Goal: Task Accomplishment & Management: Manage account settings

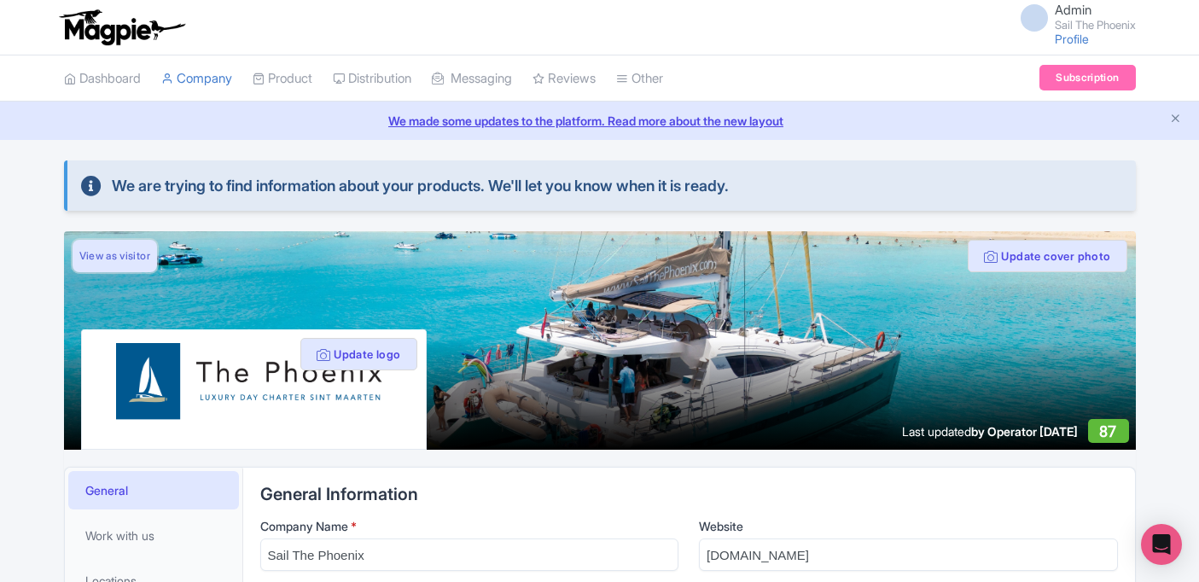
click at [107, 253] on link "View as visitor" at bounding box center [115, 256] width 84 height 32
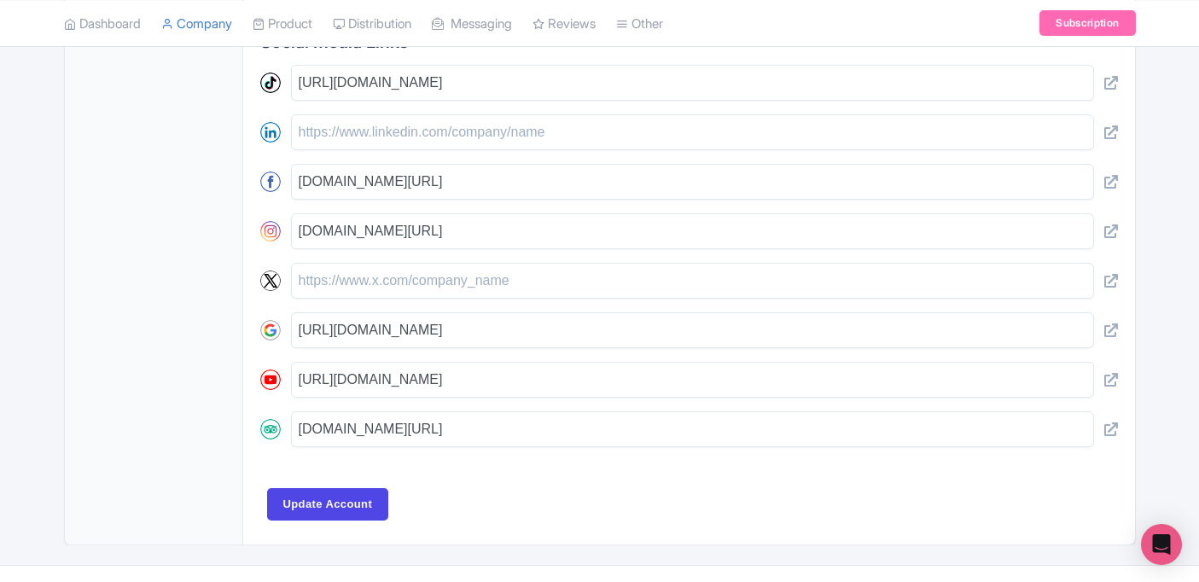
scroll to position [912, 0]
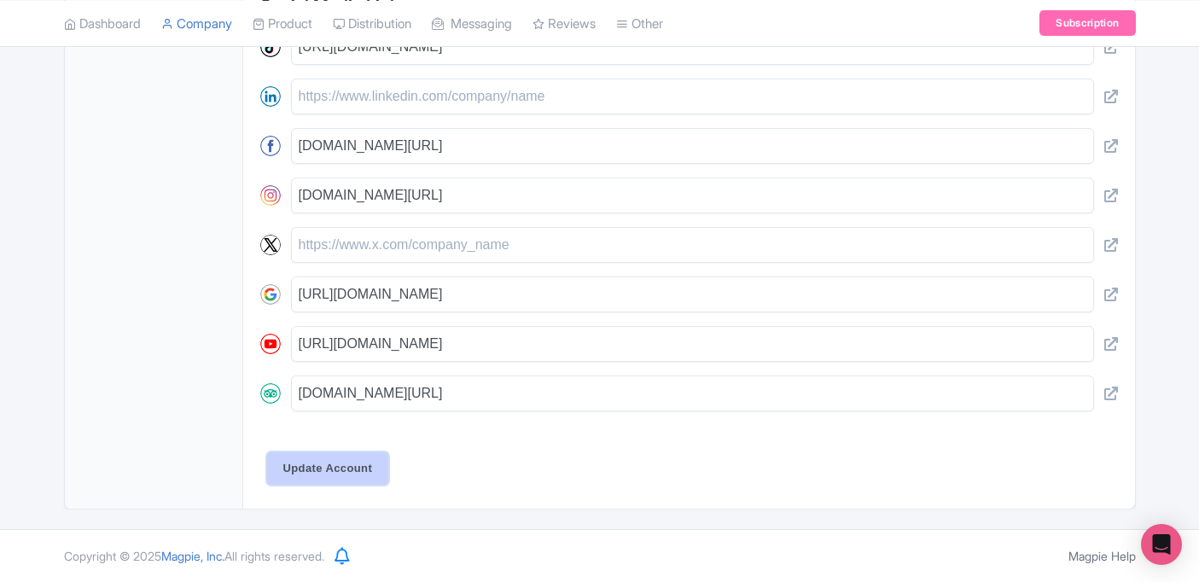
click at [319, 469] on input "Update Account" at bounding box center [328, 468] width 122 height 32
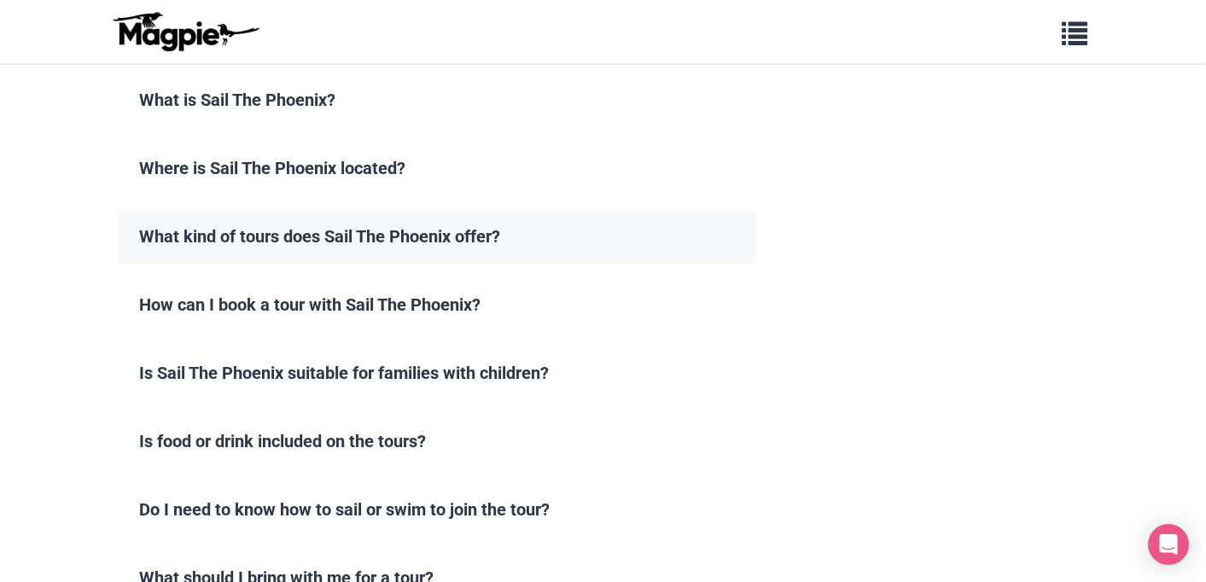
scroll to position [1330, 0]
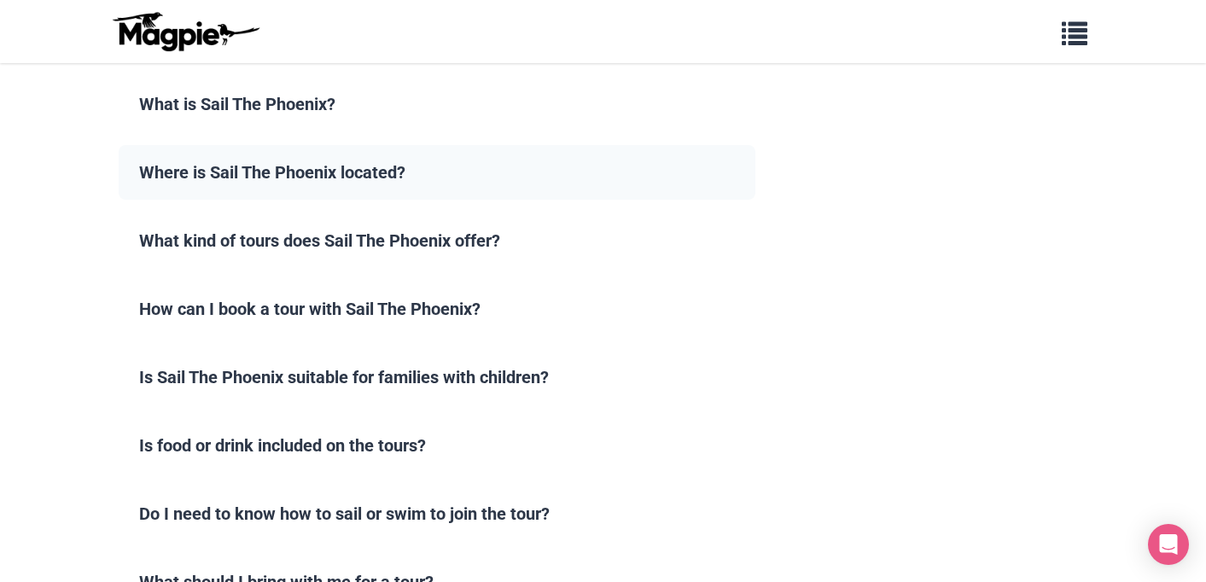
click at [329, 145] on summary "Where is Sail The Phoenix located?" at bounding box center [438, 172] width 638 height 55
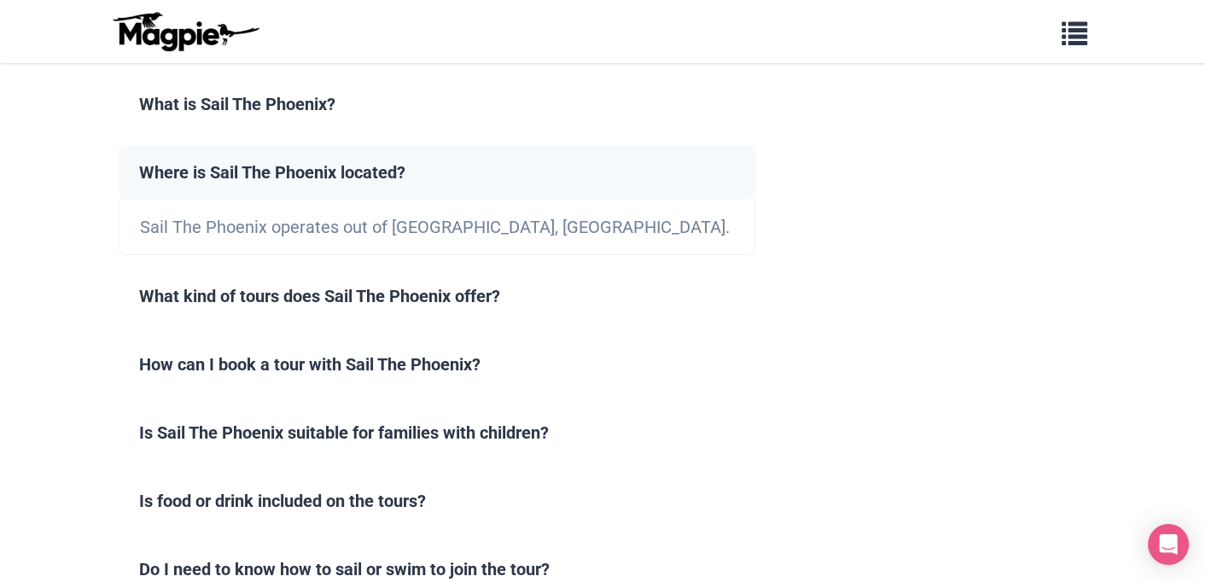
click at [329, 145] on summary "Where is Sail The Phoenix located?" at bounding box center [438, 172] width 638 height 55
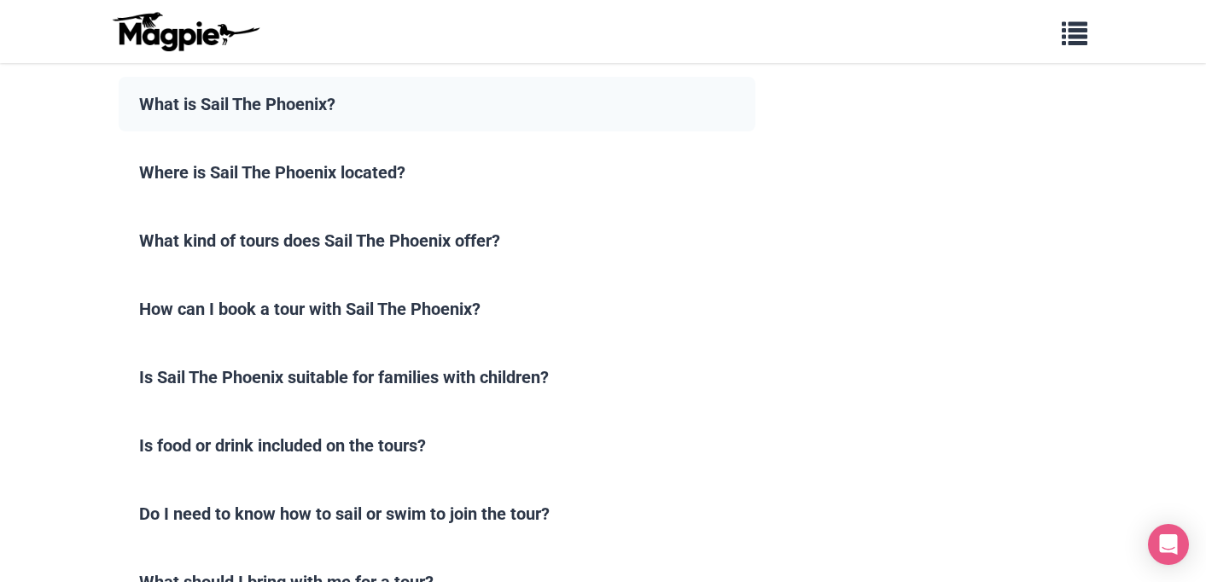
click at [305, 94] on summary "What is Sail The Phoenix?" at bounding box center [438, 104] width 638 height 55
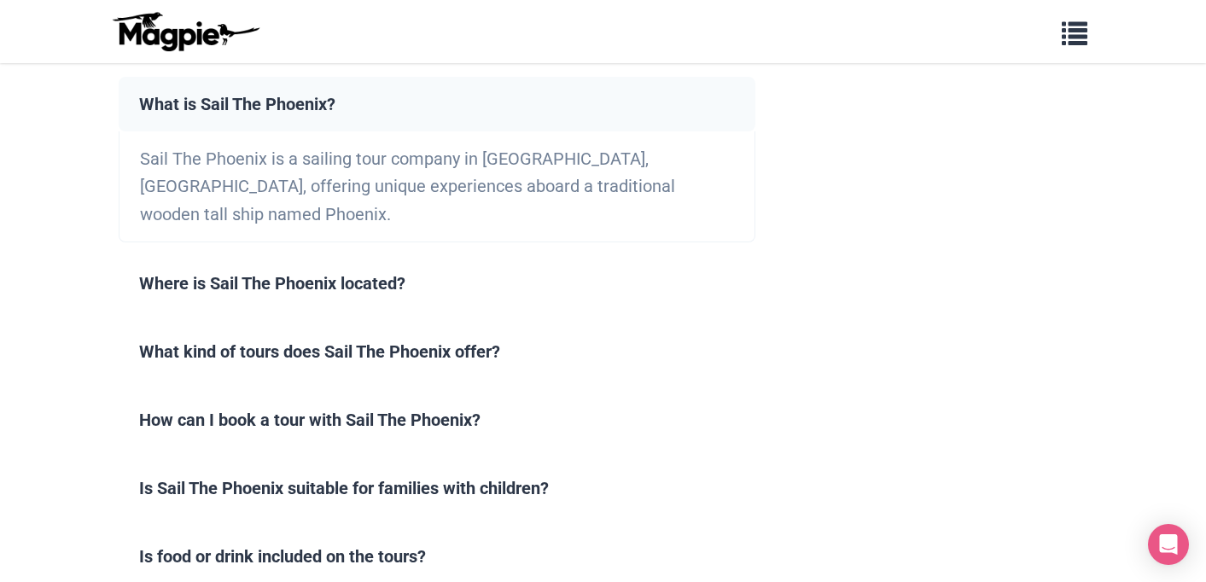
click at [305, 94] on summary "What is Sail The Phoenix?" at bounding box center [438, 104] width 638 height 55
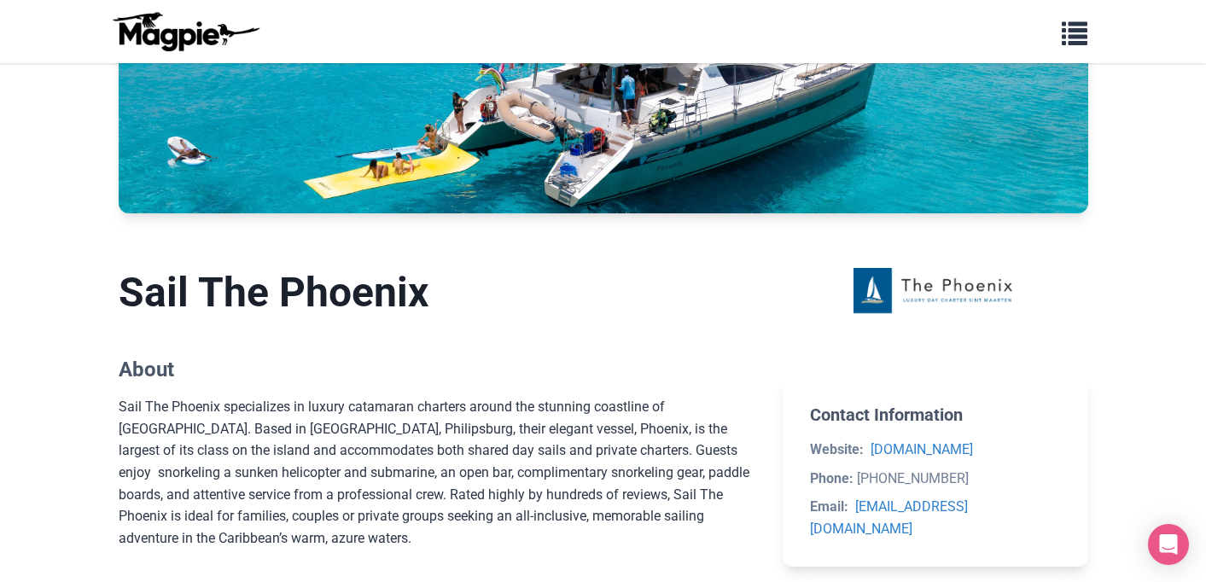
scroll to position [155, 0]
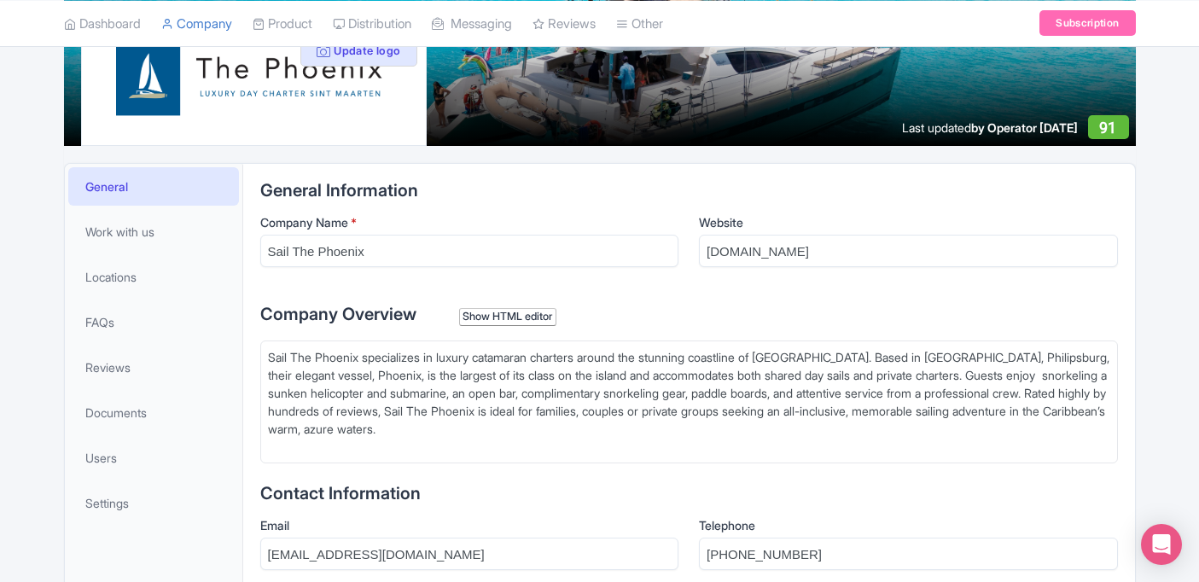
scroll to position [239, 0]
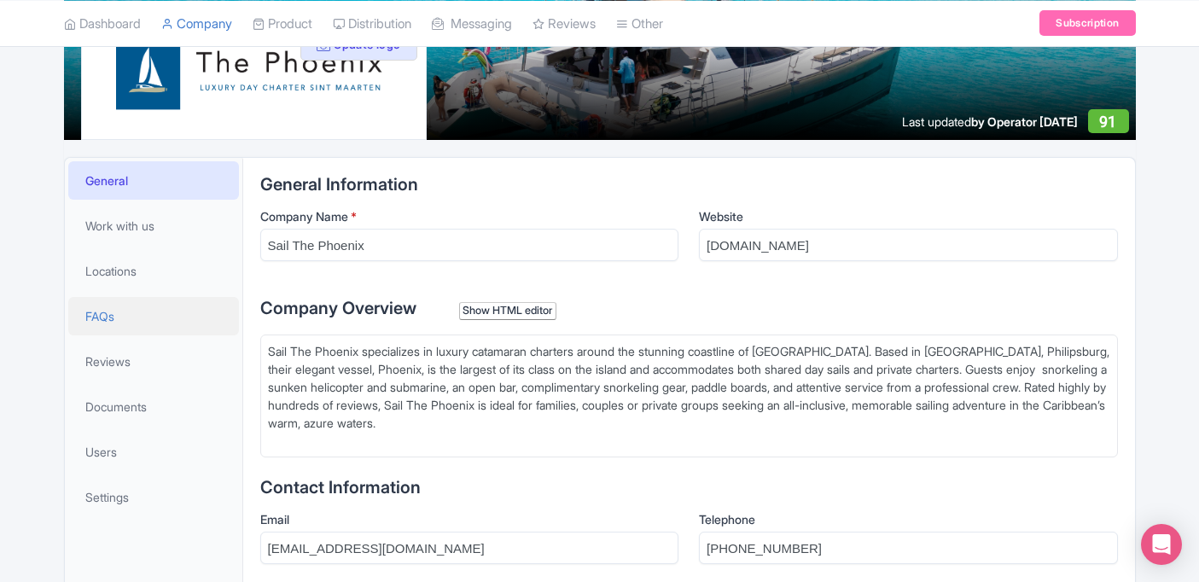
click at [114, 306] on link "FAQs" at bounding box center [153, 316] width 171 height 38
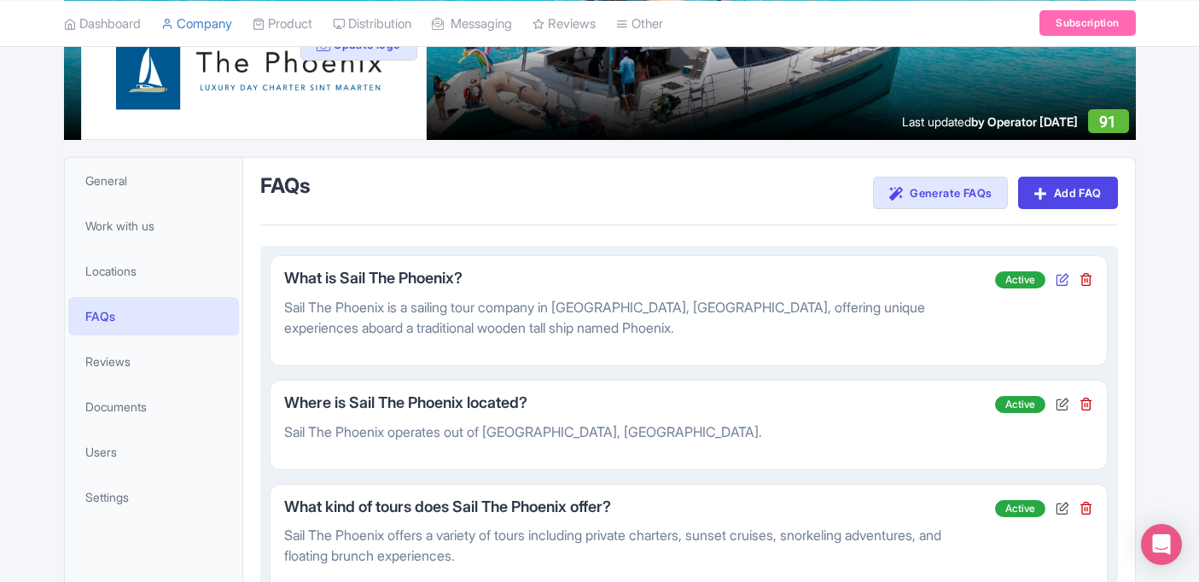
click at [1062, 280] on icon at bounding box center [1063, 279] width 14 height 14
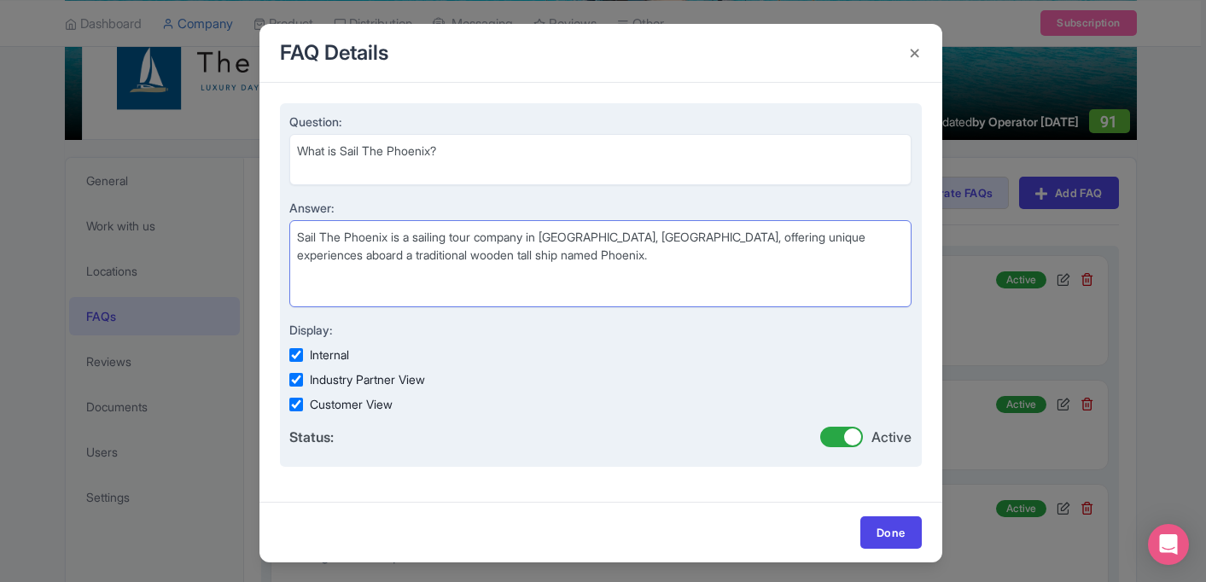
click at [542, 252] on textarea "Sail The Phoenix is a sailing tour company in Philipsburg, Sint Maarten, offeri…" at bounding box center [600, 263] width 623 height 87
drag, startPoint x: 503, startPoint y: 253, endPoint x: 305, endPoint y: 259, distance: 198.1
click at [305, 259] on textarea "Sail The Phoenix is a sailing tour company in Philipsburg, Sint Maarten, offeri…" at bounding box center [600, 263] width 623 height 87
click at [357, 255] on textarea "Sail The Phoenix is a sailing tour company in Philipsburg, Sint Maarten, offeri…" at bounding box center [600, 263] width 623 height 87
click at [785, 239] on textarea "Sail The Phoenix is a sailing tour company in Philipsburg, Sint Maarten, offeri…" at bounding box center [600, 263] width 623 height 87
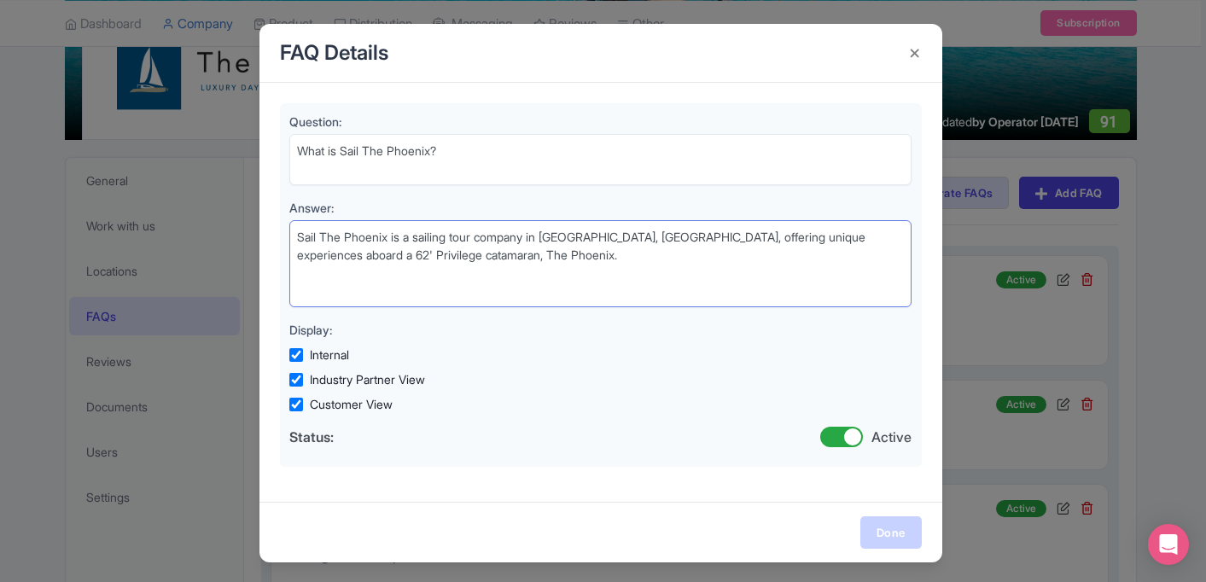
type textarea "Sail The Phoenix is a sailing tour company in Philipsburg, Sint Maarten, offeri…"
click at [887, 534] on link "Done" at bounding box center [890, 532] width 61 height 32
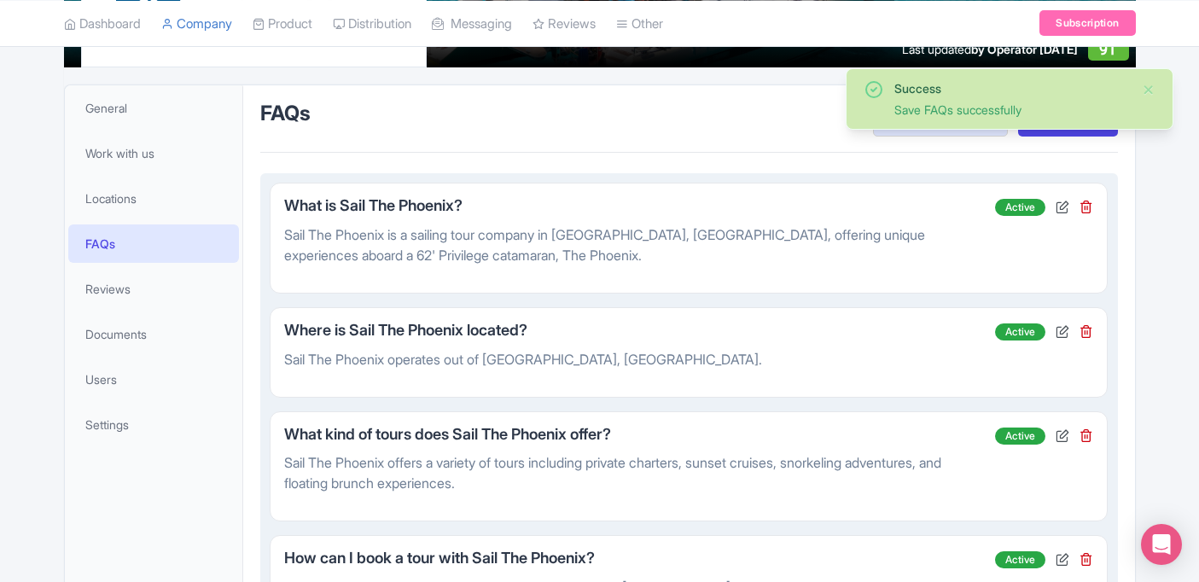
scroll to position [344, 0]
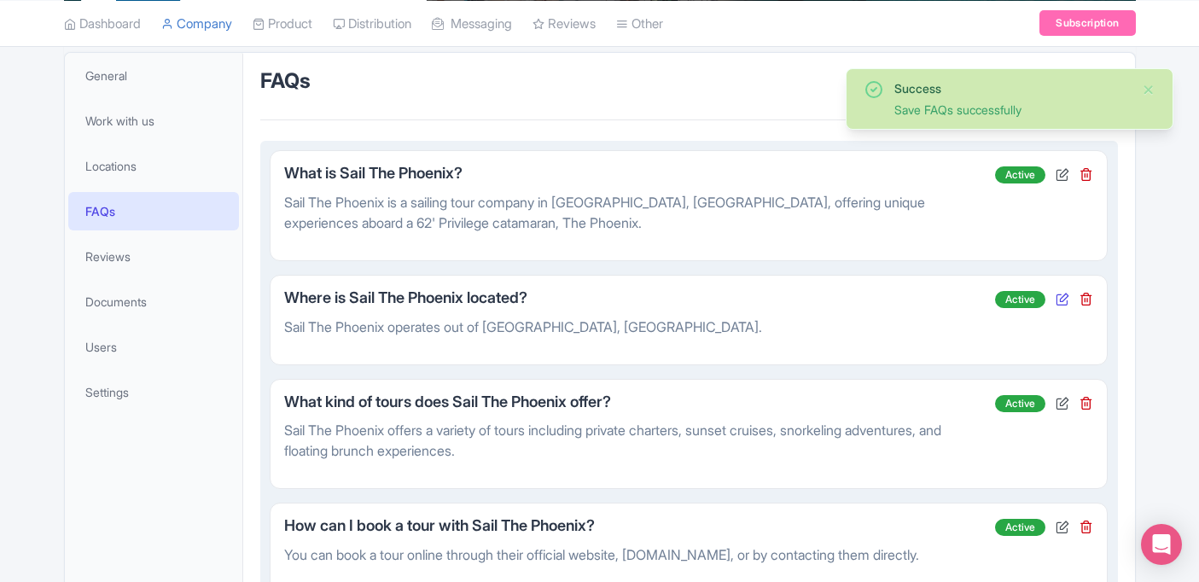
click at [1069, 298] on icon at bounding box center [1063, 299] width 14 height 14
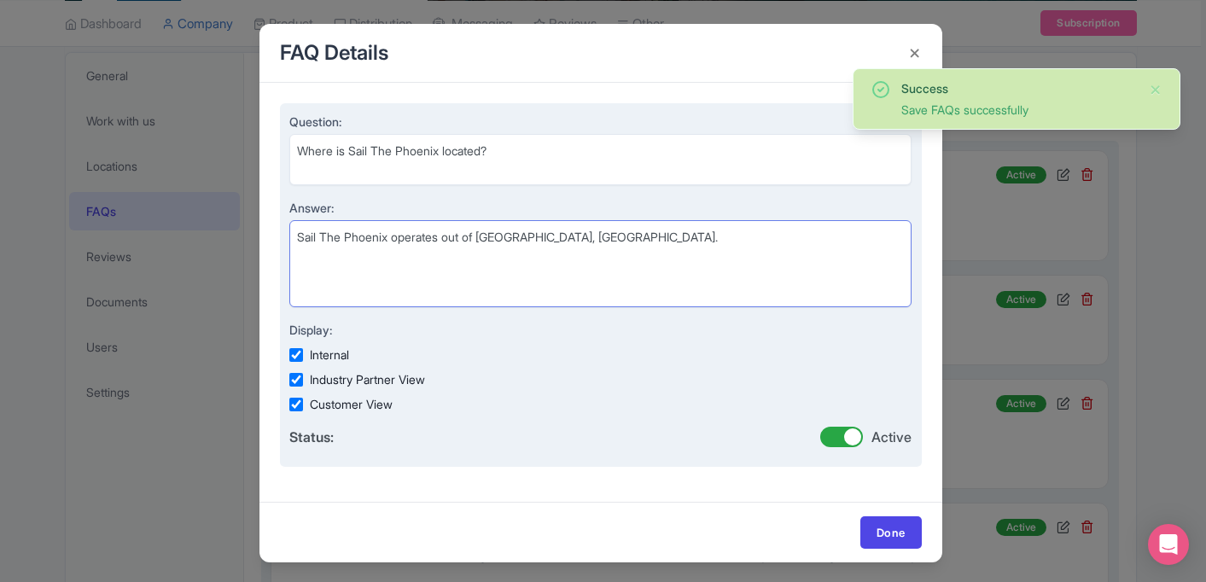
click at [607, 262] on textarea "Sail The Phoenix operates out of Philipsburg, Sint Maarten." at bounding box center [600, 263] width 623 height 87
click at [481, 235] on textarea "Sail The Phoenix operates out of Philipsburg, Sint Maarten." at bounding box center [600, 263] width 623 height 87
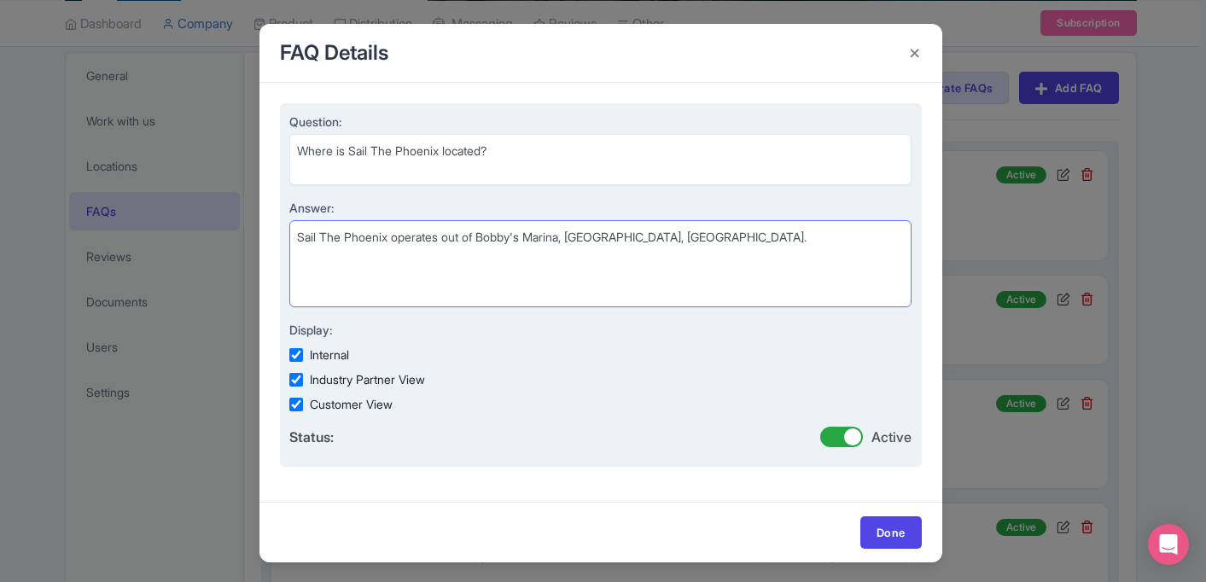
click at [773, 230] on textarea "Sail The Phoenix operates out of Philipsburg, Sint Maarten." at bounding box center [600, 263] width 623 height 87
click at [574, 269] on textarea "Sail The Phoenix operates out of Philipsburg, Sint Maarten." at bounding box center [600, 263] width 623 height 87
drag, startPoint x: 370, startPoint y: 263, endPoint x: 313, endPoint y: 265, distance: 56.4
click at [313, 265] on textarea "Sail The Phoenix operates out of Philipsburg, Sint Maarten." at bounding box center [600, 263] width 623 height 87
drag, startPoint x: 374, startPoint y: 254, endPoint x: 315, endPoint y: 255, distance: 58.9
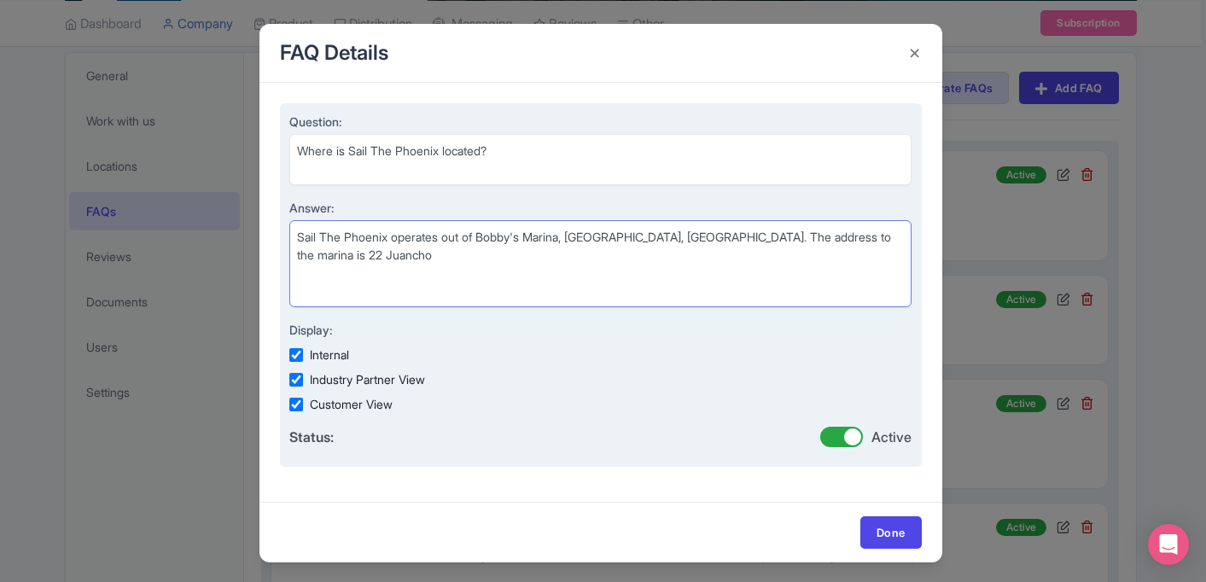
click at [315, 255] on textarea "Sail The Phoenix operates out of Philipsburg, Sint Maarten." at bounding box center [600, 263] width 623 height 87
paste textarea "22 Juancho Yrausquin Blvd Philipsburg, Sint Maarten"
drag, startPoint x: 331, startPoint y: 255, endPoint x: 317, endPoint y: 255, distance: 14.5
click at [317, 255] on textarea "Sail The Phoenix operates out of Philipsburg, Sint Maarten." at bounding box center [600, 263] width 623 height 87
click at [446, 254] on textarea "Sail The Phoenix operates out of Philipsburg, Sint Maarten." at bounding box center [600, 263] width 623 height 87
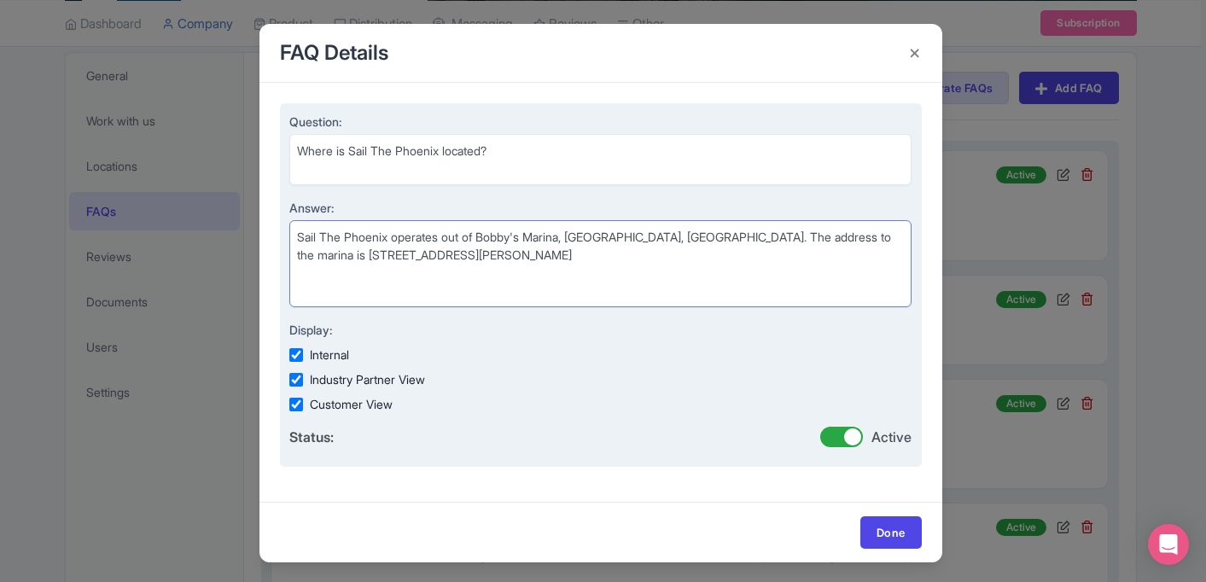
click at [627, 257] on textarea "Sail The Phoenix operates out of Philipsburg, Sint Maarten." at bounding box center [600, 263] width 623 height 87
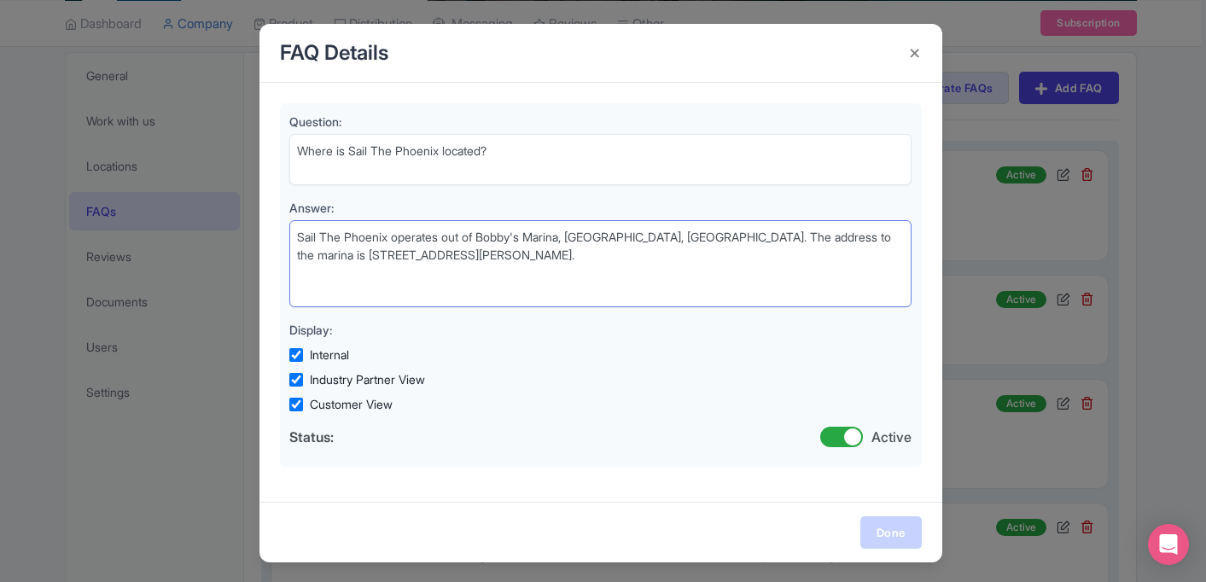
type textarea "Sail The Phoenix operates out of Bobby's Marina, Philipsburg, Sint Maarten. The…"
click at [881, 529] on link "Done" at bounding box center [890, 532] width 61 height 32
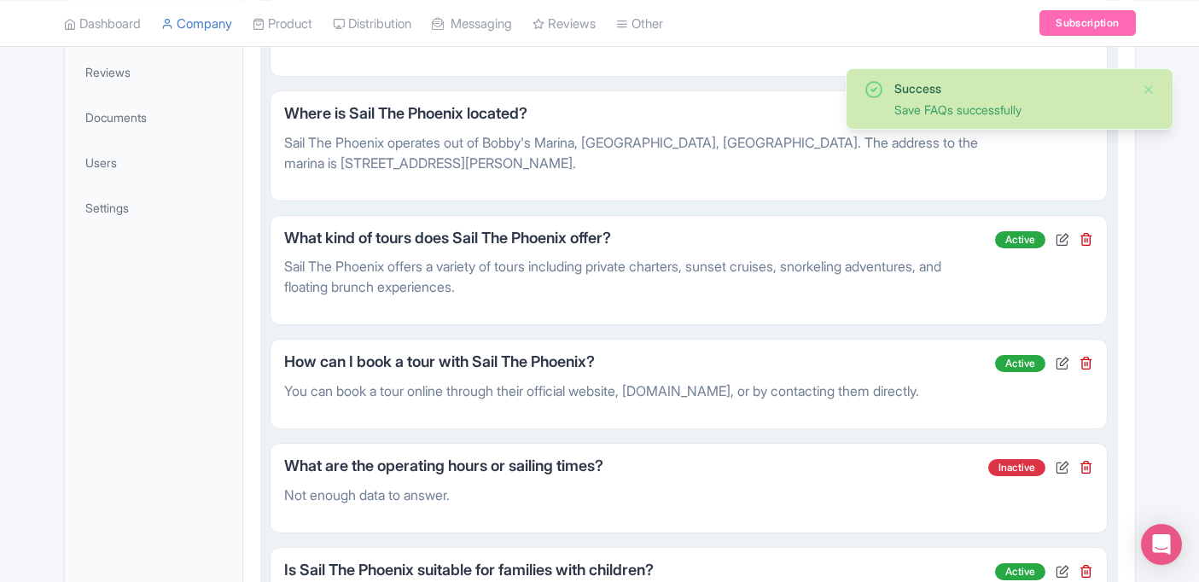
scroll to position [530, 0]
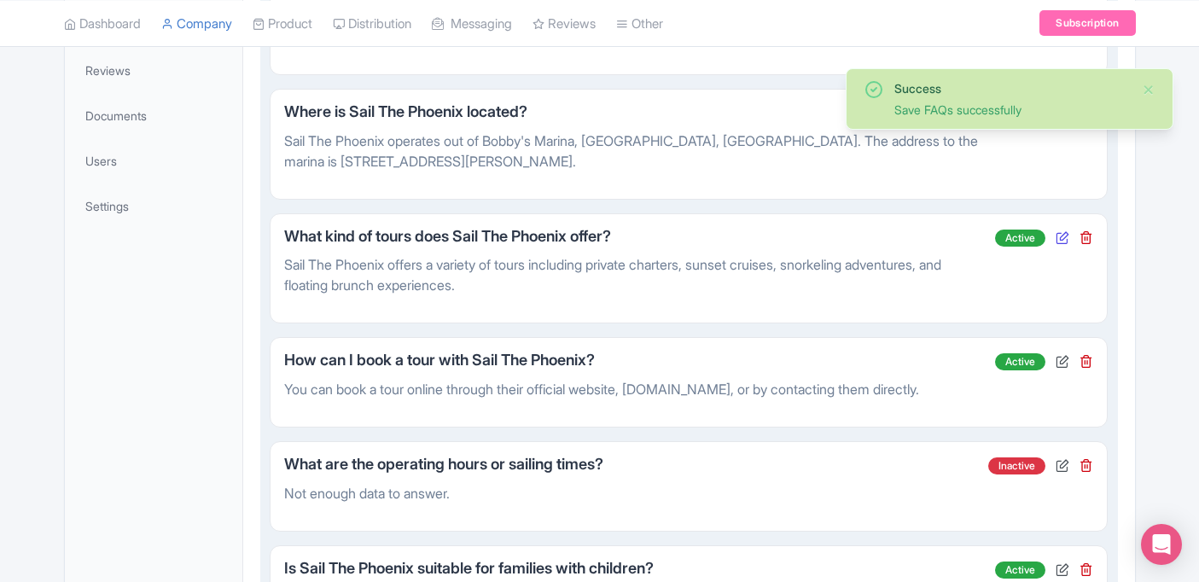
click at [1061, 242] on icon at bounding box center [1063, 237] width 14 height 14
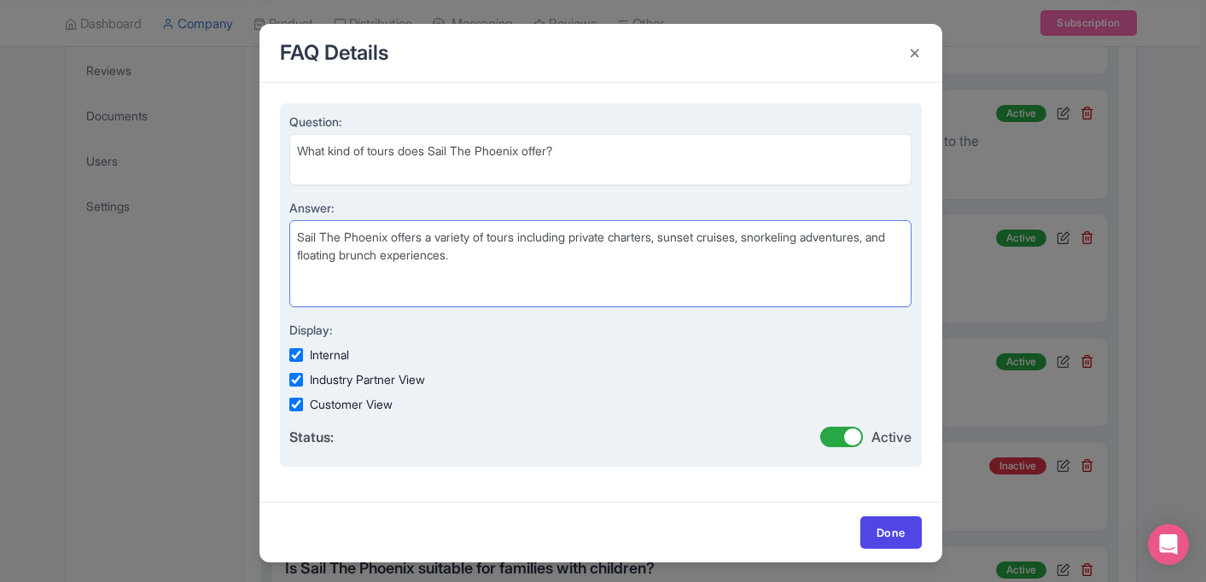
drag, startPoint x: 490, startPoint y: 259, endPoint x: 449, endPoint y: 252, distance: 41.5
click at [449, 252] on textarea "Sail The Phoenix offers a variety of tours including private charters, sunset c…" at bounding box center [600, 263] width 623 height 87
drag, startPoint x: 486, startPoint y: 255, endPoint x: 769, endPoint y: 240, distance: 282.9
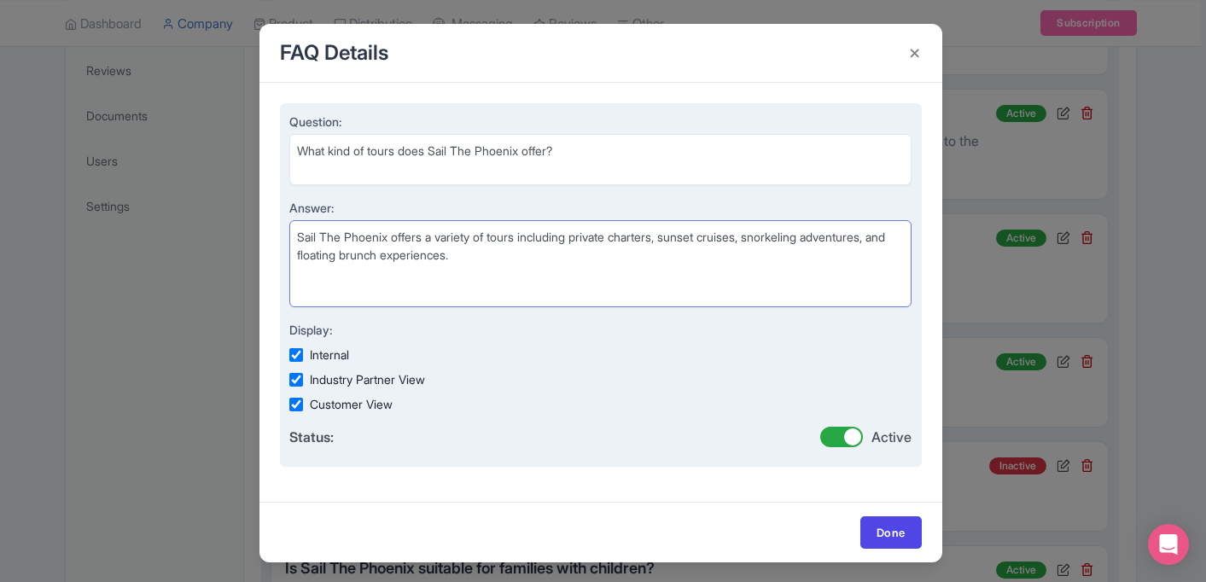
click at [769, 240] on textarea "Sail The Phoenix offers a variety of tours including private charters, sunset c…" at bounding box center [600, 263] width 623 height 87
click at [794, 238] on textarea "Sail The Phoenix offers a variety of tours including private charters, sunset c…" at bounding box center [600, 263] width 623 height 87
click at [677, 240] on textarea "Sail The Phoenix offers a variety of tours including private charters, sunset c…" at bounding box center [600, 263] width 623 height 87
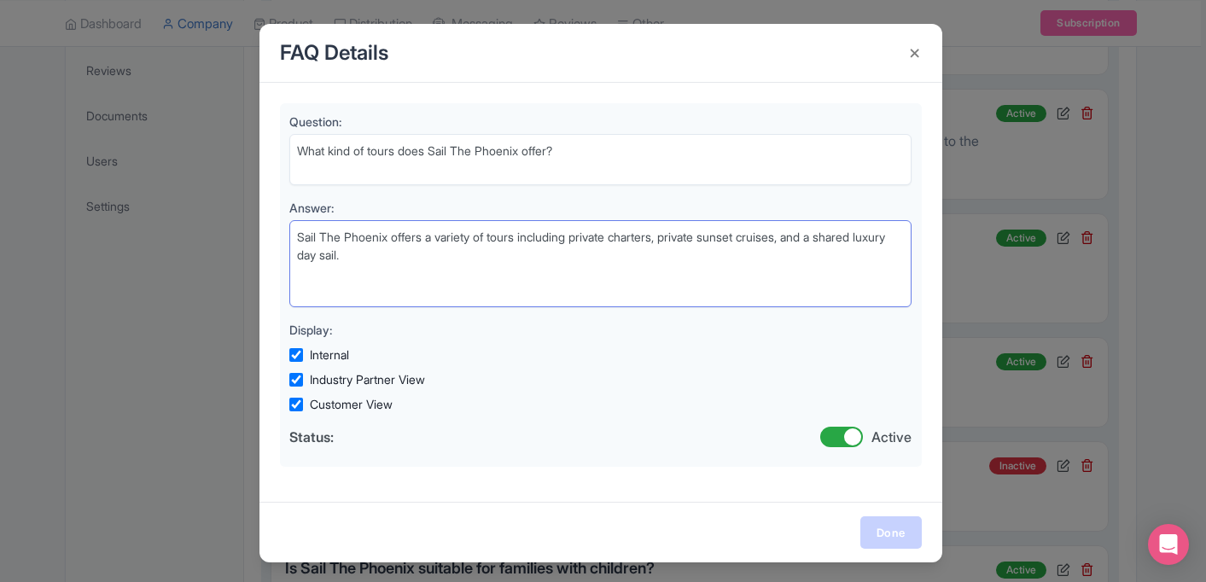
type textarea "Sail The Phoenix offers a variety of tours including private charters, private …"
click at [872, 529] on link "Done" at bounding box center [890, 532] width 61 height 32
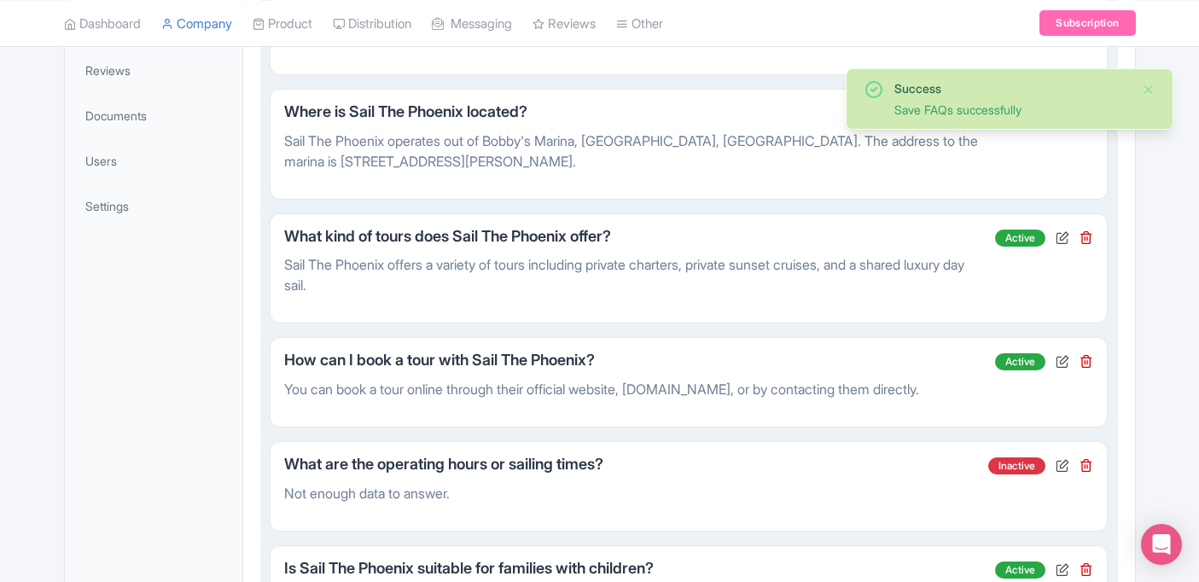
scroll to position [571, 0]
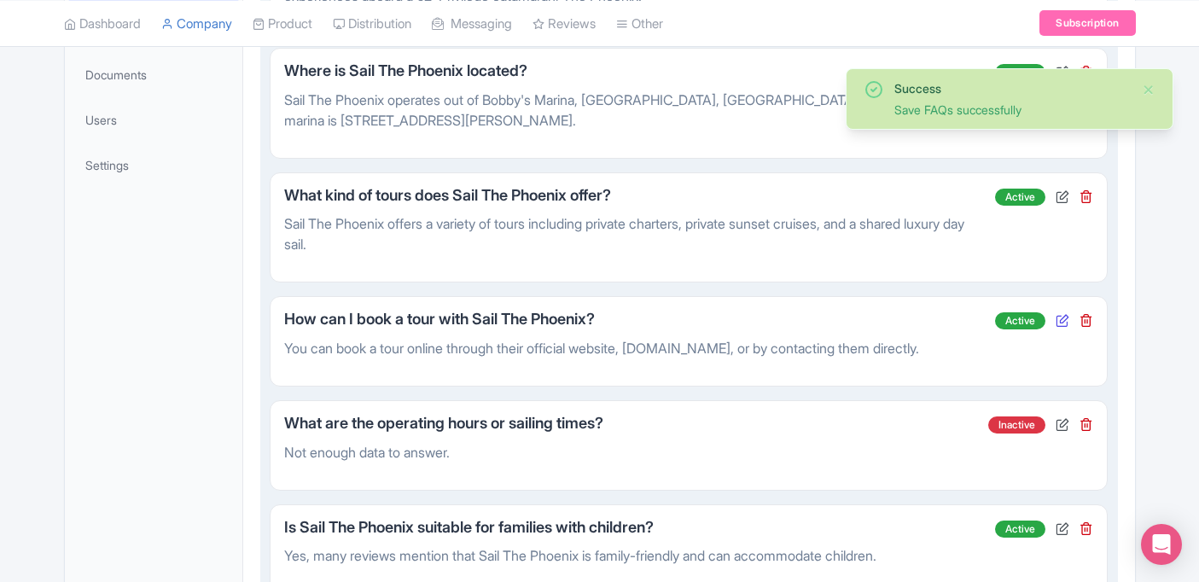
click at [1058, 320] on icon at bounding box center [1063, 320] width 14 height 14
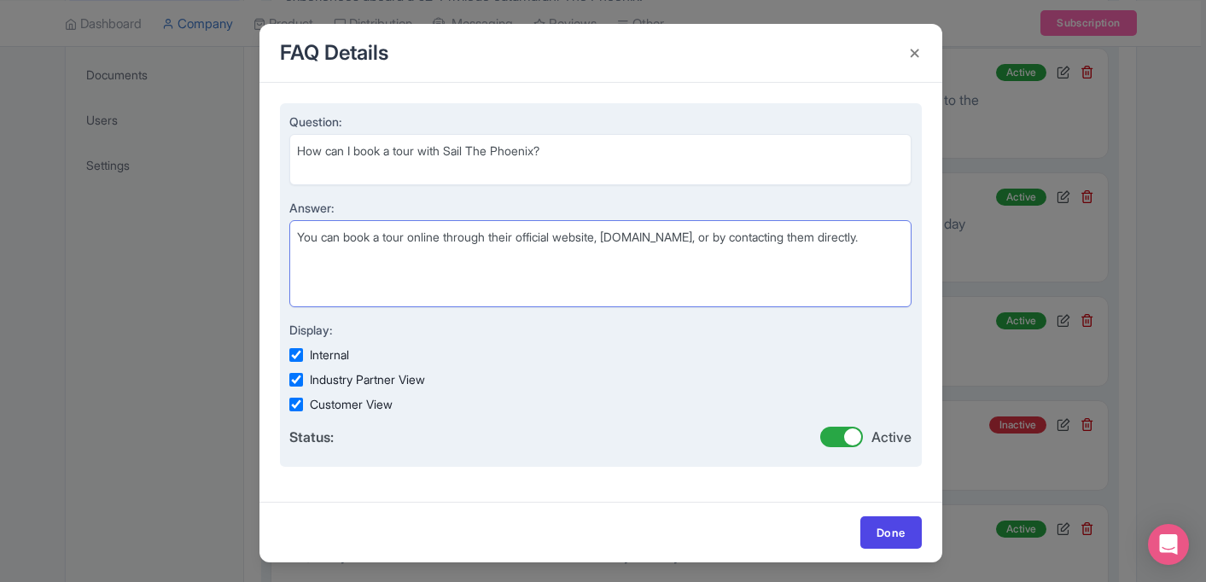
click at [475, 260] on textarea "You can book a tour online through their official website, sailthephoenix.com, …" at bounding box center [600, 263] width 623 height 87
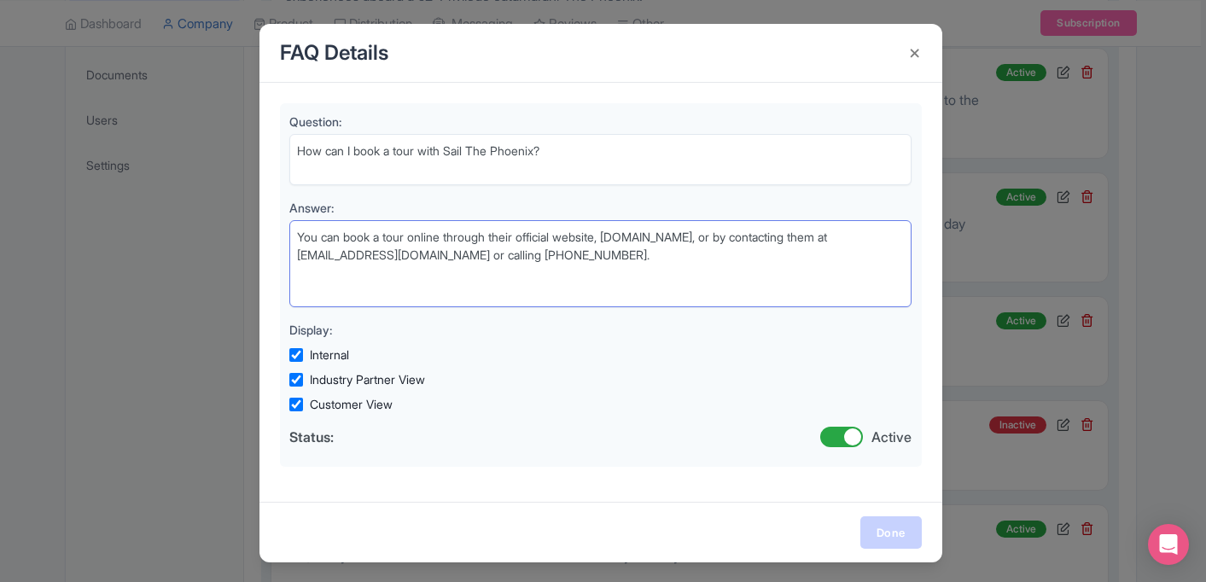
type textarea "You can book a tour online through their official website, sailthephoenix.com, …"
click at [877, 535] on link "Done" at bounding box center [890, 532] width 61 height 32
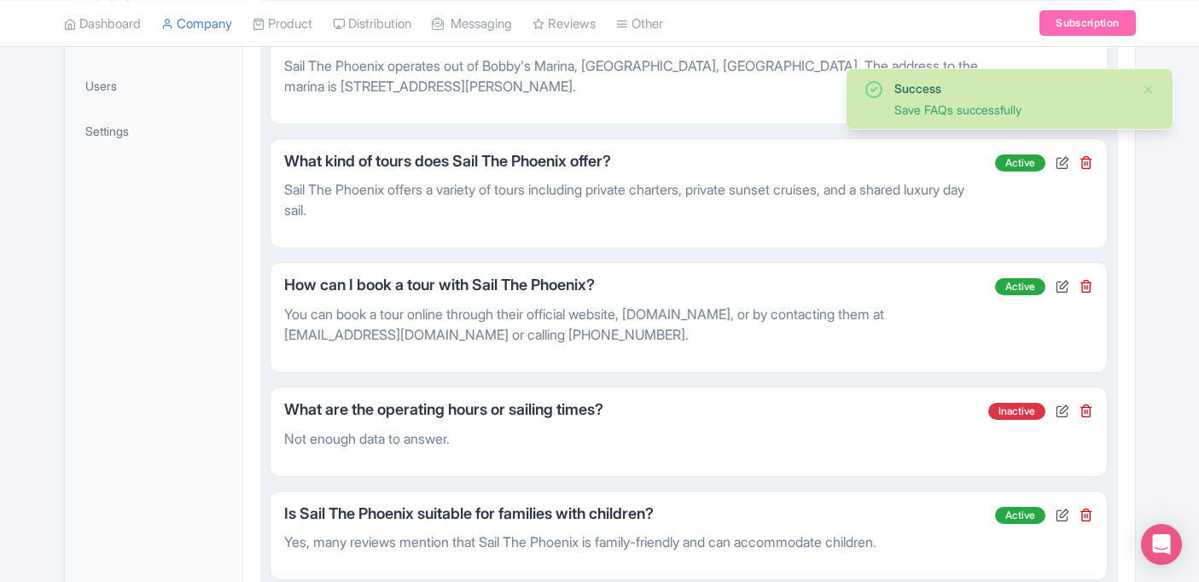
scroll to position [625, 0]
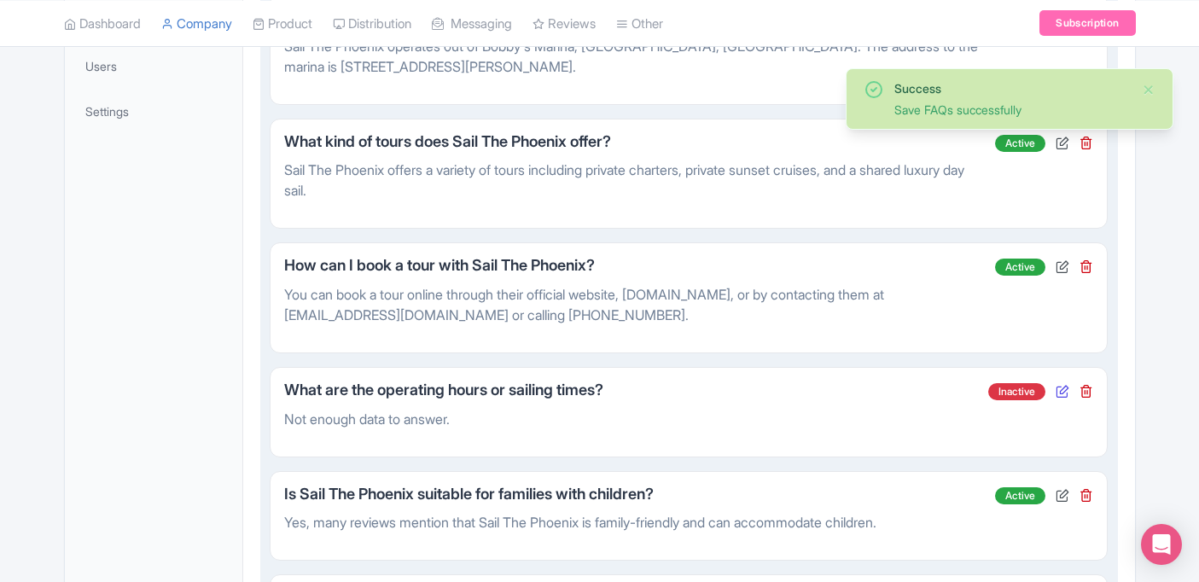
click at [1059, 397] on icon at bounding box center [1063, 391] width 14 height 14
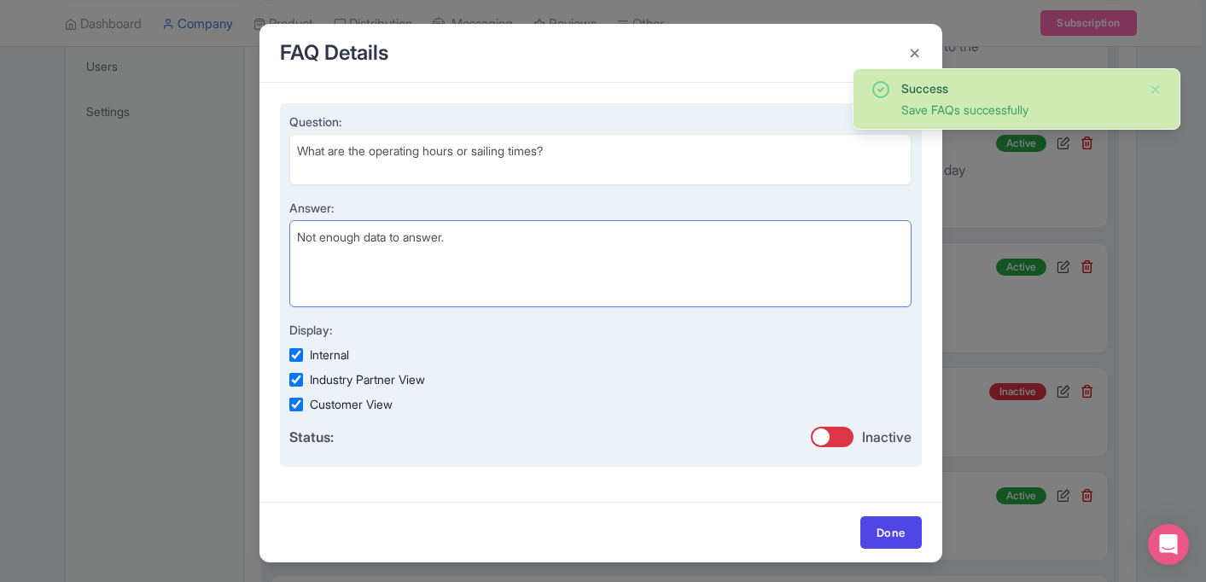
click at [511, 236] on textarea "Not enough data to answer." at bounding box center [600, 263] width 623 height 87
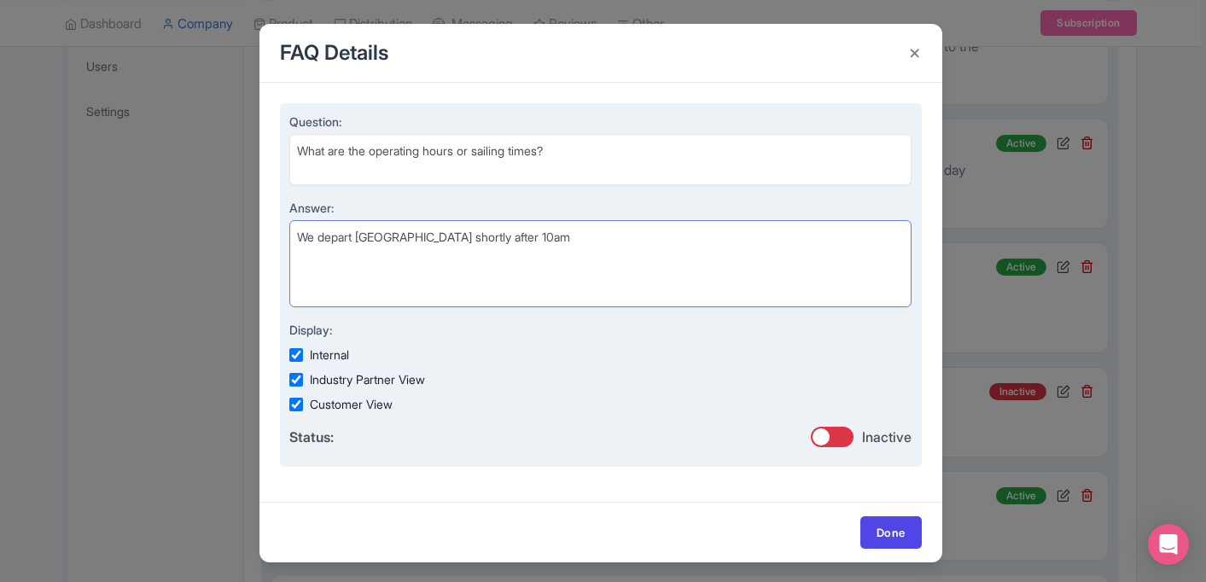
click at [469, 242] on textarea "Not enough data to answer." at bounding box center [600, 263] width 623 height 87
type textarea "We board at Bobby's Marina at 10am and arrive back at the dock promptly at 3:30…"
click at [847, 440] on input "checkbox" at bounding box center [832, 437] width 43 height 20
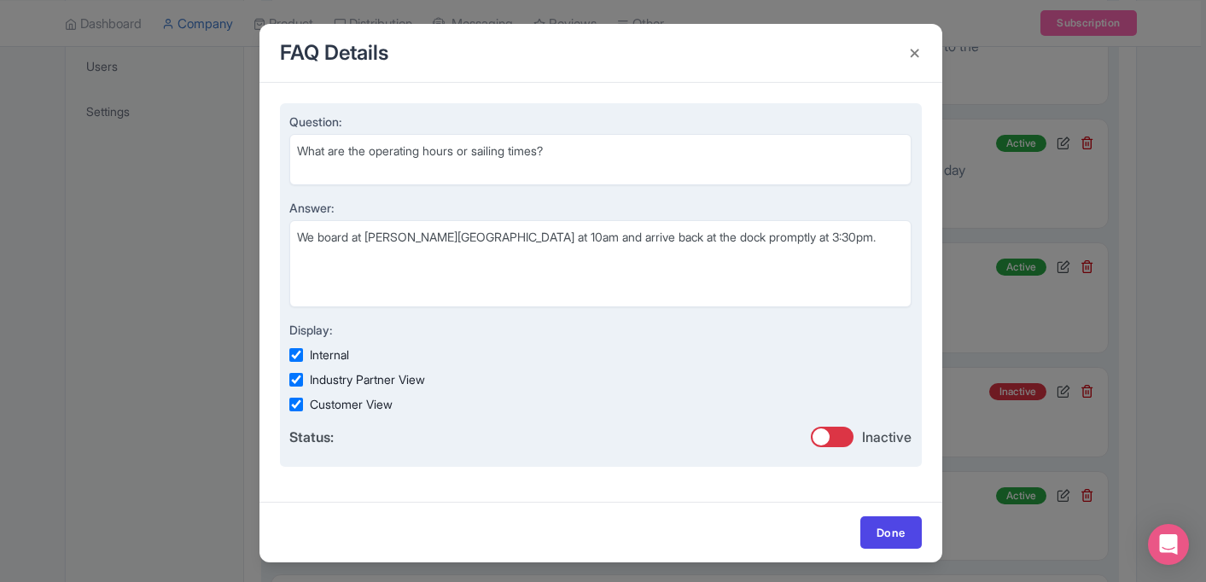
checkbox input "true"
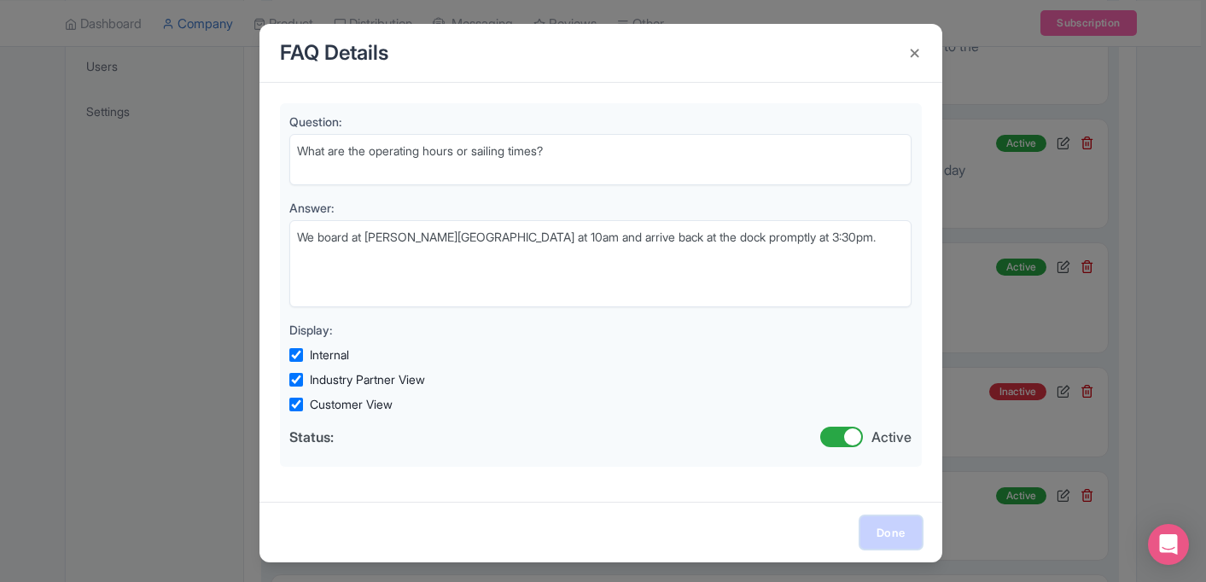
click at [891, 519] on link "Done" at bounding box center [890, 532] width 61 height 32
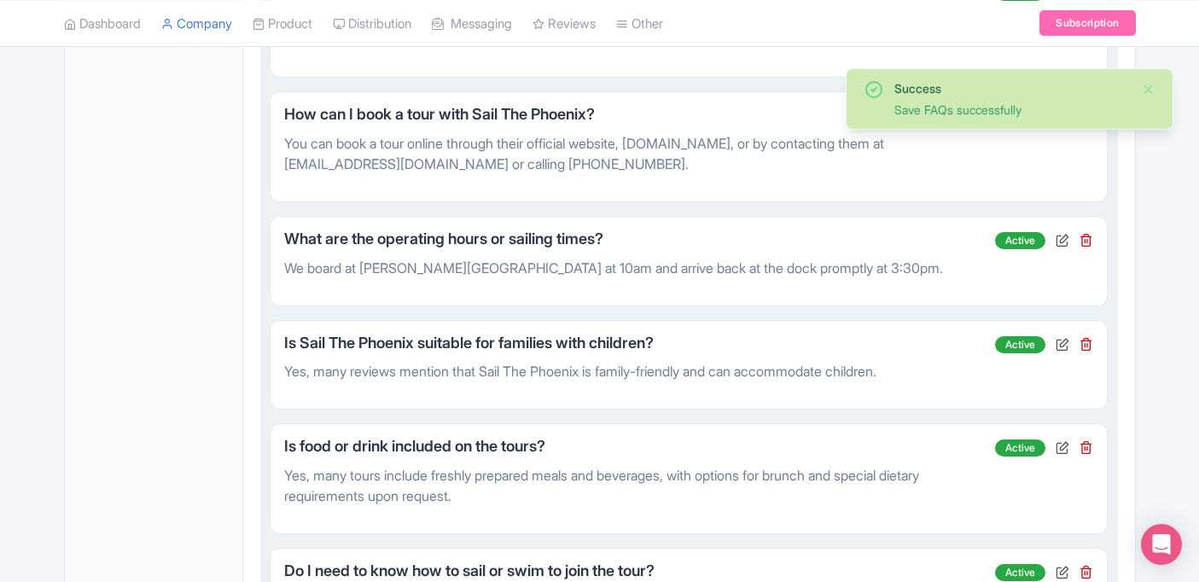
scroll to position [777, 0]
click at [1063, 343] on icon at bounding box center [1063, 343] width 14 height 14
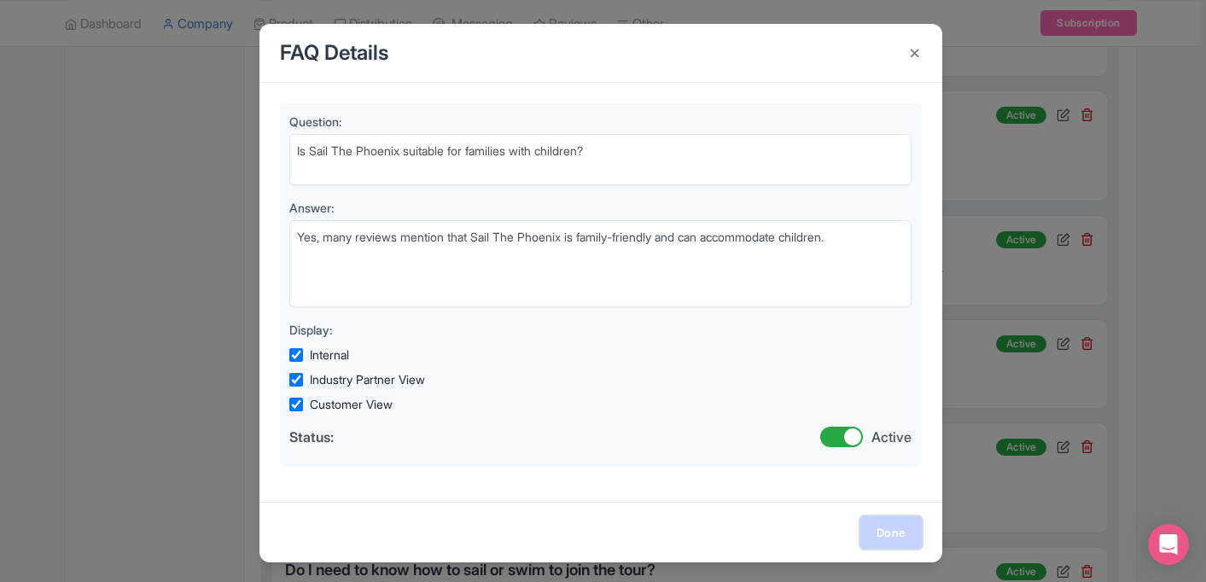
click at [896, 534] on link "Done" at bounding box center [890, 532] width 61 height 32
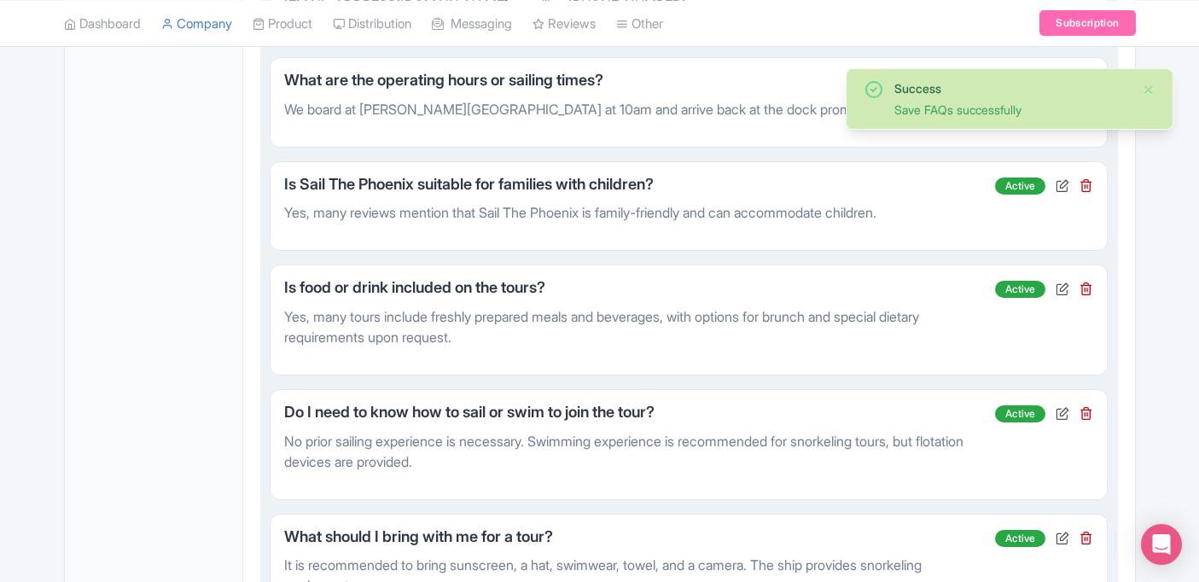
scroll to position [939, 0]
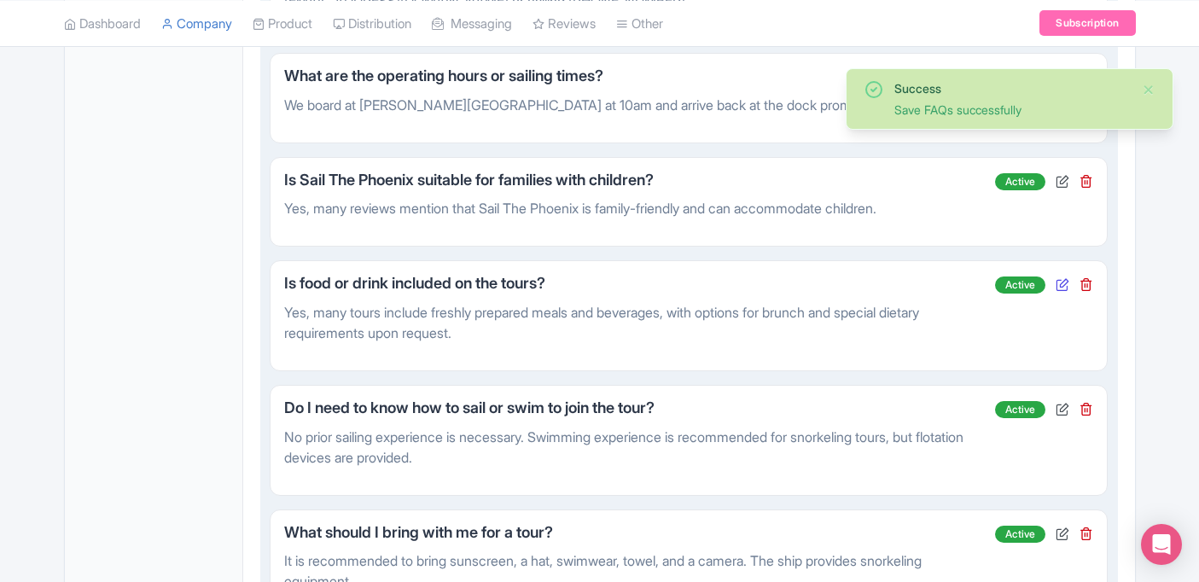
click at [1059, 285] on icon at bounding box center [1063, 284] width 14 height 14
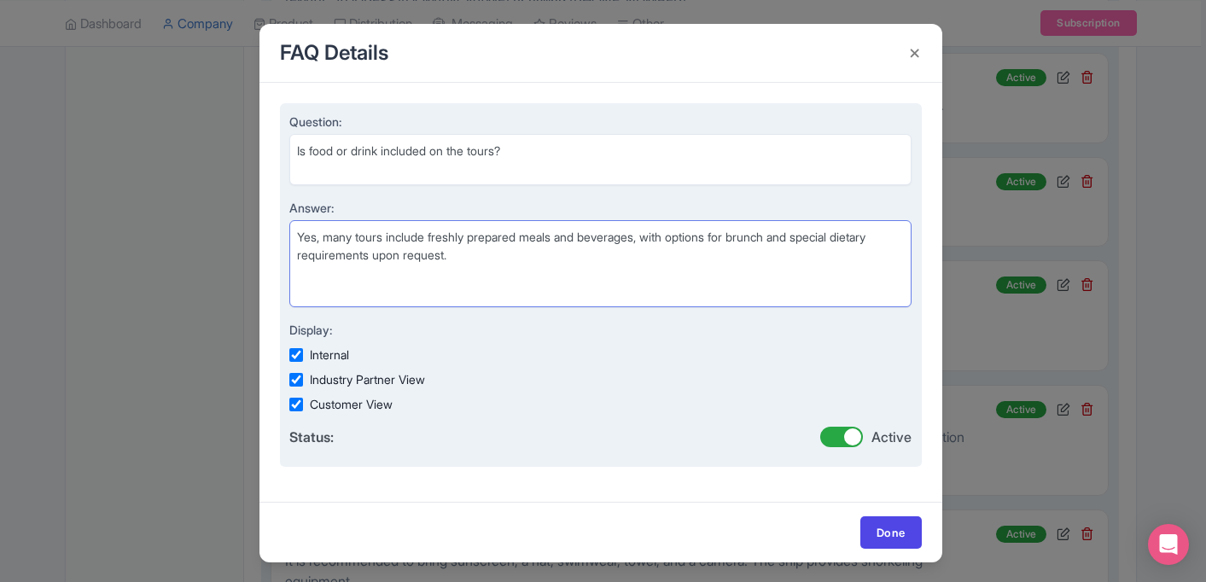
drag, startPoint x: 813, startPoint y: 240, endPoint x: 746, endPoint y: 244, distance: 67.6
click at [746, 244] on textarea "Yes, many tours include freshly prepared meals and beverages, with options for …" at bounding box center [600, 263] width 623 height 87
drag, startPoint x: 387, startPoint y: 237, endPoint x: 326, endPoint y: 244, distance: 61.8
click at [326, 244] on textarea "Yes, many tours include freshly prepared meals and beverages, with options for …" at bounding box center [600, 263] width 623 height 87
drag, startPoint x: 597, startPoint y: 239, endPoint x: 566, endPoint y: 242, distance: 30.8
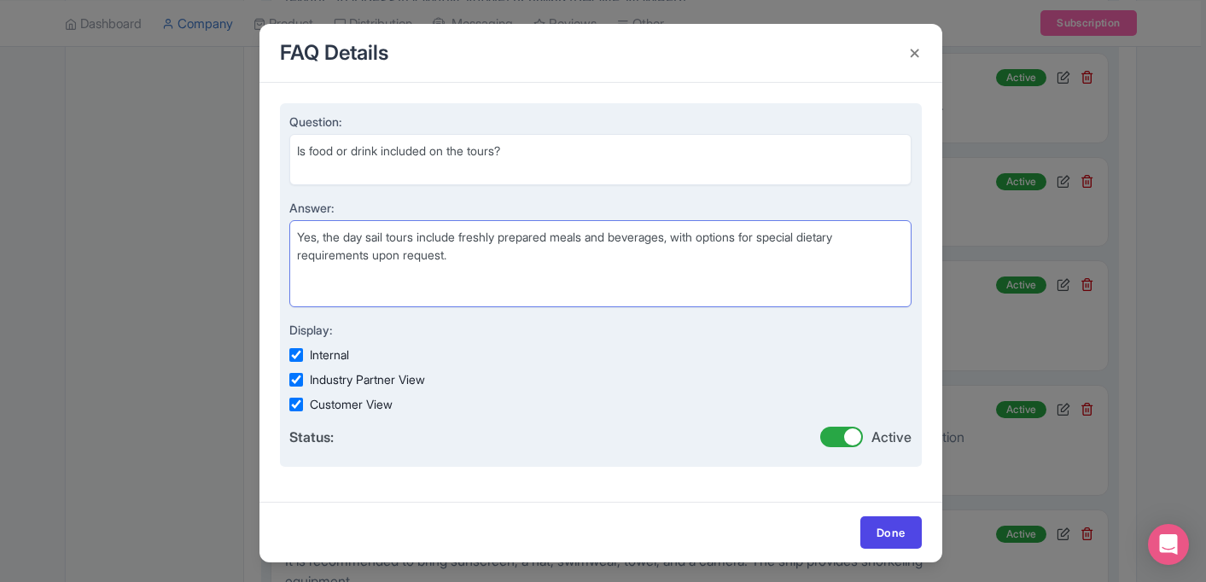
click at [566, 242] on textarea "Yes, many tours include freshly prepared meals and beverages, with options for …" at bounding box center [600, 263] width 623 height 87
click at [624, 240] on textarea "Yes, many tours include freshly prepared meals and beverages, with options for …" at bounding box center [600, 263] width 623 height 87
click at [609, 258] on textarea "Yes, many tours include freshly prepared meals and beverages, with options for …" at bounding box center [600, 263] width 623 height 87
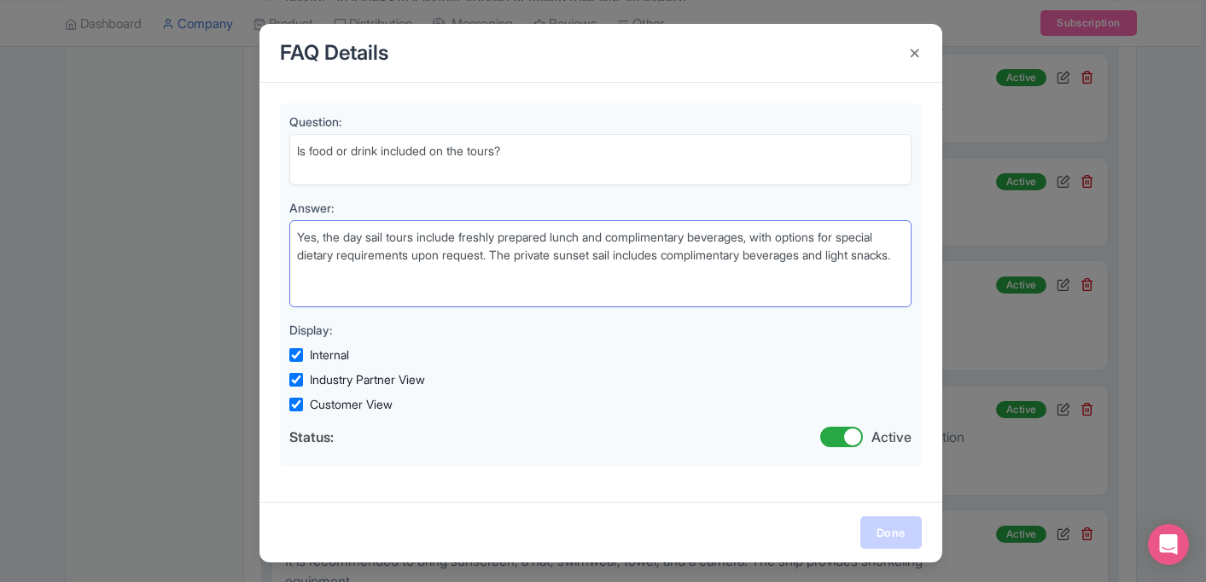
type textarea "Yes, the day sail tours include freshly prepared lunch and complimentary bevera…"
click at [882, 516] on link "Done" at bounding box center [890, 532] width 61 height 32
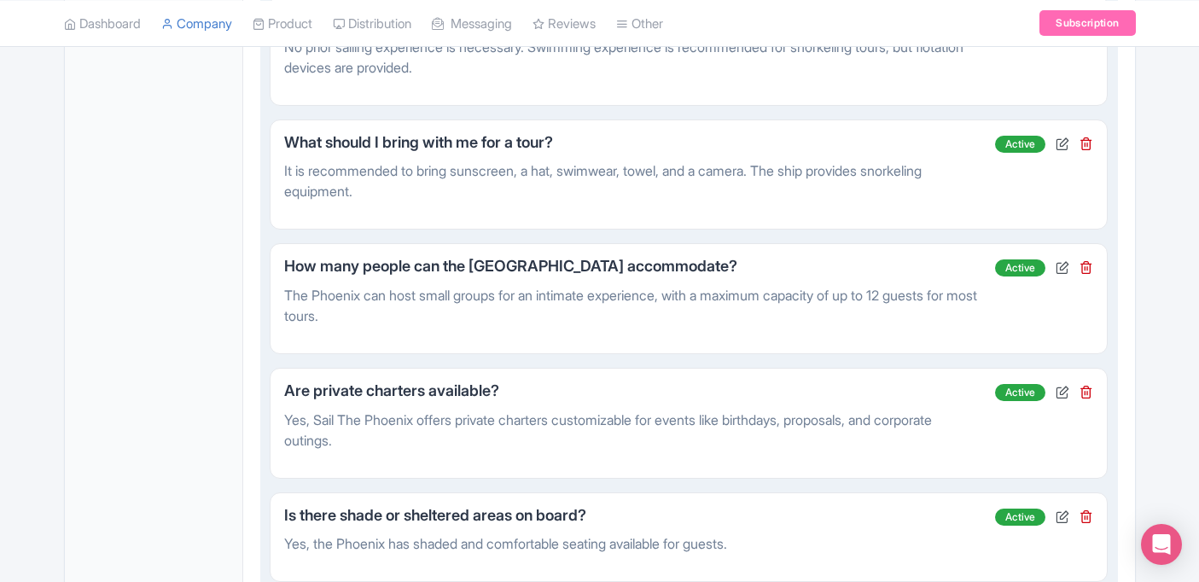
scroll to position [1341, 0]
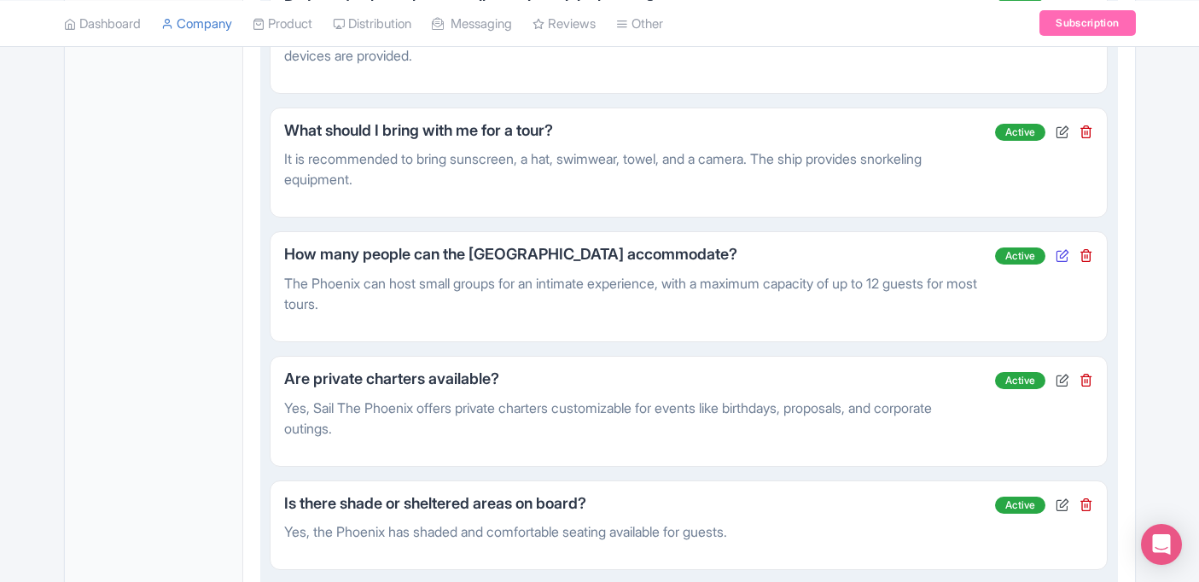
click at [1064, 262] on icon at bounding box center [1063, 255] width 14 height 14
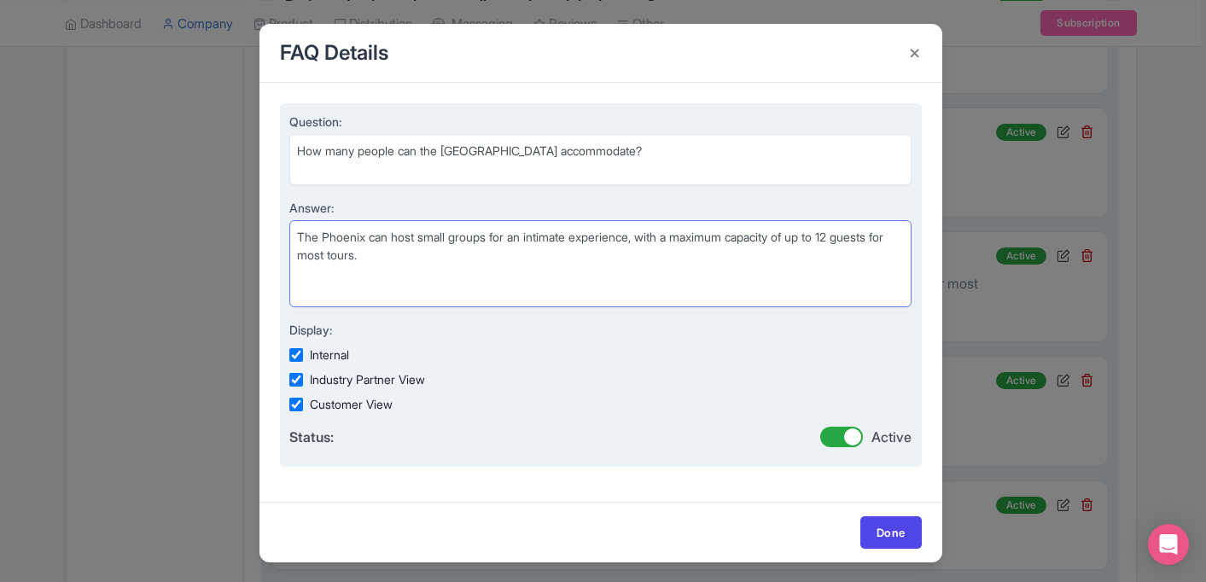
click at [426, 255] on textarea "The Phoenix can host small groups for an intimate experience, with a maximum ca…" at bounding box center [600, 263] width 623 height 87
drag, startPoint x: 440, startPoint y: 253, endPoint x: 496, endPoint y: 240, distance: 57.1
click at [496, 240] on textarea "The Phoenix can host small groups for an intimate experience, with a maximum ca…" at bounding box center [600, 263] width 623 height 87
drag, startPoint x: 488, startPoint y: 251, endPoint x: 422, endPoint y: 240, distance: 67.5
click at [422, 240] on textarea "The Phoenix can host small groups for an intimate experience, with a maximum ca…" at bounding box center [600, 263] width 623 height 87
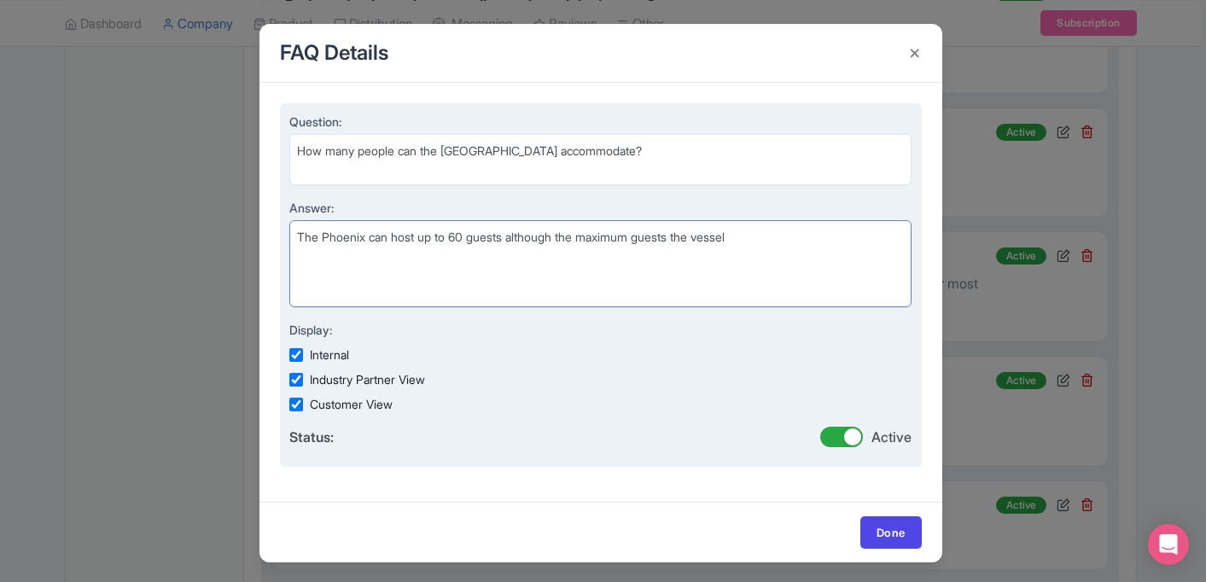
drag, startPoint x: 754, startPoint y: 244, endPoint x: 382, endPoint y: 237, distance: 372.2
click at [382, 241] on textarea "The Phoenix can host small groups for an intimate experience, with a maximum ca…" at bounding box center [600, 263] width 623 height 87
click at [522, 240] on textarea "The Phoenix can host small groups for an intimate experience, with a maximum ca…" at bounding box center [600, 263] width 623 height 87
drag, startPoint x: 781, startPoint y: 237, endPoint x: 509, endPoint y: 242, distance: 272.3
click at [508, 242] on textarea "The Phoenix can host small groups for an intimate experience, with a maximum ca…" at bounding box center [600, 263] width 623 height 87
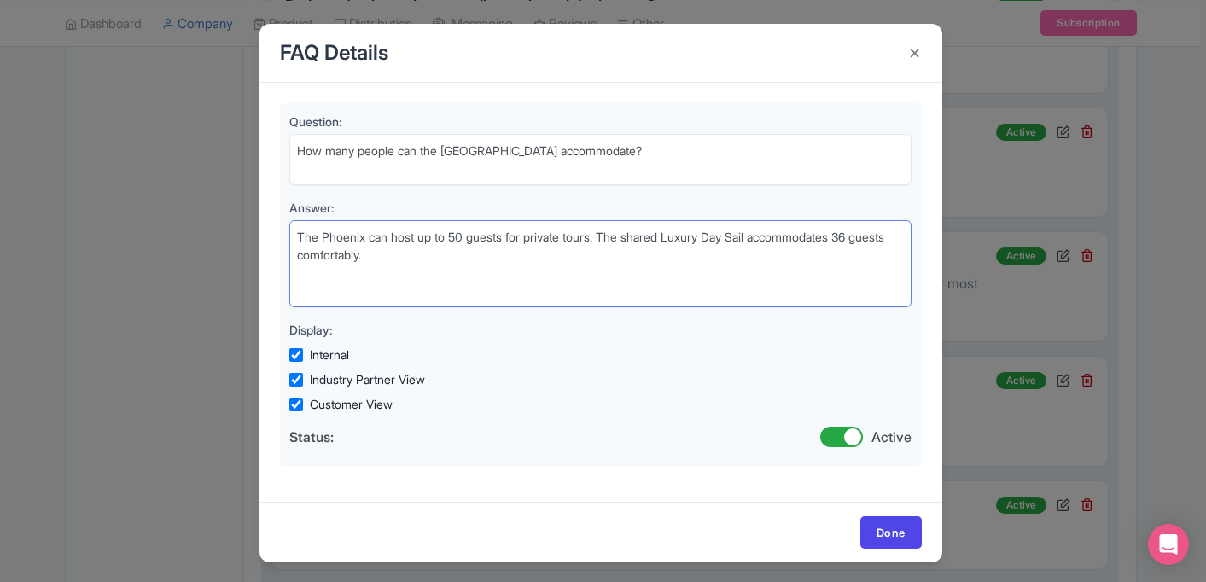
type textarea "The Phoenix can host up to 50 guests for private tours. The shared Luxury Day S…"
click at [883, 516] on div "Done" at bounding box center [600, 532] width 683 height 61
click at [881, 527] on link "Done" at bounding box center [890, 532] width 61 height 32
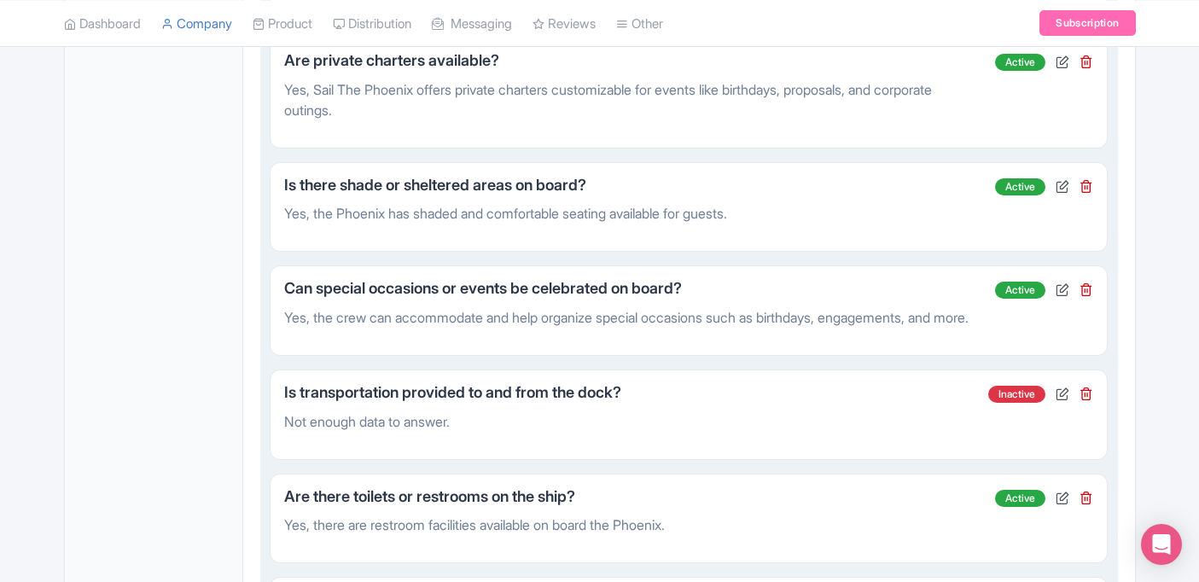
scroll to position [1661, 0]
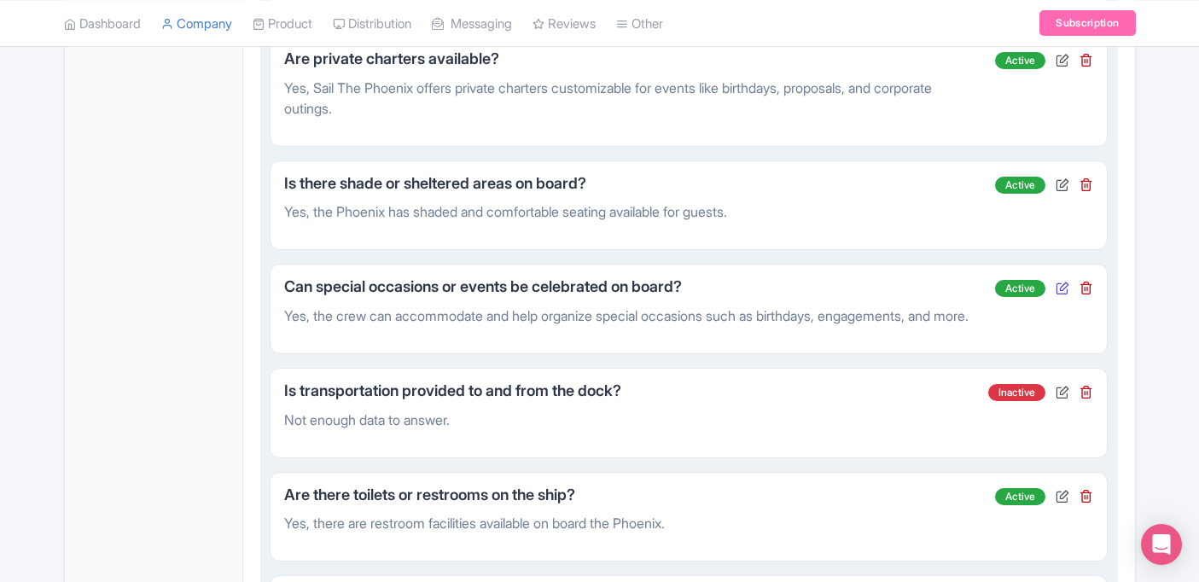
click at [1060, 294] on icon at bounding box center [1063, 288] width 14 height 14
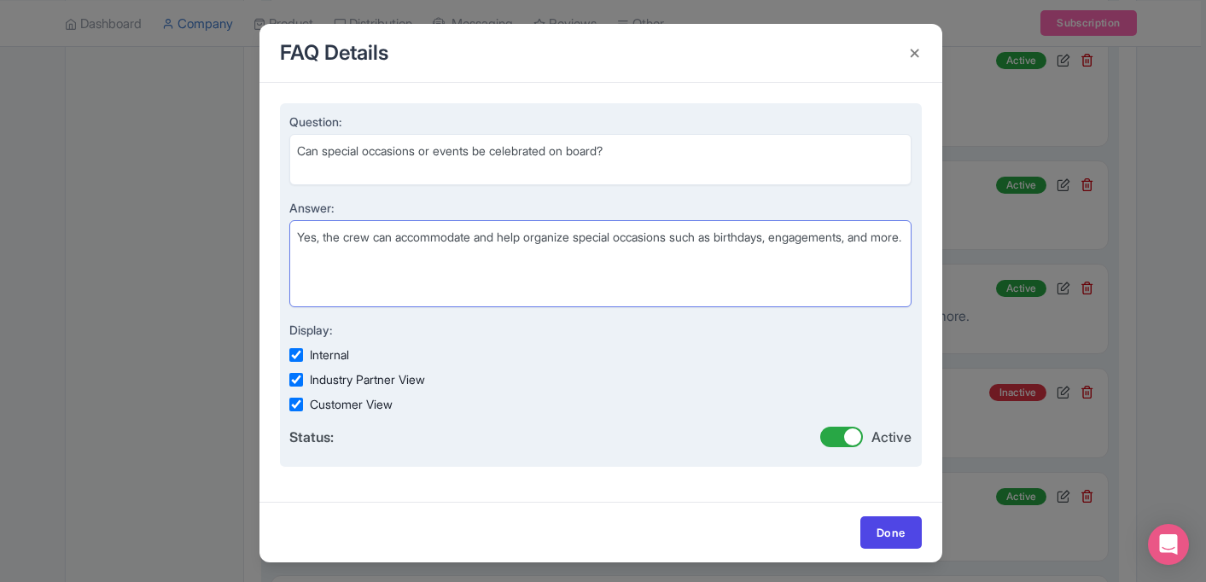
click at [692, 236] on textarea "Yes, the crew can accommodate and help organize special occasions such as birth…" at bounding box center [600, 263] width 623 height 87
click at [323, 235] on textarea "Yes, the crew can accommodate and help organize special occasions such as birth…" at bounding box center [600, 263] width 623 height 87
click at [690, 242] on textarea "Yes, the crew can accommodate and help organize special occasions such as birth…" at bounding box center [600, 263] width 623 height 87
click at [646, 263] on textarea "Yes, the crew can accommodate and help organize special occasions such as birth…" at bounding box center [600, 263] width 623 height 87
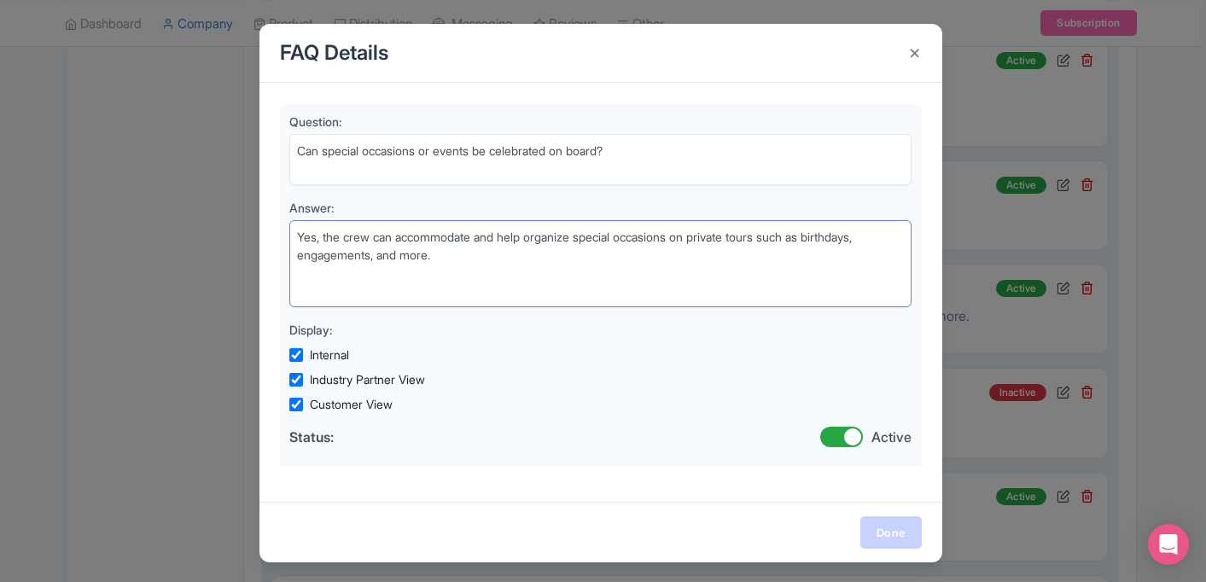
type textarea "Yes, the crew can accommodate and help organize special occasions on private to…"
click at [910, 529] on link "Done" at bounding box center [890, 532] width 61 height 32
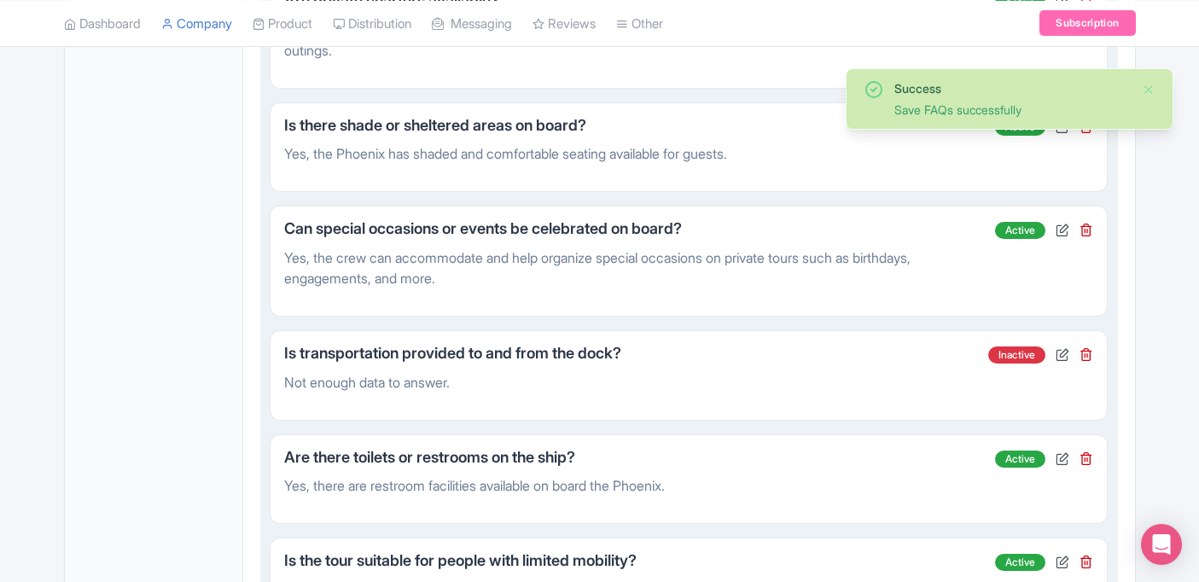
scroll to position [1728, 0]
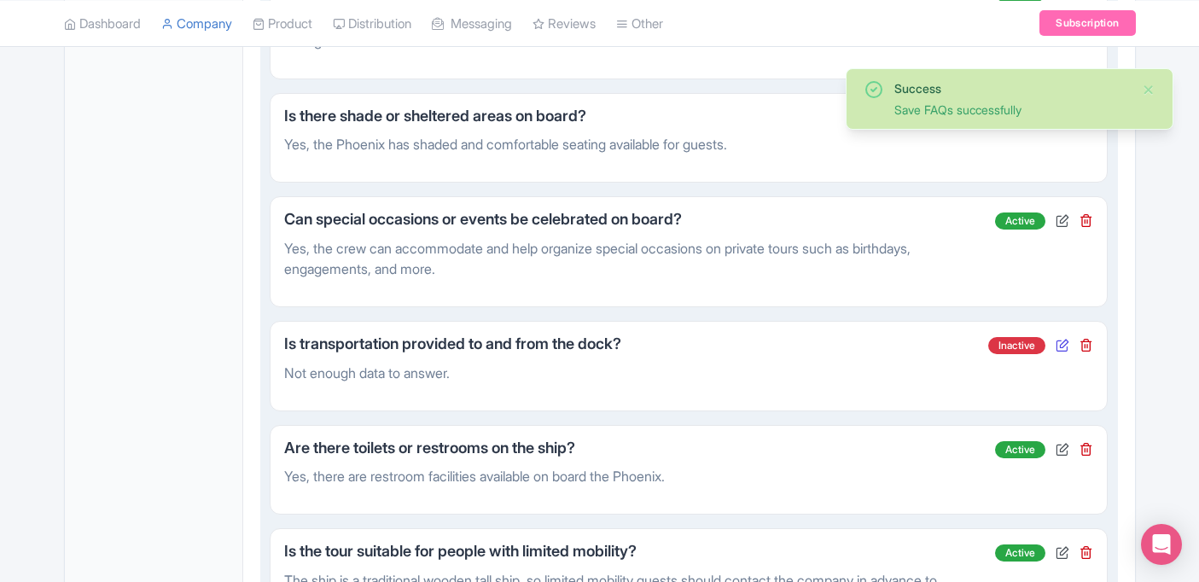
click at [1064, 352] on icon at bounding box center [1063, 345] width 14 height 14
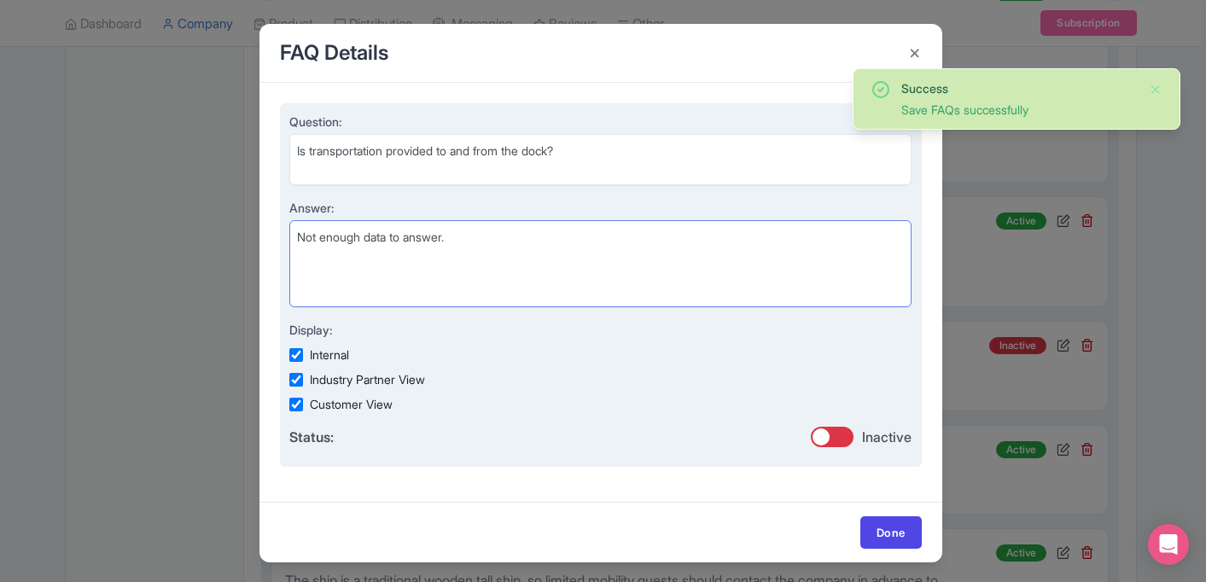
click at [567, 251] on textarea "Not enough data to answer." at bounding box center [600, 263] width 623 height 87
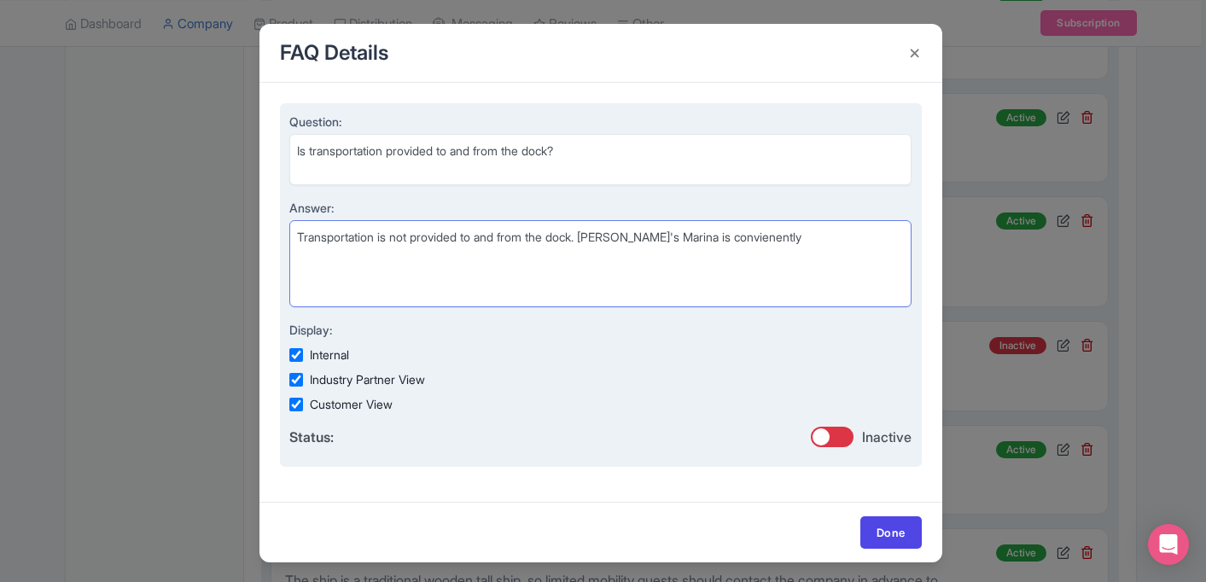
click at [707, 239] on textarea "Not enough data to answer." at bounding box center [600, 263] width 623 height 87
click at [796, 236] on textarea "Not enough data to answer." at bounding box center [600, 263] width 623 height 87
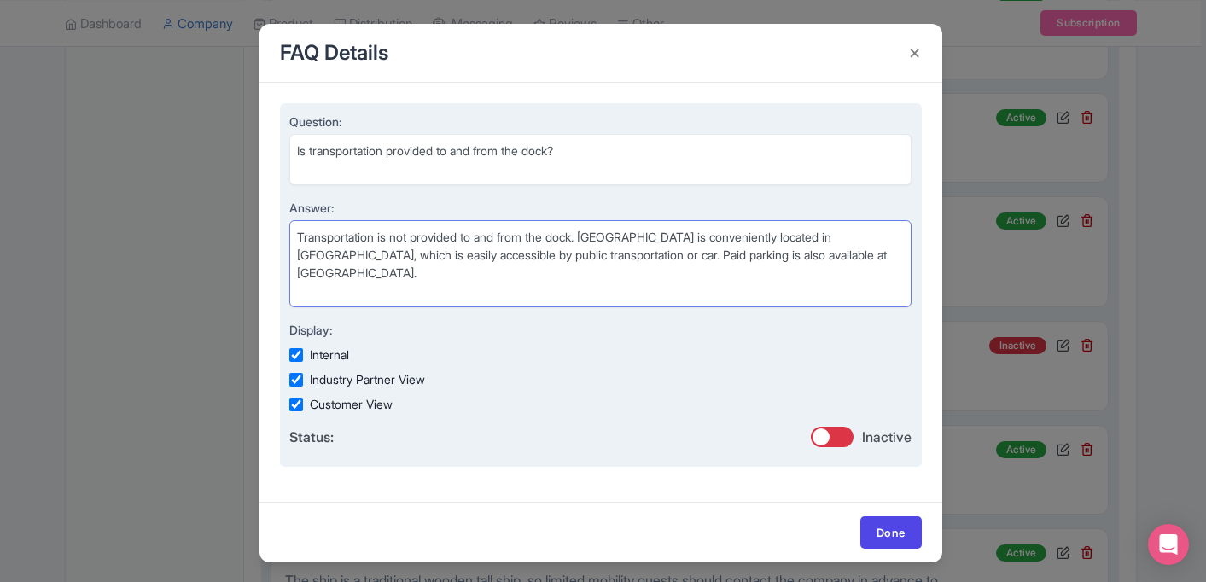
type textarea "Transportation is not provided to and from the dock. Bobby's Marina is convenie…"
click at [830, 439] on input "checkbox" at bounding box center [832, 437] width 43 height 20
checkbox input "true"
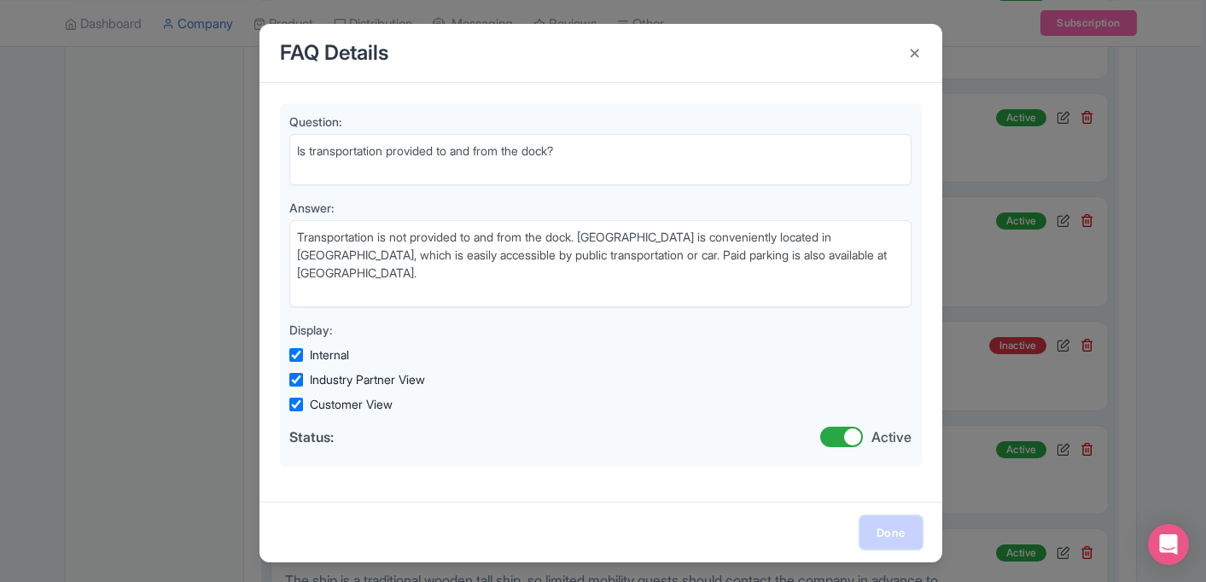
click at [878, 525] on link "Done" at bounding box center [890, 532] width 61 height 32
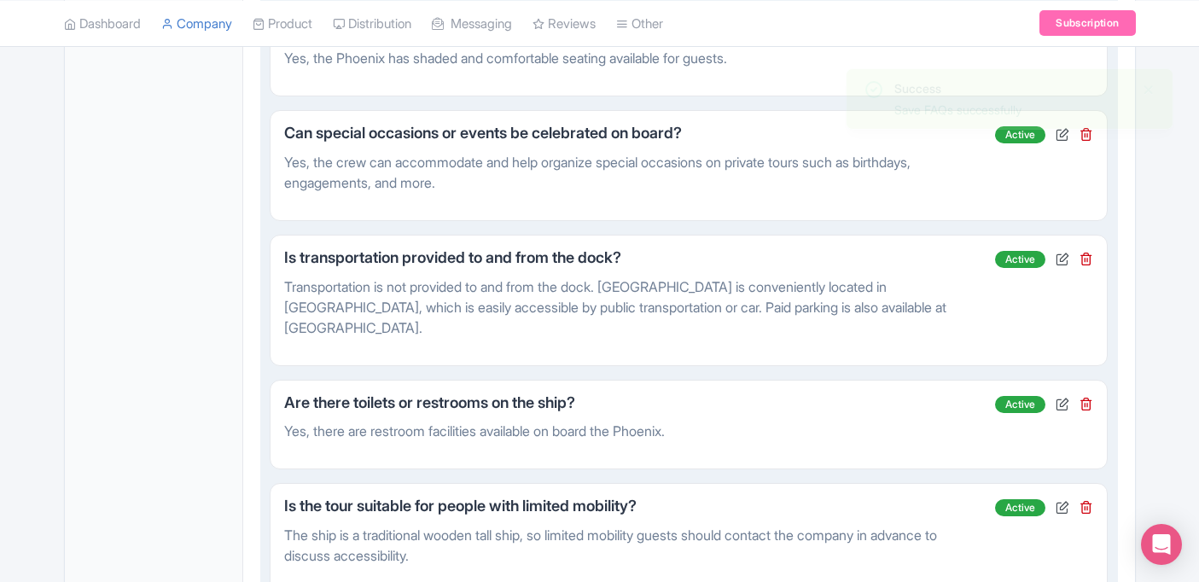
scroll to position [1818, 0]
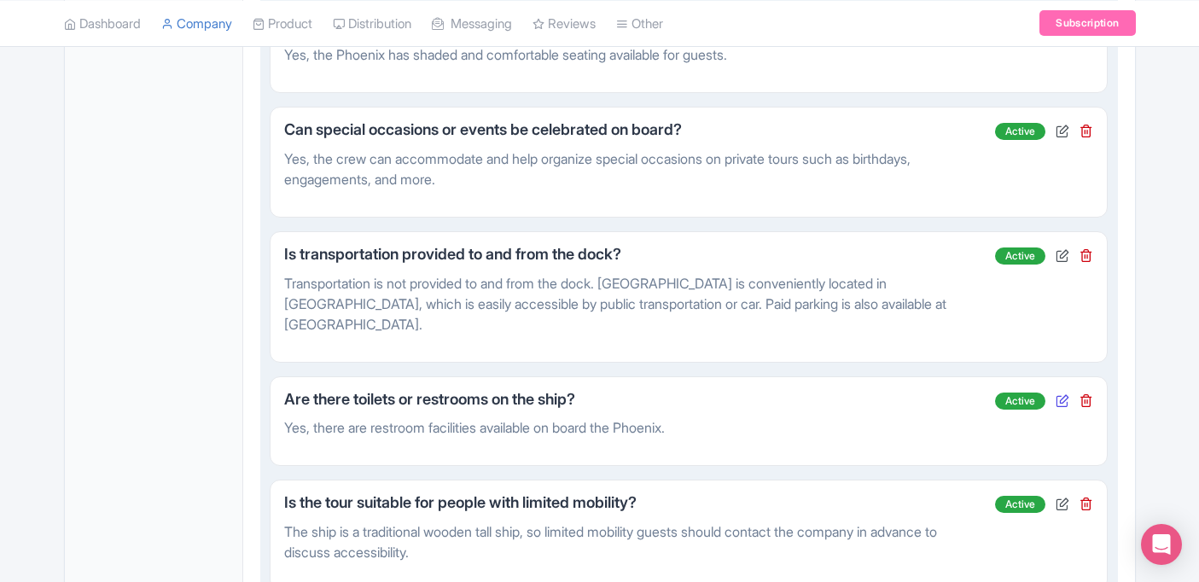
click at [1063, 399] on icon at bounding box center [1063, 400] width 14 height 14
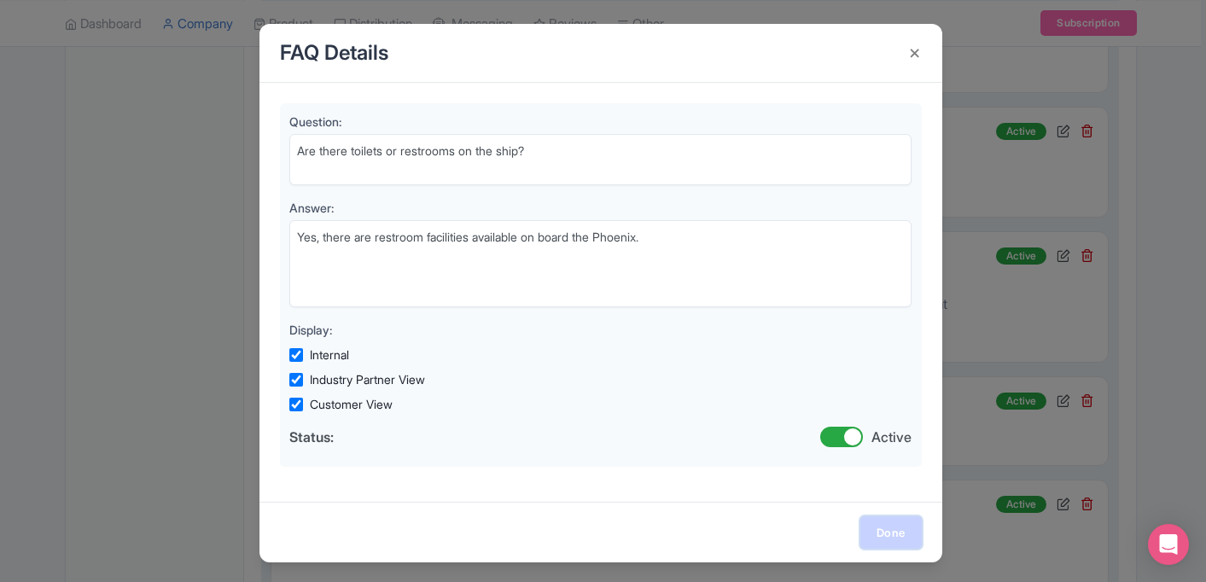
click at [886, 524] on link "Done" at bounding box center [890, 532] width 61 height 32
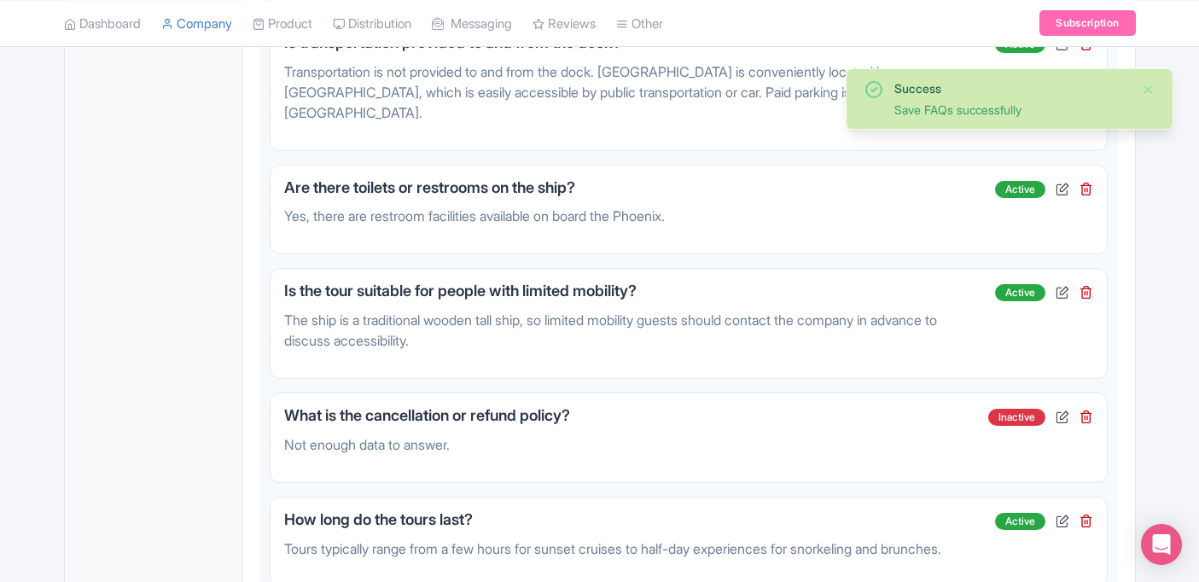
scroll to position [2030, 0]
click at [1059, 294] on icon at bounding box center [1063, 291] width 14 height 14
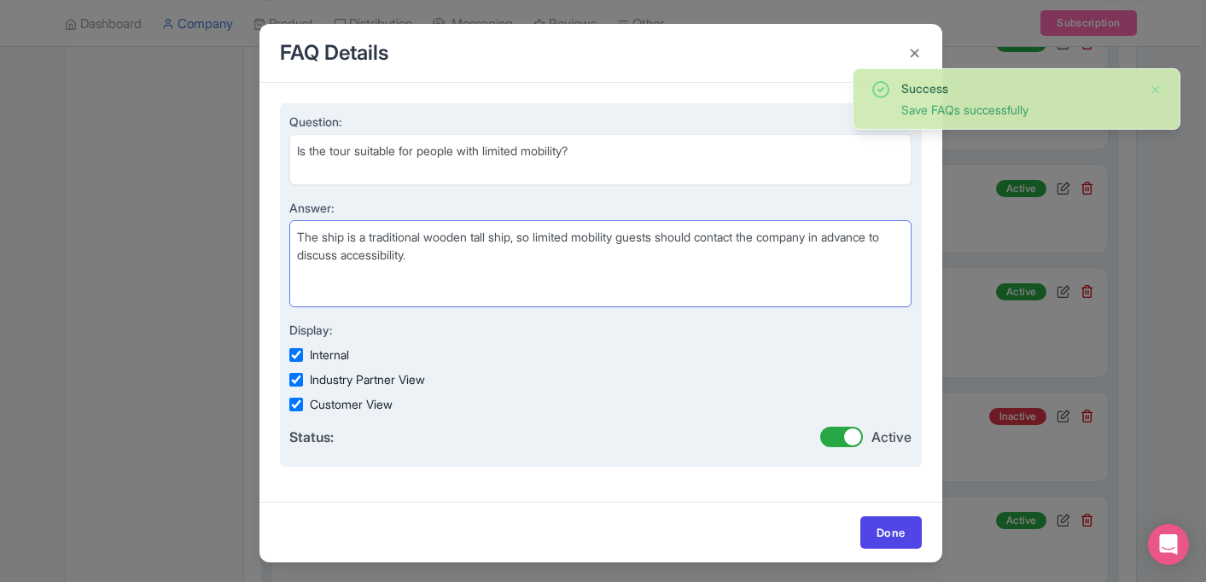
click at [504, 242] on textarea "The ship is a traditional wooden tall ship, so limited mobility guests should c…" at bounding box center [600, 263] width 623 height 87
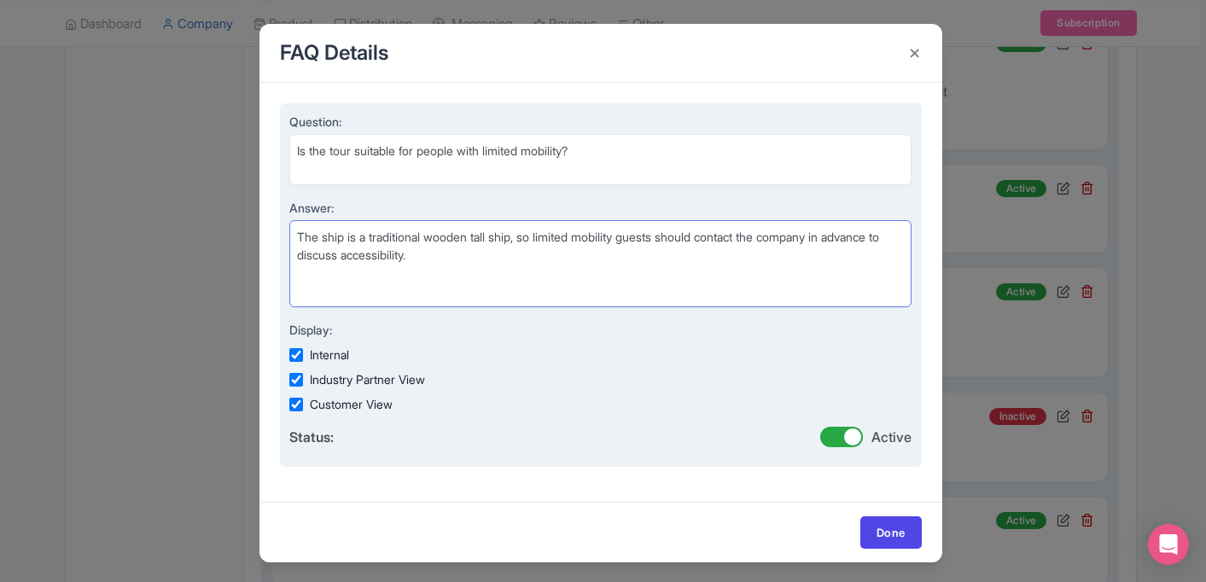
drag, startPoint x: 520, startPoint y: 238, endPoint x: 370, endPoint y: 234, distance: 150.3
click at [370, 234] on textarea "The ship is a traditional wooden tall ship, so limited mobility guests should c…" at bounding box center [600, 263] width 623 height 87
click at [457, 255] on textarea "The ship is a traditional wooden tall ship, so limited mobility guests should c…" at bounding box center [600, 263] width 623 height 87
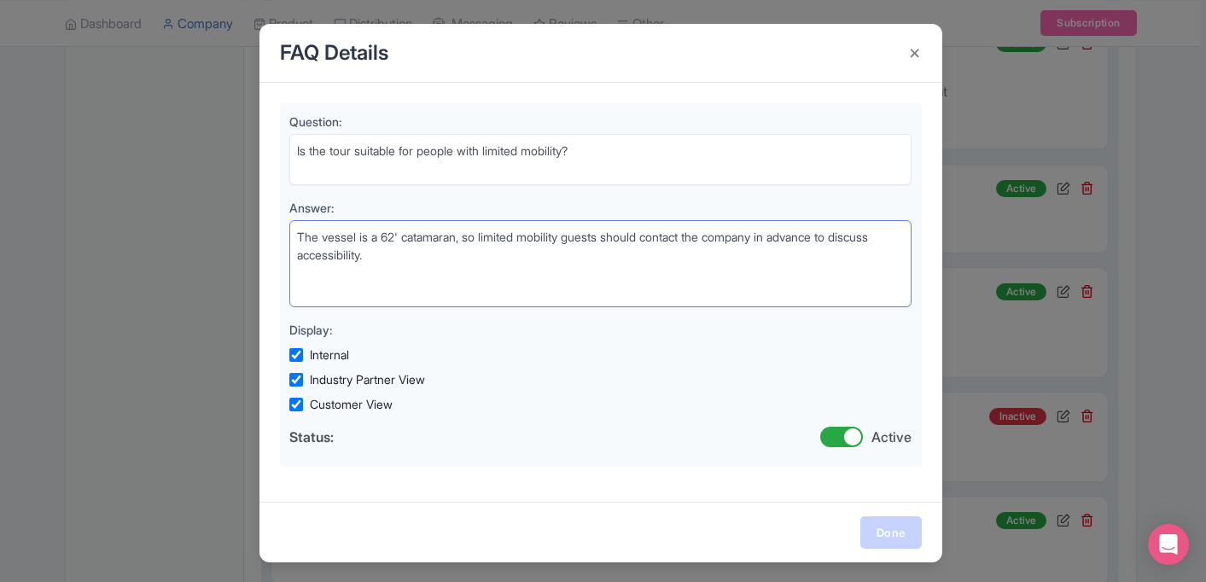
type textarea "The vessel is a 62' catamaran, so limited mobility guests should contact the co…"
click at [888, 540] on link "Done" at bounding box center [890, 532] width 61 height 32
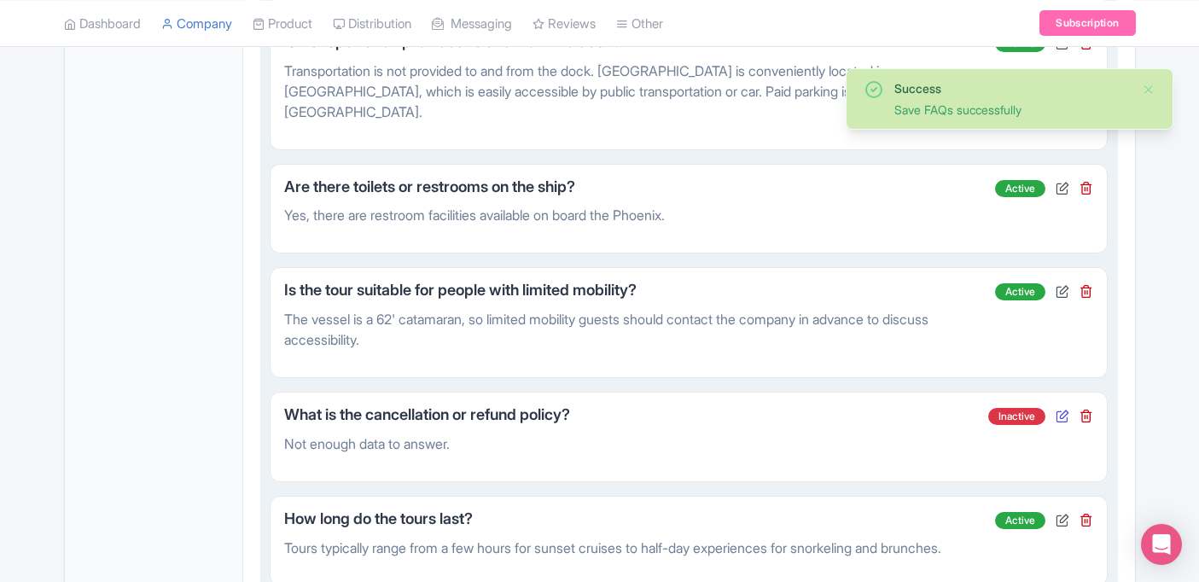
click at [1061, 418] on icon at bounding box center [1063, 416] width 14 height 14
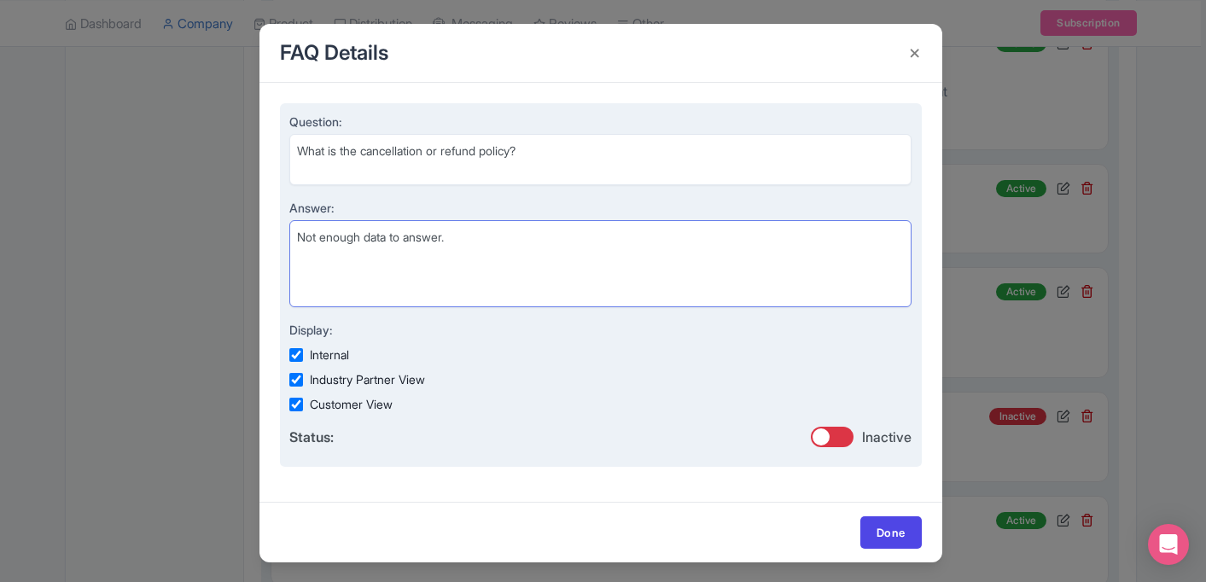
click at [548, 268] on textarea "Not enough data to answer." at bounding box center [600, 263] width 623 height 87
paste textarea "100% refund if you cancel at least 24 hours before departure; 0% refund if you …"
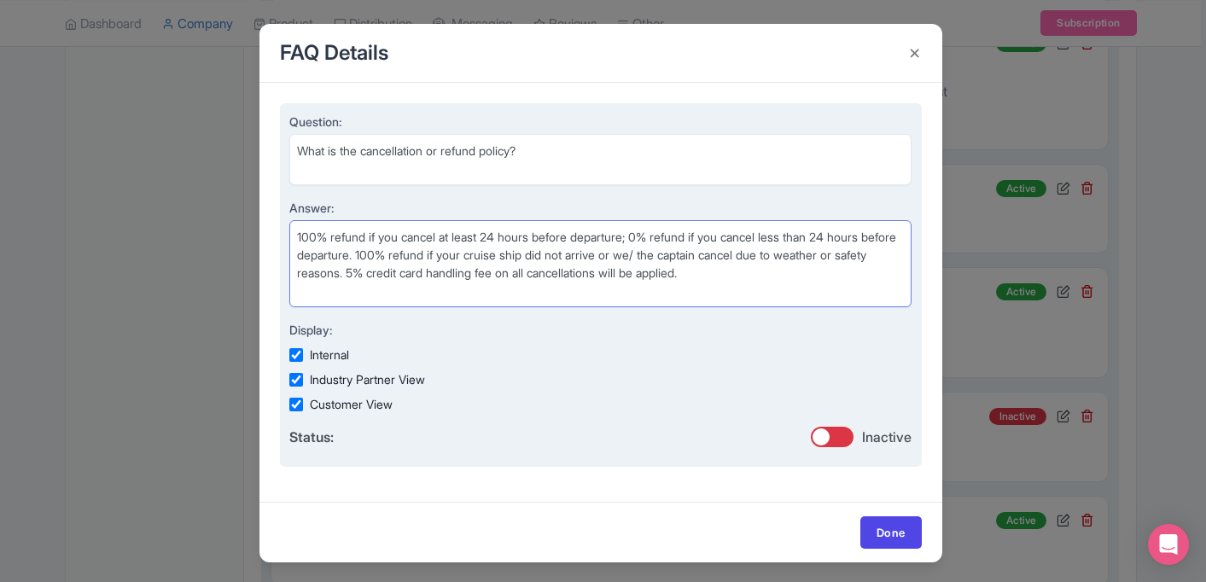
type textarea "100% refund if you cancel at least 24 hours before departure; 0% refund if you …"
click at [839, 436] on input "checkbox" at bounding box center [832, 437] width 43 height 20
checkbox input "true"
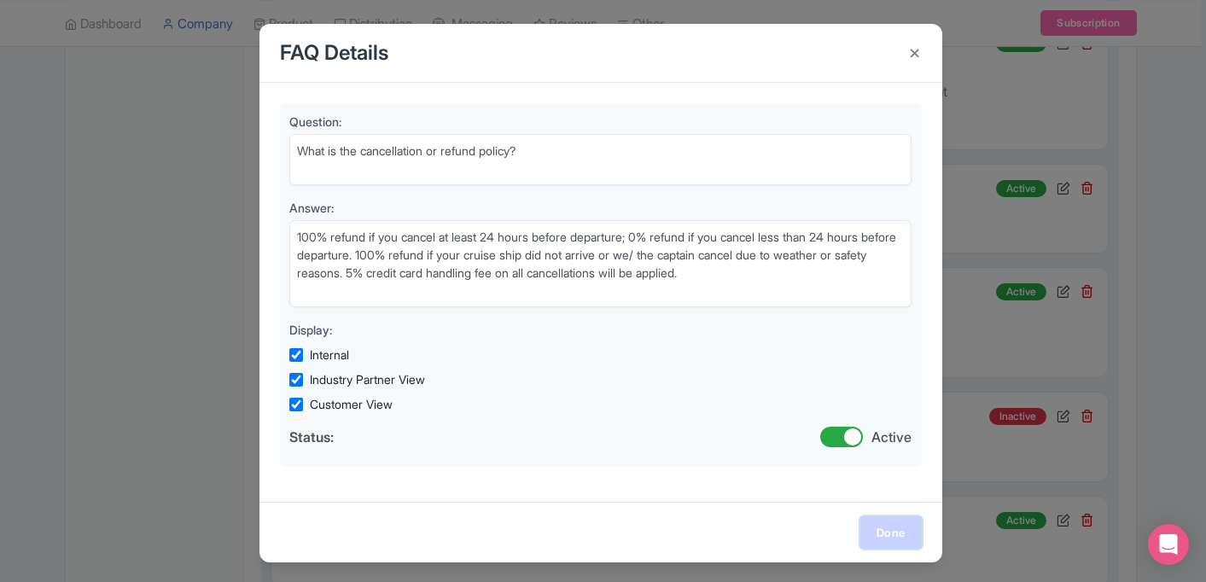
click at [882, 524] on link "Done" at bounding box center [890, 532] width 61 height 32
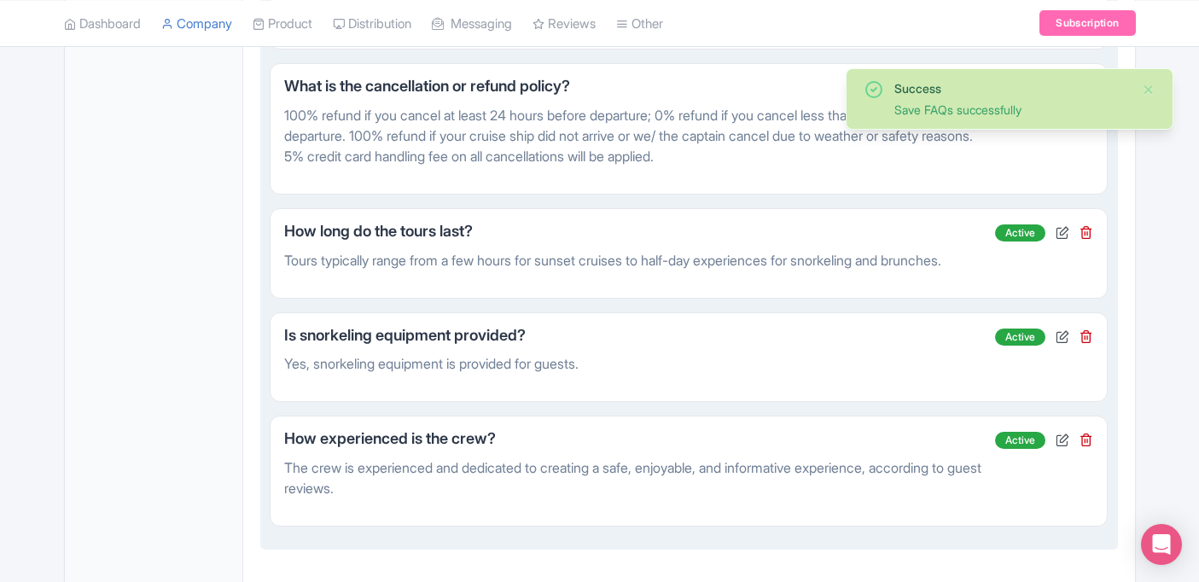
scroll to position [2362, 0]
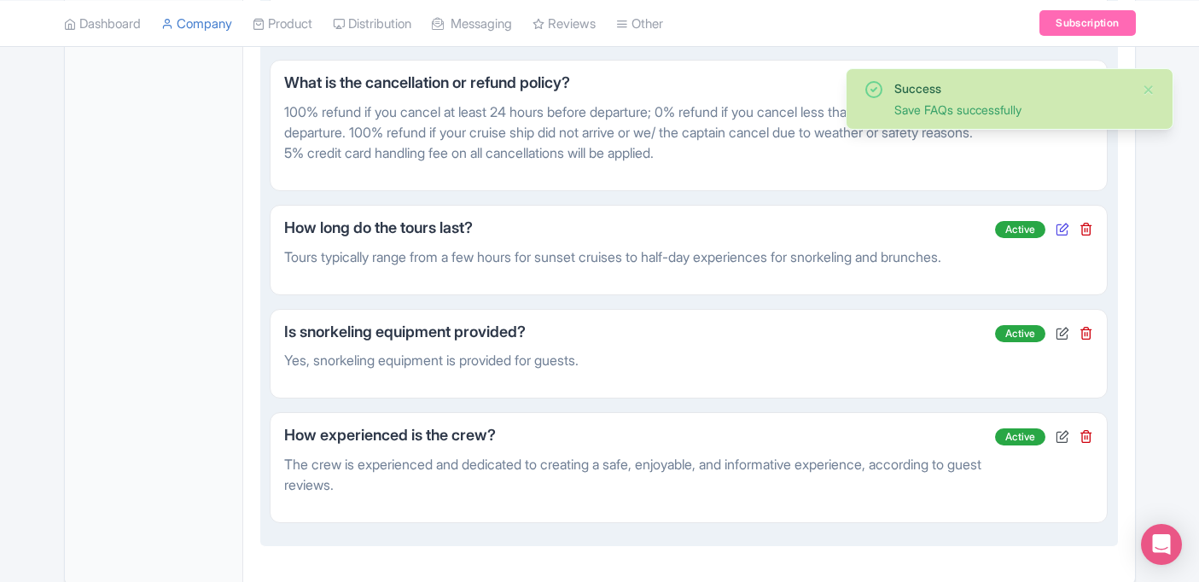
click at [1060, 230] on icon at bounding box center [1063, 229] width 14 height 14
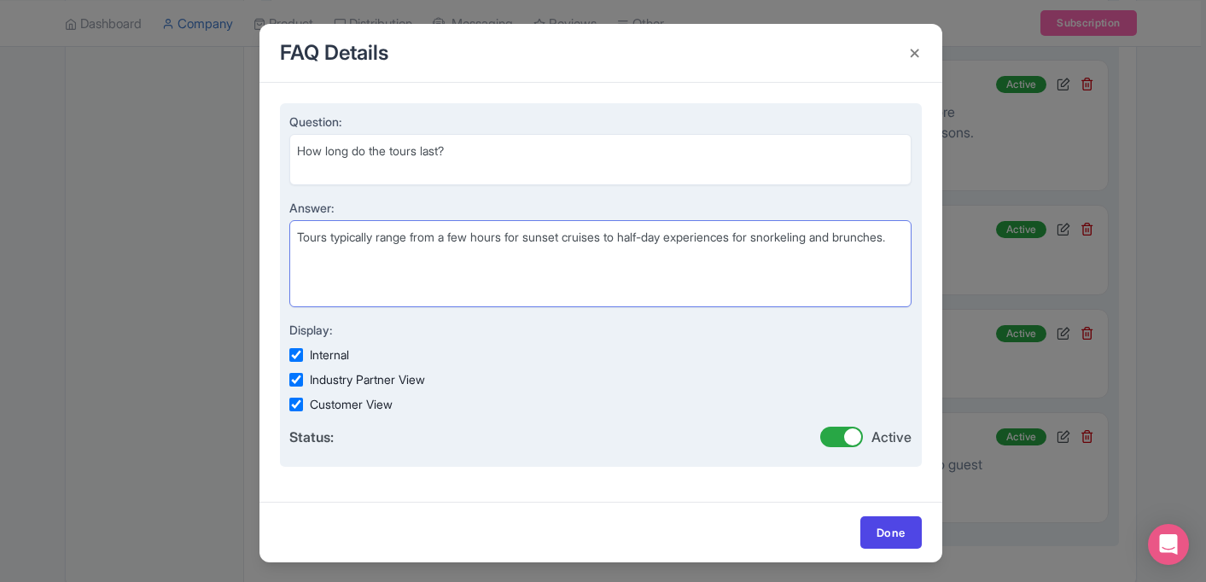
drag, startPoint x: 379, startPoint y: 249, endPoint x: 329, endPoint y: 238, distance: 51.6
click at [329, 238] on textarea "Tours typically range from a few hours for sunset cruises to half-day experienc…" at bounding box center [600, 263] width 623 height 87
click at [358, 261] on textarea "Tours typically range from a few hours for sunset cruises to half-day experienc…" at bounding box center [600, 263] width 623 height 87
drag, startPoint x: 355, startPoint y: 256, endPoint x: 285, endPoint y: 241, distance: 71.7
click at [285, 241] on div "Question: How long do the tours last? Answer: Tours typically range from a few …" at bounding box center [601, 285] width 642 height 364
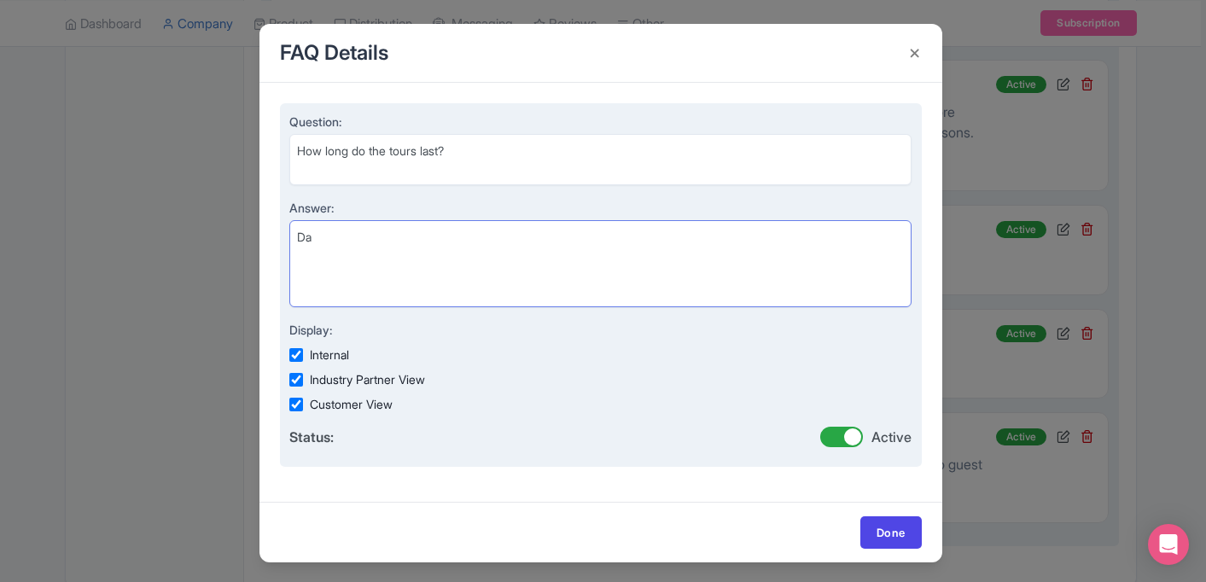
type textarea "D"
type textarea "o"
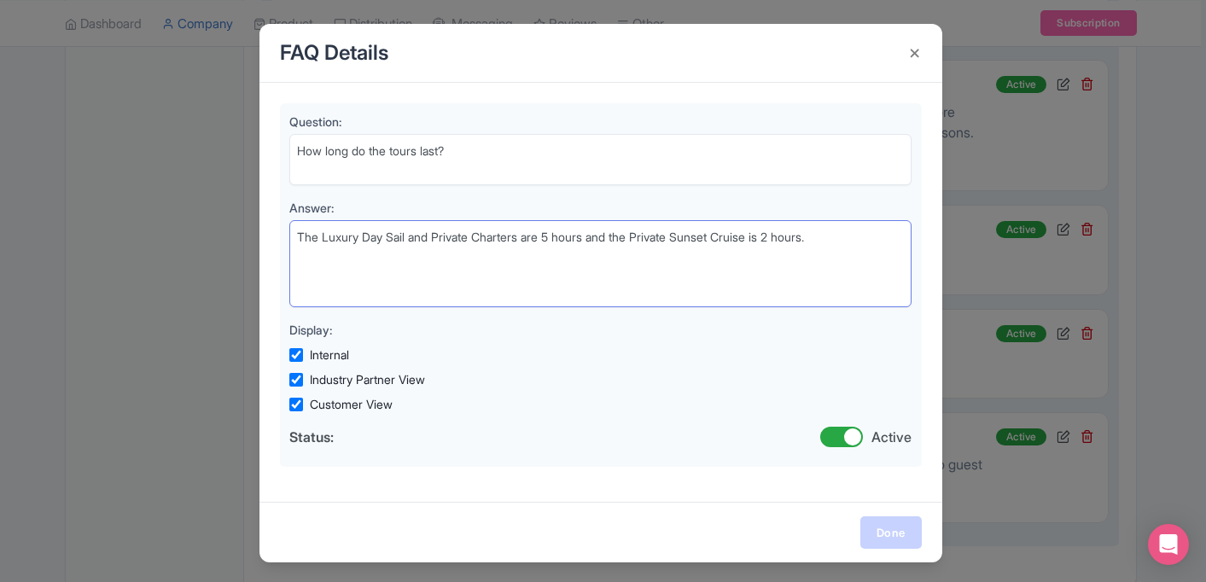
type textarea "The Luxury Day Sail and Private Charters are 5 hours and the Private Sunset Cru…"
click at [897, 529] on link "Done" at bounding box center [890, 532] width 61 height 32
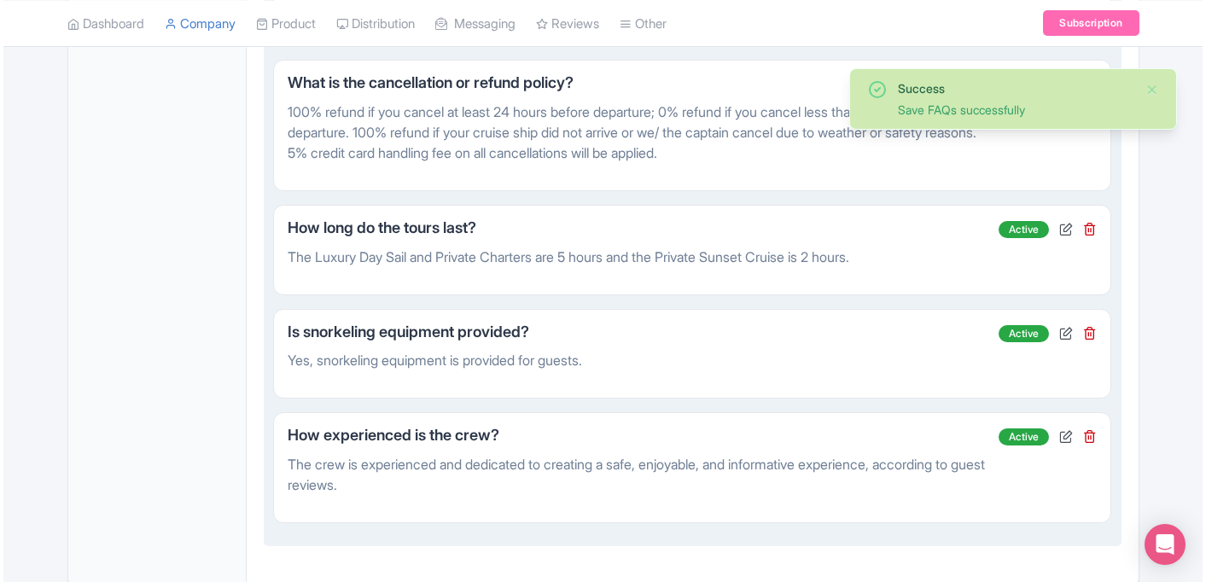
scroll to position [2438, 0]
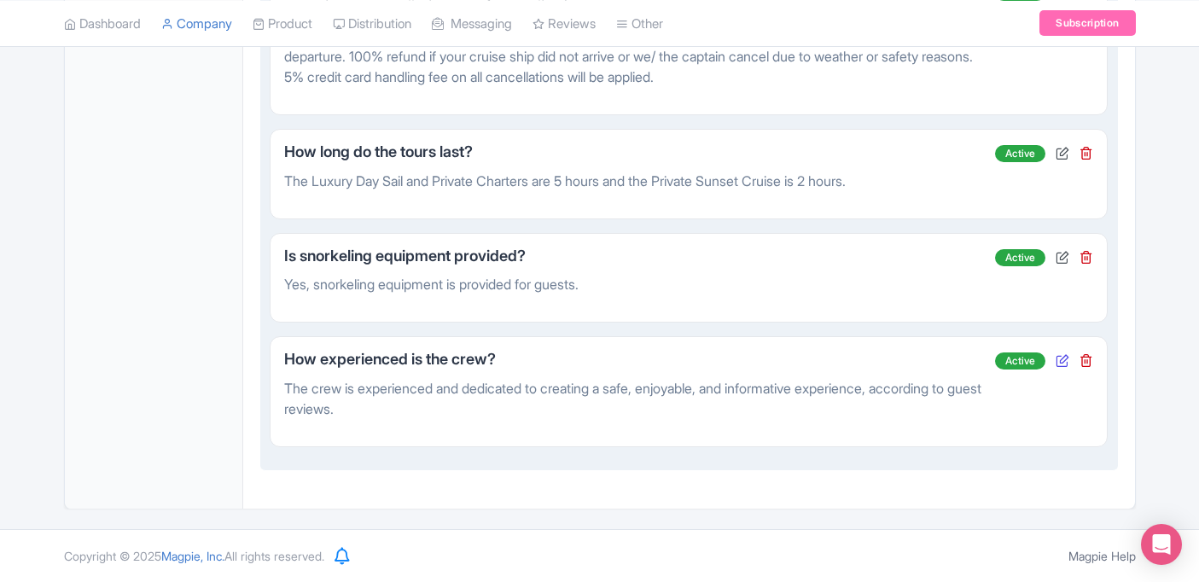
click at [1057, 363] on icon at bounding box center [1063, 360] width 14 height 14
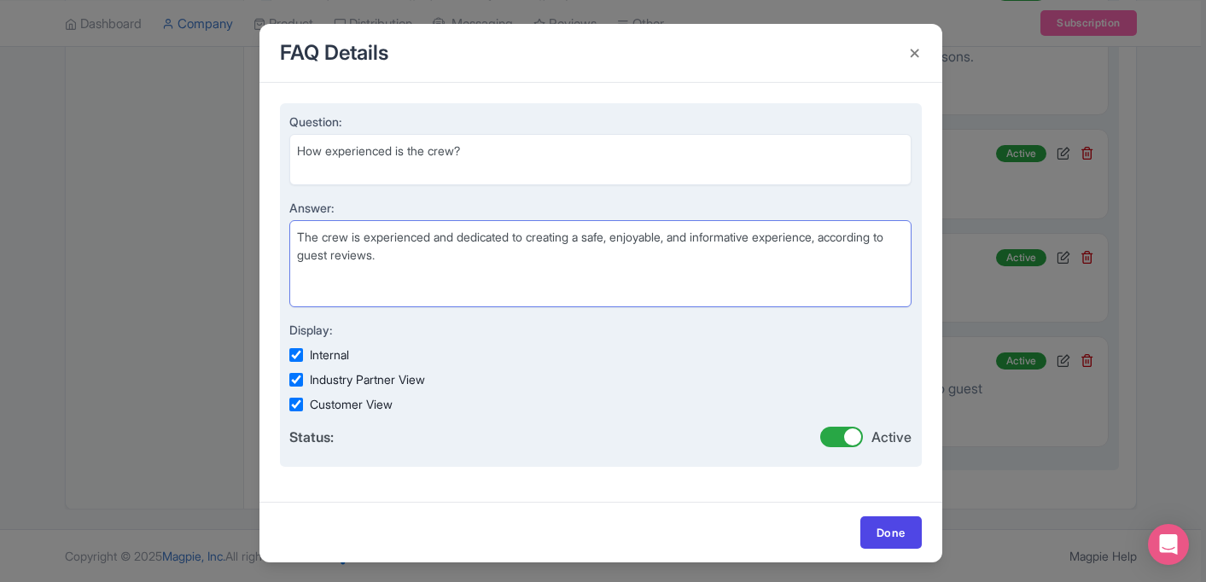
click at [596, 267] on textarea "The crew is experienced and dedicated to creating a safe, enjoyable, and inform…" at bounding box center [600, 263] width 623 height 87
drag, startPoint x: 507, startPoint y: 261, endPoint x: 295, endPoint y: 259, distance: 211.7
click at [295, 259] on textarea "The crew is experienced and dedicated to creating a safe, enjoyable, and inform…" at bounding box center [600, 263] width 623 height 87
drag, startPoint x: 464, startPoint y: 254, endPoint x: 842, endPoint y: 242, distance: 378.3
click at [842, 242] on textarea "The crew is experienced and dedicated to creating a safe, enjoyable, and inform…" at bounding box center [600, 263] width 623 height 87
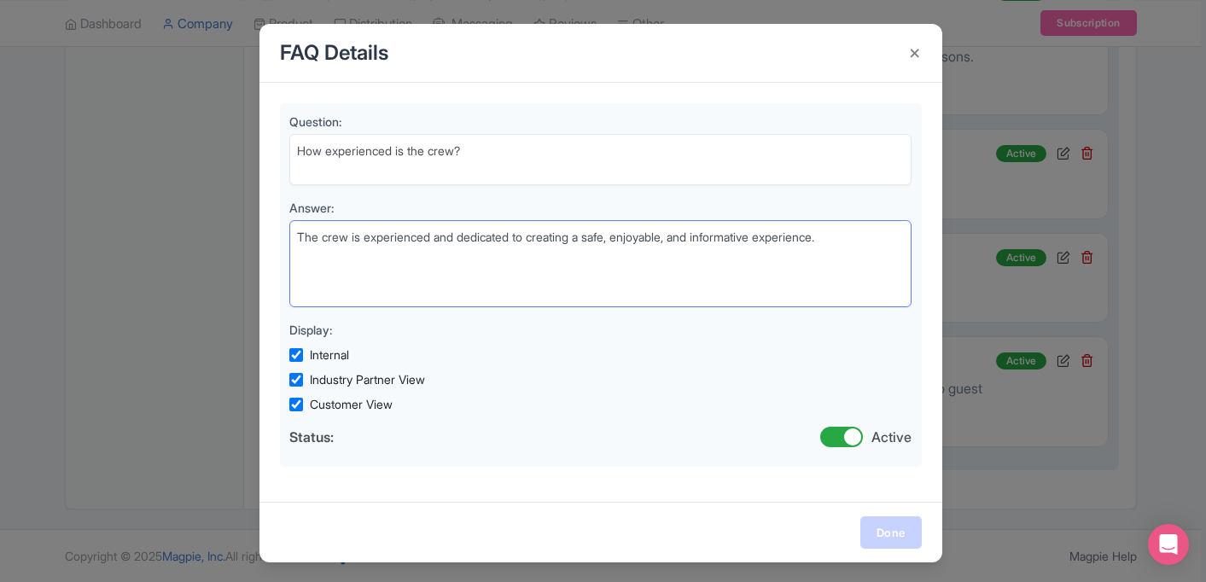
type textarea "The crew is experienced and dedicated to creating a safe, enjoyable, and inform…"
click at [899, 521] on link "Done" at bounding box center [890, 532] width 61 height 32
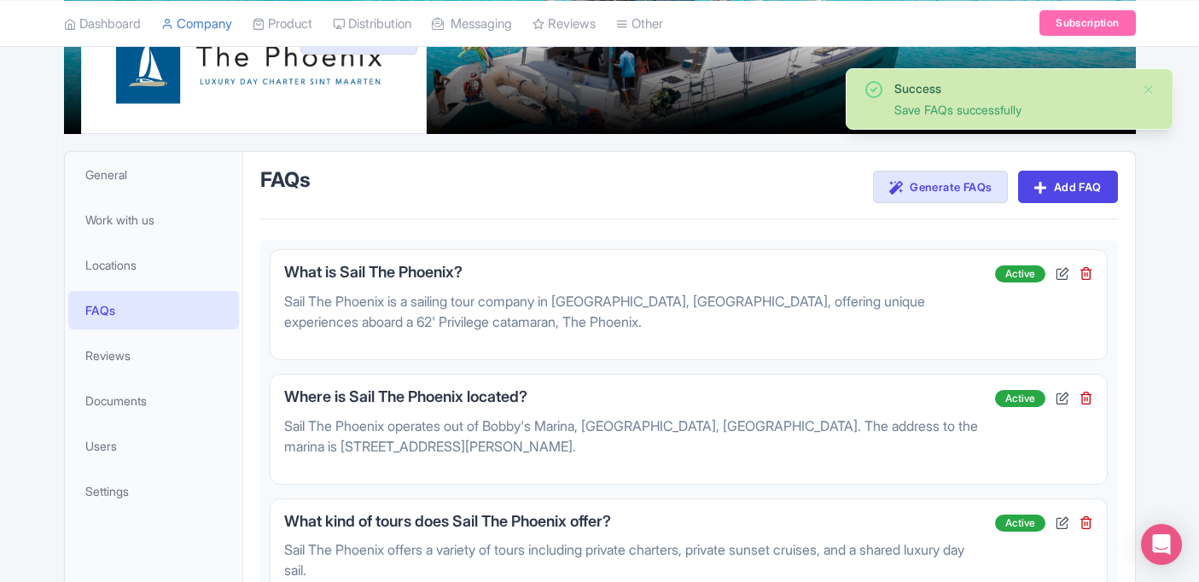
scroll to position [249, 0]
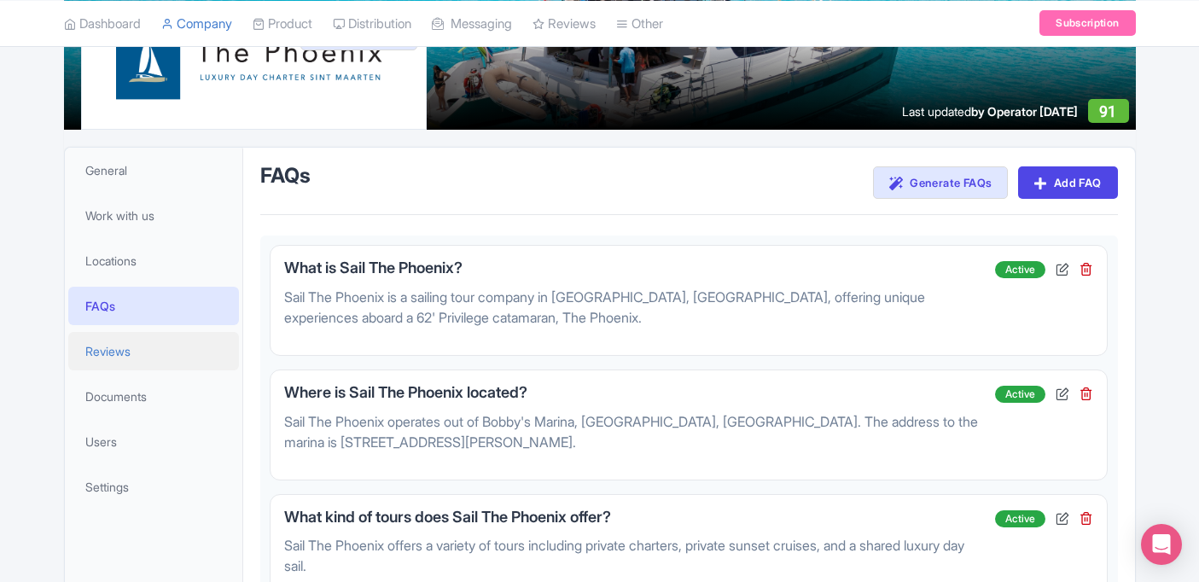
click at [149, 352] on link "Reviews" at bounding box center [153, 351] width 171 height 38
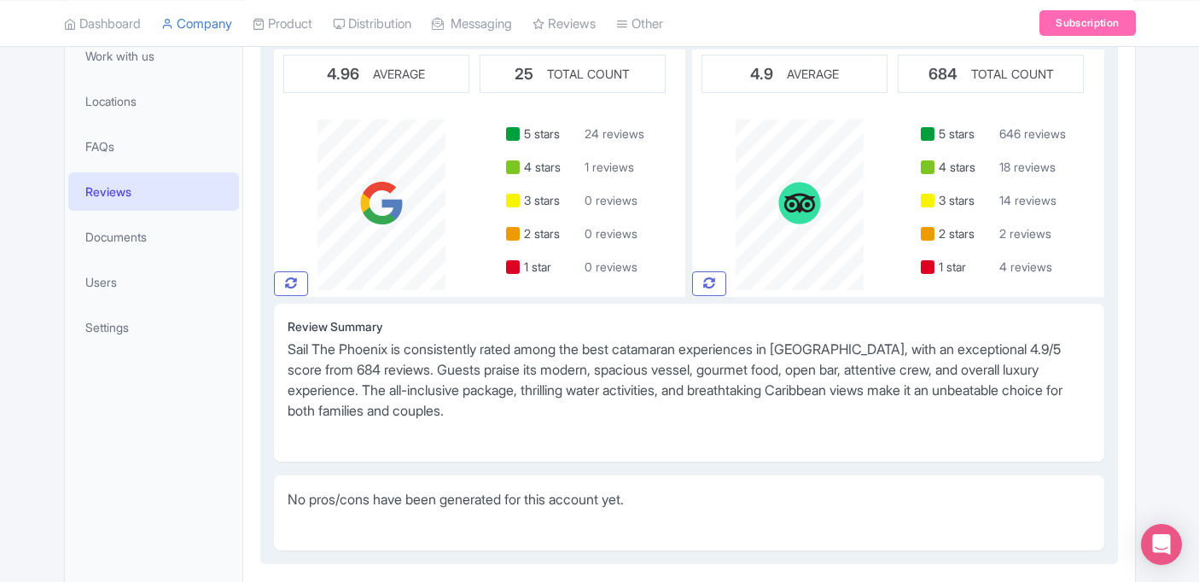
scroll to position [496, 0]
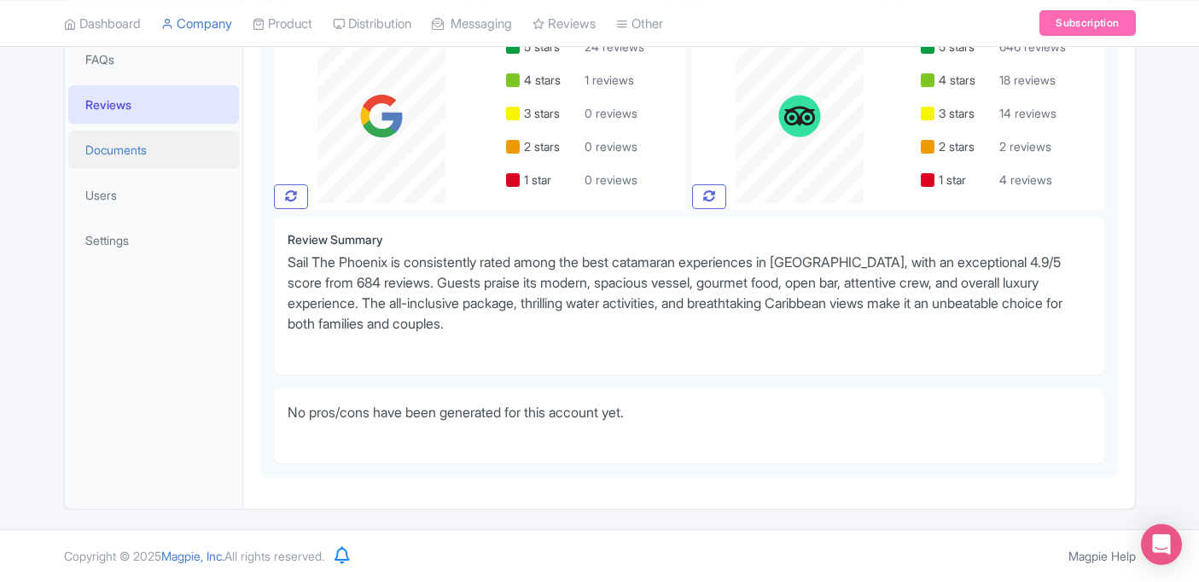
click at [154, 155] on link "Documents" at bounding box center [153, 150] width 171 height 38
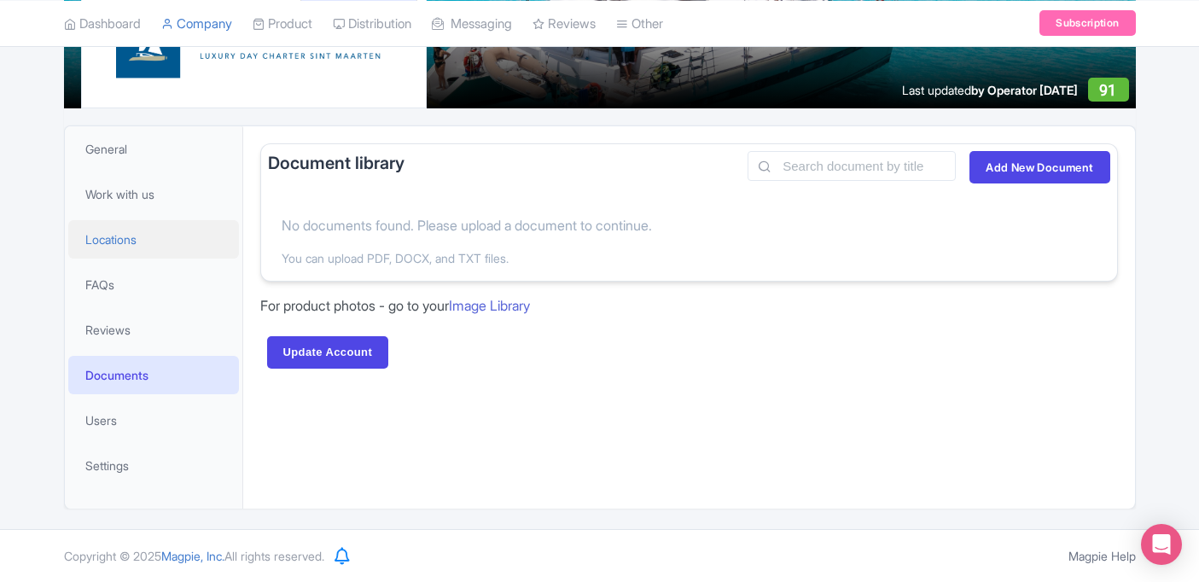
click at [135, 225] on link "Locations" at bounding box center [153, 239] width 171 height 38
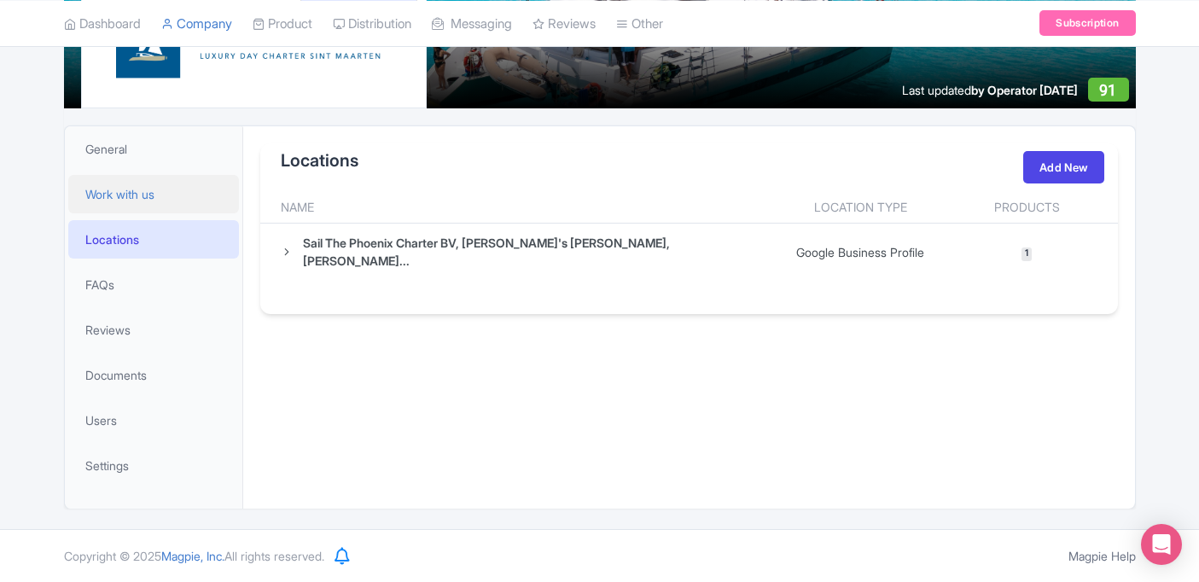
click at [168, 195] on link "Work with us" at bounding box center [153, 194] width 171 height 38
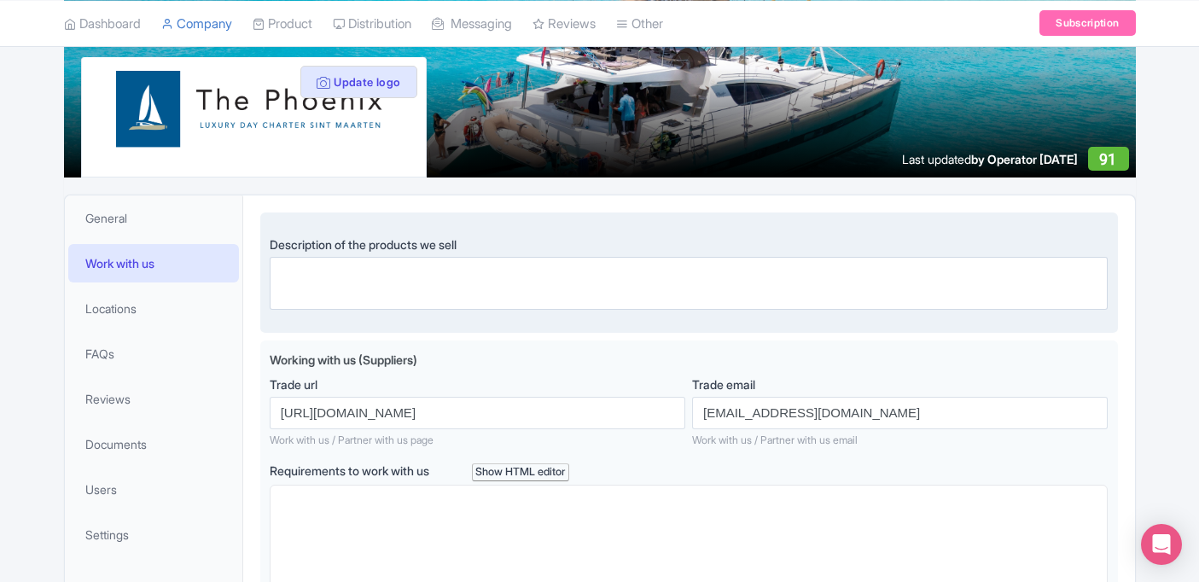
scroll to position [129, 0]
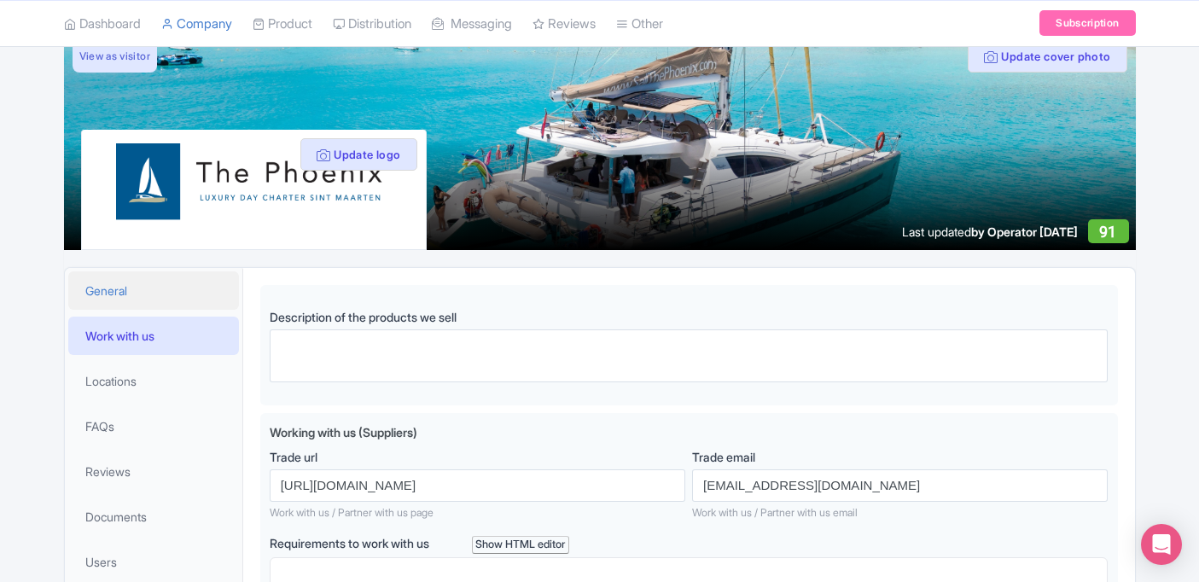
click at [163, 294] on link "General" at bounding box center [153, 290] width 171 height 38
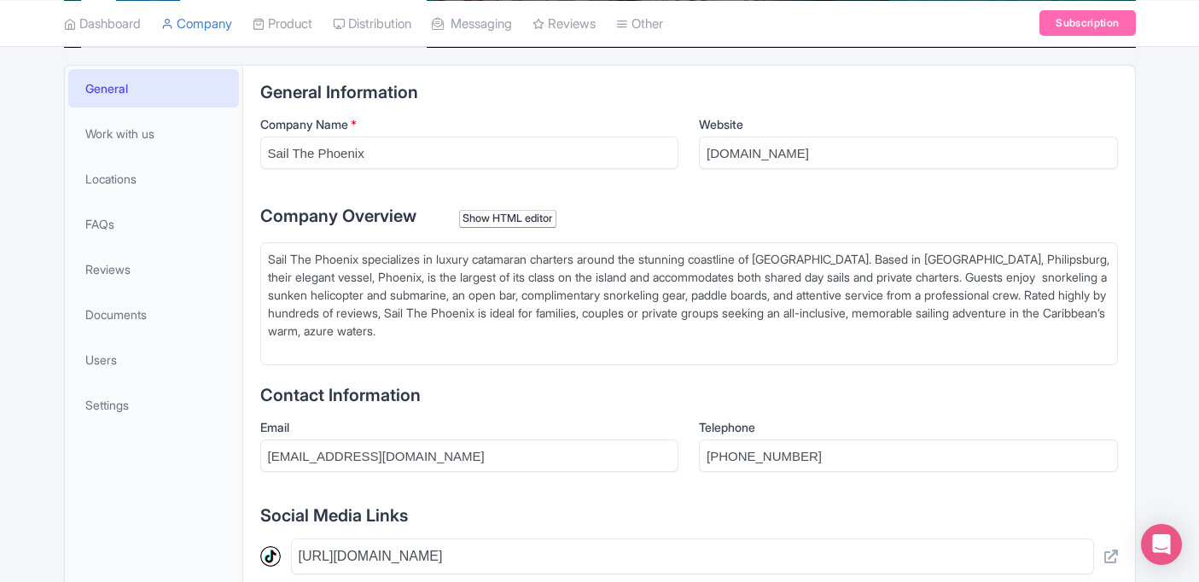
scroll to position [315, 0]
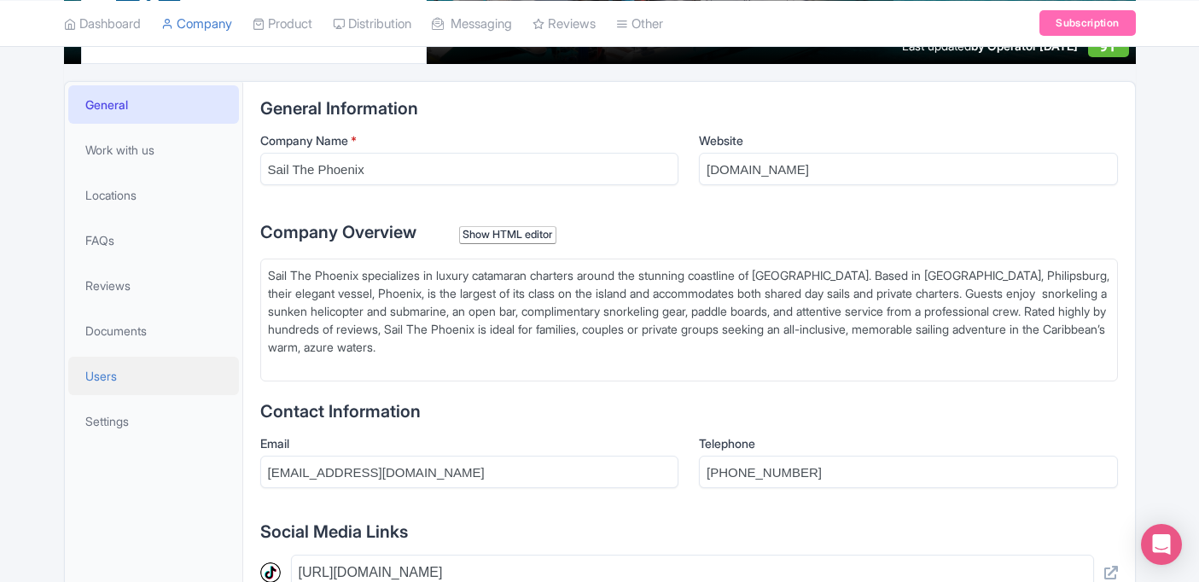
click at [111, 374] on span "Users" at bounding box center [101, 376] width 32 height 18
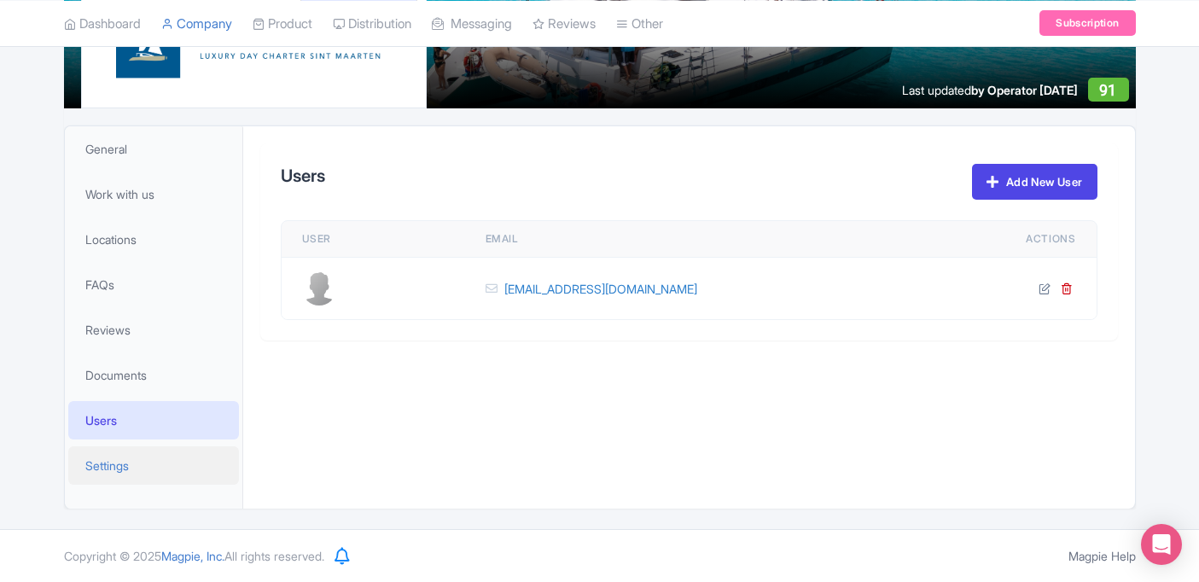
click at [108, 457] on span "Settings" at bounding box center [107, 466] width 44 height 18
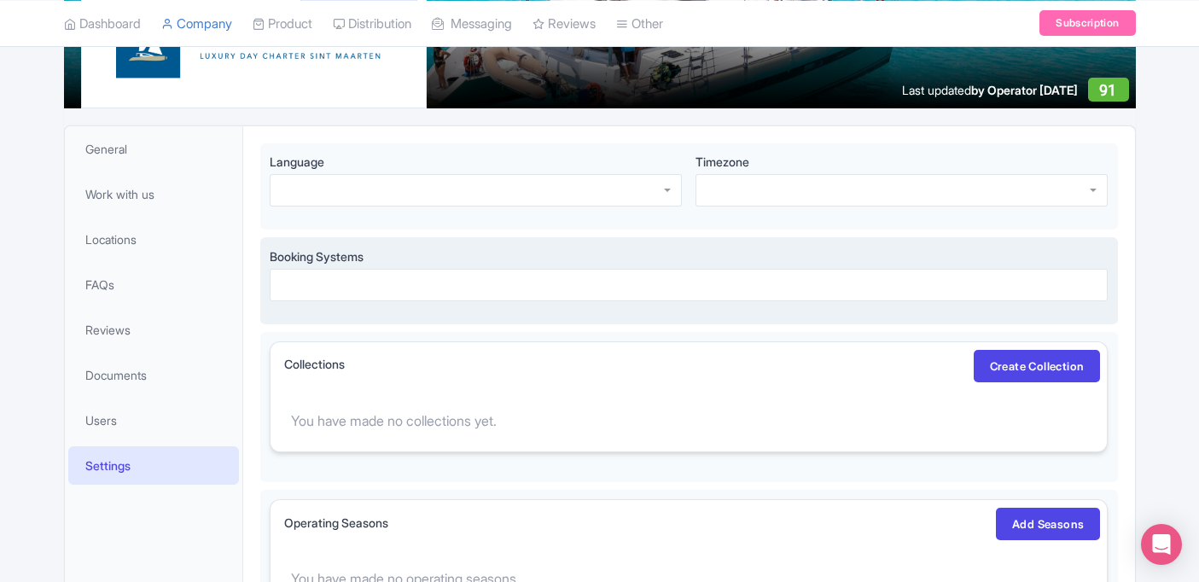
click at [370, 265] on div "Booking Systems" at bounding box center [689, 275] width 839 height 54
click at [360, 284] on div at bounding box center [689, 285] width 839 height 32
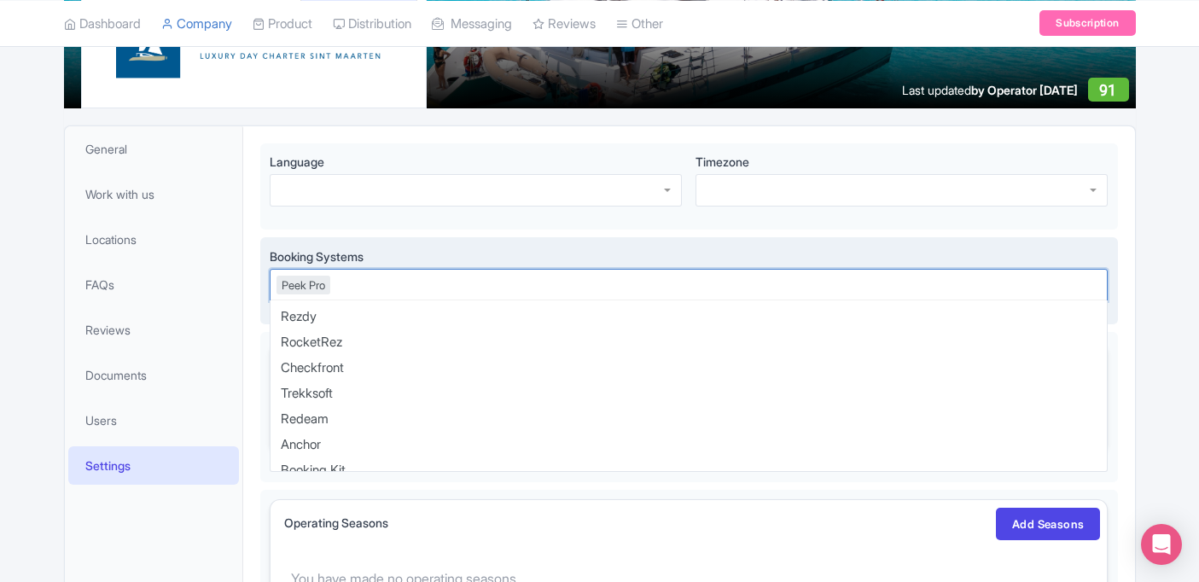
scroll to position [137, 0]
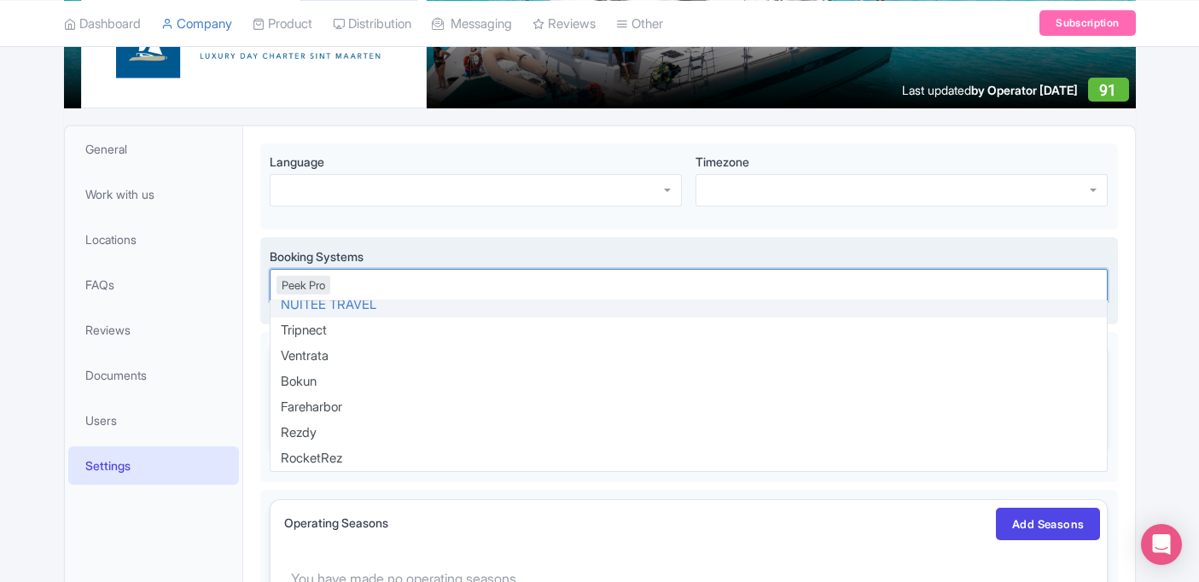
click at [306, 250] on span "Booking Systems" at bounding box center [317, 256] width 94 height 15
click at [333, 277] on input "Booking Systems" at bounding box center [334, 284] width 3 height 15
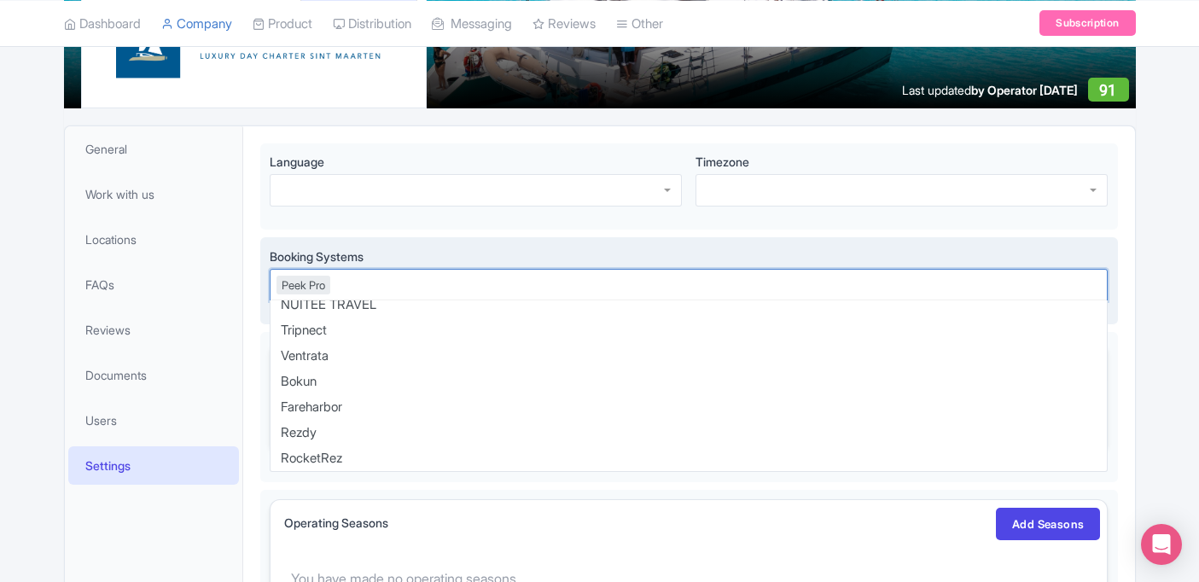
scroll to position [0, 0]
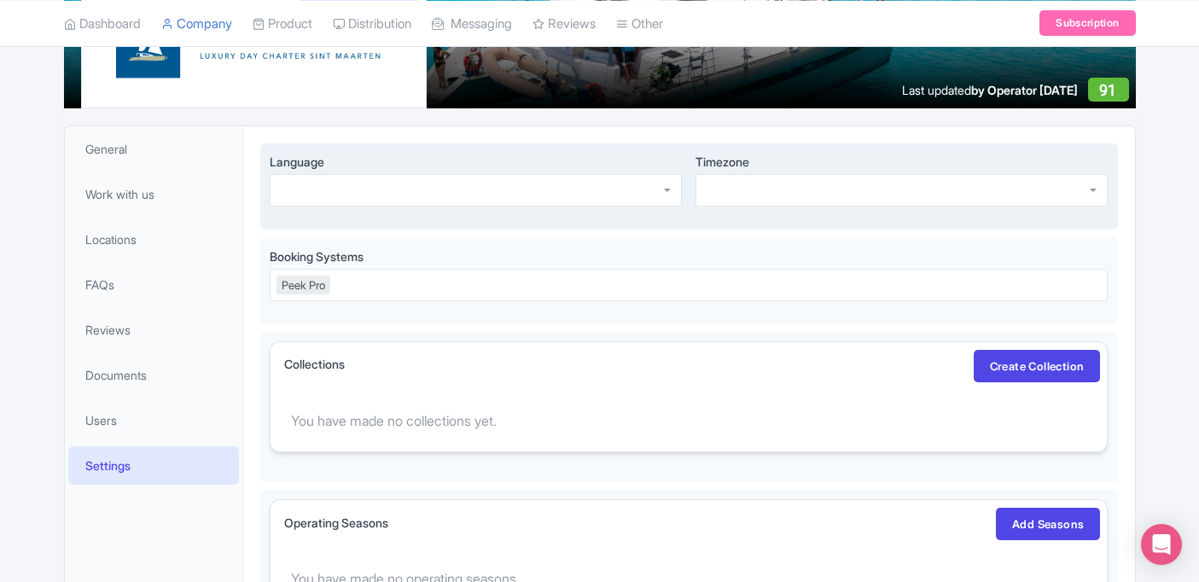
click at [634, 189] on div at bounding box center [476, 190] width 412 height 32
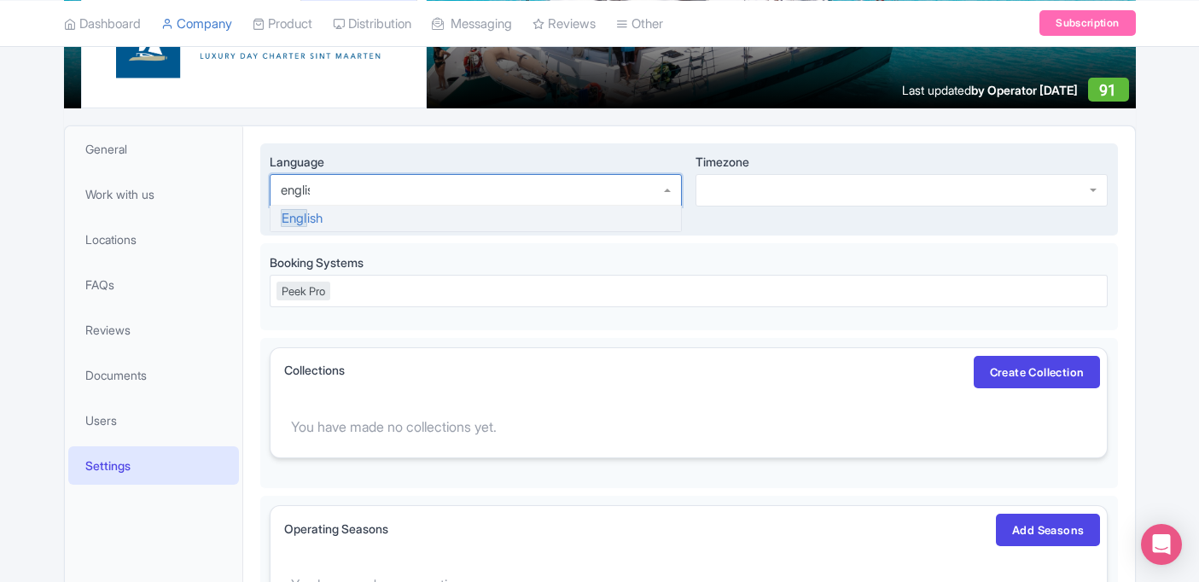
type input "english"
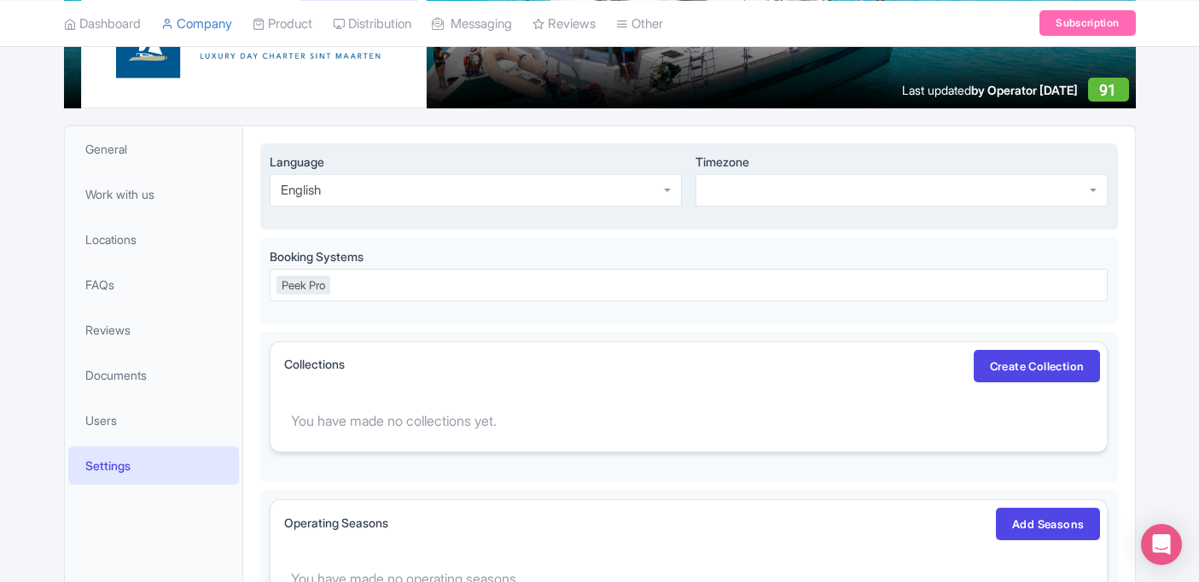
click at [745, 193] on div at bounding box center [902, 190] width 412 height 32
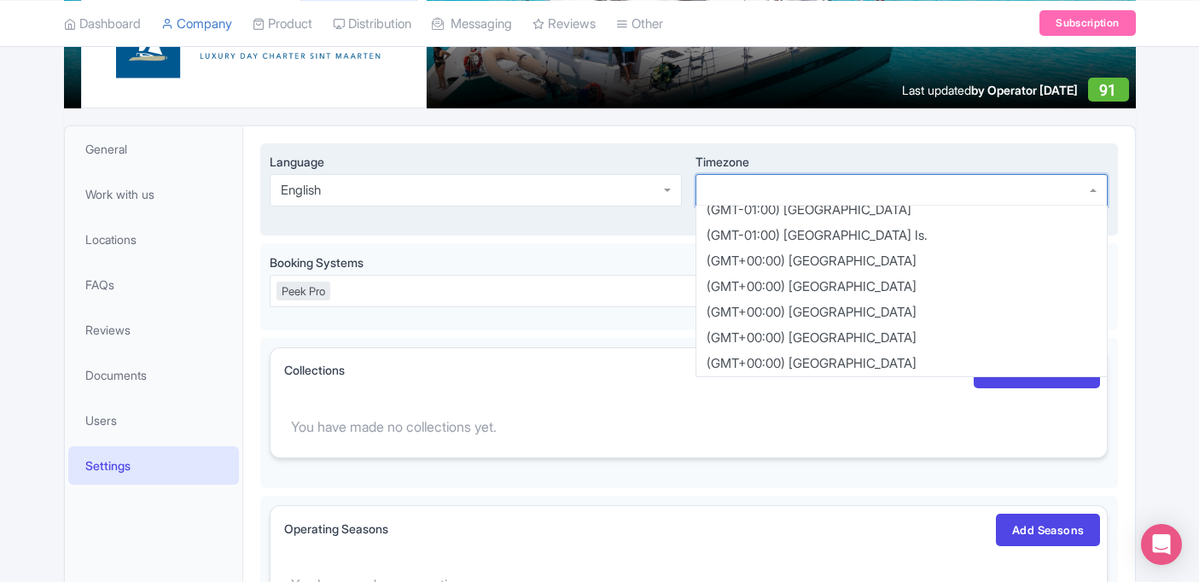
scroll to position [923, 0]
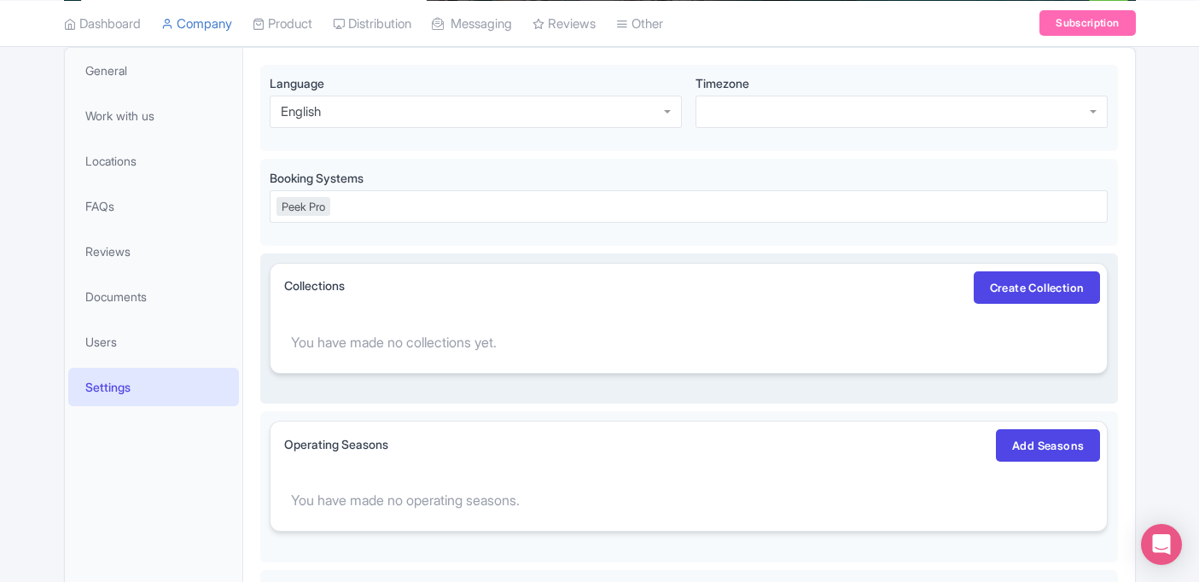
scroll to position [382, 0]
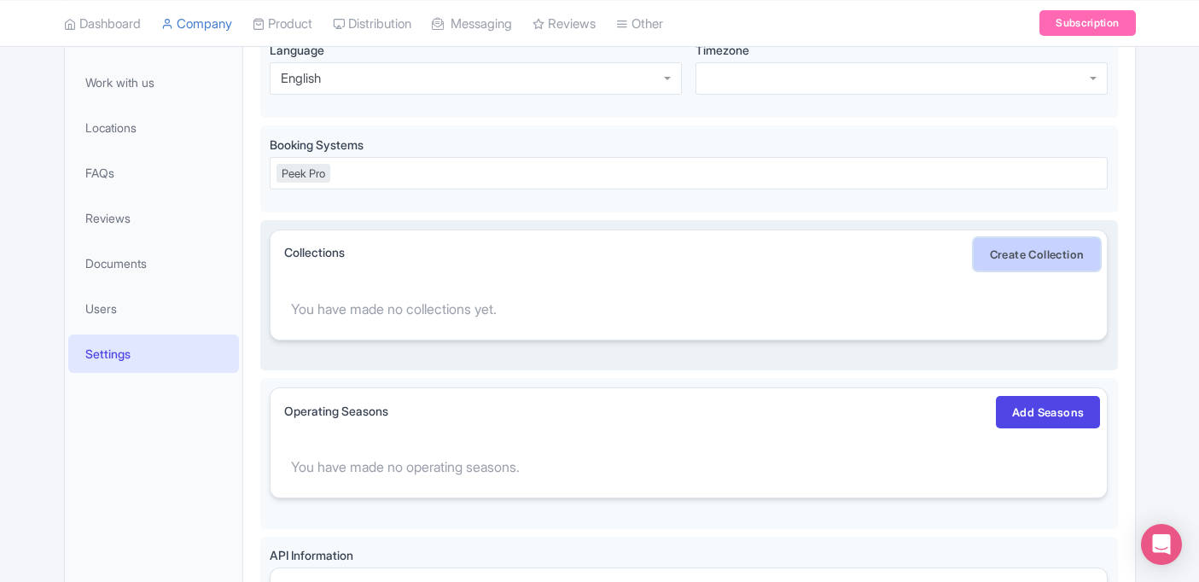
click at [998, 259] on link "Create Collection" at bounding box center [1037, 254] width 127 height 32
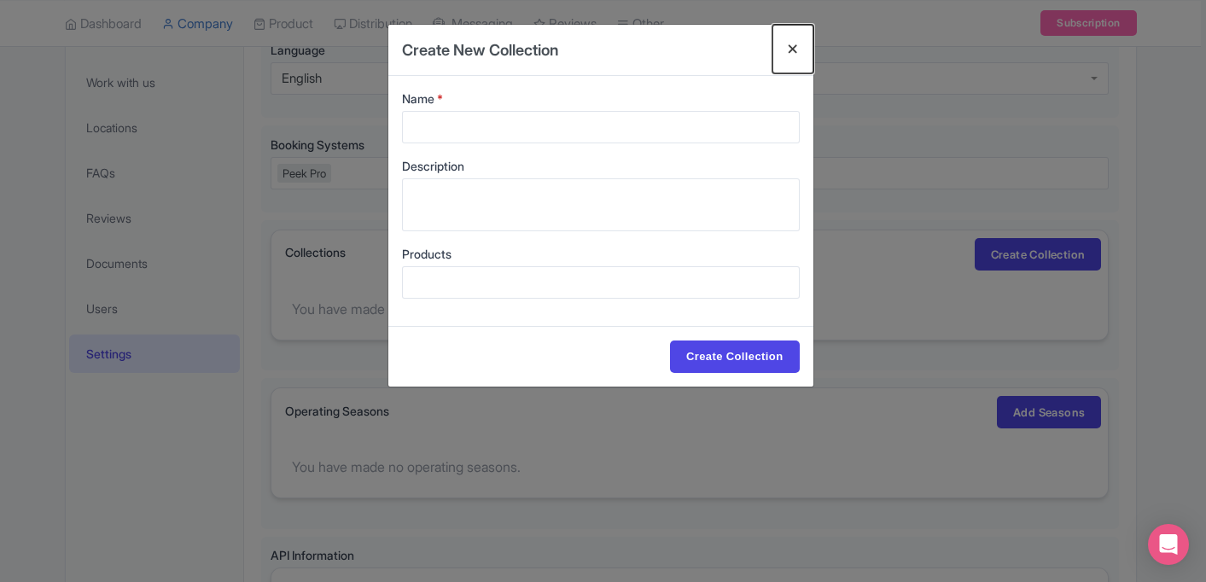
click at [793, 44] on button "Close" at bounding box center [792, 49] width 41 height 49
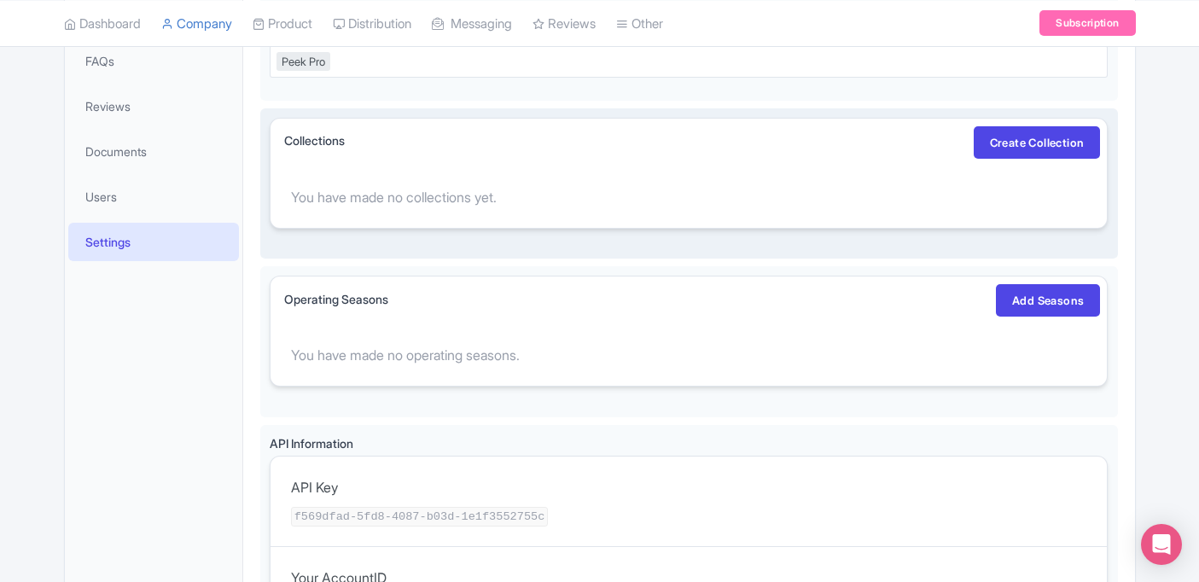
scroll to position [516, 0]
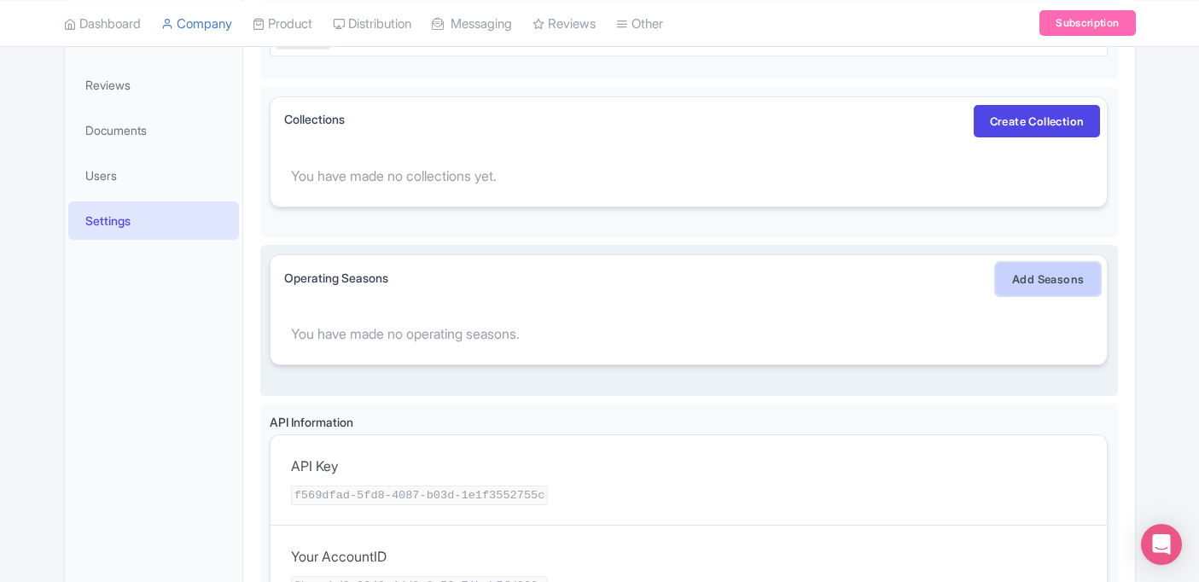
click at [1011, 287] on link "Add Seasons" at bounding box center [1048, 279] width 104 height 32
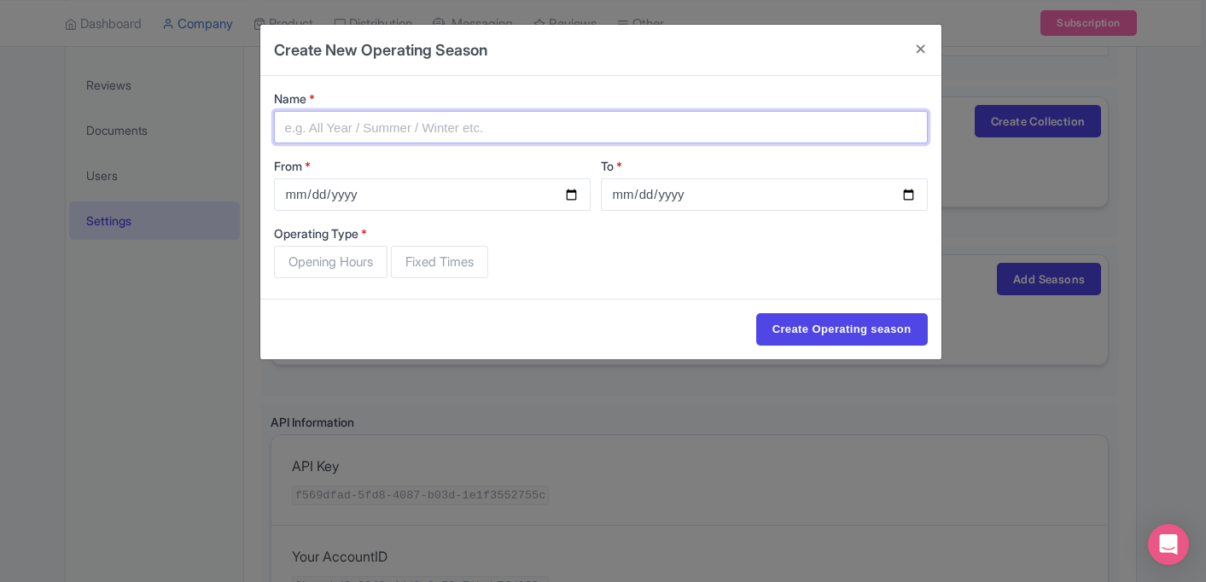
click at [435, 135] on input "Name *" at bounding box center [601, 127] width 654 height 32
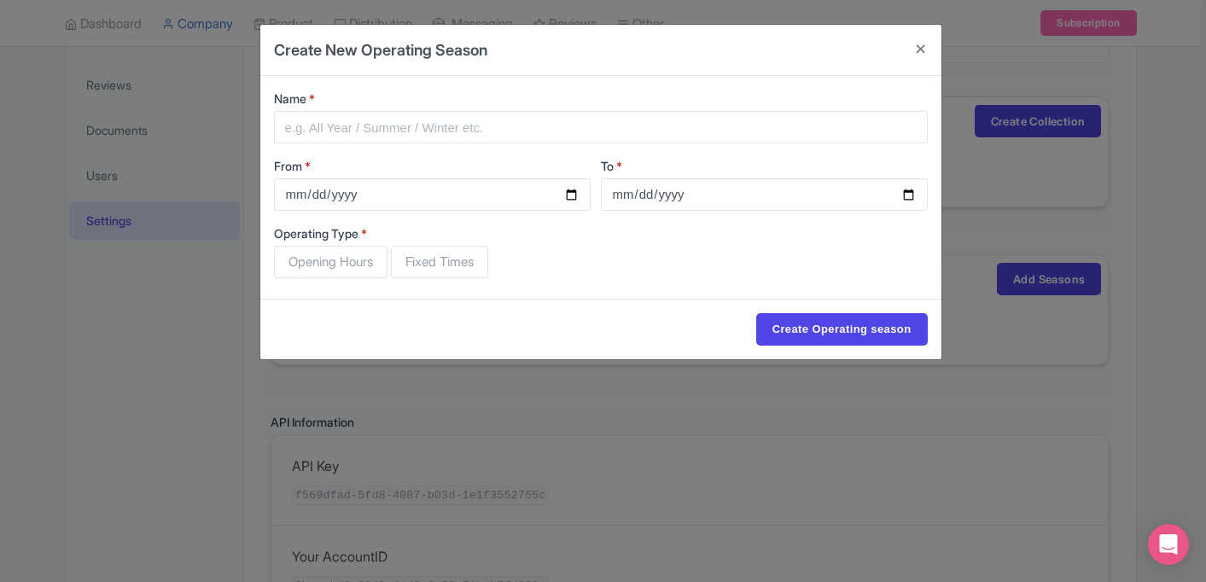
click at [363, 259] on span "Opening Hours" at bounding box center [331, 262] width 114 height 32
click at [291, 259] on input "Opening Hours" at bounding box center [282, 254] width 17 height 17
radio input "true"
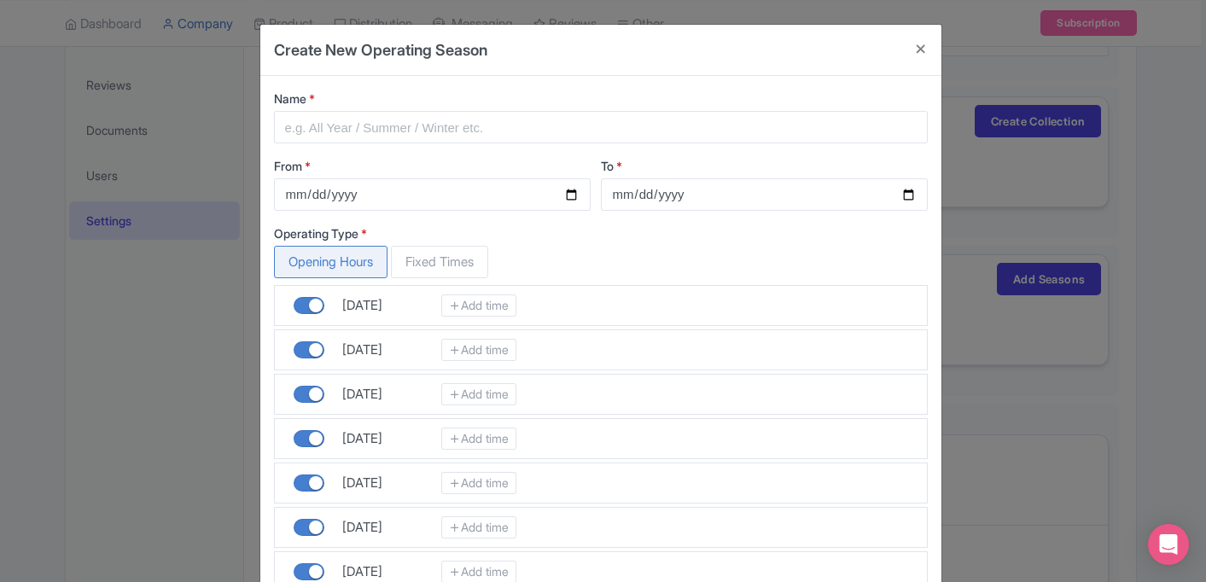
click at [379, 222] on div "From *" at bounding box center [437, 190] width 327 height 67
click at [475, 297] on link "Add time" at bounding box center [478, 305] width 75 height 22
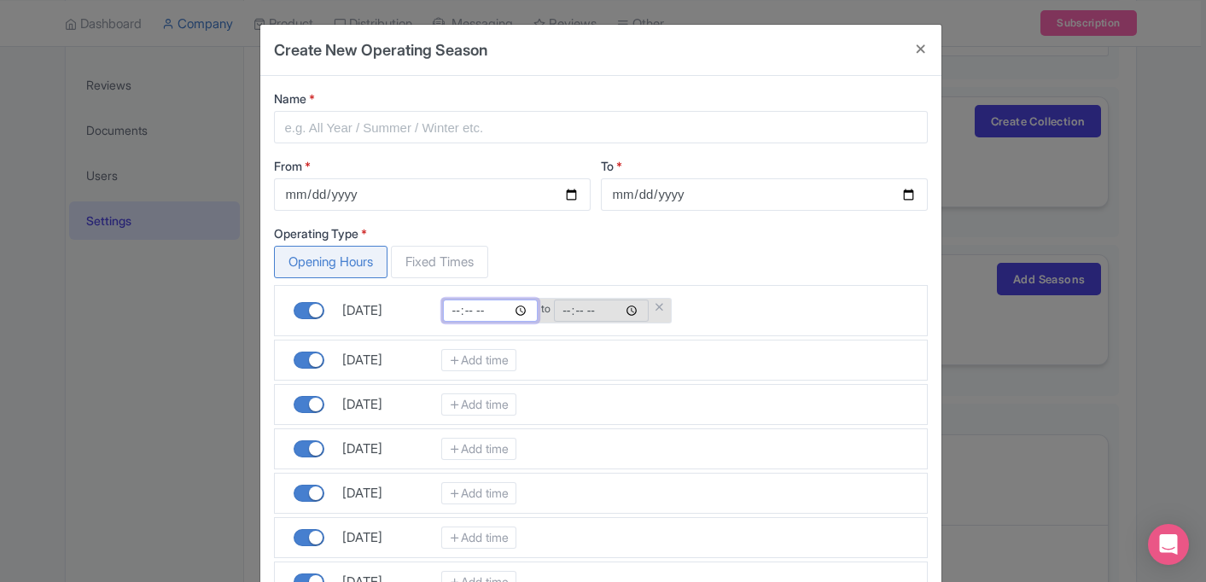
click at [481, 308] on input "time" at bounding box center [490, 311] width 95 height 22
click at [486, 248] on span "Fixed Times" at bounding box center [439, 262] width 97 height 32
click at [408, 248] on input "Fixed Times" at bounding box center [399, 254] width 17 height 17
radio input "true"
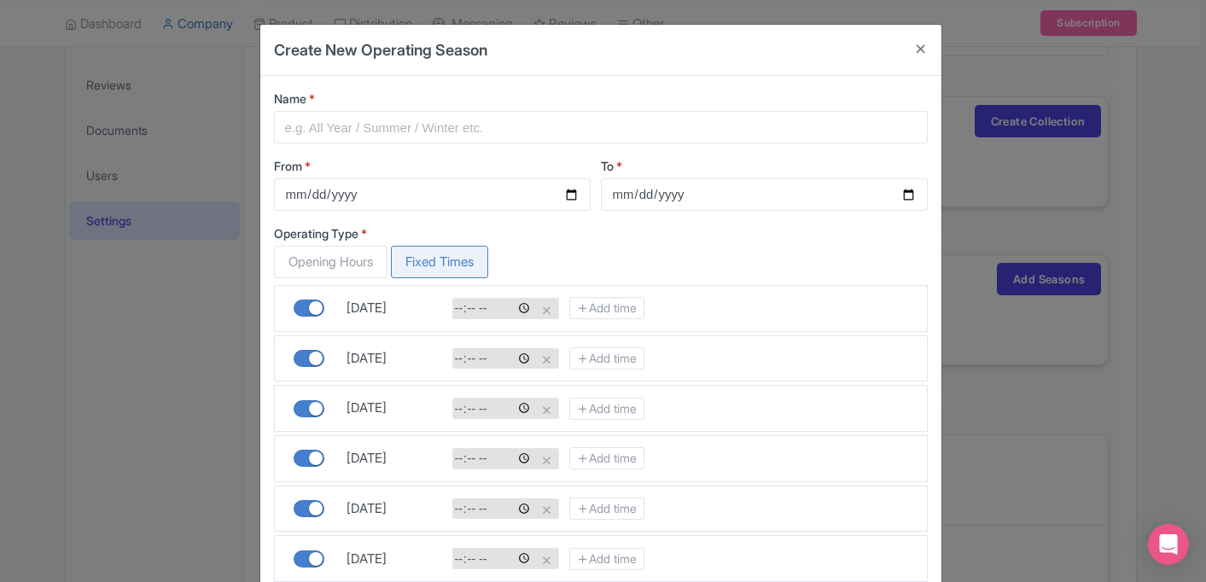
click at [364, 251] on span "Opening Hours" at bounding box center [331, 262] width 114 height 32
click at [291, 251] on input "Opening Hours" at bounding box center [282, 254] width 17 height 17
radio input "true"
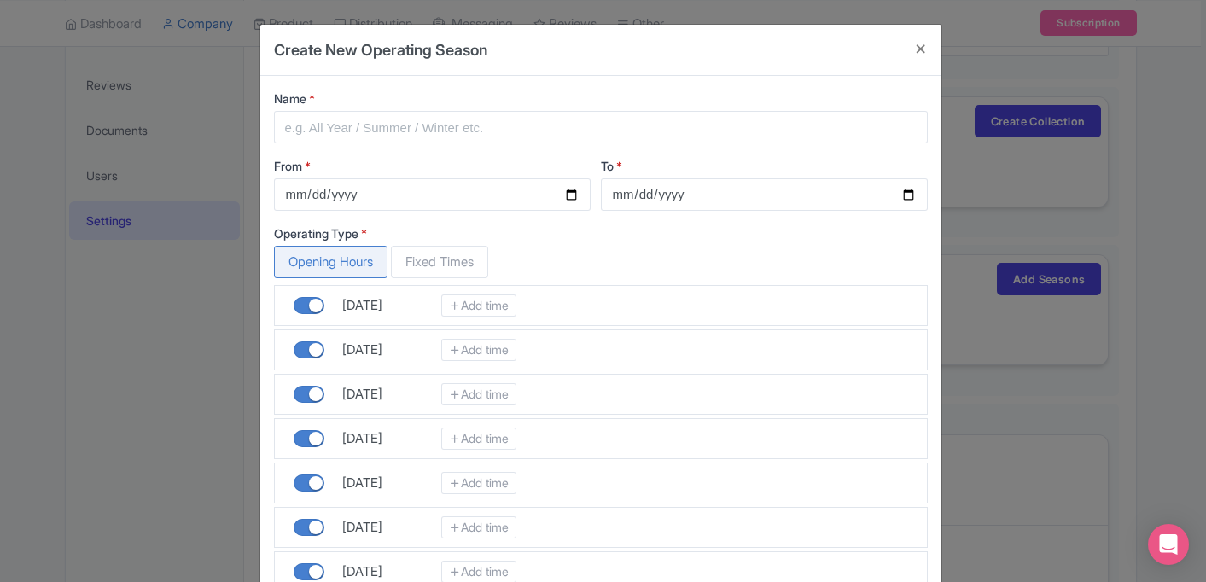
click at [451, 232] on label "Operating Type *" at bounding box center [601, 233] width 654 height 18
click at [925, 49] on button "Close" at bounding box center [920, 49] width 41 height 49
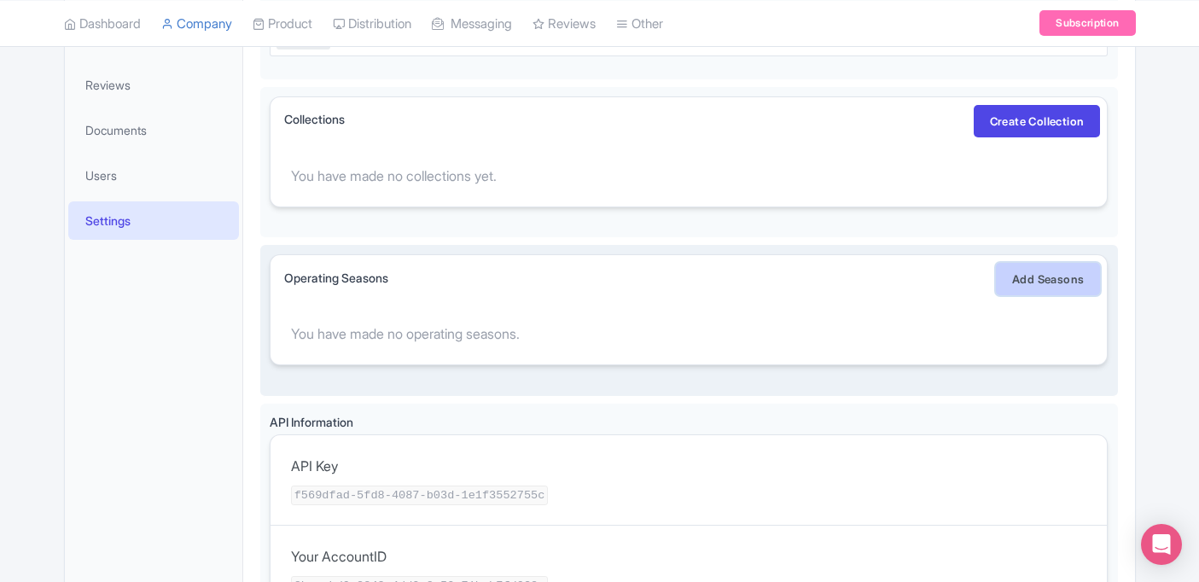
click at [1069, 281] on link "Add Seasons" at bounding box center [1048, 279] width 104 height 32
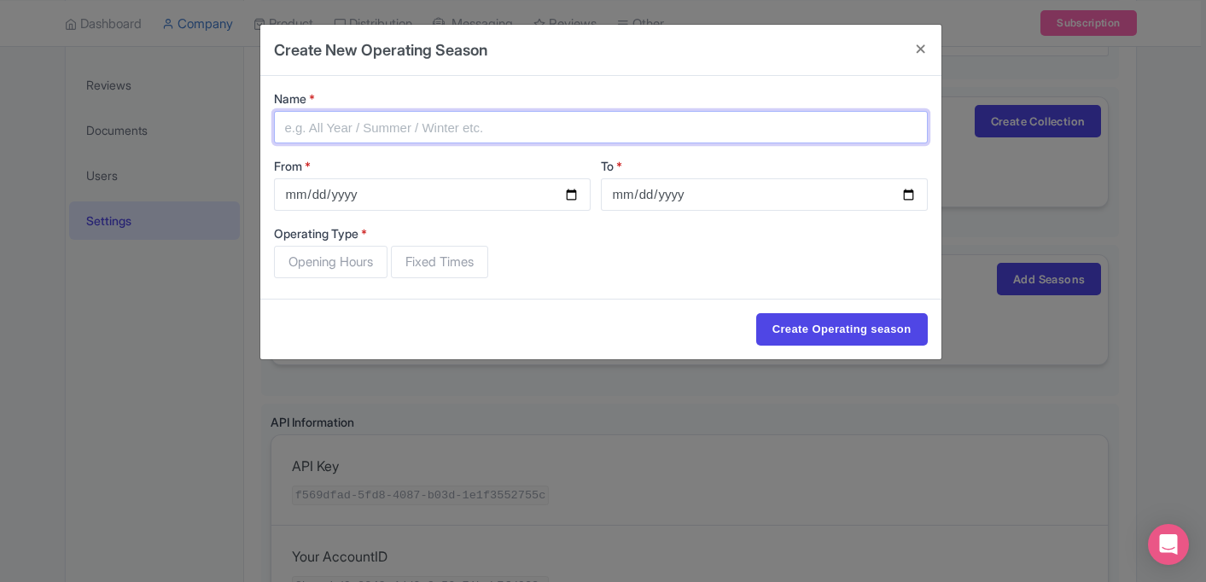
click at [376, 125] on input "Name *" at bounding box center [601, 127] width 654 height 32
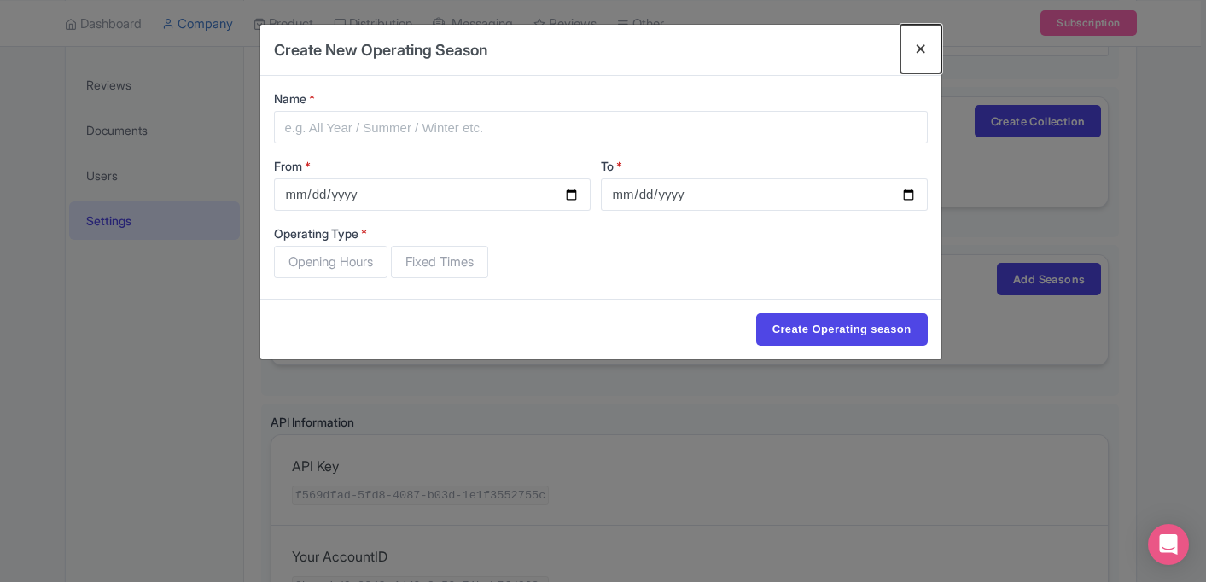
click at [918, 55] on button "Close" at bounding box center [920, 49] width 41 height 49
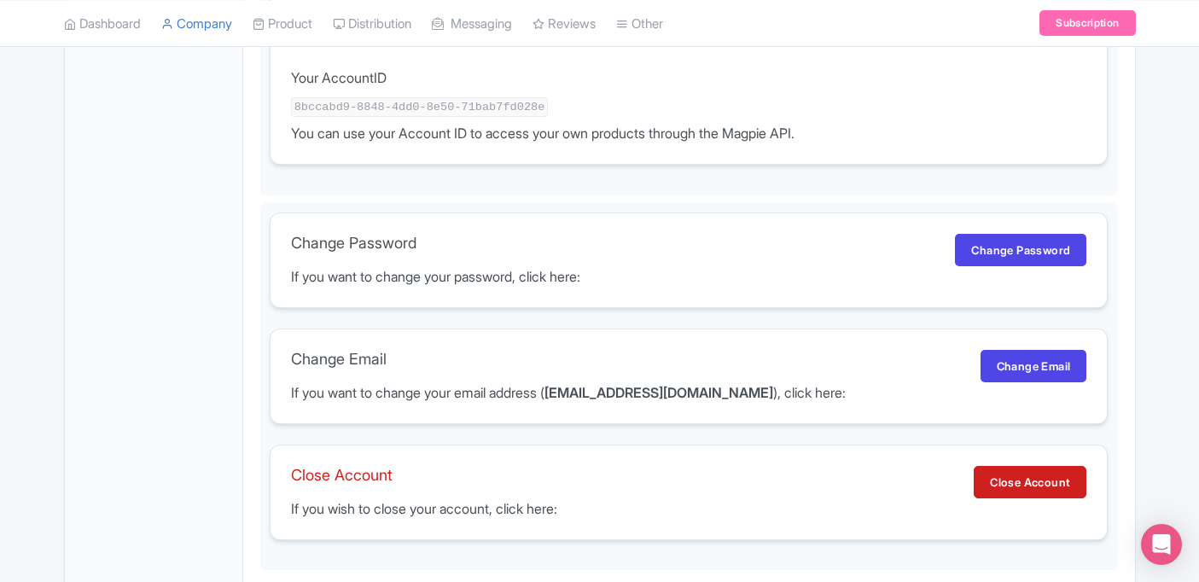
scroll to position [1131, 0]
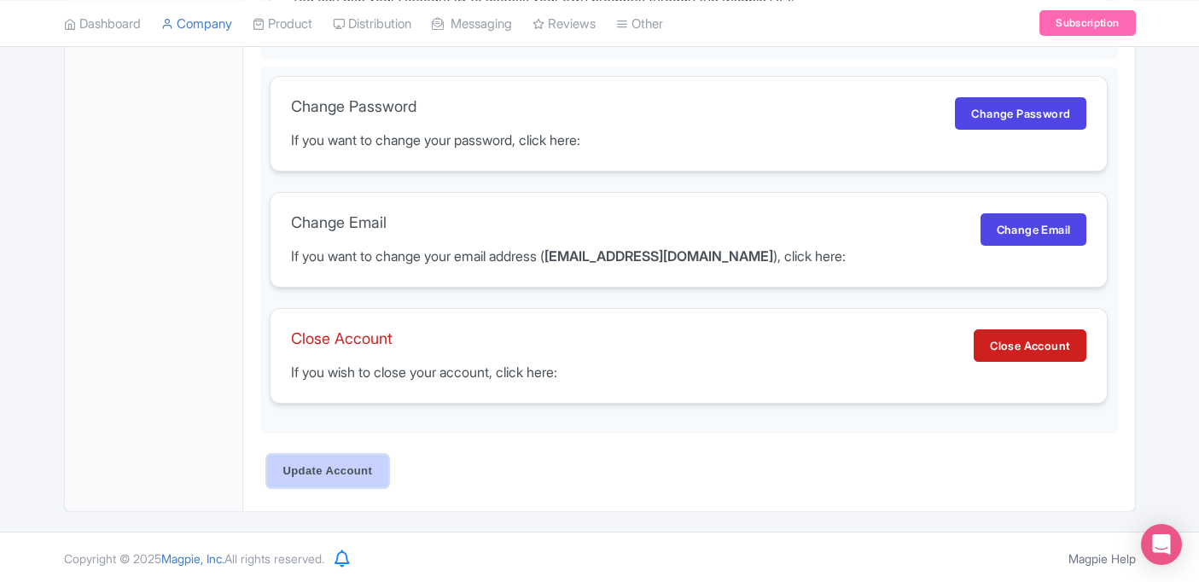
click at [338, 462] on input "Update Account" at bounding box center [328, 471] width 122 height 32
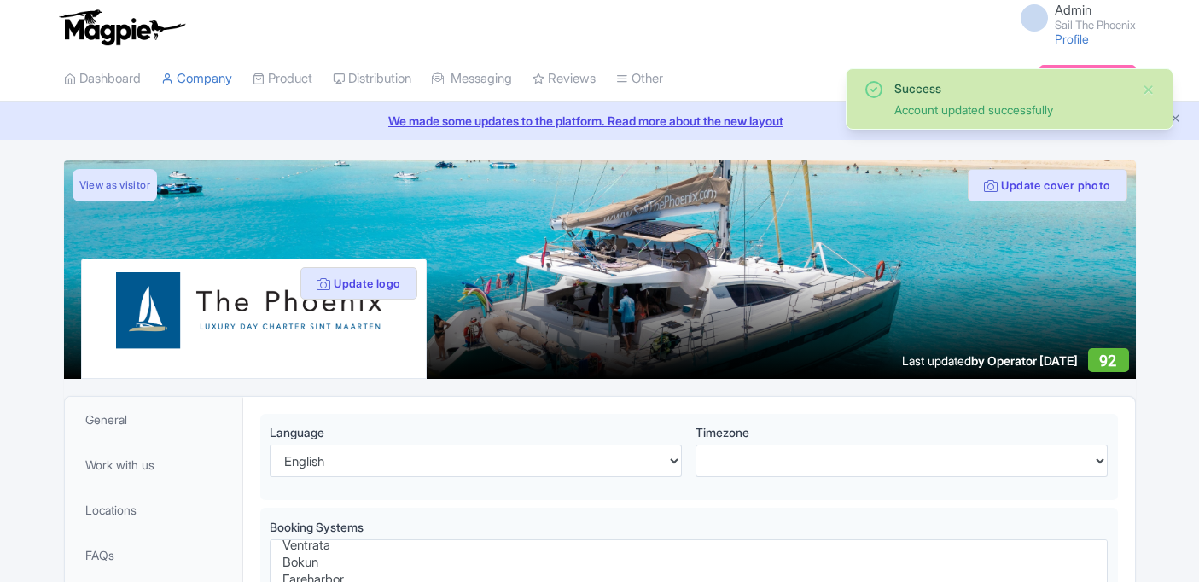
click at [300, 79] on link "Product" at bounding box center [283, 78] width 60 height 47
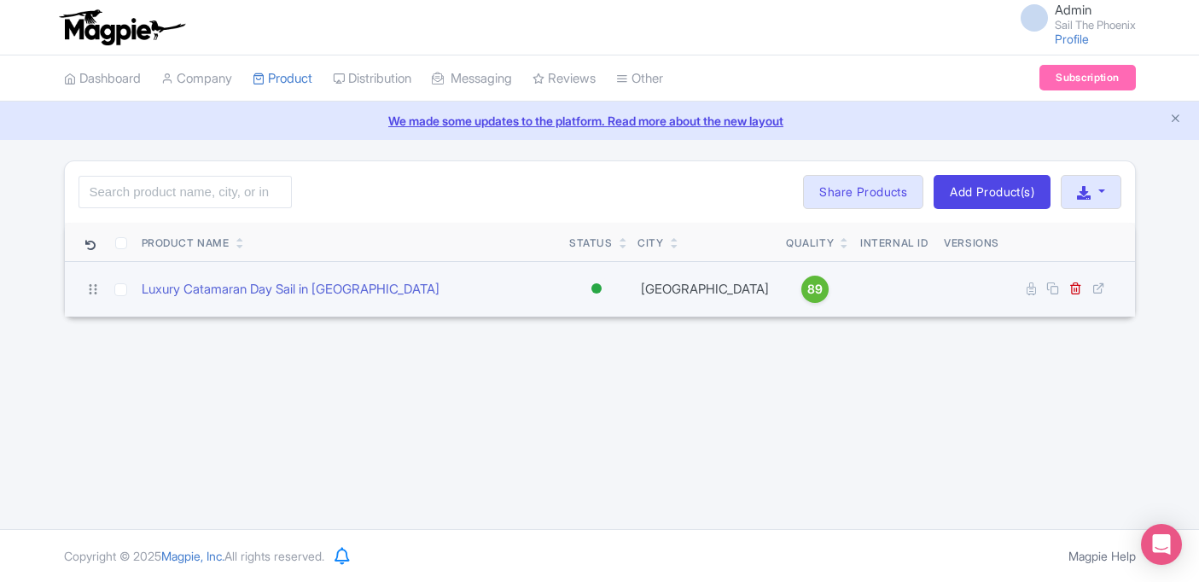
click at [807, 291] on span "89" at bounding box center [814, 289] width 15 height 19
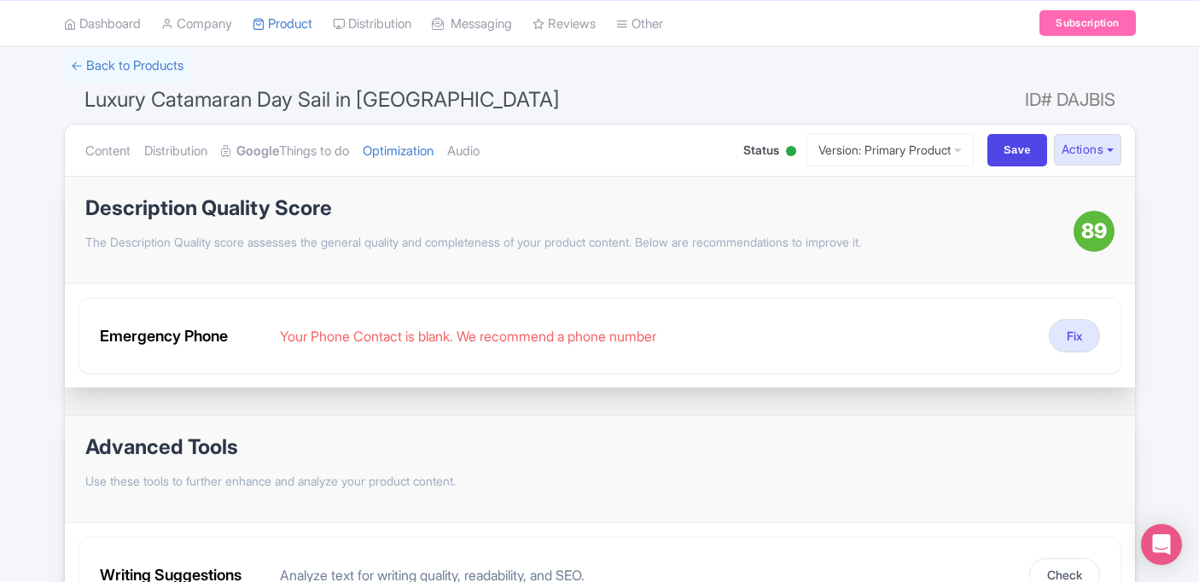
scroll to position [121, 0]
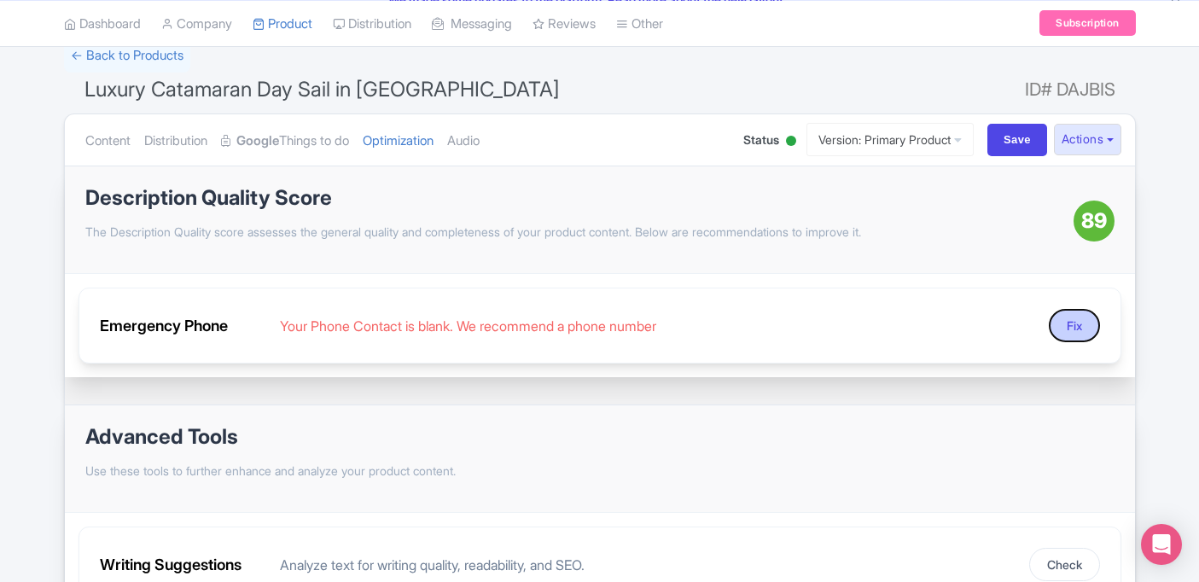
click at [1072, 329] on button "Fix" at bounding box center [1074, 325] width 51 height 33
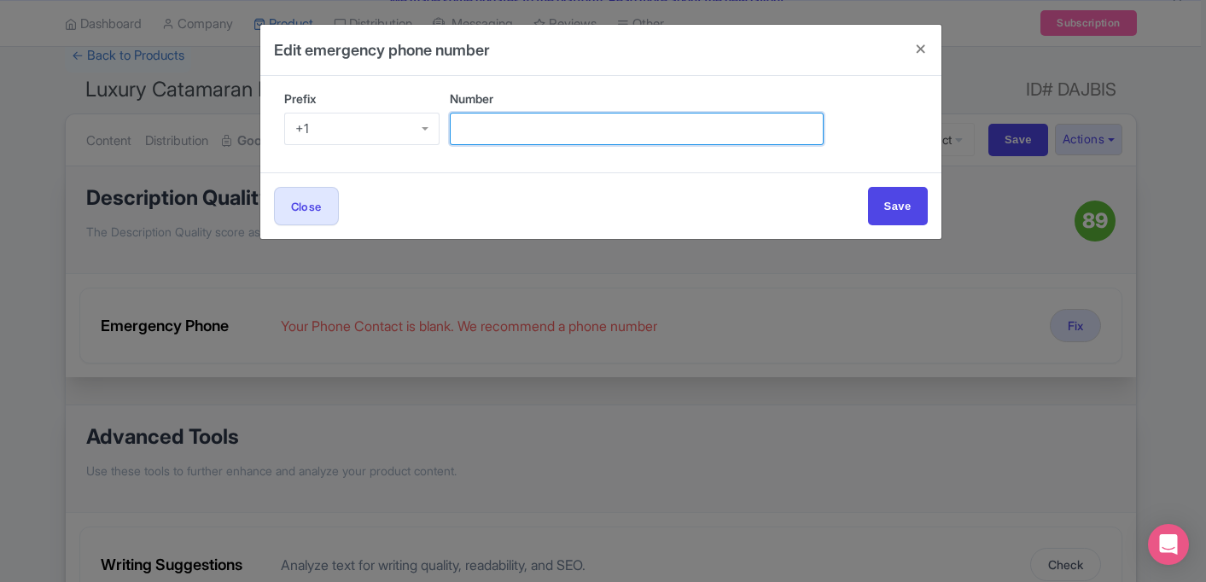
click at [511, 131] on input "Number" at bounding box center [637, 129] width 374 height 32
type input "7215549955"
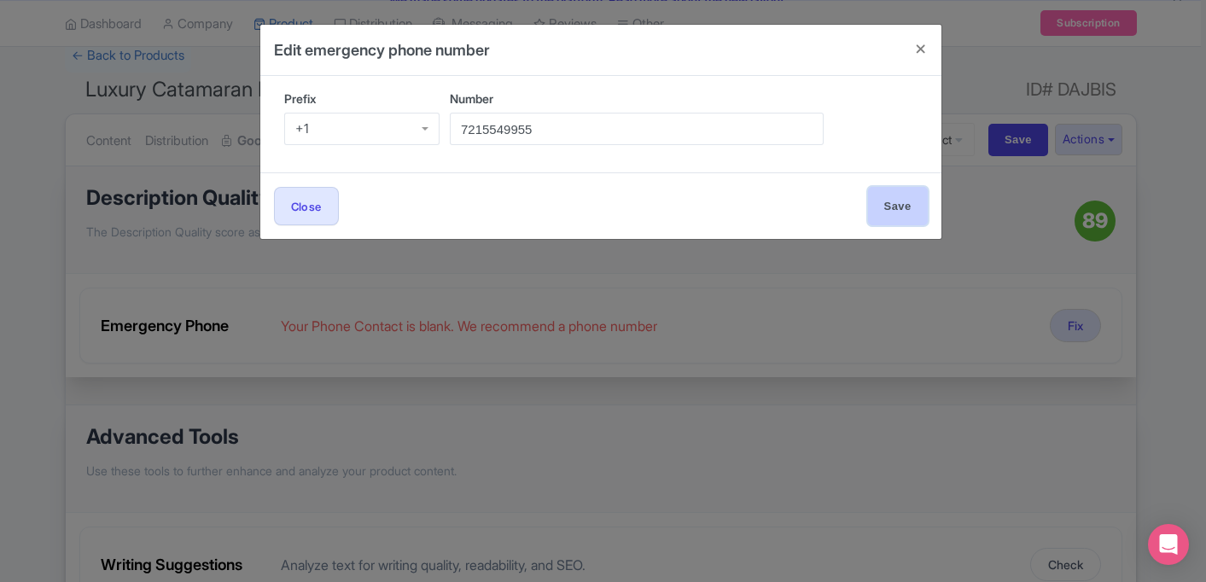
click at [894, 208] on input "Save" at bounding box center [898, 206] width 60 height 38
type input "Save"
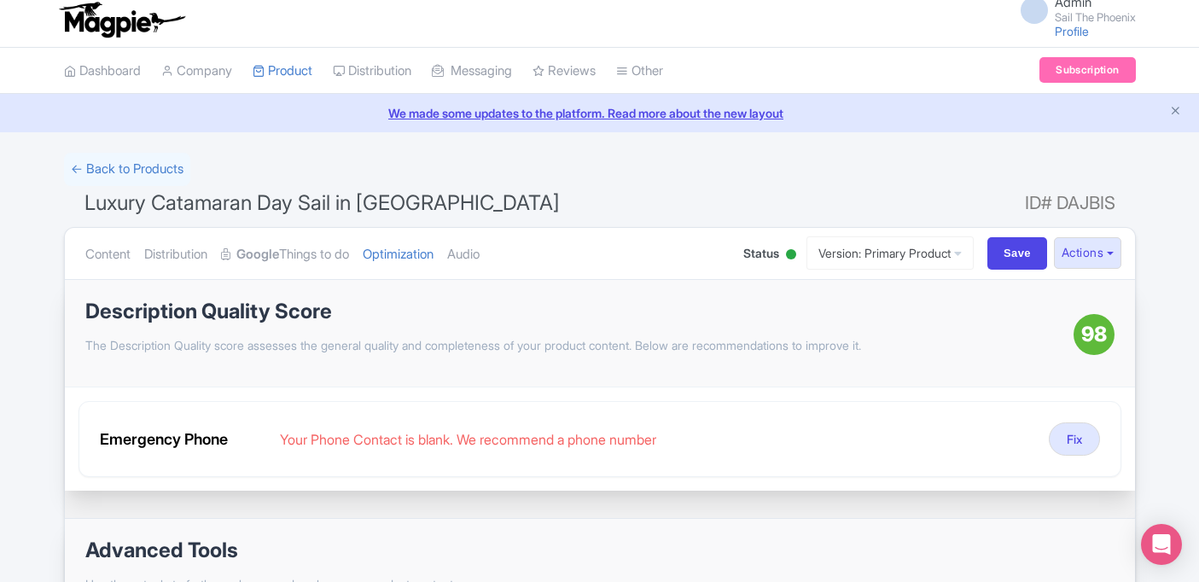
scroll to position [5, 0]
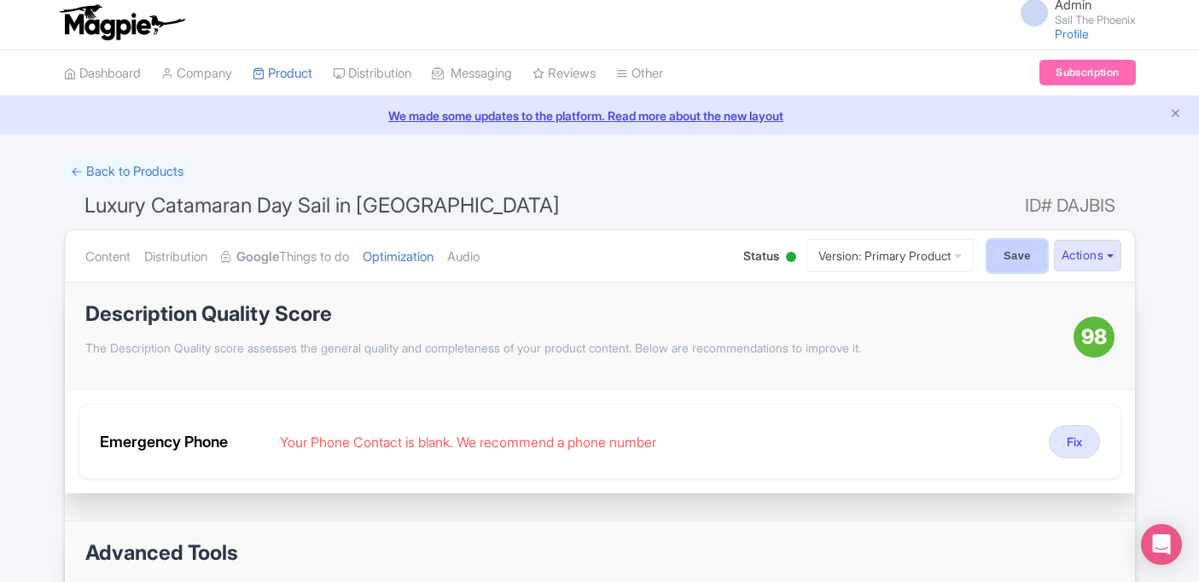
click at [991, 258] on input "Save" at bounding box center [1017, 256] width 60 height 32
type input "Saving..."
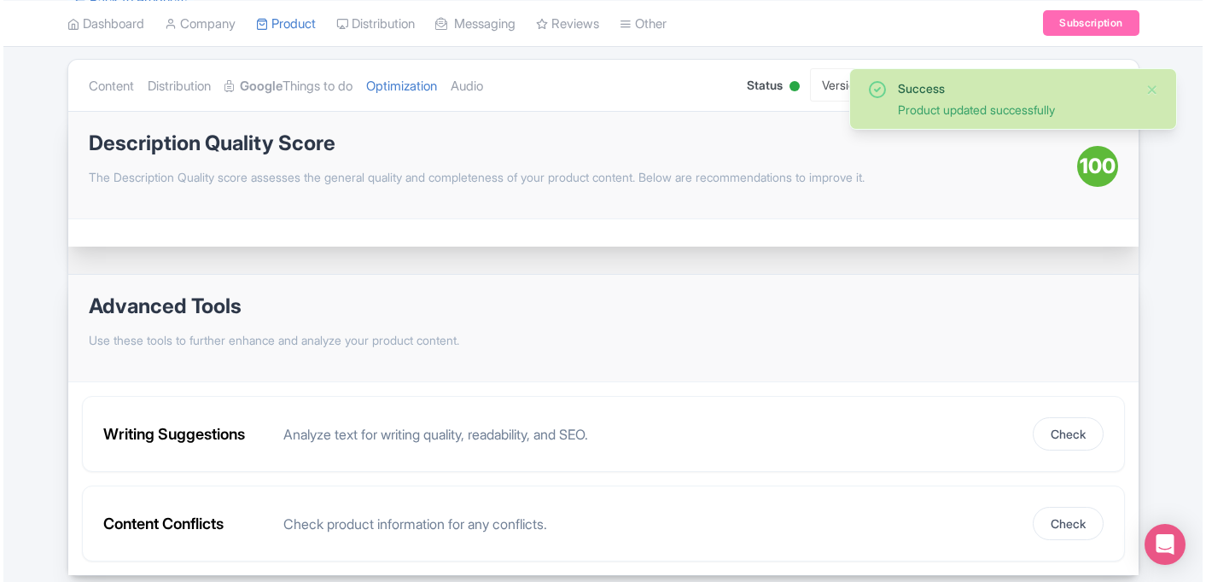
scroll to position [243, 0]
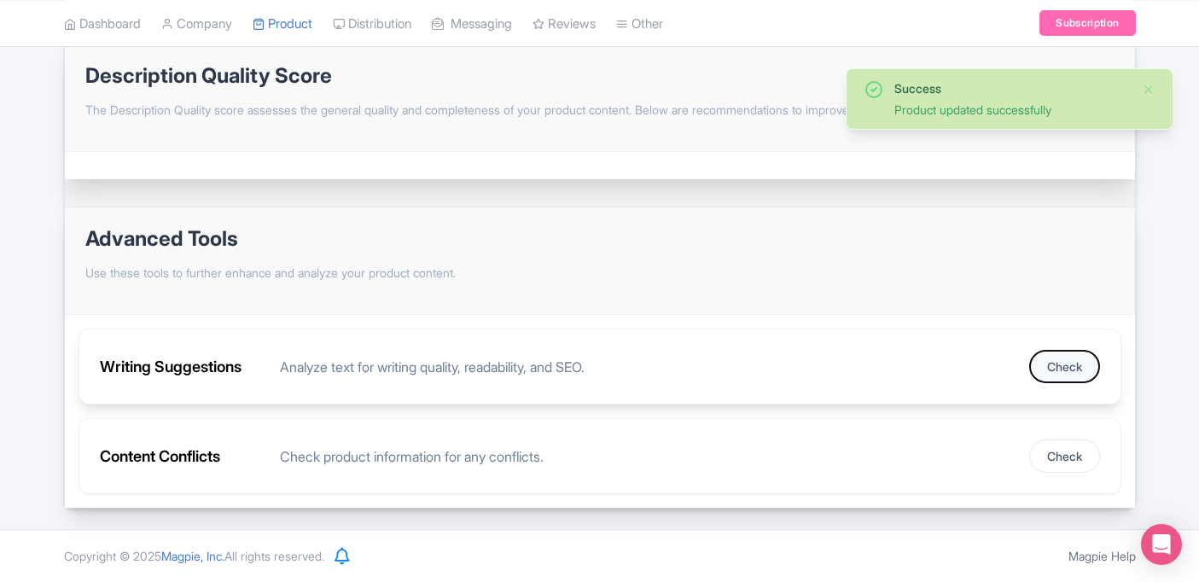
click at [1065, 364] on button "Check" at bounding box center [1064, 366] width 71 height 33
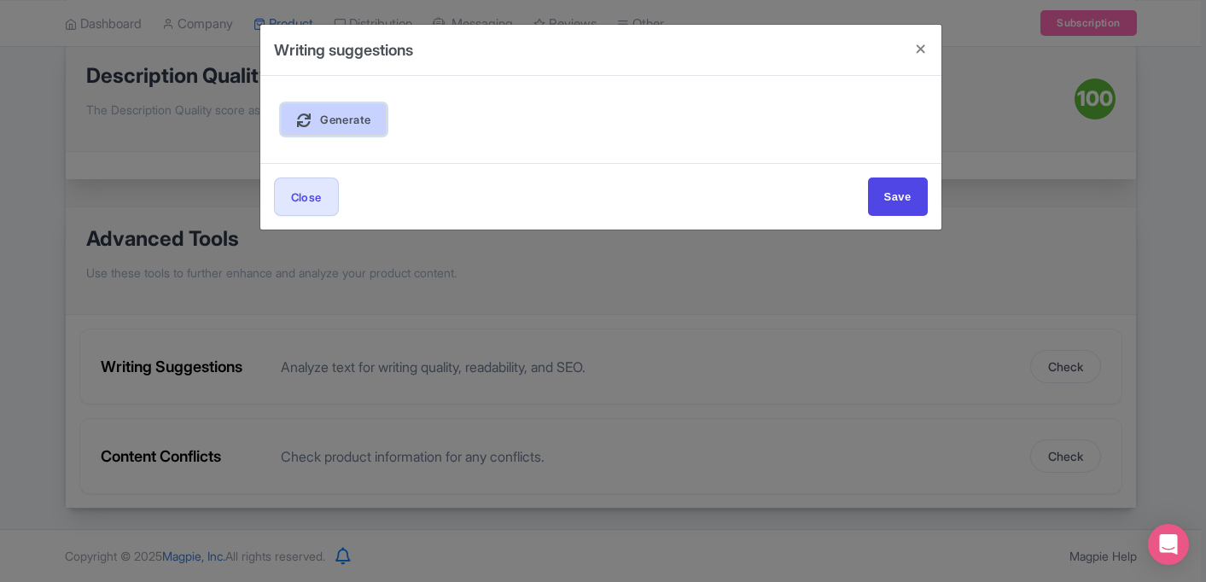
click at [352, 108] on link "Generate" at bounding box center [334, 119] width 107 height 32
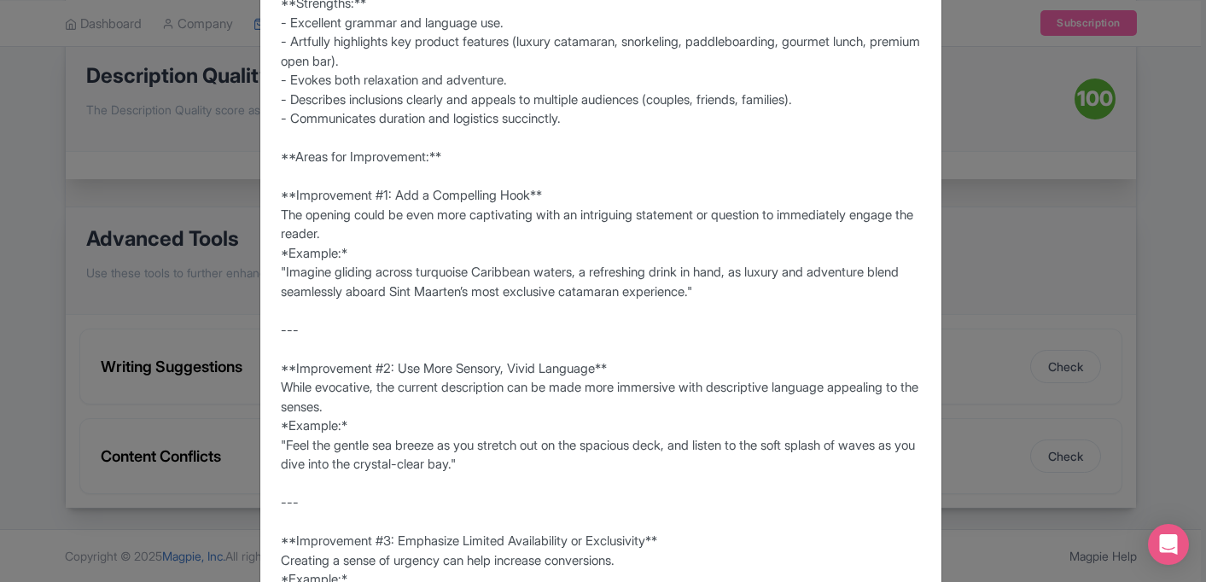
scroll to position [195, 0]
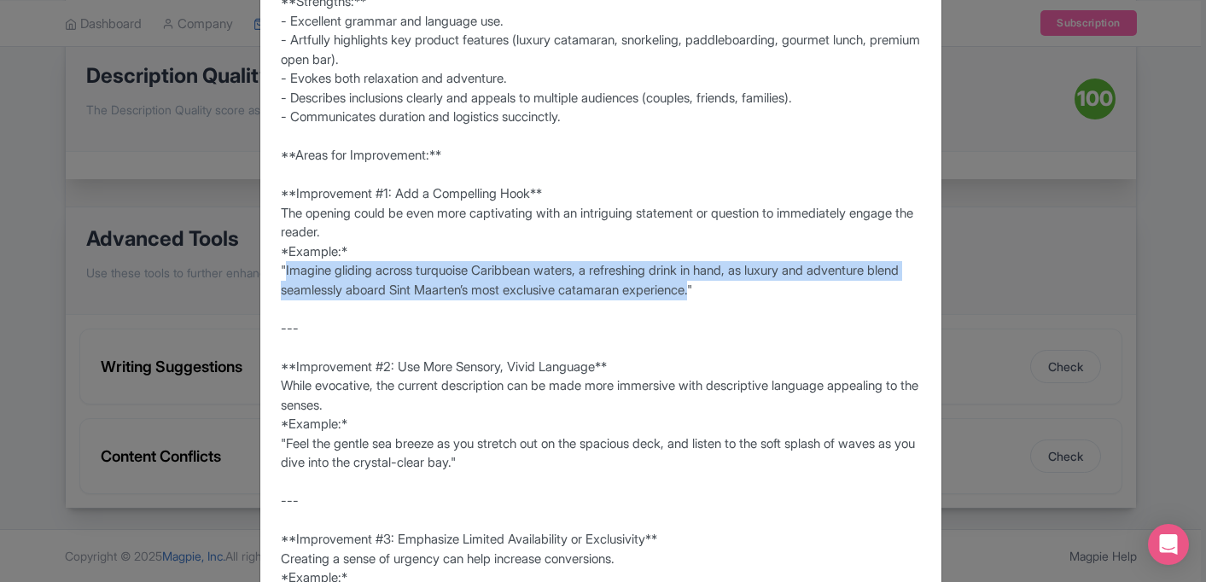
drag, startPoint x: 749, startPoint y: 294, endPoint x: 283, endPoint y: 273, distance: 465.6
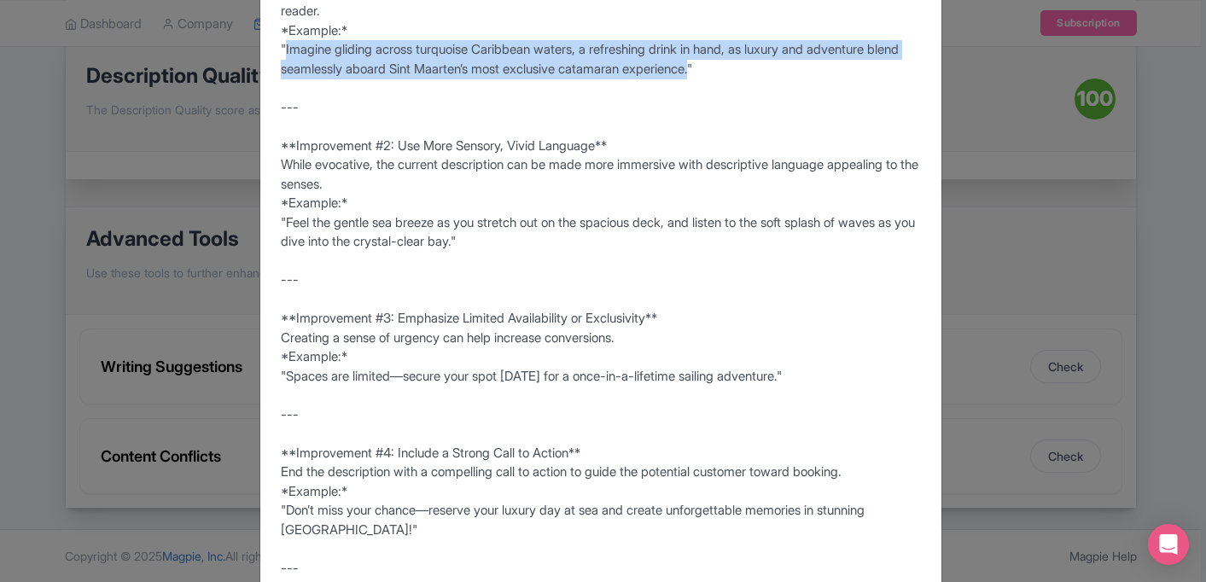
scroll to position [407, 0]
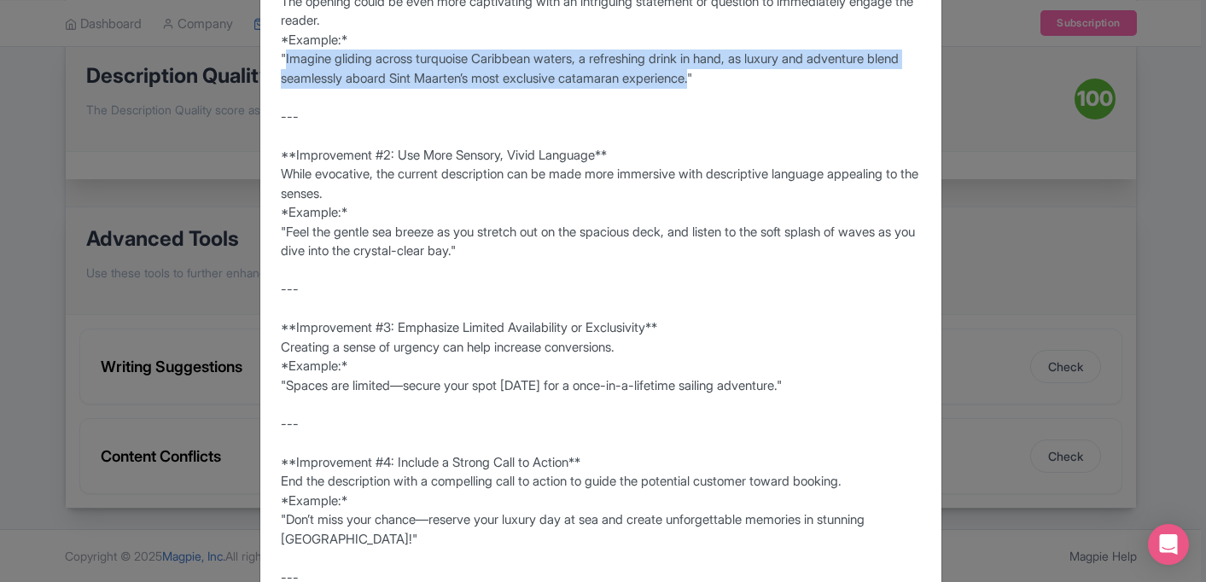
copy div "Imagine gliding across turquoise Caribbean waters, a refreshing drink in hand, …"
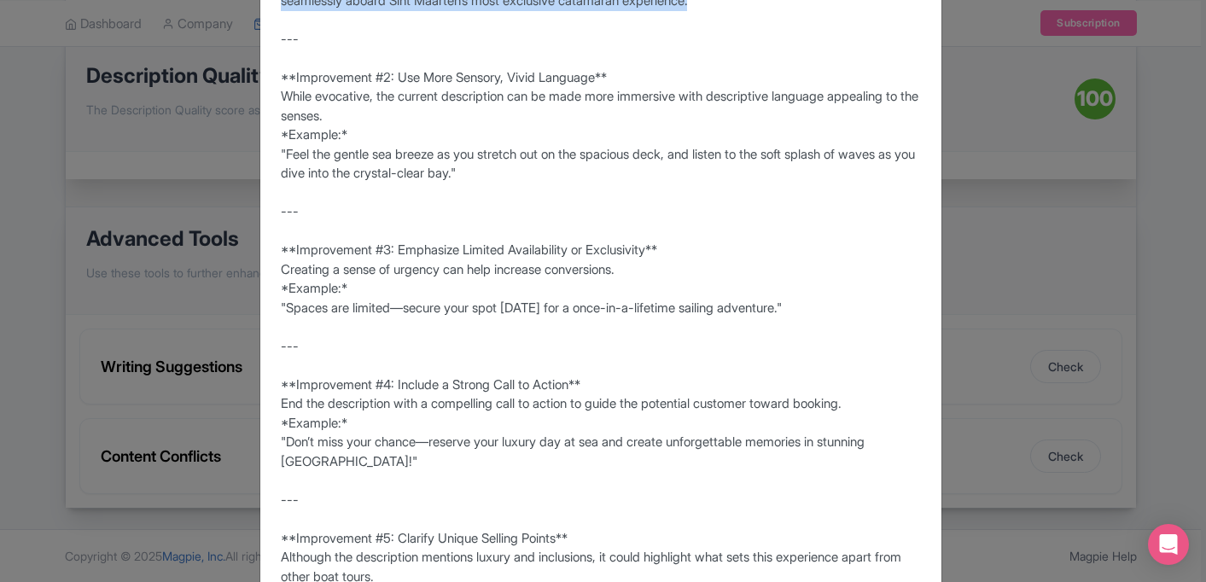
scroll to position [490, 0]
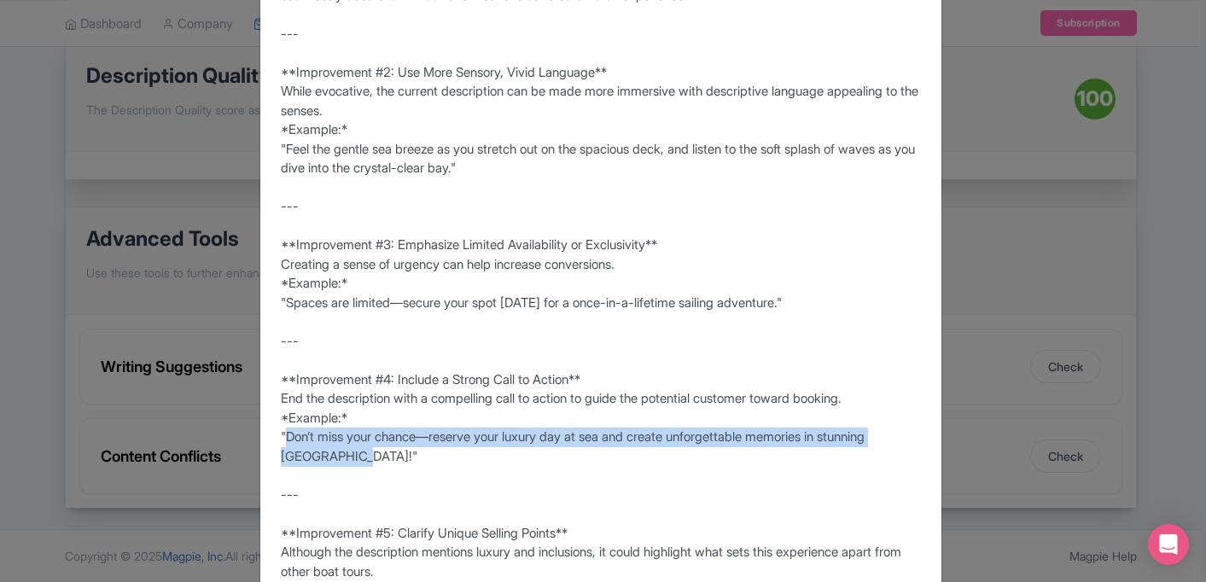
drag, startPoint x: 356, startPoint y: 457, endPoint x: 285, endPoint y: 435, distance: 74.0
click at [285, 435] on div "**Score: 80/100** **Strengths:** - Excellent grammar and language use. - Artful…" at bounding box center [601, 350] width 640 height 1383
copy div "Don’t miss your chance—reserve your luxury day at sea and create unforgettable …"
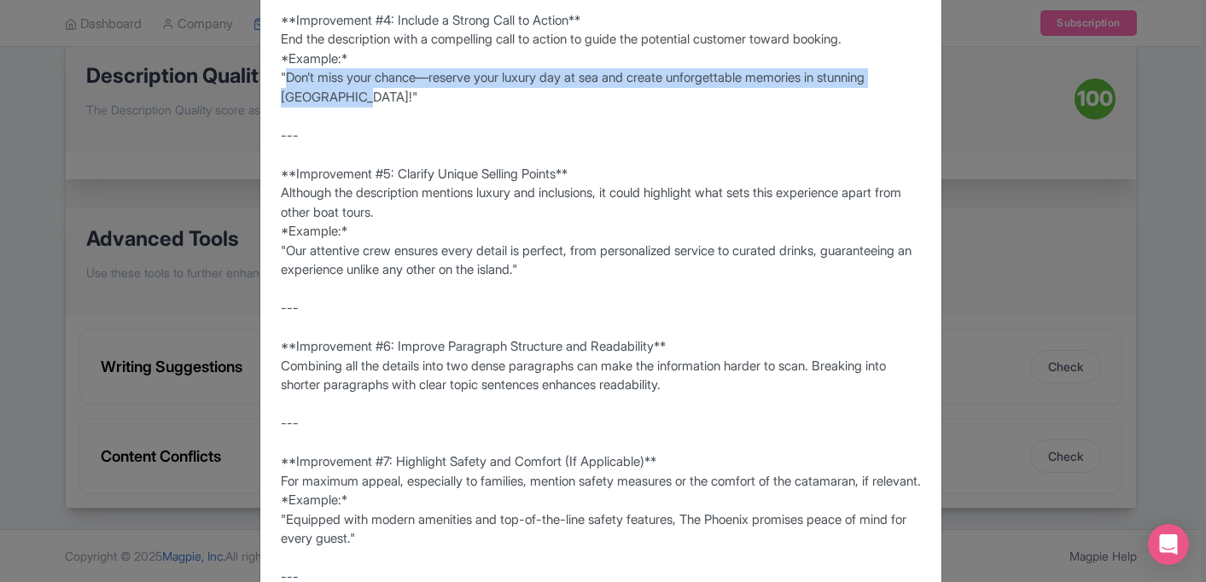
scroll to position [855, 0]
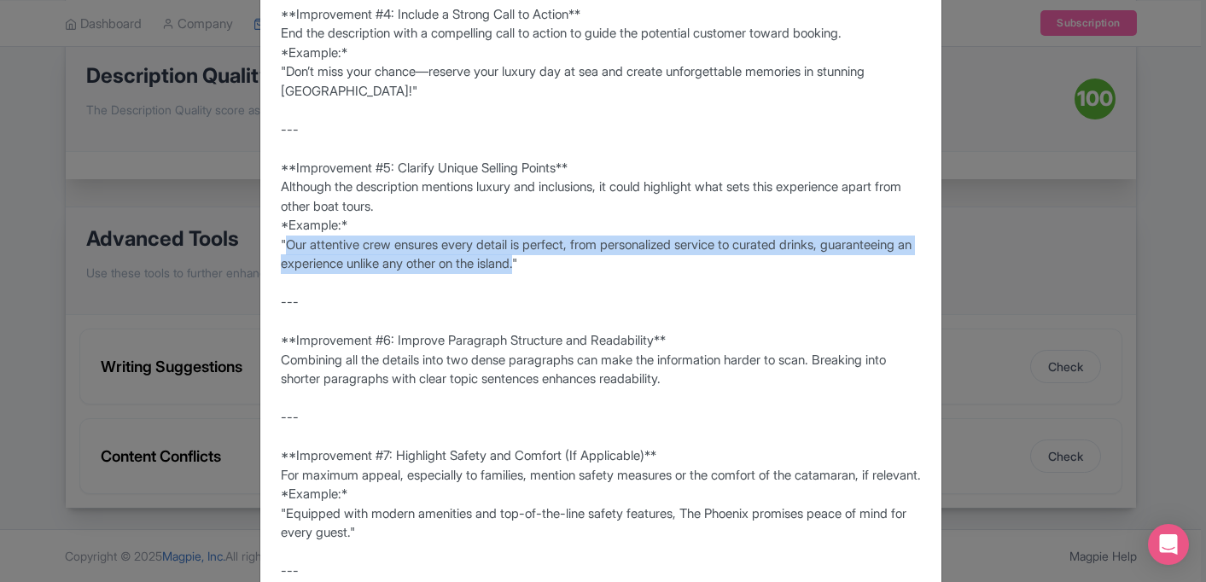
drag, startPoint x: 628, startPoint y: 265, endPoint x: 288, endPoint y: 245, distance: 341.1
copy div "Our attentive crew ensures every detail is perfect, from personalized service t…"
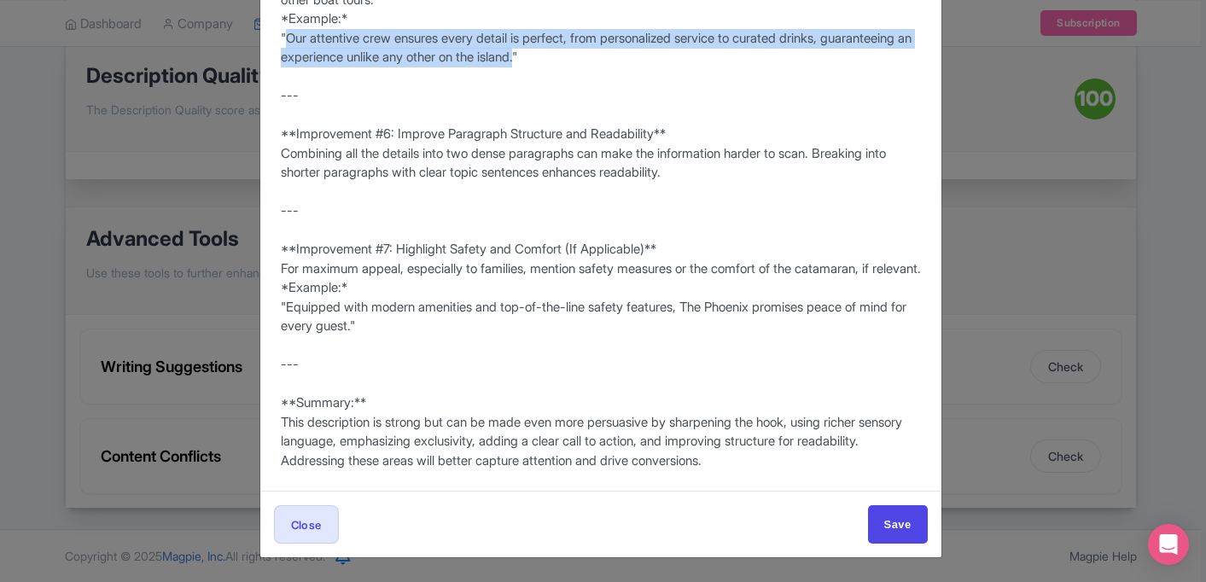
scroll to position [1081, 0]
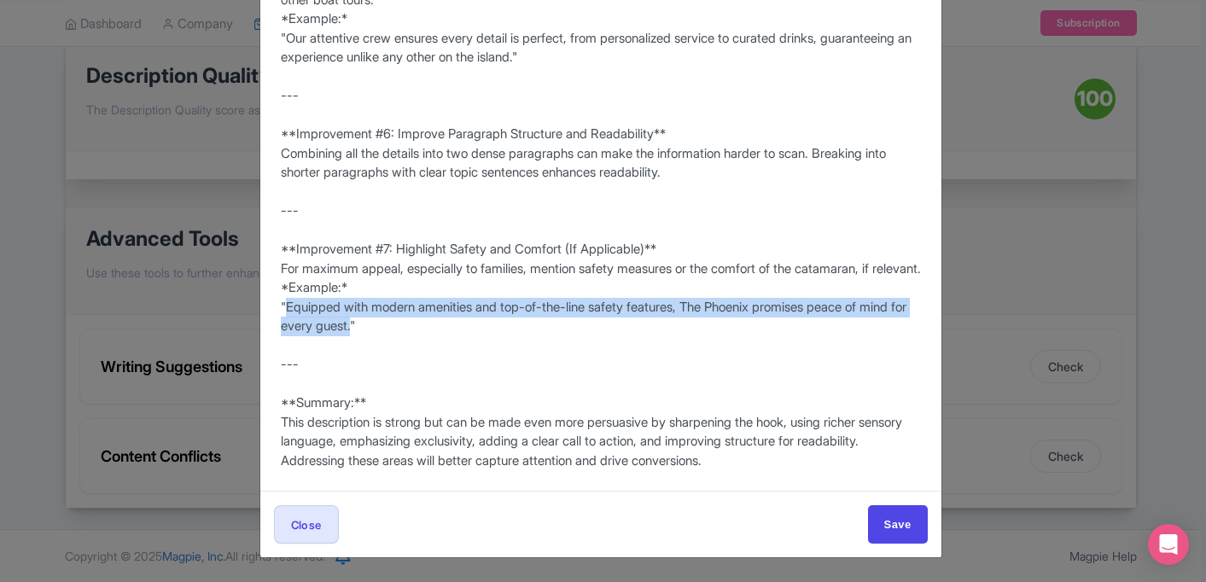
drag, startPoint x: 407, startPoint y: 328, endPoint x: 286, endPoint y: 308, distance: 122.8
copy div "Equipped with modern amenities and top-of-the-line safety features, The Phoenix…"
click at [889, 517] on input "Save" at bounding box center [898, 524] width 60 height 38
type input "Save"
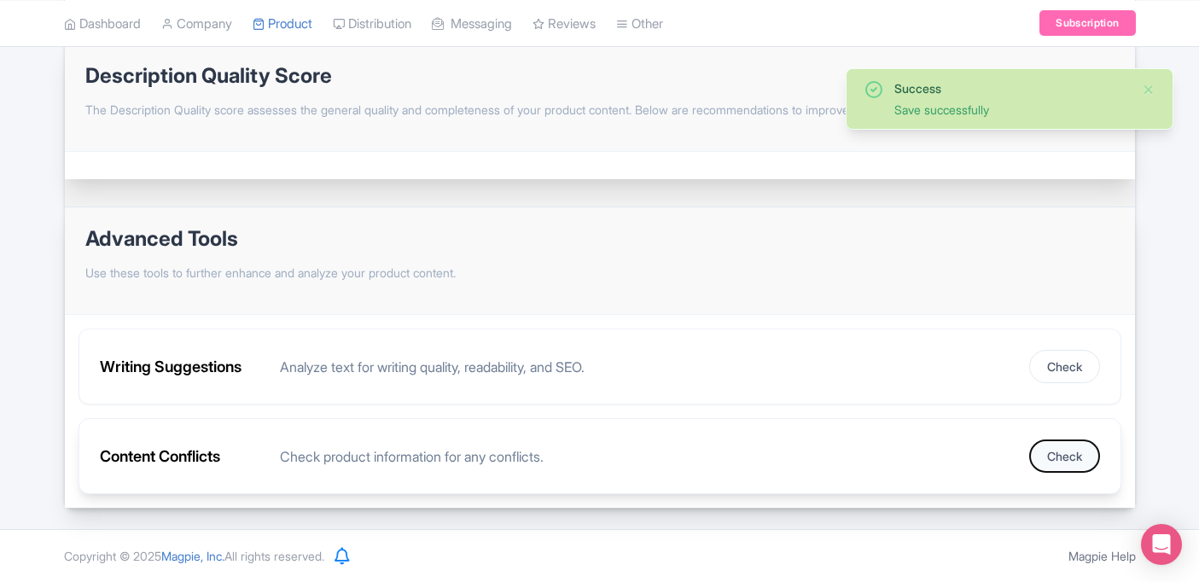
click at [1061, 454] on button "Check" at bounding box center [1064, 456] width 71 height 33
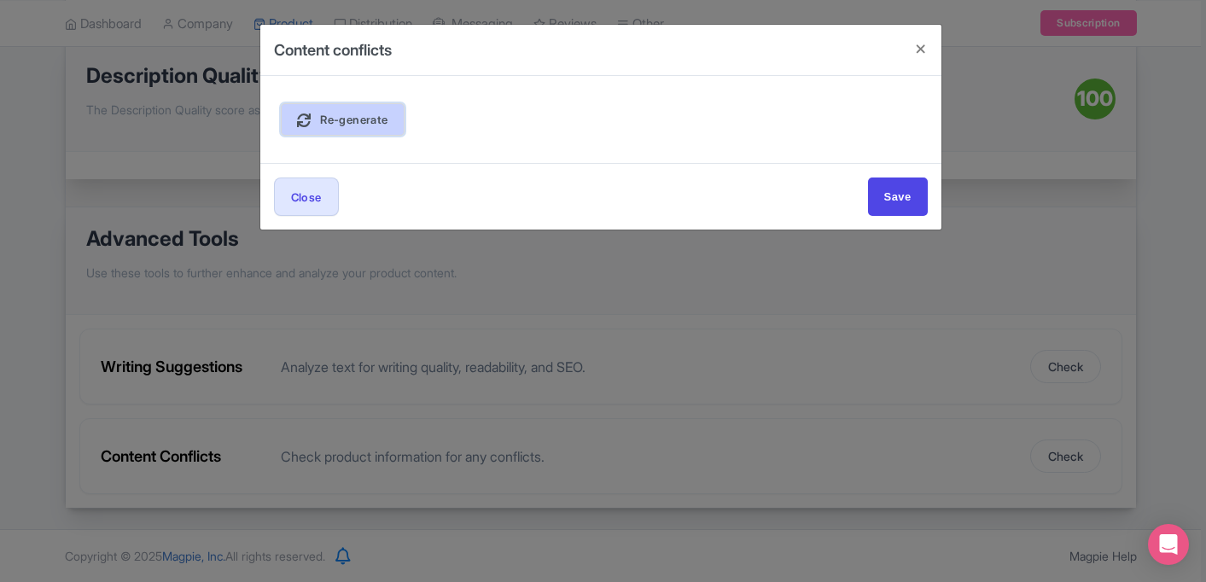
click at [393, 121] on link "Re-generate" at bounding box center [343, 119] width 124 height 32
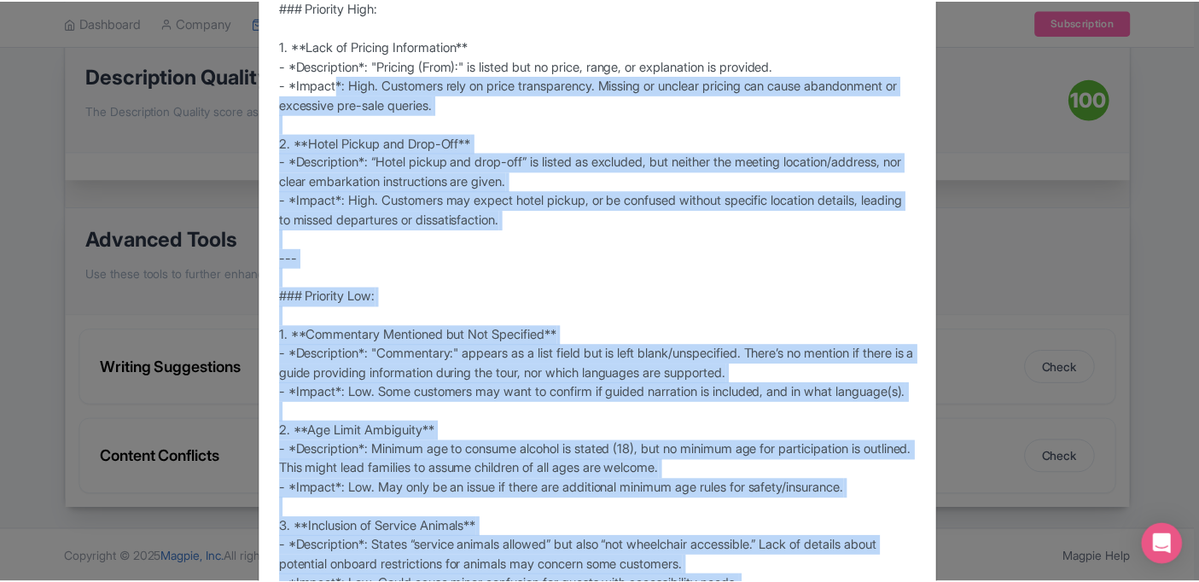
scroll to position [0, 0]
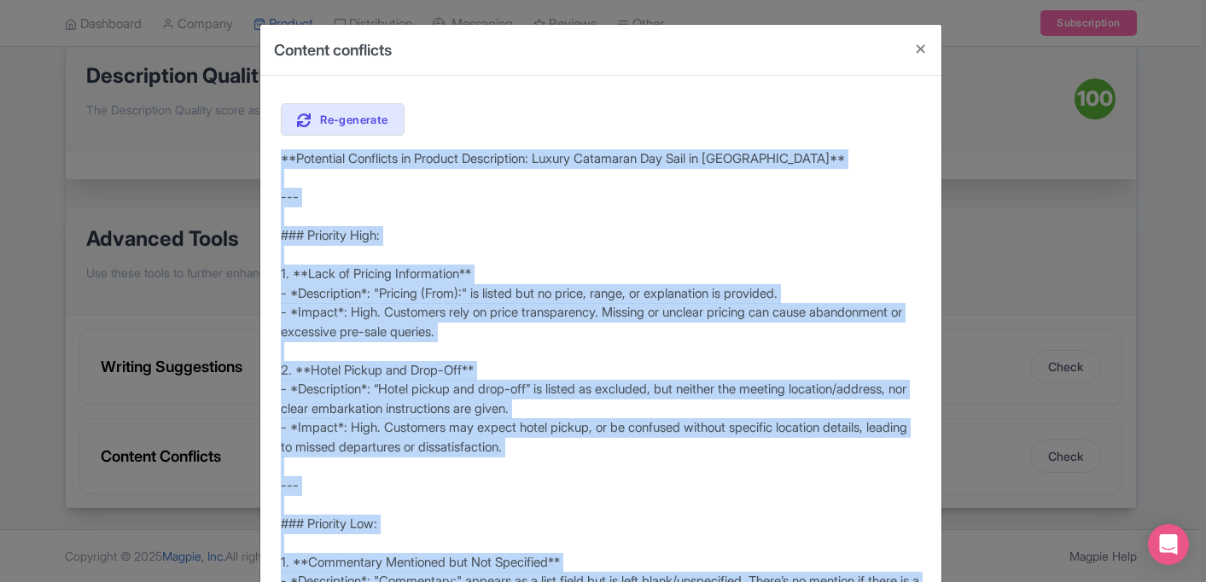
drag, startPoint x: 735, startPoint y: 460, endPoint x: 275, endPoint y: 160, distance: 549.0
copy div "**Potential Conflicts in Product Description: Luxury Catamaran Day Sail in Sint…"
click at [917, 52] on button "Close" at bounding box center [920, 49] width 41 height 49
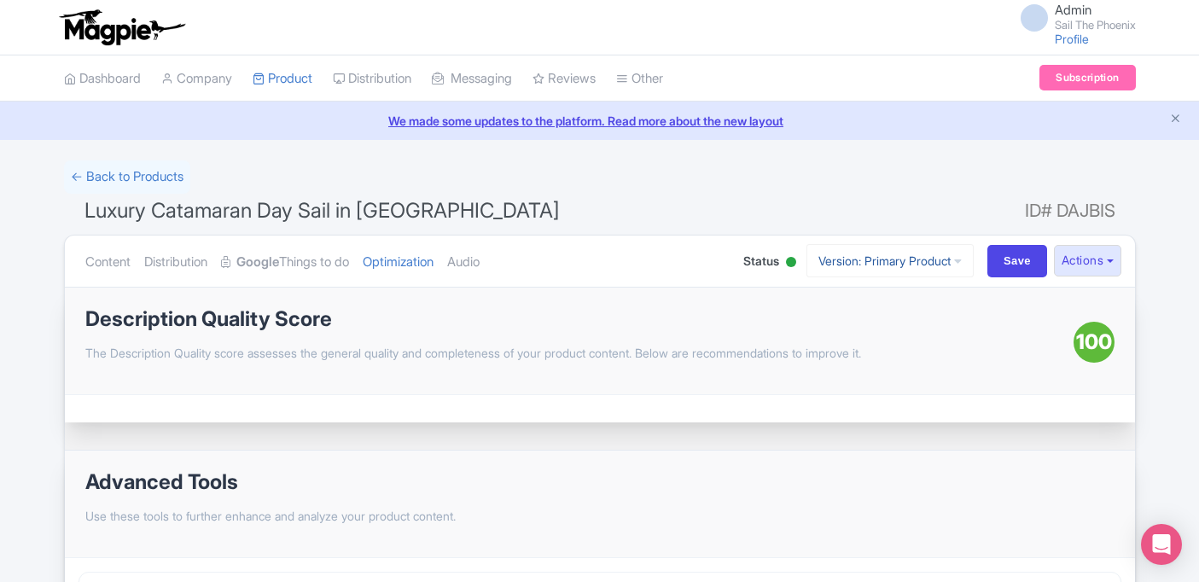
click at [837, 271] on link "Version: Primary Product" at bounding box center [890, 260] width 167 height 33
click at [91, 265] on link "Content" at bounding box center [107, 263] width 45 height 54
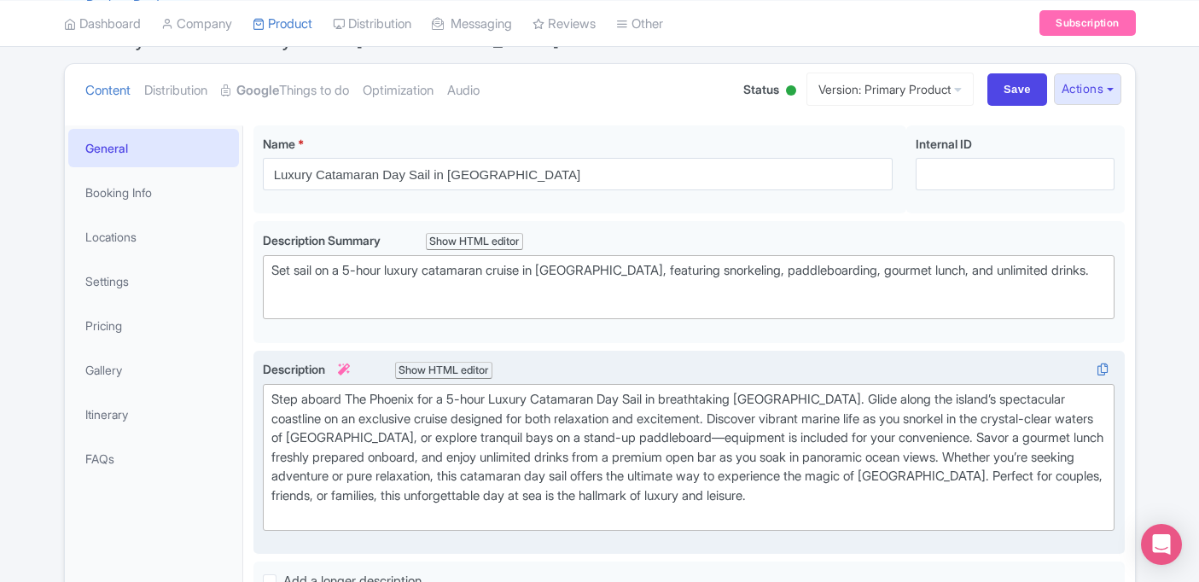
scroll to position [170, 0]
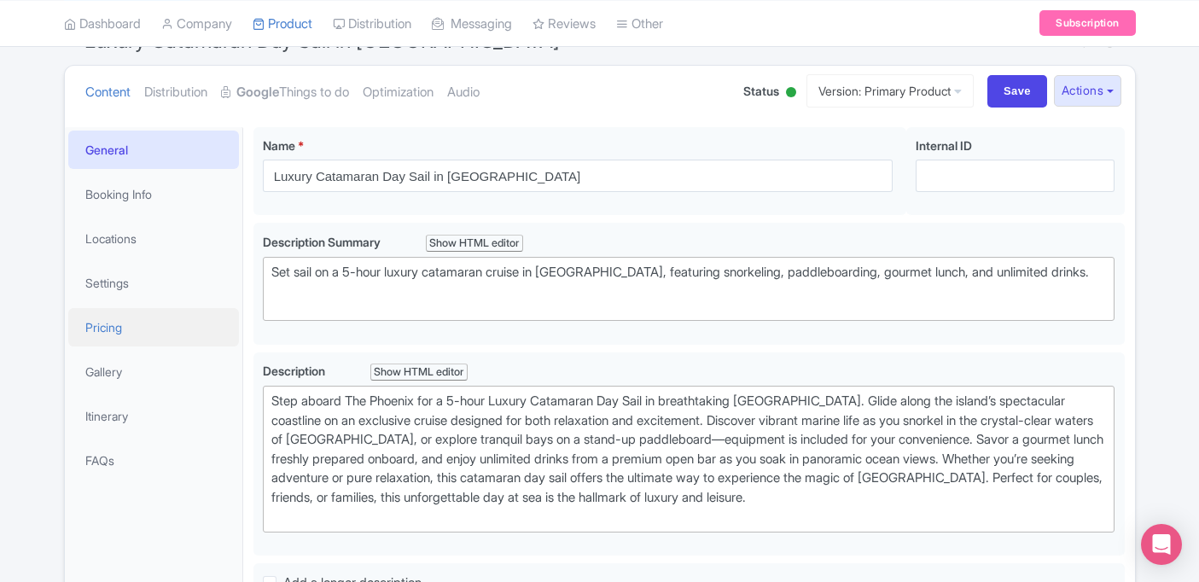
click at [147, 326] on link "Pricing" at bounding box center [153, 327] width 171 height 38
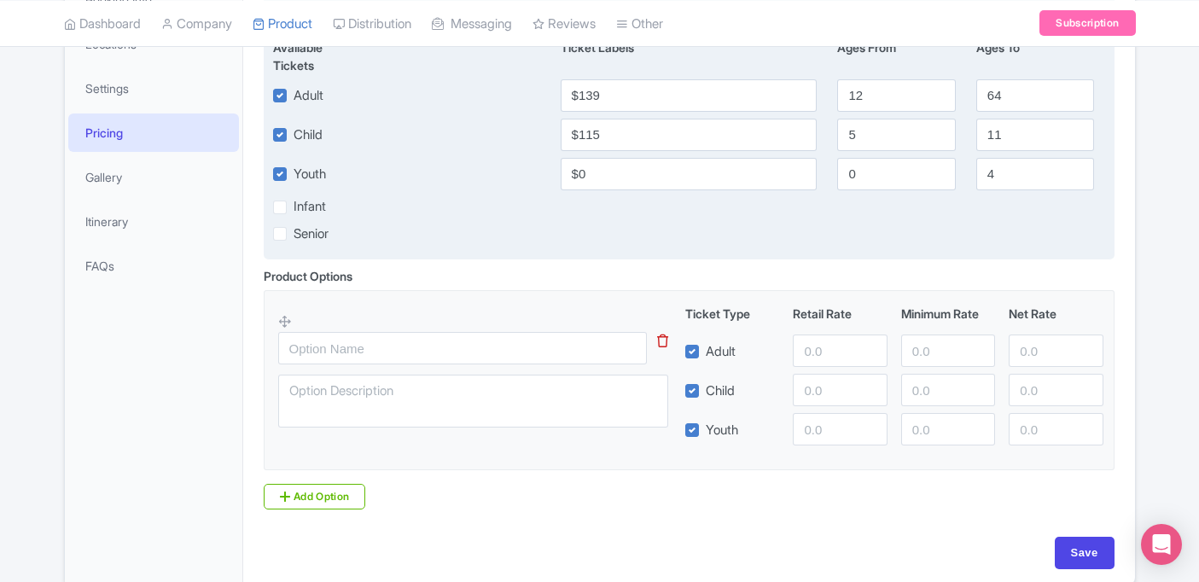
scroll to position [366, 0]
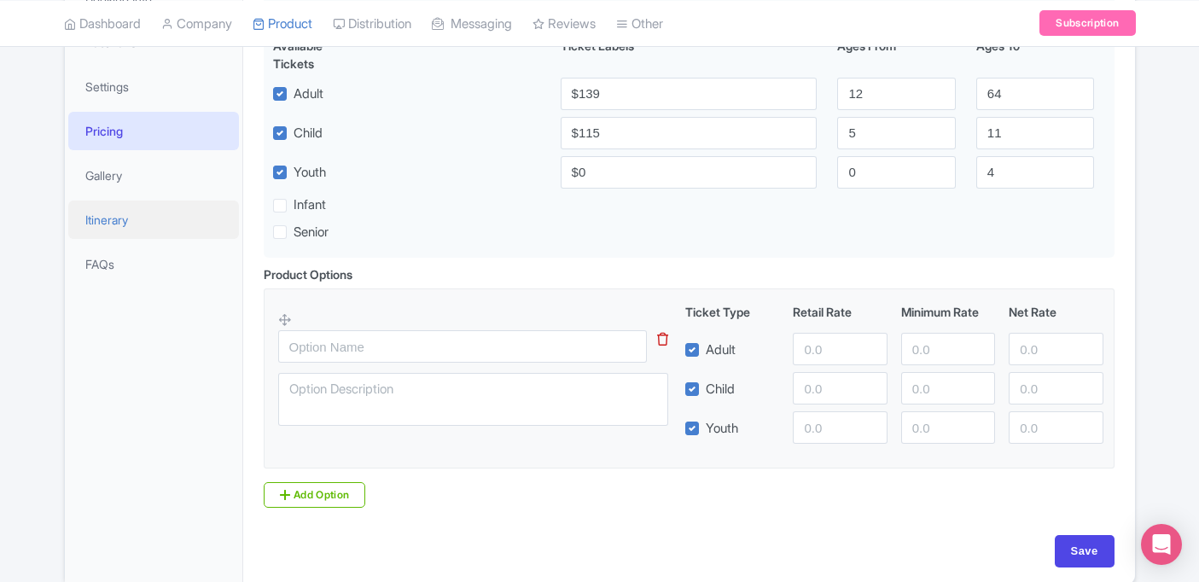
click at [150, 232] on link "Itinerary" at bounding box center [153, 220] width 171 height 38
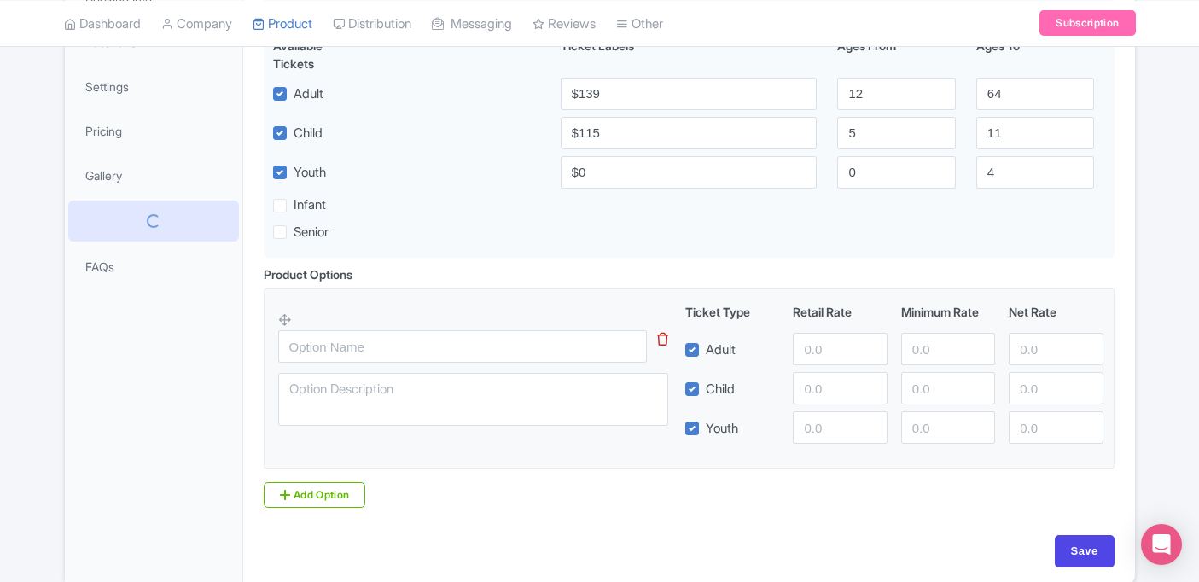
scroll to position [165, 0]
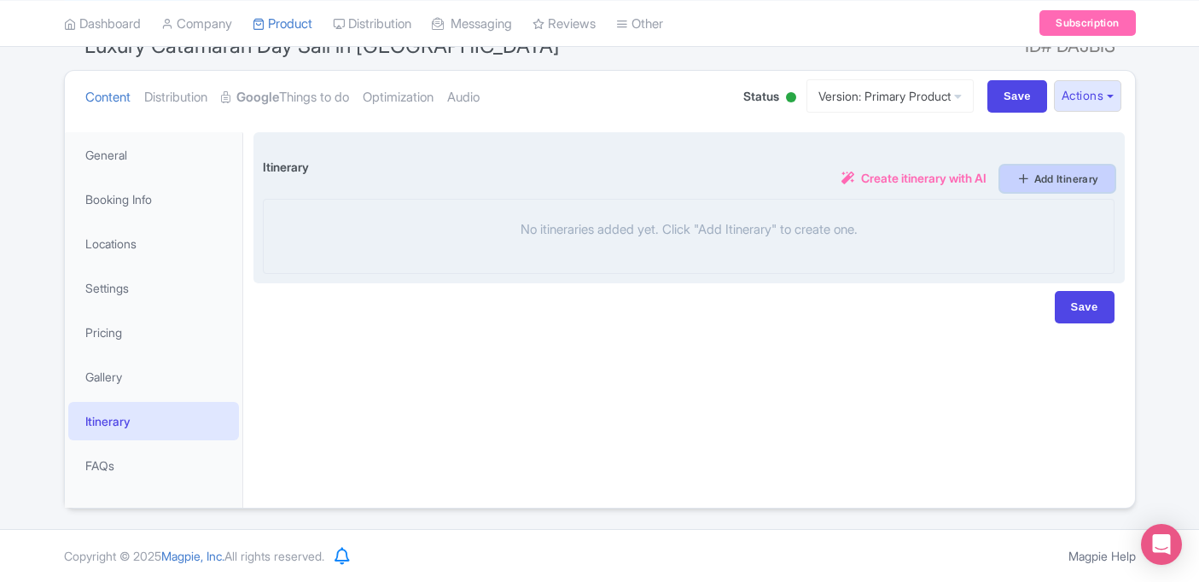
click at [1056, 175] on link "Add Itinerary" at bounding box center [1057, 179] width 114 height 26
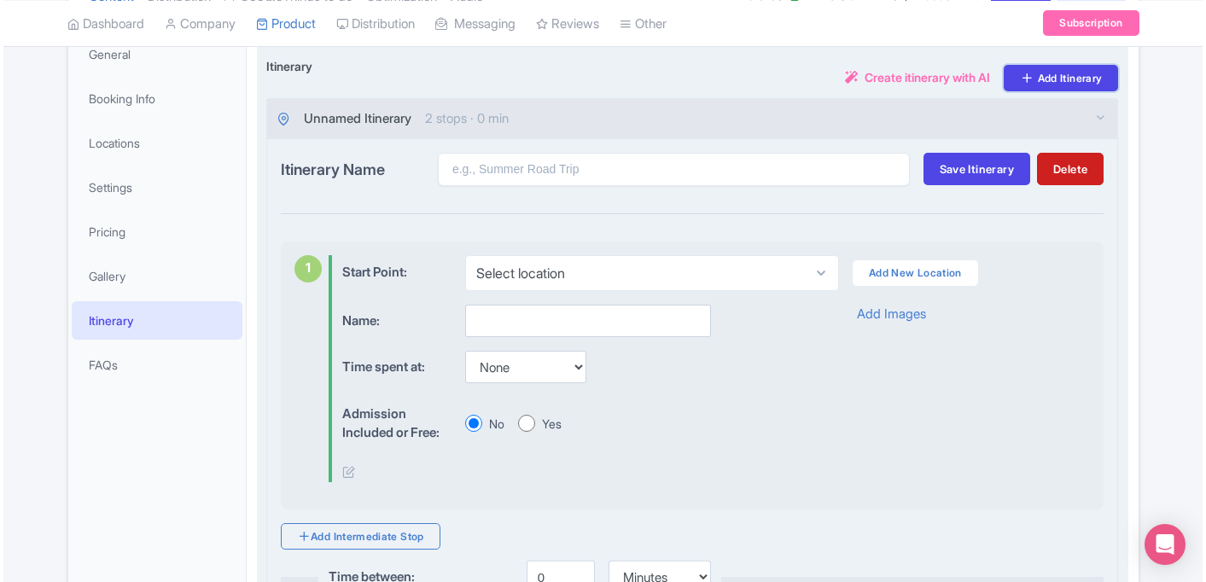
scroll to position [269, 0]
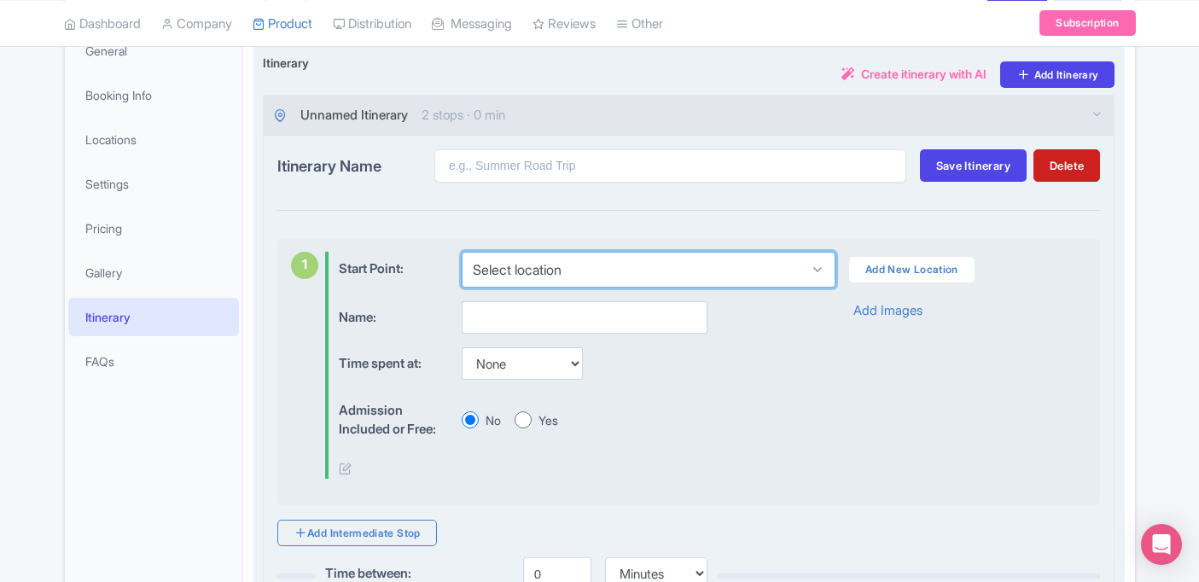
click at [551, 271] on select "Select location" at bounding box center [649, 270] width 374 height 36
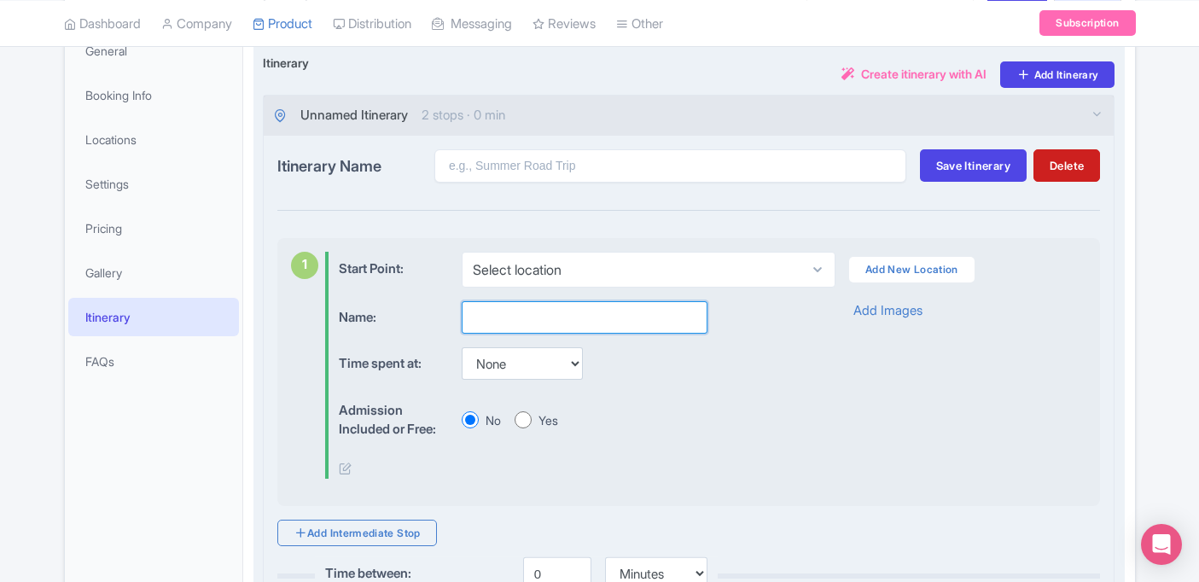
click at [498, 320] on input "text" at bounding box center [585, 317] width 246 height 32
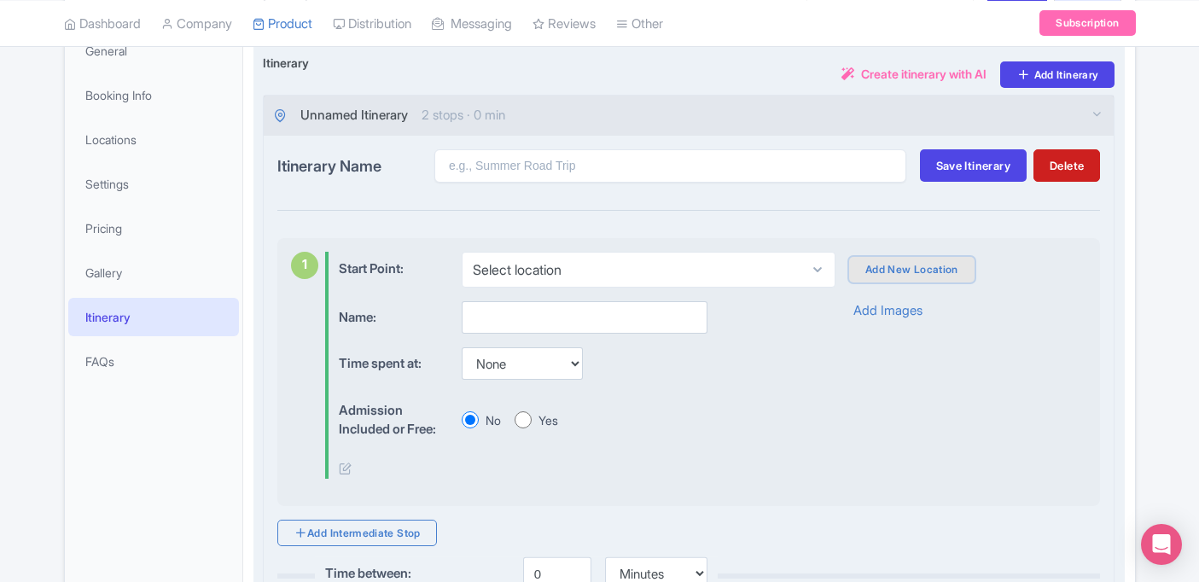
click at [893, 274] on link "Add New Location" at bounding box center [911, 270] width 125 height 26
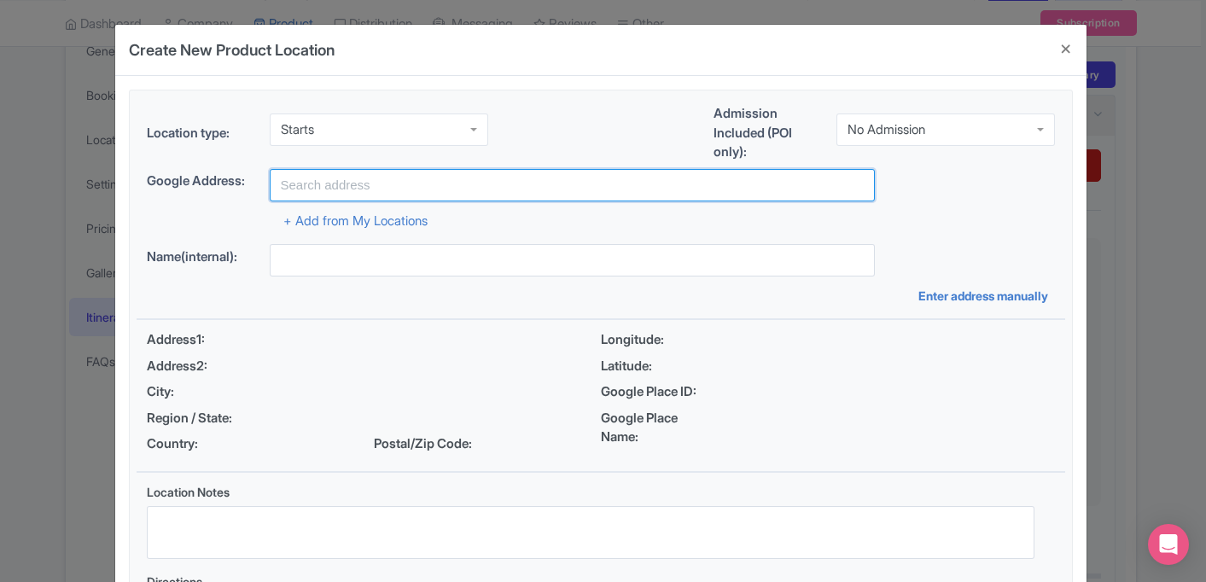
click at [388, 181] on input "text" at bounding box center [572, 185] width 605 height 32
click at [386, 181] on input "text" at bounding box center [572, 185] width 605 height 32
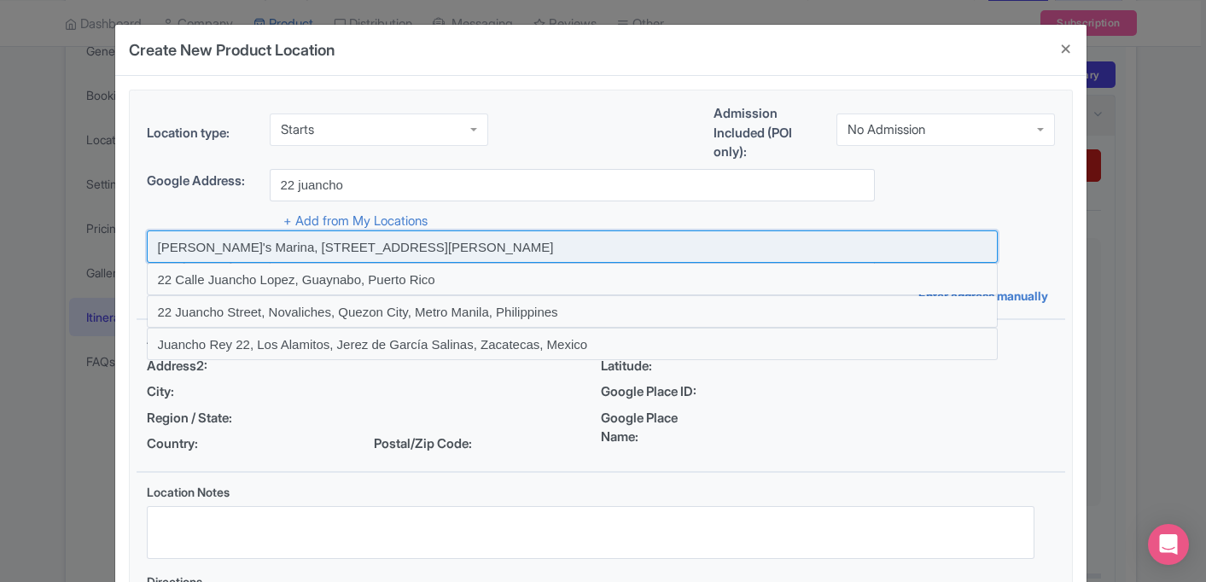
click at [373, 248] on input at bounding box center [572, 246] width 851 height 32
type input "[PERSON_NAME]'s Marina, [STREET_ADDRESS][PERSON_NAME]"
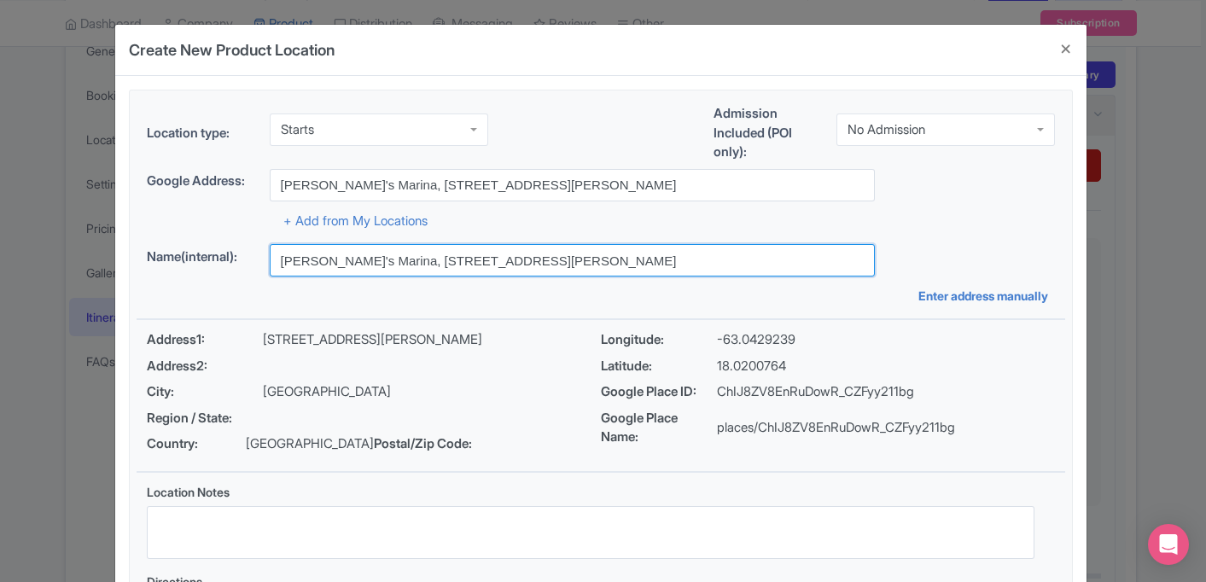
click at [554, 258] on input "[PERSON_NAME]'s Marina, [STREET_ADDRESS][PERSON_NAME]" at bounding box center [572, 260] width 605 height 32
drag, startPoint x: 742, startPoint y: 258, endPoint x: 367, endPoint y: 261, distance: 374.7
click at [367, 261] on input "[PERSON_NAME]'s Marina, [STREET_ADDRESS][PERSON_NAME]" at bounding box center [572, 260] width 605 height 32
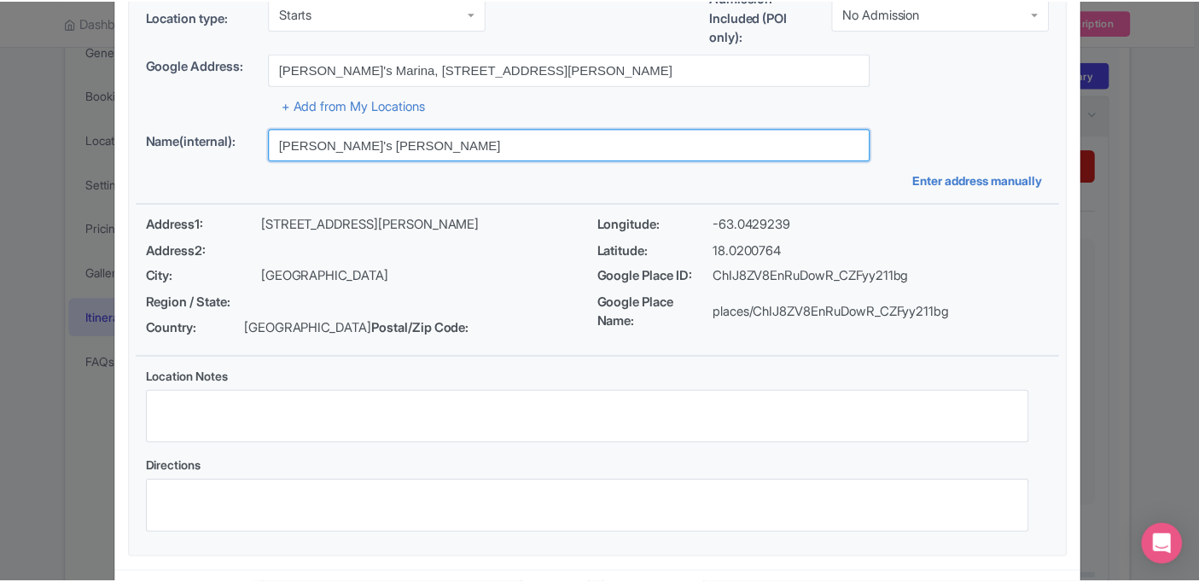
scroll to position [191, 0]
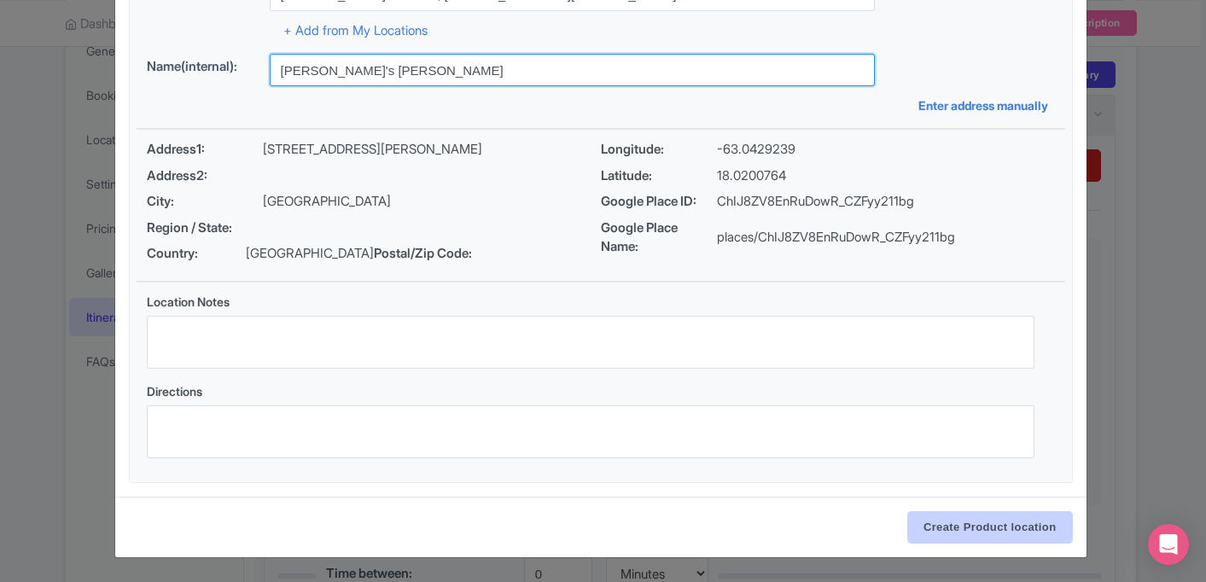
type input "[PERSON_NAME]'s [PERSON_NAME]"
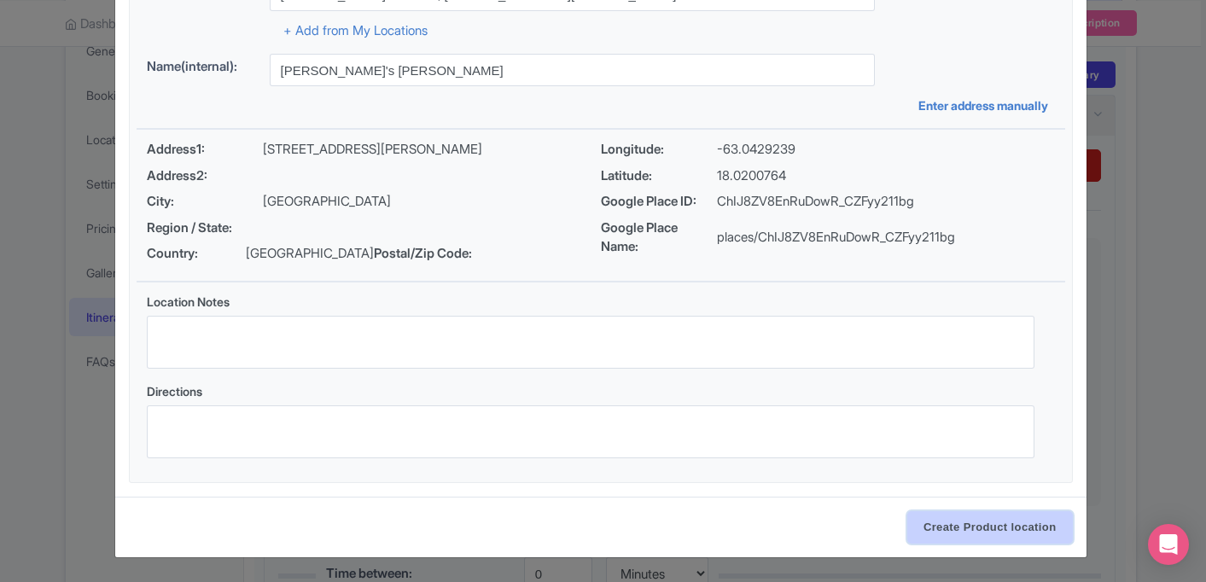
click at [938, 527] on input "Create Product location" at bounding box center [990, 527] width 166 height 32
select select "a77aeee6-497b-4fd7-86f0-437ed3e0e2ac"
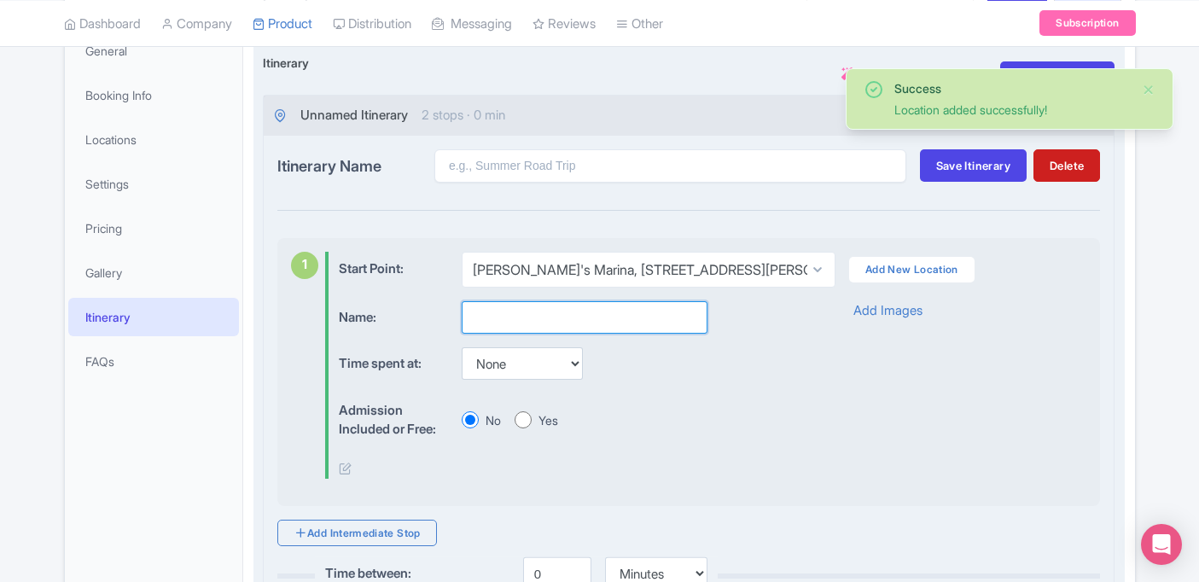
click at [556, 316] on input "text" at bounding box center [585, 317] width 246 height 32
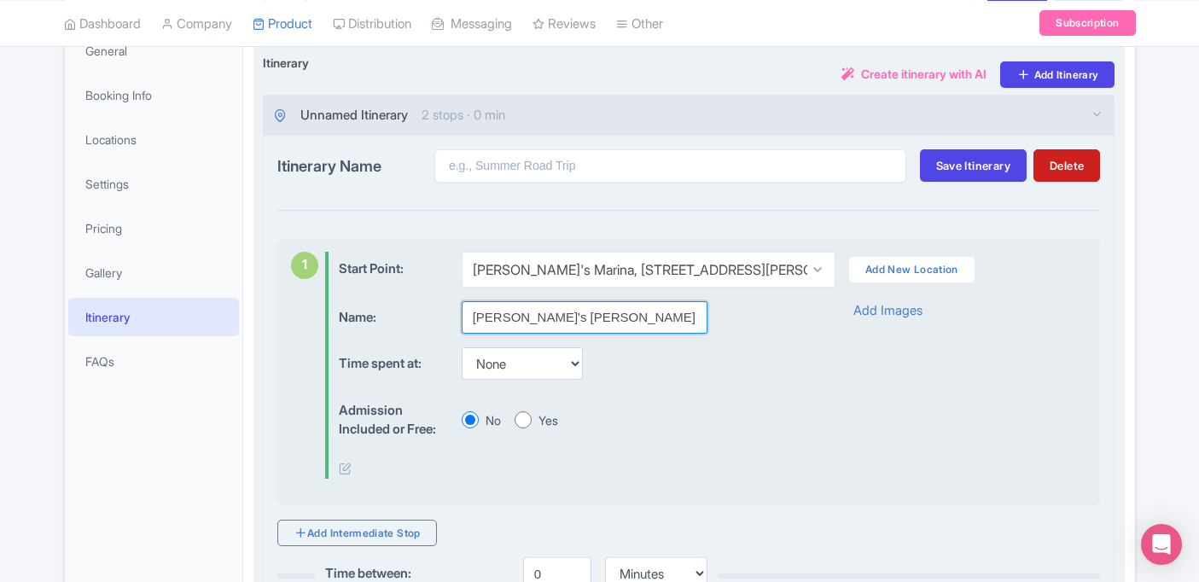
type input "[PERSON_NAME]'s [PERSON_NAME]"
click at [541, 369] on select "None 15 mins 30 mins 45 mins 1 hour 1 hour 15 mins 1 hour 30 mins 1 hour 45 min…" at bounding box center [522, 363] width 121 height 32
select select "15"
click at [609, 368] on div "Time spent at: None 15 mins 30 mins 45 mins 1 hour 1 hour 15 mins 1 hour 30 min…" at bounding box center [572, 363] width 467 height 33
click at [521, 422] on input "Yes" at bounding box center [523, 419] width 17 height 17
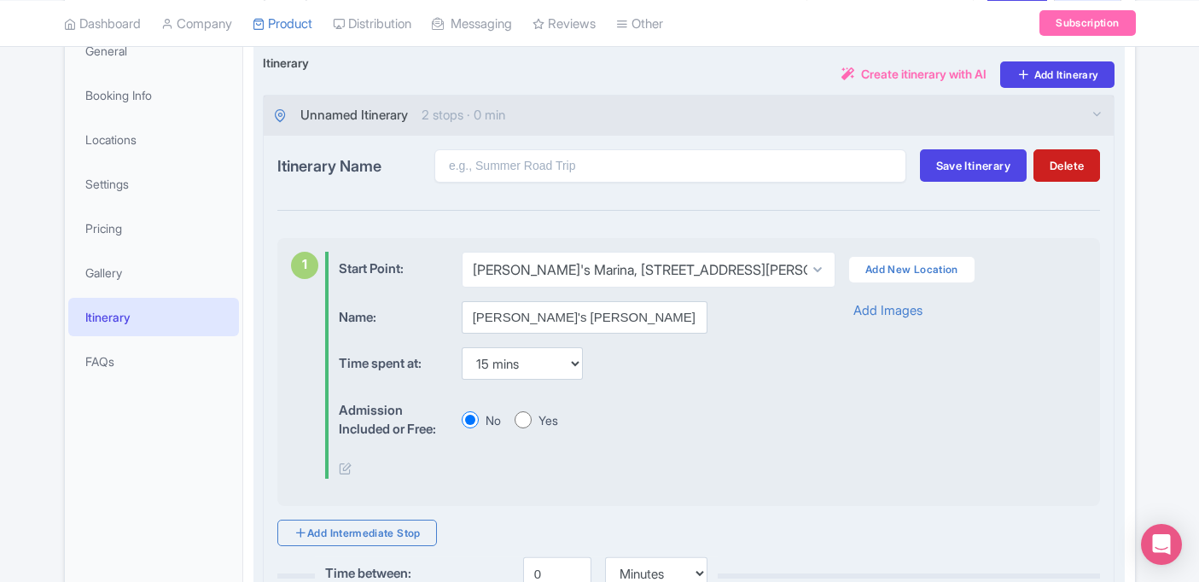
radio input "true"
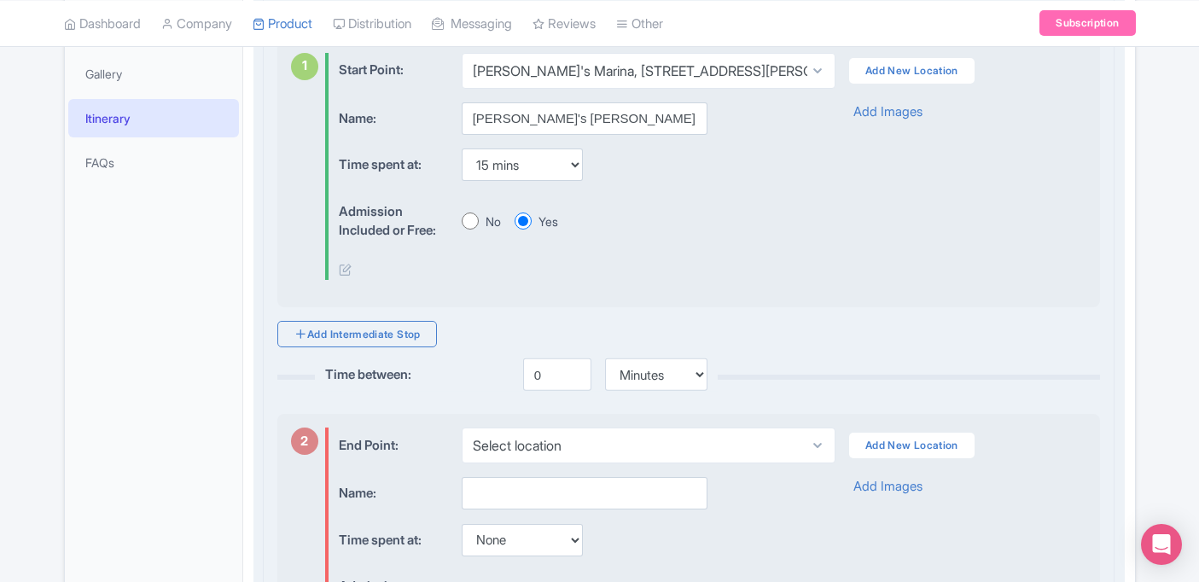
scroll to position [469, 0]
click at [417, 337] on link "Add Intermediate Stop" at bounding box center [357, 333] width 160 height 26
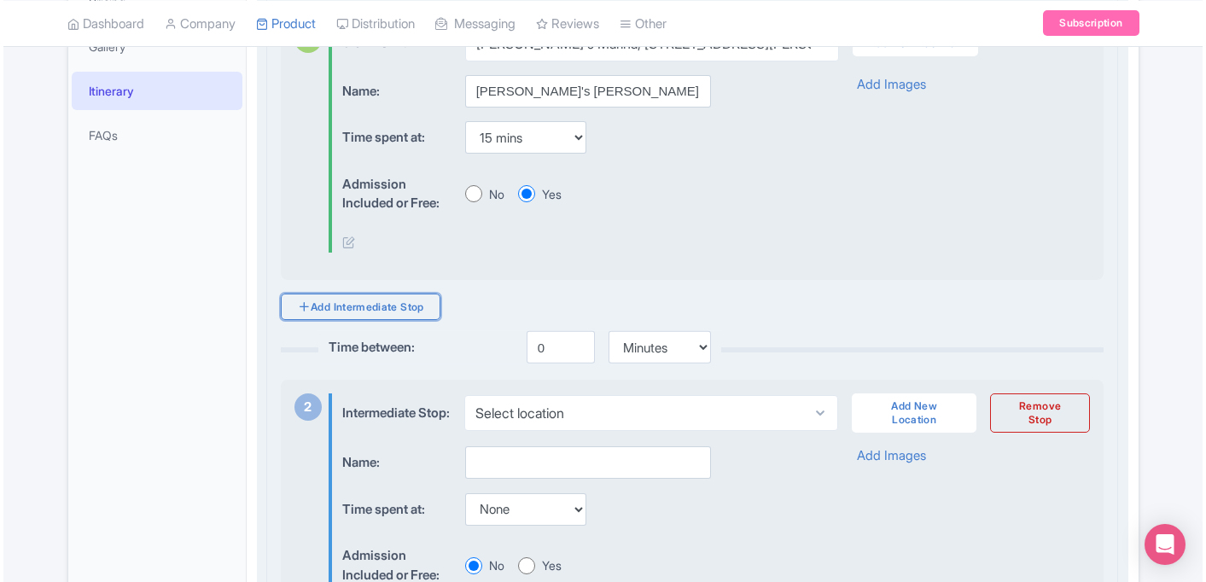
scroll to position [510, 0]
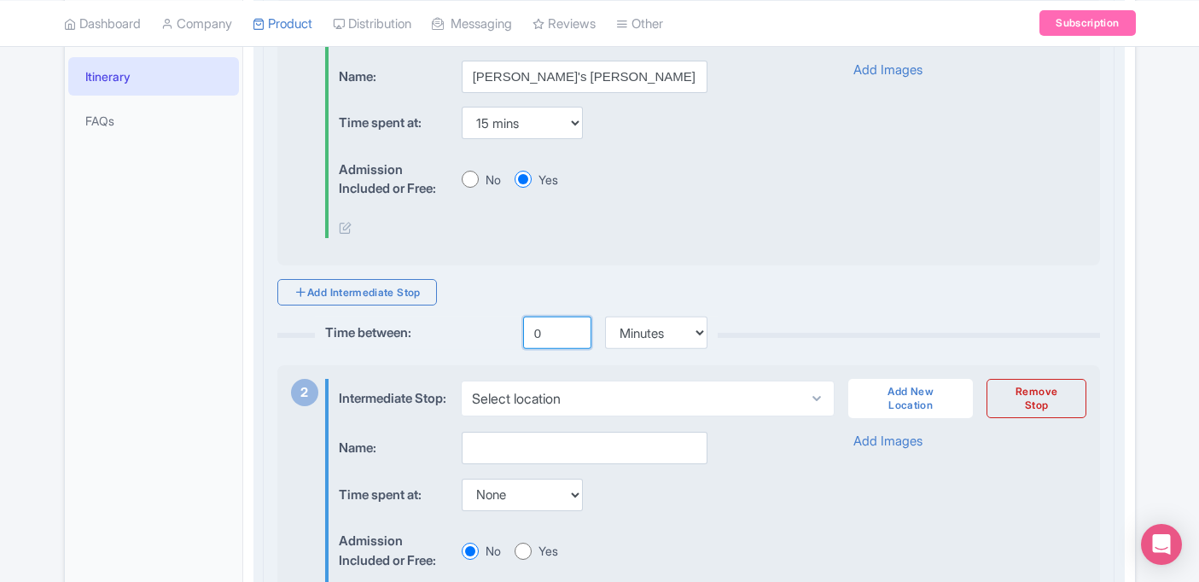
click at [554, 333] on input "0" at bounding box center [557, 333] width 68 height 32
click at [530, 331] on input "0" at bounding box center [557, 333] width 68 height 32
click at [539, 333] on input "0" at bounding box center [557, 333] width 68 height 32
type input "30"
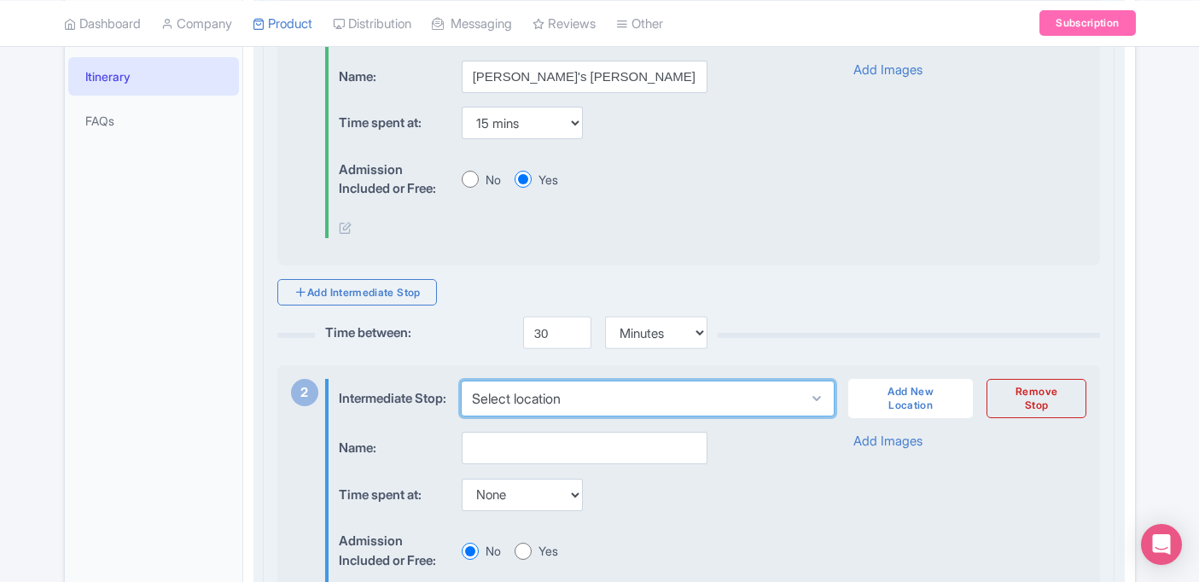
click at [521, 410] on select "Select location" at bounding box center [648, 399] width 374 height 36
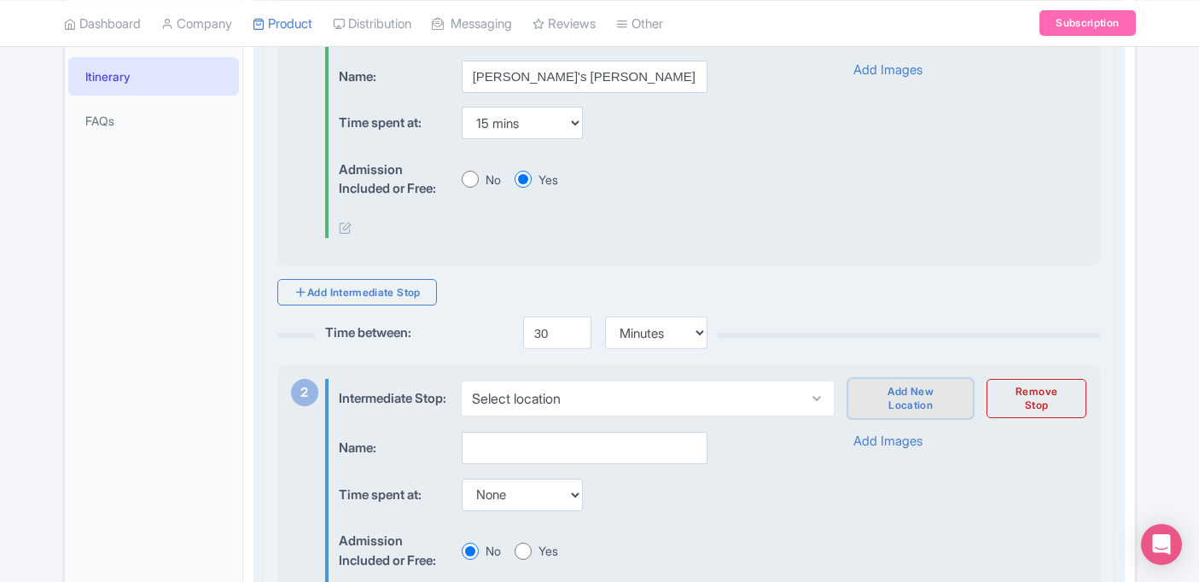
click at [895, 402] on link "Add New Location" at bounding box center [910, 398] width 125 height 39
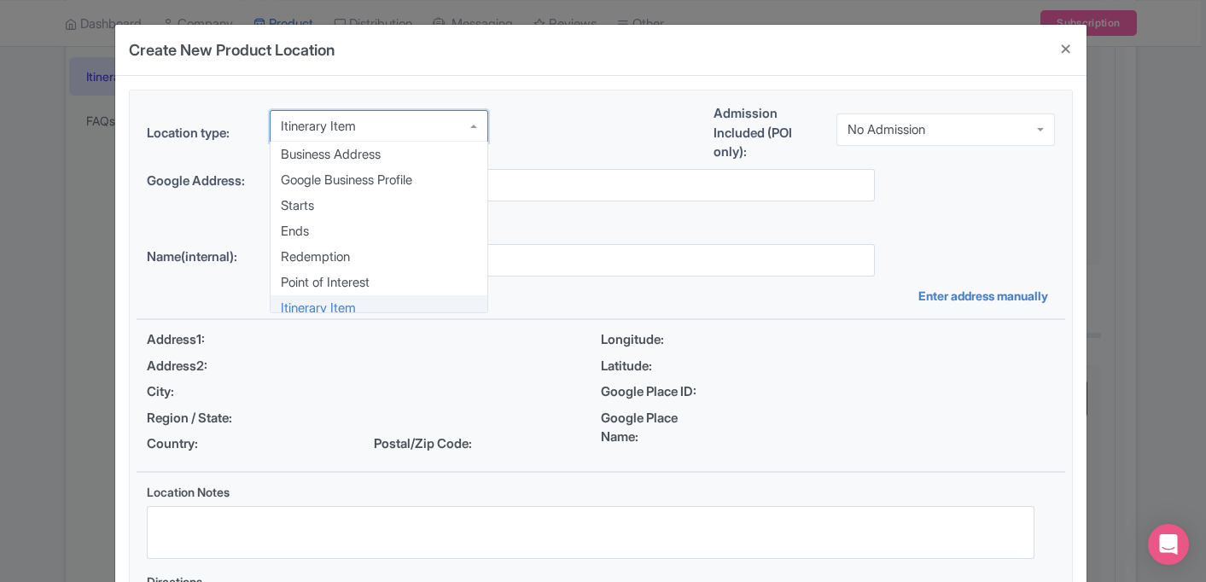
scroll to position [9, 0]
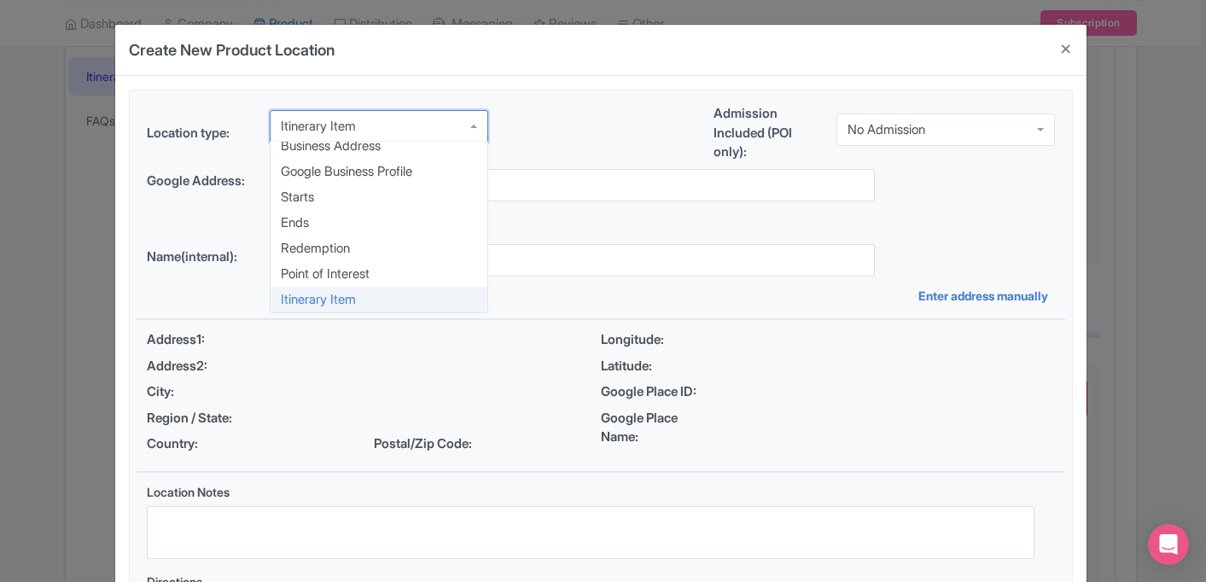
click at [408, 137] on div "Itinerary Item" at bounding box center [379, 126] width 218 height 32
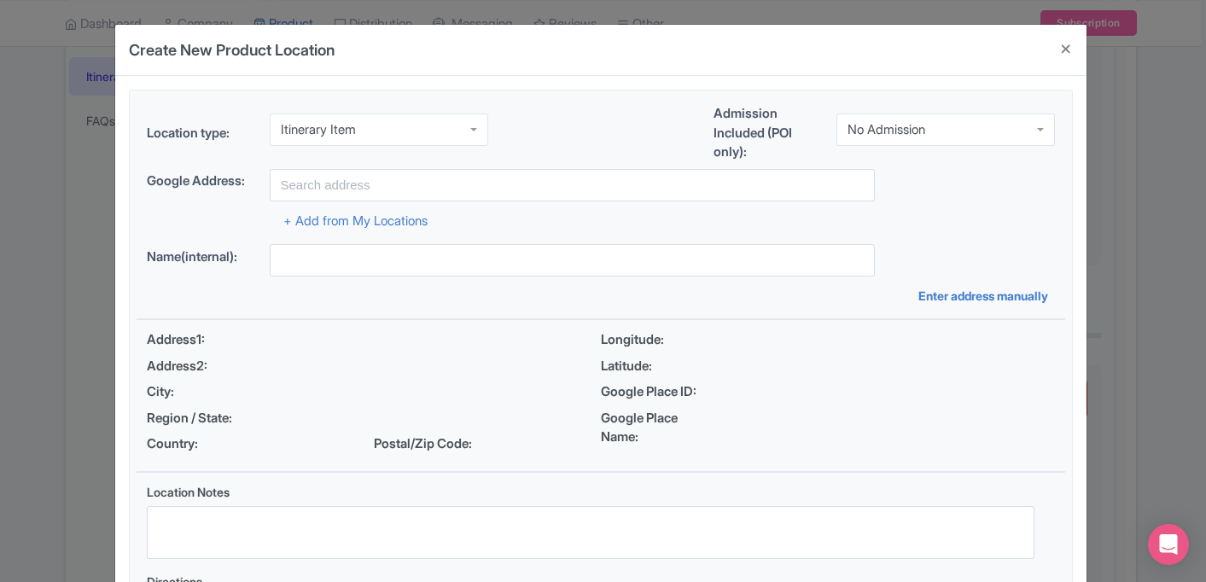
click at [520, 149] on div "Location type: Itinerary Item Itinerary Item Business Address Google Business P…" at bounding box center [601, 136] width 929 height 65
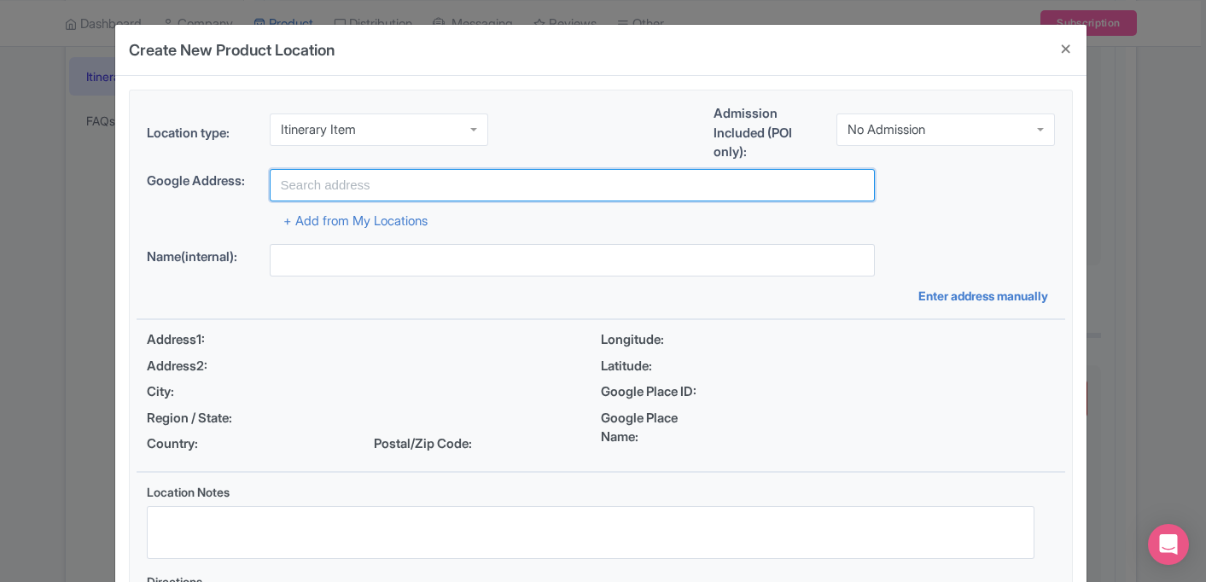
click at [403, 188] on input "text" at bounding box center [572, 185] width 605 height 32
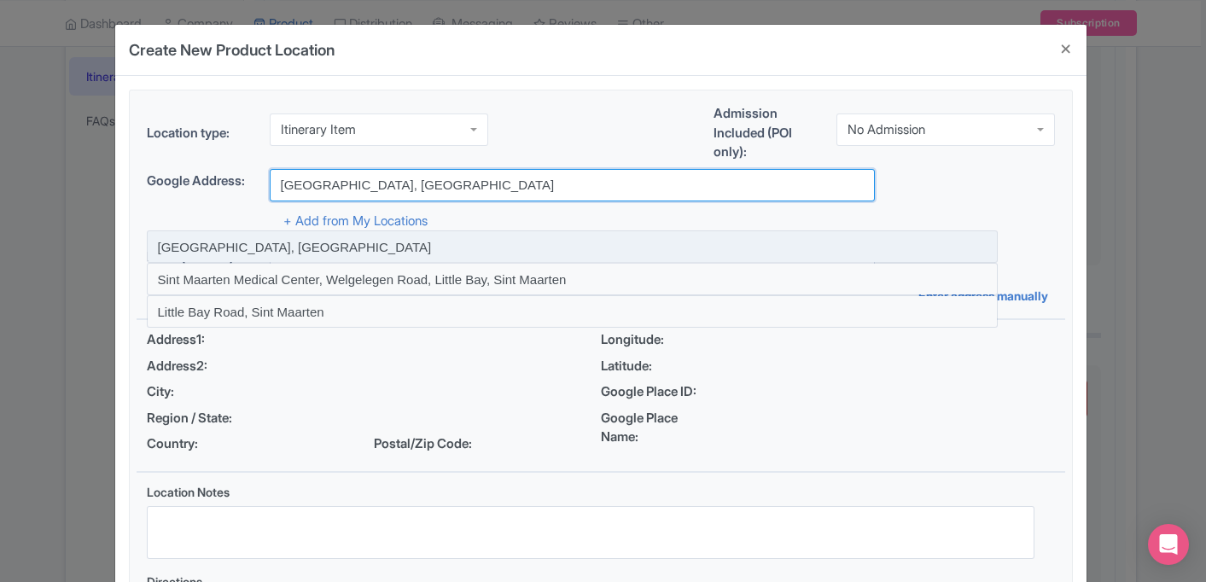
type input "[GEOGRAPHIC_DATA], [GEOGRAPHIC_DATA]"
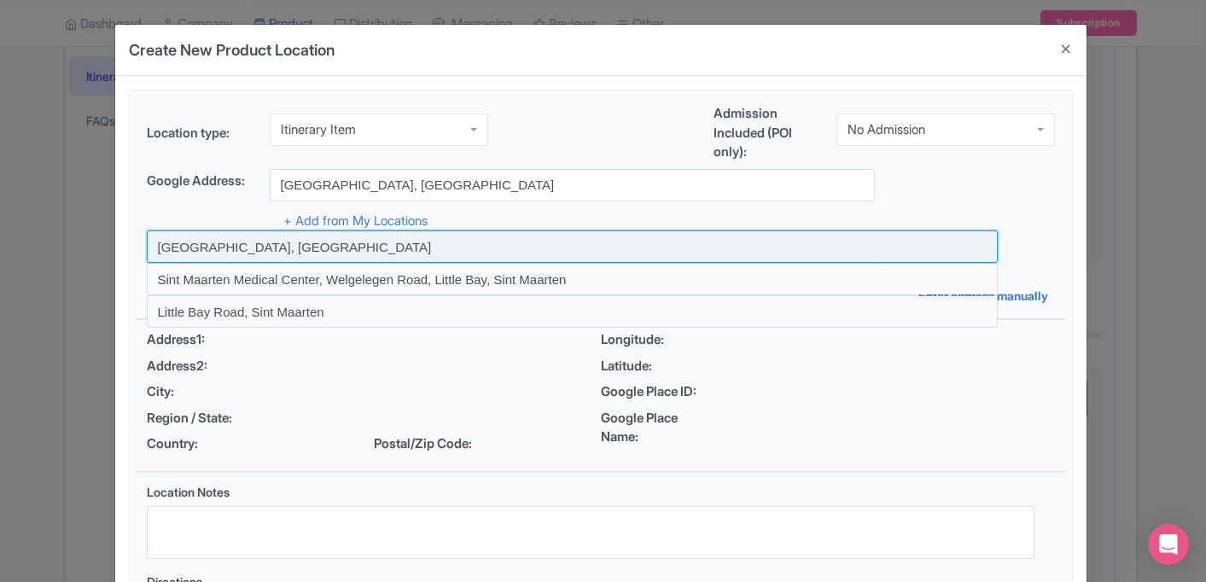
click at [327, 246] on input at bounding box center [572, 246] width 851 height 32
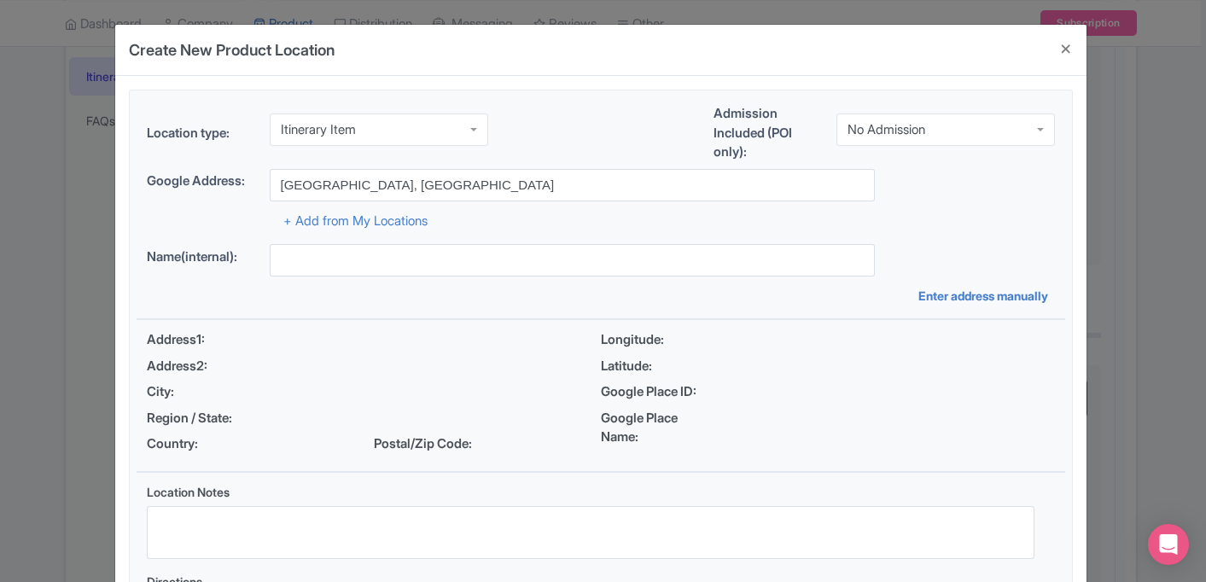
type input "[GEOGRAPHIC_DATA], [GEOGRAPHIC_DATA]"
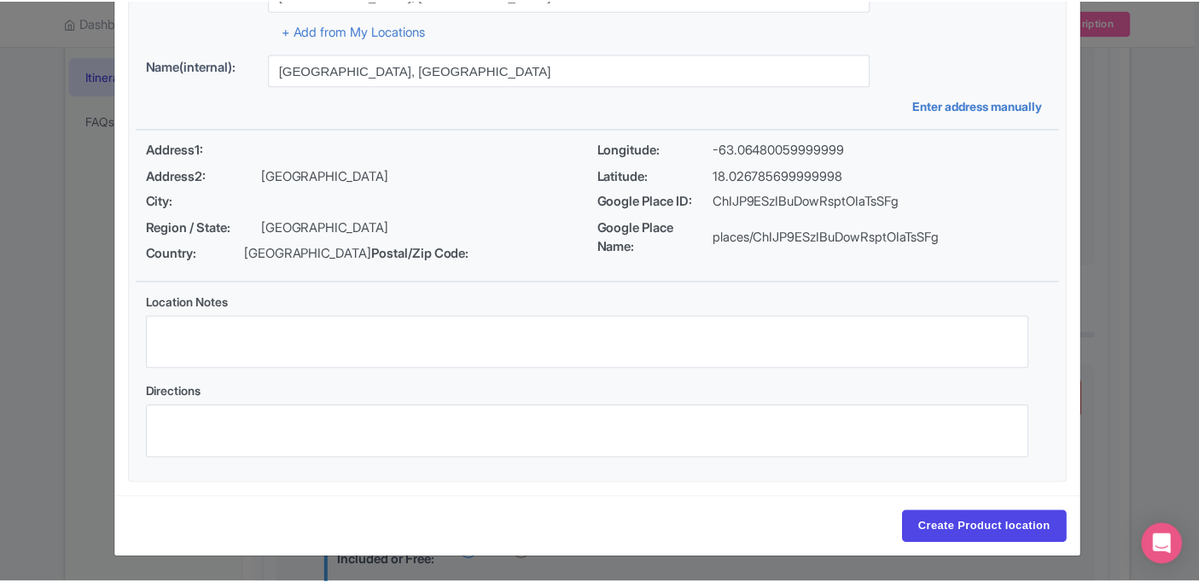
scroll to position [191, 0]
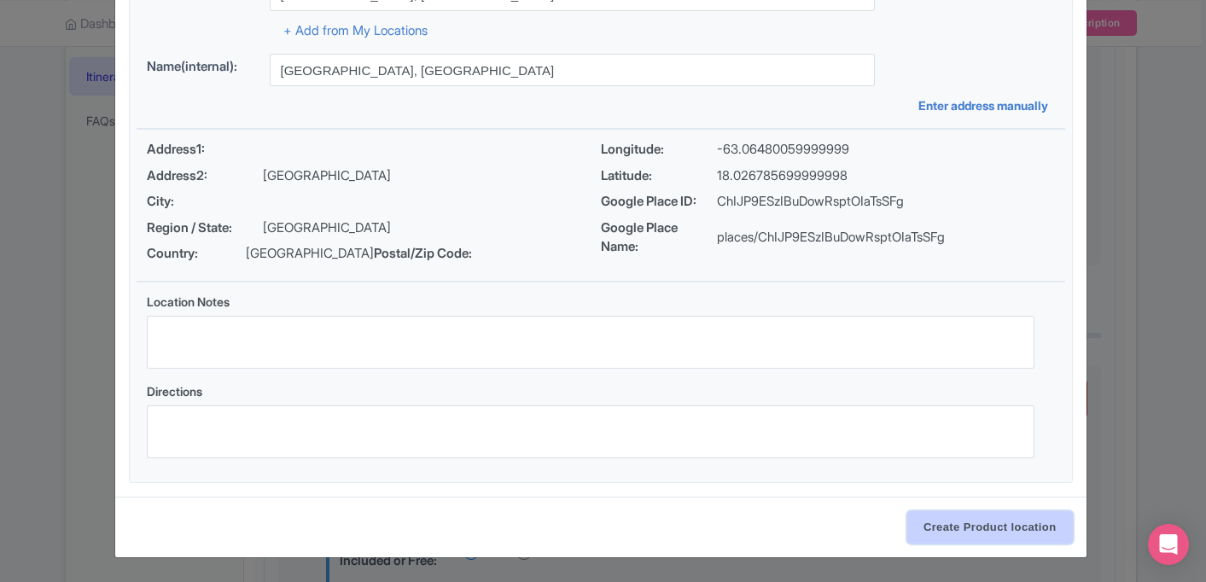
click at [921, 517] on input "Create Product location" at bounding box center [990, 527] width 166 height 32
select select "39028aab-7a66-42aa-8b7b-1e827ad6eb0d"
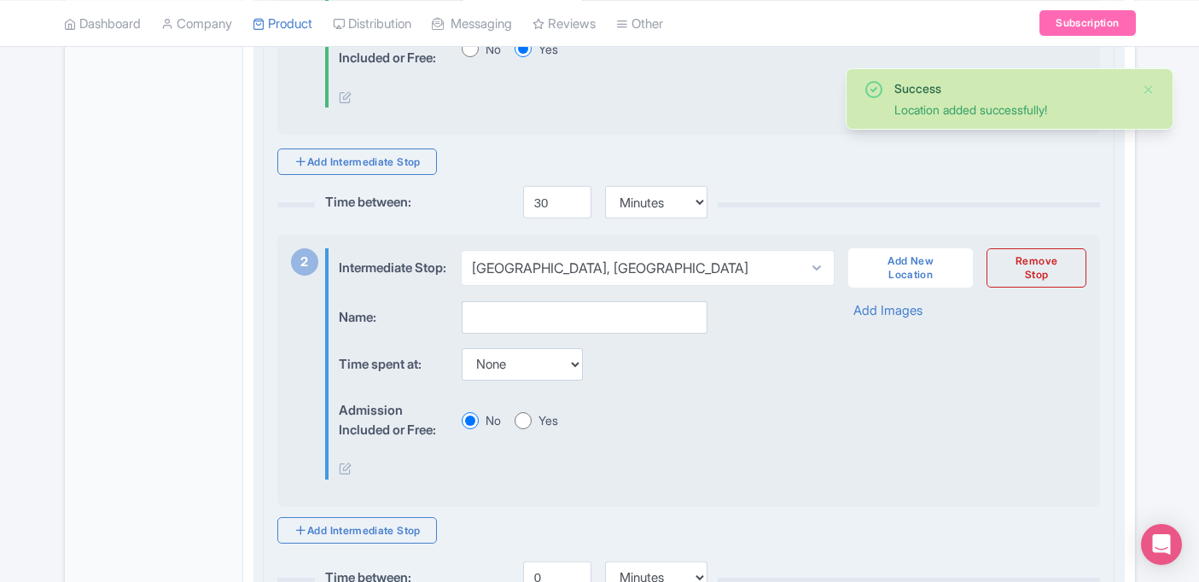
scroll to position [665, 0]
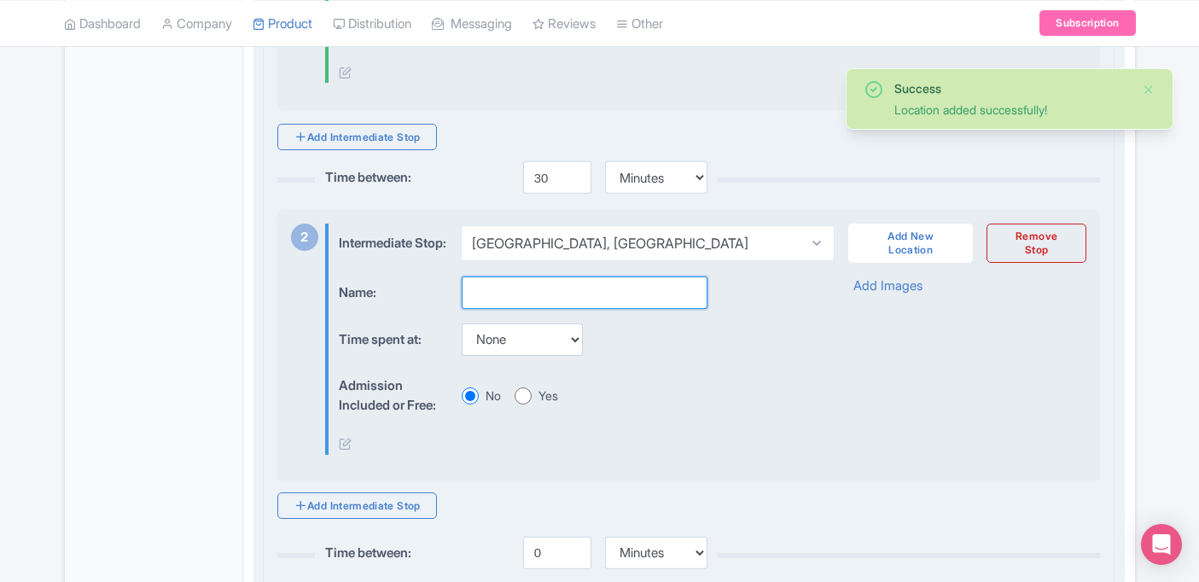
click at [505, 309] on input "text" at bounding box center [585, 293] width 246 height 32
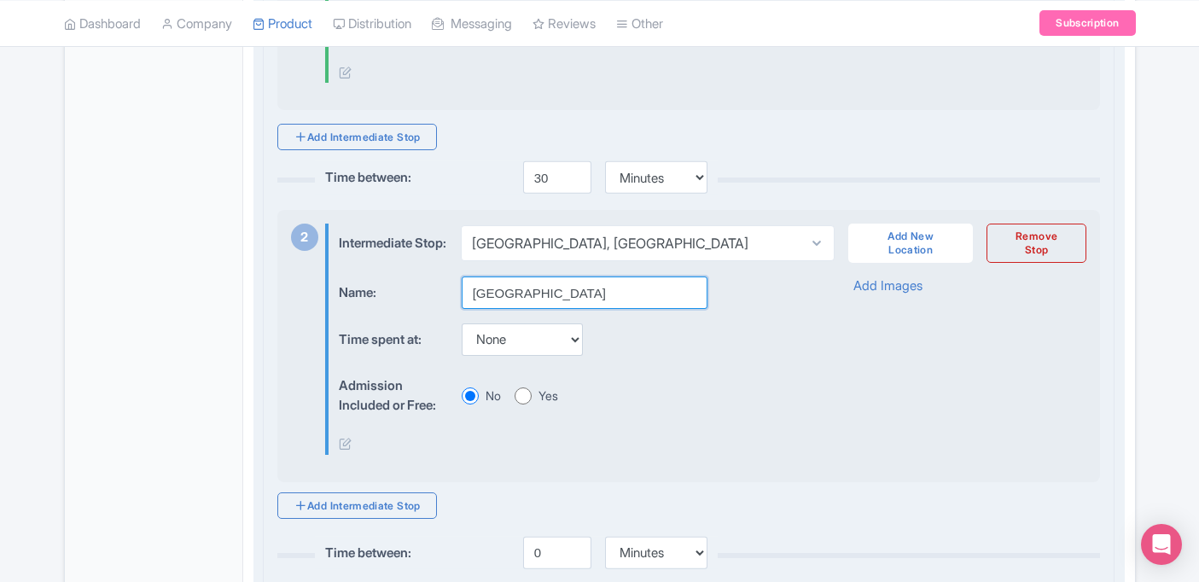
type input "[GEOGRAPHIC_DATA]"
click at [487, 352] on select "None 15 mins 30 mins 45 mins 1 hour 1 hour 15 mins 1 hour 30 mins 1 hour 45 min…" at bounding box center [522, 339] width 121 height 32
select select "60"
click at [667, 357] on div "Time spent at: None 15 mins 30 mins 45 mins 1 hour 1 hour 15 mins 1 hour 30 min…" at bounding box center [572, 339] width 467 height 33
click at [523, 405] on input "Yes" at bounding box center [523, 395] width 17 height 17
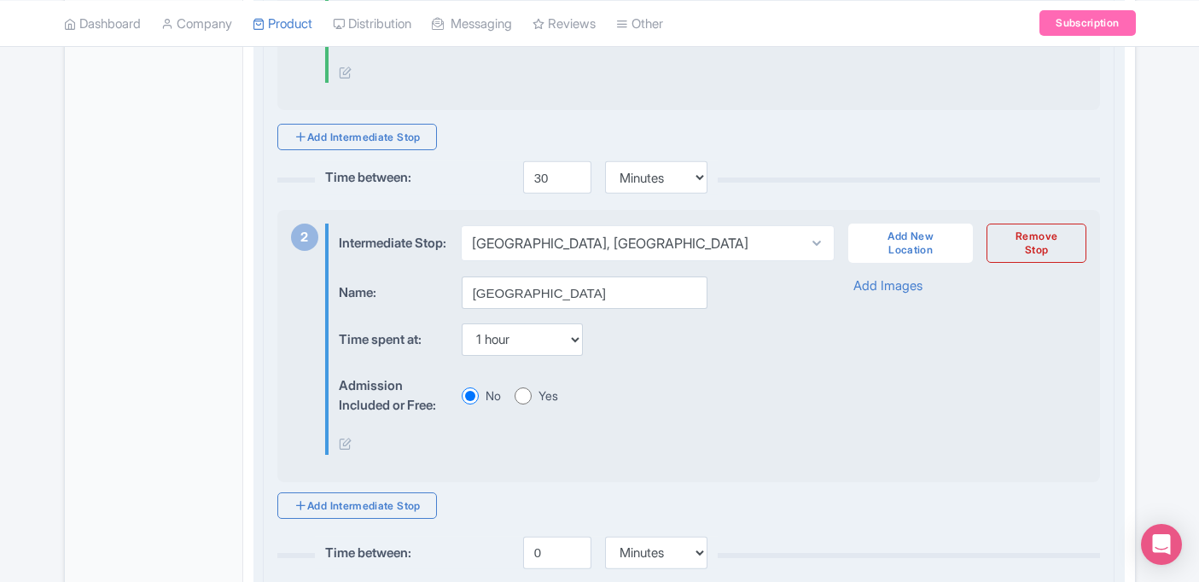
radio input "true"
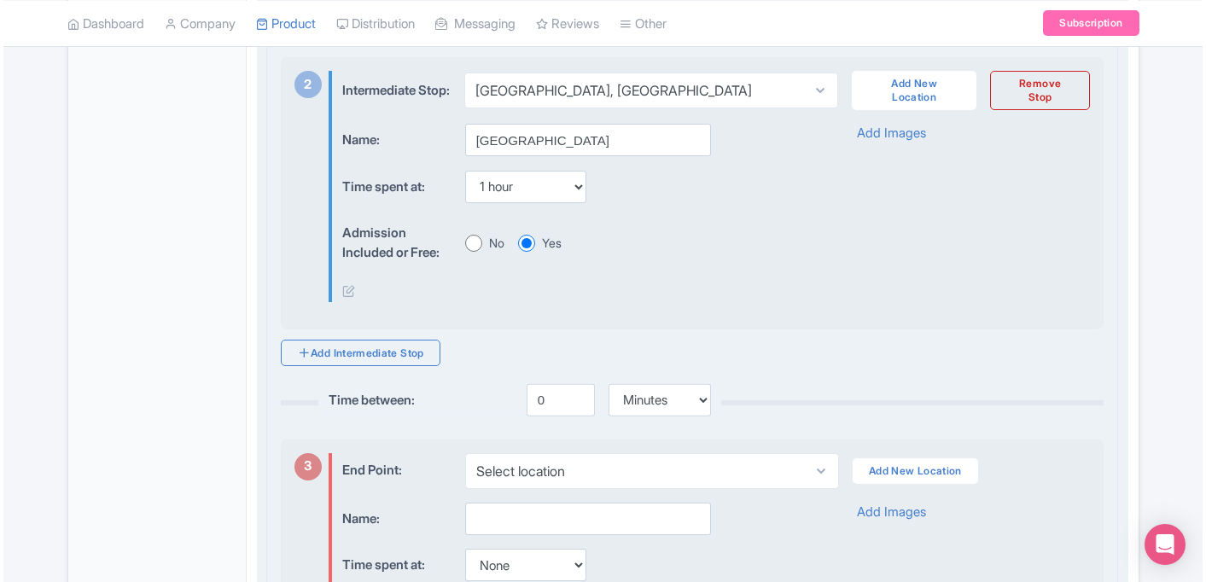
scroll to position [830, 0]
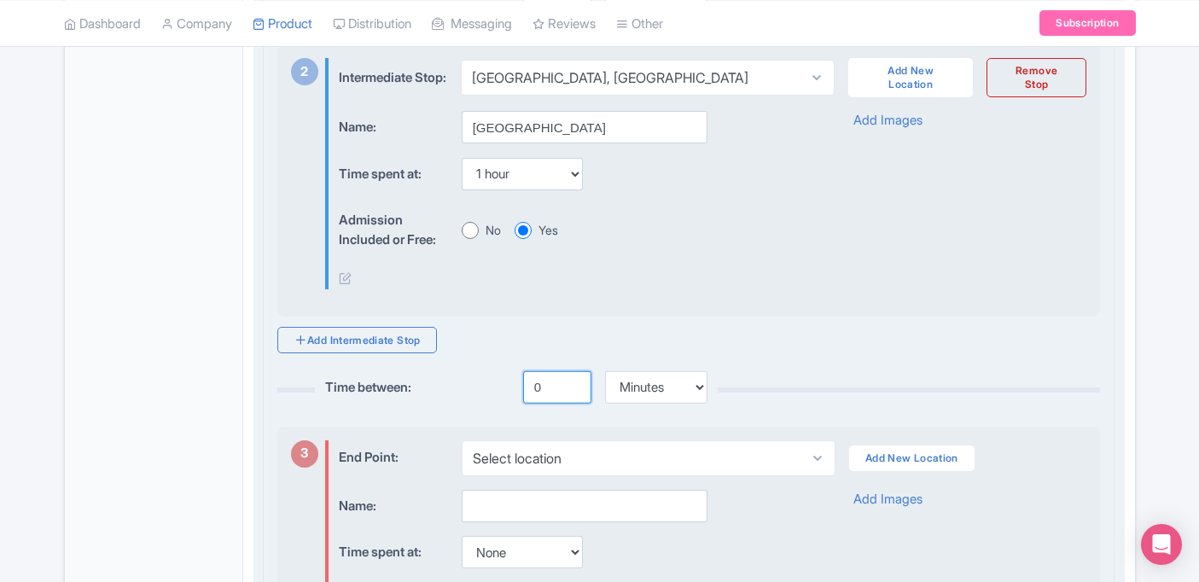
click at [551, 404] on input "0" at bounding box center [557, 387] width 68 height 32
drag, startPoint x: 547, startPoint y: 404, endPoint x: 531, endPoint y: 404, distance: 16.2
click at [531, 404] on input "0" at bounding box center [557, 387] width 68 height 32
type input "45"
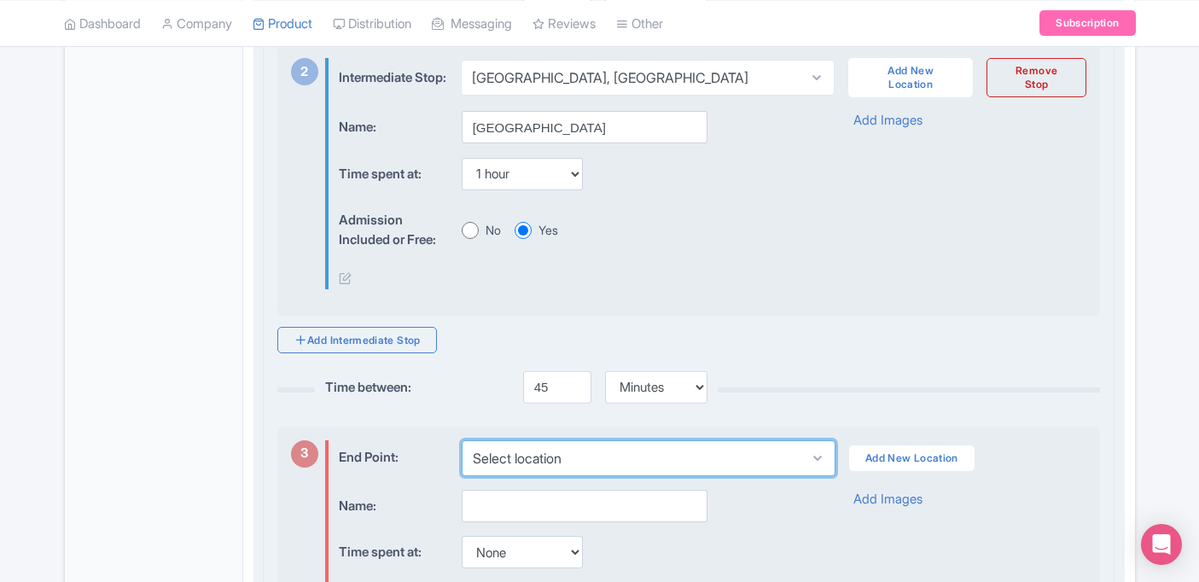
click at [526, 461] on select "Select location" at bounding box center [649, 458] width 374 height 36
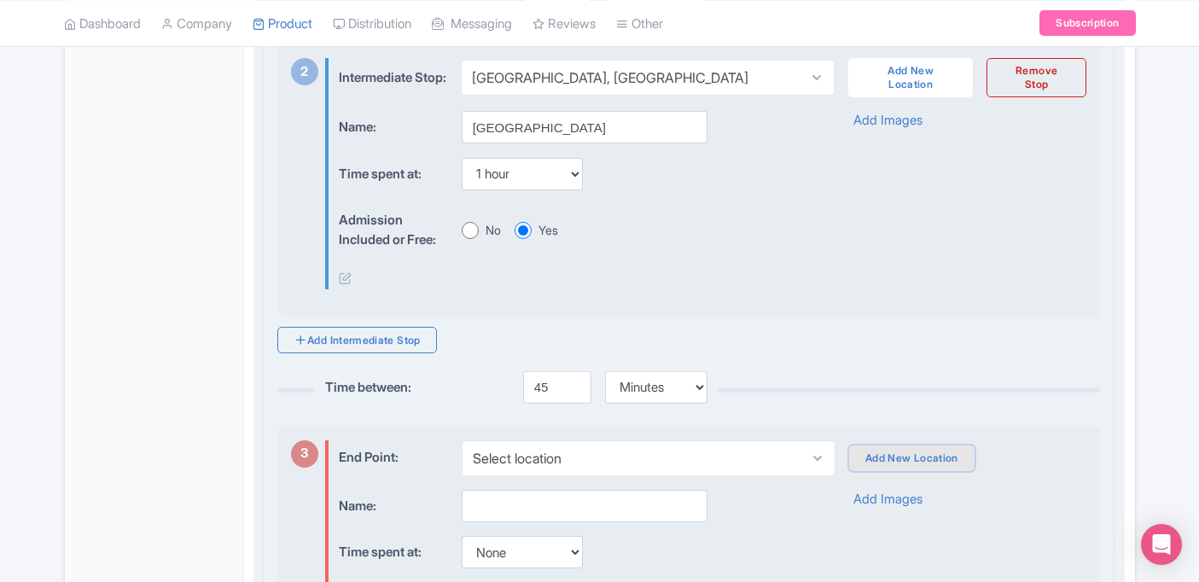
click at [868, 471] on link "Add New Location" at bounding box center [911, 459] width 125 height 26
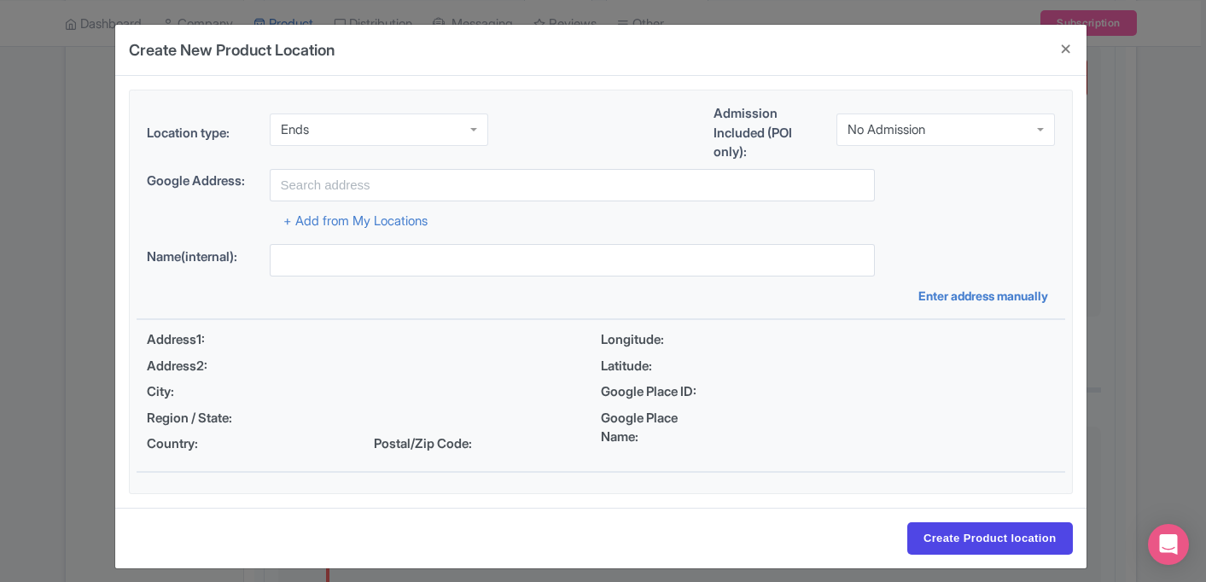
click at [376, 144] on div "Ends" at bounding box center [379, 130] width 218 height 32
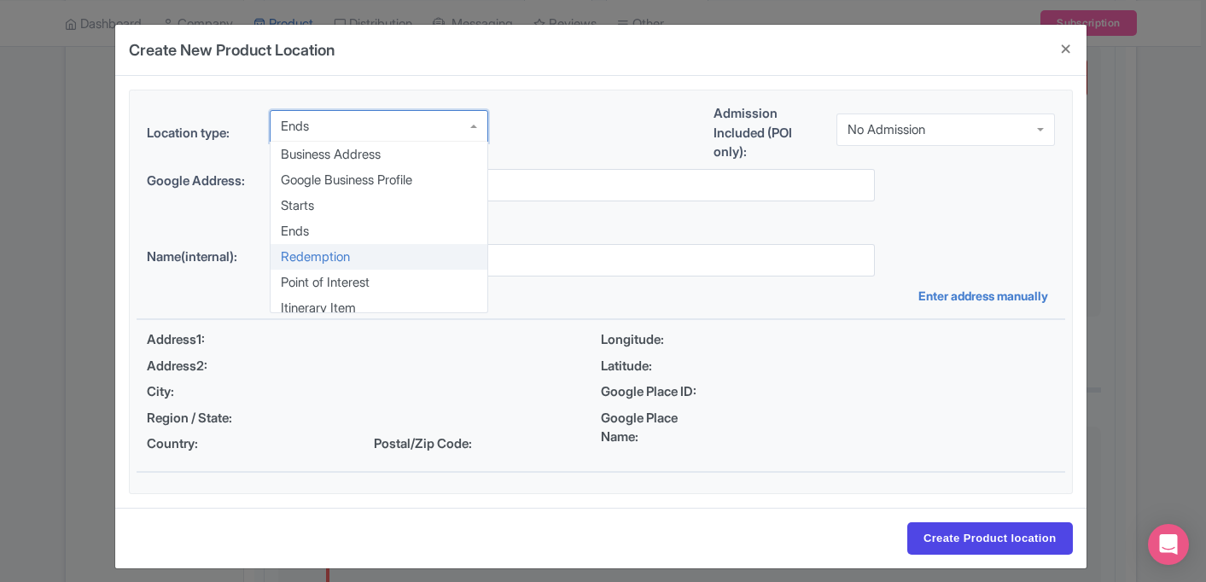
scroll to position [9, 0]
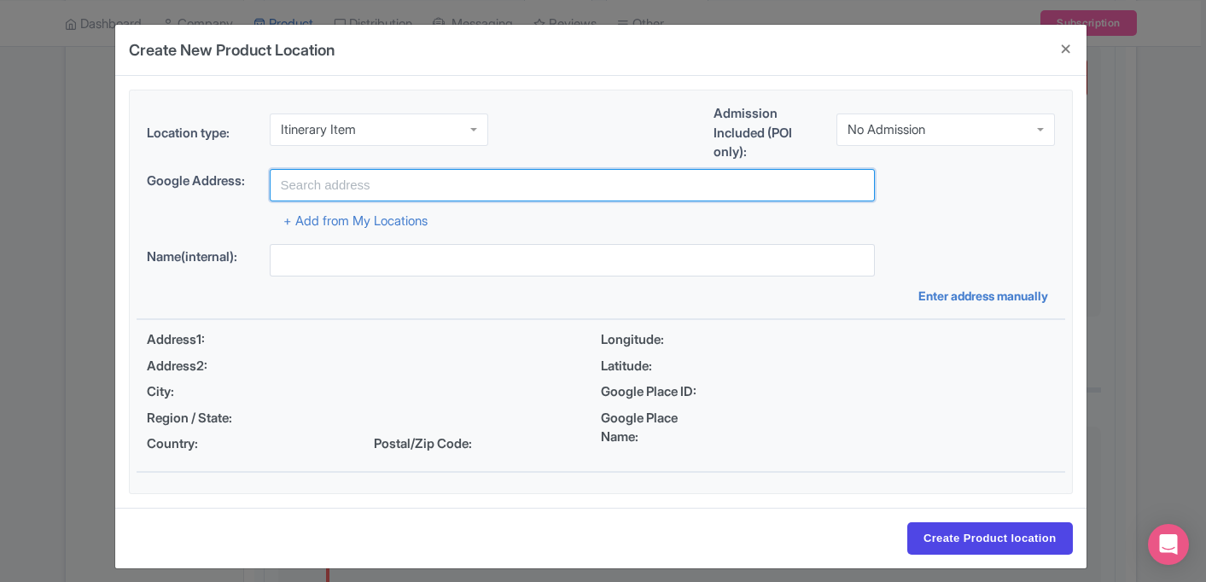
click at [378, 181] on input "text" at bounding box center [572, 185] width 605 height 32
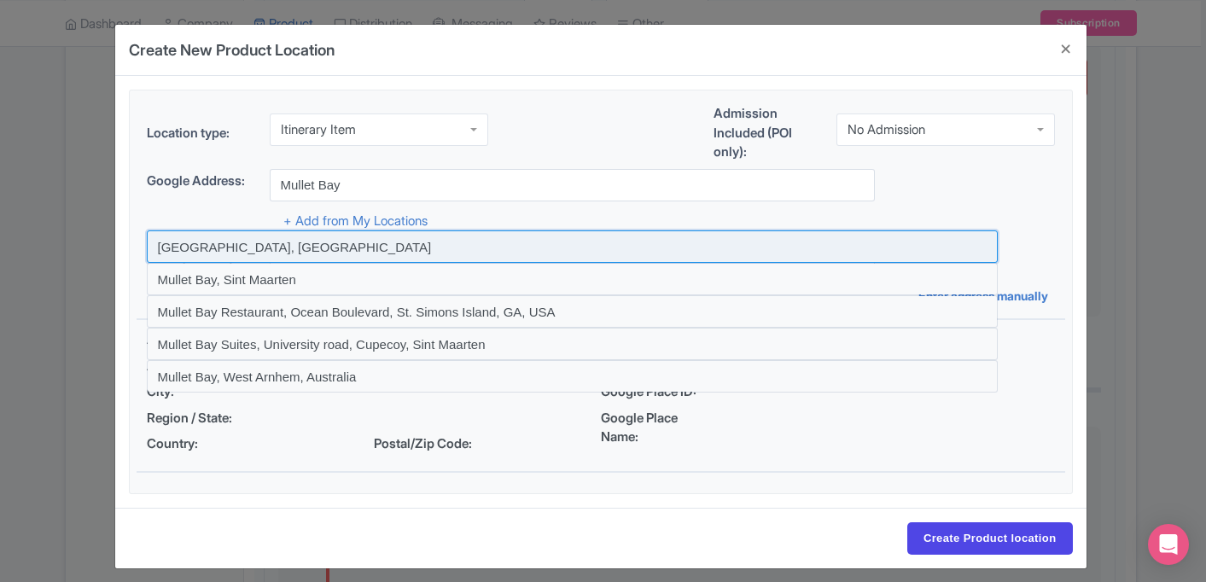
click at [339, 253] on input at bounding box center [572, 246] width 851 height 32
type input "Mullet Bay Beach, Sint Maarten"
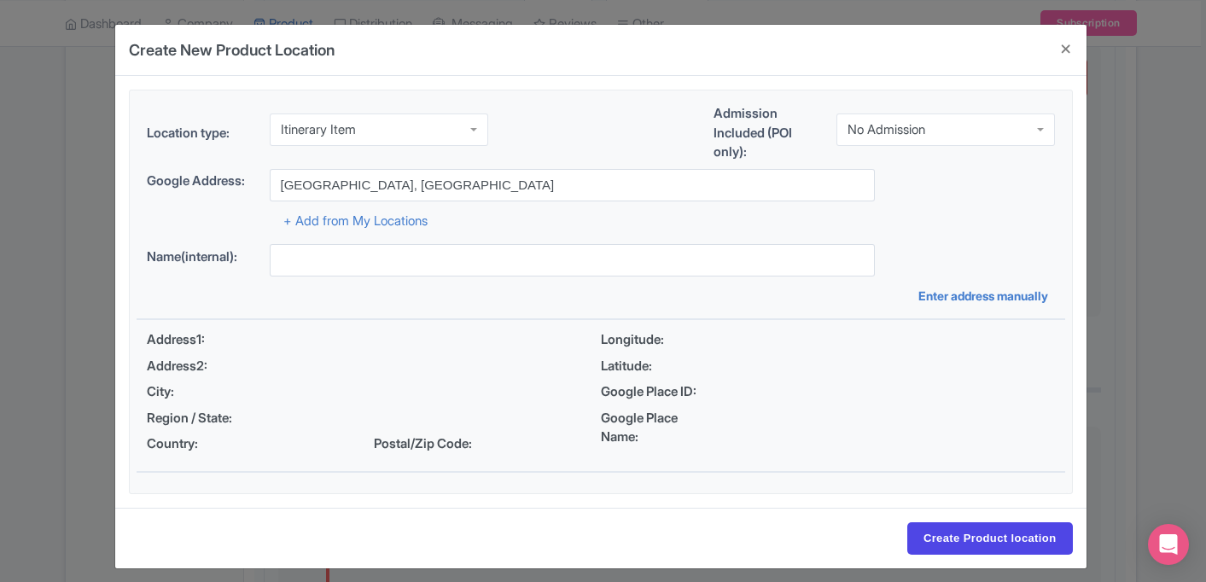
type input "Mullet Bay Beach, Sint Maarten"
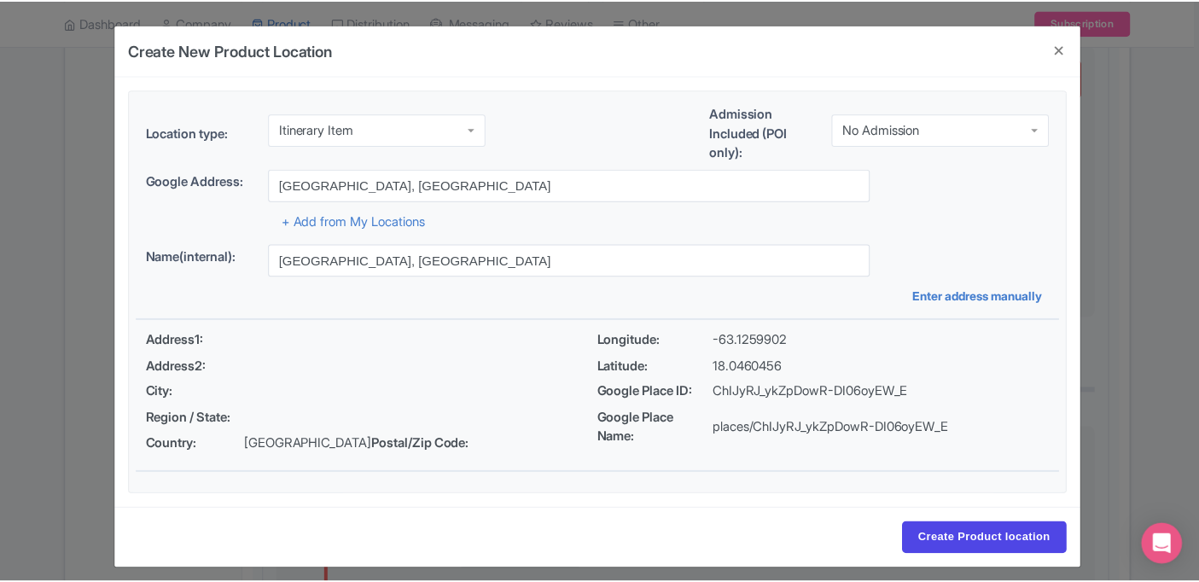
scroll to position [10, 0]
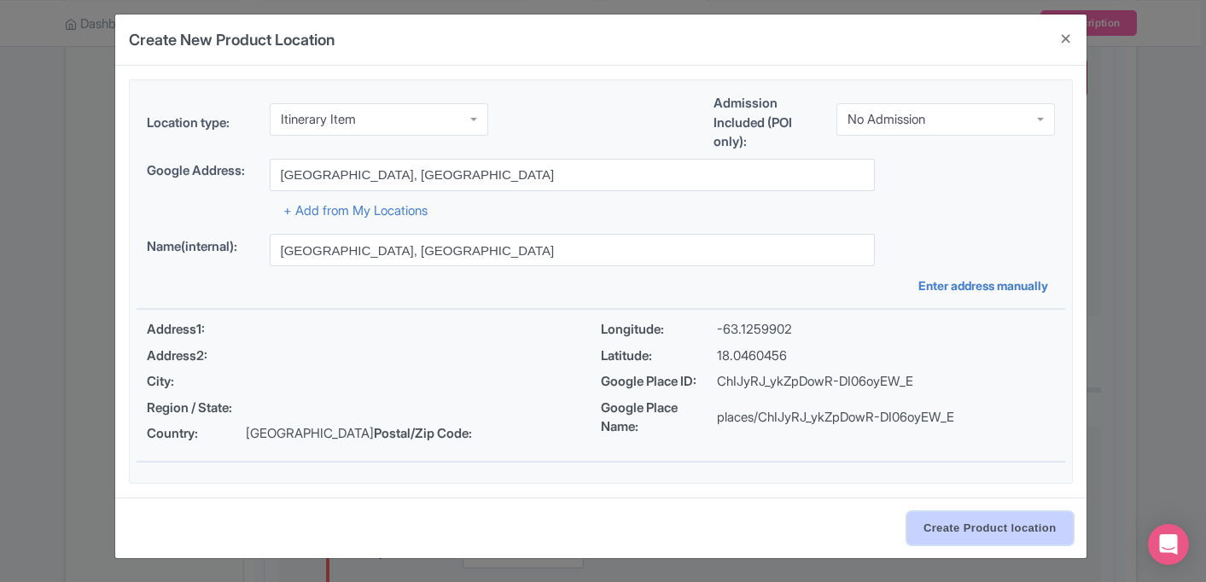
click at [966, 520] on input "Create Product location" at bounding box center [990, 528] width 166 height 32
select select "af563eda-d15a-4b79-a705-3901c3eb2135"
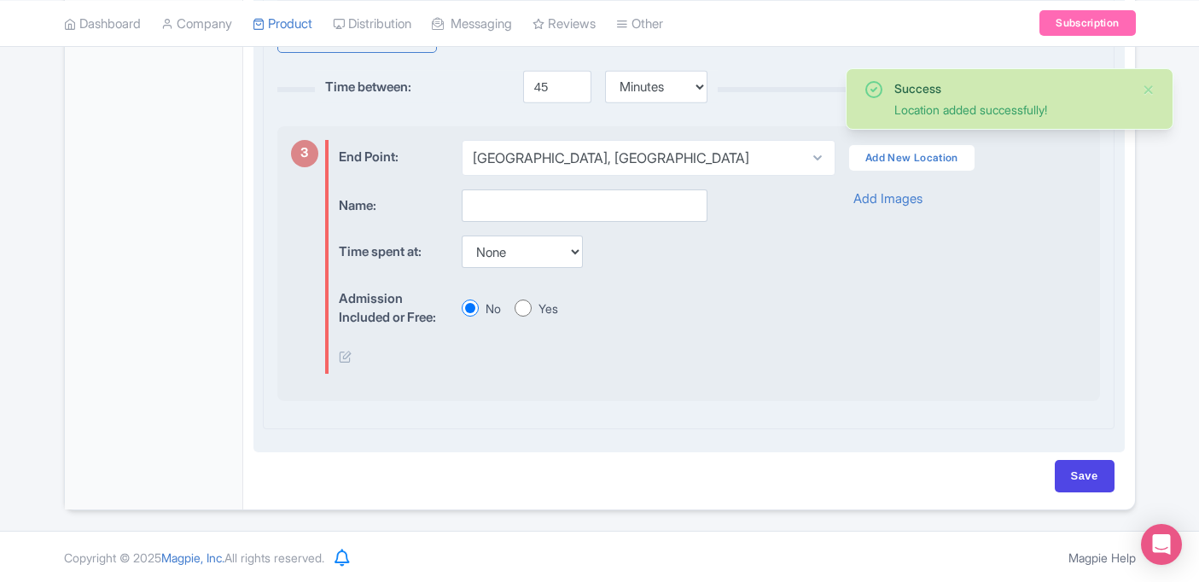
scroll to position [1137, 0]
click at [568, 212] on input "text" at bounding box center [585, 204] width 246 height 32
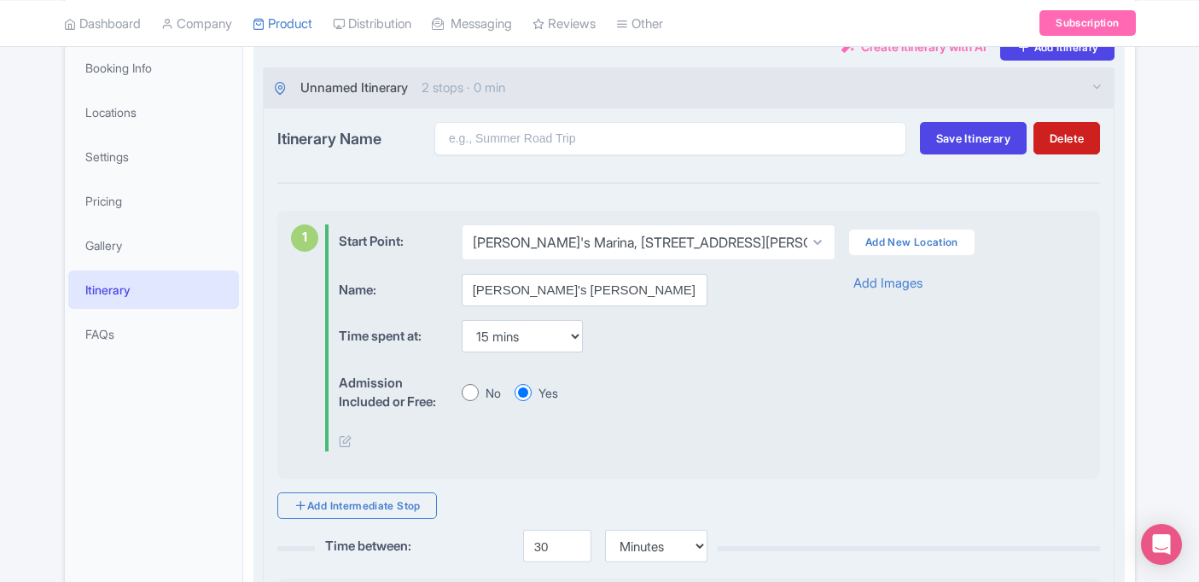
scroll to position [294, 0]
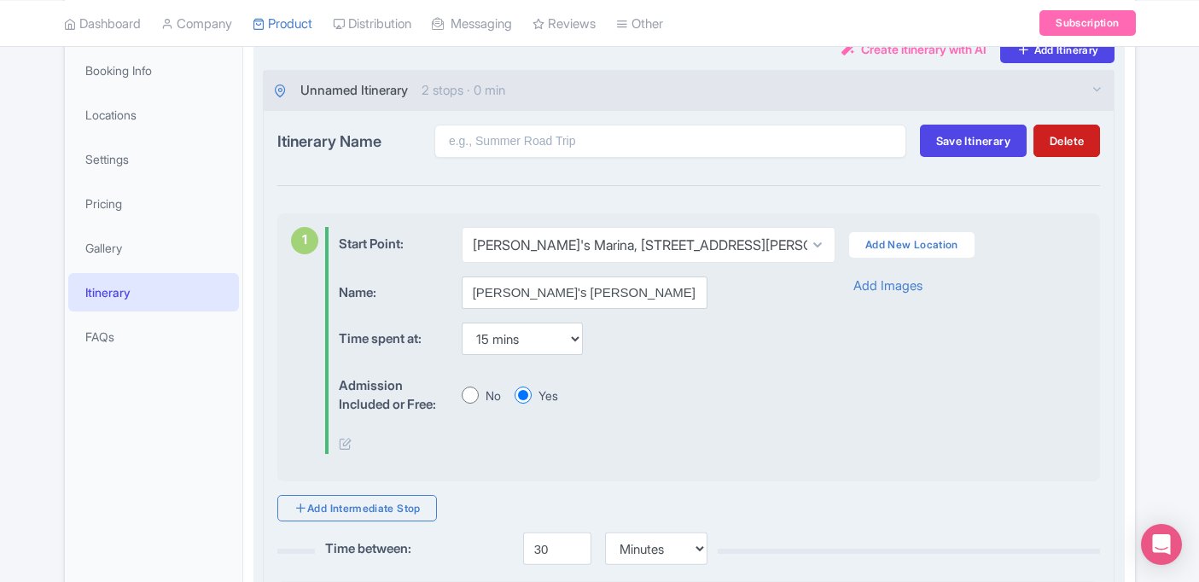
type input "Mullet Bay"
click at [437, 86] on span "2 stops · 0 min" at bounding box center [464, 91] width 84 height 20
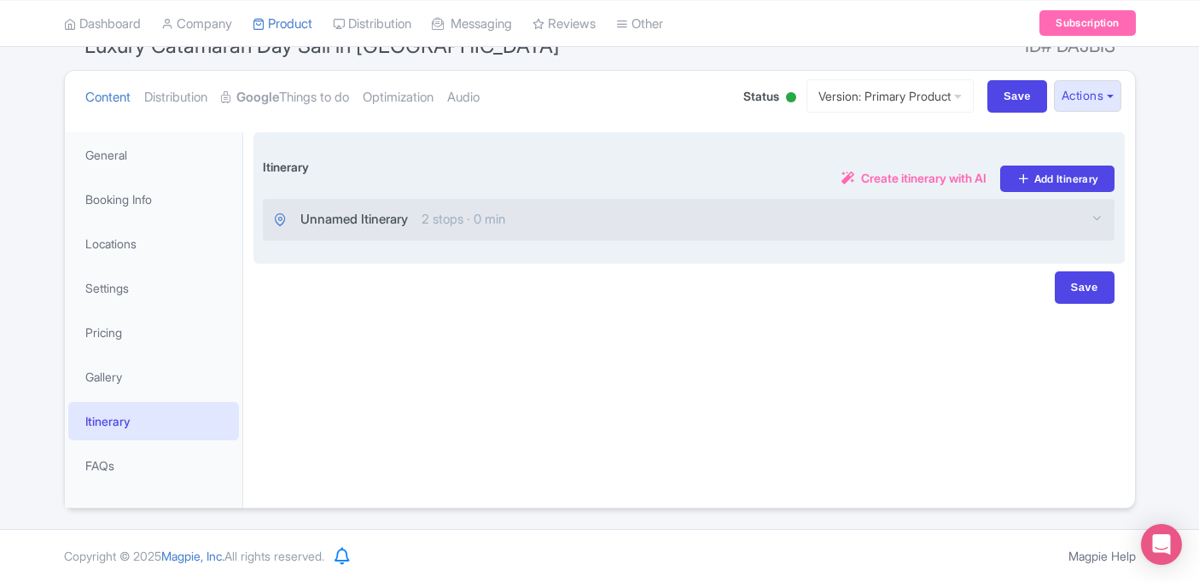
click at [442, 224] on span "2 stops · 0 min" at bounding box center [464, 220] width 84 height 20
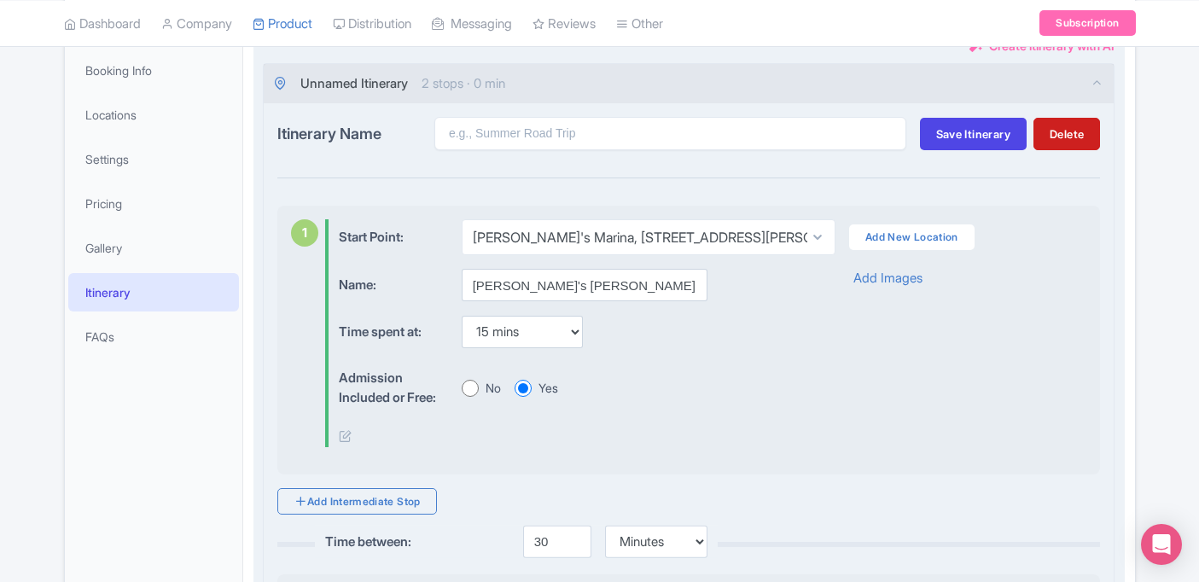
click at [285, 85] on icon at bounding box center [280, 83] width 13 height 13
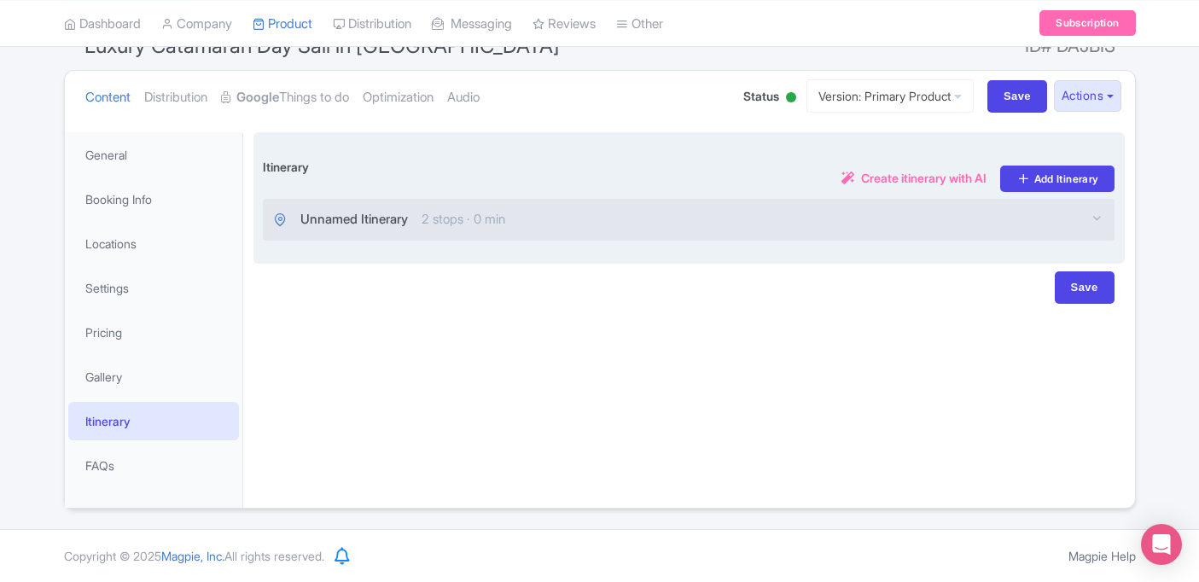
click at [330, 215] on span "Unnamed Itinerary" at bounding box center [354, 220] width 108 height 20
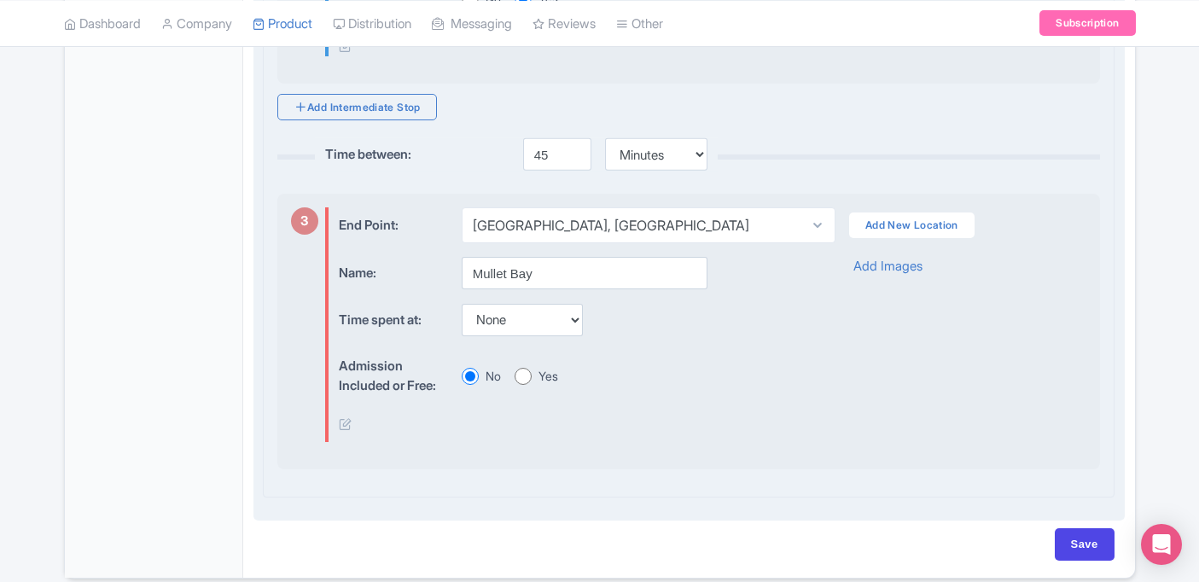
scroll to position [1035, 0]
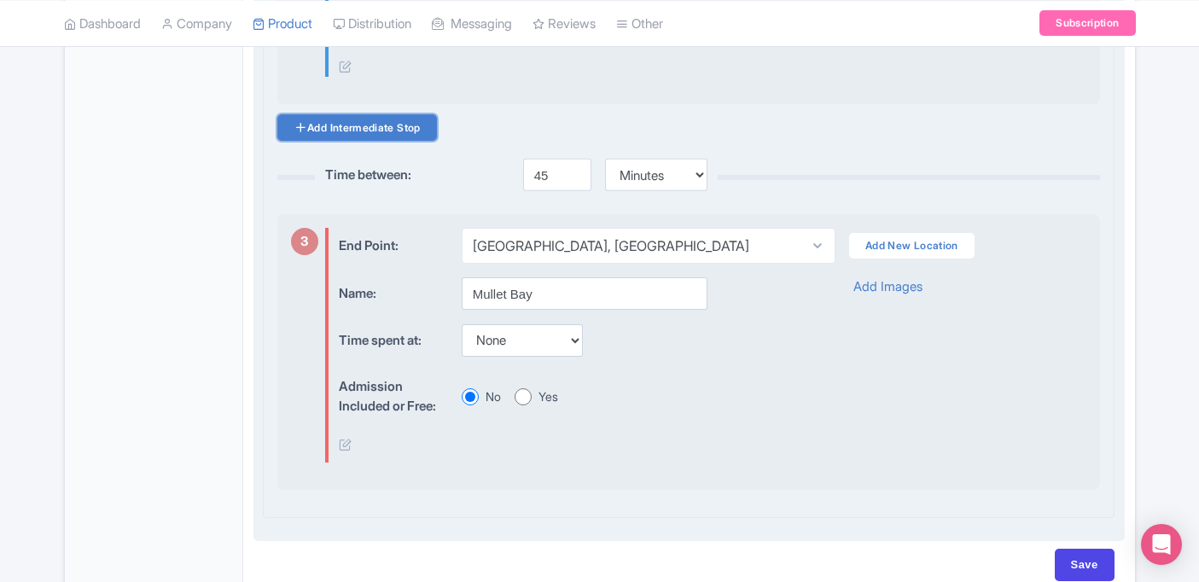
click at [369, 131] on link "Add Intermediate Stop" at bounding box center [357, 127] width 160 height 26
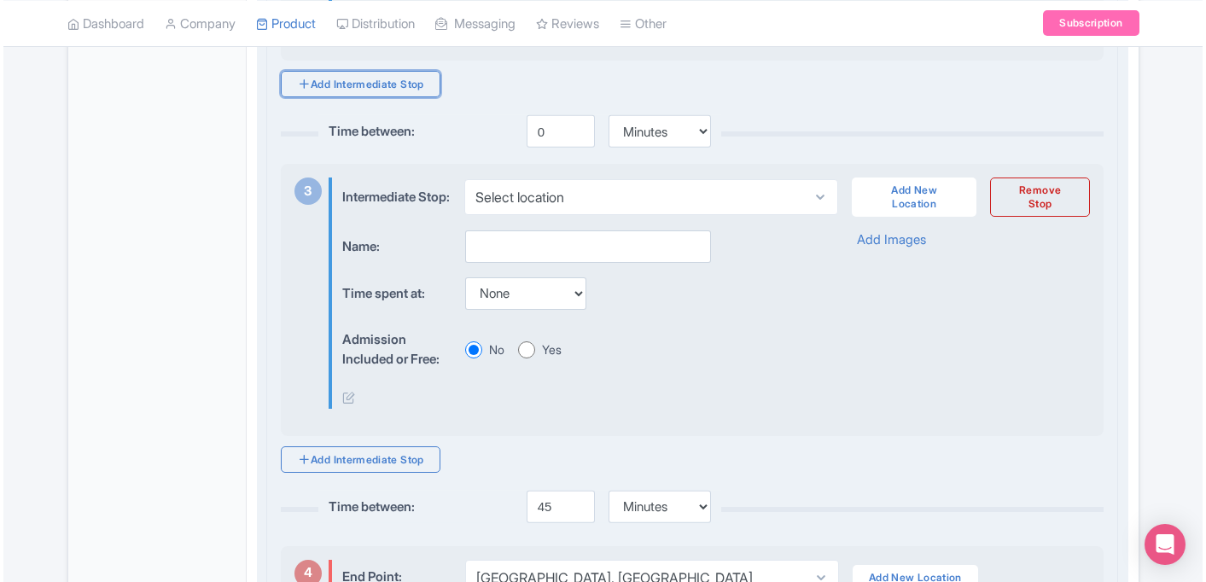
scroll to position [1069, 0]
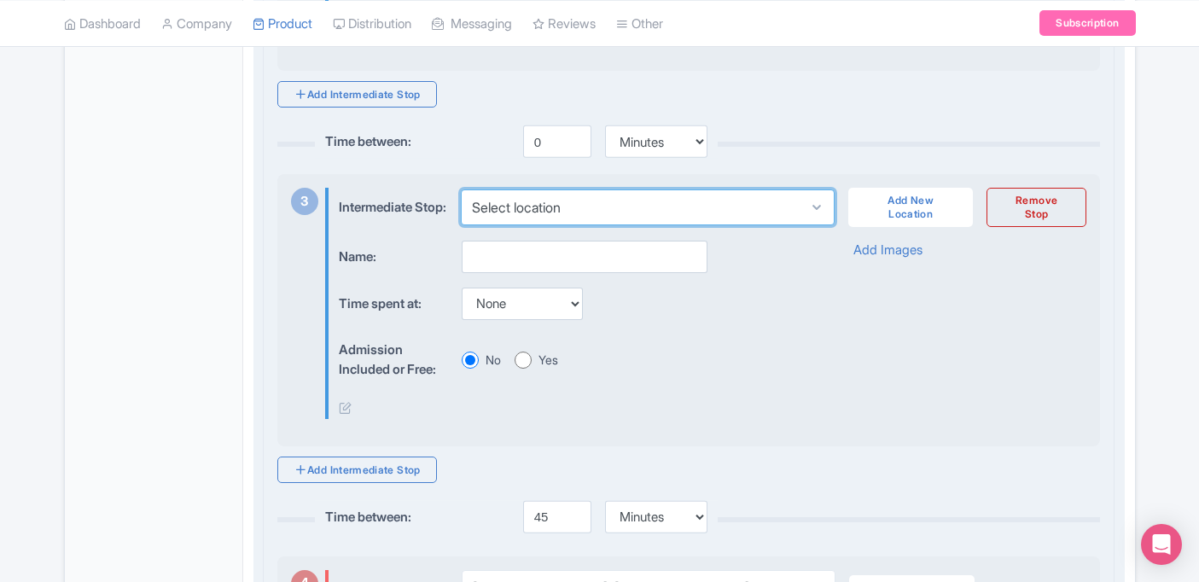
click at [516, 225] on select "Select location Little Bay, Sint Maarten" at bounding box center [648, 207] width 374 height 36
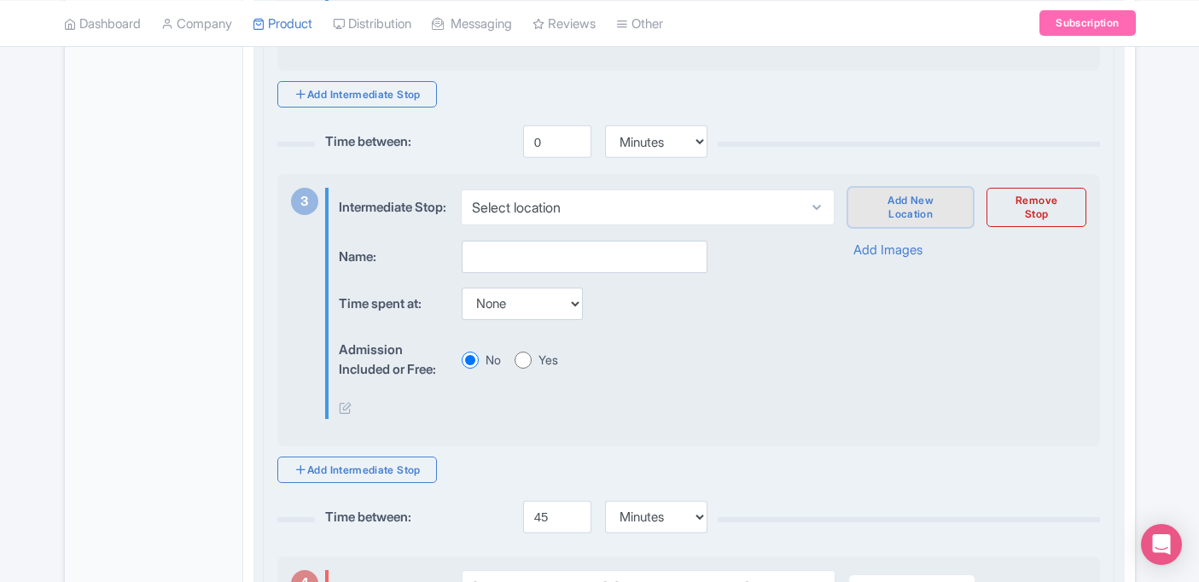
click at [899, 217] on link "Add New Location" at bounding box center [910, 207] width 125 height 39
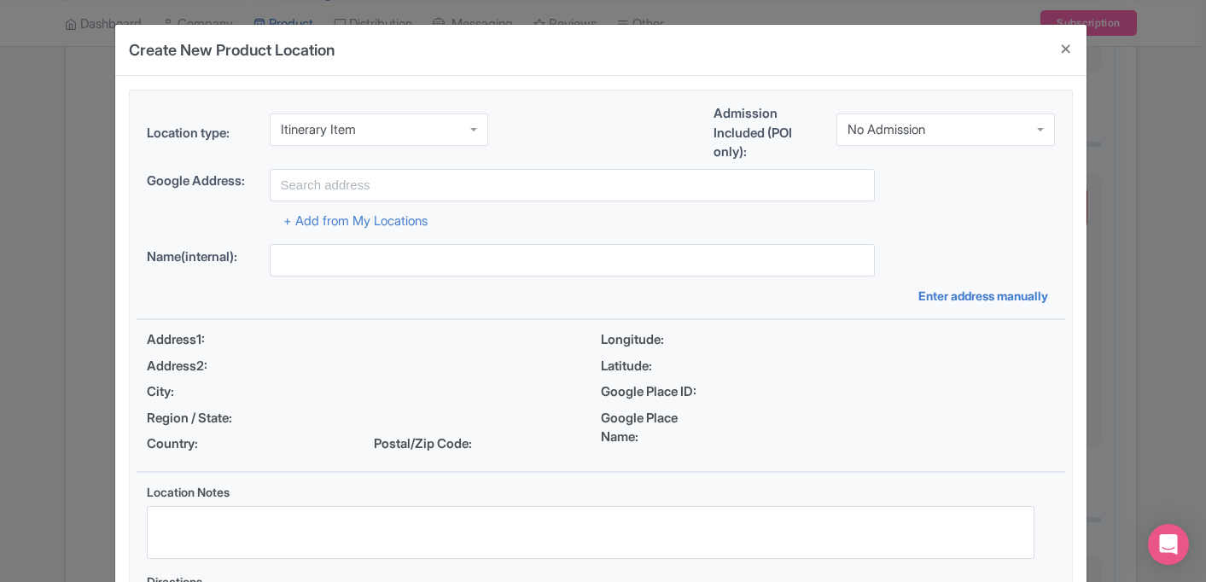
click at [395, 127] on div "Itinerary Item" at bounding box center [379, 130] width 218 height 32
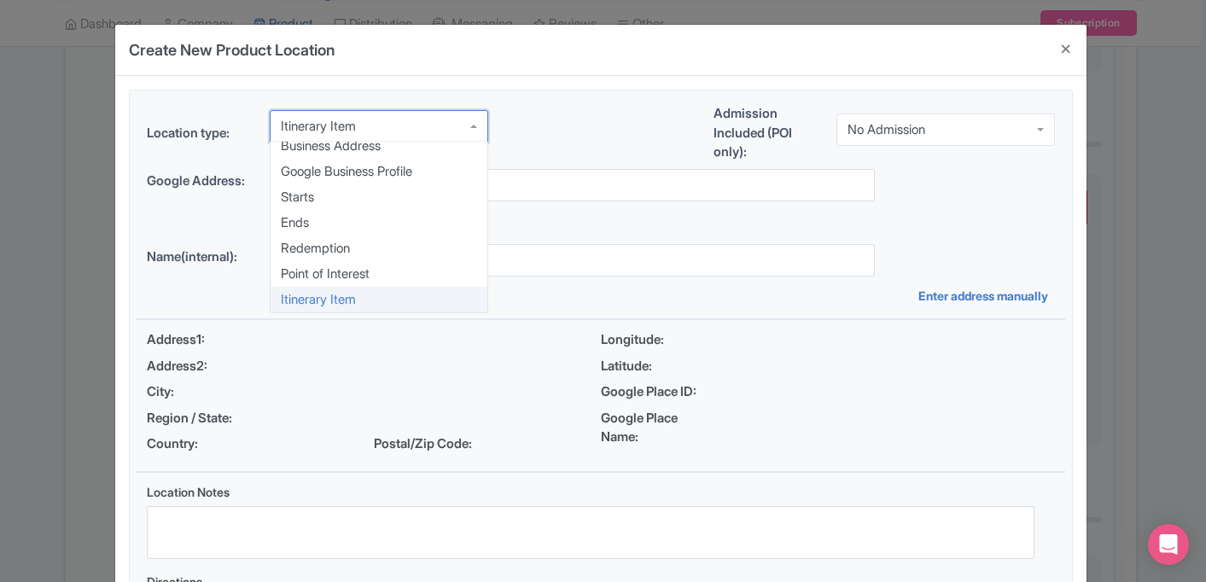
click at [395, 127] on div "Itinerary Item" at bounding box center [379, 126] width 218 height 32
click at [515, 183] on input "text" at bounding box center [572, 185] width 605 height 32
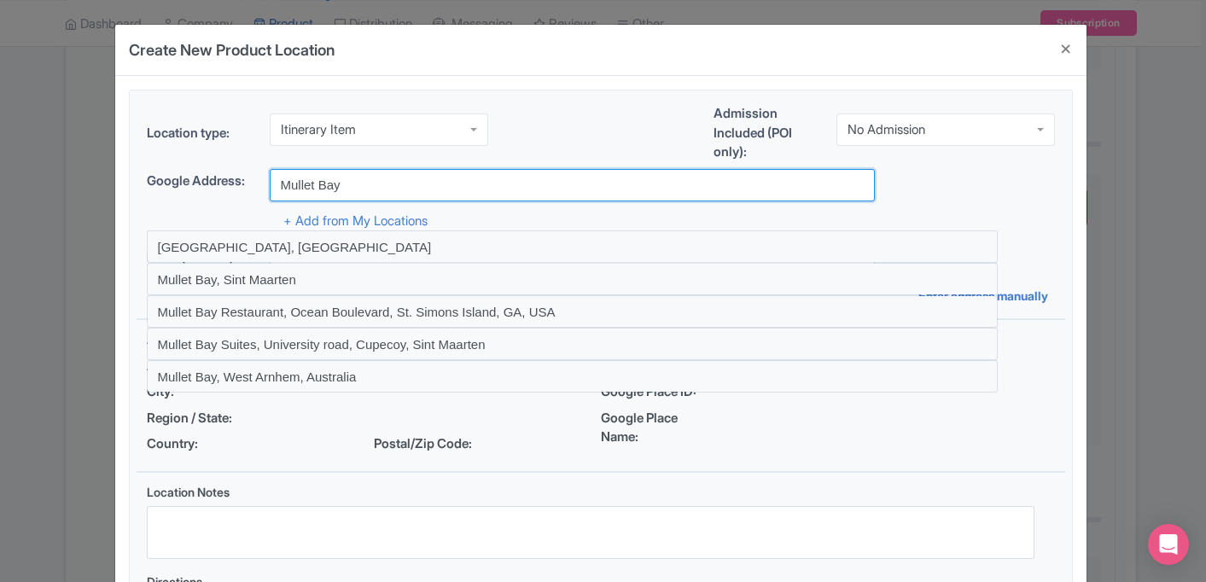
click at [457, 191] on input "Mullet Bay" at bounding box center [572, 185] width 605 height 32
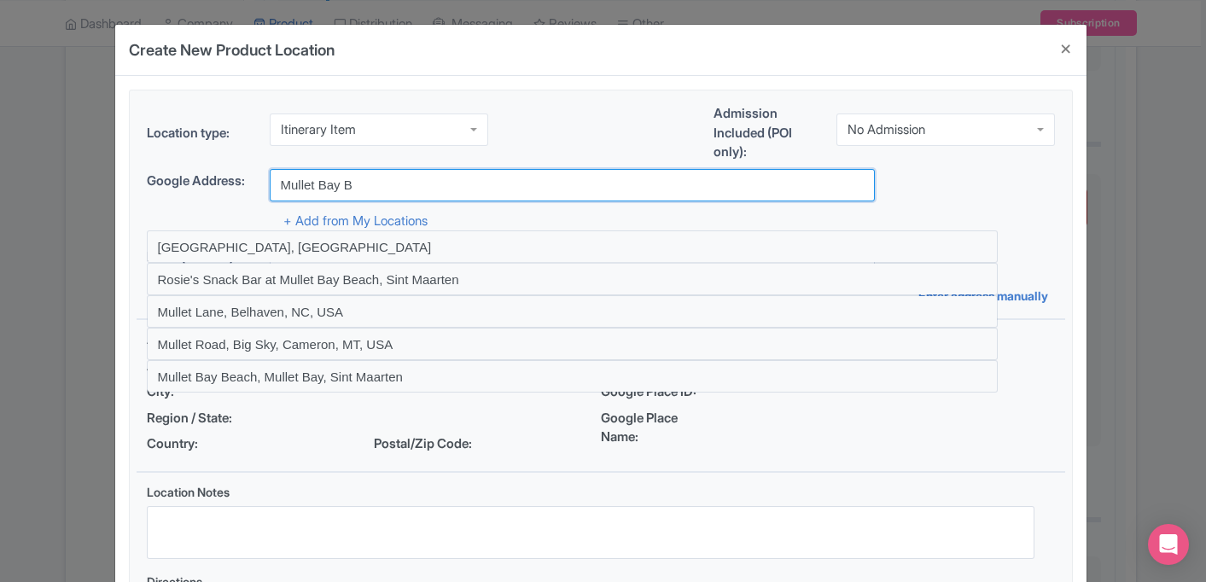
type input "[GEOGRAPHIC_DATA], [GEOGRAPHIC_DATA]"
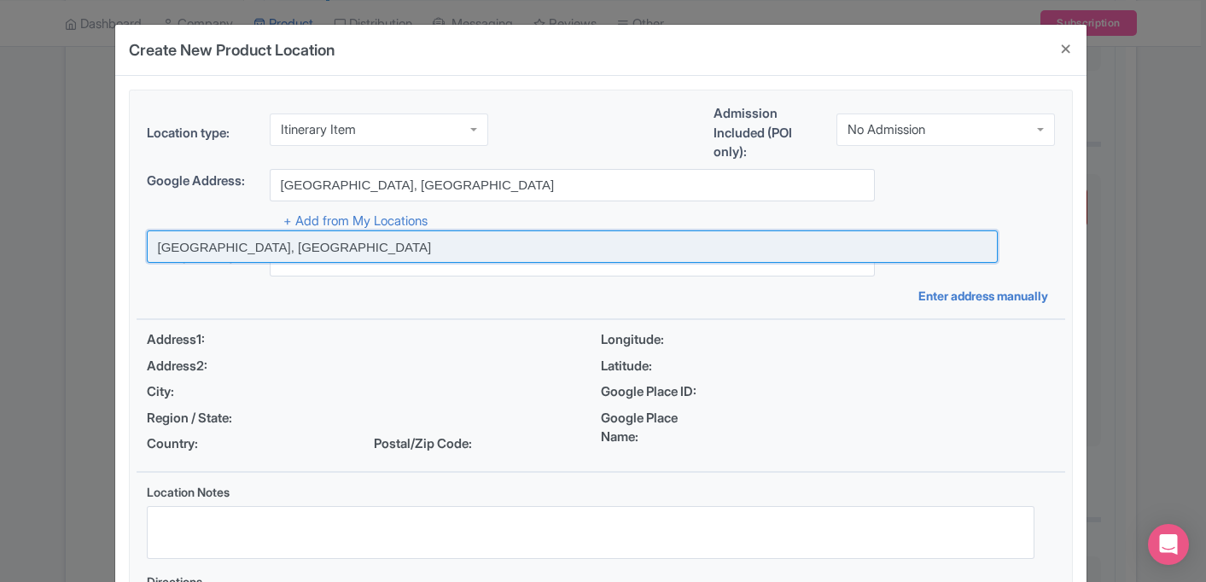
click at [481, 242] on input at bounding box center [572, 246] width 851 height 32
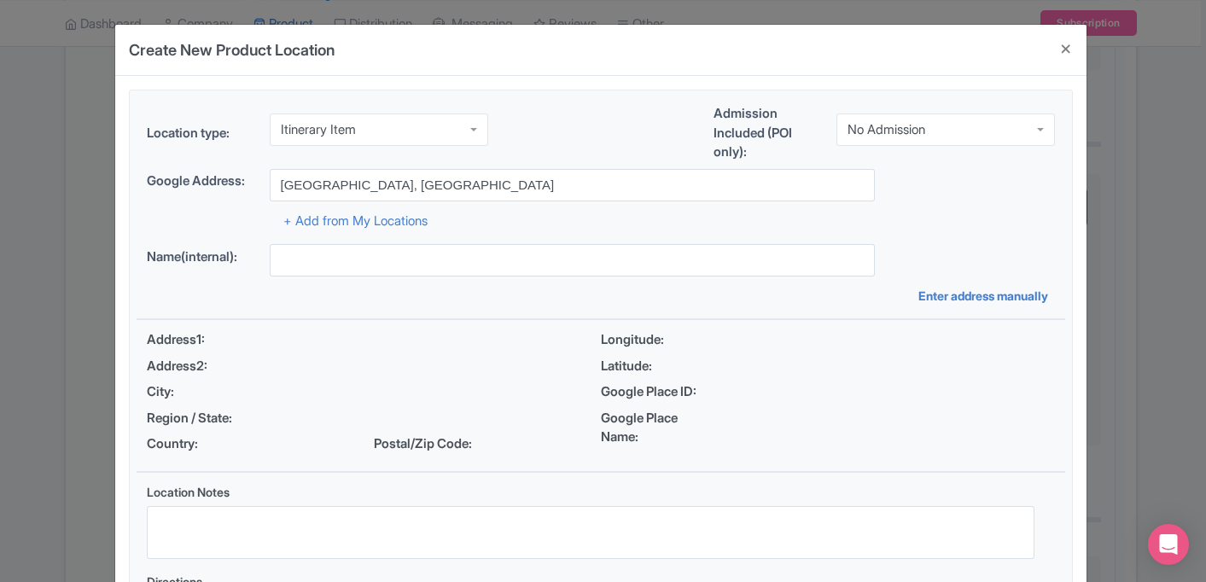
type input "[GEOGRAPHIC_DATA], [GEOGRAPHIC_DATA]"
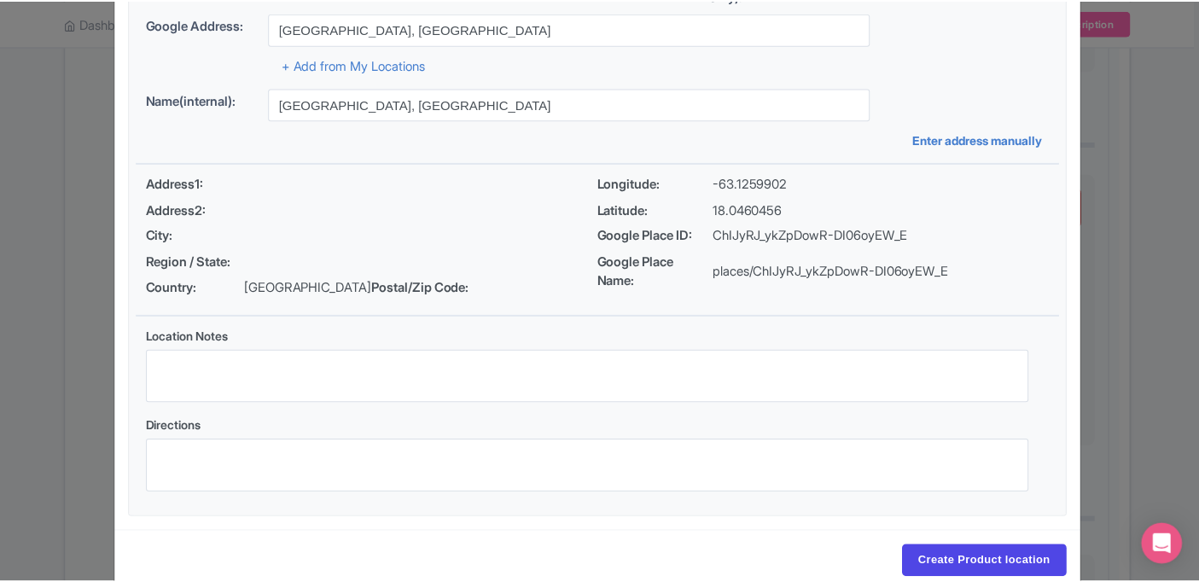
scroll to position [191, 0]
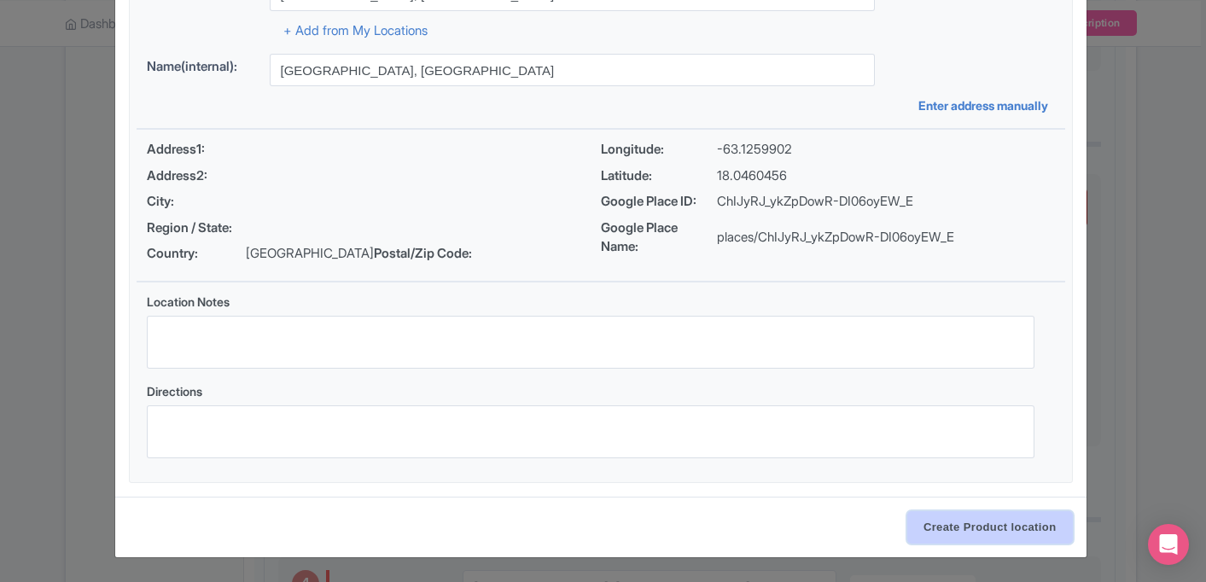
click at [935, 524] on input "Create Product location" at bounding box center [990, 527] width 166 height 32
select select "1d659749-c998-477f-bd49-5d5e4d887af1"
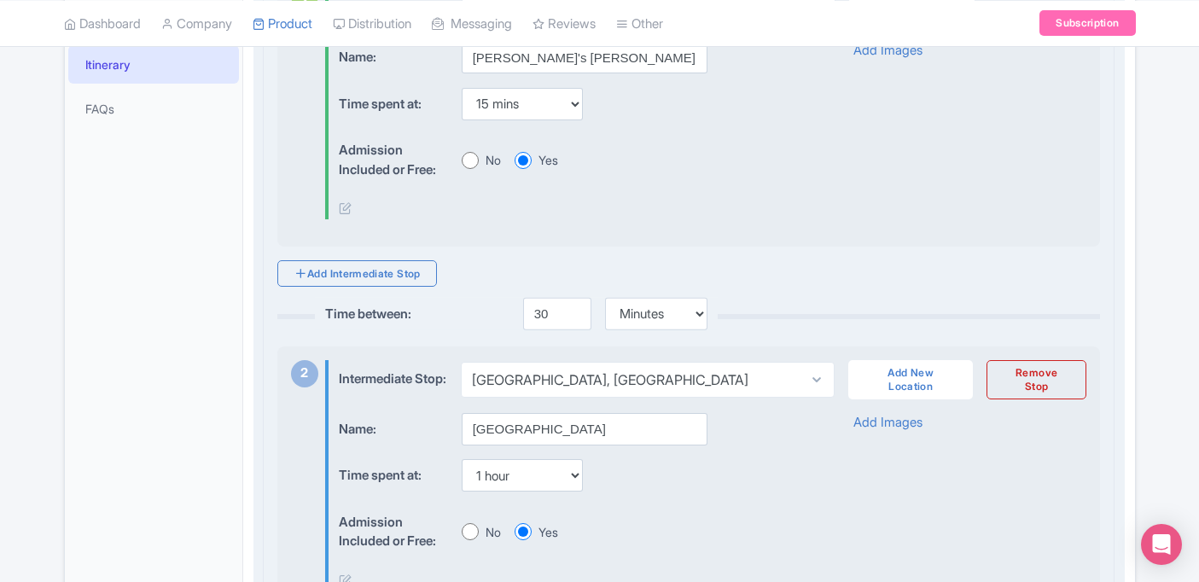
scroll to position [521, 0]
click at [565, 320] on input "30" at bounding box center [557, 315] width 68 height 32
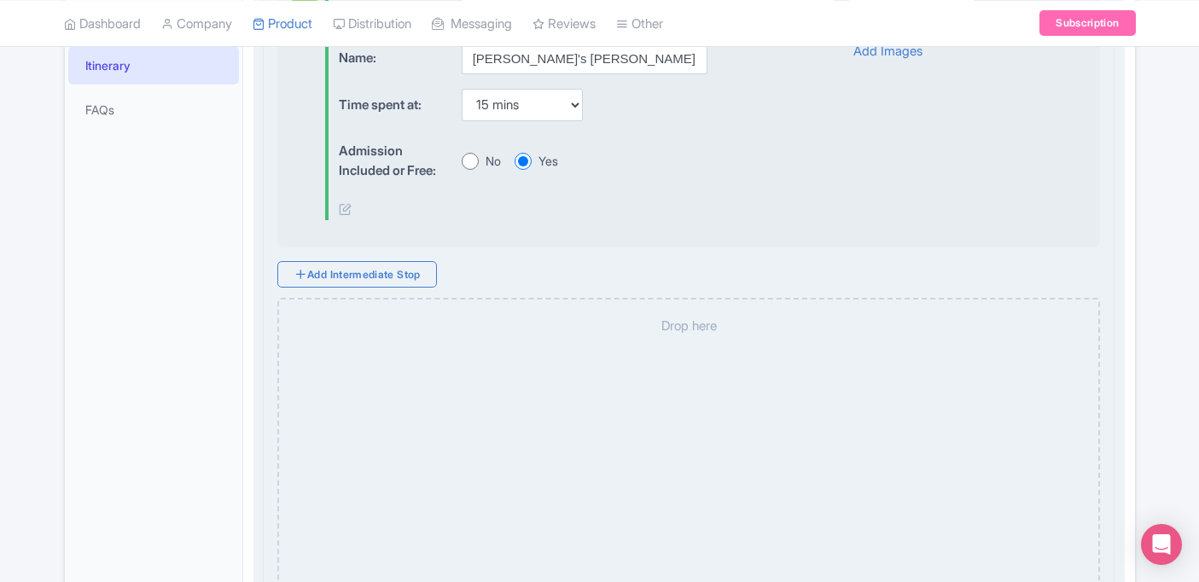
select select "39028aab-7a66-42aa-8b7b-1e827ad6eb0d"
select select "60"
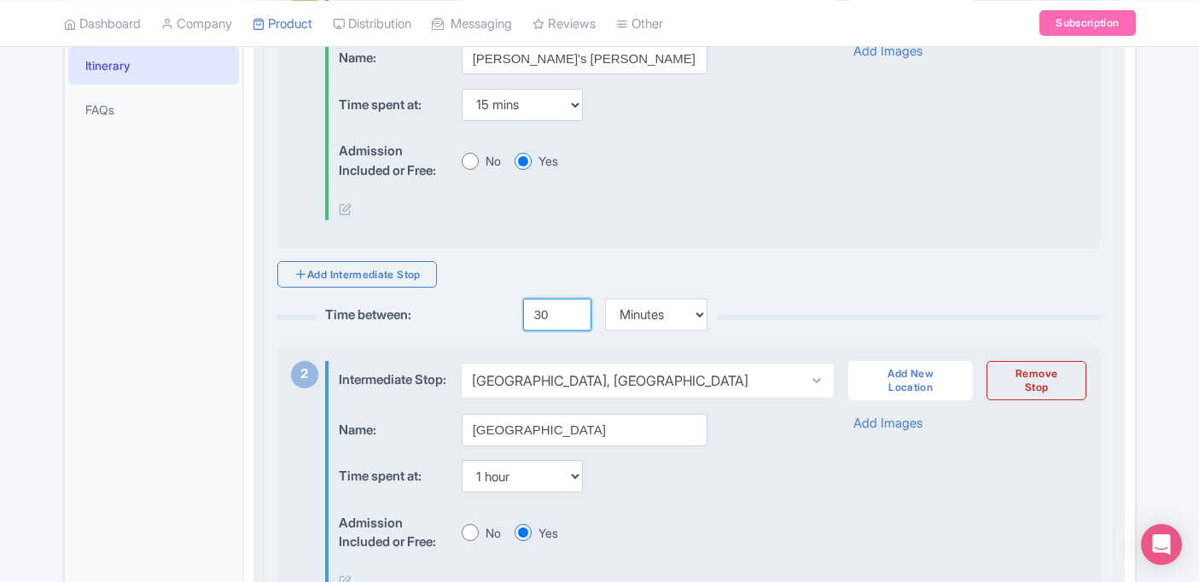
click at [538, 313] on input "30" at bounding box center [557, 315] width 68 height 32
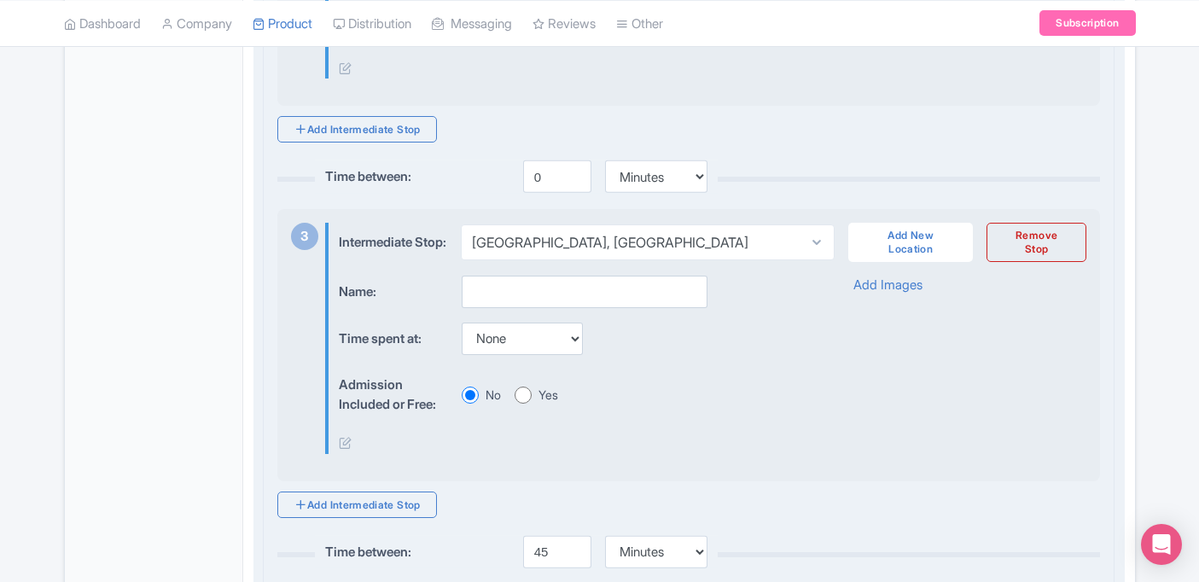
scroll to position [1049, 0]
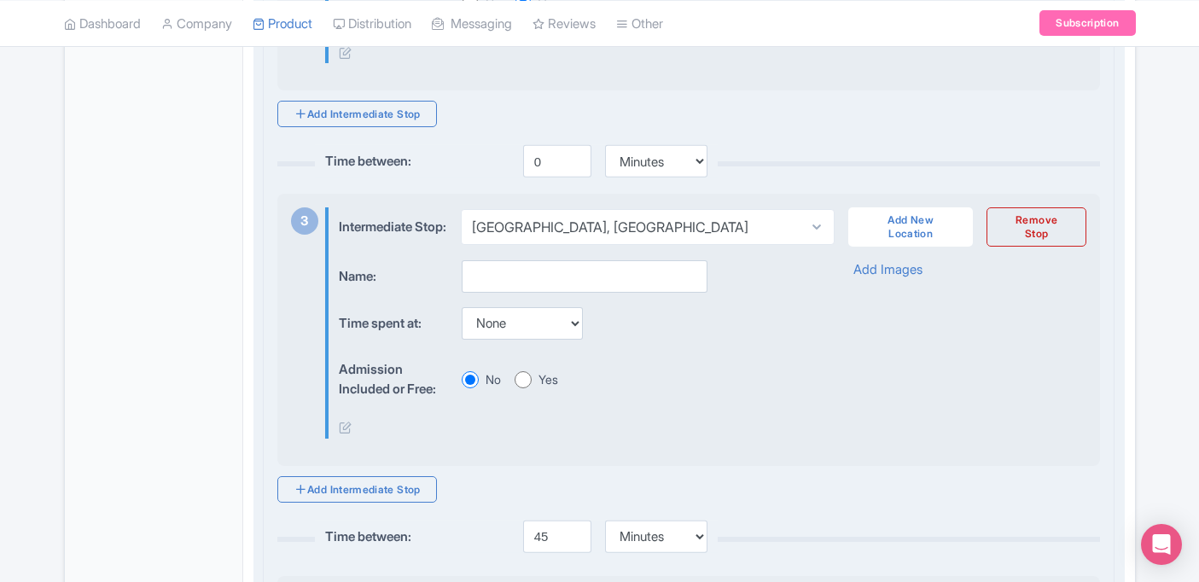
type input "20"
click at [545, 172] on input "0" at bounding box center [557, 161] width 68 height 32
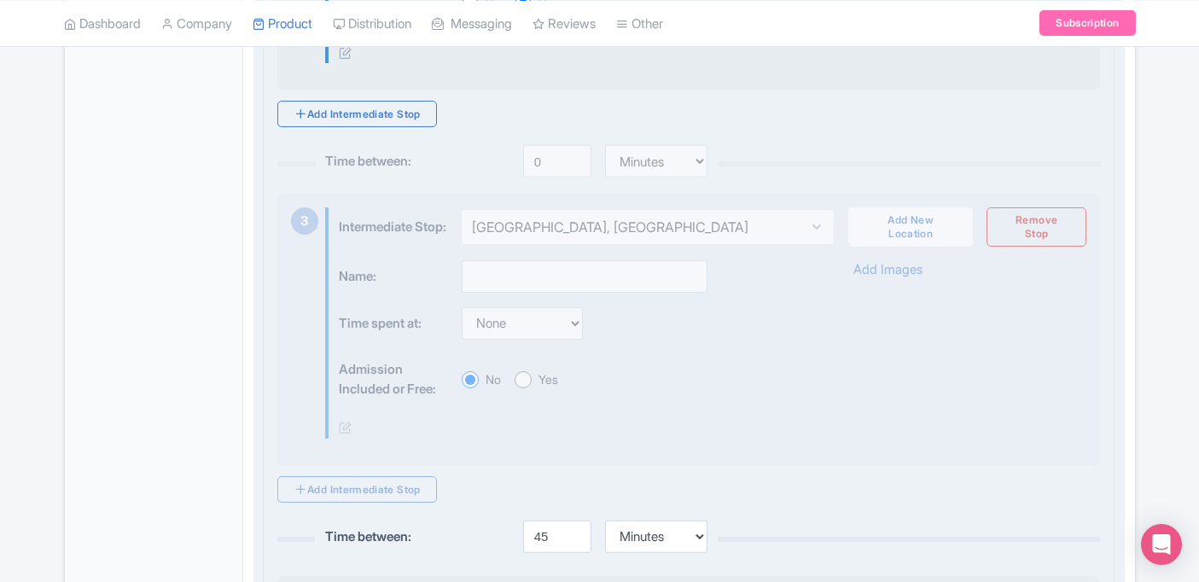
select select "1d659749-c998-477f-bd49-5d5e4d887af1"
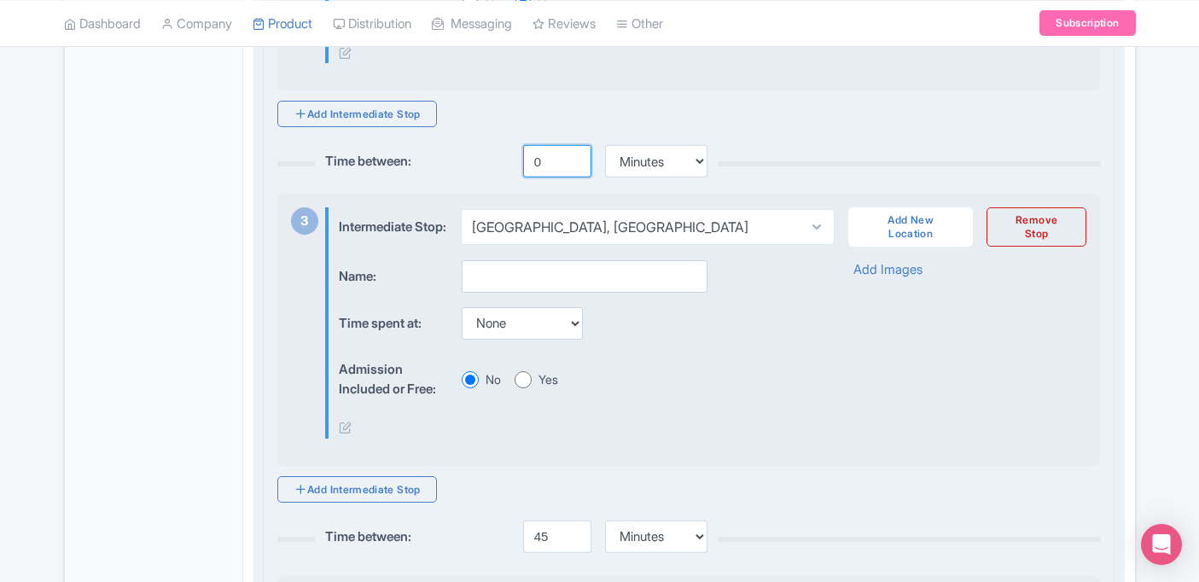
click at [533, 172] on input "0" at bounding box center [557, 161] width 68 height 32
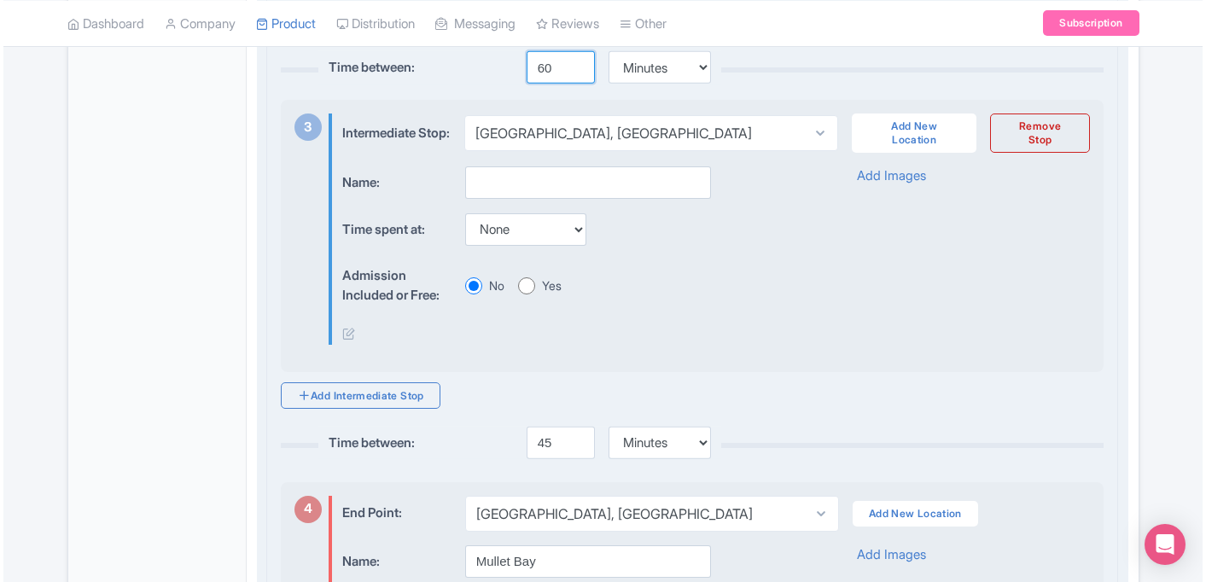
scroll to position [1139, 0]
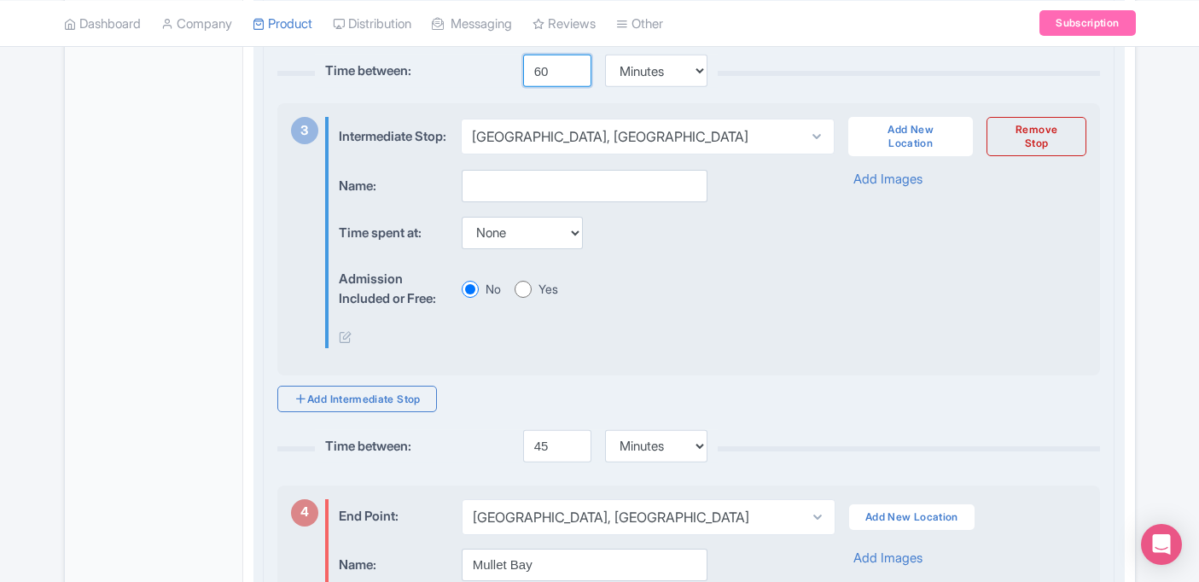
type input "60"
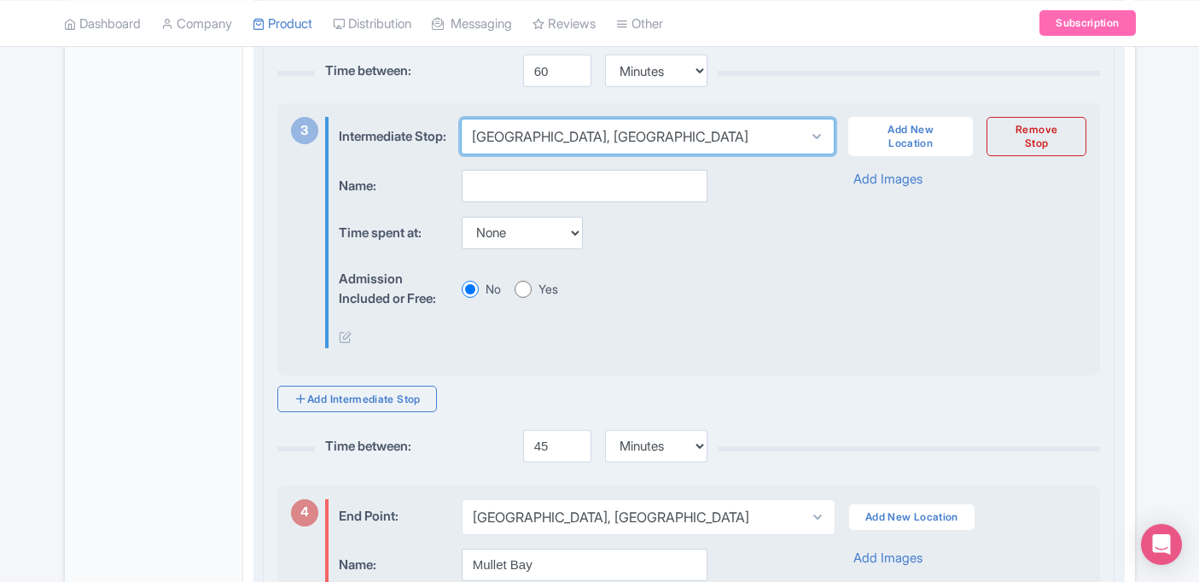
click at [575, 154] on select "Select location Little Bay, Sint Maarten Mullet Bay Beach, Sint Maarten" at bounding box center [648, 137] width 374 height 36
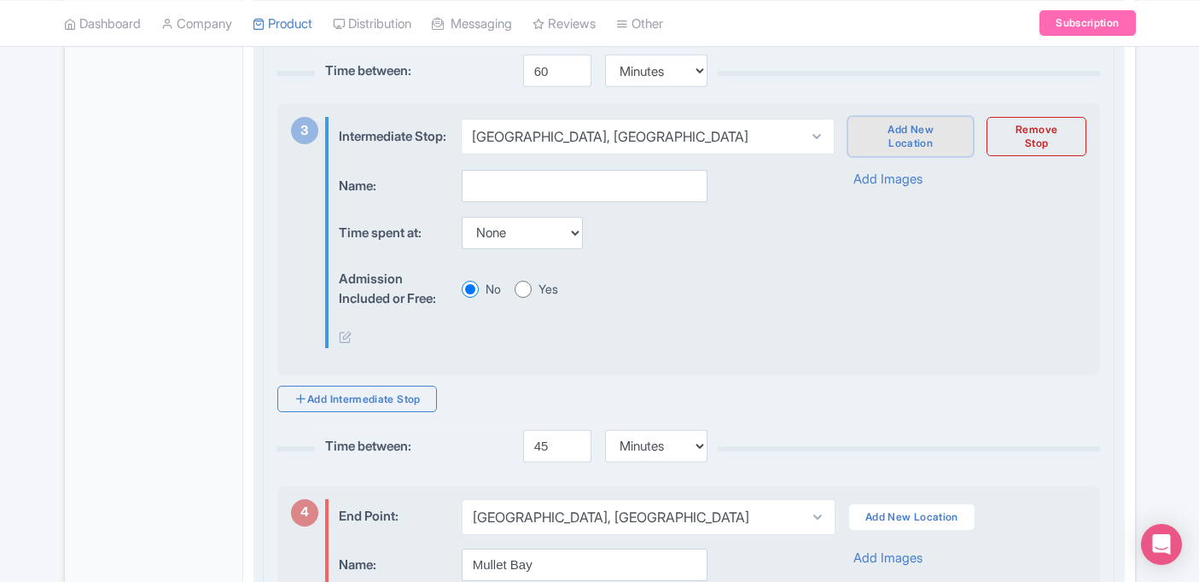
click at [911, 154] on link "Add New Location" at bounding box center [910, 136] width 125 height 39
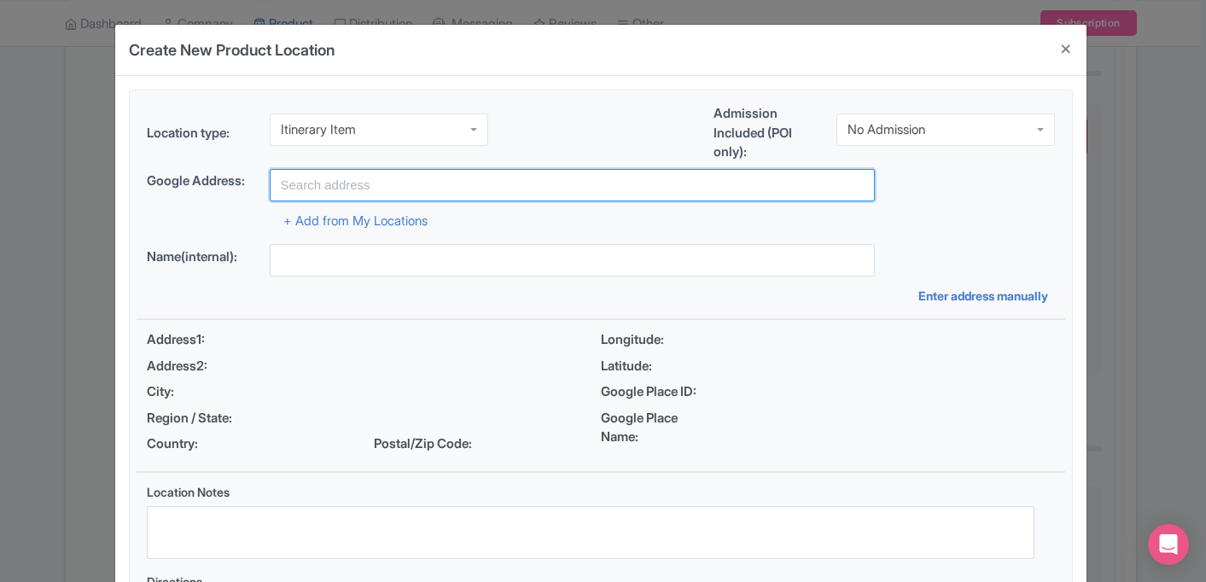
click at [492, 185] on input "text" at bounding box center [572, 185] width 605 height 32
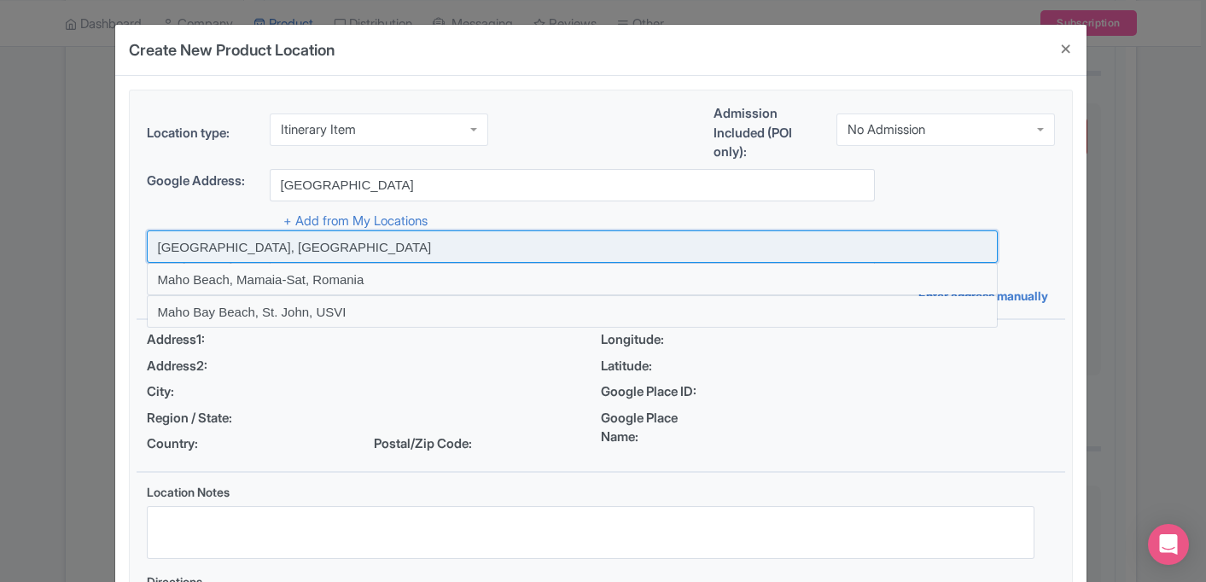
click at [255, 243] on input at bounding box center [572, 246] width 851 height 32
type input "[GEOGRAPHIC_DATA], [GEOGRAPHIC_DATA]"
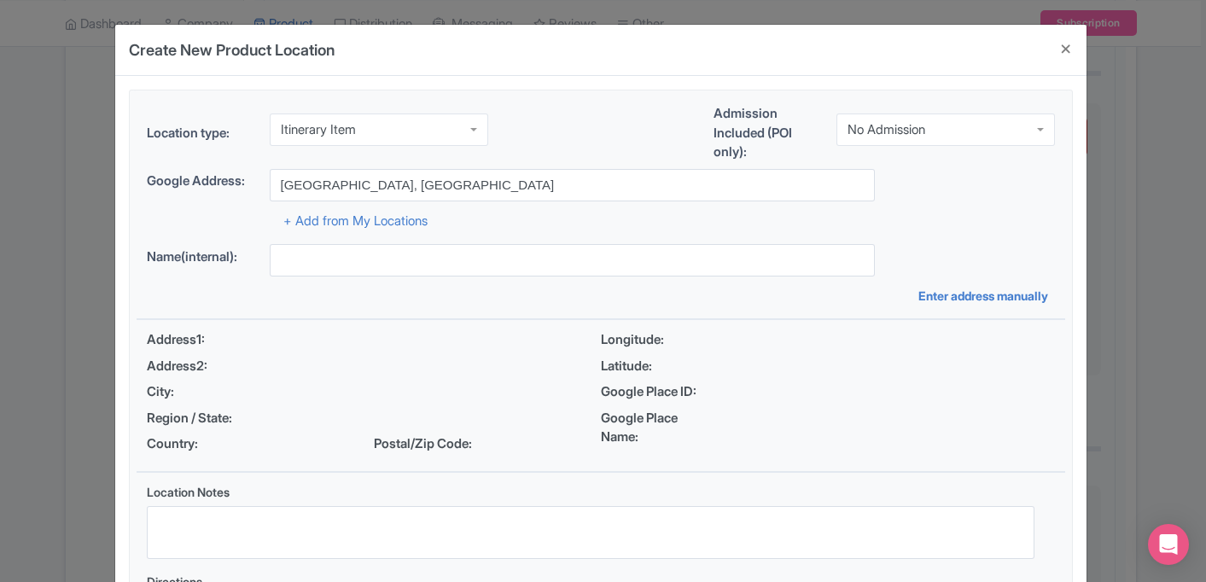
type input "[GEOGRAPHIC_DATA], [GEOGRAPHIC_DATA]"
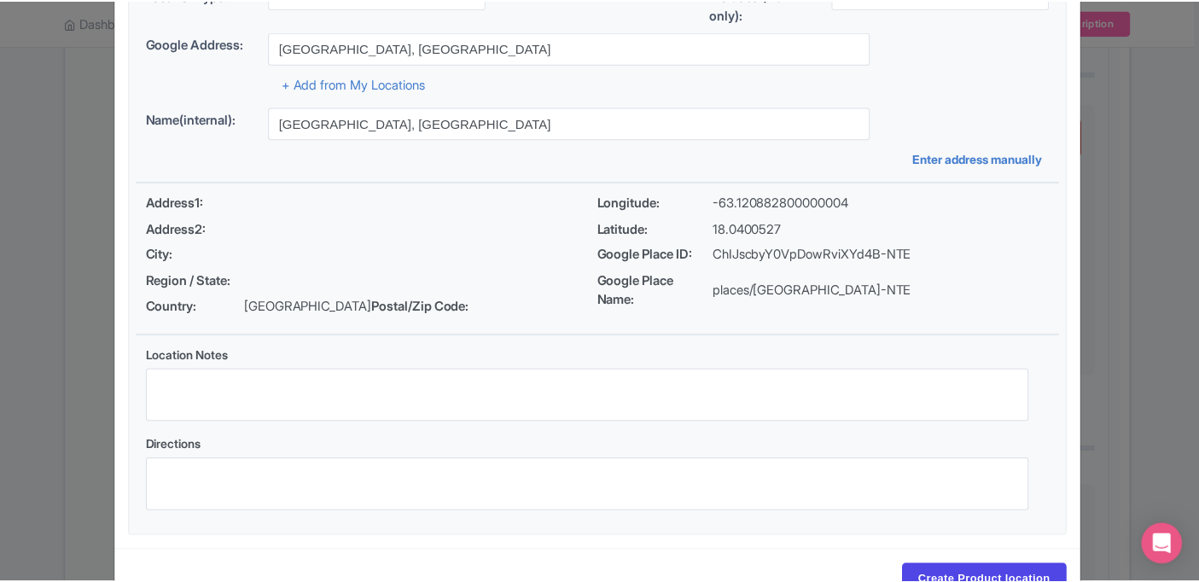
scroll to position [191, 0]
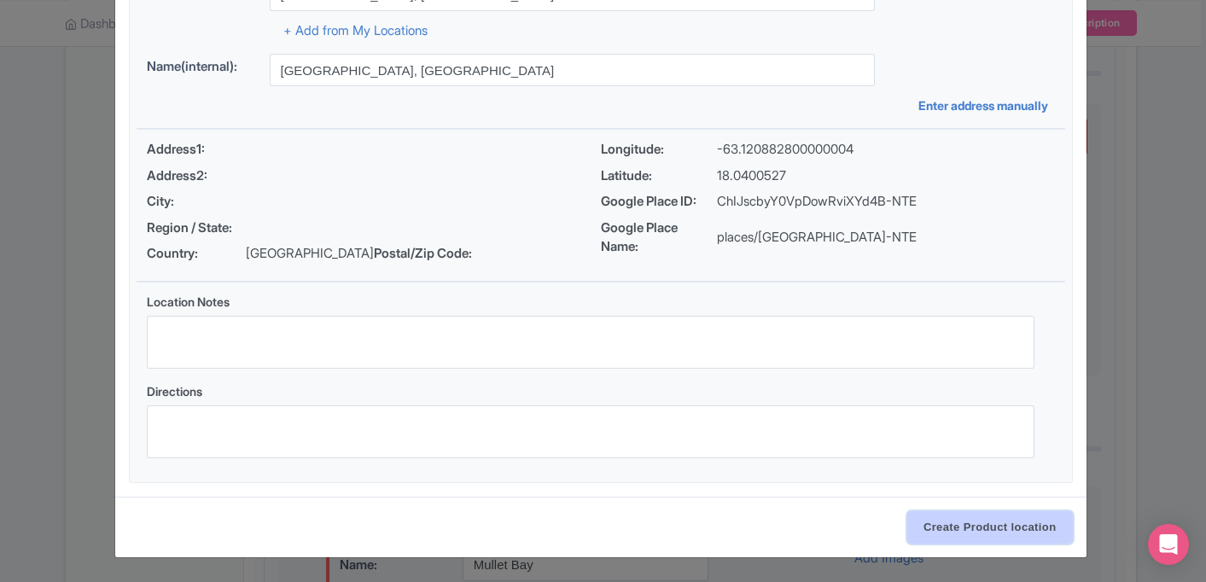
click at [973, 520] on input "Create Product location" at bounding box center [990, 527] width 166 height 32
select select "2cc3c000-2d38-4934-8286-247c4da241b8"
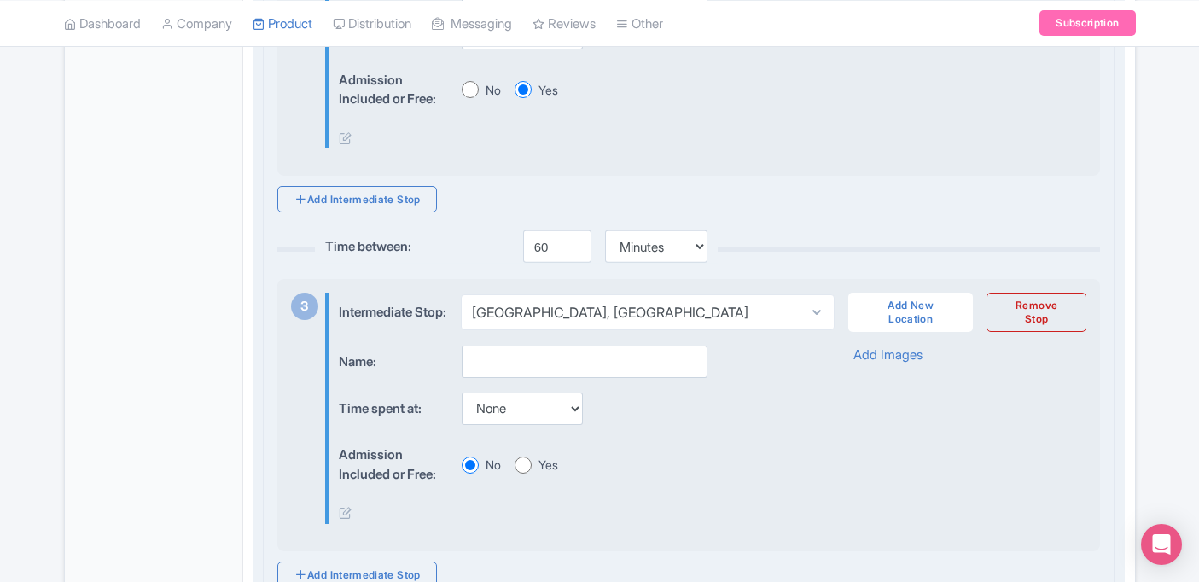
scroll to position [966, 0]
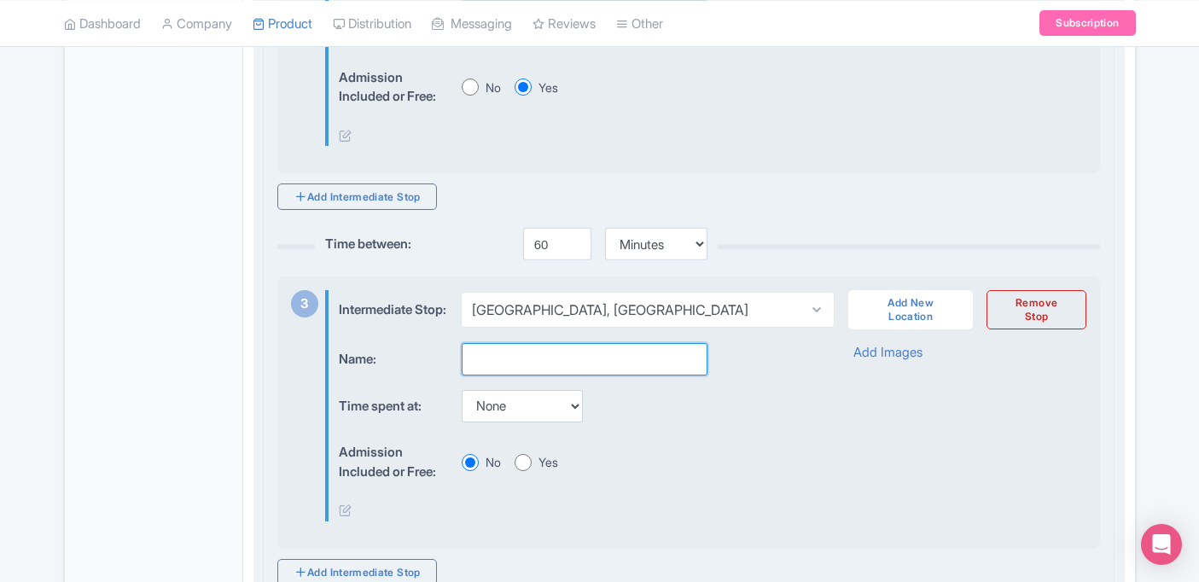
click at [568, 376] on input "text" at bounding box center [585, 359] width 246 height 32
type input "Maho Beach"
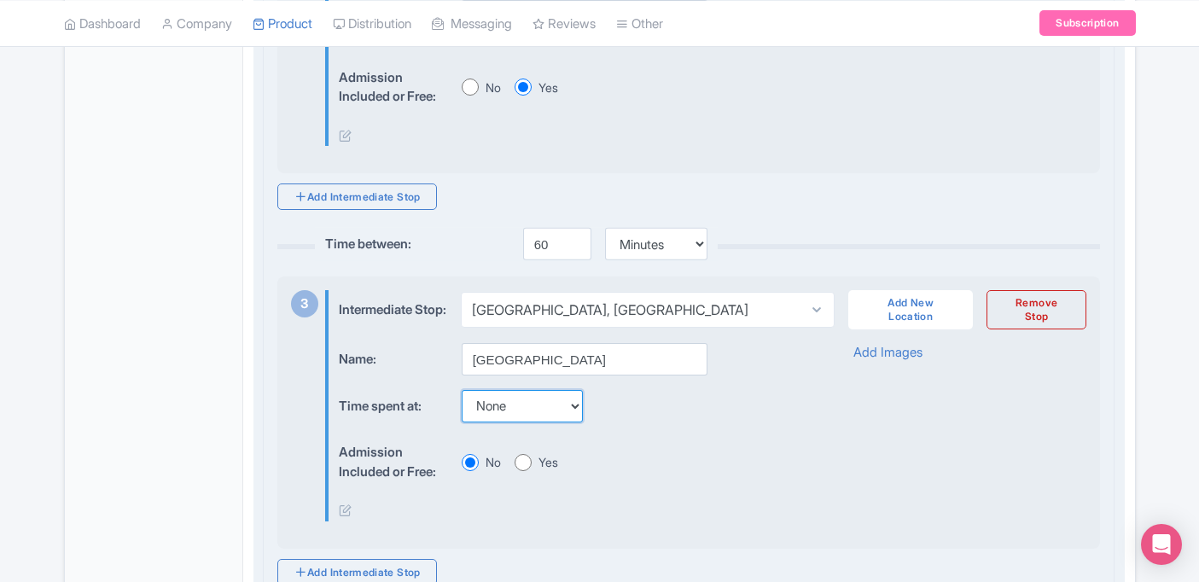
click at [565, 422] on select "None 15 mins 30 mins 45 mins 1 hour 1 hour 15 mins 1 hour 30 mins 1 hour 45 min…" at bounding box center [522, 406] width 121 height 32
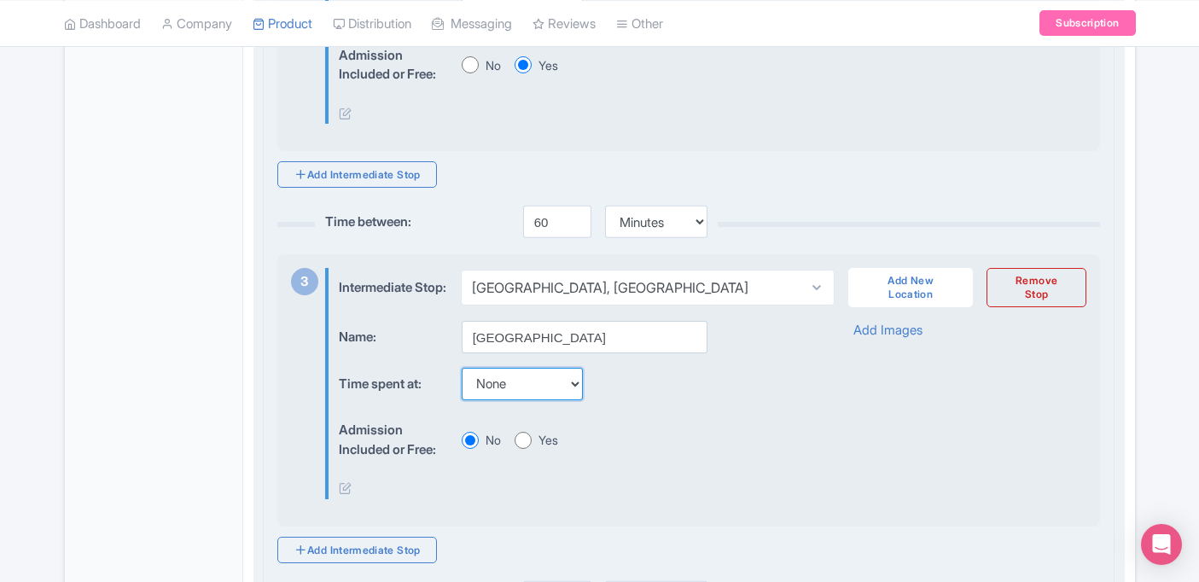
scroll to position [1021, 0]
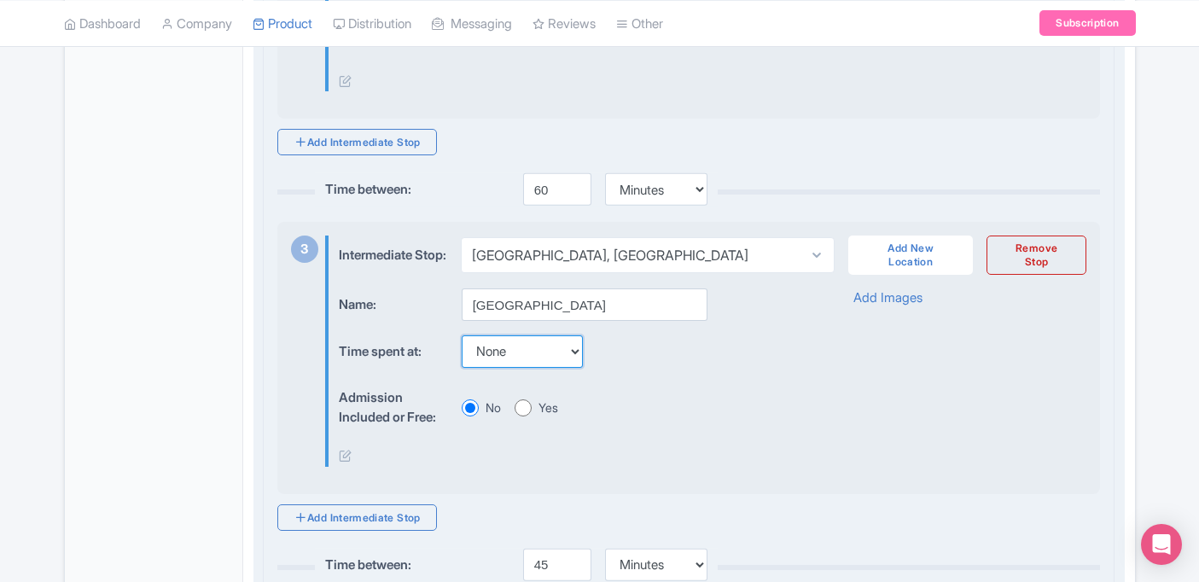
click at [556, 368] on select "None 15 mins 30 mins 45 mins 1 hour 1 hour 15 mins 1 hour 30 mins 1 hour 45 min…" at bounding box center [522, 351] width 121 height 32
select select "15"
click at [655, 369] on div "Time spent at: None 15 mins 30 mins 45 mins 1 hour 1 hour 15 mins 1 hour 30 min…" at bounding box center [572, 351] width 467 height 33
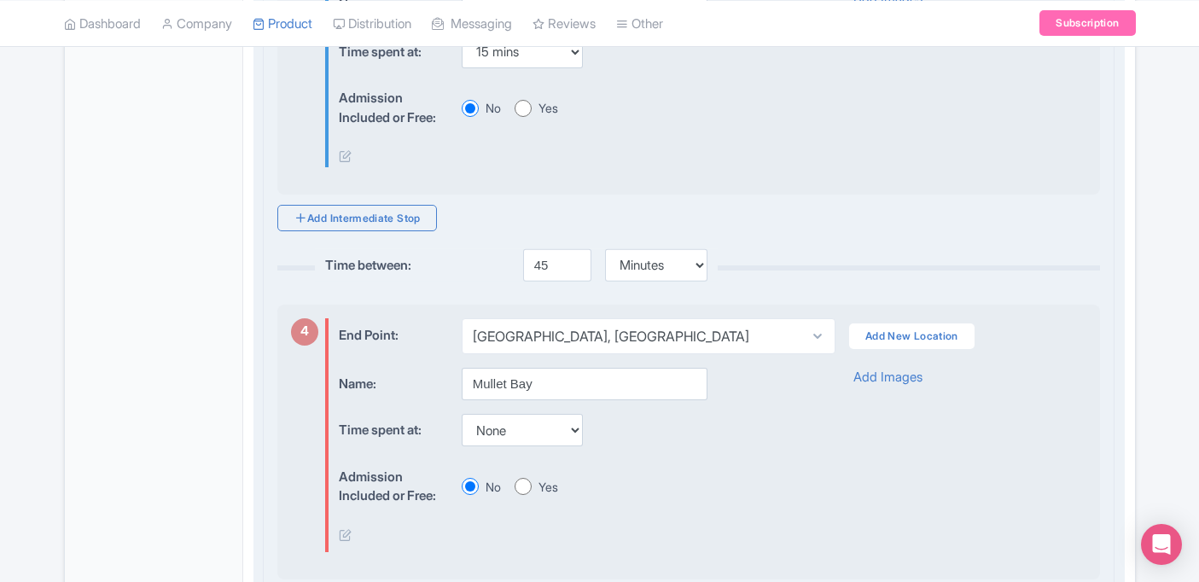
scroll to position [1325, 0]
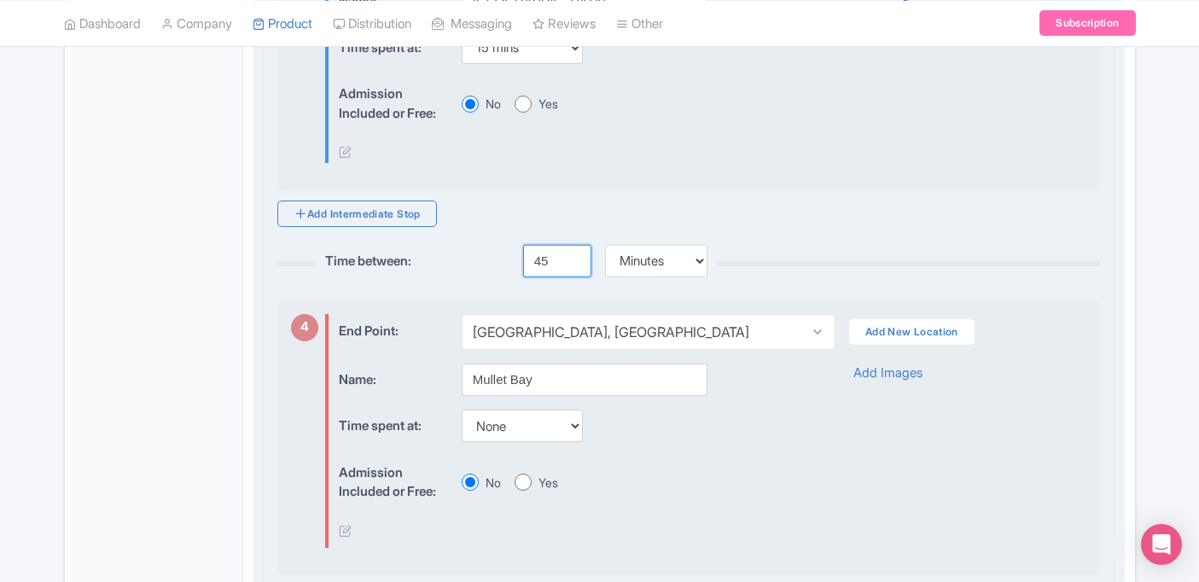
drag, startPoint x: 559, startPoint y: 285, endPoint x: 525, endPoint y: 286, distance: 34.2
click at [525, 277] on input "45" at bounding box center [557, 261] width 68 height 32
type input "10"
click at [772, 266] on hr at bounding box center [689, 263] width 824 height 5
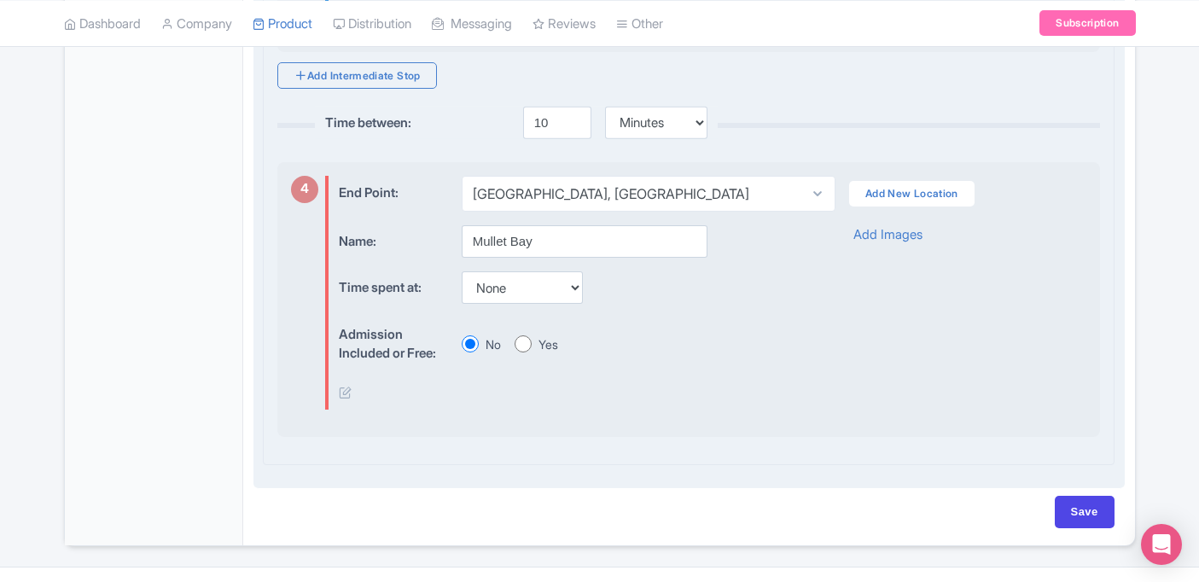
scroll to position [1464, 0]
click at [545, 303] on select "None 15 mins 30 mins 45 mins 1 hour 1 hour 15 mins 1 hour 30 mins 1 hour 45 min…" at bounding box center [522, 287] width 121 height 32
select select "105"
click at [654, 343] on div "Admission Included or Free: No Yes" at bounding box center [572, 343] width 467 height 52
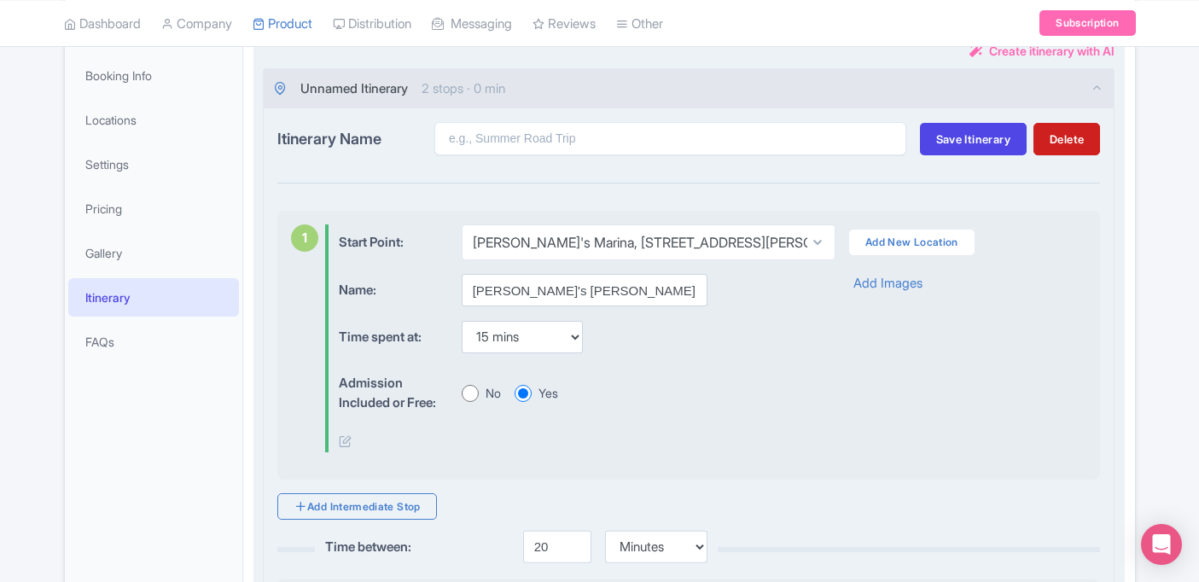
scroll to position [239, 0]
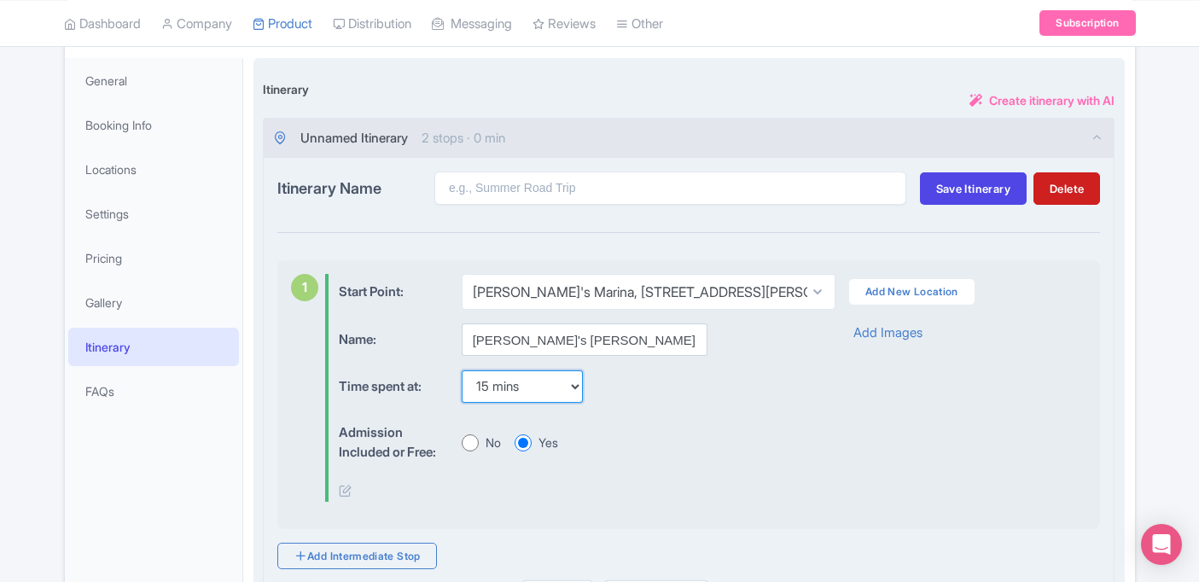
click at [537, 382] on select "None 15 mins 30 mins 45 mins 1 hour 1 hour 15 mins 1 hour 30 mins 1 hour 45 min…" at bounding box center [522, 386] width 121 height 32
click at [537, 381] on select "None 15 mins 30 mins 45 mins 1 hour 1 hour 15 mins 1 hour 30 mins 1 hour 45 min…" at bounding box center [522, 386] width 121 height 32
select select "0"
click at [614, 391] on div "Time spent at: None 15 mins 30 mins 45 mins 1 hour 1 hour 15 mins 1 hour 30 min…" at bounding box center [572, 386] width 467 height 33
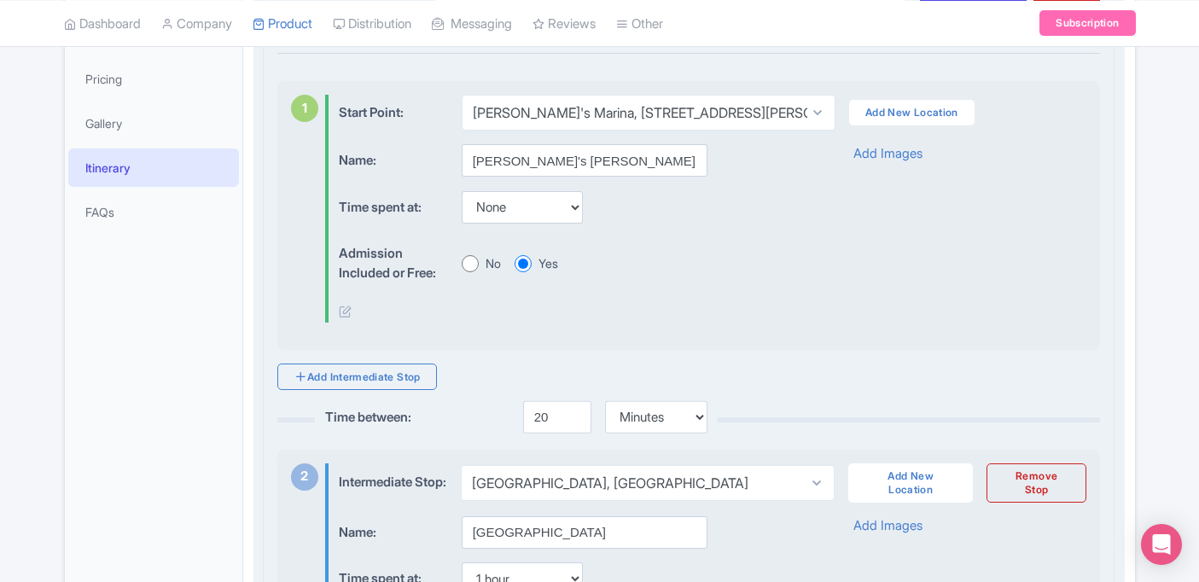
scroll to position [422, 0]
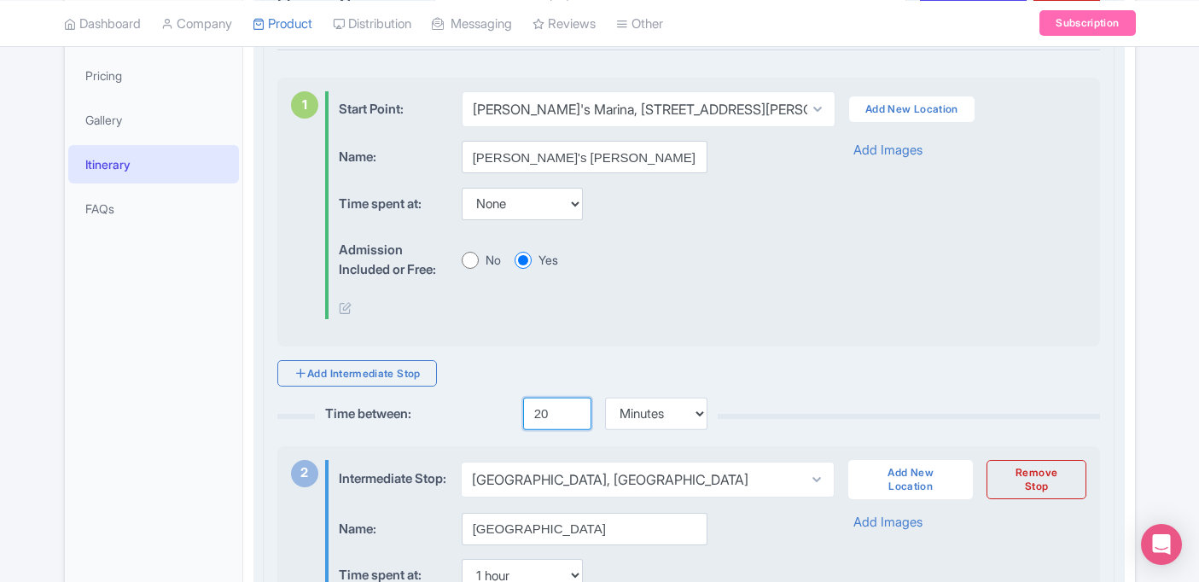
click at [545, 414] on input "20" at bounding box center [557, 414] width 68 height 32
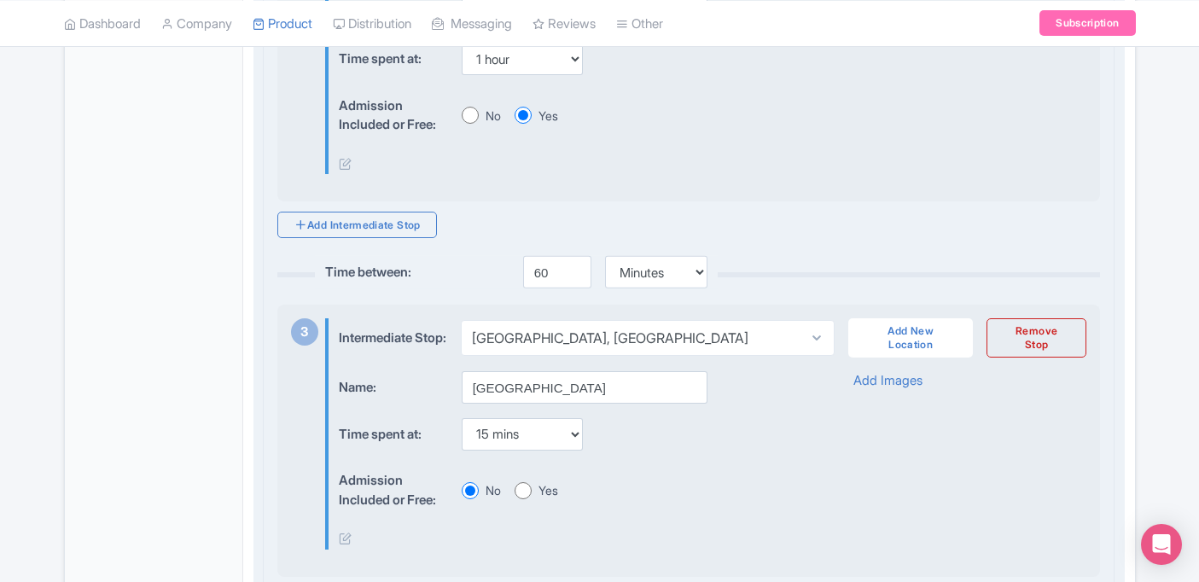
scroll to position [940, 0]
type input "30"
click at [620, 450] on div "Time spent at: None 15 mins 30 mins 45 mins 1 hour 1 hour 15 mins 1 hour 30 min…" at bounding box center [572, 433] width 467 height 33
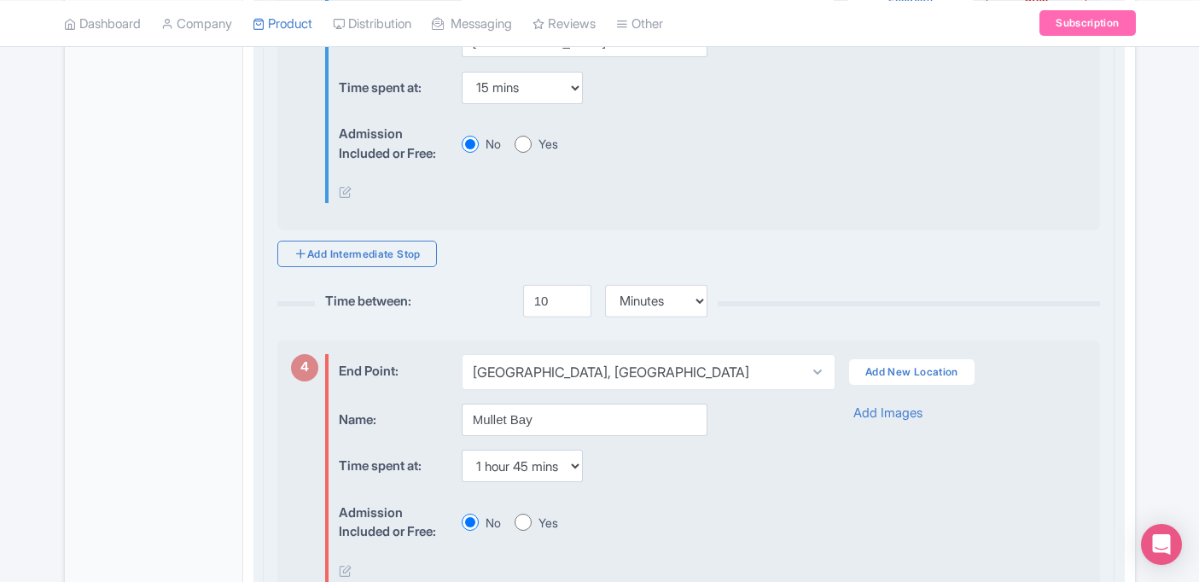
scroll to position [1292, 0]
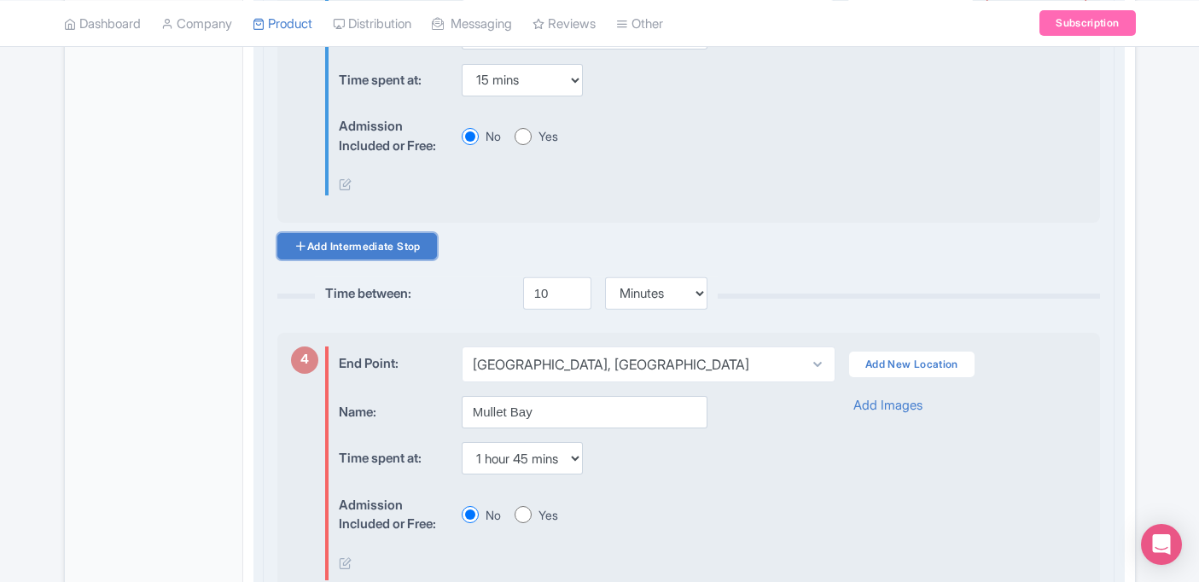
click at [391, 259] on link "Add Intermediate Stop" at bounding box center [357, 246] width 160 height 26
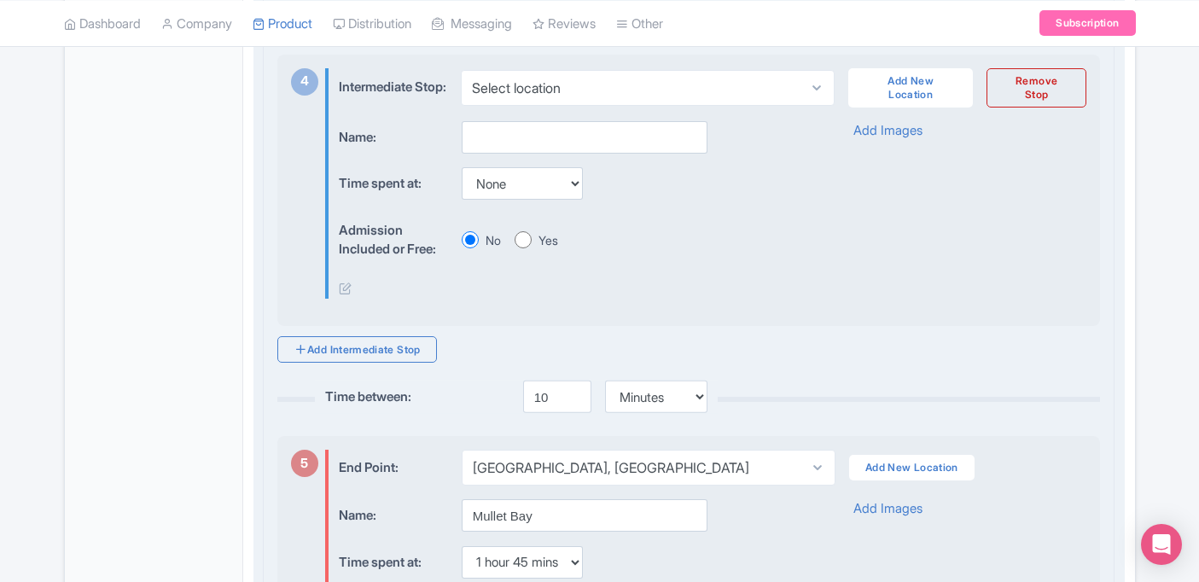
scroll to position [1563, 0]
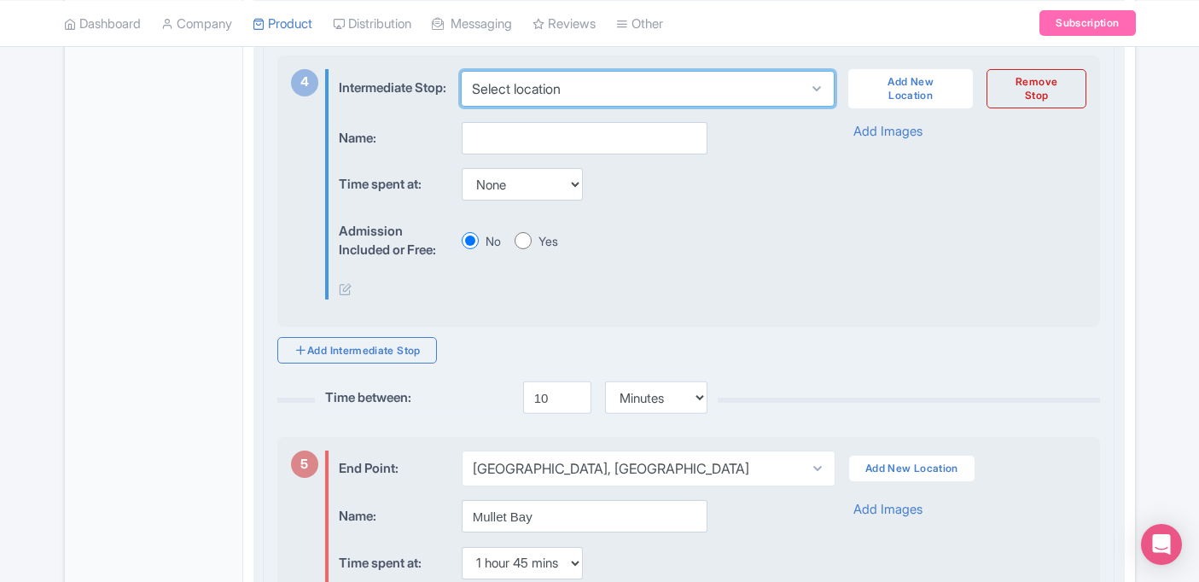
click at [696, 107] on select "Select location Little Bay, Sint Maarten Mullet Bay Beach, Sint Maarten Maho Be…" at bounding box center [648, 89] width 374 height 36
select select "1d659749-c998-477f-bd49-5d5e4d887af1"
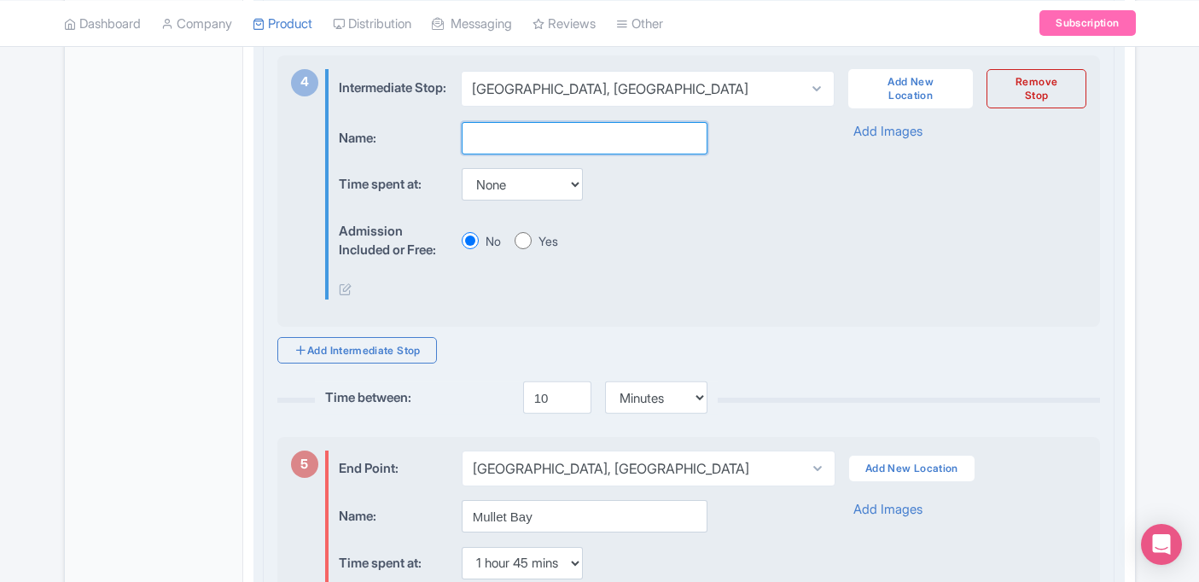
click at [629, 154] on input "text" at bounding box center [585, 138] width 246 height 32
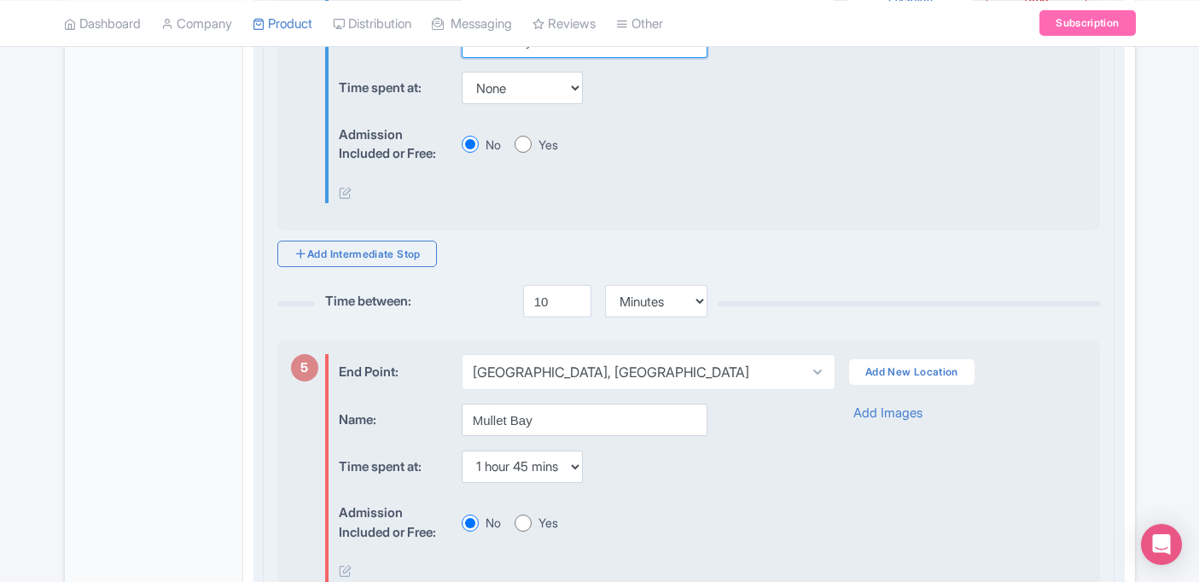
scroll to position [1656, 0]
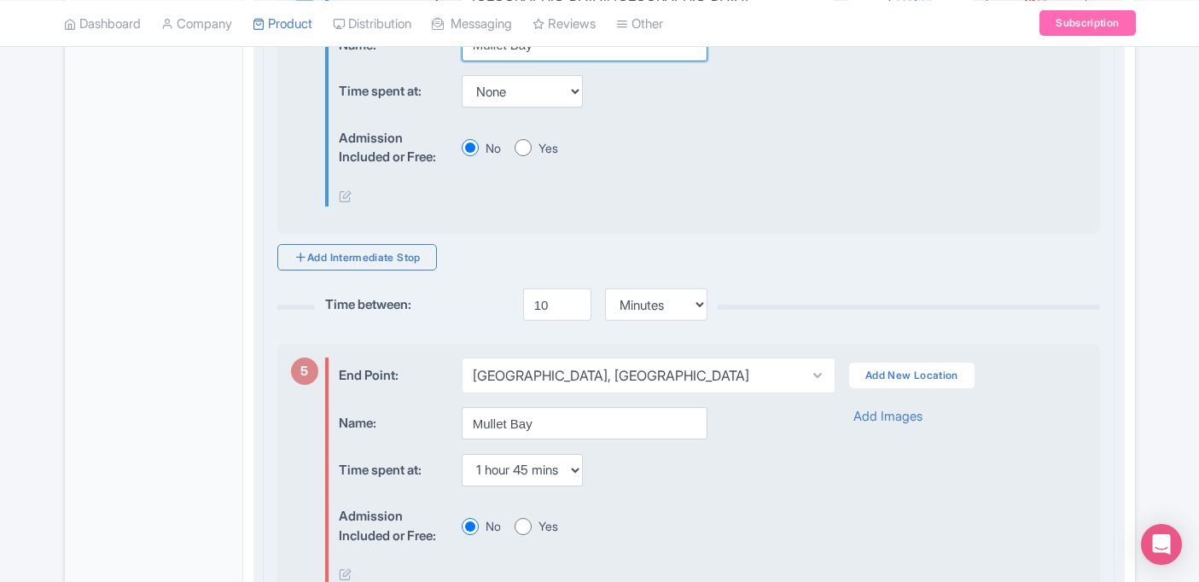
type input "Mullet Bay"
click at [538, 157] on div "Yes" at bounding box center [537, 148] width 44 height 18
click at [530, 156] on input "Yes" at bounding box center [523, 147] width 17 height 17
radio input "true"
click at [539, 108] on select "None 15 mins 30 mins 45 mins 1 hour 1 hour 15 mins 1 hour 30 mins 1 hour 45 min…" at bounding box center [522, 91] width 121 height 32
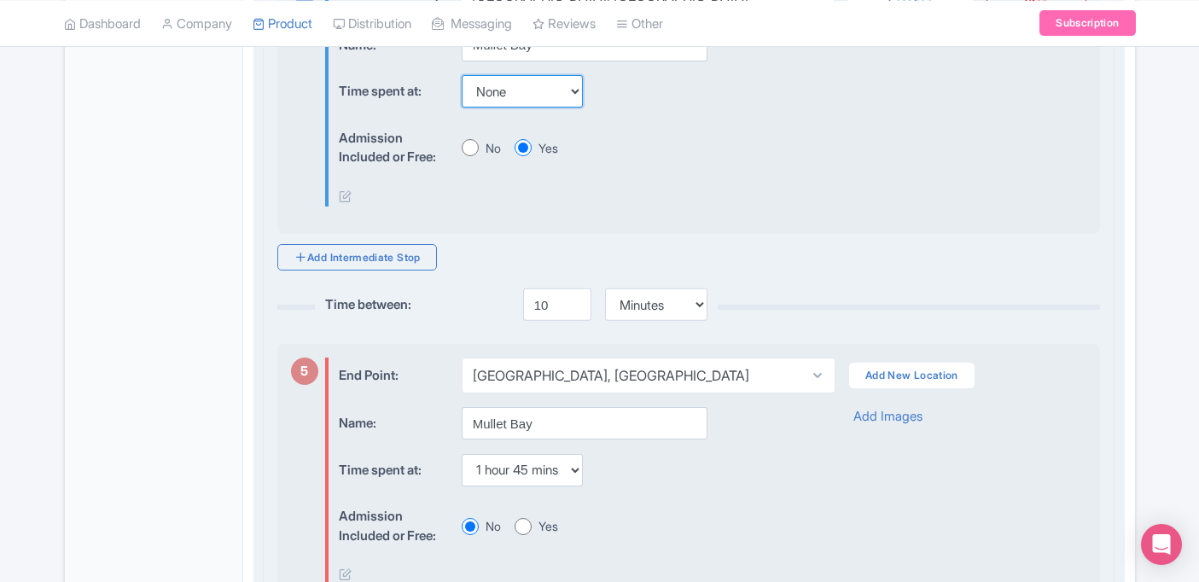
select select "105"
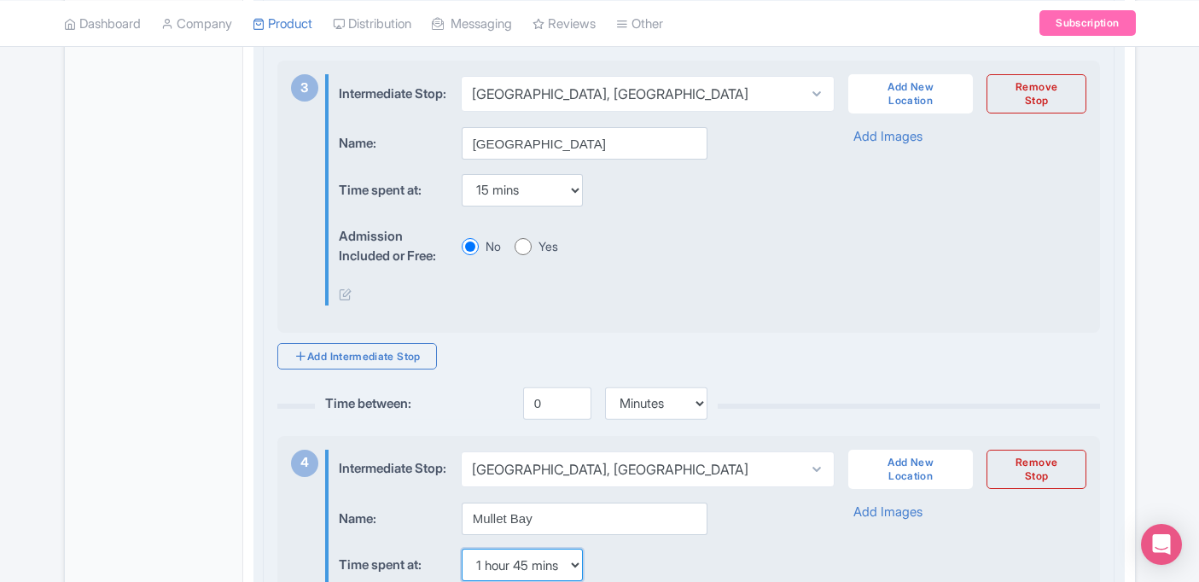
scroll to position [1180, 0]
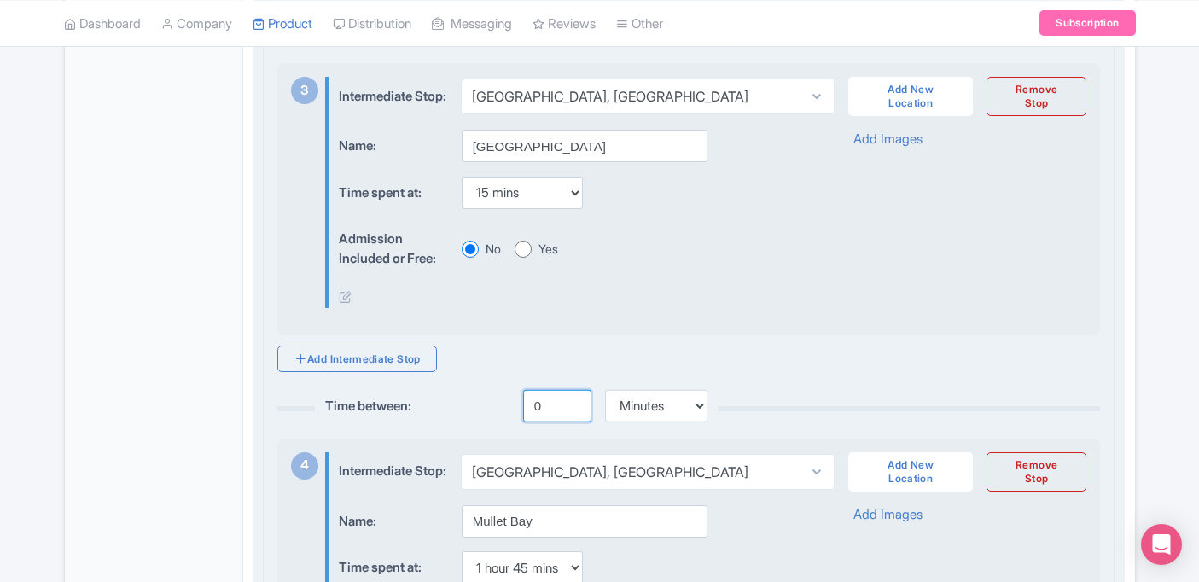
click at [544, 422] on input "0" at bounding box center [557, 406] width 68 height 32
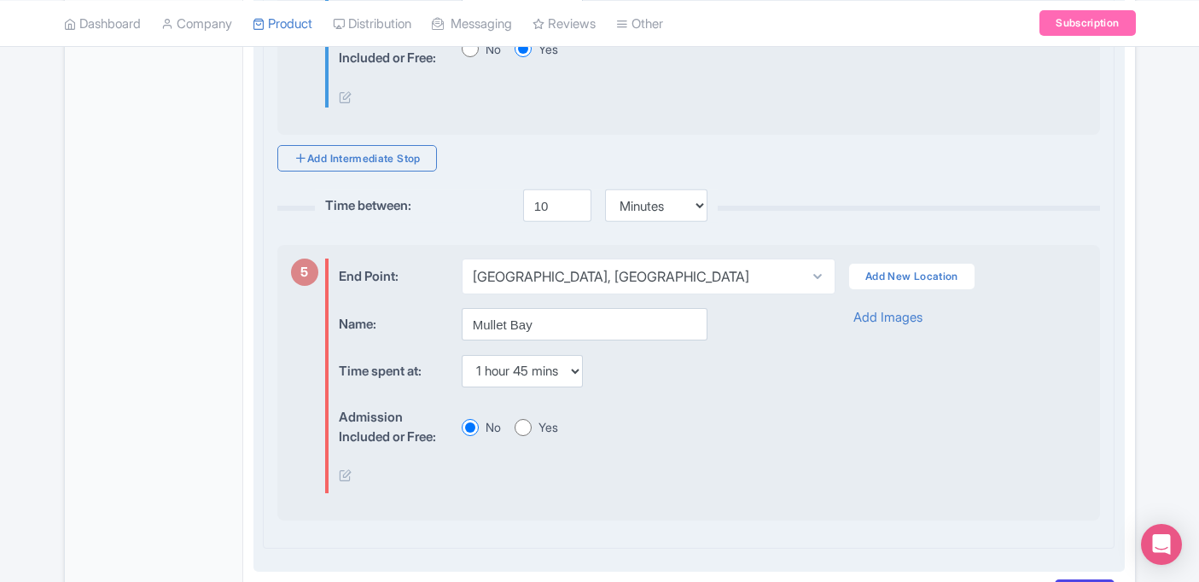
scroll to position [1760, 0]
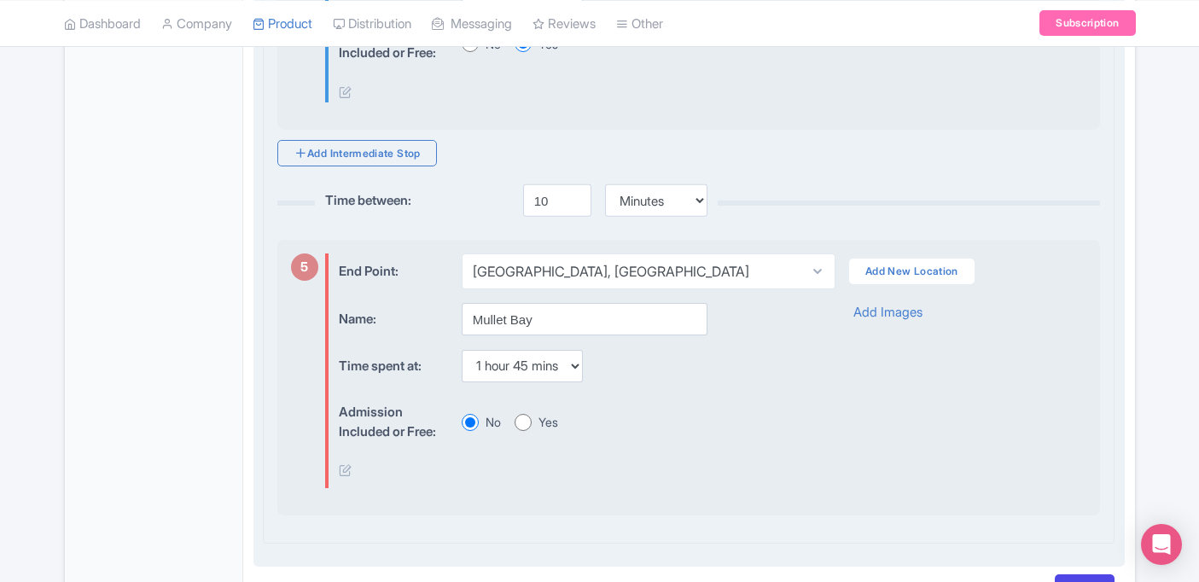
type input "10"
click at [561, 217] on input "10" at bounding box center [557, 200] width 68 height 32
drag, startPoint x: 555, startPoint y: 240, endPoint x: 531, endPoint y: 240, distance: 23.9
click at [531, 217] on input "10" at bounding box center [557, 200] width 68 height 32
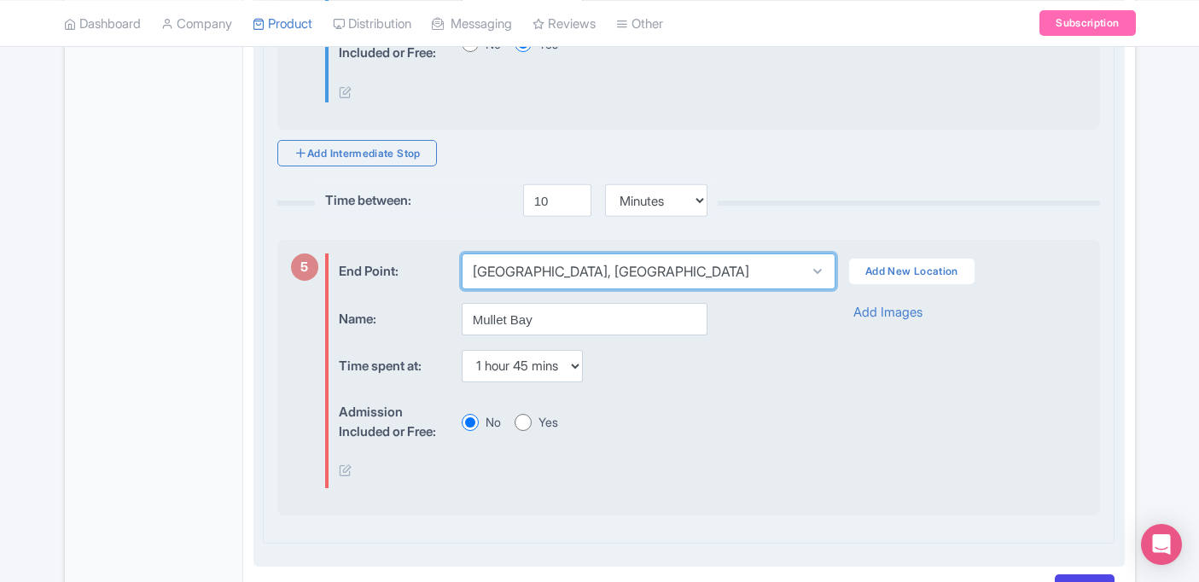
click at [533, 289] on select "Select location Mullet Bay Beach, Sint Maarten" at bounding box center [649, 271] width 374 height 36
select select
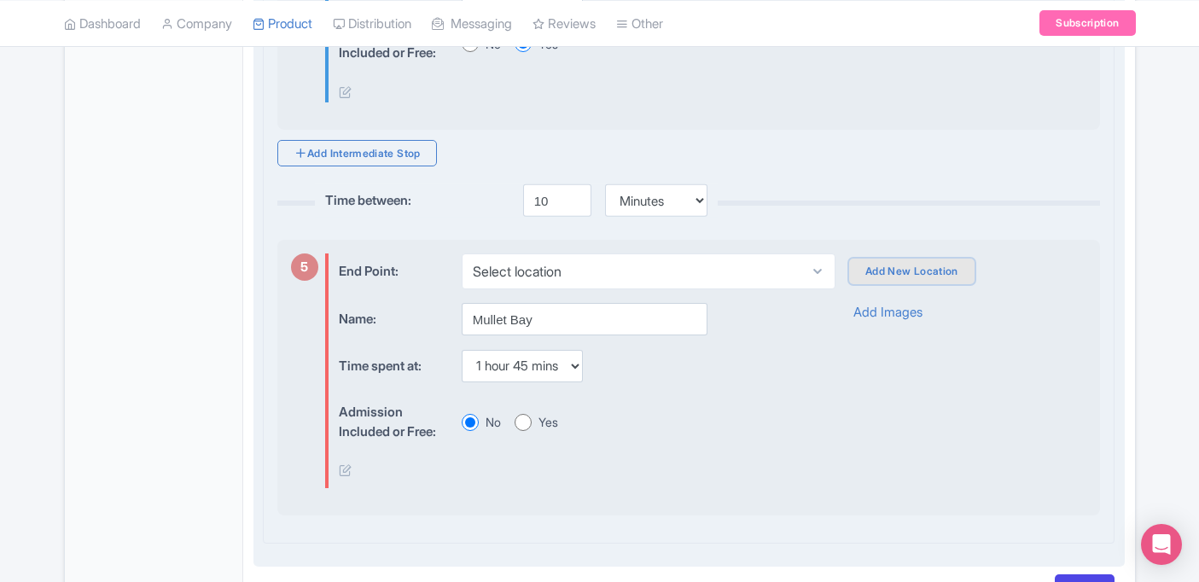
click at [864, 284] on link "Add New Location" at bounding box center [911, 272] width 125 height 26
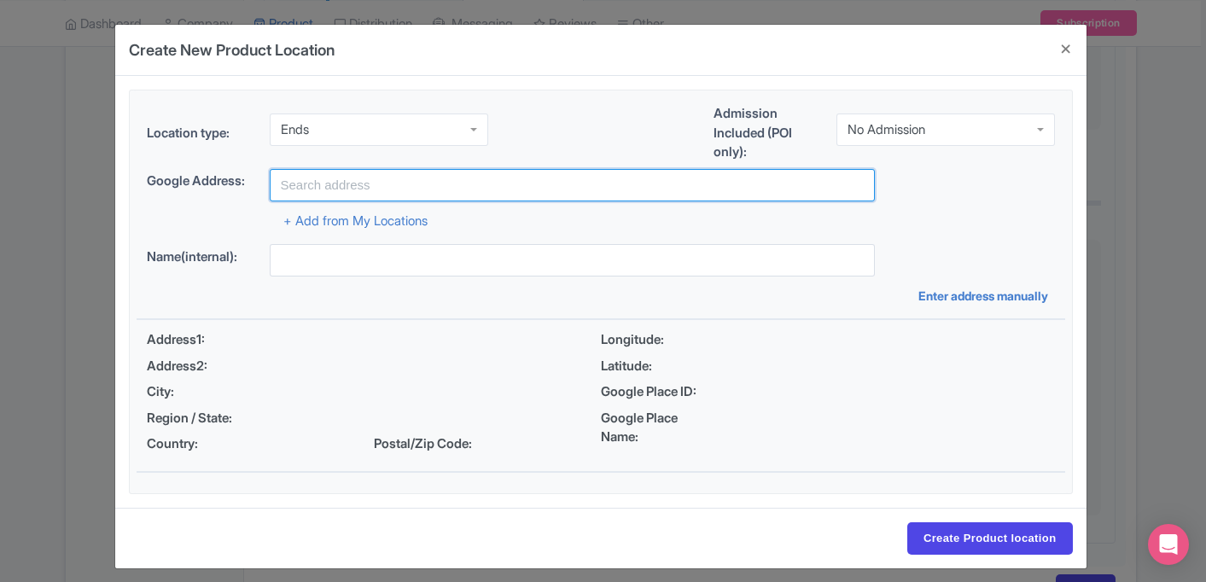
click at [387, 184] on input "text" at bounding box center [572, 185] width 605 height 32
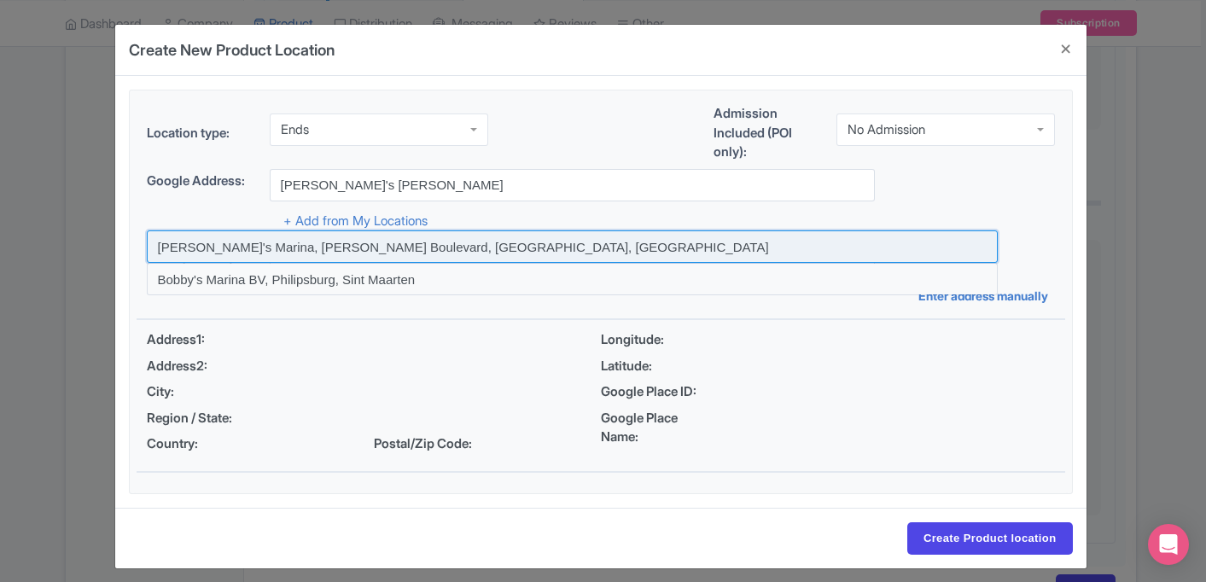
click at [311, 247] on input at bounding box center [572, 246] width 851 height 32
type input "Bobby's Marina, Juancho Yrausquin Boulevard, Philipsburg, Sint Maarten"
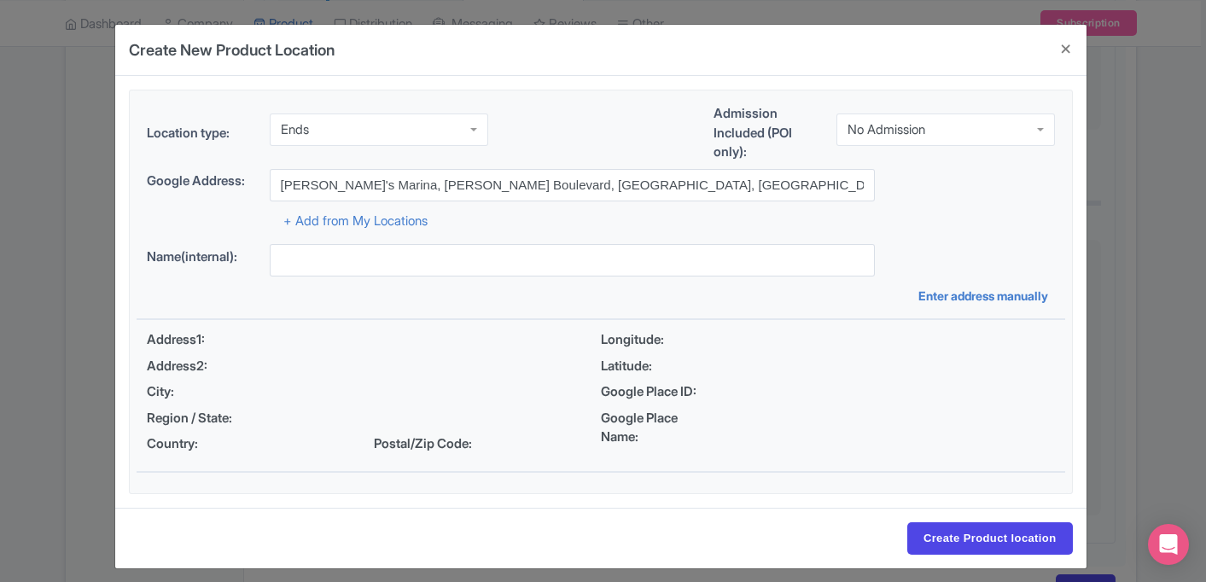
type input "Bobby's Marina, Juancho Yrausquin Boulevard, Philipsburg, Sint Maarten"
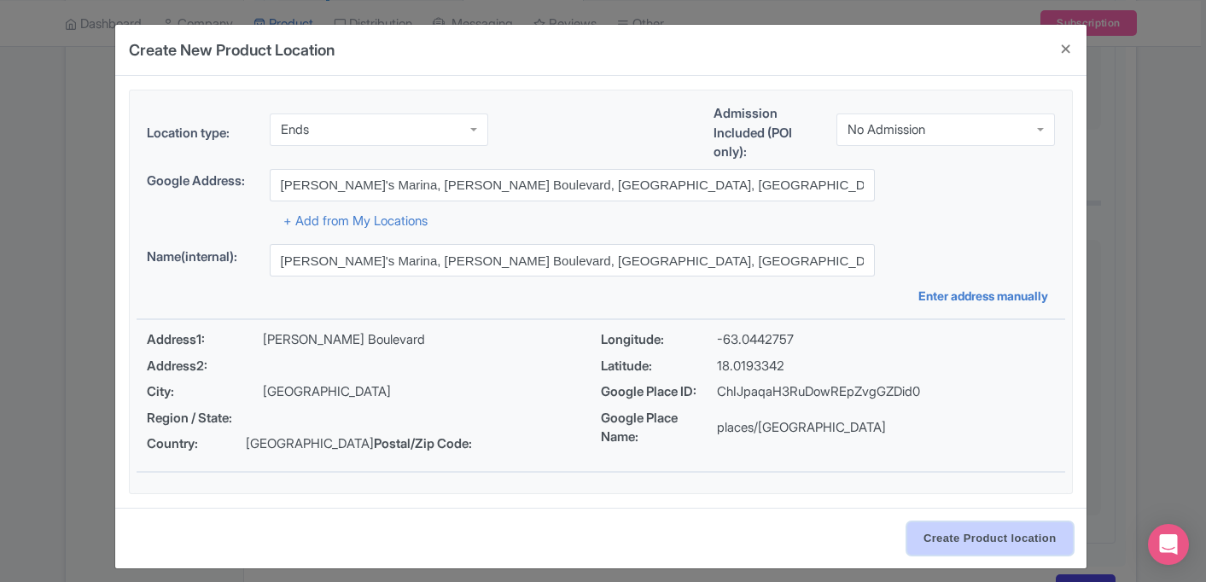
click at [1002, 531] on input "Create Product location" at bounding box center [990, 538] width 166 height 32
select select "4d4d6ff3-1582-4639-bcae-f01343cfef9f"
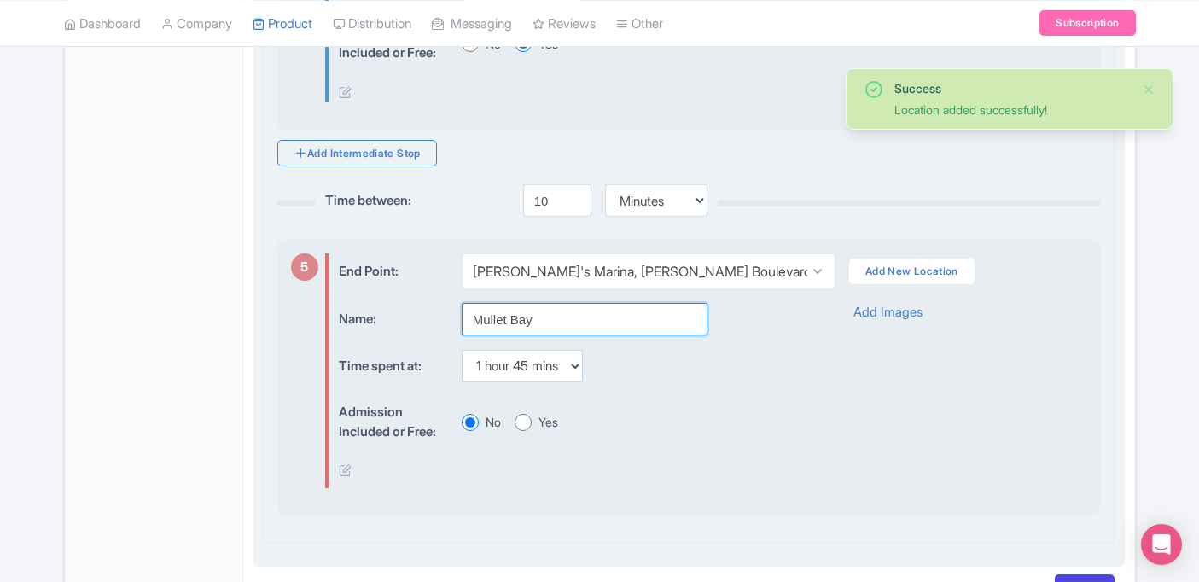
click at [568, 335] on input "Mullet Bay" at bounding box center [585, 319] width 246 height 32
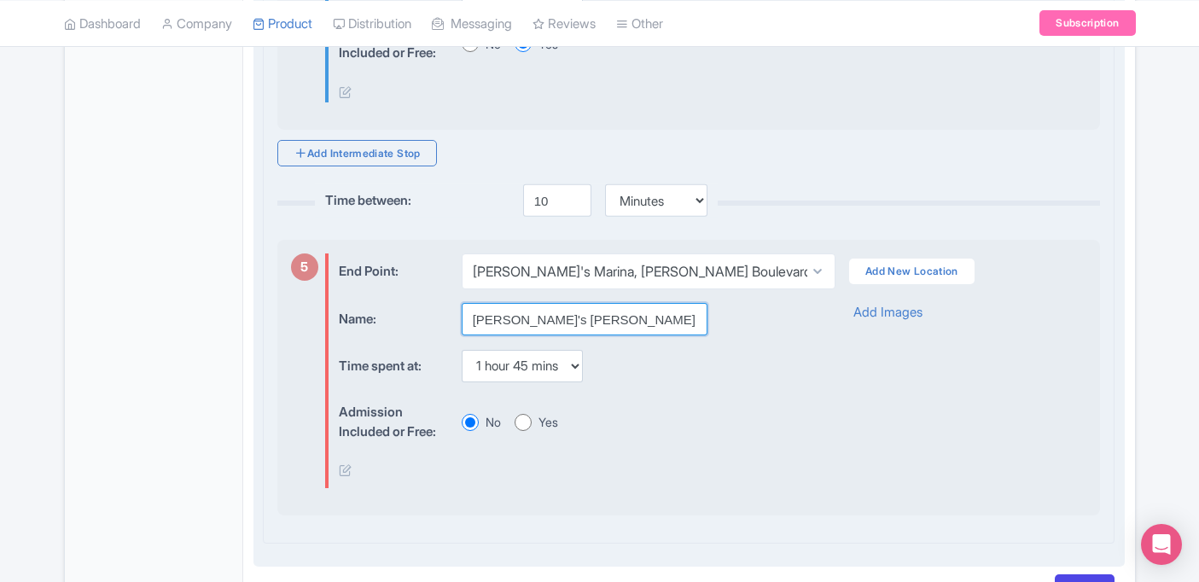
type input "Bobby's Marian"
click at [555, 382] on select "None 15 mins 30 mins 45 mins 1 hour 1 hour 15 mins 1 hour 30 mins 1 hour 45 min…" at bounding box center [522, 366] width 121 height 32
select select "0"
click at [533, 431] on div "Yes" at bounding box center [537, 422] width 44 height 18
click at [538, 431] on div "Yes" at bounding box center [537, 422] width 44 height 18
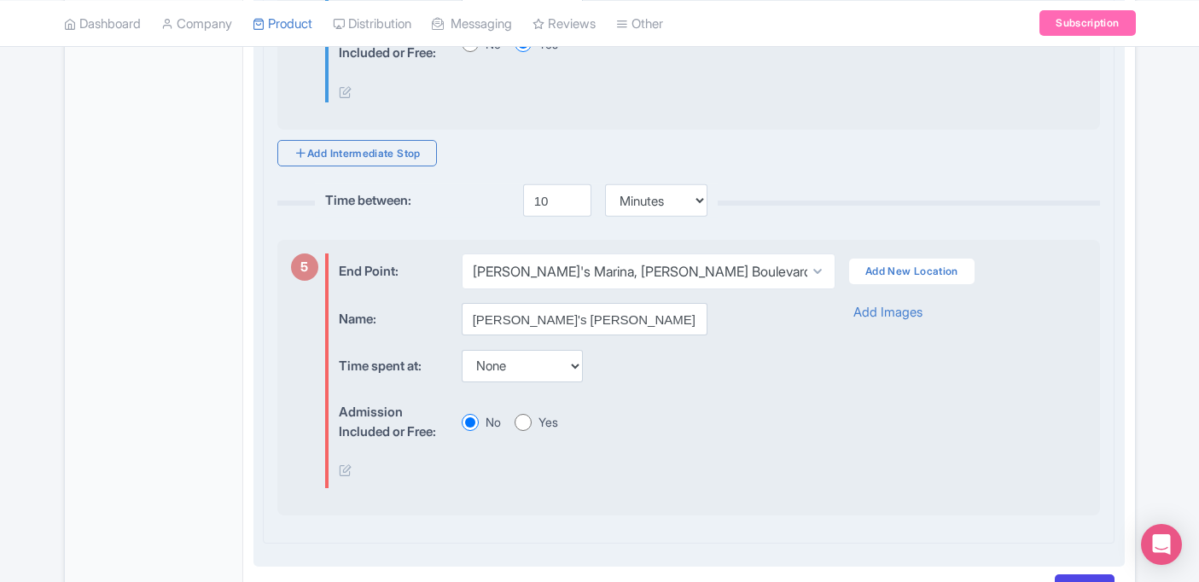
click at [527, 431] on input "Yes" at bounding box center [523, 422] width 17 height 17
radio input "true"
click at [663, 447] on div "Admission Included or Free: No Yes" at bounding box center [572, 422] width 467 height 52
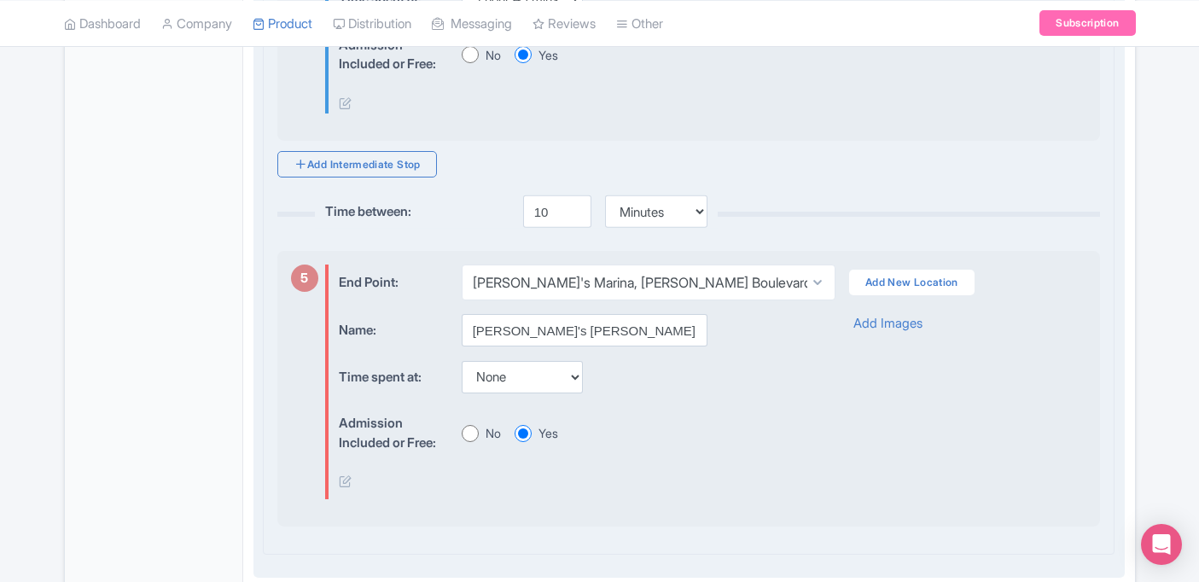
scroll to position [1747, 0]
click at [557, 230] on input "10" at bounding box center [557, 213] width 68 height 32
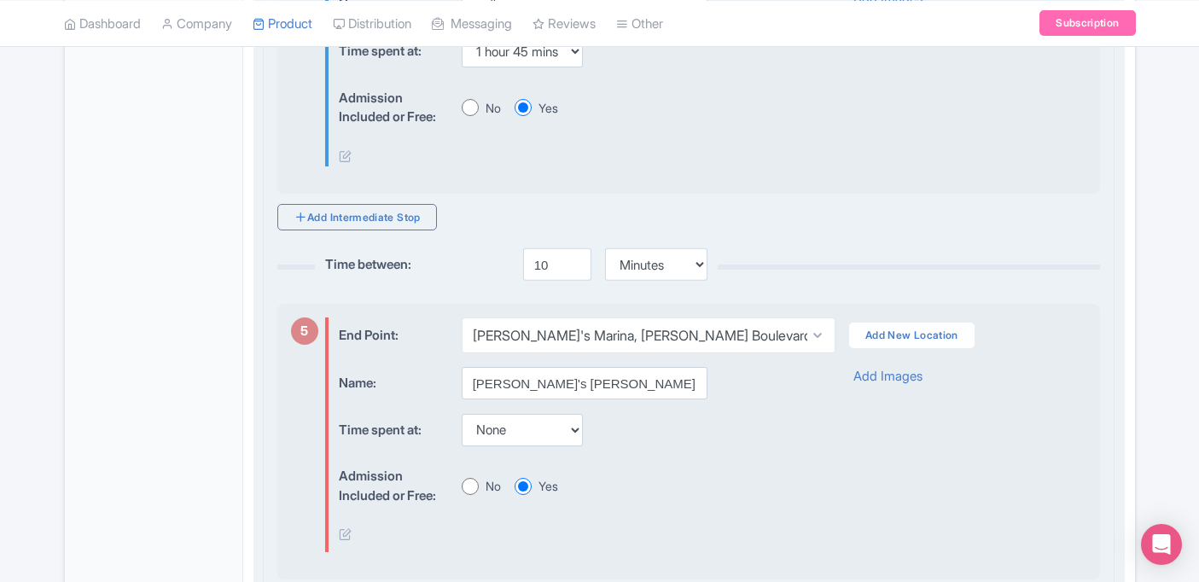
scroll to position [1702, 0]
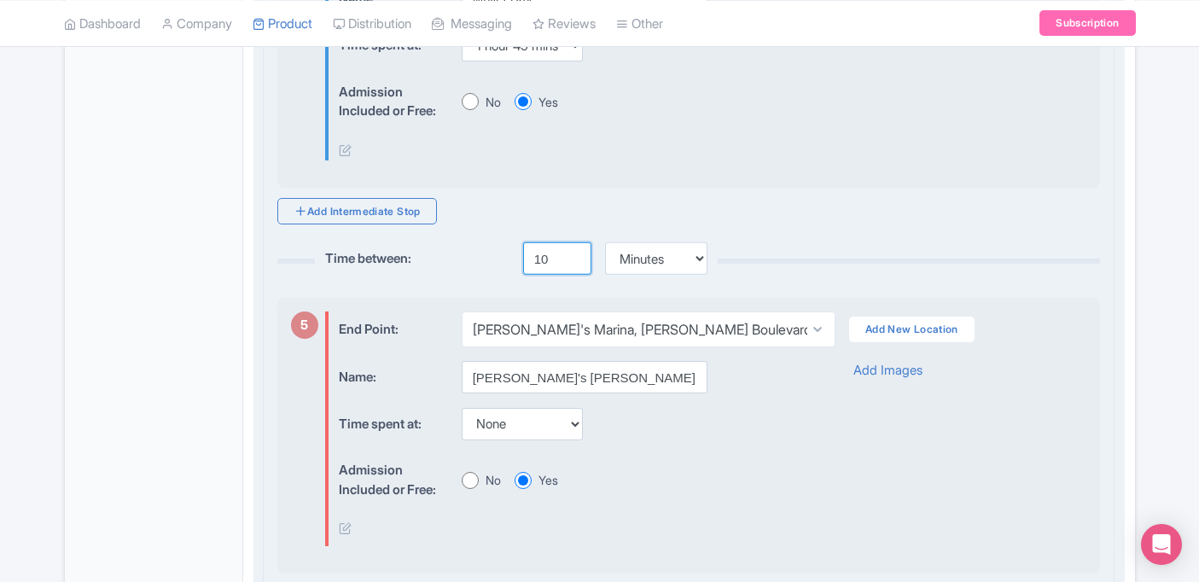
click at [543, 275] on input "10" at bounding box center [557, 258] width 68 height 32
drag, startPoint x: 545, startPoint y: 300, endPoint x: 529, endPoint y: 300, distance: 15.4
click at [529, 275] on input "10" at bounding box center [557, 258] width 68 height 32
type input "60"
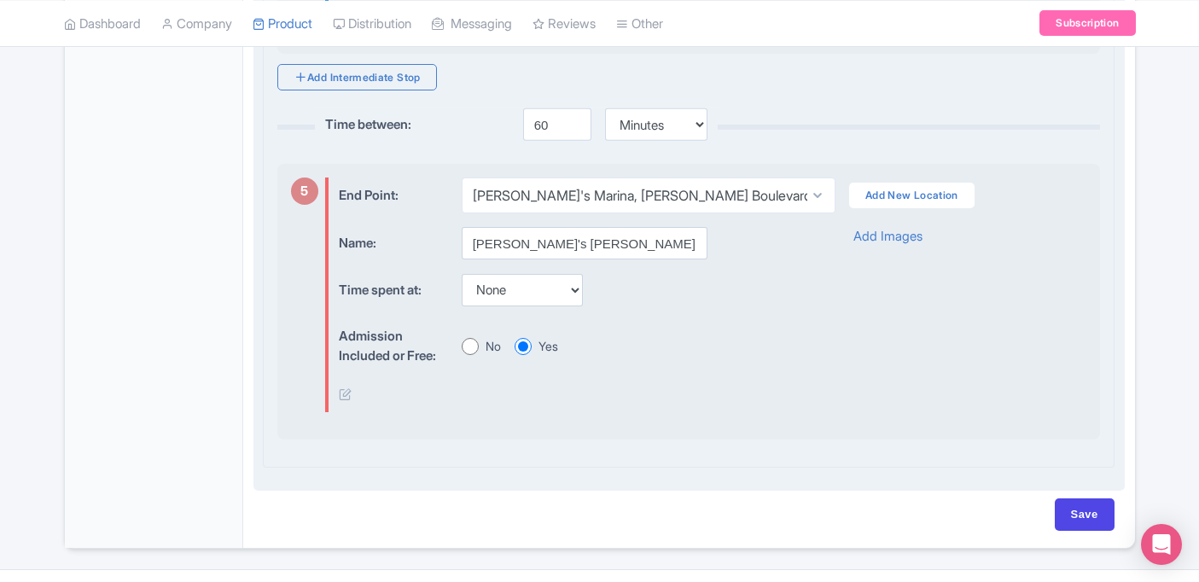
scroll to position [1832, 0]
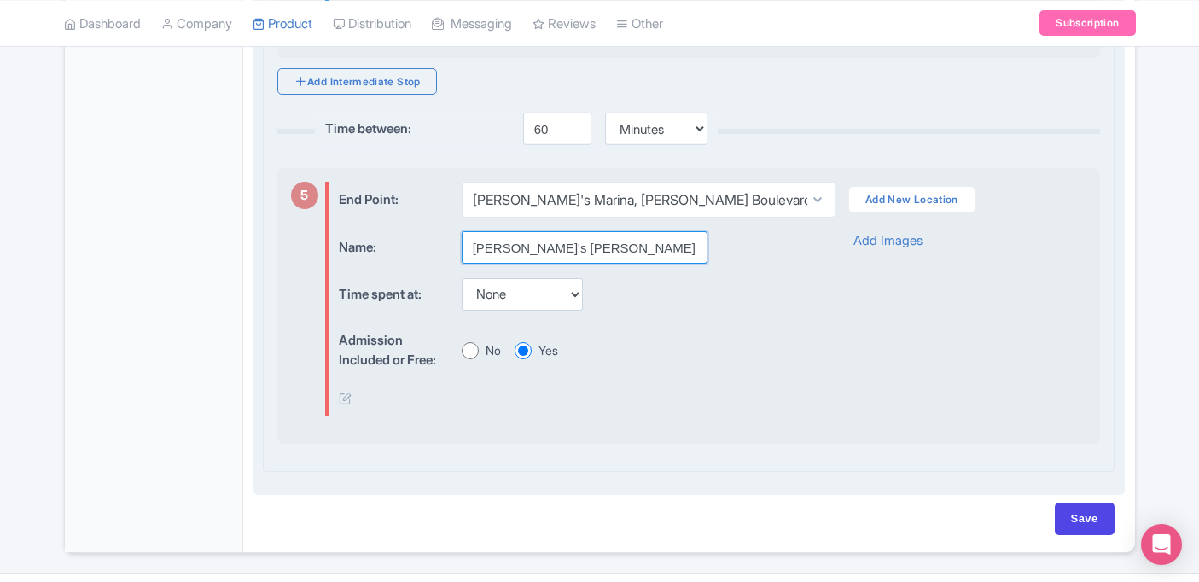
click at [580, 264] on input "Bobby's Marian" at bounding box center [585, 247] width 246 height 32
type input "Bobby's Marina"
click at [700, 376] on div "Admission Included or Free: No Yes" at bounding box center [572, 350] width 467 height 52
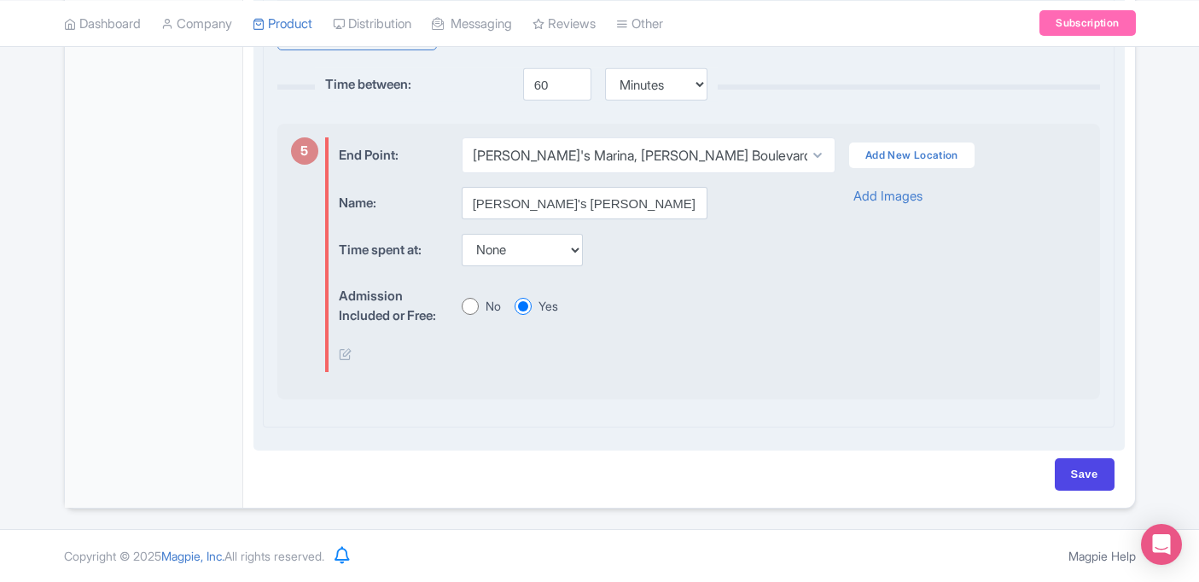
scroll to position [1914, 0]
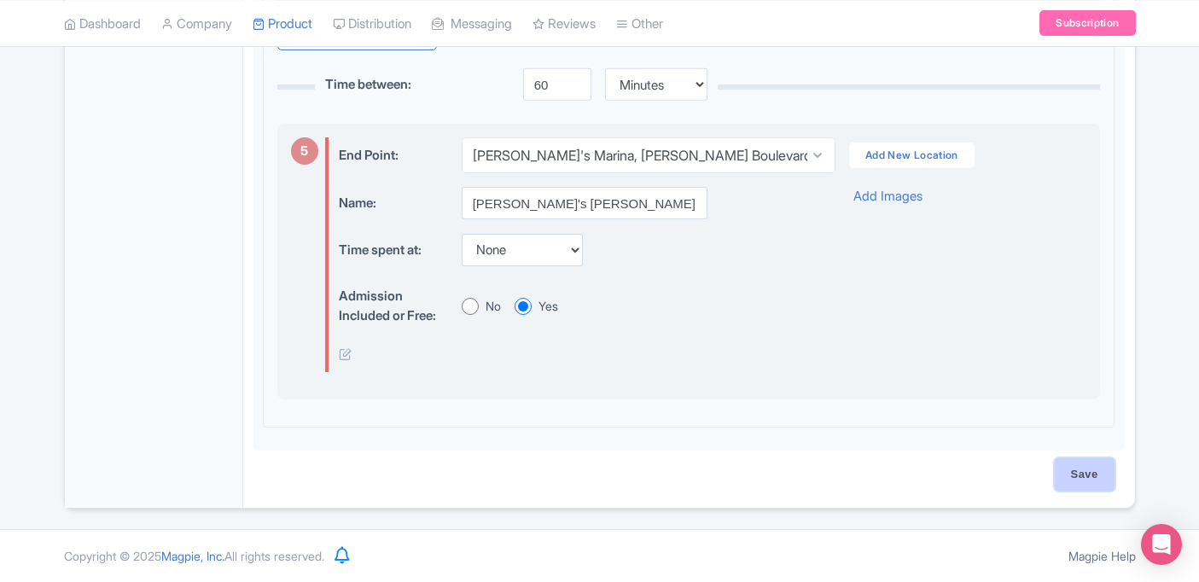
click at [1071, 479] on input "Save" at bounding box center [1085, 474] width 60 height 32
type input "Saving..."
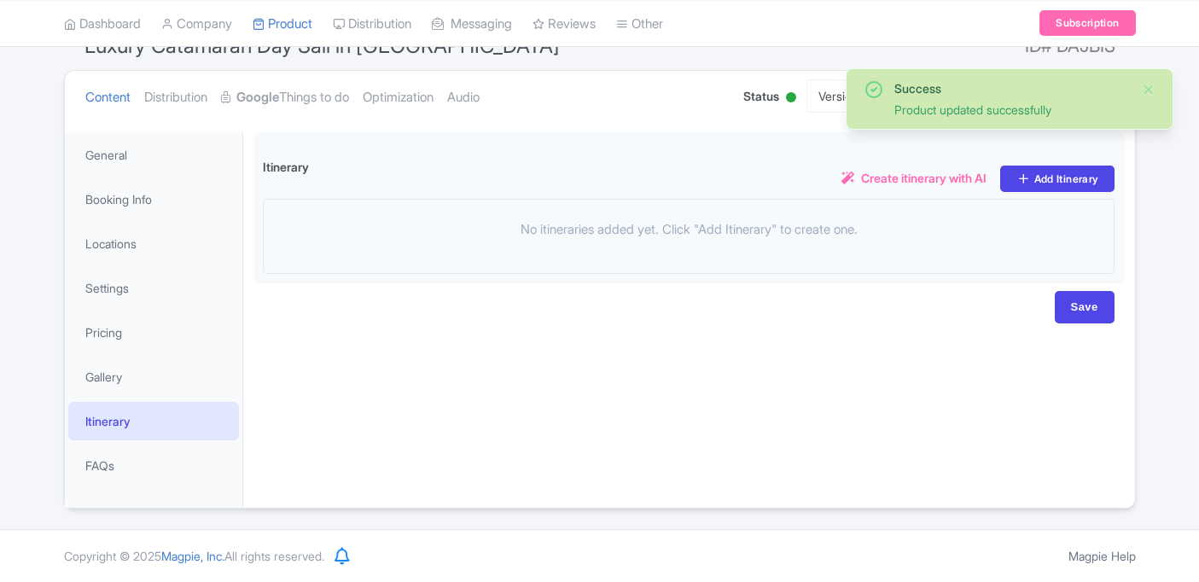
scroll to position [165, 0]
click at [178, 411] on link "Itinerary" at bounding box center [153, 421] width 171 height 38
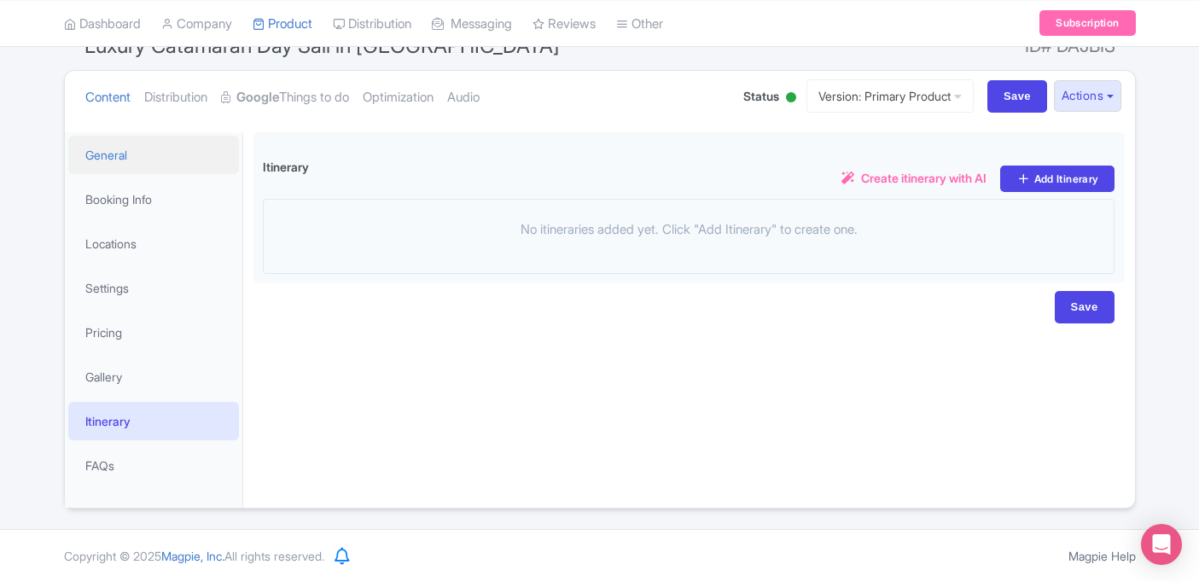
click at [135, 163] on link "General" at bounding box center [153, 155] width 171 height 38
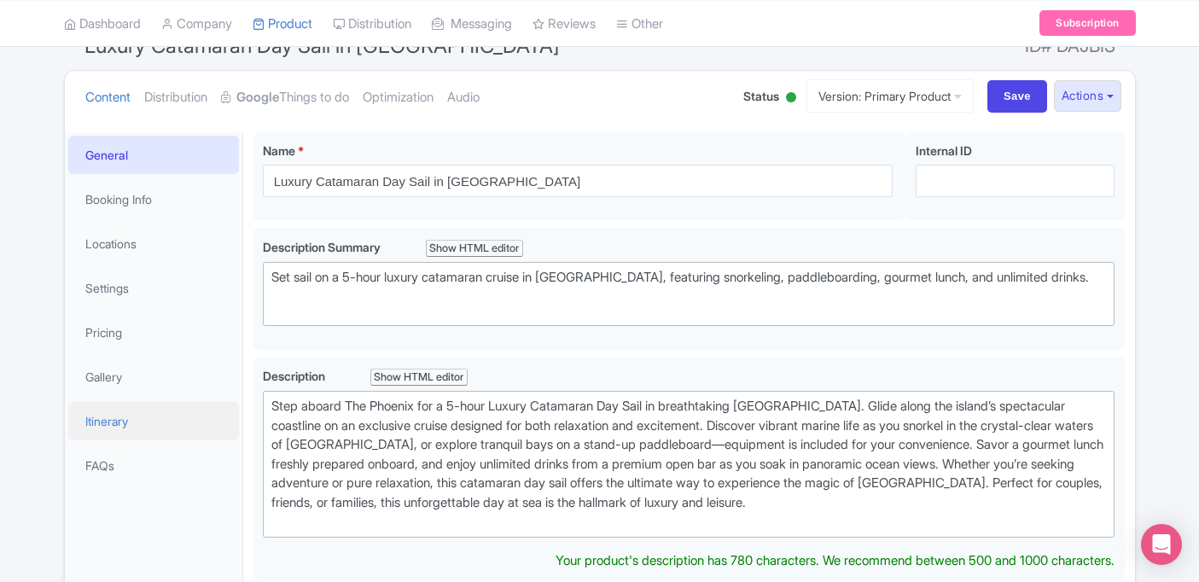
click at [148, 422] on link "Itinerary" at bounding box center [153, 421] width 171 height 38
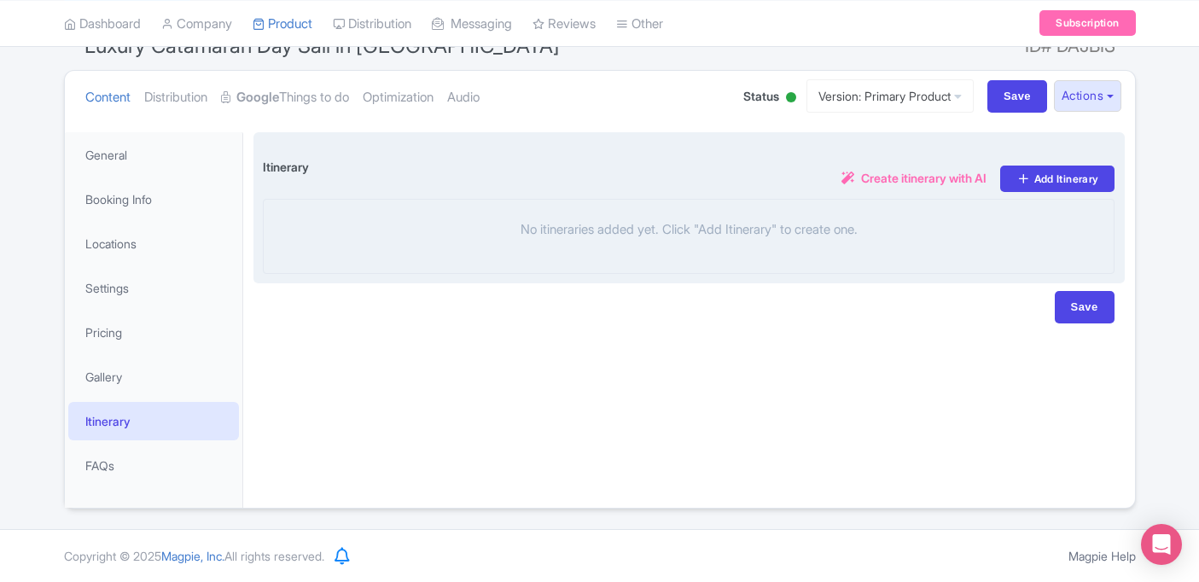
click at [611, 218] on div "No itineraries added yet. Click "Add Itinerary" to create one." at bounding box center [689, 236] width 853 height 75
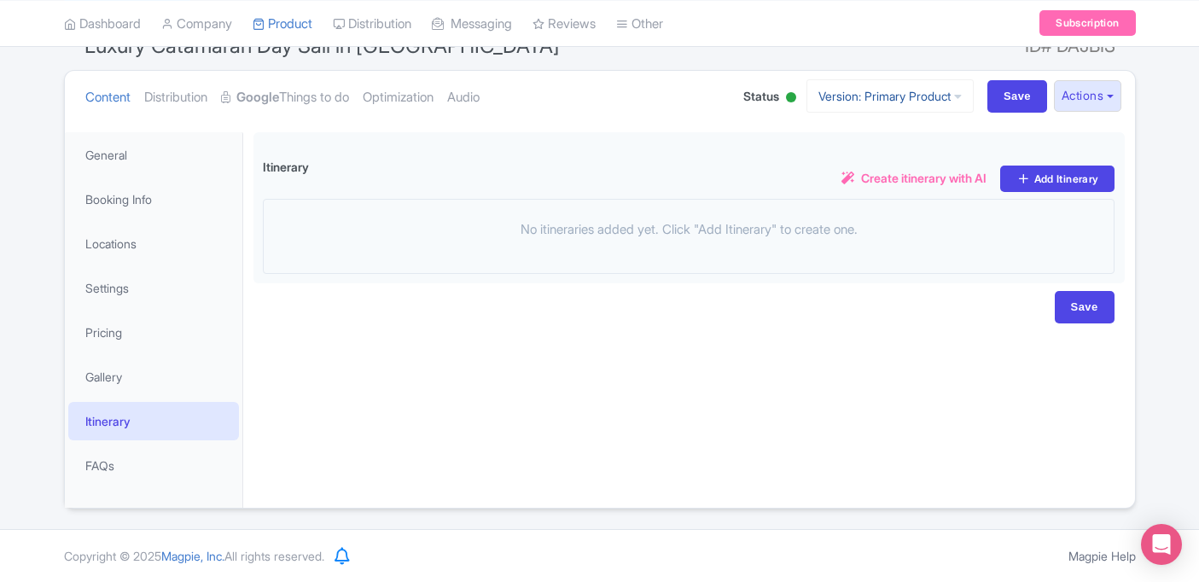
click at [872, 103] on link "Version: Primary Product" at bounding box center [890, 95] width 167 height 33
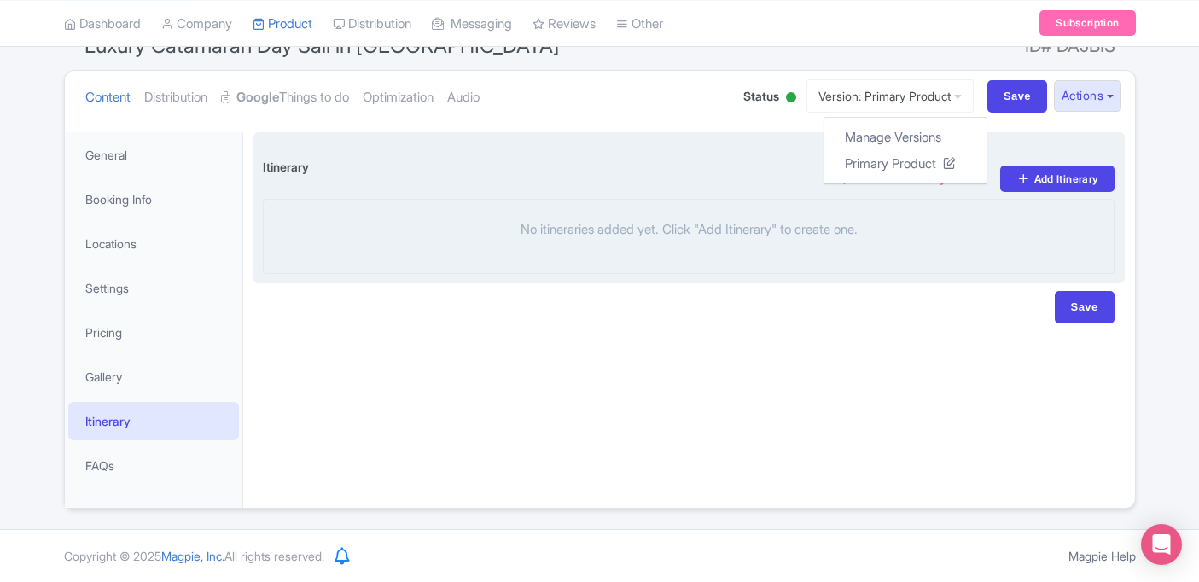
click at [709, 160] on div "Itinerary i Create itinerary with AI Add Itinerary" at bounding box center [689, 170] width 853 height 57
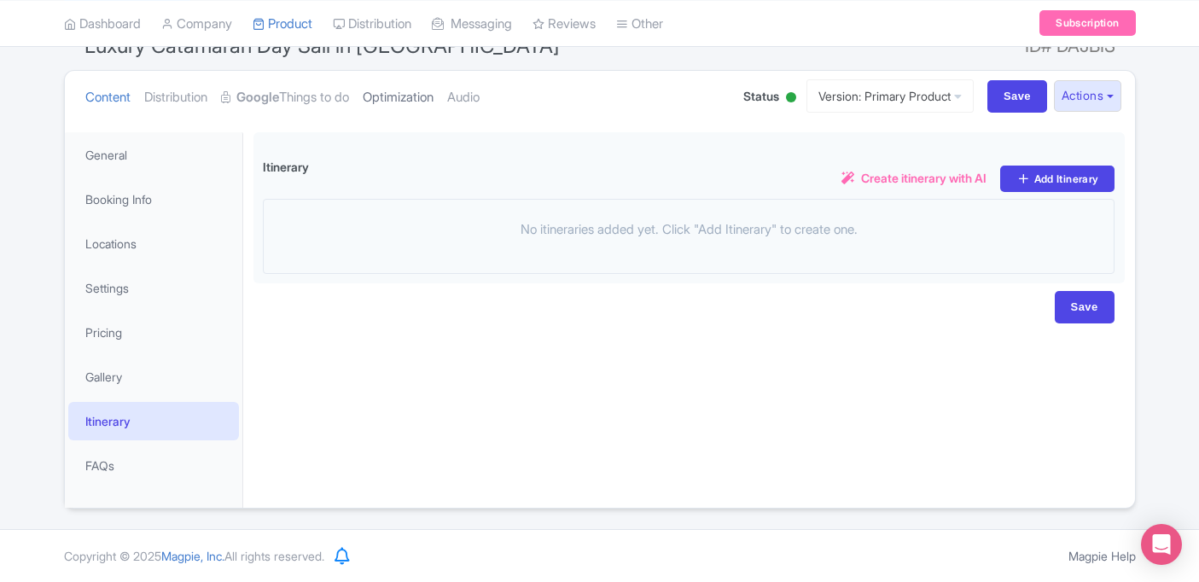
click at [408, 92] on link "Optimization" at bounding box center [398, 98] width 71 height 54
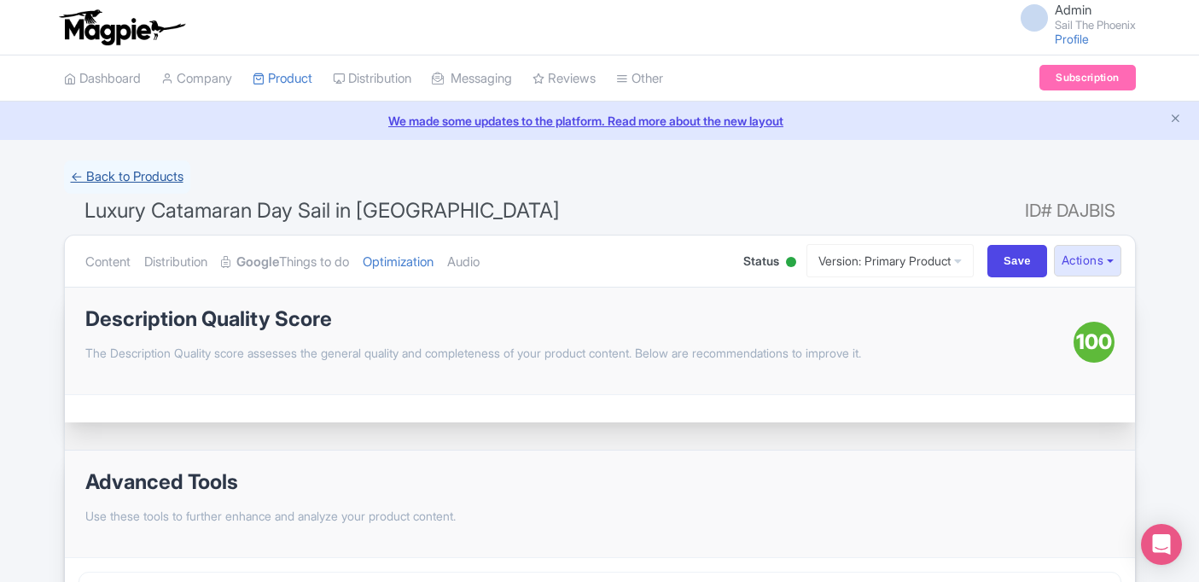
click at [147, 184] on link "← Back to Products" at bounding box center [127, 176] width 126 height 33
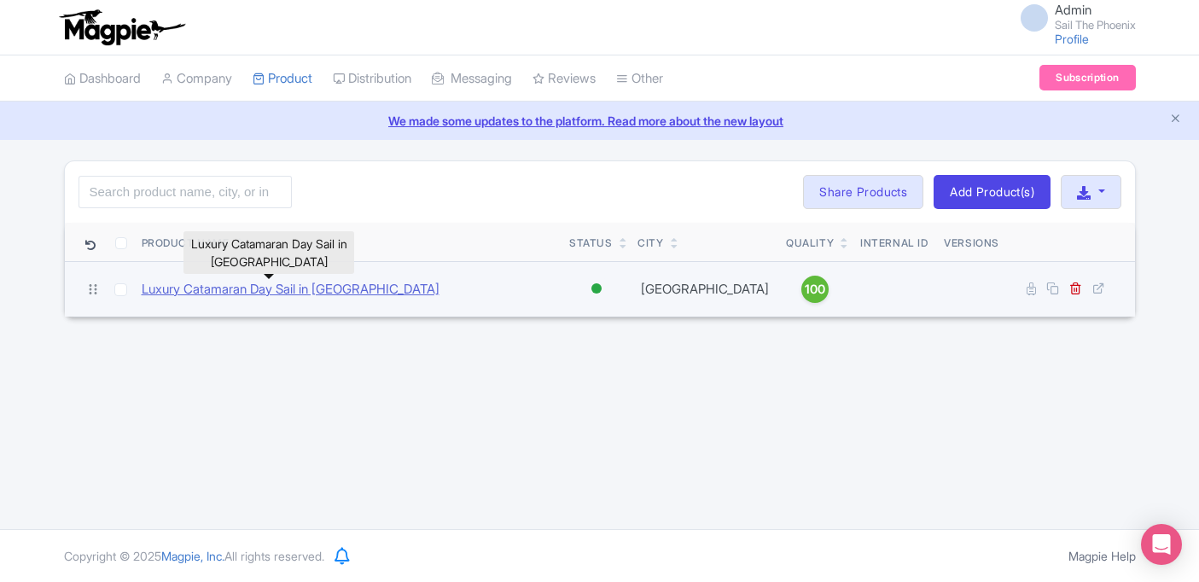
click at [347, 291] on link "Luxury Catamaran Day Sail in [GEOGRAPHIC_DATA]" at bounding box center [291, 290] width 298 height 20
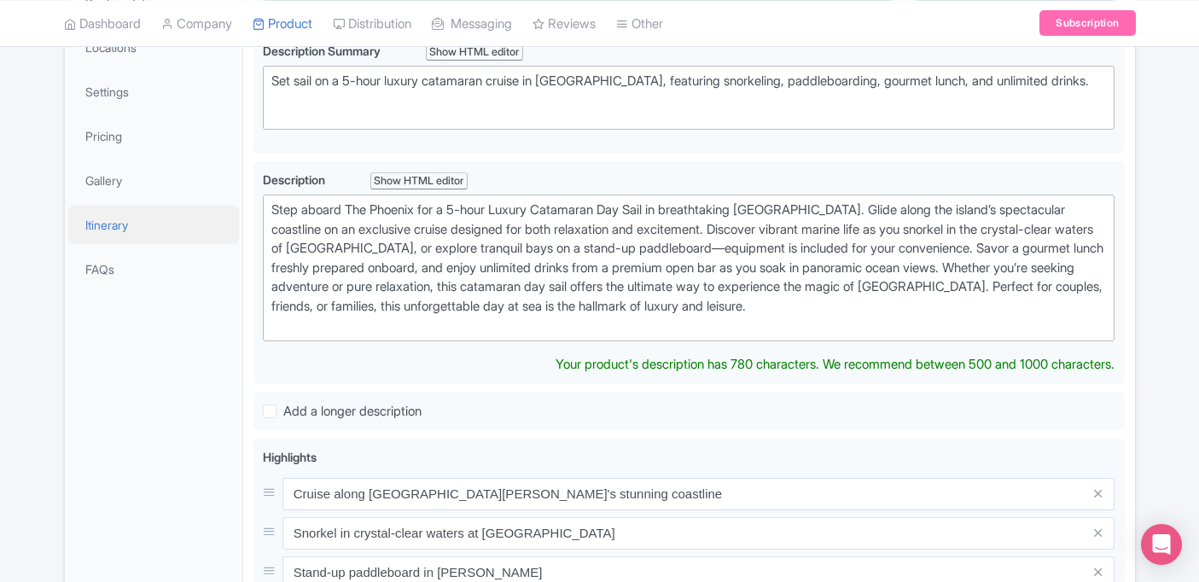
click at [158, 236] on link "Itinerary" at bounding box center [153, 225] width 171 height 38
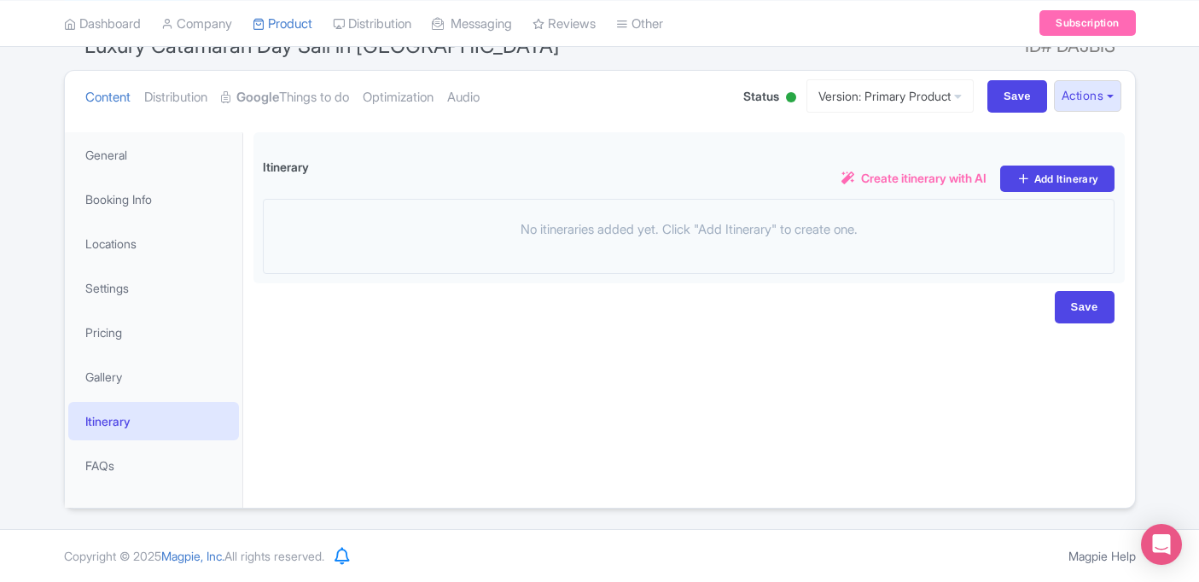
scroll to position [165, 0]
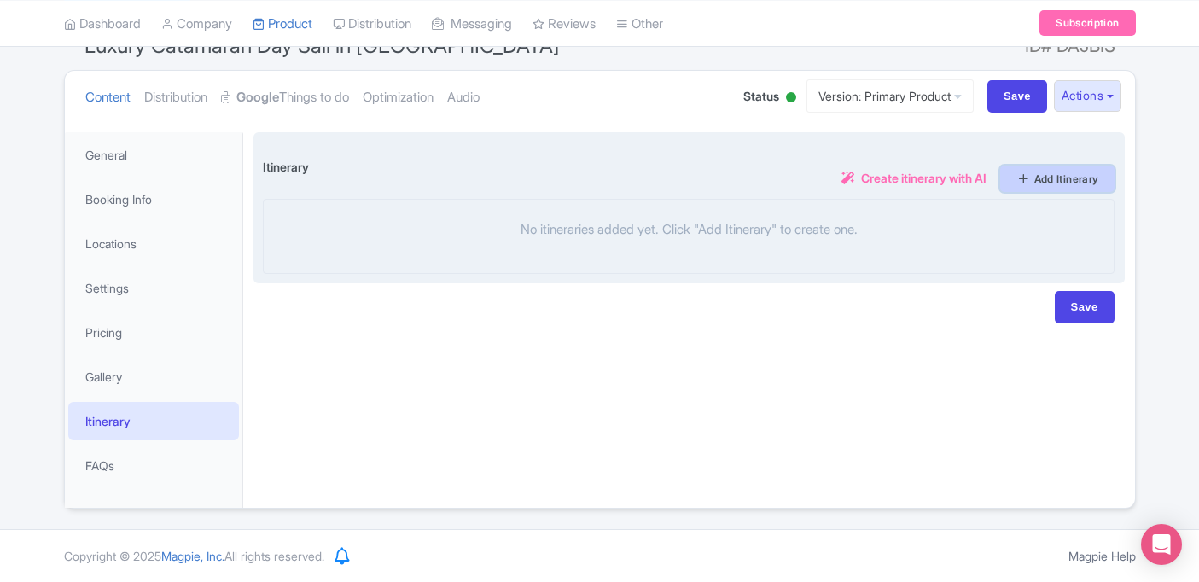
click at [1040, 185] on link "Add Itinerary" at bounding box center [1057, 179] width 114 height 26
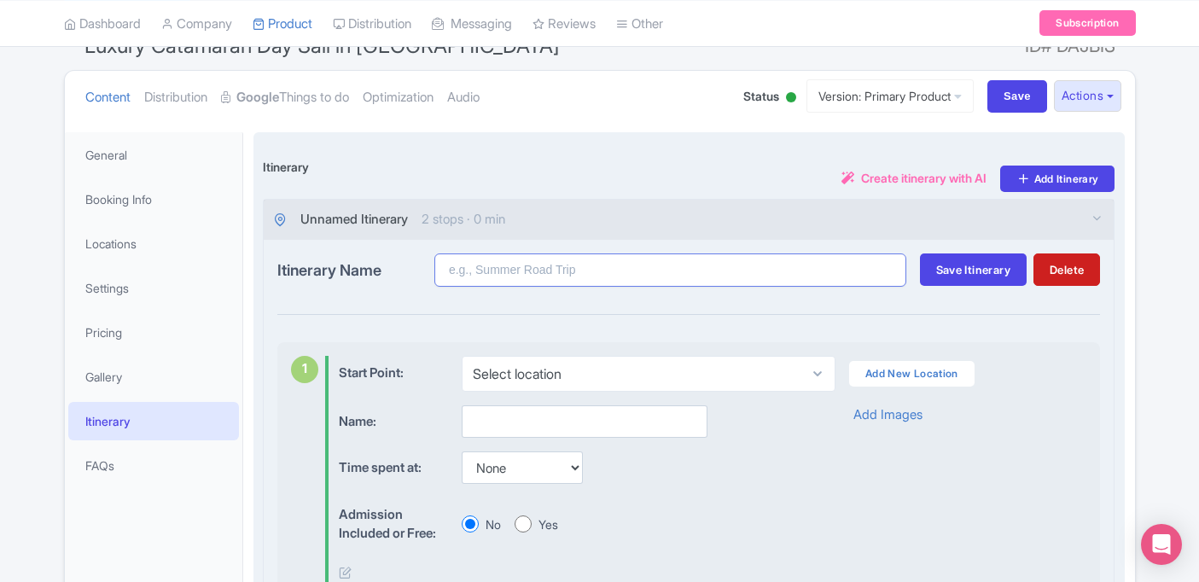
click at [666, 267] on input "Itinerary Name" at bounding box center [670, 269] width 472 height 33
click at [609, 213] on div "Unnamed Itinerary 2 stops · 0 min" at bounding box center [689, 220] width 851 height 40
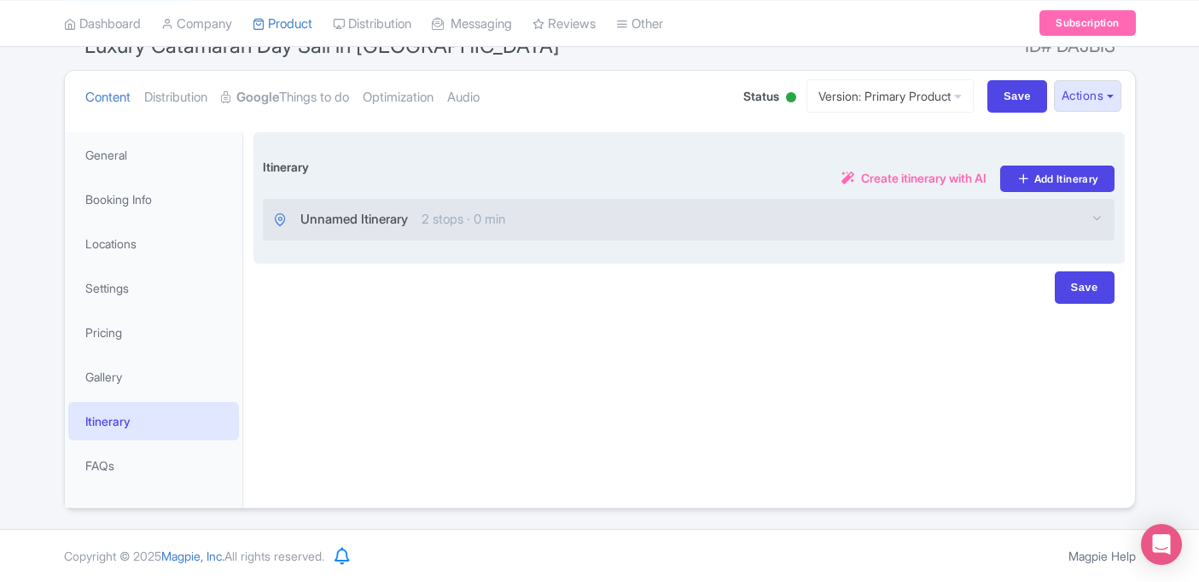
click at [609, 213] on div "Unnamed Itinerary 2 stops · 0 min" at bounding box center [689, 220] width 851 height 40
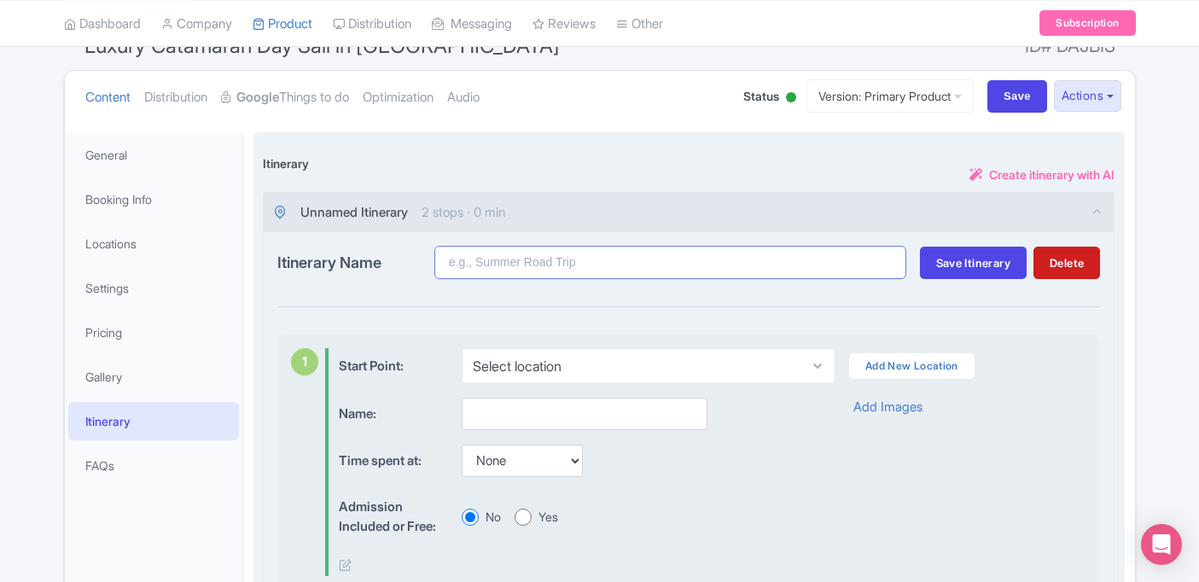
click at [539, 271] on input "Itinerary Name" at bounding box center [670, 262] width 472 height 33
type input "Luxury Day Sail"
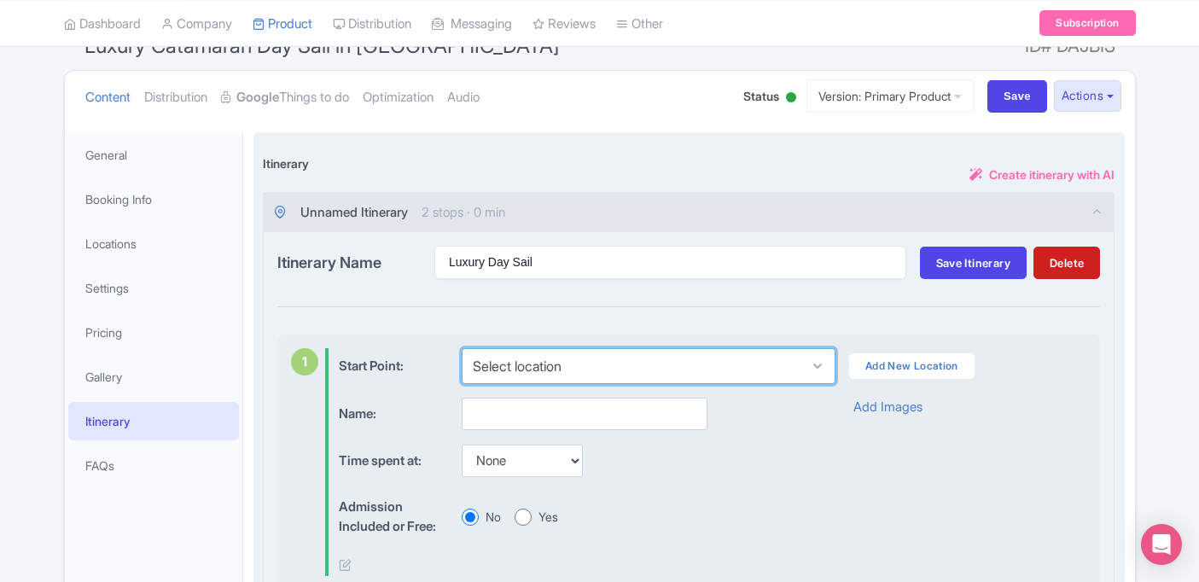
click at [565, 361] on select "Select location [PERSON_NAME][GEOGRAPHIC_DATA], [STREET_ADDRESS][PERSON_NAME]" at bounding box center [649, 366] width 374 height 36
select select "a77aeee6-497b-4fd7-86f0-437ed3e0e2ac"
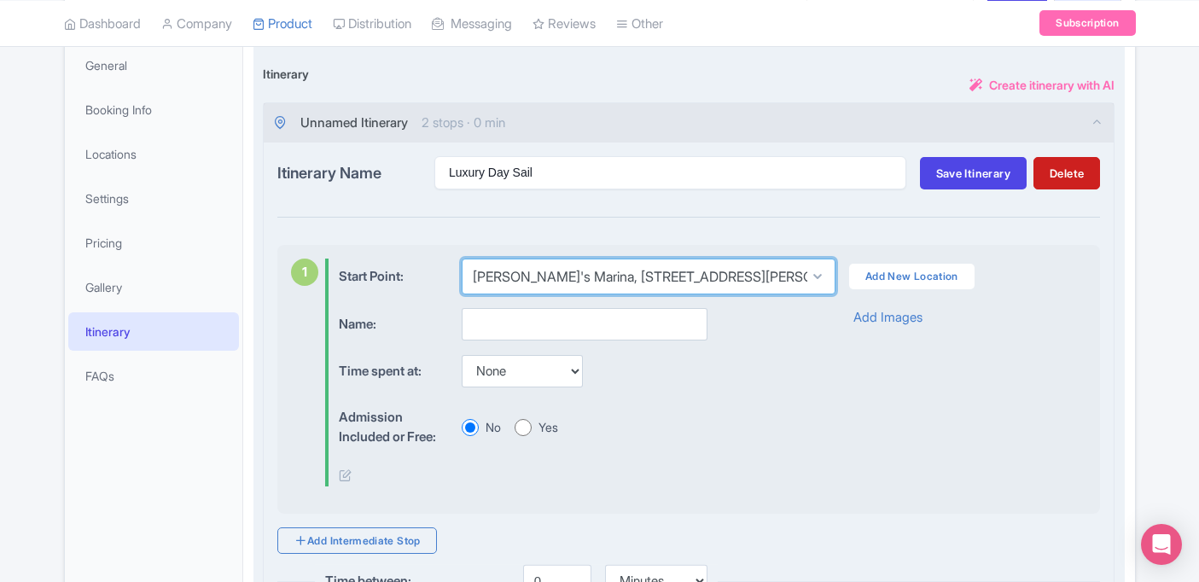
scroll to position [259, 0]
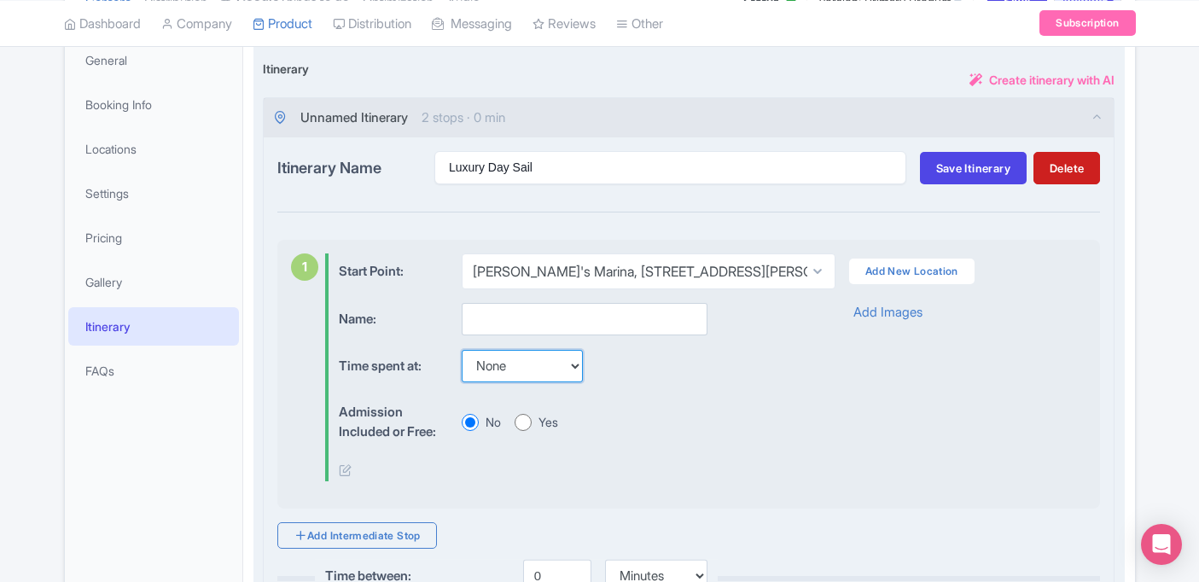
click at [532, 368] on select "None 15 mins 30 mins 45 mins 1 hour 1 hour 15 mins 1 hour 30 mins 1 hour 45 min…" at bounding box center [522, 366] width 121 height 32
click at [524, 417] on input "Yes" at bounding box center [523, 422] width 17 height 17
radio input "true"
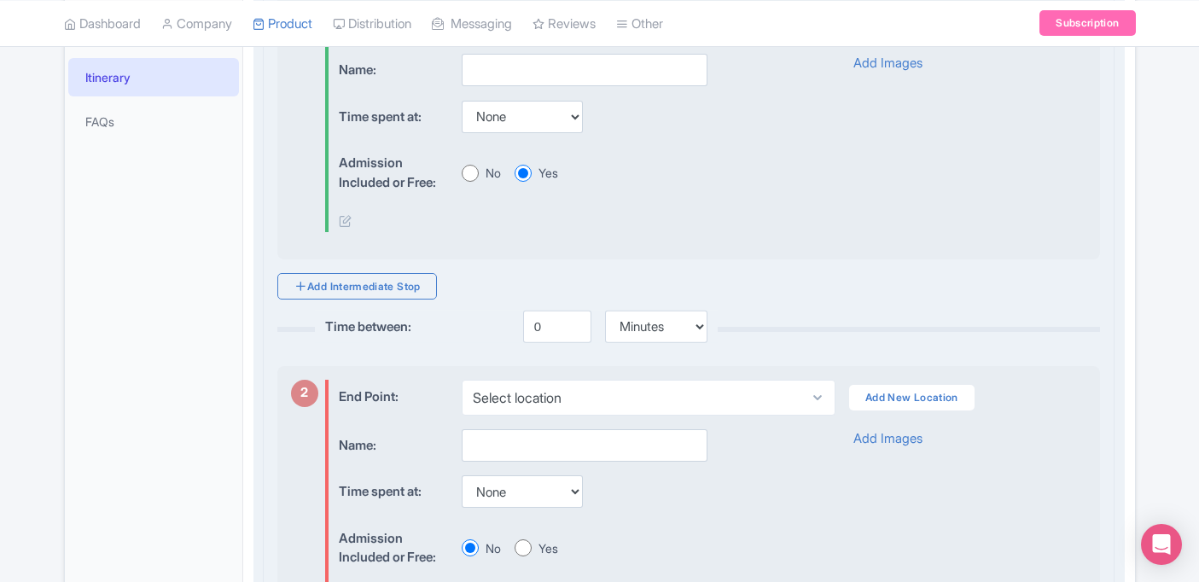
scroll to position [525, 0]
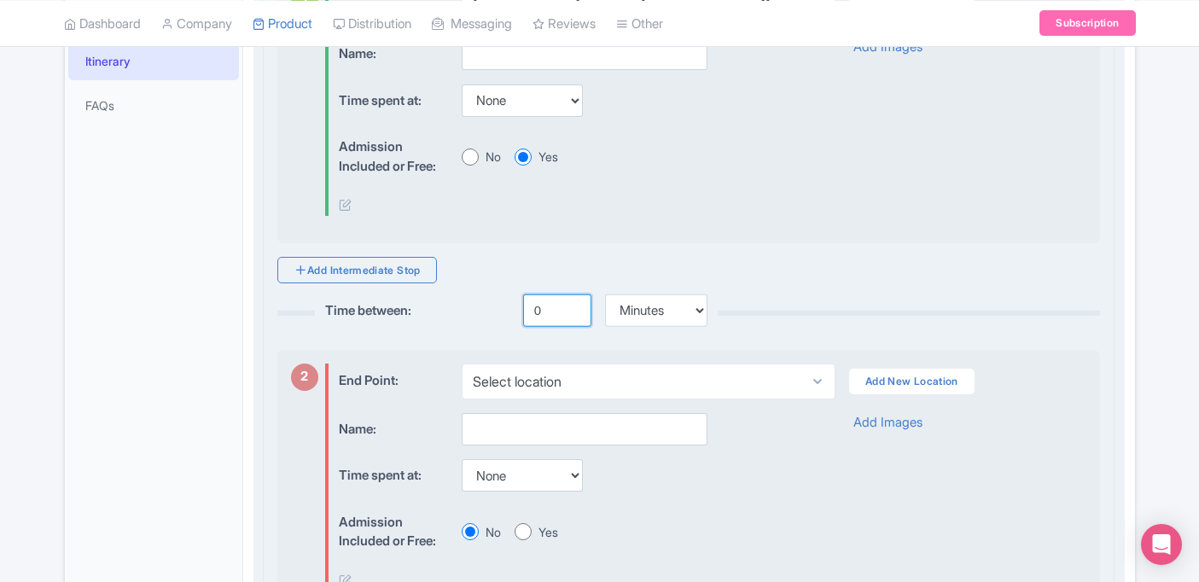
click at [556, 313] on input "0" at bounding box center [557, 310] width 68 height 32
type input "30"
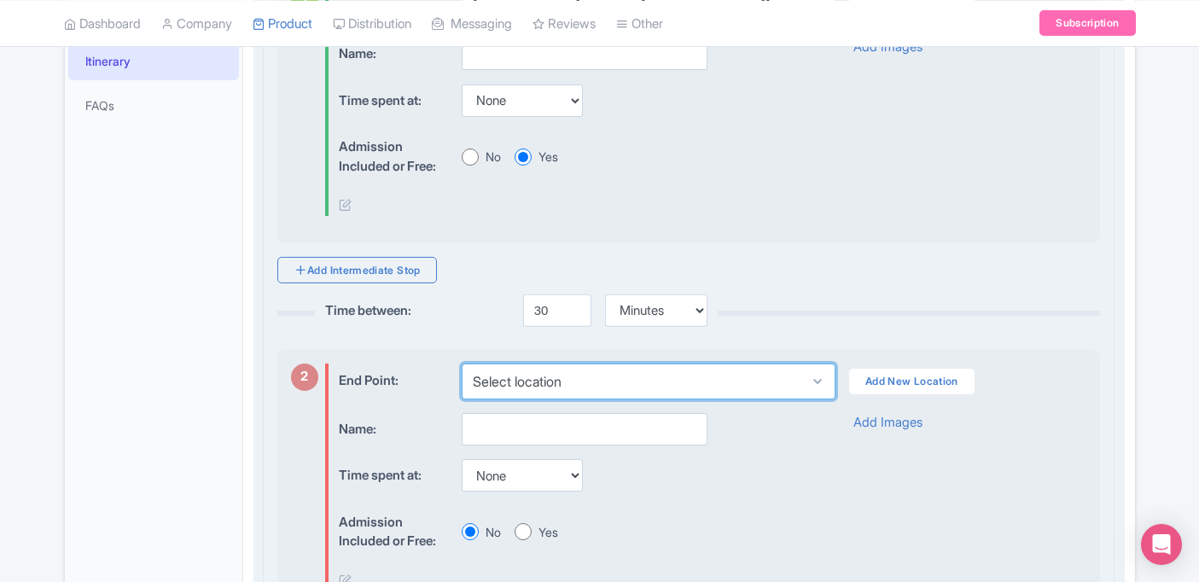
click at [572, 367] on select "Select location Bobby's Marina, Juancho Yrausquin Boulevard, Philipsburg, Sint …" at bounding box center [649, 382] width 374 height 36
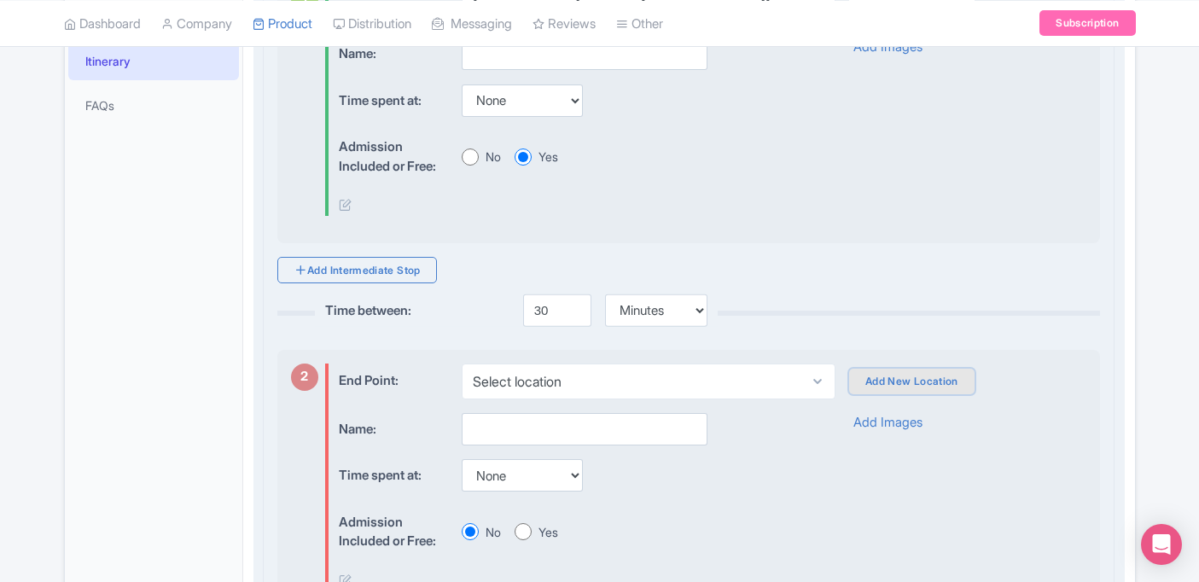
click at [871, 383] on link "Add New Location" at bounding box center [911, 382] width 125 height 26
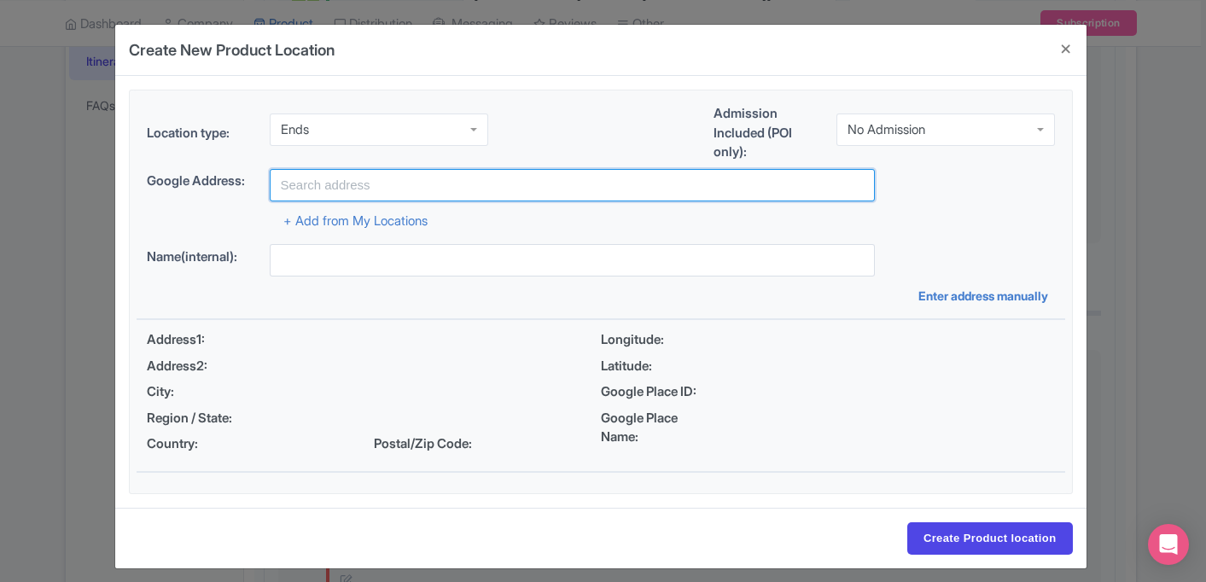
click at [422, 177] on input "text" at bounding box center [572, 185] width 605 height 32
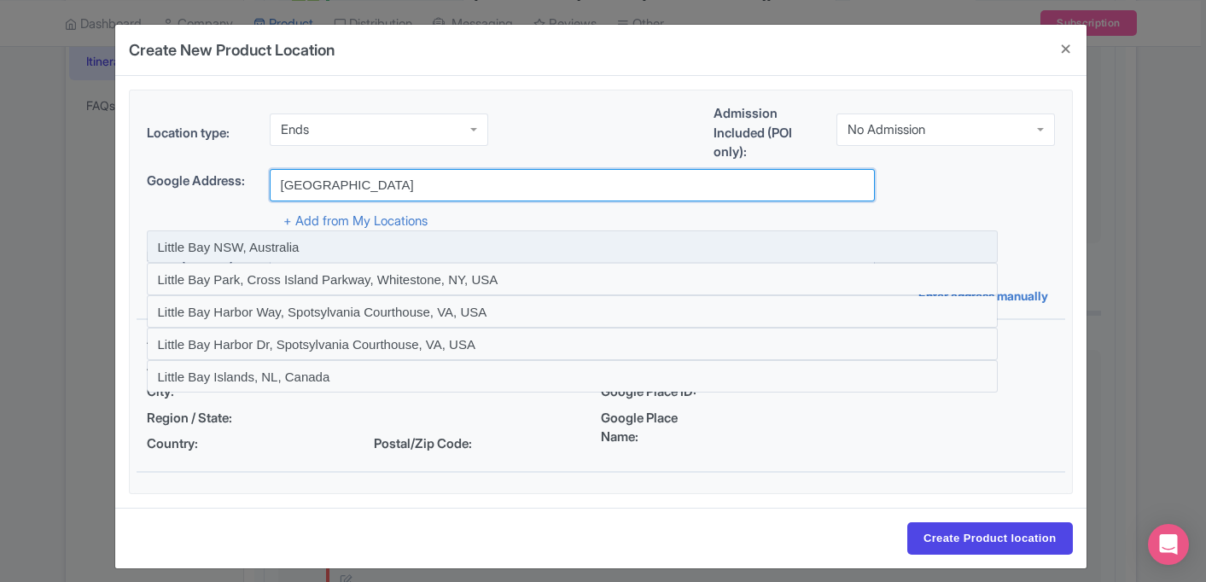
type input "[GEOGRAPHIC_DATA], [GEOGRAPHIC_DATA]"
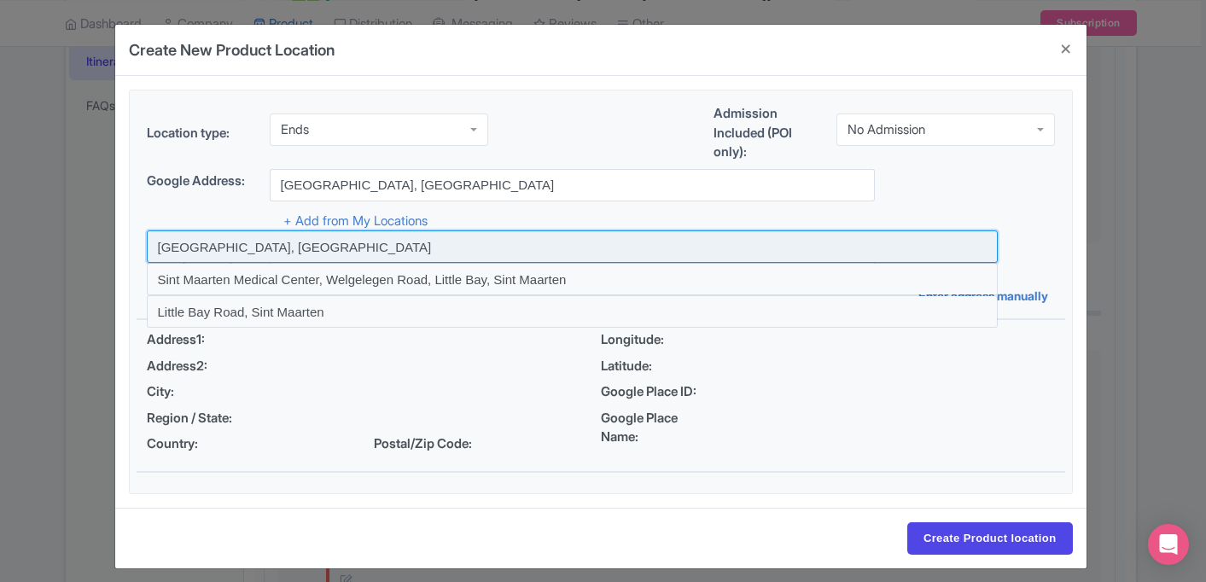
click at [381, 247] on input at bounding box center [572, 246] width 851 height 32
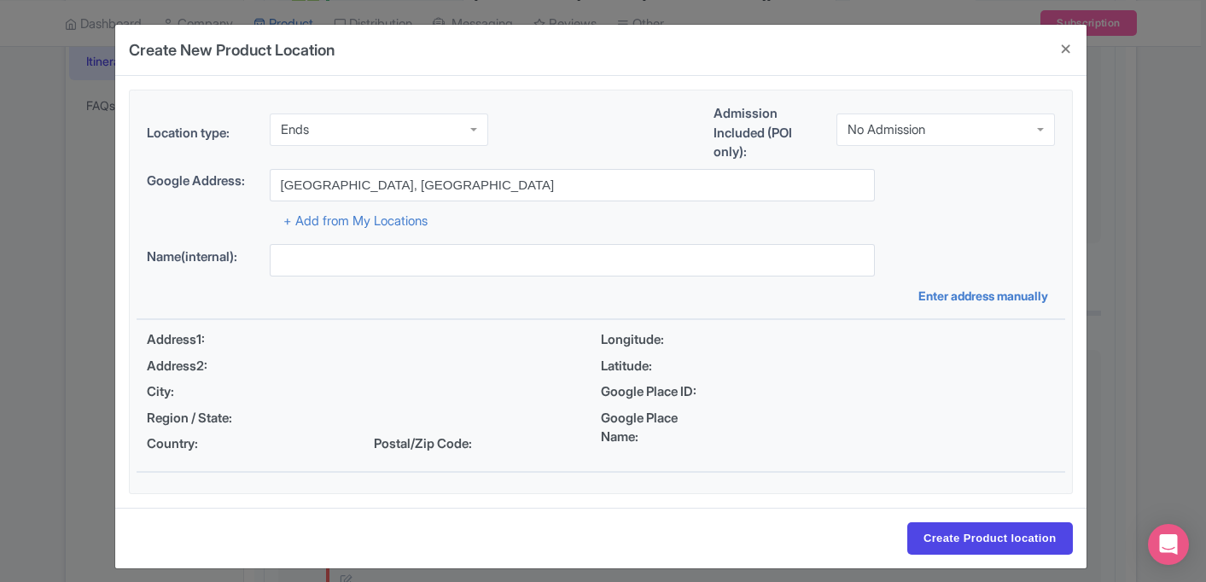
type input "[GEOGRAPHIC_DATA], [GEOGRAPHIC_DATA]"
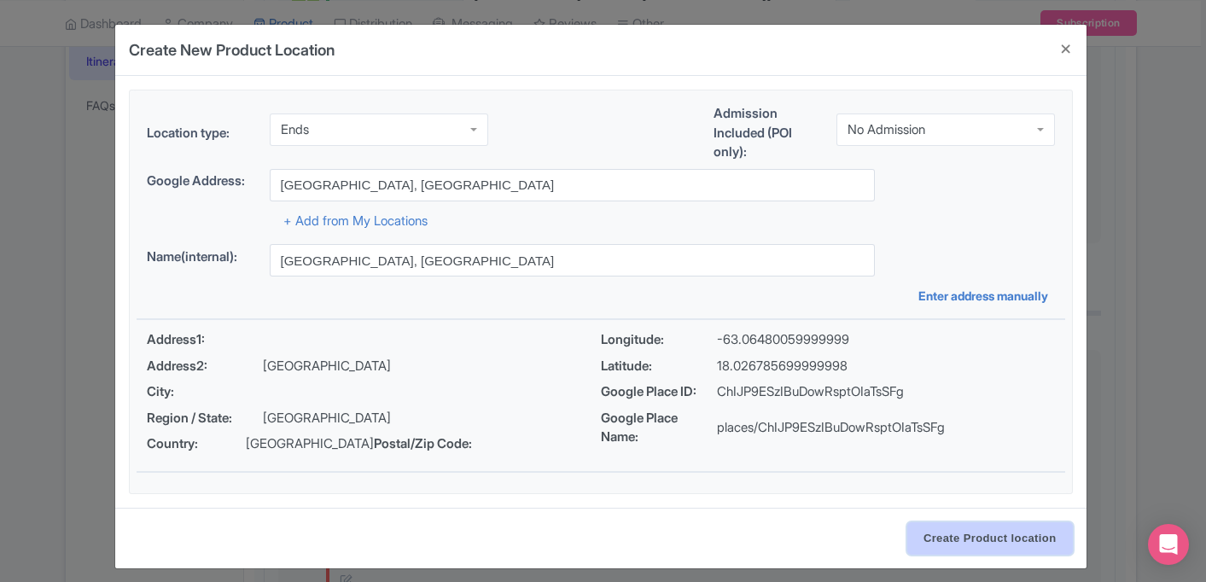
click at [1005, 543] on input "Create Product location" at bounding box center [990, 538] width 166 height 32
select select "e686d542-ec72-4275-9dd5-188606609c53"
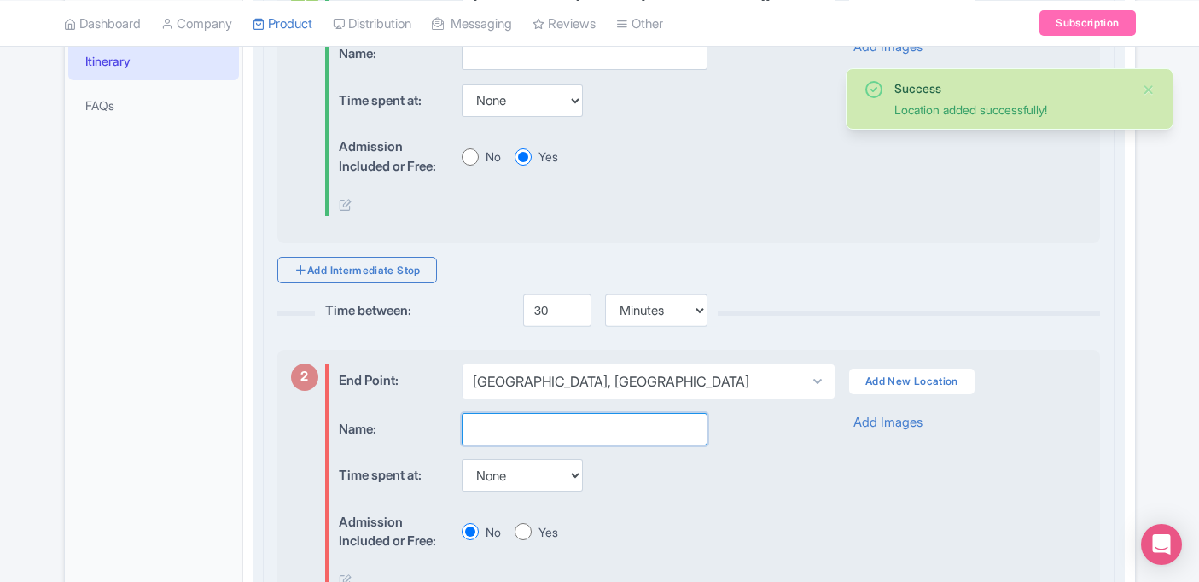
click at [626, 432] on input "text" at bounding box center [585, 429] width 246 height 32
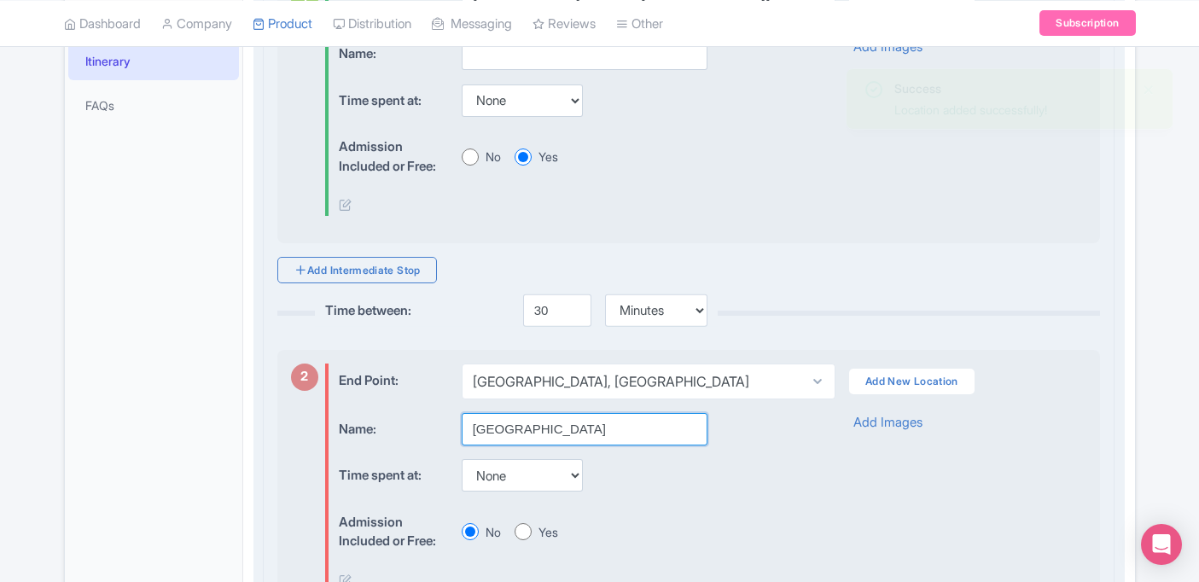
type input "[GEOGRAPHIC_DATA]"
click at [533, 478] on select "None 15 mins 30 mins 45 mins 1 hour 1 hour 15 mins 1 hour 30 mins 1 hour 45 min…" at bounding box center [522, 475] width 121 height 32
select select "60"
click at [644, 496] on div "Name: Little Bay Time spent at: None 15 mins 30 mins 45 mins 1 hour 1 hour 15 m…" at bounding box center [572, 505] width 467 height 185
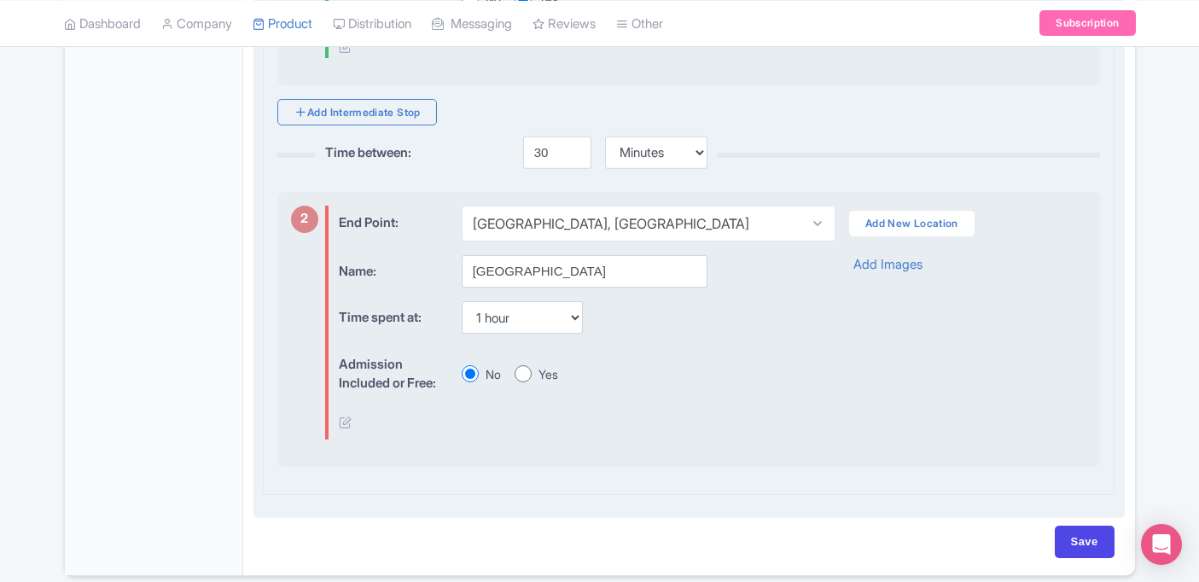
scroll to position [732, 0]
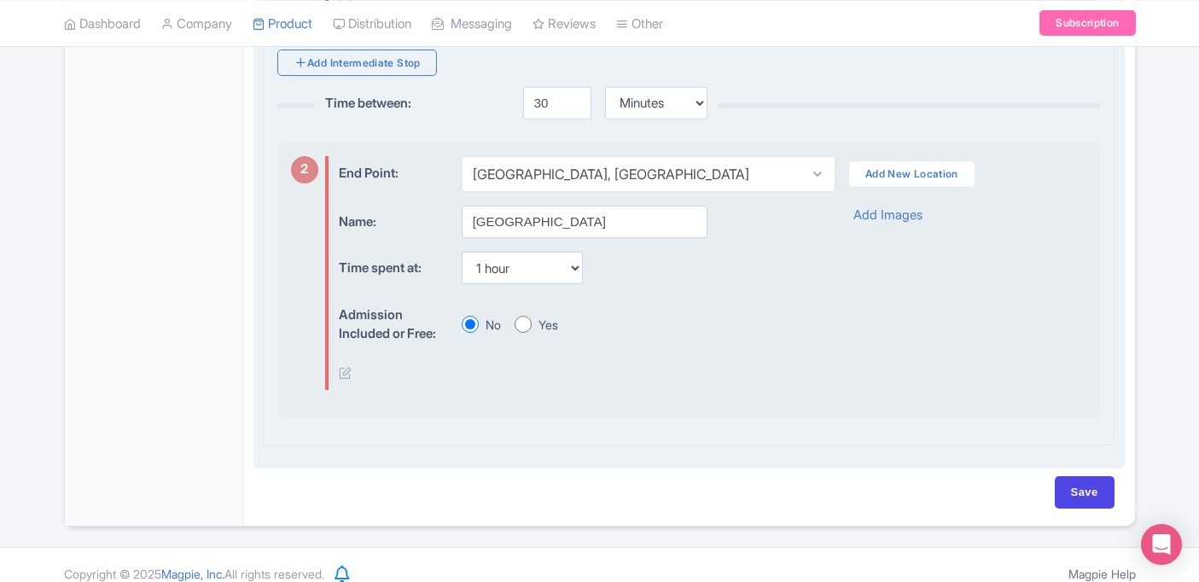
click at [539, 323] on label "Yes" at bounding box center [549, 325] width 20 height 18
click at [532, 323] on input "Yes" at bounding box center [523, 324] width 17 height 17
radio input "true"
click at [376, 61] on link "Add Intermediate Stop" at bounding box center [357, 63] width 160 height 26
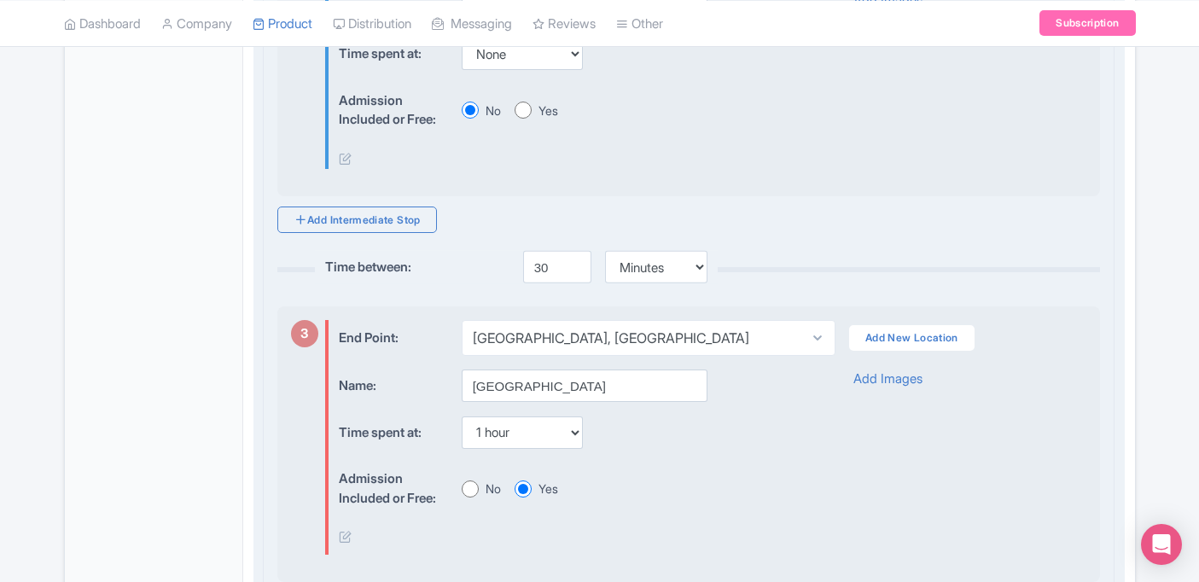
scroll to position [1118, 0]
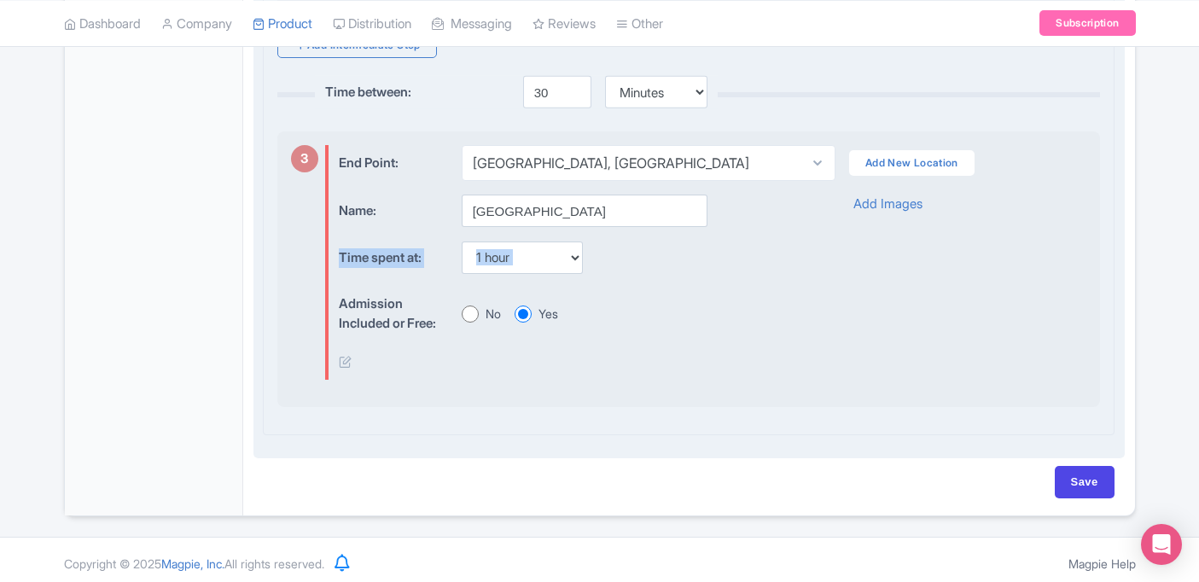
drag, startPoint x: 327, startPoint y: 326, endPoint x: 317, endPoint y: 266, distance: 60.5
click at [317, 266] on div "3 End Point: Select location Bobby's Marina, Juancho Yrausquin Boulevard, Phili…" at bounding box center [689, 269] width 824 height 276
click at [347, 368] on icon at bounding box center [345, 361] width 13 height 13
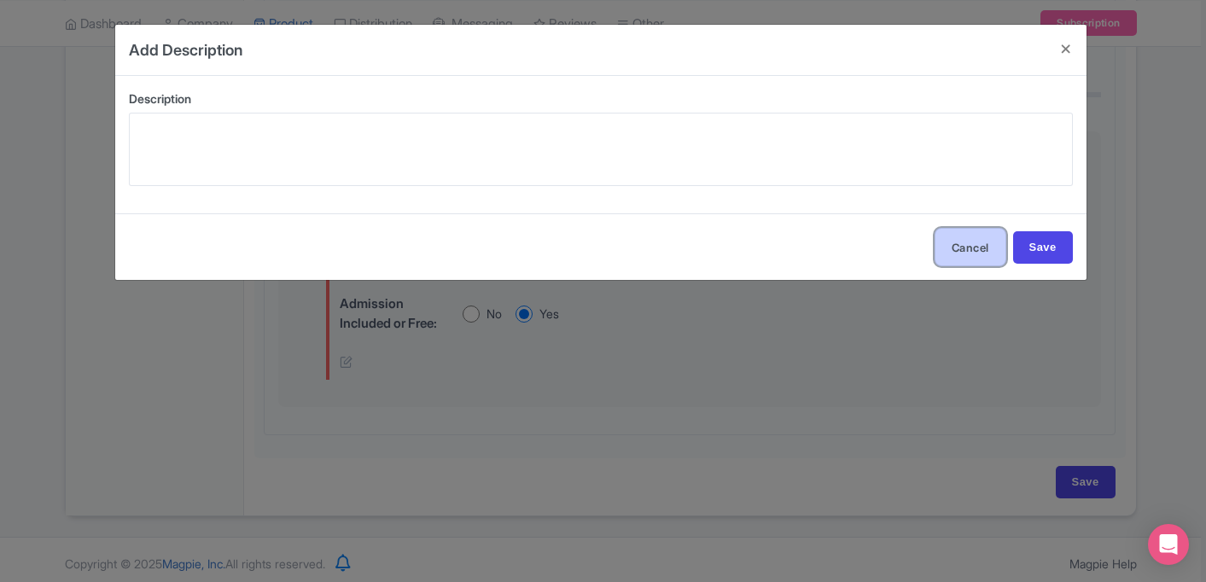
click at [962, 238] on button "Cancel" at bounding box center [971, 247] width 72 height 38
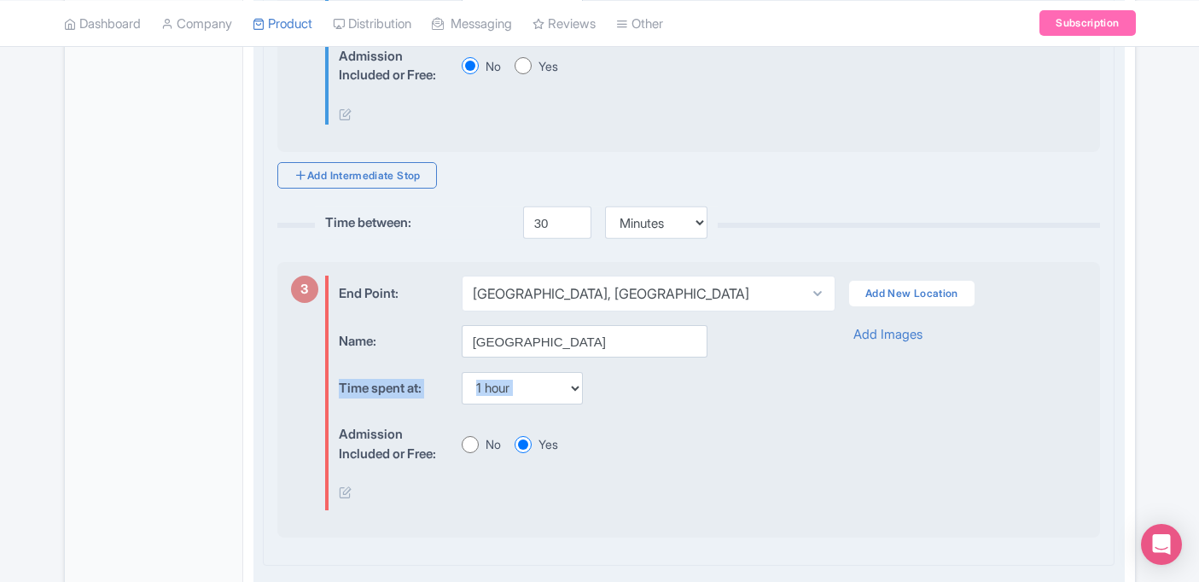
scroll to position [987, 0]
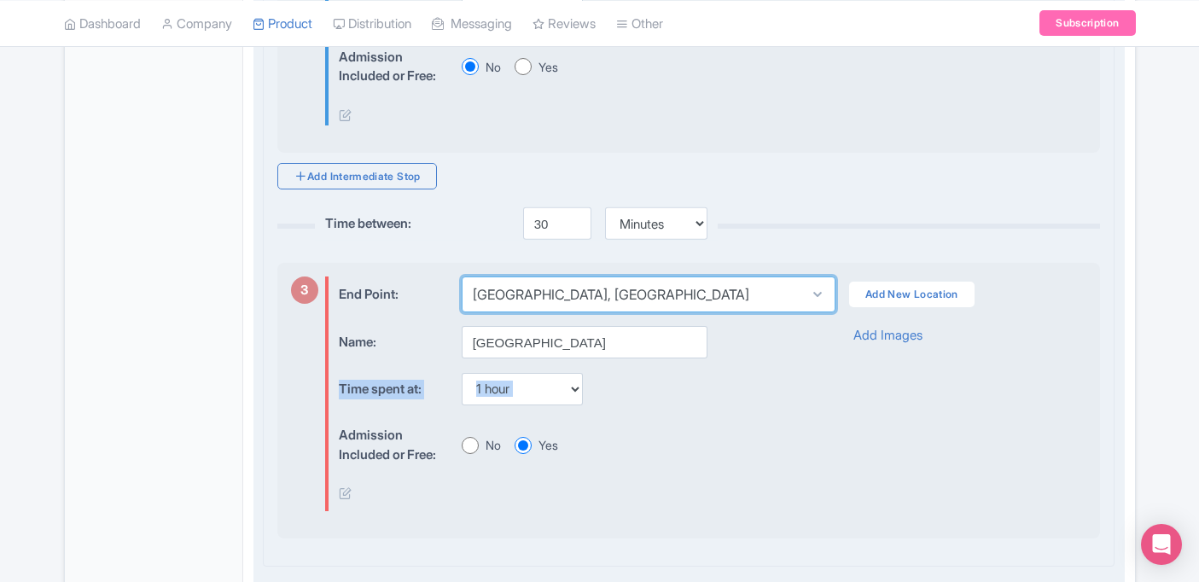
click at [495, 309] on select "Select location Bobby's Marina, Juancho Yrausquin Boulevard, Philipsburg, Sint …" at bounding box center [649, 295] width 374 height 36
select select "4d4d6ff3-1582-4639-bcae-f01343cfef9f"
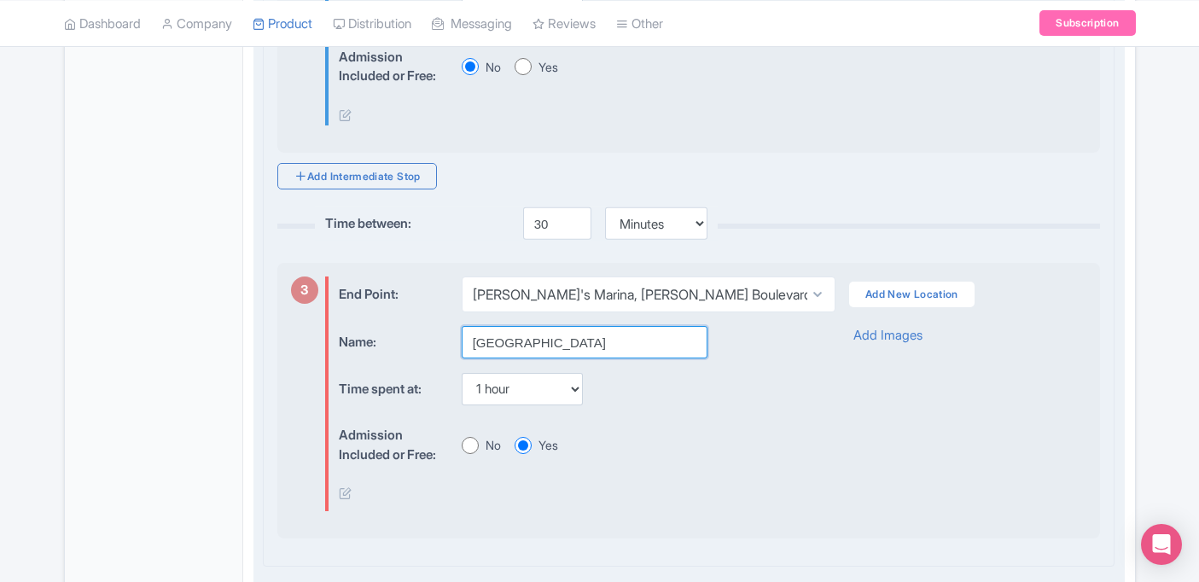
click at [530, 357] on input "Little Bay" at bounding box center [585, 342] width 246 height 32
type input "Bobby's Marina"
click at [527, 385] on div "Time spent at: None 15 mins 30 mins 45 mins 1 hour 1 hour 15 mins 1 hour 30 min…" at bounding box center [572, 389] width 467 height 33
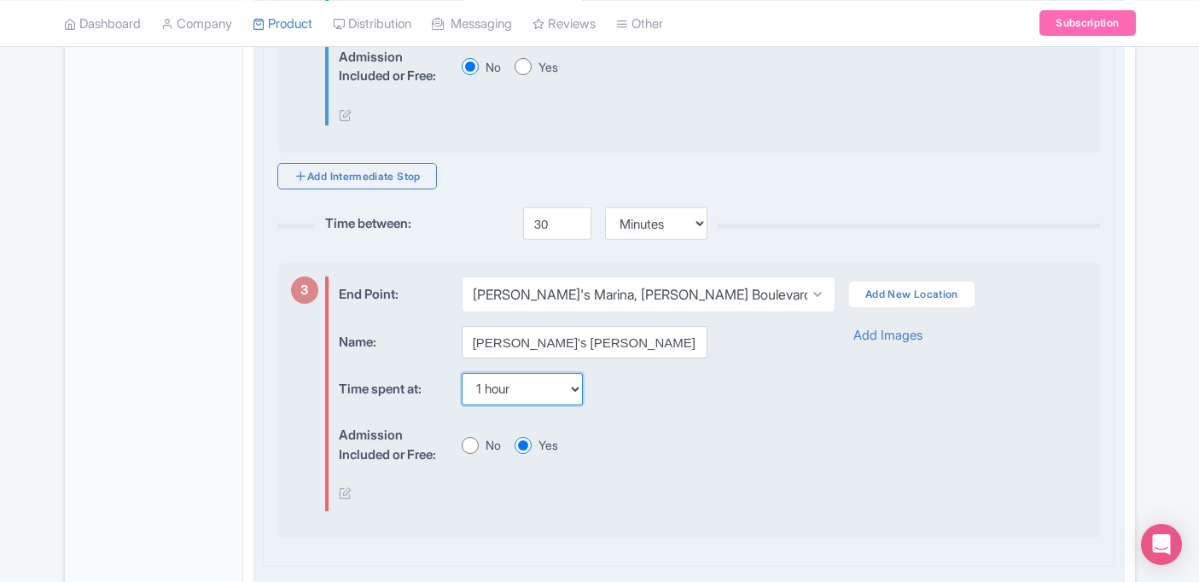
click at [525, 396] on select "None 15 mins 30 mins 45 mins 1 hour 1 hour 15 mins 1 hour 30 mins 1 hour 45 min…" at bounding box center [522, 389] width 121 height 32
select select "0"
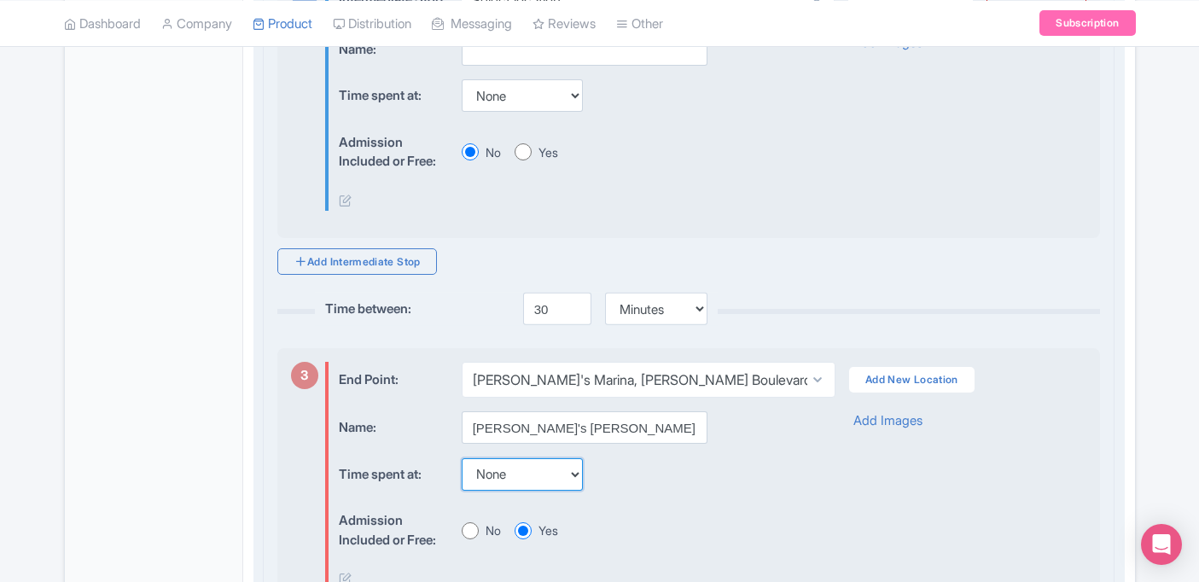
scroll to position [897, 0]
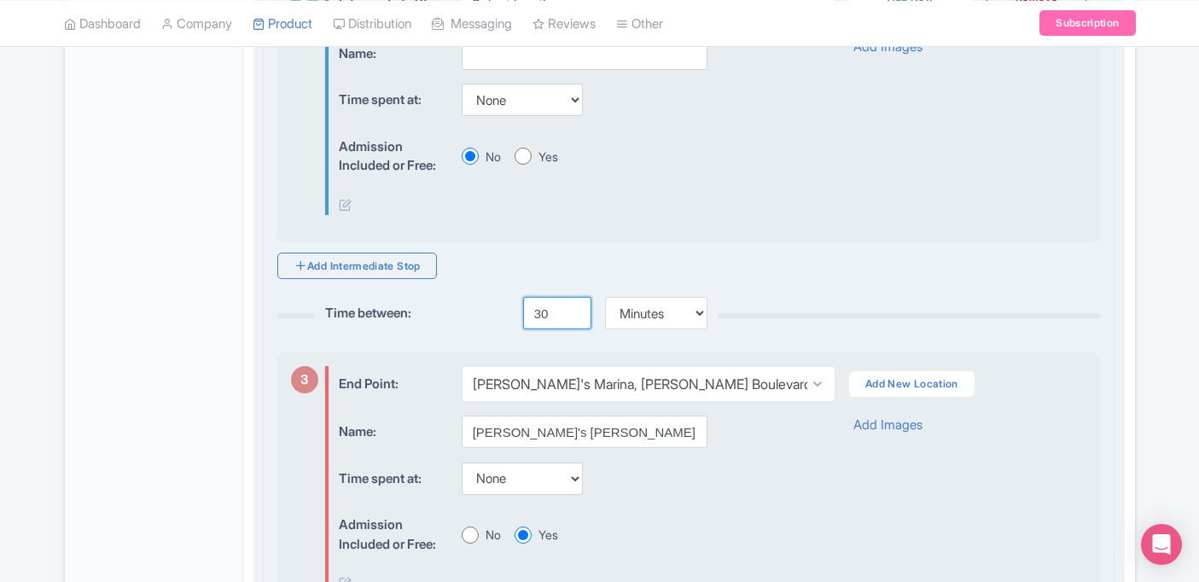
click at [539, 323] on input "30" at bounding box center [557, 313] width 68 height 32
type input "60"
click at [555, 243] on div "2 Intermediate Stop: Select location Little Bay, Sint Maarten Mullet Bay Beach,…" at bounding box center [689, 107] width 824 height 272
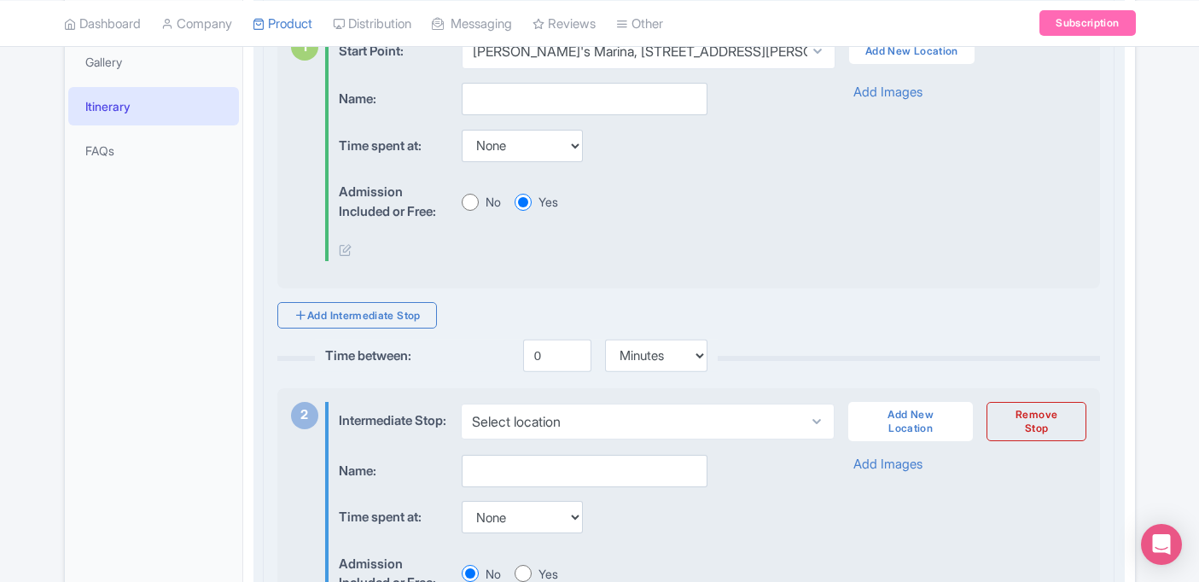
scroll to position [504, 0]
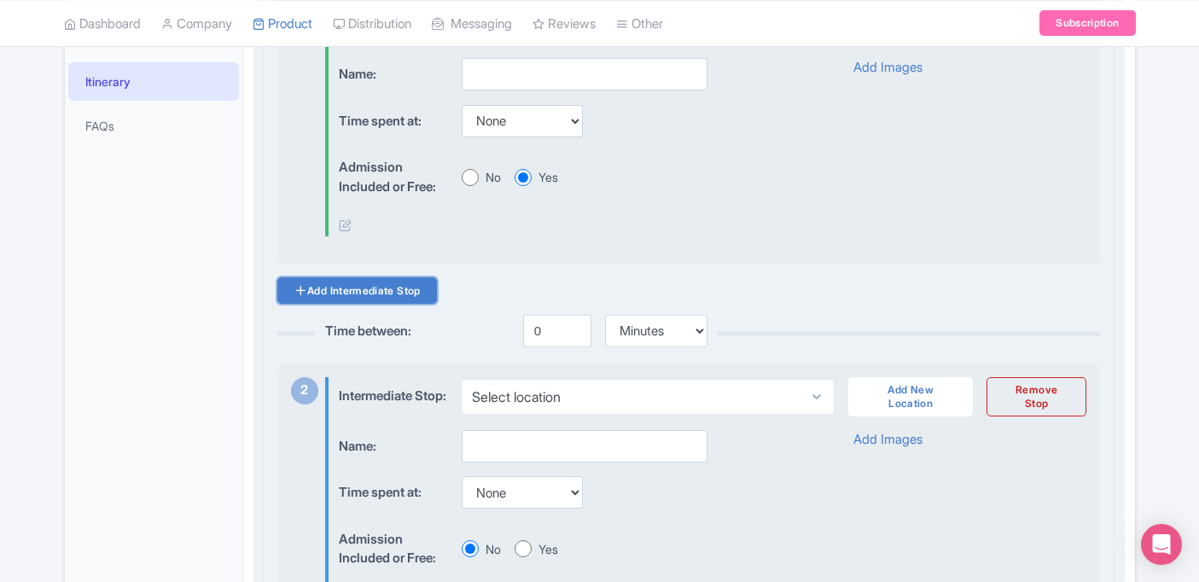
click at [393, 286] on link "Add Intermediate Stop" at bounding box center [357, 290] width 160 height 26
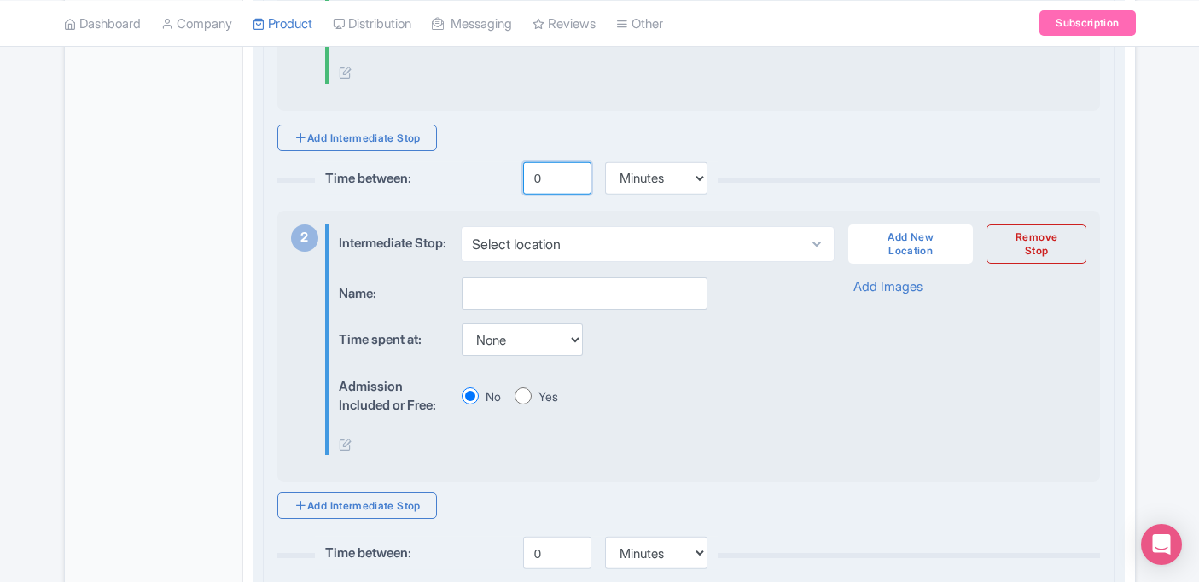
click at [554, 179] on input "0" at bounding box center [557, 178] width 68 height 32
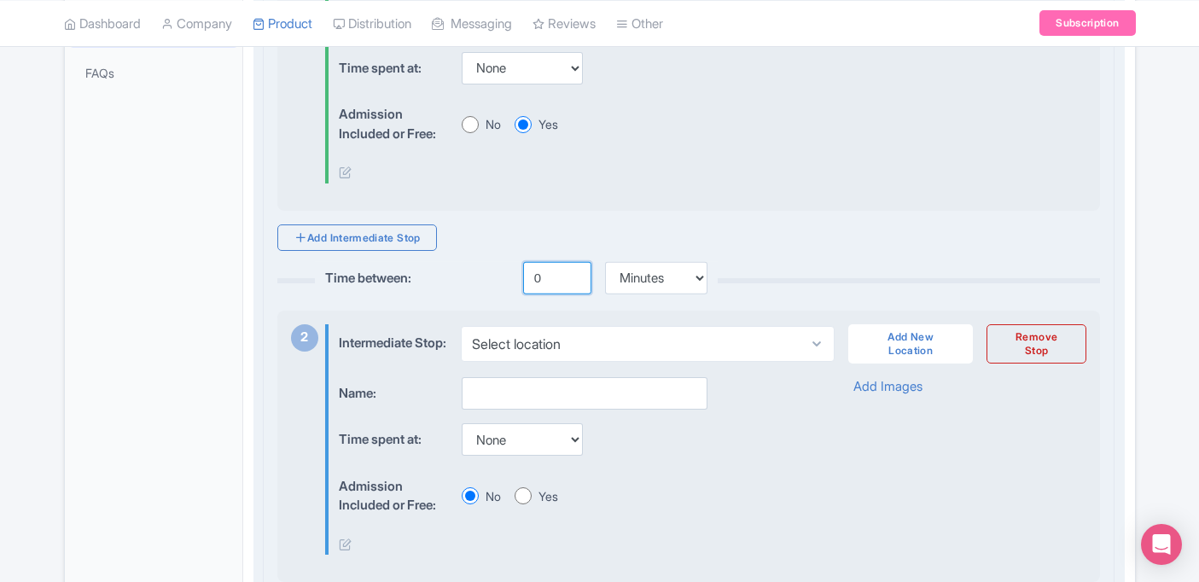
scroll to position [551, 0]
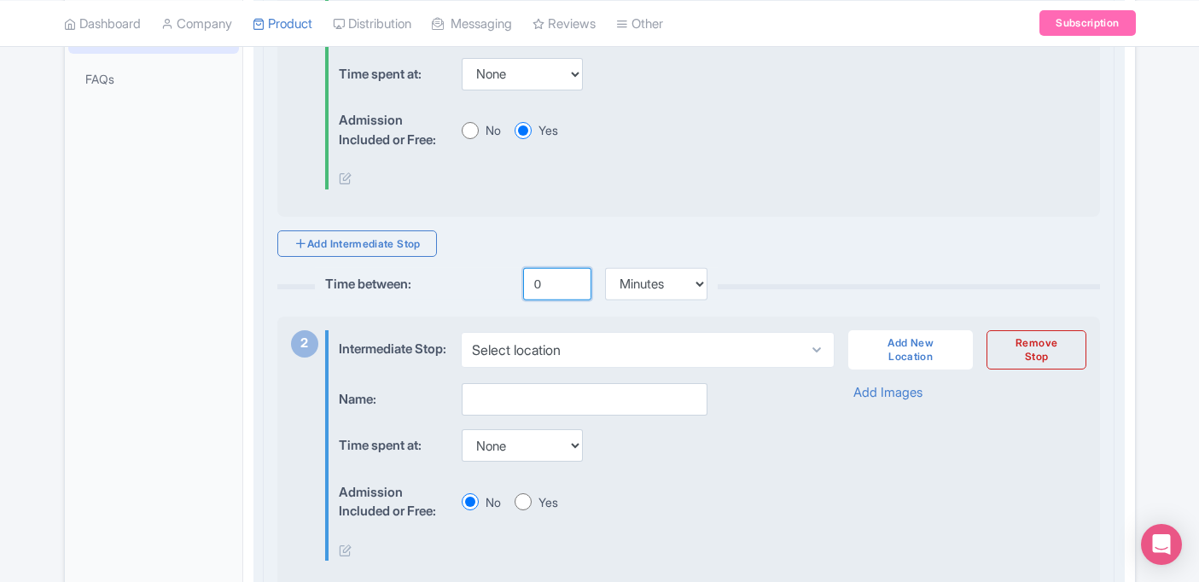
click at [532, 288] on input "0" at bounding box center [557, 284] width 68 height 32
type input "30"
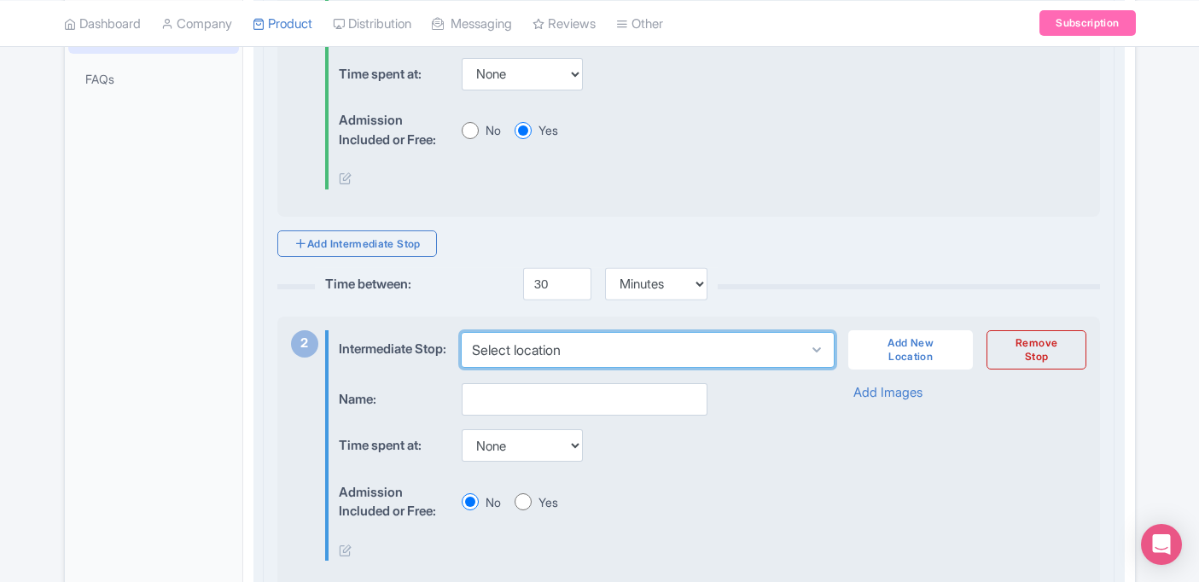
click at [552, 351] on select "Select location Little Bay, Sint Maarten Mullet Bay Beach, Sint Maarten Mullet …" at bounding box center [648, 350] width 374 height 36
select select "39028aab-7a66-42aa-8b7b-1e827ad6eb0d"
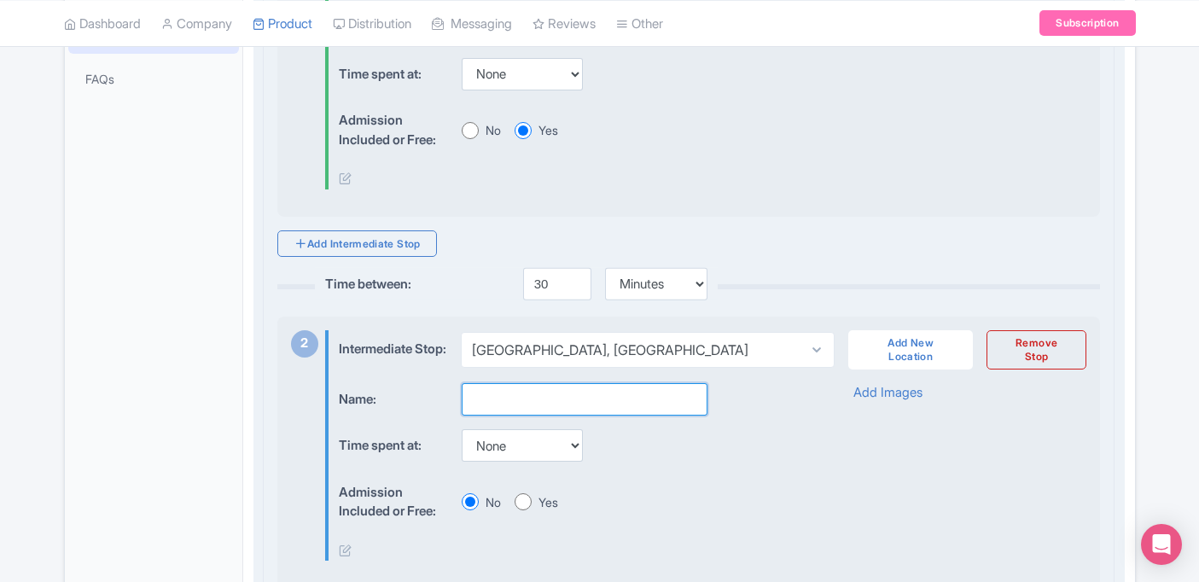
click at [517, 416] on input "text" at bounding box center [585, 399] width 246 height 32
type input "[GEOGRAPHIC_DATA]"
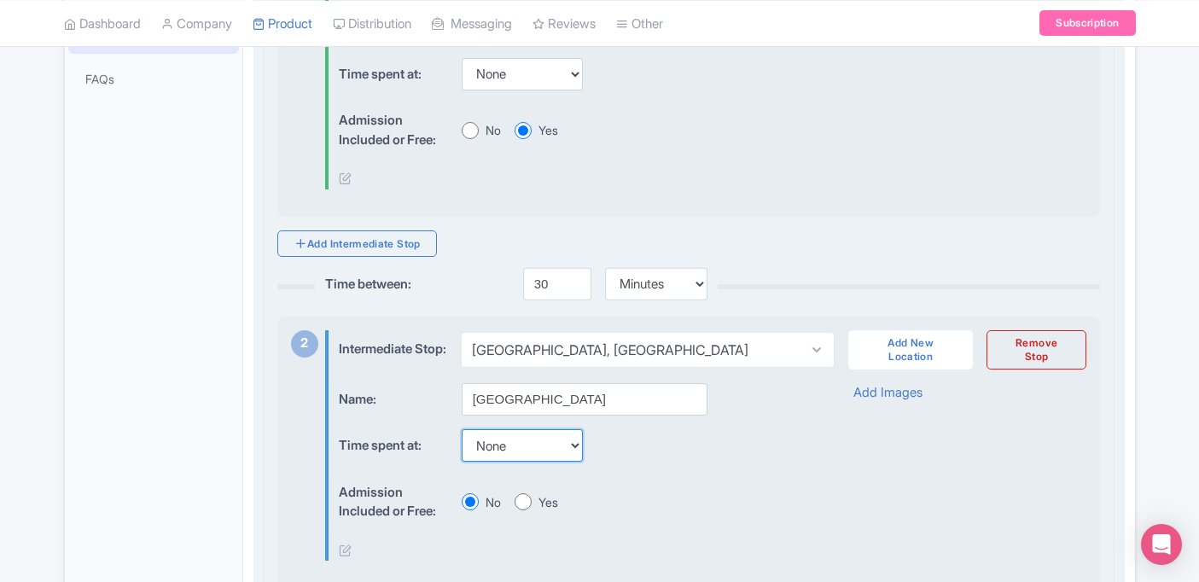
click at [529, 458] on select "None 15 mins 30 mins 45 mins 1 hour 1 hour 15 mins 1 hour 30 mins 1 hour 45 min…" at bounding box center [522, 445] width 121 height 32
select select "60"
click at [586, 512] on div "Admission Included or Free: No Yes" at bounding box center [572, 502] width 467 height 52
click at [541, 511] on label "Yes" at bounding box center [549, 502] width 20 height 18
click at [532, 510] on input "Yes" at bounding box center [523, 501] width 17 height 17
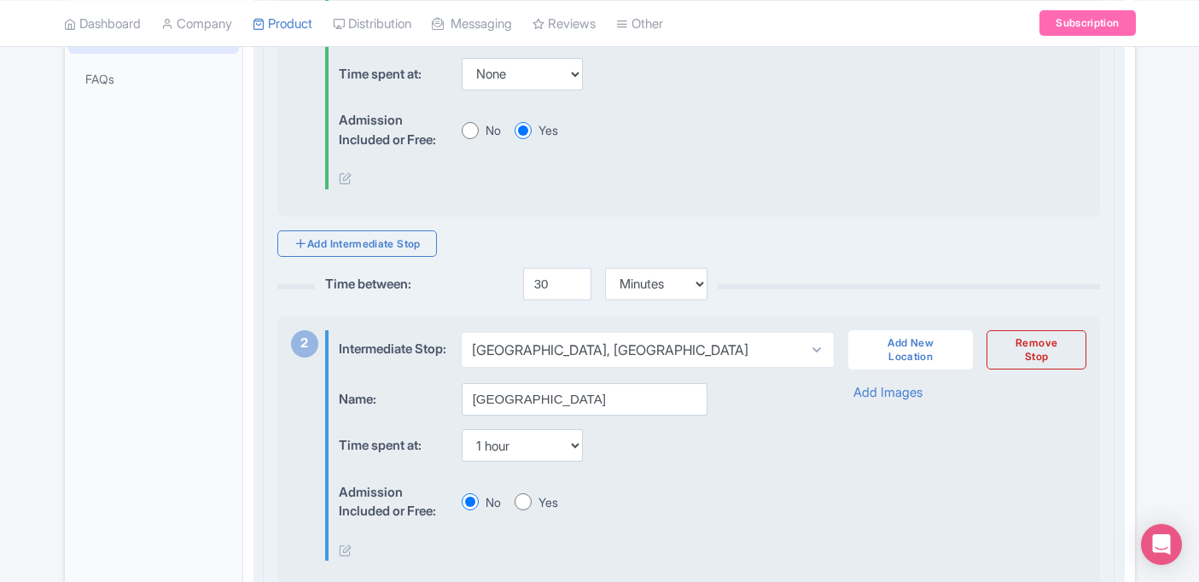
radio input "true"
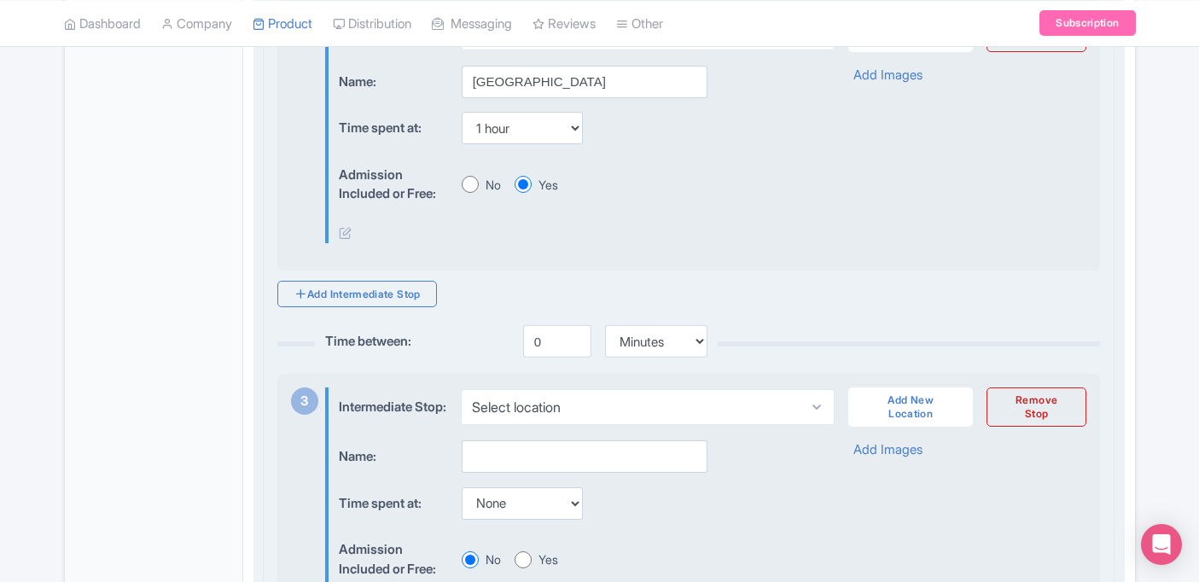
scroll to position [871, 0]
click at [548, 355] on input "0" at bounding box center [557, 339] width 68 height 32
click at [407, 302] on link "Add Intermediate Stop" at bounding box center [357, 291] width 160 height 26
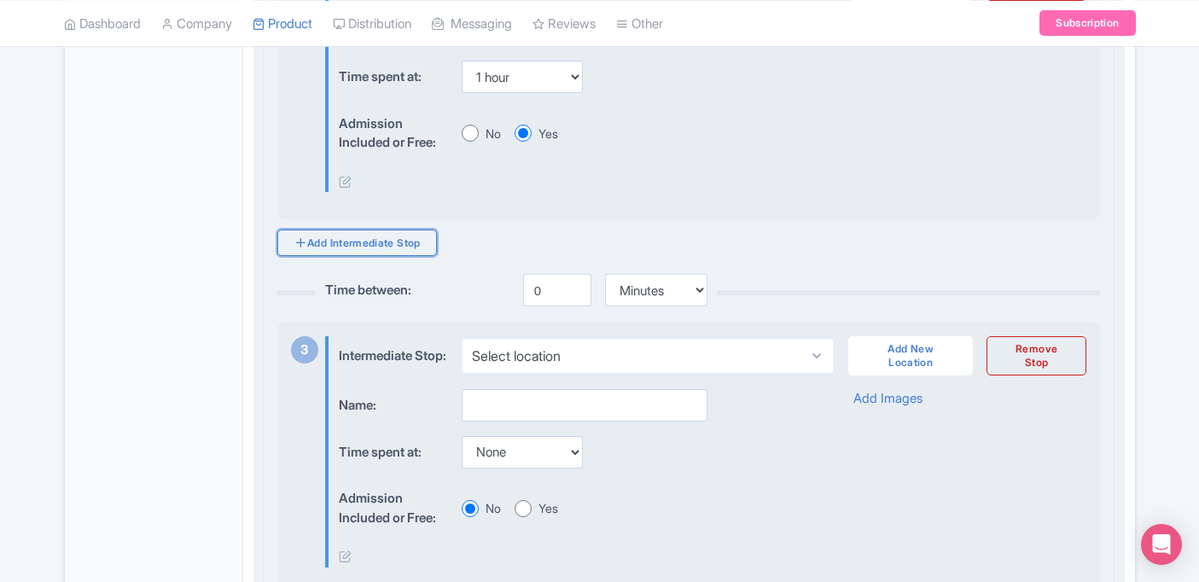
scroll to position [949, 0]
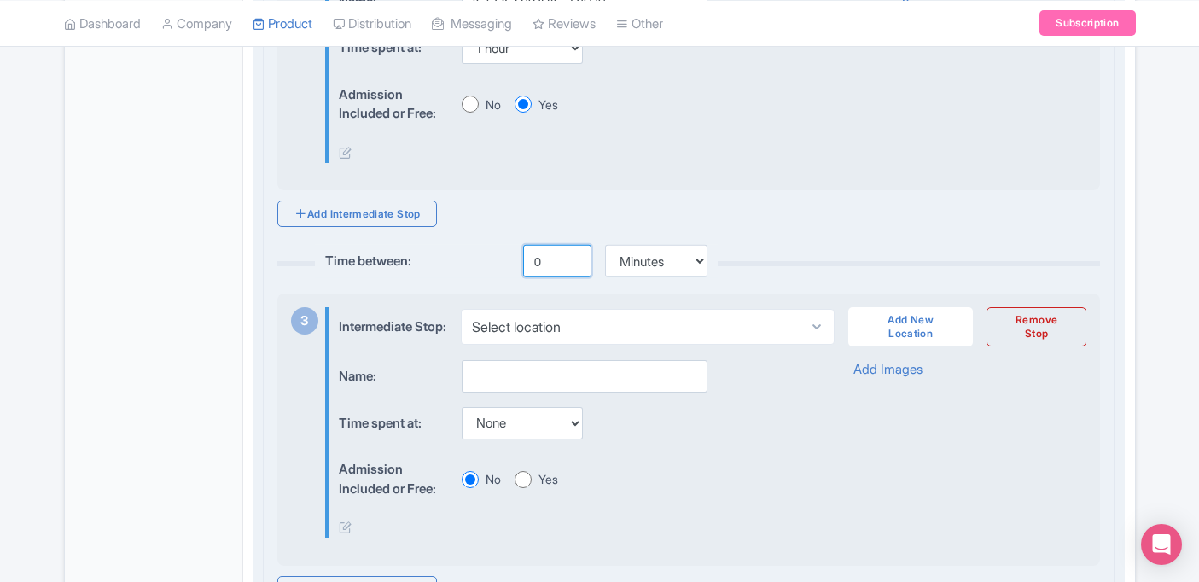
click at [545, 272] on input "0" at bounding box center [557, 261] width 68 height 32
type input "60"
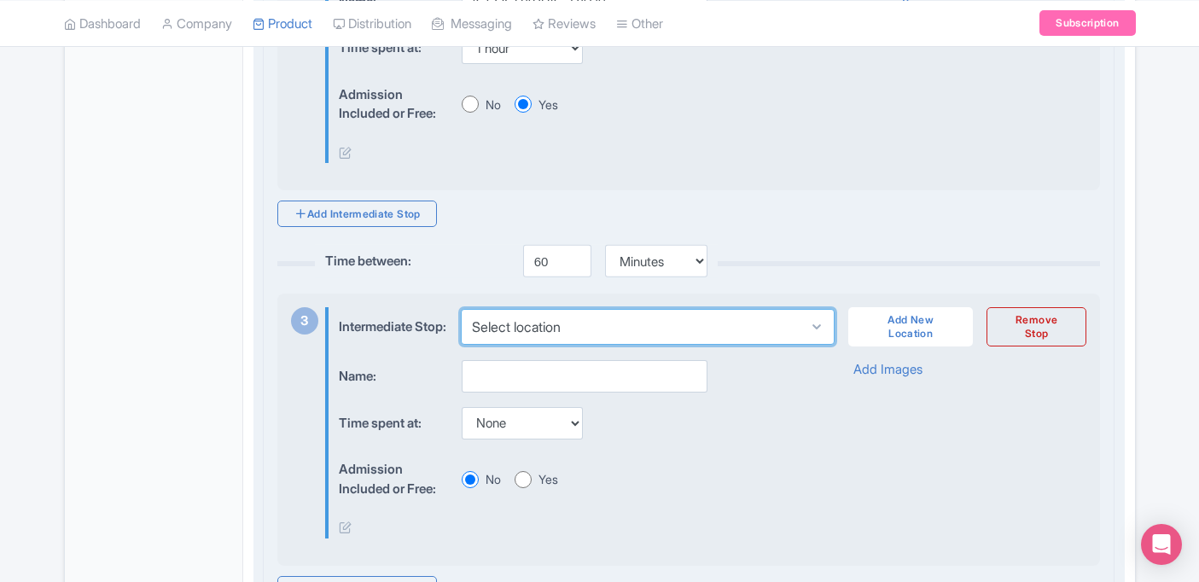
click at [542, 345] on select "Select location Little Bay, Sint Maarten Mullet Bay Beach, Sint Maarten Mullet …" at bounding box center [648, 327] width 374 height 36
select select "2cc3c000-2d38-4934-8286-247c4da241b8"
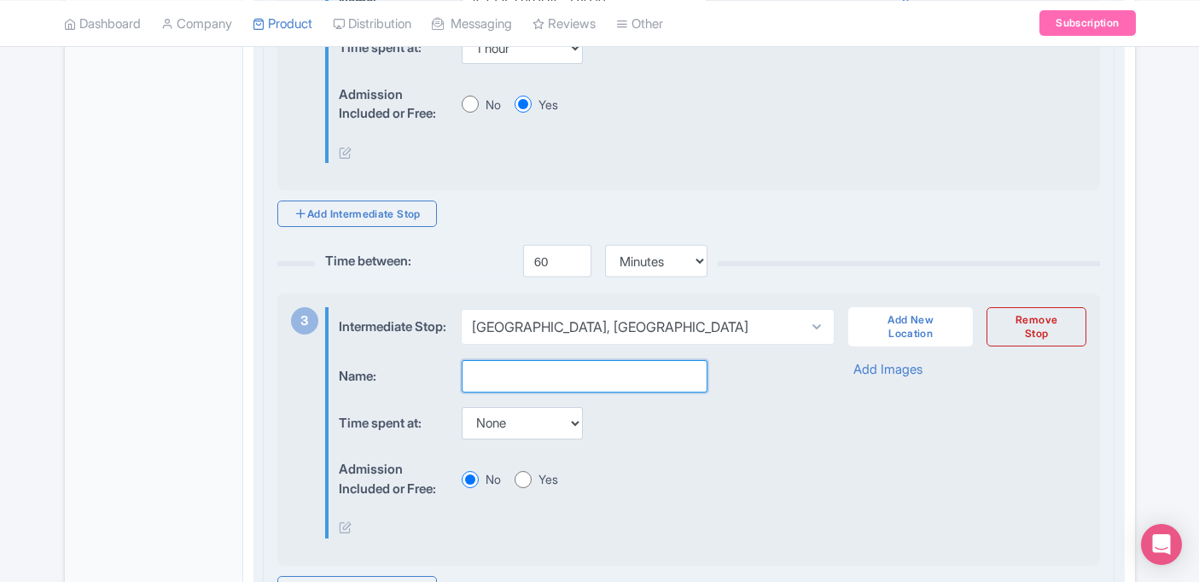
click at [515, 393] on input "text" at bounding box center [585, 376] width 246 height 32
type input "[GEOGRAPHIC_DATA]"
click at [505, 440] on select "None 15 mins 30 mins 45 mins 1 hour 1 hour 15 mins 1 hour 30 mins 1 hour 45 min…" at bounding box center [522, 423] width 121 height 32
select select "15"
click at [530, 488] on input "Yes" at bounding box center [523, 479] width 17 height 17
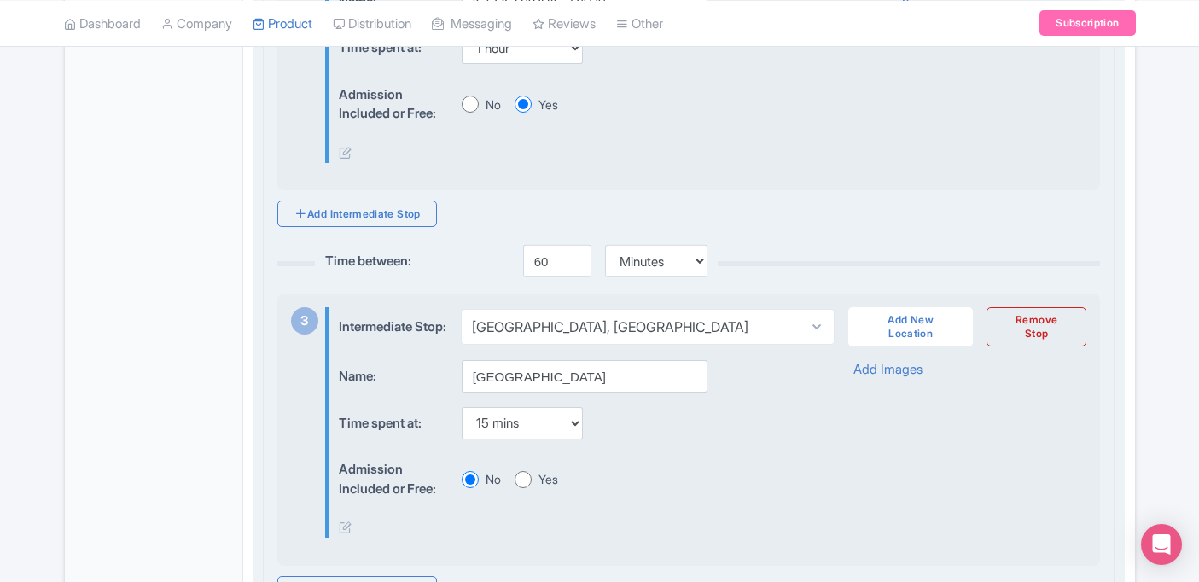
radio input "true"
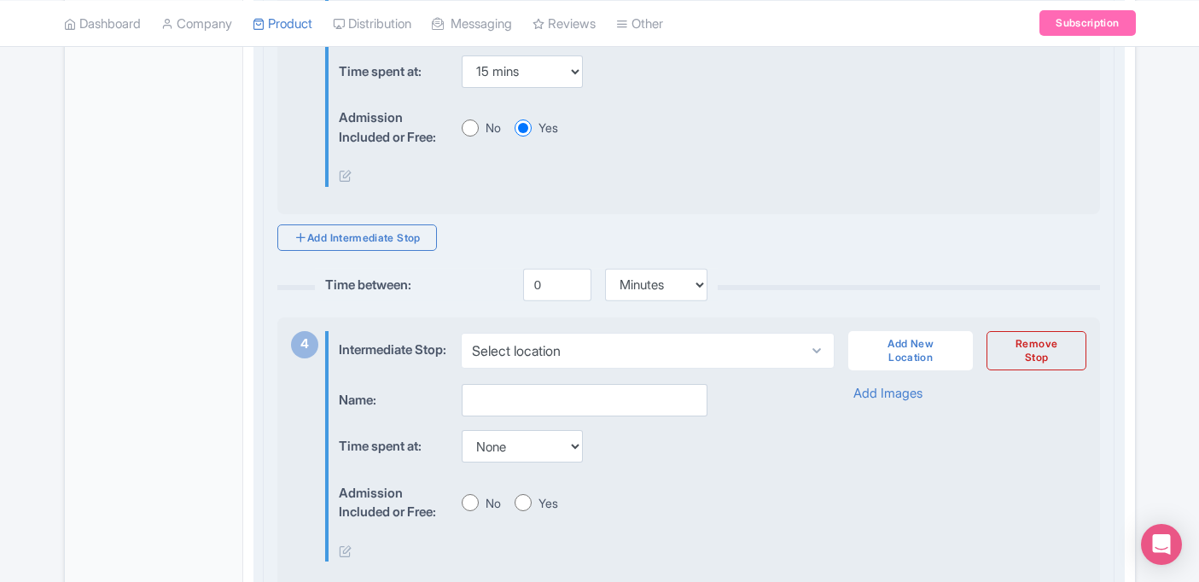
scroll to position [1333, 0]
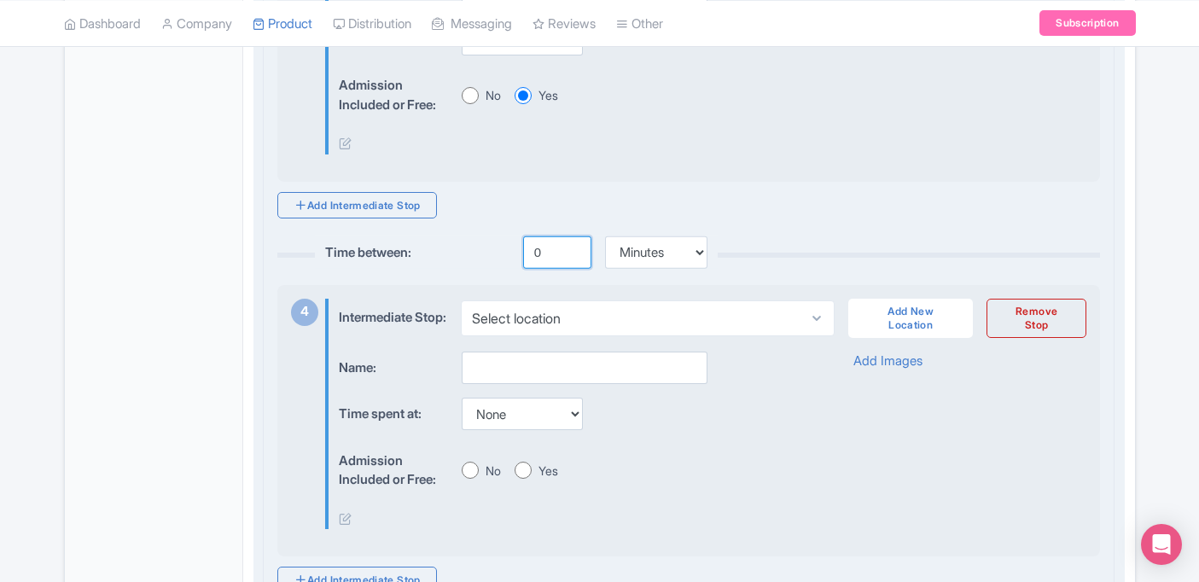
click at [556, 269] on input "0" at bounding box center [557, 252] width 68 height 32
type input "10"
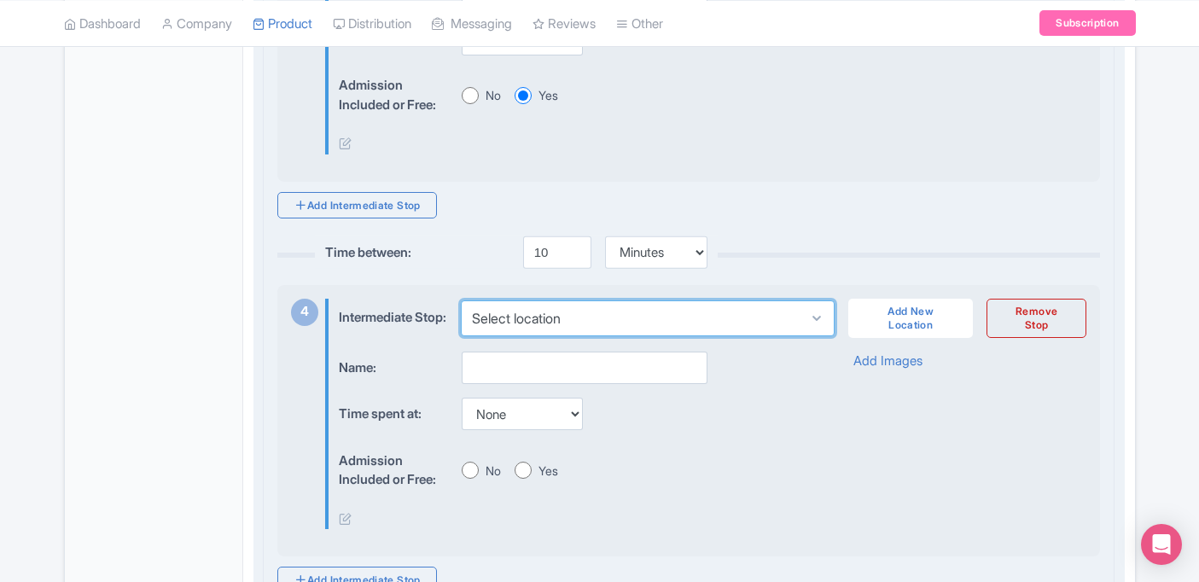
click at [556, 336] on select "Select location Little Bay, Sint Maarten Mullet Bay Beach, Sint Maarten Mullet …" at bounding box center [648, 318] width 374 height 36
select select "af563eda-d15a-4b79-a705-3901c3eb2135"
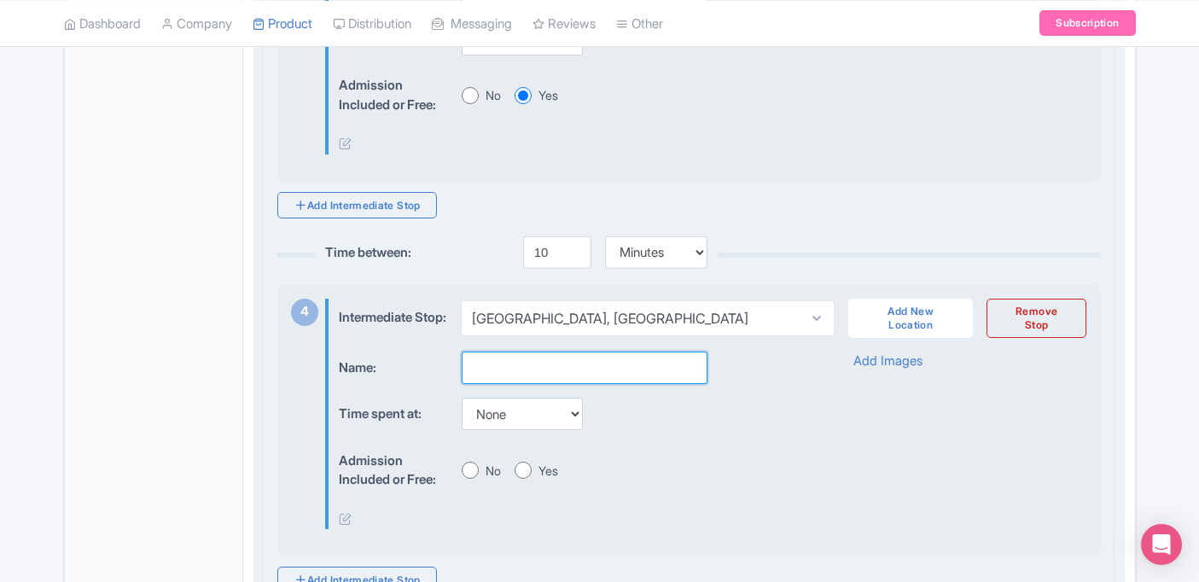
click at [533, 384] on input "text" at bounding box center [585, 368] width 246 height 32
type input "Mullet Bay"
click at [516, 430] on select "None 15 mins 30 mins 45 mins 1 hour 1 hour 15 mins 1 hour 30 mins 1 hour 45 min…" at bounding box center [522, 414] width 121 height 32
select select "105"
click at [619, 431] on div "Time spent at: None 15 mins 30 mins 45 mins 1 hour 1 hour 15 mins 1 hour 30 min…" at bounding box center [572, 414] width 467 height 33
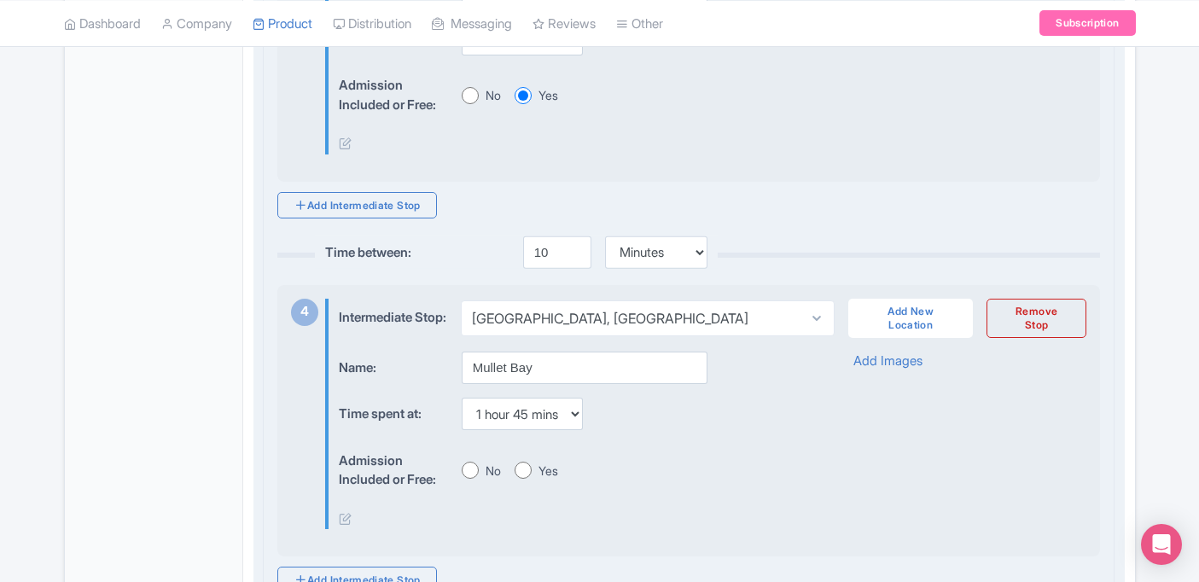
click at [528, 479] on input "Yes" at bounding box center [523, 470] width 17 height 17
radio input "true"
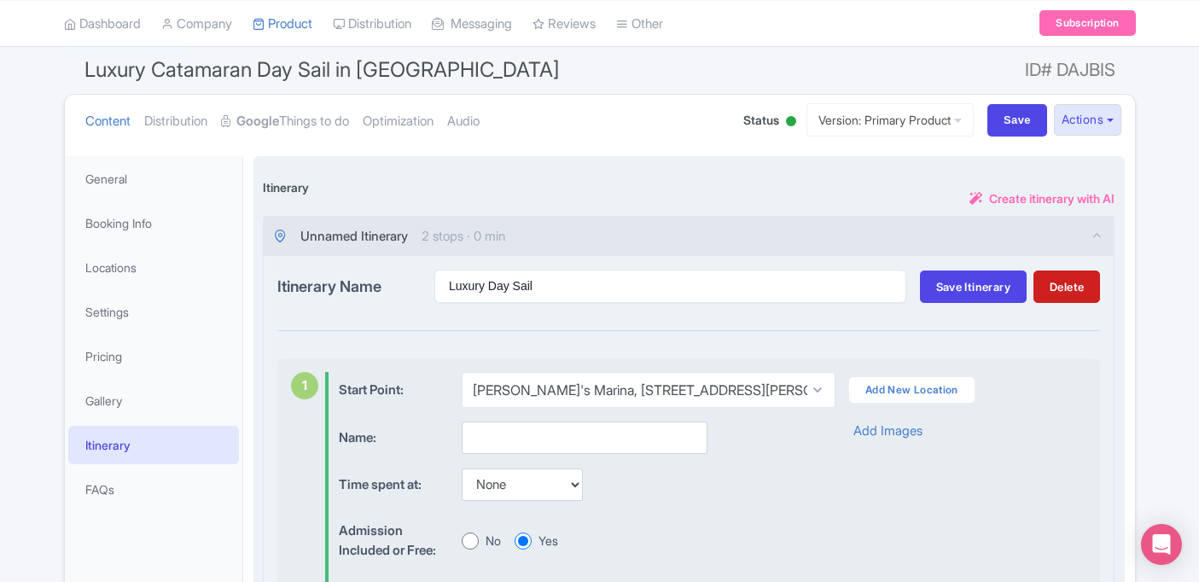
scroll to position [128, 0]
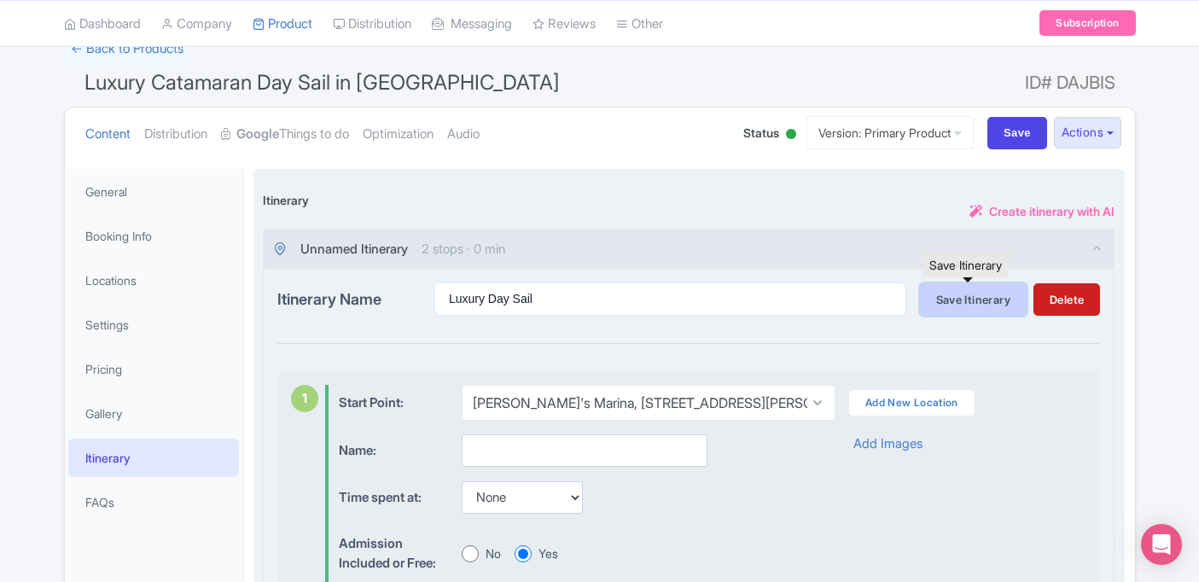
click at [958, 308] on button "Save Itinerary" at bounding box center [973, 299] width 107 height 32
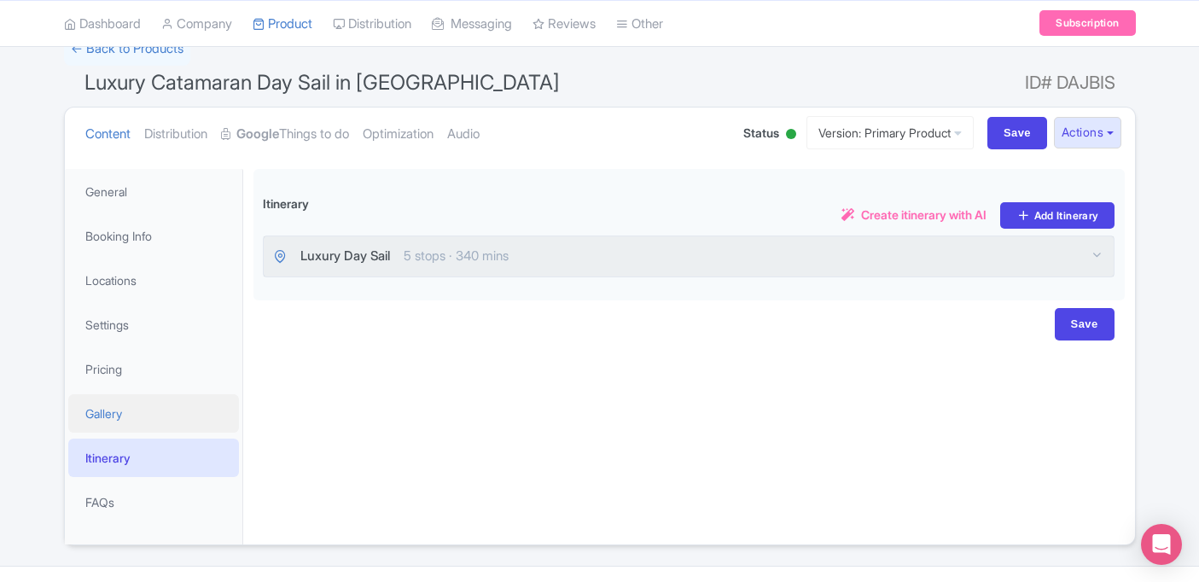
click at [144, 407] on link "Gallery" at bounding box center [153, 413] width 171 height 38
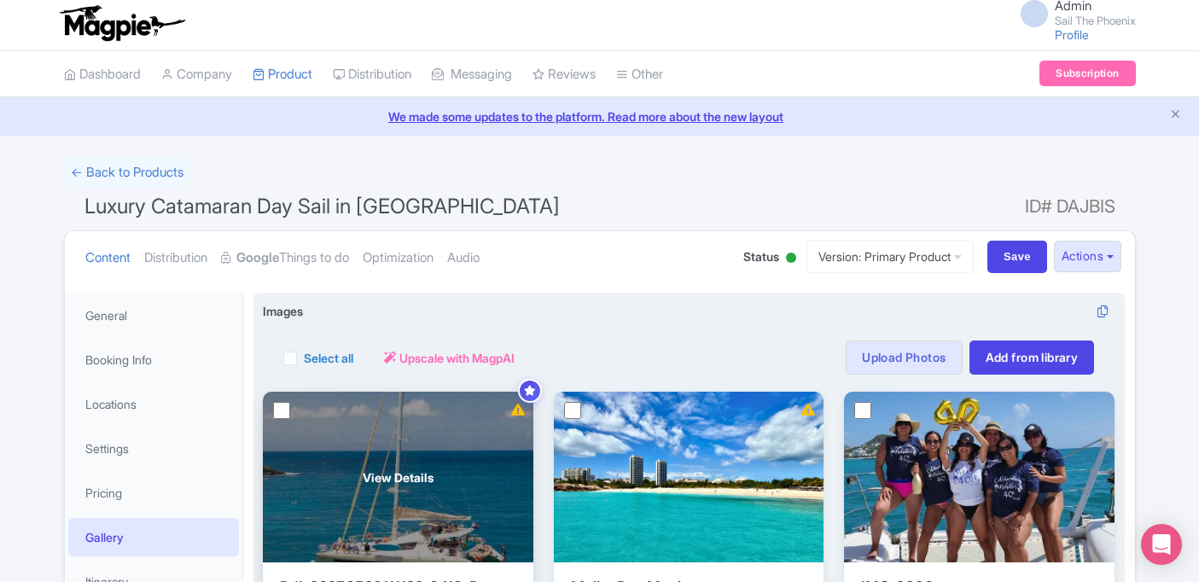
scroll to position [0, 0]
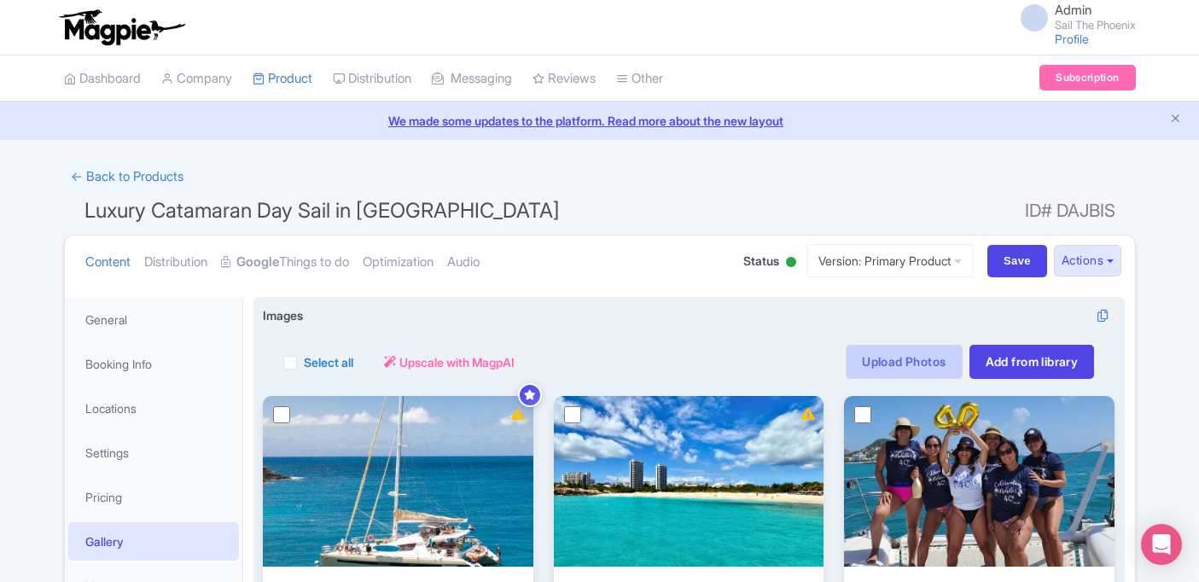
click at [883, 349] on link "Upload Photos" at bounding box center [904, 362] width 116 height 34
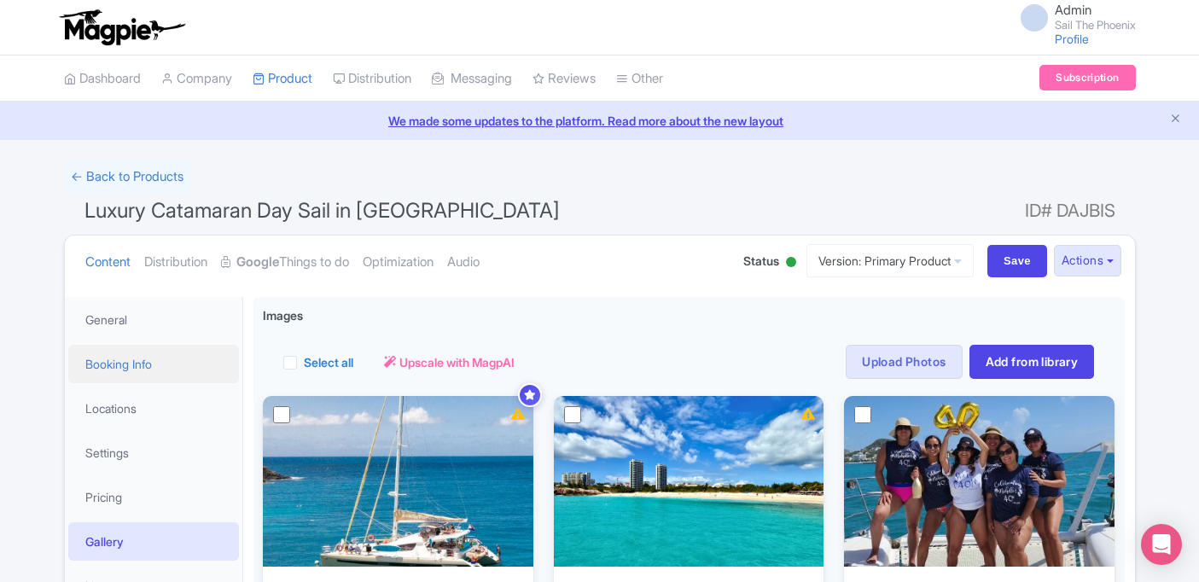
click at [157, 364] on link "Booking Info" at bounding box center [153, 364] width 171 height 38
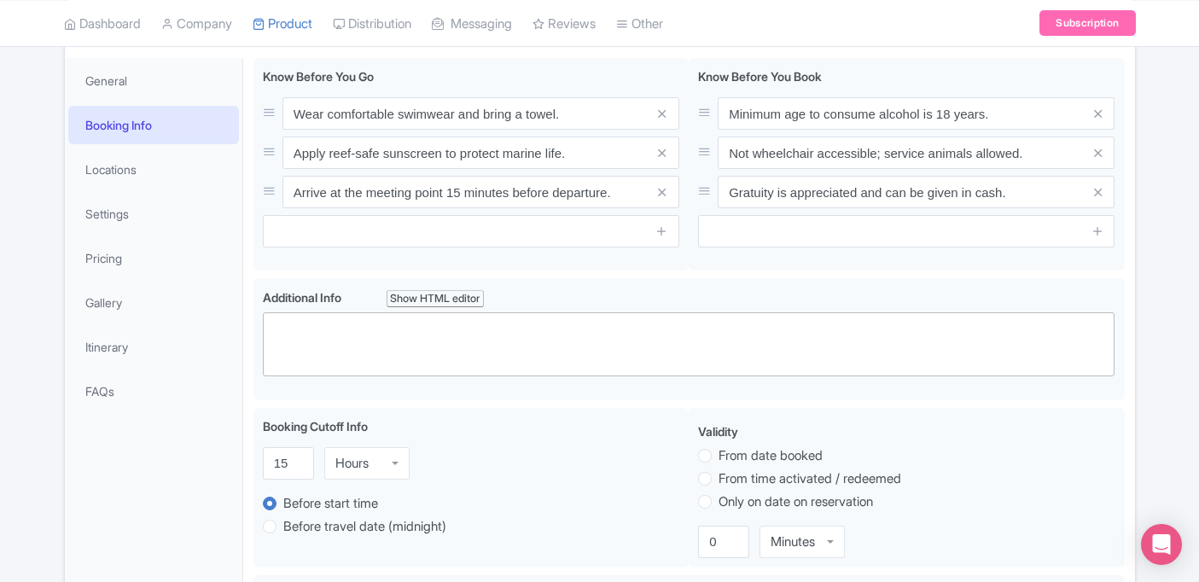
scroll to position [240, 0]
click at [173, 174] on link "Locations" at bounding box center [153, 168] width 171 height 38
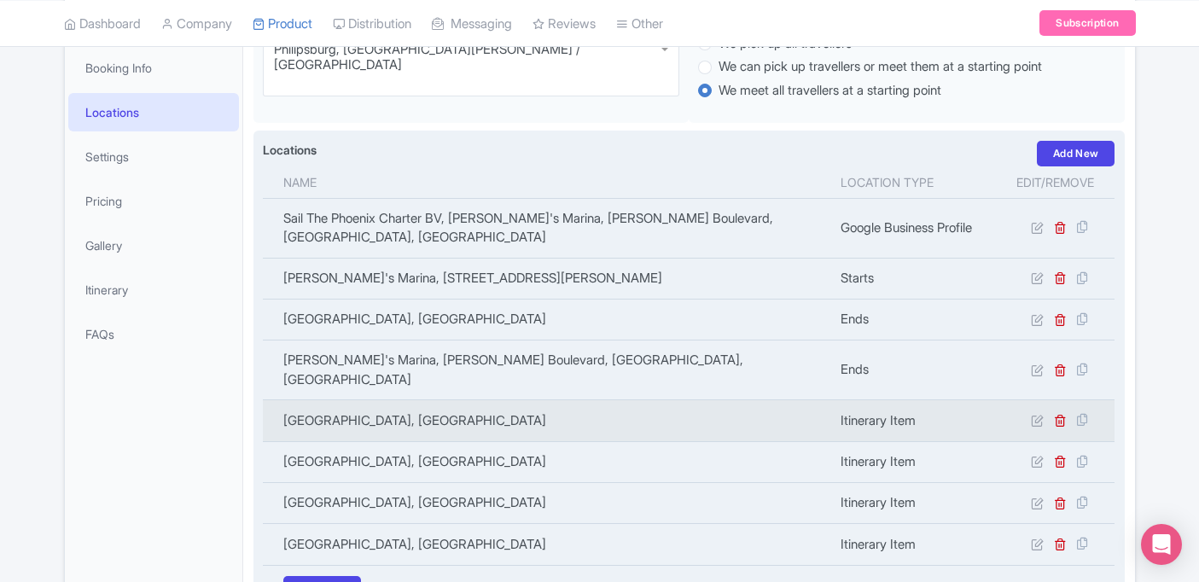
scroll to position [290, 0]
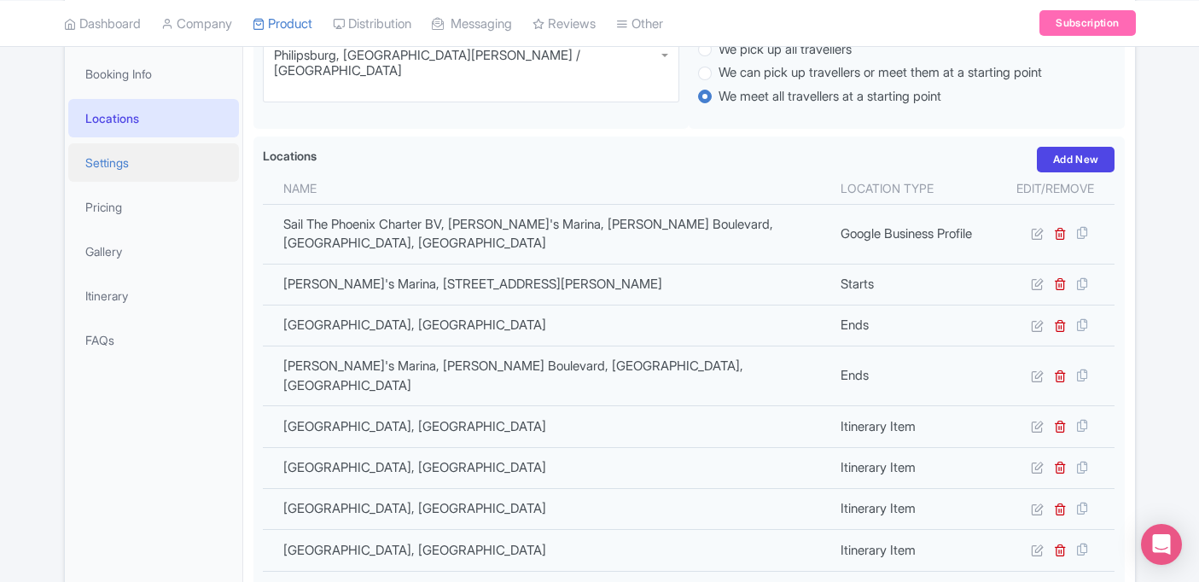
click at [160, 174] on link "Settings" at bounding box center [153, 162] width 171 height 38
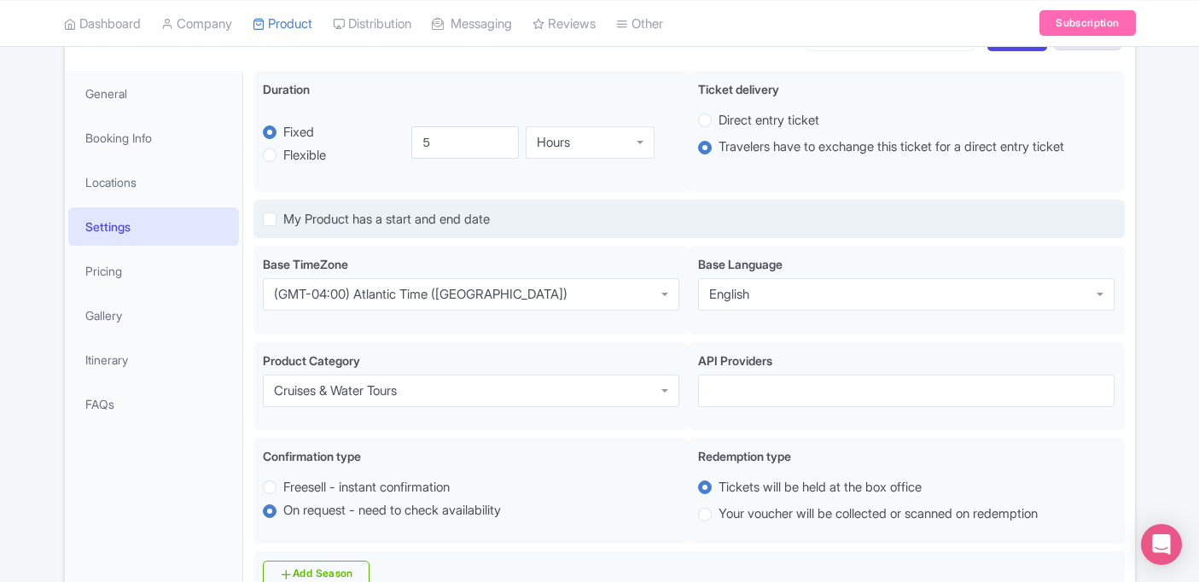
scroll to position [222, 0]
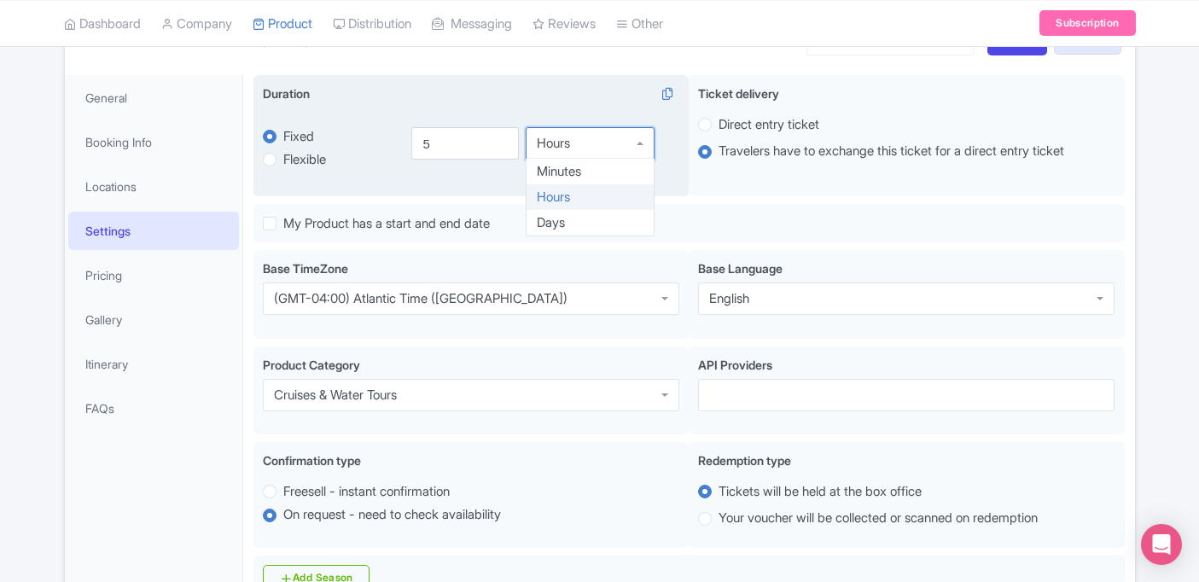
click at [548, 146] on div "Hours" at bounding box center [553, 143] width 33 height 15
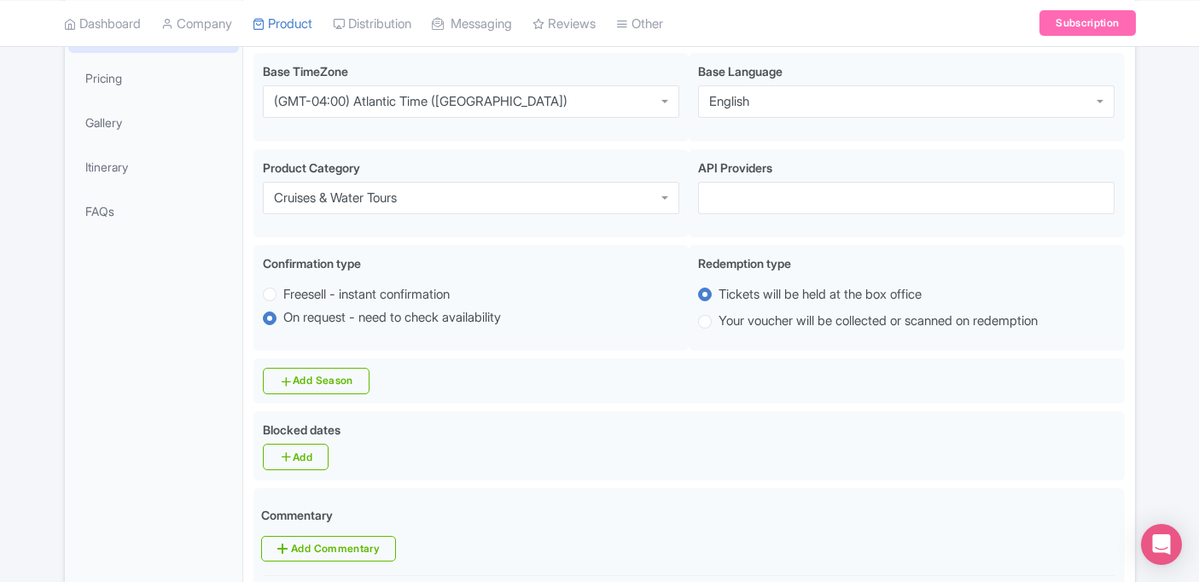
scroll to position [420, 0]
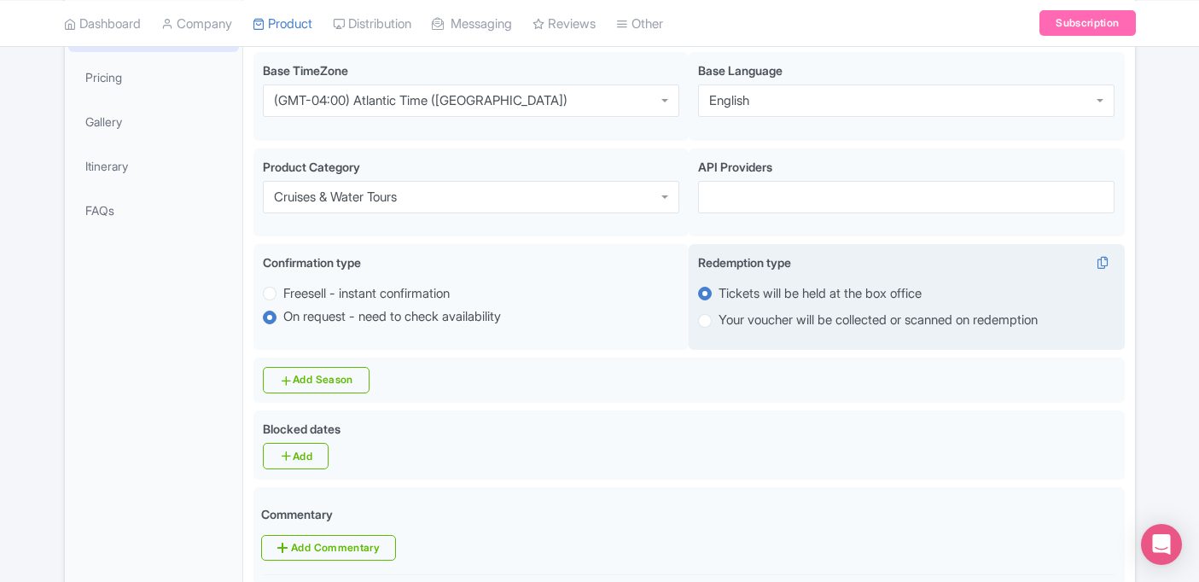
click at [719, 329] on label "Your voucher will be collected or scanned on redemption" at bounding box center [878, 321] width 319 height 20
click at [719, 328] on input "Your voucher will be collected or scanned on redemption" at bounding box center [727, 319] width 17 height 17
radio input "true"
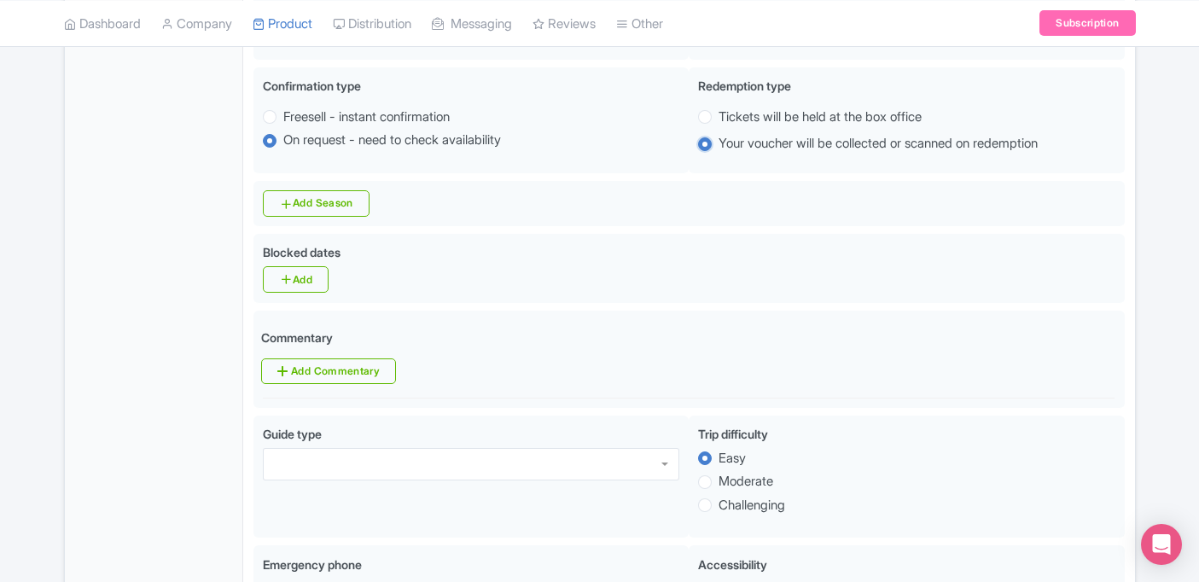
scroll to position [601, 0]
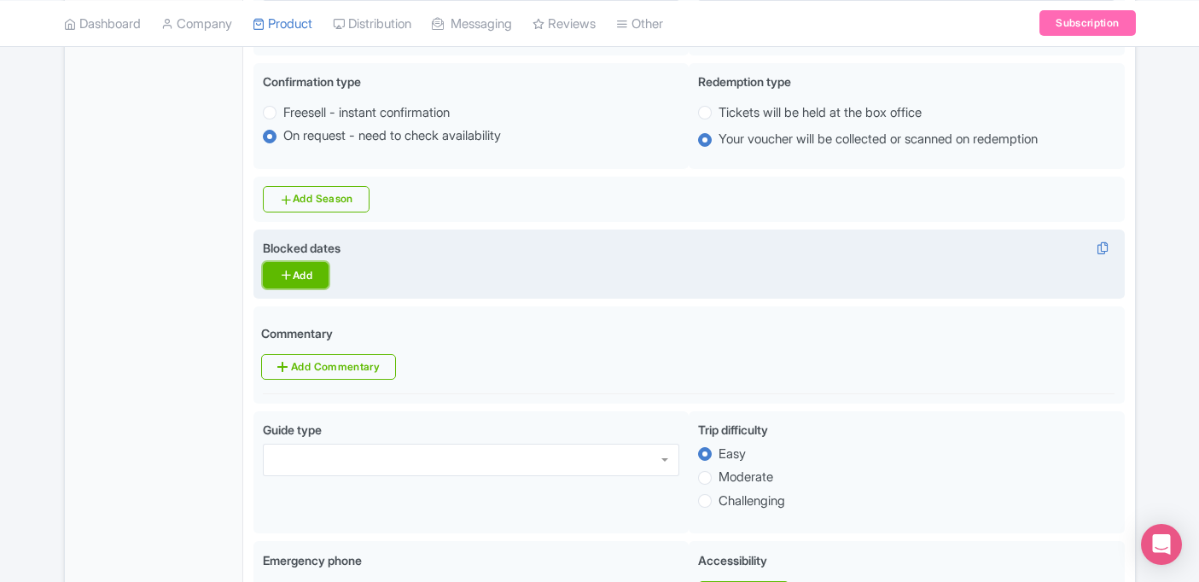
click at [312, 271] on link "Add" at bounding box center [296, 275] width 66 height 26
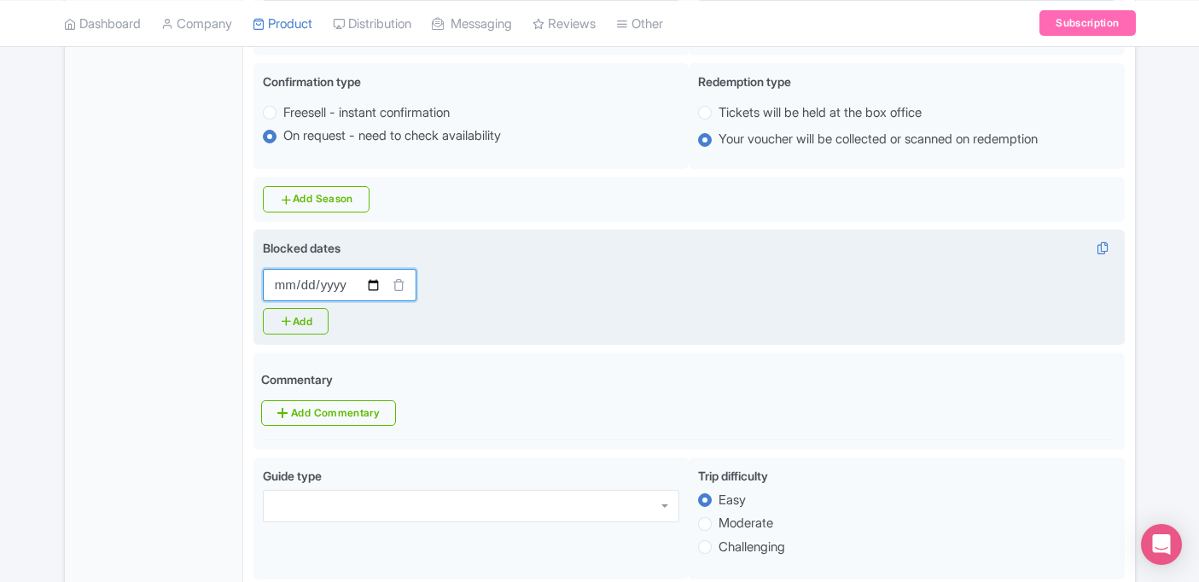
click at [346, 288] on input "Blocked dates i" at bounding box center [340, 285] width 154 height 32
click at [288, 294] on input "Blocked dates i" at bounding box center [340, 285] width 154 height 32
click at [370, 288] on input "Blocked dates i" at bounding box center [340, 285] width 154 height 32
type input "[DATE]"
click at [319, 325] on link "Add" at bounding box center [296, 321] width 66 height 26
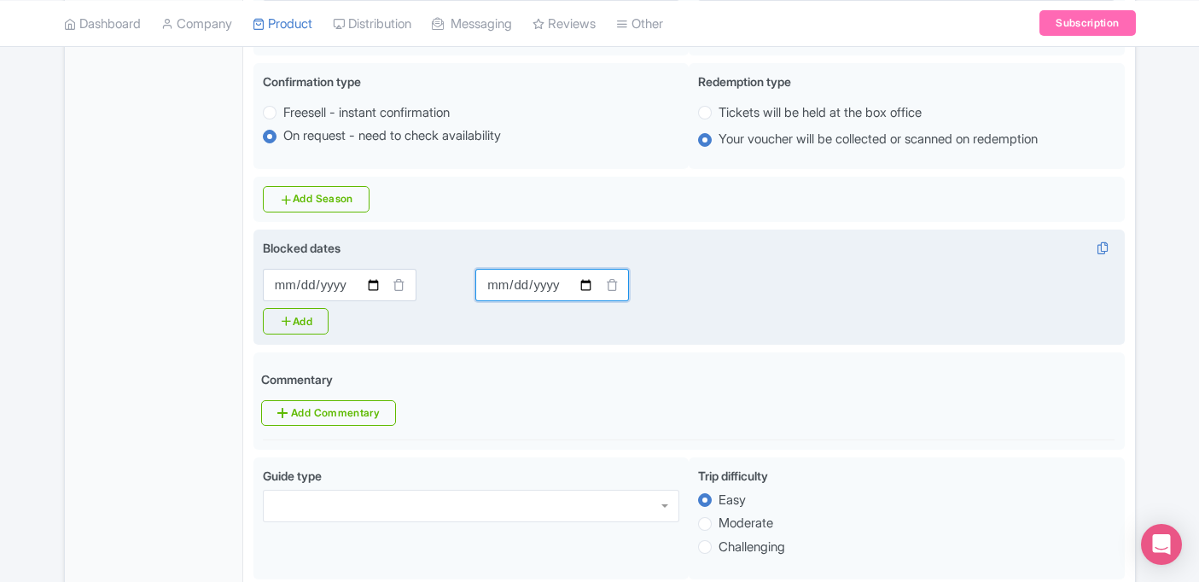
click at [585, 288] on input "Blocked dates i" at bounding box center [552, 285] width 154 height 32
type input "[DATE]"
click at [316, 324] on link "Add" at bounding box center [296, 321] width 66 height 26
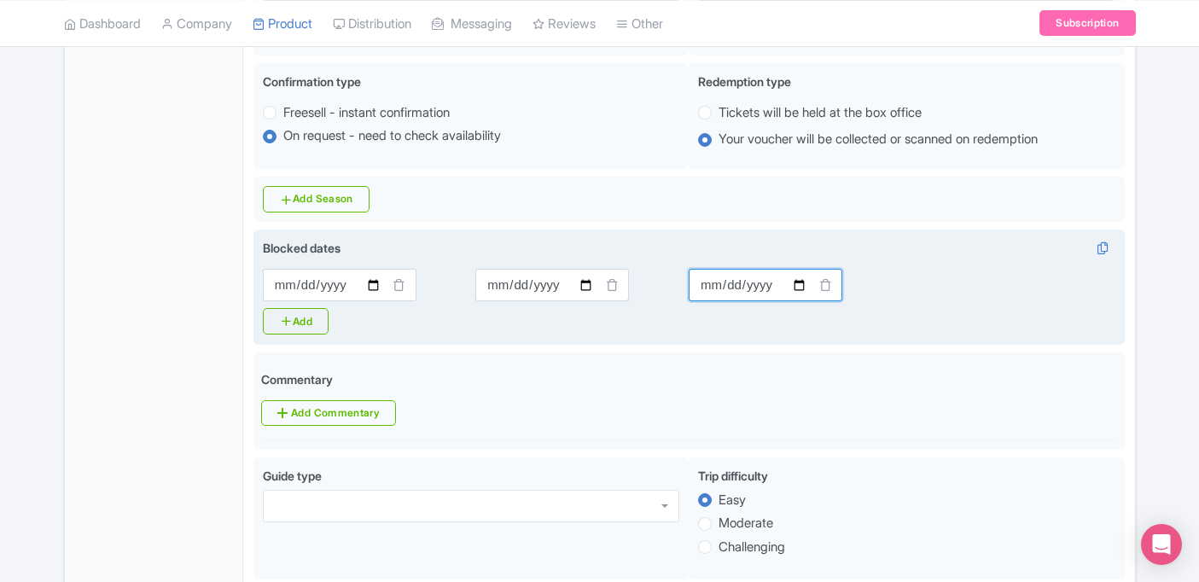
click at [798, 288] on input "Blocked dates i" at bounding box center [766, 285] width 154 height 32
type input "[DATE]"
click at [322, 323] on link "Add" at bounding box center [296, 321] width 66 height 26
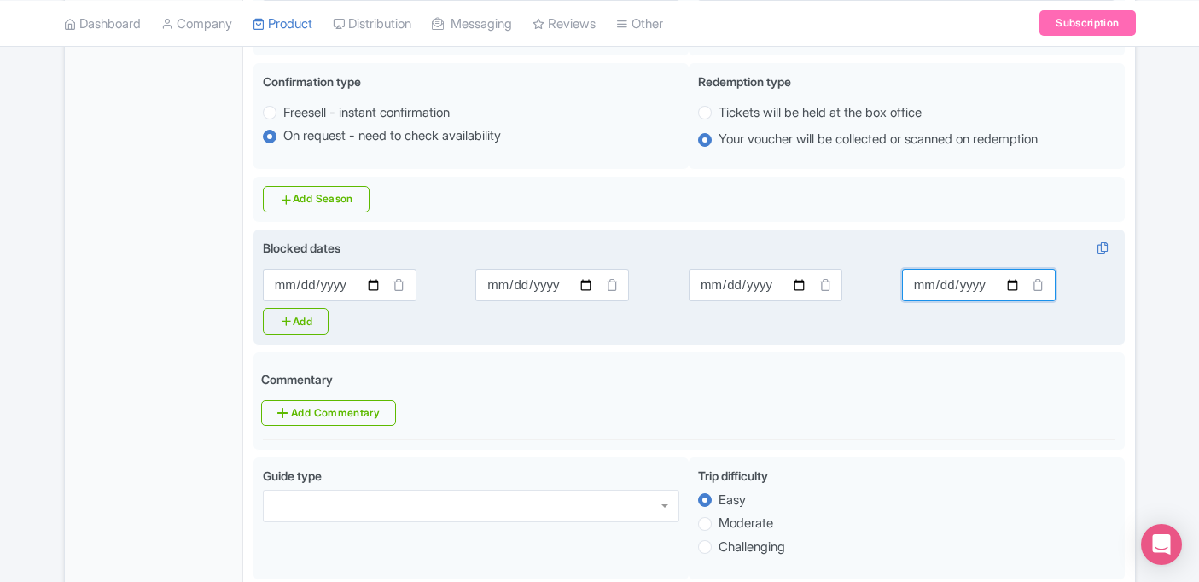
click at [1009, 287] on input "Blocked dates i" at bounding box center [979, 285] width 154 height 32
type input "[DATE]"
click at [320, 327] on link "Add" at bounding box center [296, 321] width 66 height 26
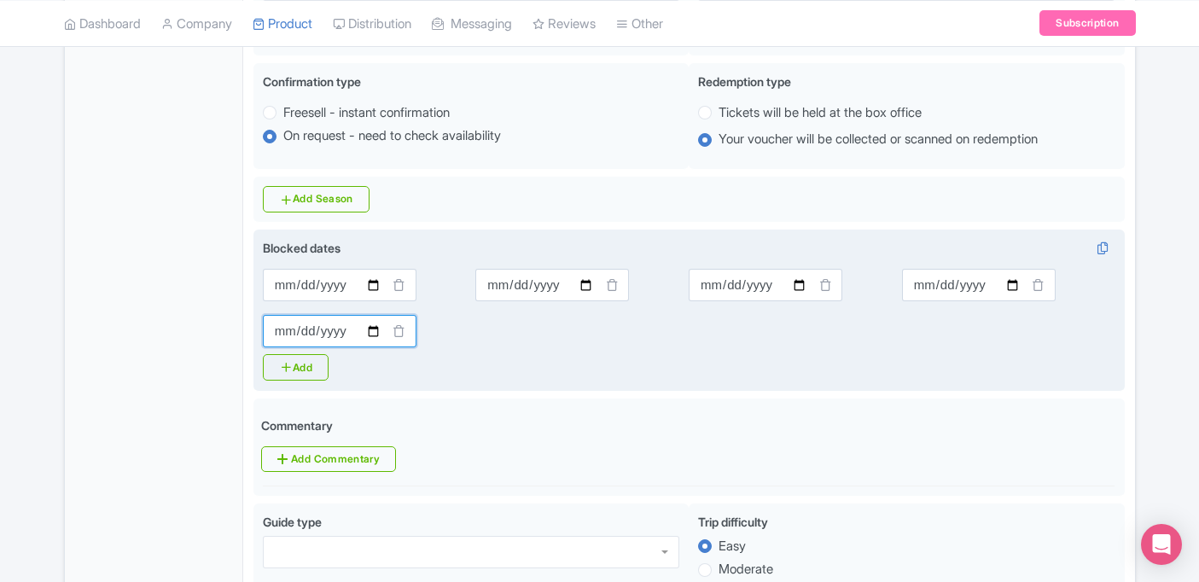
click at [375, 334] on input "Blocked dates i" at bounding box center [340, 331] width 154 height 32
type input "[DATE]"
click at [306, 370] on link "Add" at bounding box center [296, 367] width 66 height 26
click at [583, 338] on input "Blocked dates i" at bounding box center [552, 331] width 154 height 32
type input "[DATE]"
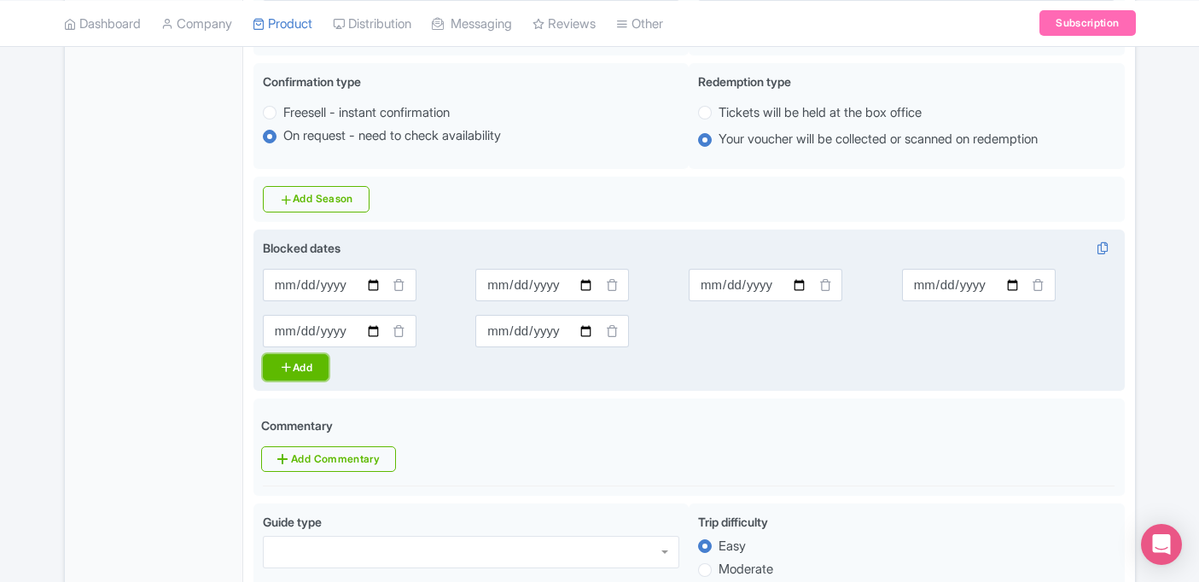
click at [317, 379] on link "Add" at bounding box center [296, 367] width 66 height 26
click at [799, 338] on input "Blocked dates i" at bounding box center [766, 331] width 154 height 32
type input "[DATE]"
click at [308, 365] on link "Add" at bounding box center [296, 367] width 66 height 26
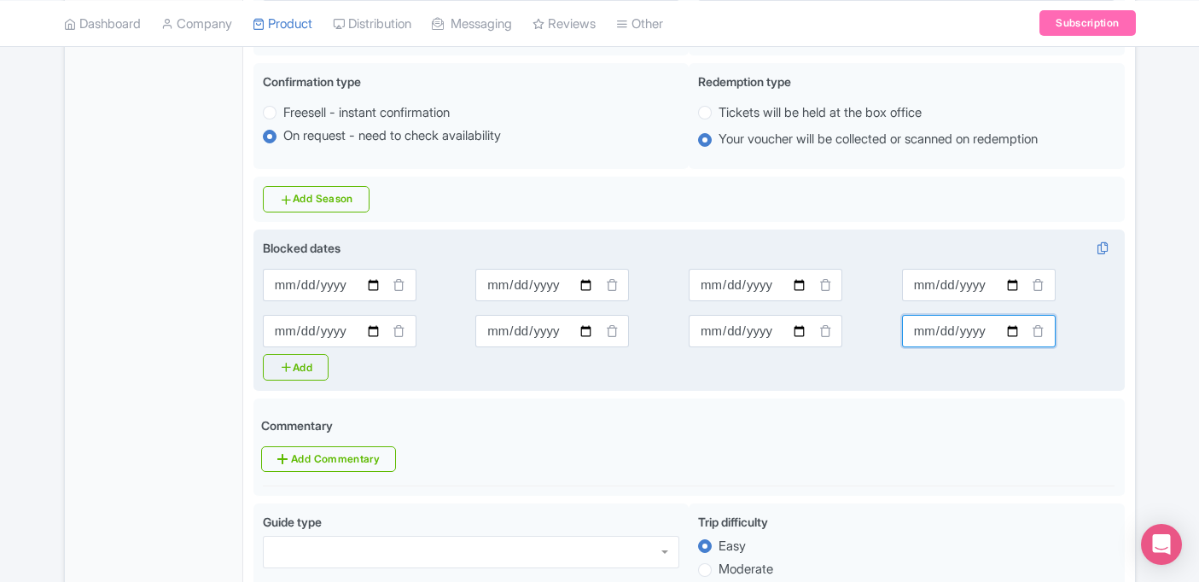
click at [1014, 335] on input "Blocked dates i" at bounding box center [979, 331] width 154 height 32
type input "[DATE]"
click at [322, 372] on link "Add" at bounding box center [296, 367] width 66 height 26
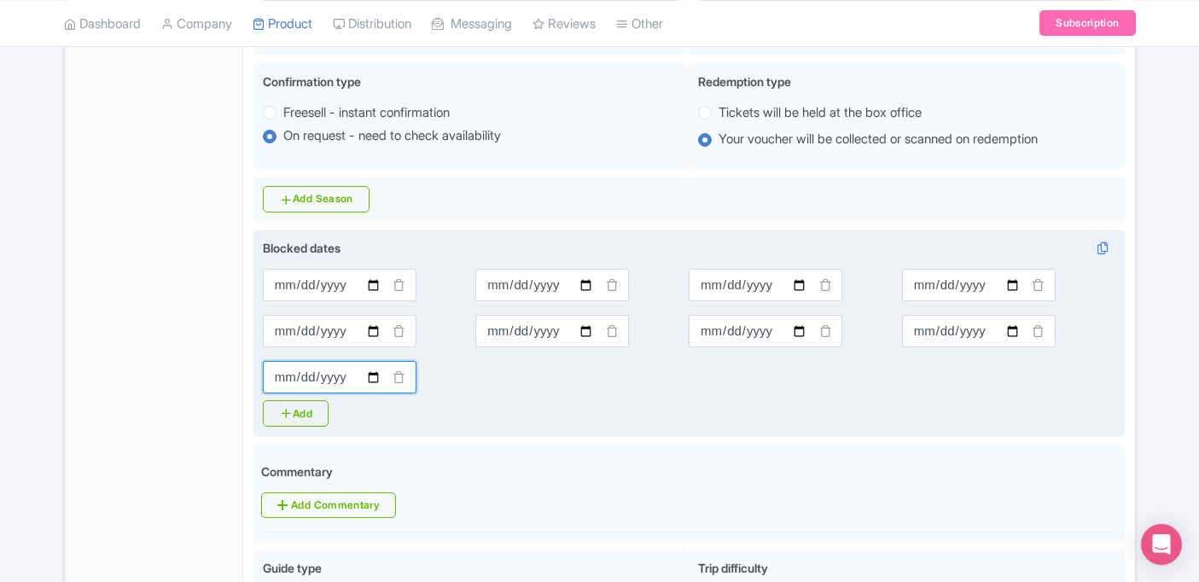
click at [367, 384] on input "Blocked dates i" at bounding box center [340, 377] width 154 height 32
type input "[DATE]"
click at [311, 417] on link "Add" at bounding box center [296, 413] width 66 height 26
click at [592, 379] on input "Blocked dates i" at bounding box center [552, 377] width 154 height 32
type input "[DATE]"
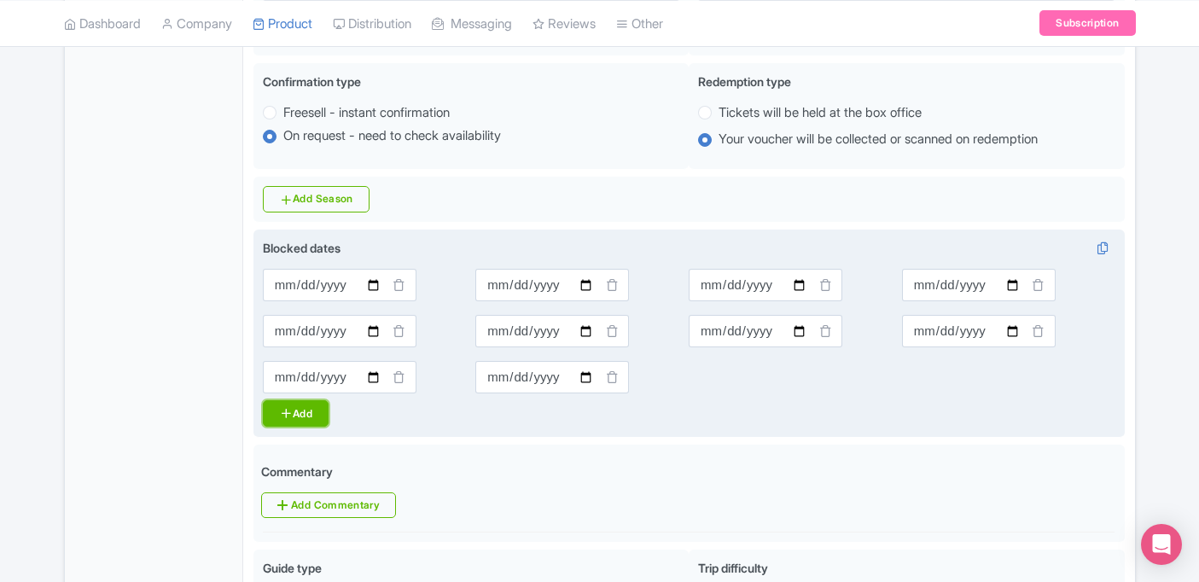
click at [305, 409] on link "Add" at bounding box center [296, 413] width 66 height 26
click at [800, 382] on input "Blocked dates i" at bounding box center [766, 377] width 154 height 32
type input "[DATE]"
click at [313, 417] on link "Add" at bounding box center [296, 413] width 66 height 26
click at [1006, 379] on input "Blocked dates i" at bounding box center [979, 377] width 154 height 32
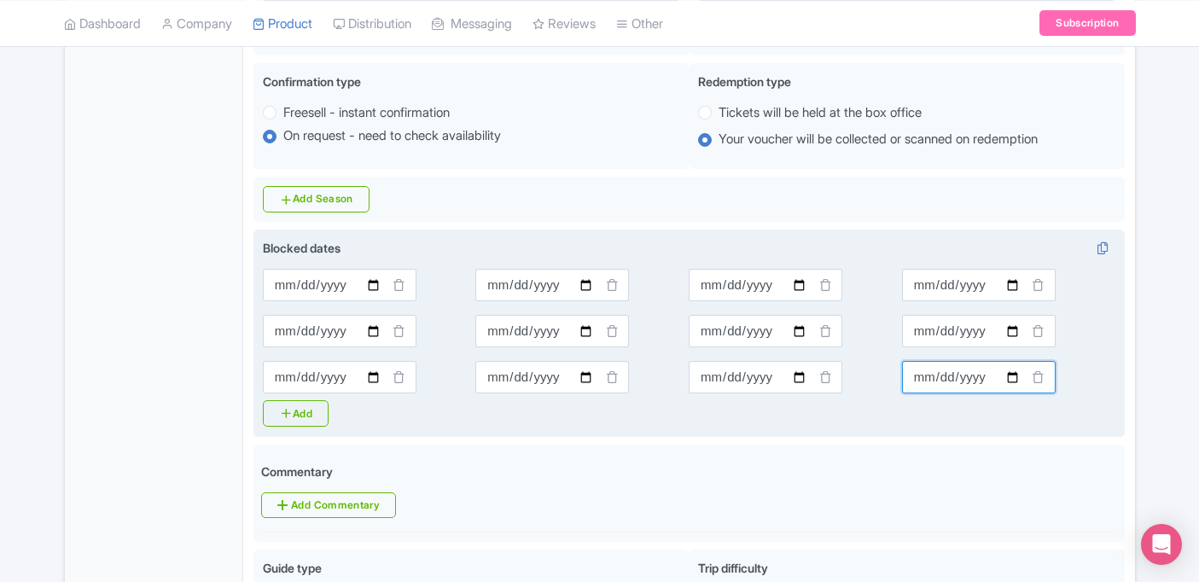
type input "[DATE]"
click at [317, 422] on link "Add" at bounding box center [296, 413] width 66 height 26
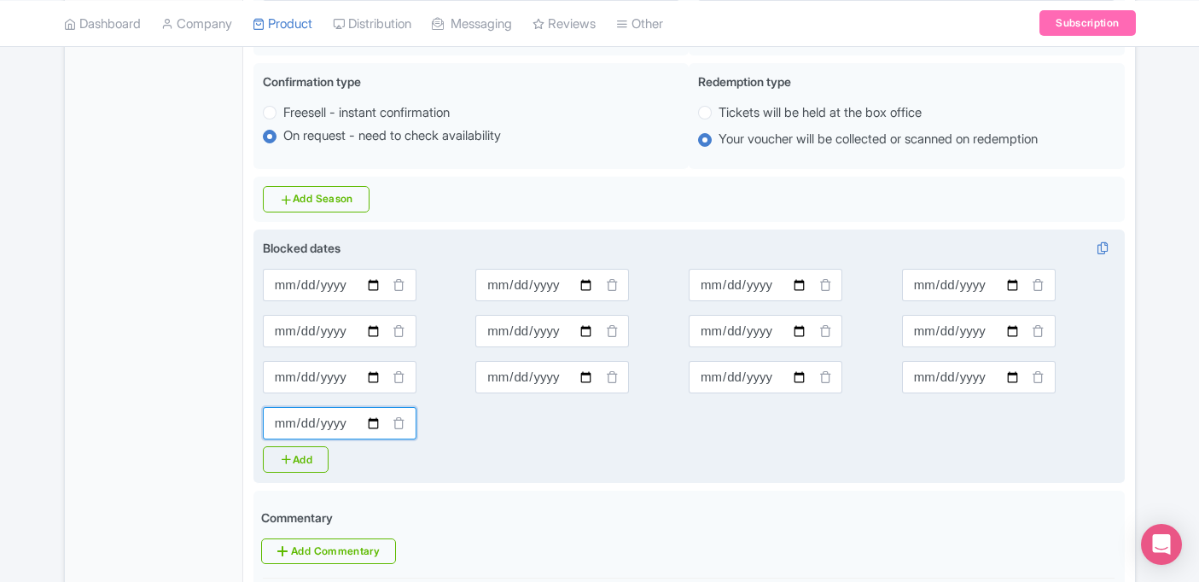
click at [376, 424] on input "Blocked dates i" at bounding box center [340, 423] width 154 height 32
type input "[DATE]"
click at [313, 457] on link "Add" at bounding box center [296, 459] width 66 height 26
click at [582, 426] on input "Blocked dates i" at bounding box center [552, 423] width 154 height 32
type input "[DATE]"
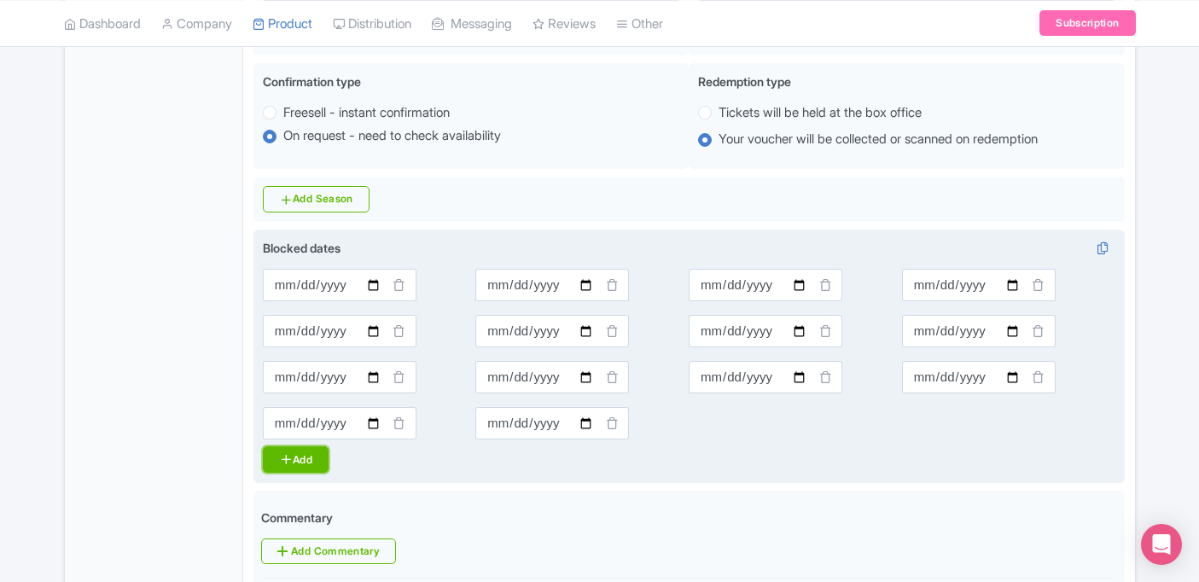
click at [321, 464] on link "Add" at bounding box center [296, 459] width 66 height 26
click at [785, 426] on input "Blocked dates i" at bounding box center [766, 423] width 154 height 32
click at [802, 424] on input "Blocked dates i" at bounding box center [766, 423] width 154 height 32
type input "[DATE]"
click at [319, 457] on link "Add" at bounding box center [296, 459] width 66 height 26
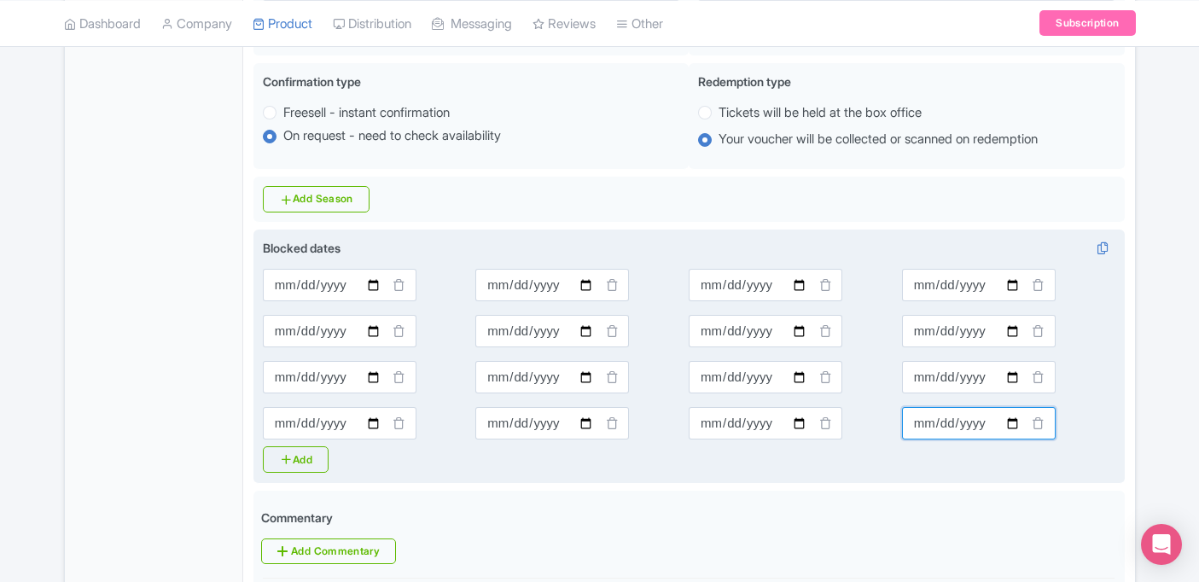
click at [1013, 426] on input "Blocked dates i" at bounding box center [979, 423] width 154 height 32
type input "[DATE]"
click at [326, 455] on link "Add" at bounding box center [296, 459] width 66 height 26
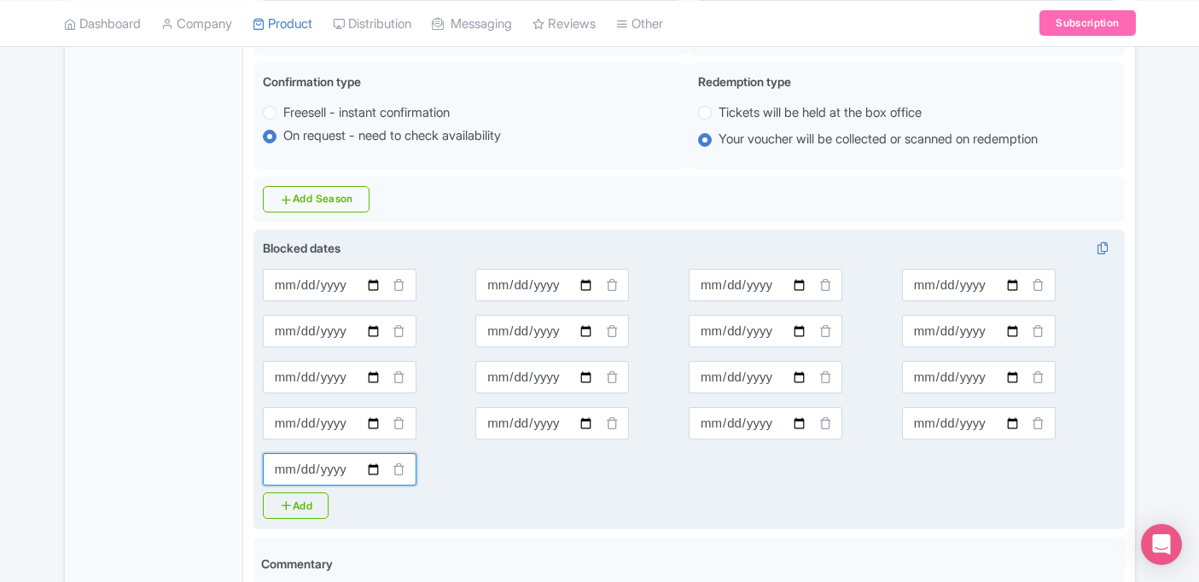
click at [361, 475] on input "Blocked dates i" at bounding box center [340, 469] width 154 height 32
click at [373, 475] on input "Blocked dates i" at bounding box center [340, 469] width 154 height 32
type input "[DATE]"
click at [296, 507] on link "Add" at bounding box center [296, 505] width 66 height 26
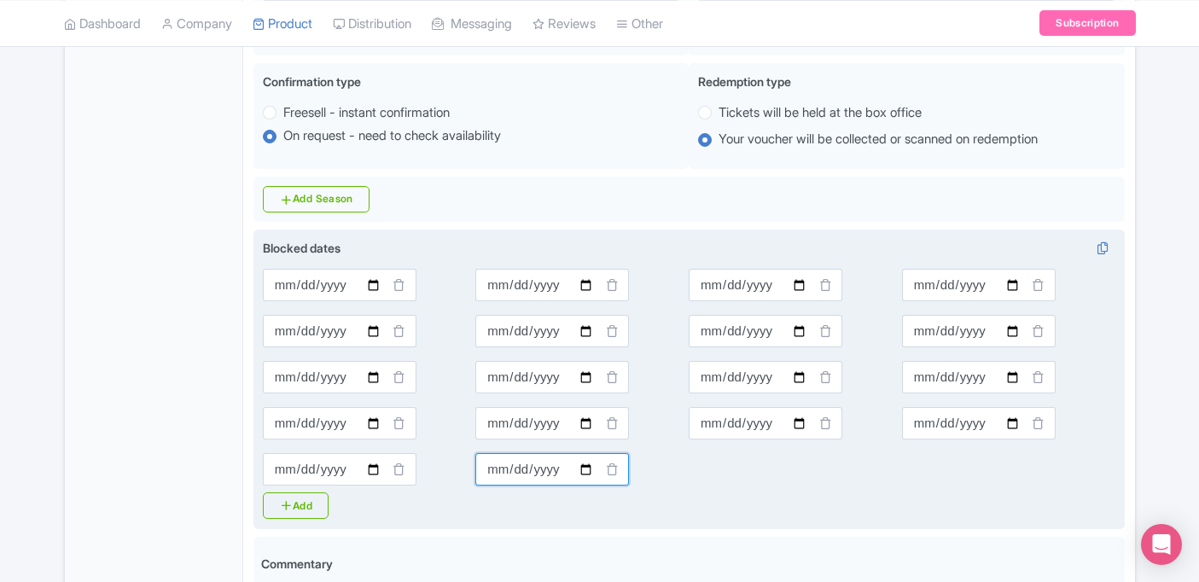
click at [591, 471] on input "Blocked dates i" at bounding box center [552, 469] width 154 height 32
type input "[DATE]"
click at [316, 506] on link "Add" at bounding box center [296, 505] width 66 height 26
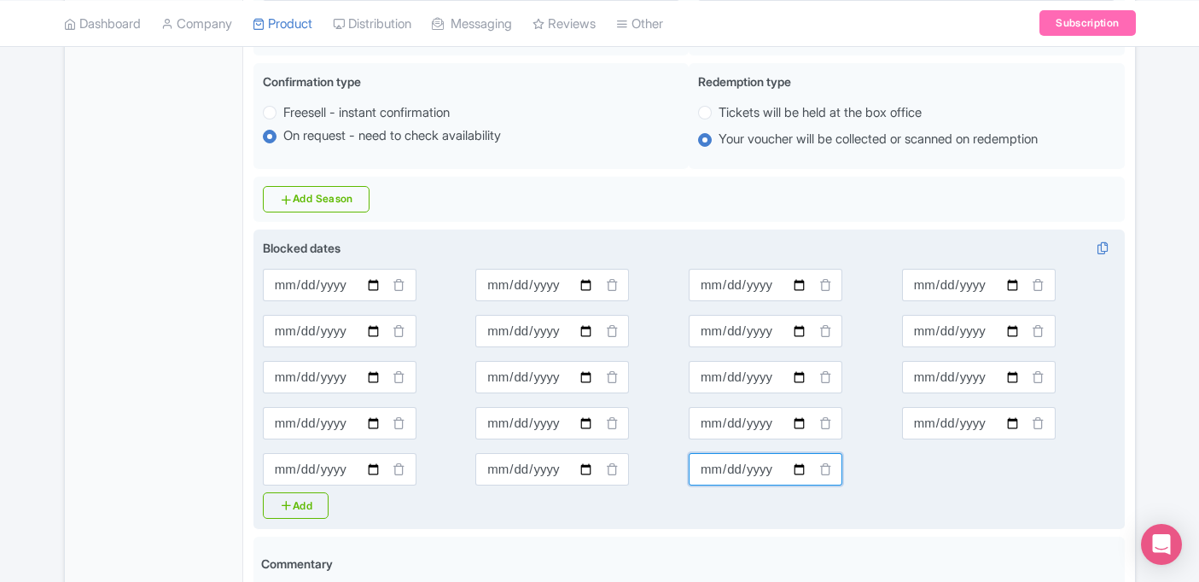
click at [795, 475] on input "Blocked dates i" at bounding box center [766, 469] width 154 height 32
type input "[DATE]"
click at [317, 504] on link "Add" at bounding box center [296, 505] width 66 height 26
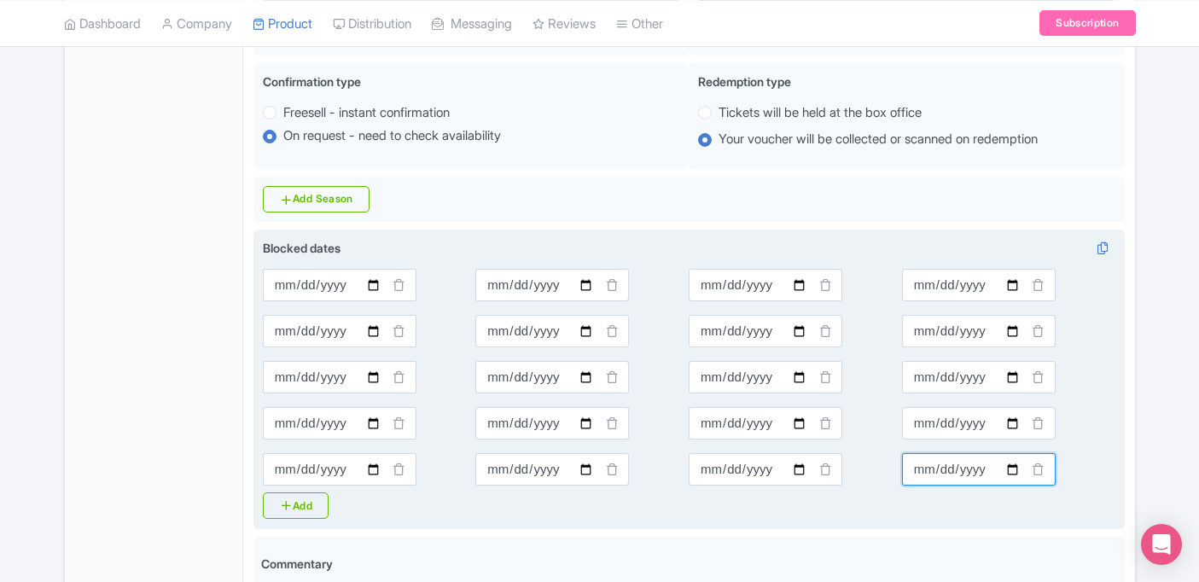
click at [1010, 463] on input "Blocked dates i" at bounding box center [979, 469] width 154 height 32
click at [1011, 468] on input "Blocked dates i" at bounding box center [979, 469] width 154 height 32
type input "[DATE]"
click at [300, 513] on link "Add" at bounding box center [296, 505] width 66 height 26
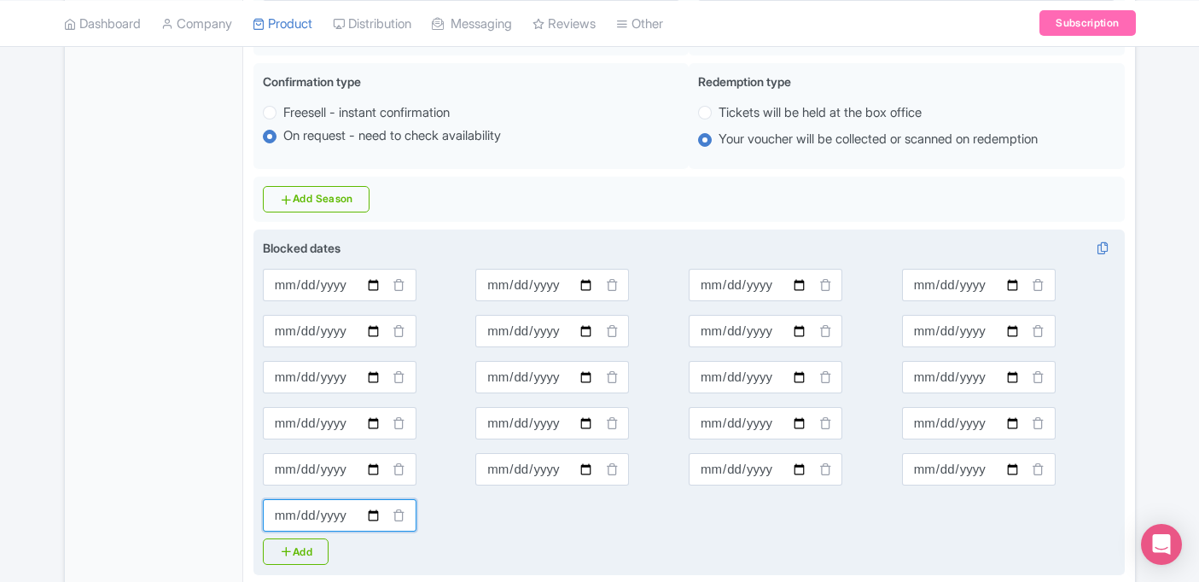
click at [371, 511] on input "Blocked dates i" at bounding box center [340, 515] width 154 height 32
type input "[DATE]"
click at [314, 547] on link "Add" at bounding box center [296, 552] width 66 height 26
click at [582, 523] on input "Blocked dates i" at bounding box center [552, 515] width 154 height 32
type input "[DATE]"
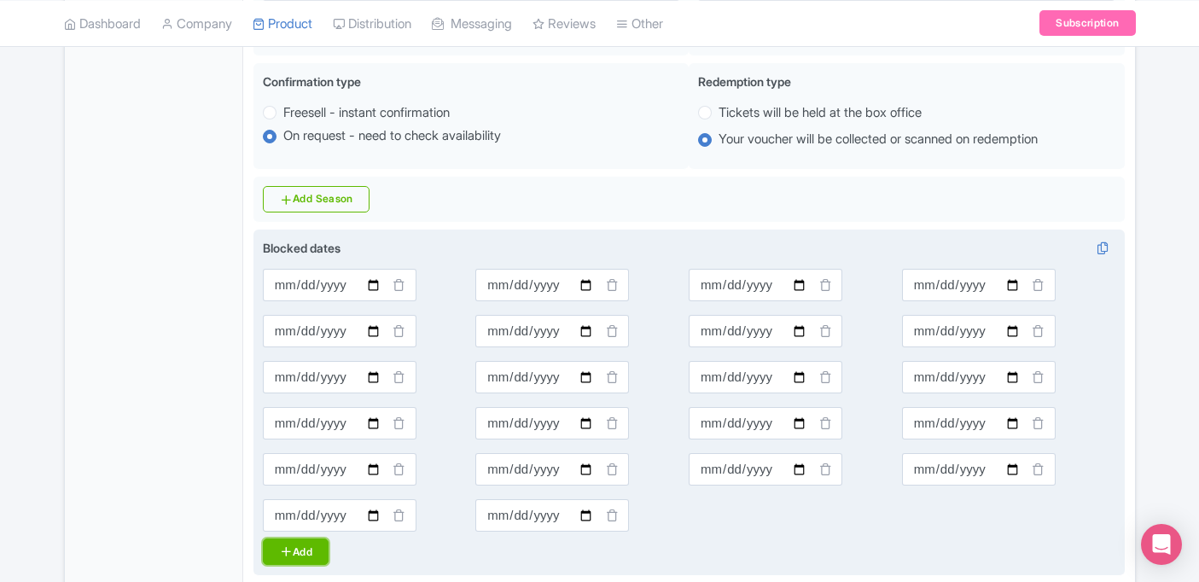
click at [314, 556] on link "Add" at bounding box center [296, 552] width 66 height 26
click at [789, 527] on input "Blocked dates i" at bounding box center [766, 515] width 154 height 32
click at [796, 523] on input "Blocked dates i" at bounding box center [766, 515] width 154 height 32
type input "[DATE]"
click at [313, 555] on link "Add" at bounding box center [296, 552] width 66 height 26
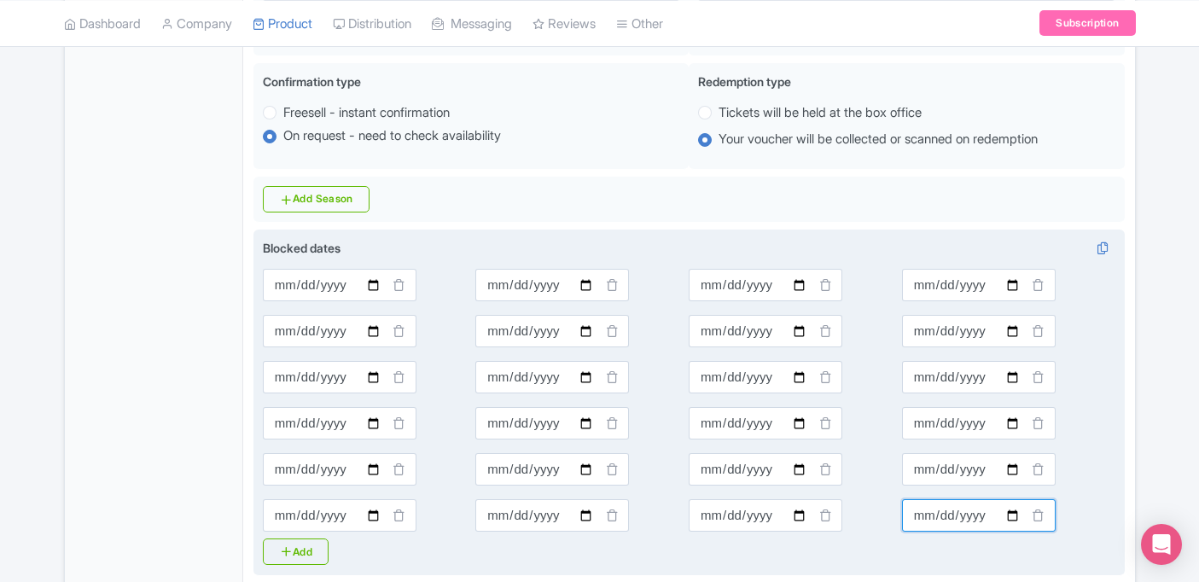
click at [1013, 519] on input "Blocked dates i" at bounding box center [979, 515] width 154 height 32
type input "[DATE]"
click at [310, 545] on link "Add" at bounding box center [296, 552] width 66 height 26
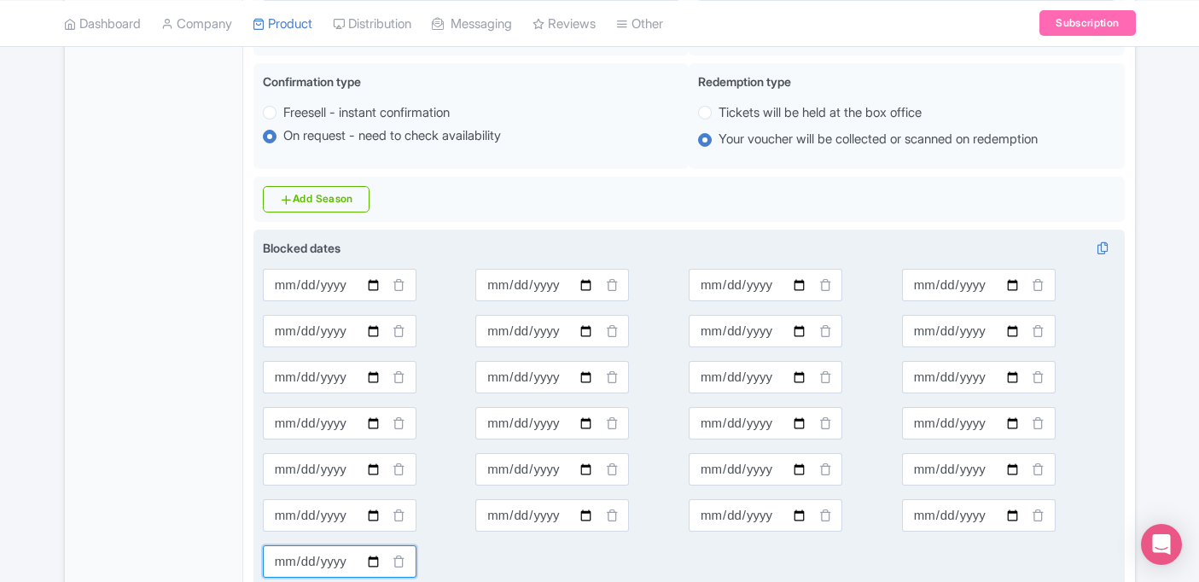
click at [370, 562] on input "Blocked dates i" at bounding box center [340, 561] width 154 height 32
type input "[DATE]"
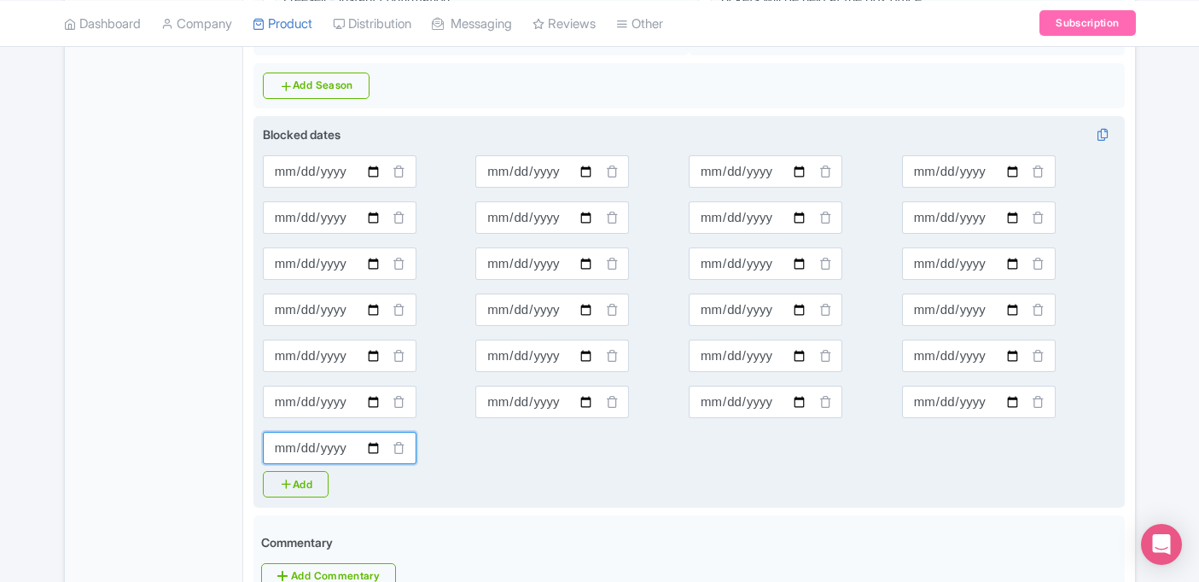
scroll to position [727, 0]
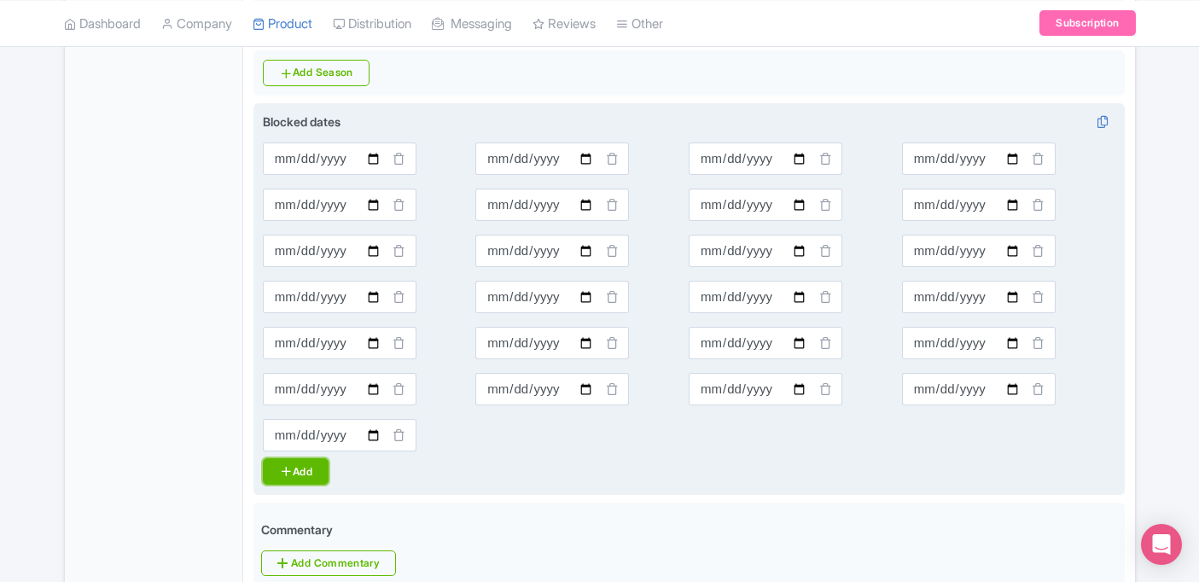
click at [296, 481] on link "Add" at bounding box center [296, 471] width 66 height 26
click at [580, 438] on input "Blocked dates i" at bounding box center [552, 435] width 154 height 32
click at [316, 481] on link "Add" at bounding box center [296, 471] width 66 height 26
click at [587, 440] on input "[DATE]" at bounding box center [552, 435] width 154 height 32
type input "[DATE]"
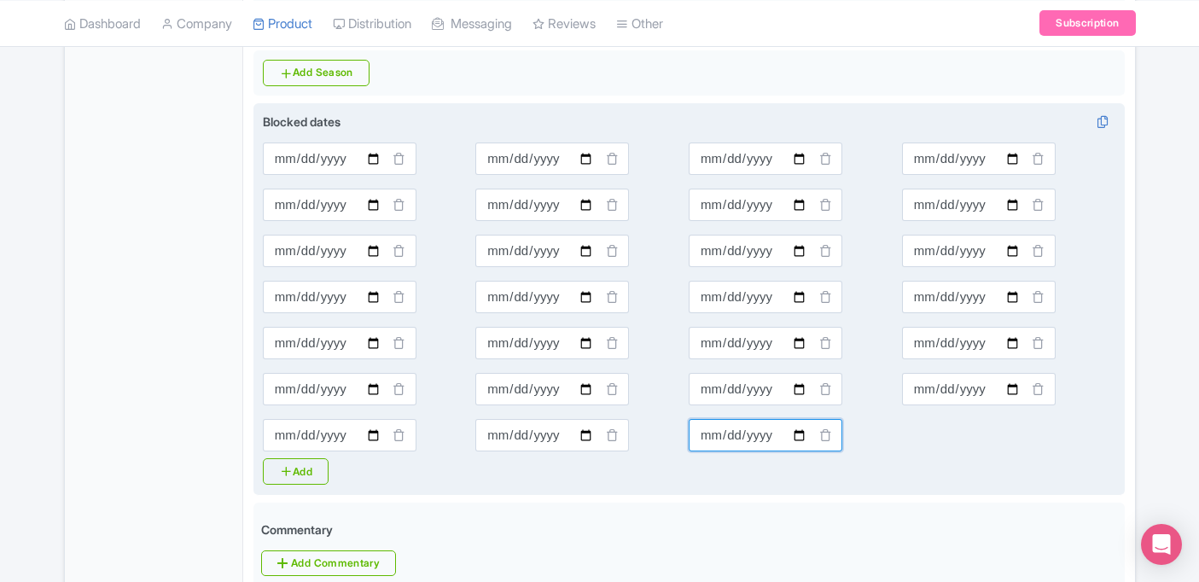
click at [796, 439] on input "Blocked dates i" at bounding box center [766, 435] width 154 height 32
type input "[DATE]"
click at [321, 475] on link "Add" at bounding box center [296, 471] width 66 height 26
click at [1014, 443] on input "Blocked dates i" at bounding box center [979, 435] width 154 height 32
type input "[DATE]"
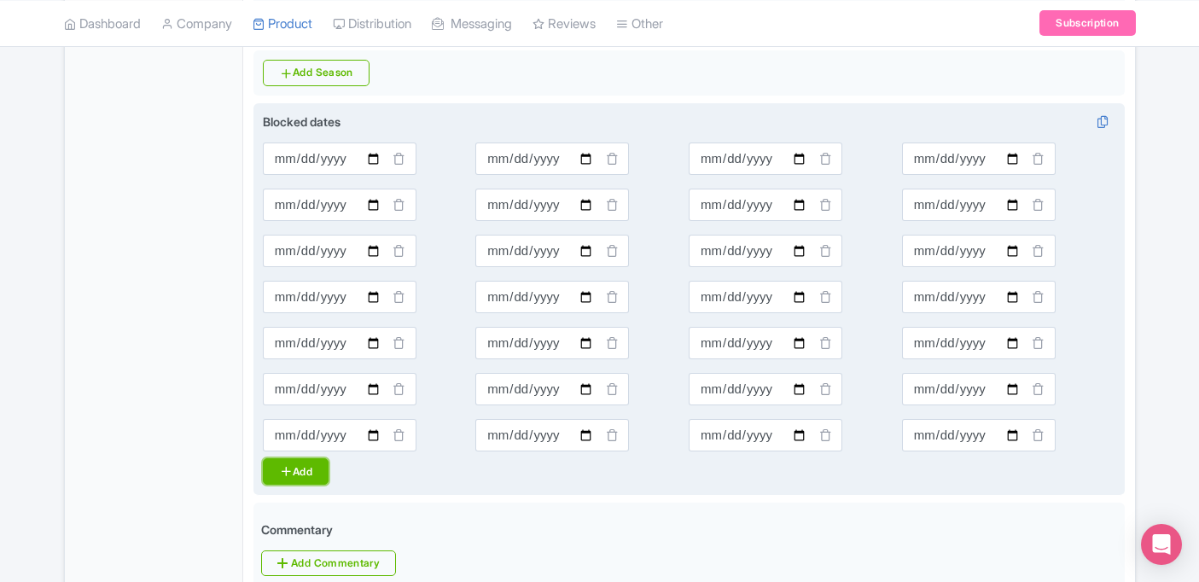
click at [305, 474] on link "Add" at bounding box center [296, 471] width 66 height 26
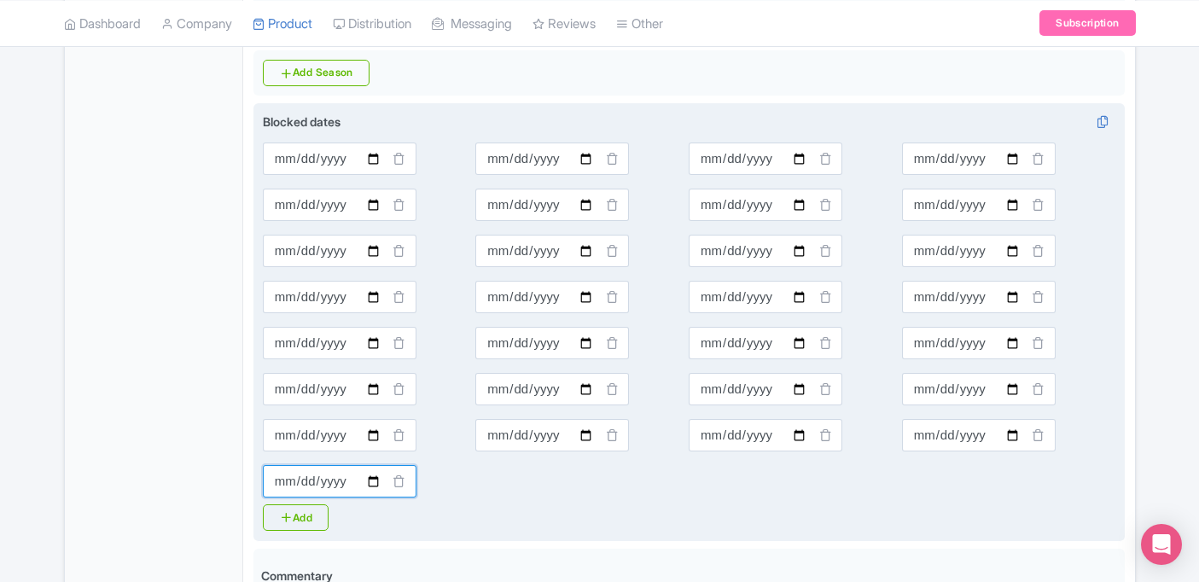
click at [368, 486] on input "Blocked dates i" at bounding box center [340, 481] width 154 height 32
type input "[DATE]"
click at [287, 514] on icon at bounding box center [286, 517] width 14 height 14
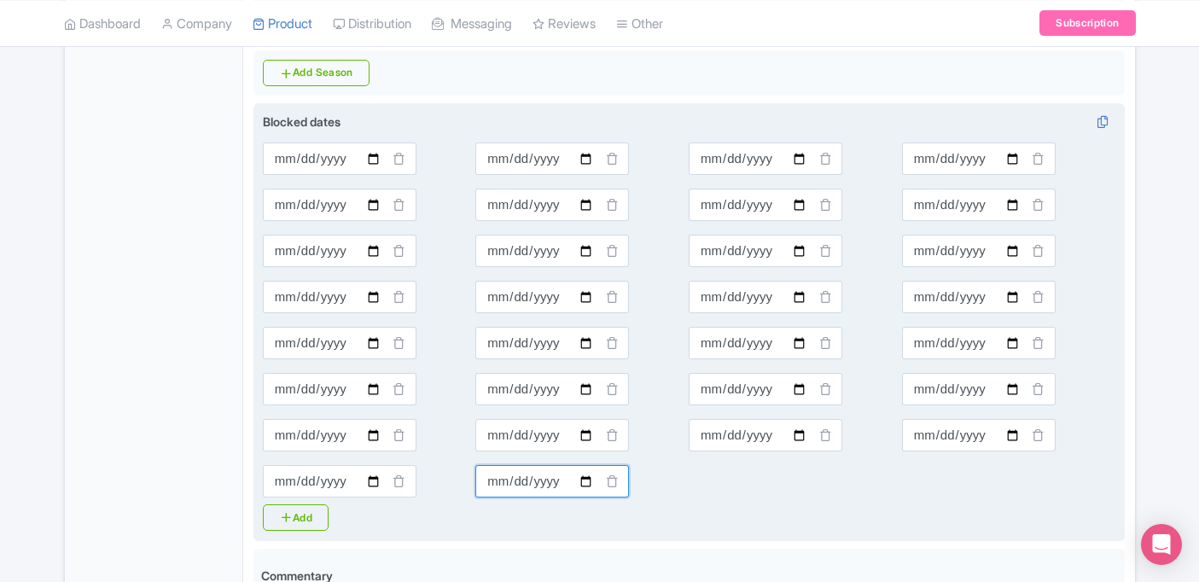
click at [584, 483] on input "Blocked dates i" at bounding box center [552, 481] width 154 height 32
type input "[DATE]"
click at [312, 516] on link "Add" at bounding box center [296, 517] width 66 height 26
click at [797, 484] on input "Blocked dates i" at bounding box center [766, 481] width 154 height 32
type input "[DATE]"
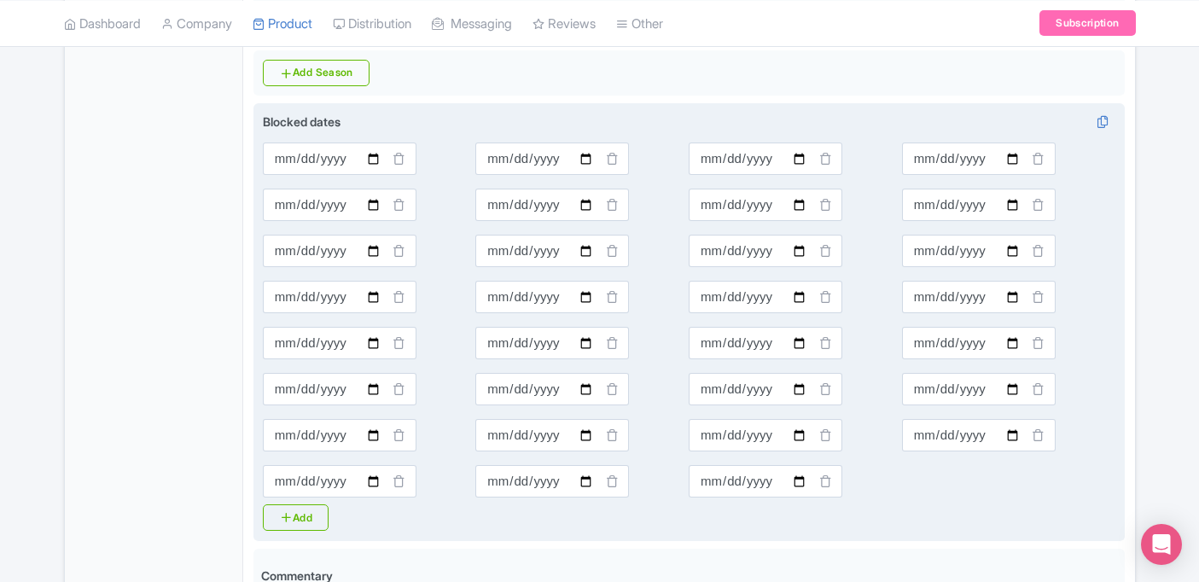
click at [938, 482] on div "2025-09-01 2025-09-02 2025-09-02 2025-09-03 2025-09-04 2025-09-05 2025-09-06 20…" at bounding box center [689, 320] width 853 height 369
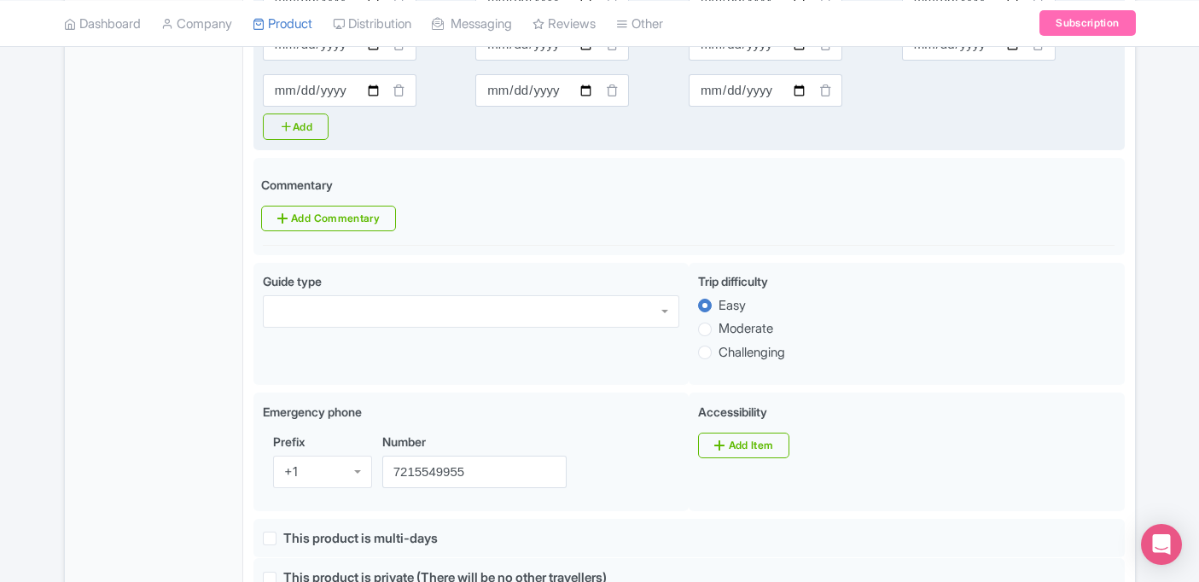
scroll to position [1182, 0]
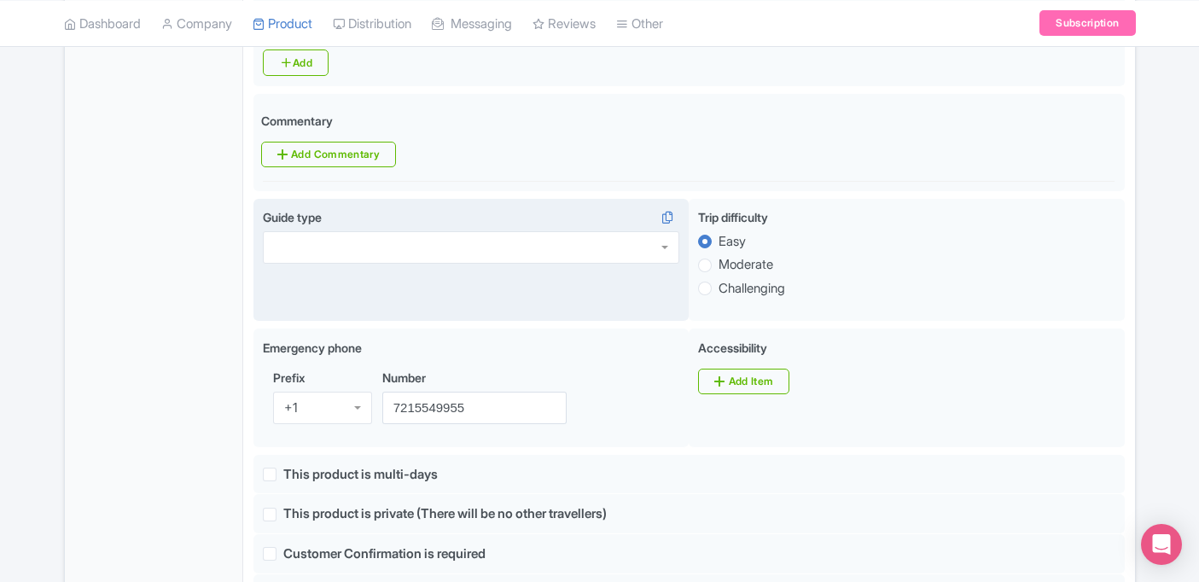
click at [651, 254] on div at bounding box center [471, 247] width 417 height 32
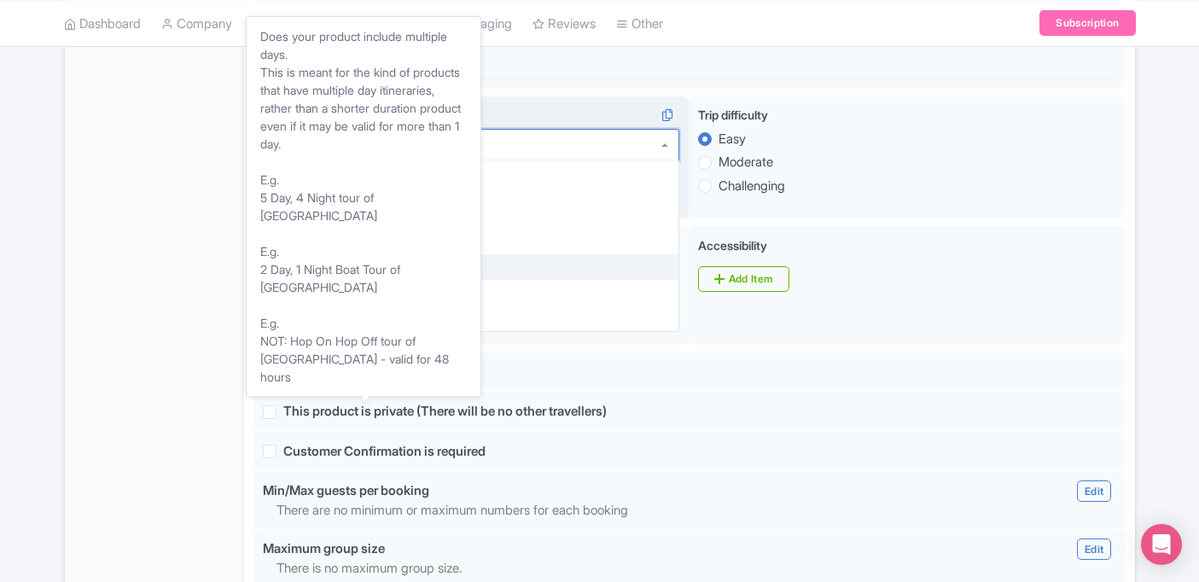
scroll to position [1287, 0]
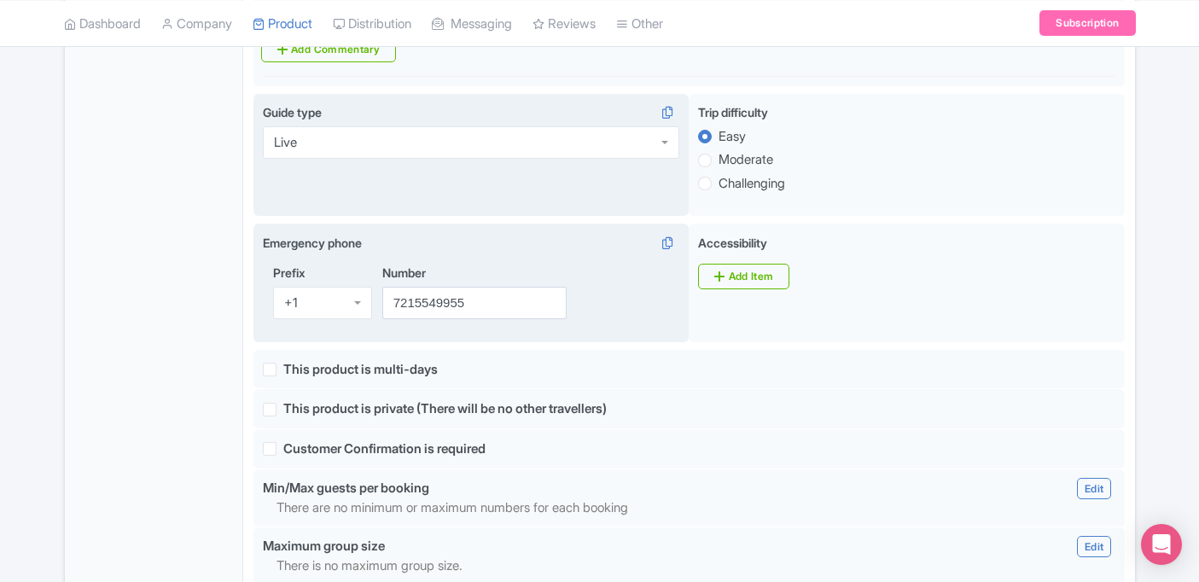
click at [660, 342] on div "Emergency phone i Prefix +1 +1 Number 7215549955" at bounding box center [471, 283] width 436 height 119
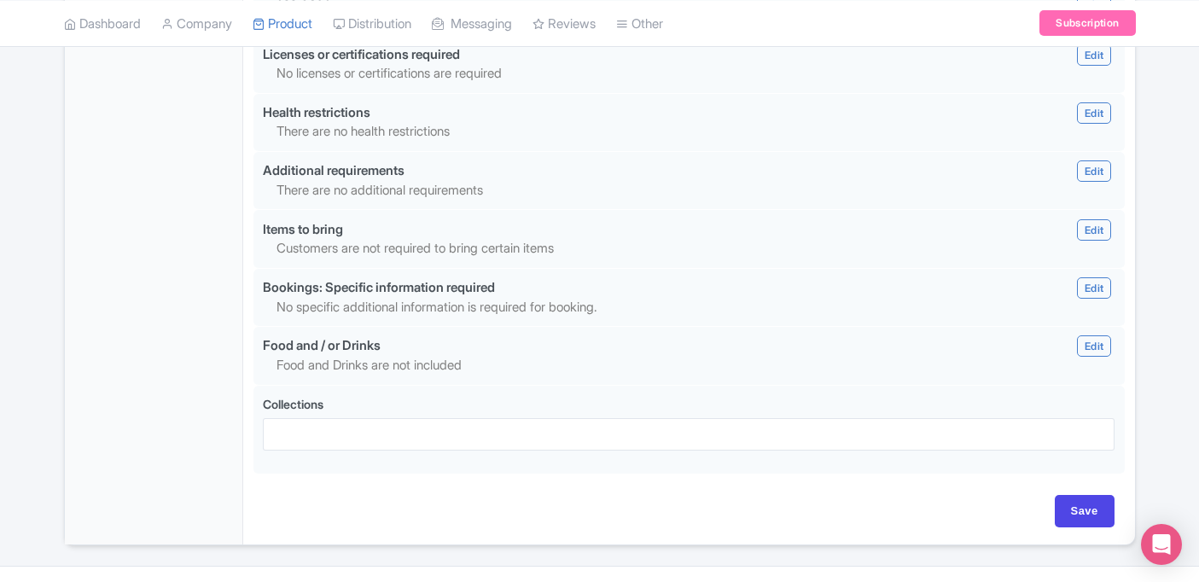
scroll to position [1958, 0]
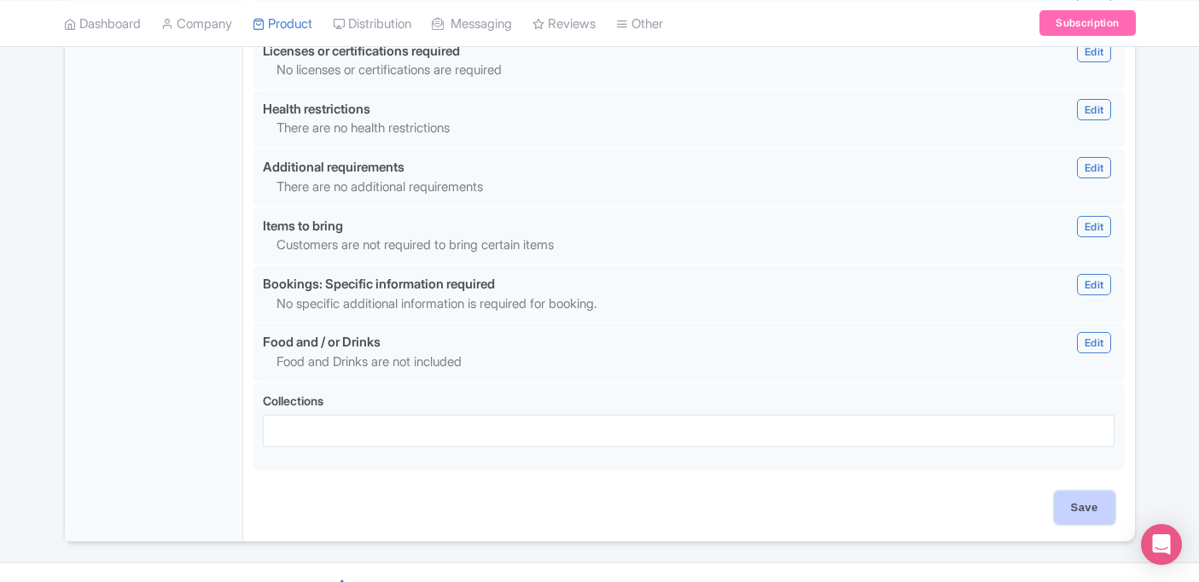
click at [1082, 504] on input "Save" at bounding box center [1085, 508] width 60 height 32
type input "Saving..."
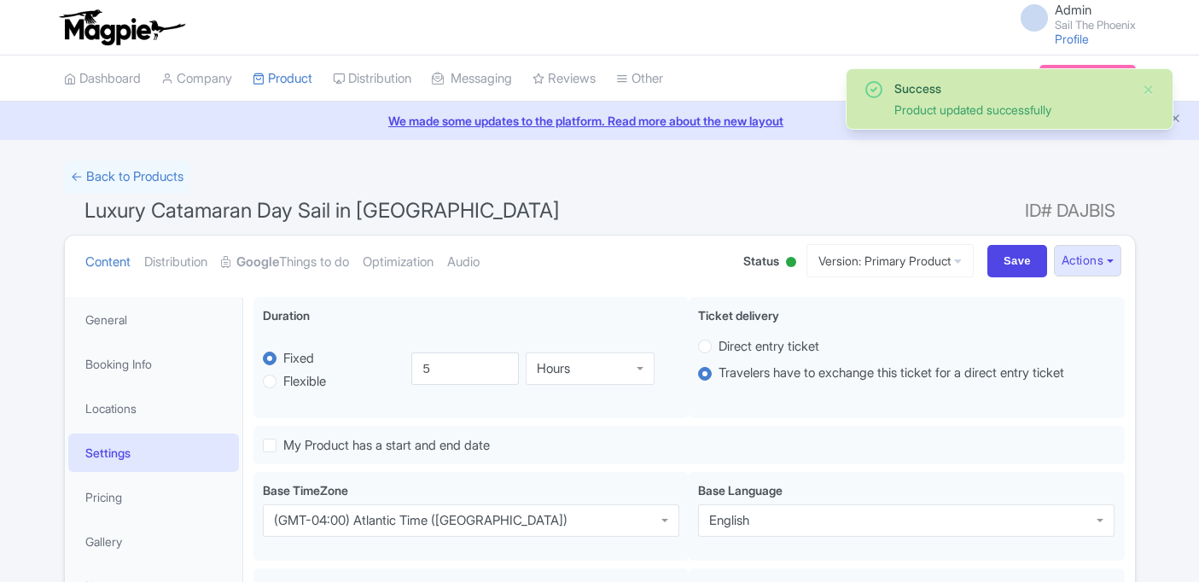
scroll to position [297, 0]
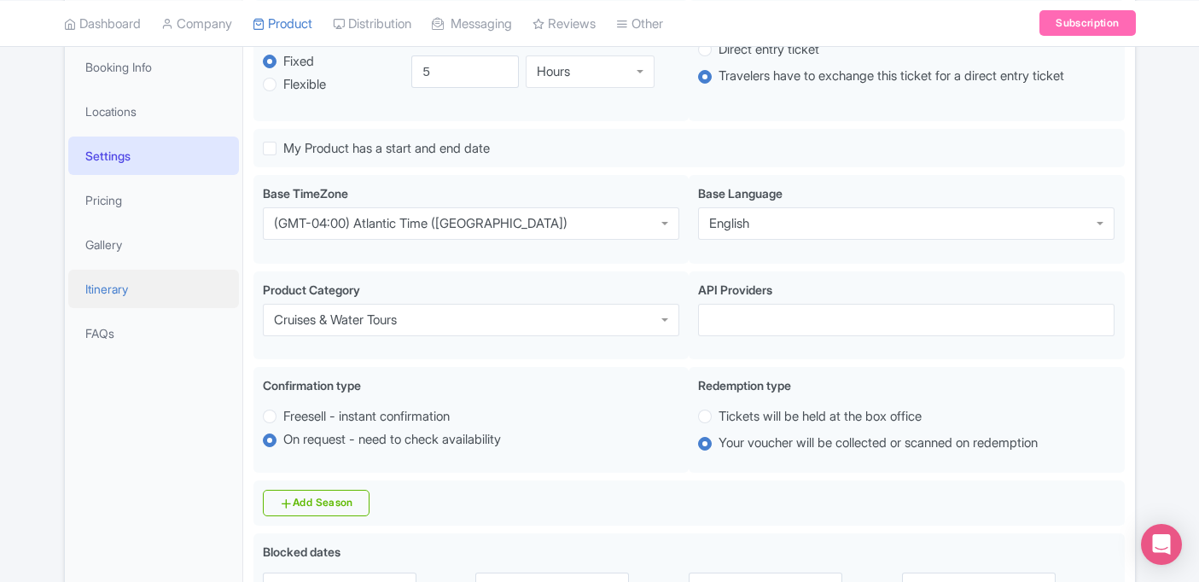
click at [125, 295] on link "Itinerary" at bounding box center [153, 289] width 171 height 38
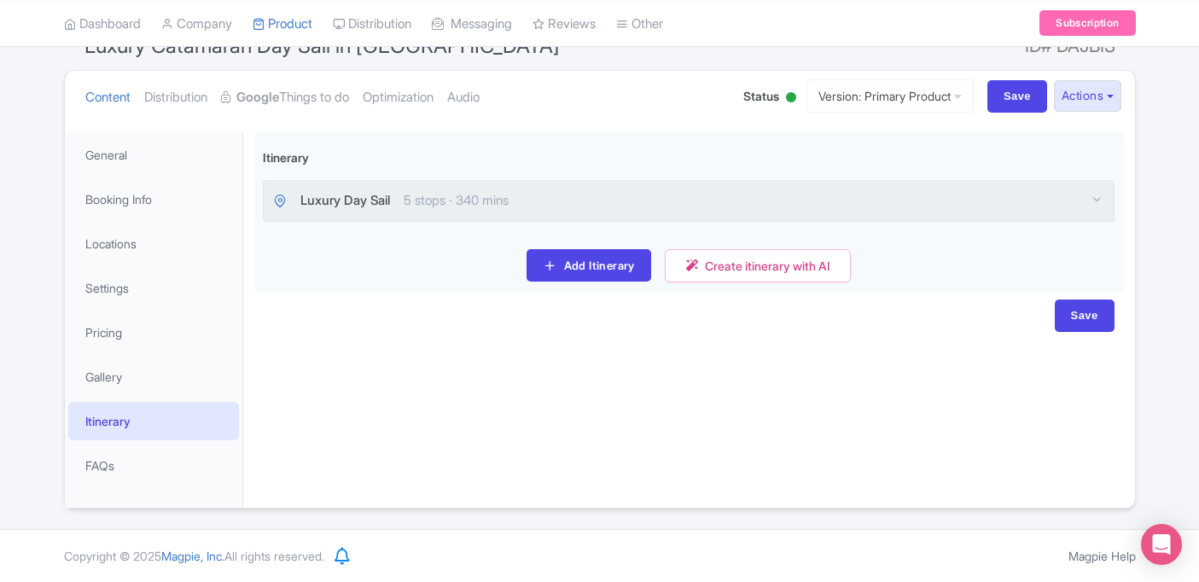
scroll to position [165, 0]
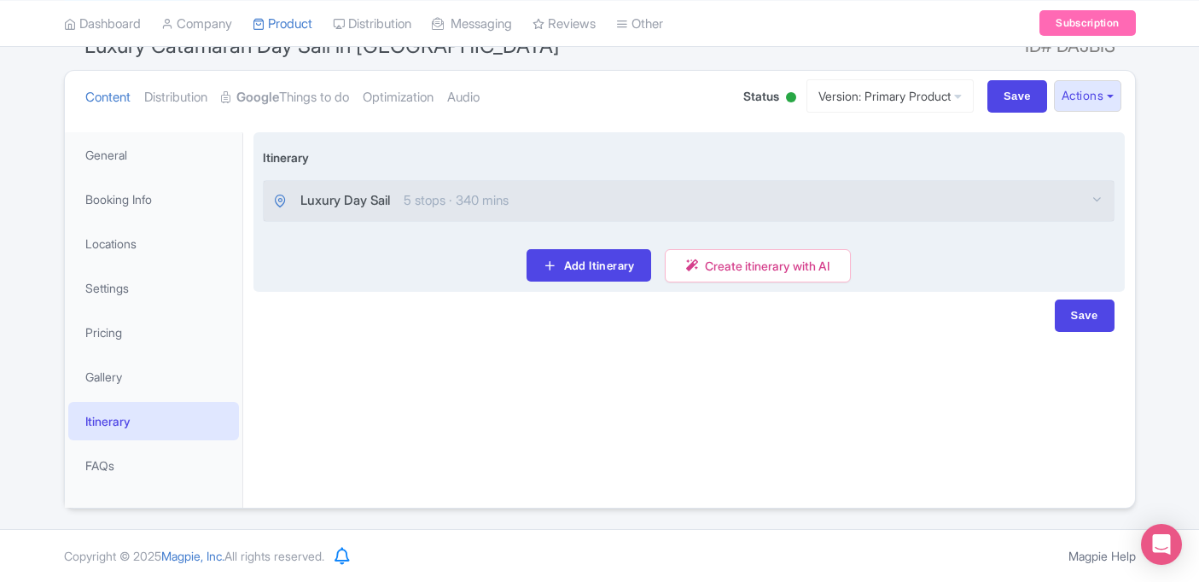
click at [457, 200] on span "5 stops · 340 mins" at bounding box center [456, 201] width 105 height 20
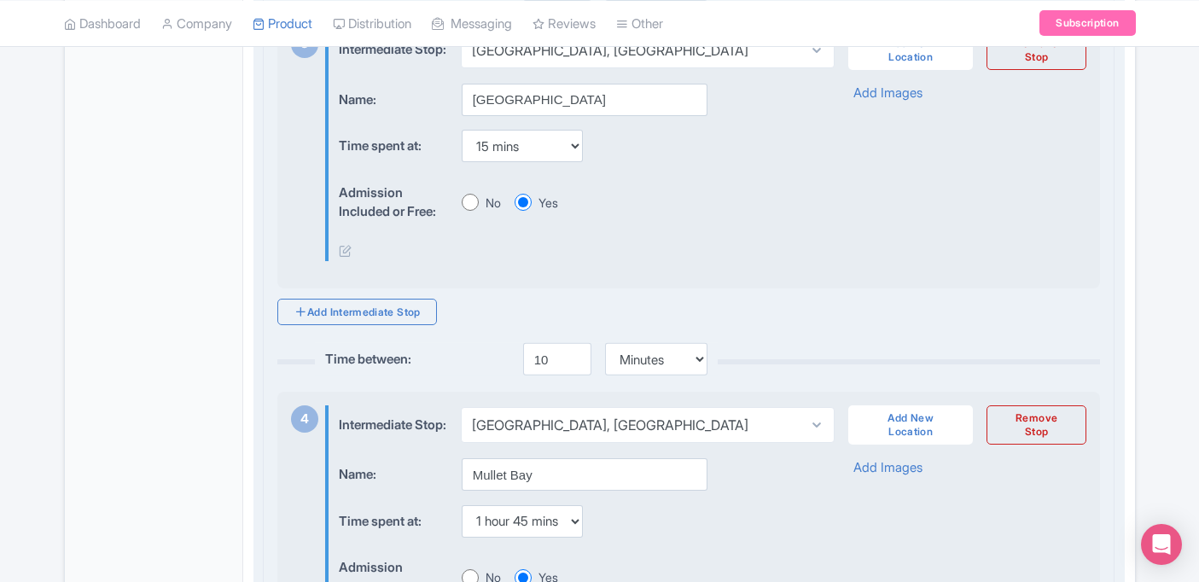
scroll to position [1211, 0]
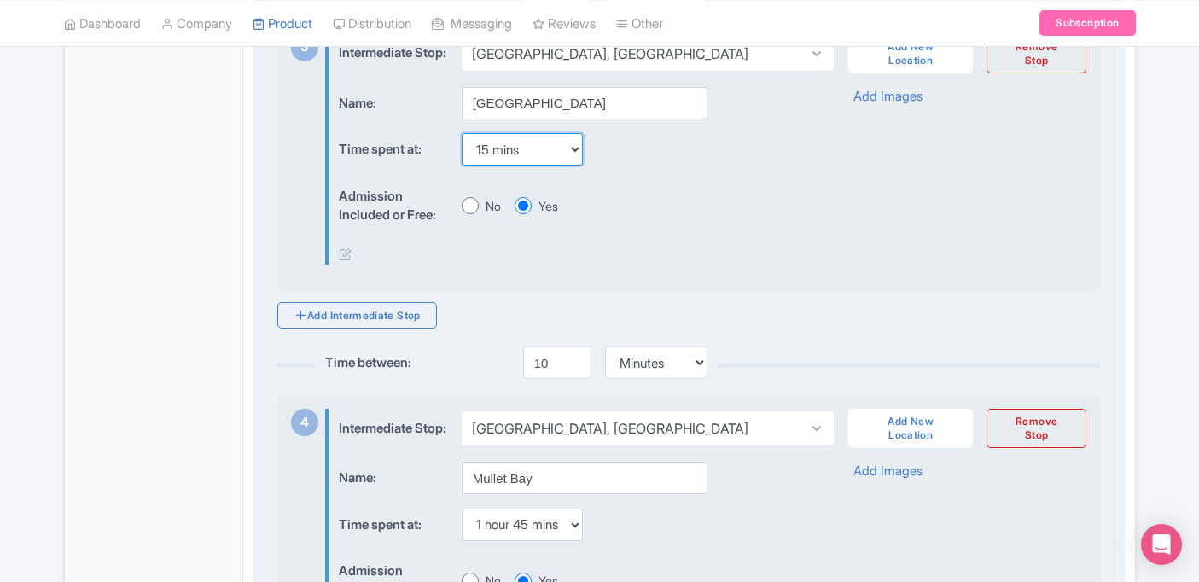
click at [560, 165] on select "None 15 mins 30 mins 45 mins 1 hour 1 hour 15 mins 1 hour 30 mins 1 hour 45 min…" at bounding box center [522, 149] width 121 height 32
click at [558, 379] on input "10" at bounding box center [557, 363] width 68 height 32
type input "1"
type input "5"
click at [614, 329] on div "Add Intermediate Stop" at bounding box center [689, 315] width 824 height 26
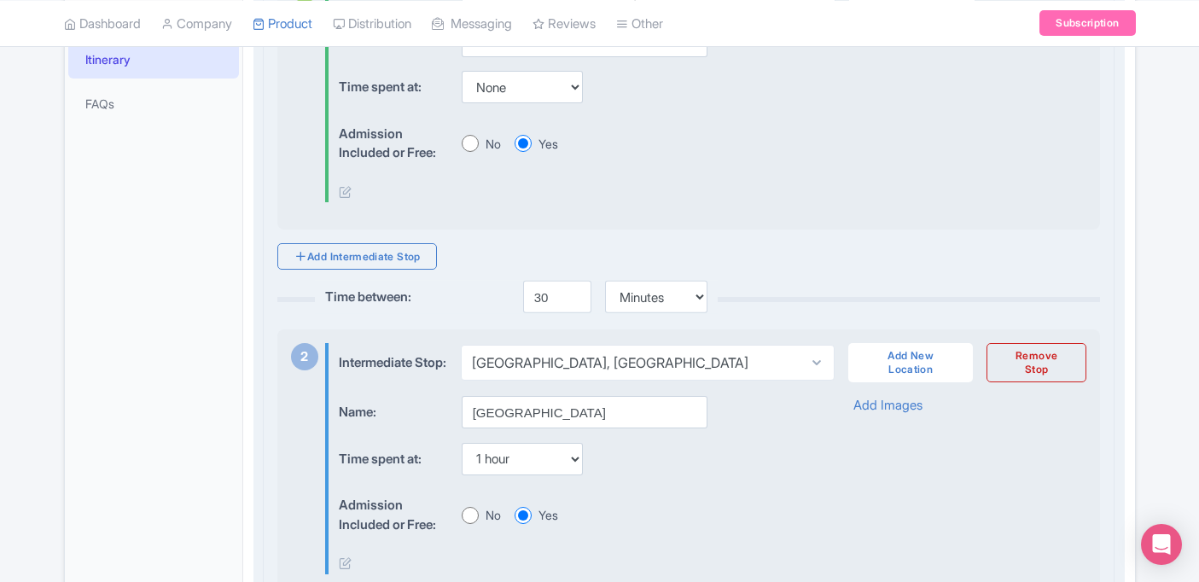
scroll to position [529, 0]
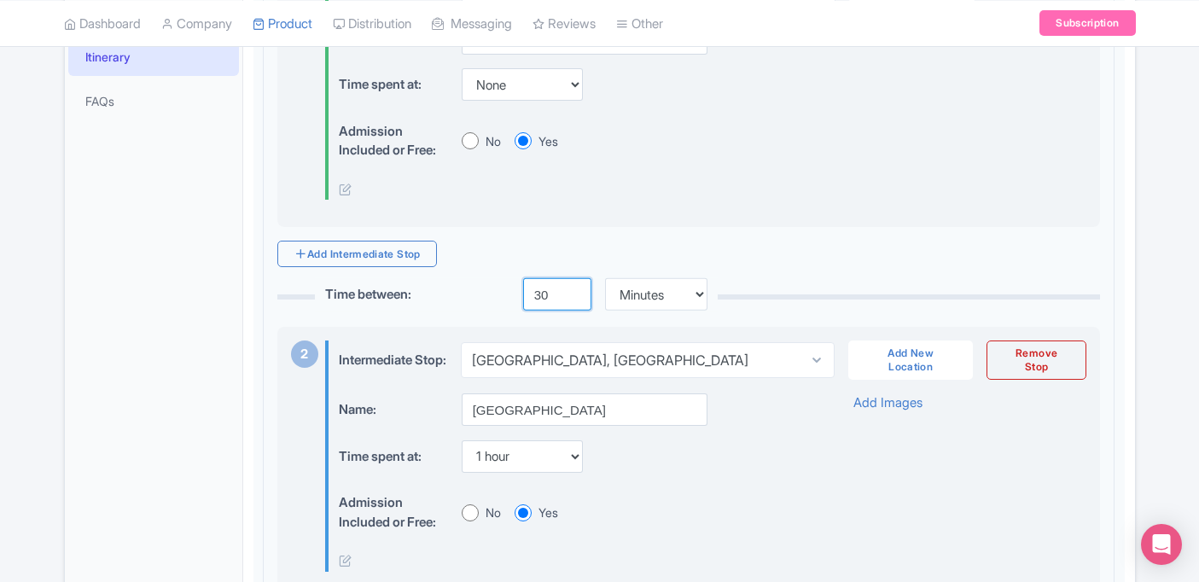
click at [537, 292] on input "30" at bounding box center [557, 294] width 68 height 32
type input "20"
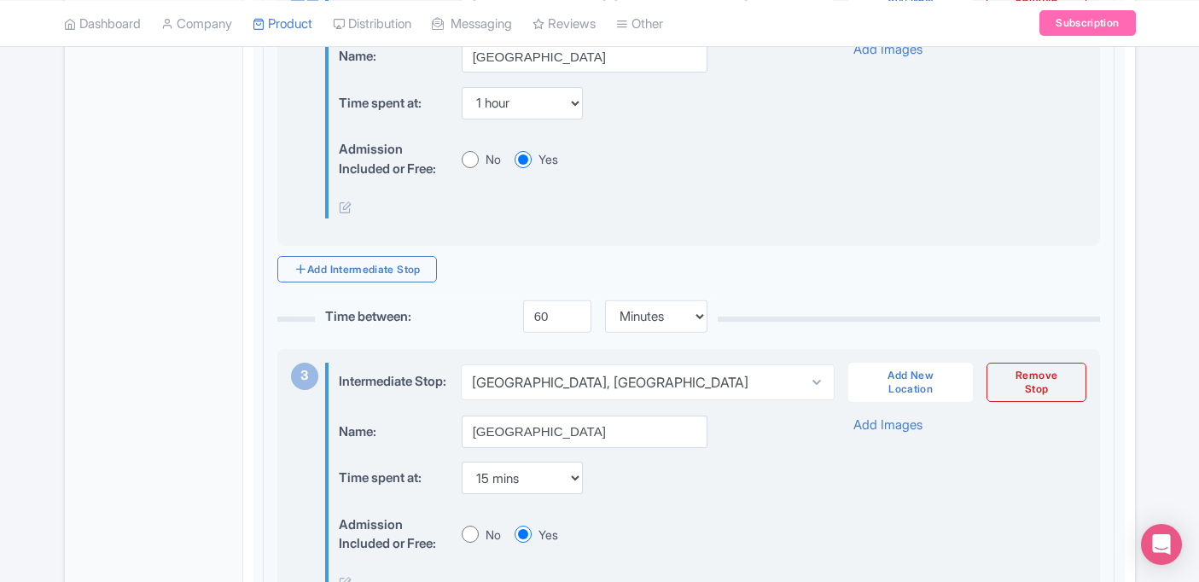
scroll to position [880, 0]
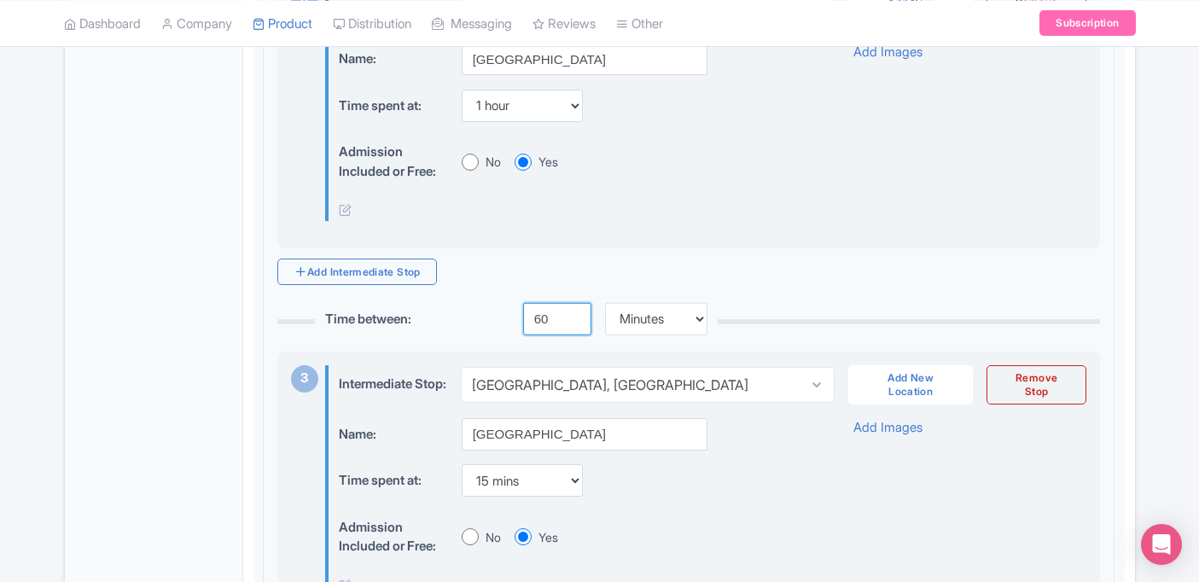
click at [545, 333] on input "60" at bounding box center [557, 319] width 68 height 32
type input "6"
type input "2"
type input "45"
click at [568, 276] on div "Add Intermediate Stop" at bounding box center [689, 272] width 824 height 26
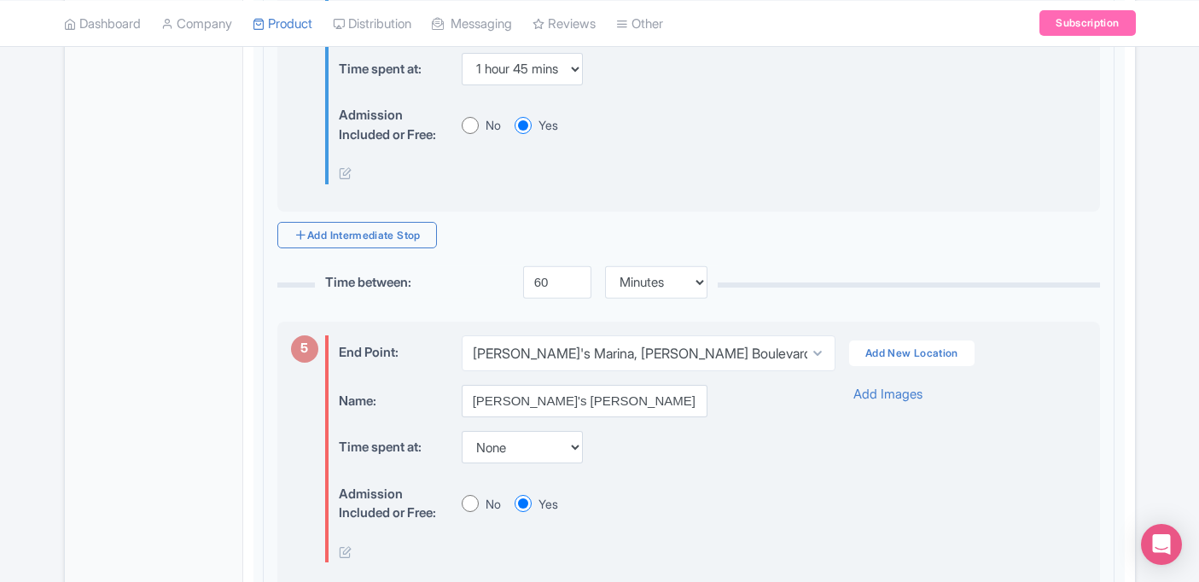
scroll to position [1657, 0]
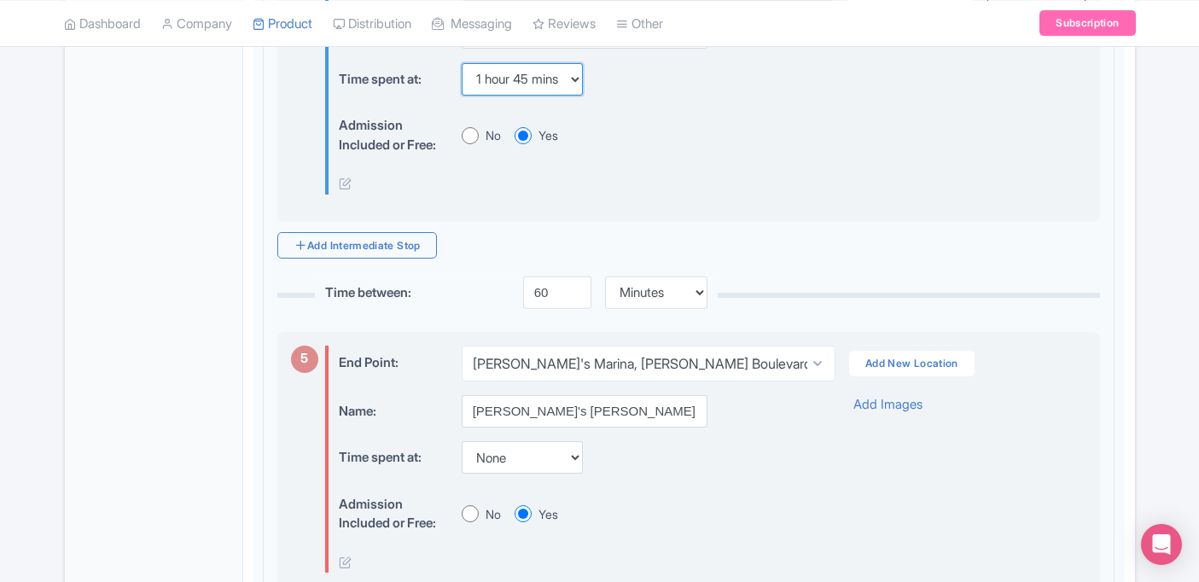
click at [565, 96] on select "None 15 mins 30 mins 45 mins 1 hour 1 hour 15 mins 1 hour 30 mins 1 hour 45 min…" at bounding box center [522, 79] width 121 height 32
select select "90"
click at [574, 309] on input "61" at bounding box center [557, 293] width 68 height 32
type input "60"
click at [571, 309] on input "60" at bounding box center [557, 293] width 68 height 32
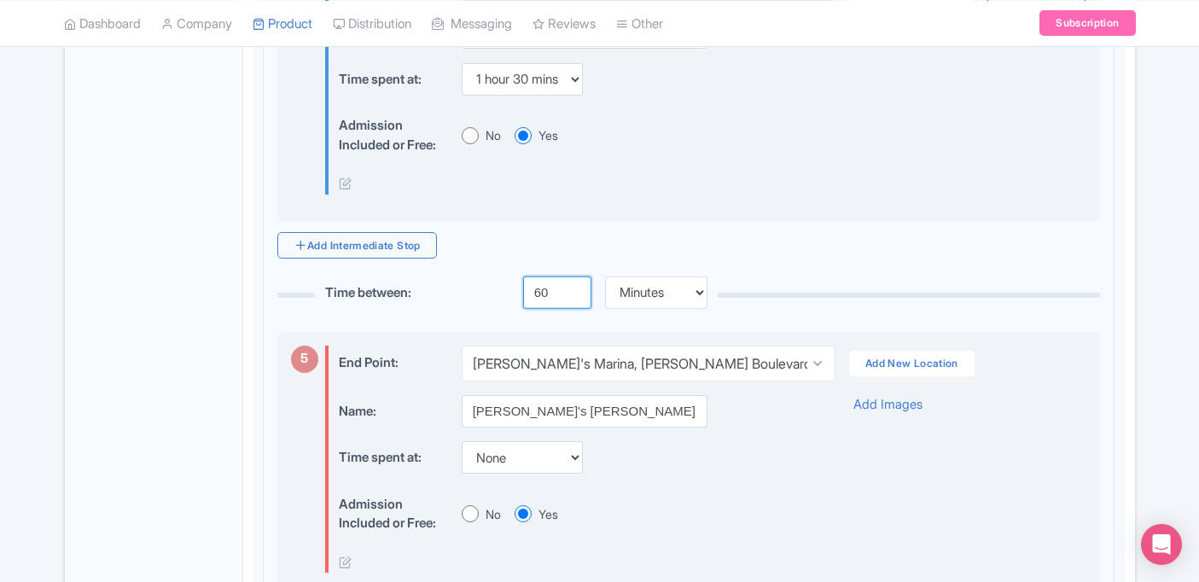
click at [553, 309] on input "60" at bounding box center [557, 293] width 68 height 32
click at [585, 309] on input "60" at bounding box center [557, 293] width 68 height 32
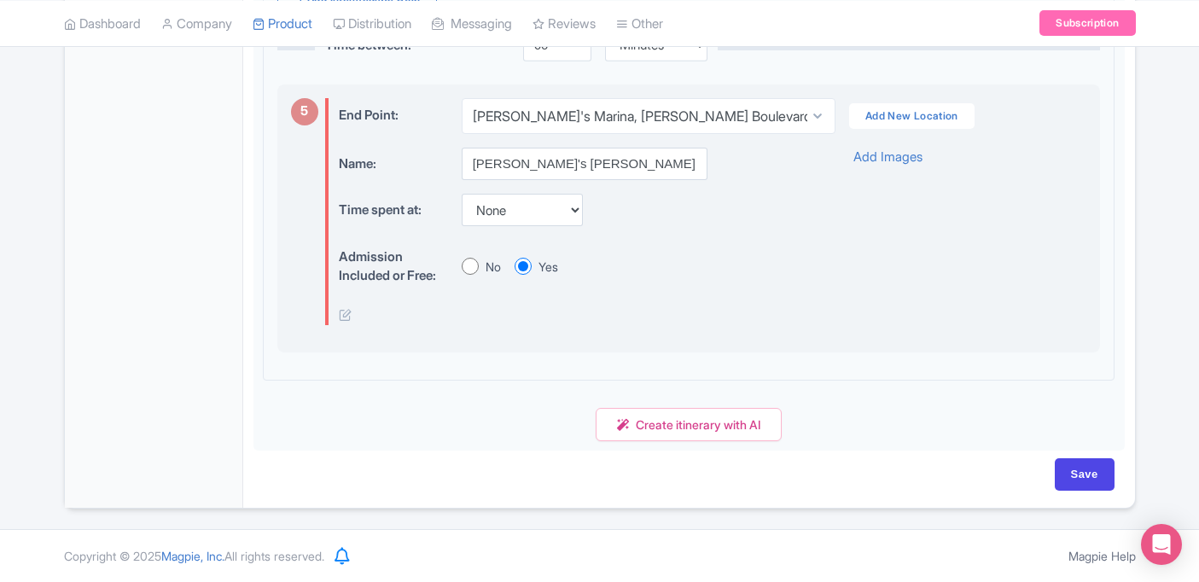
scroll to position [1943, 0]
click at [1091, 477] on input "Save" at bounding box center [1085, 474] width 60 height 32
type input "Saving..."
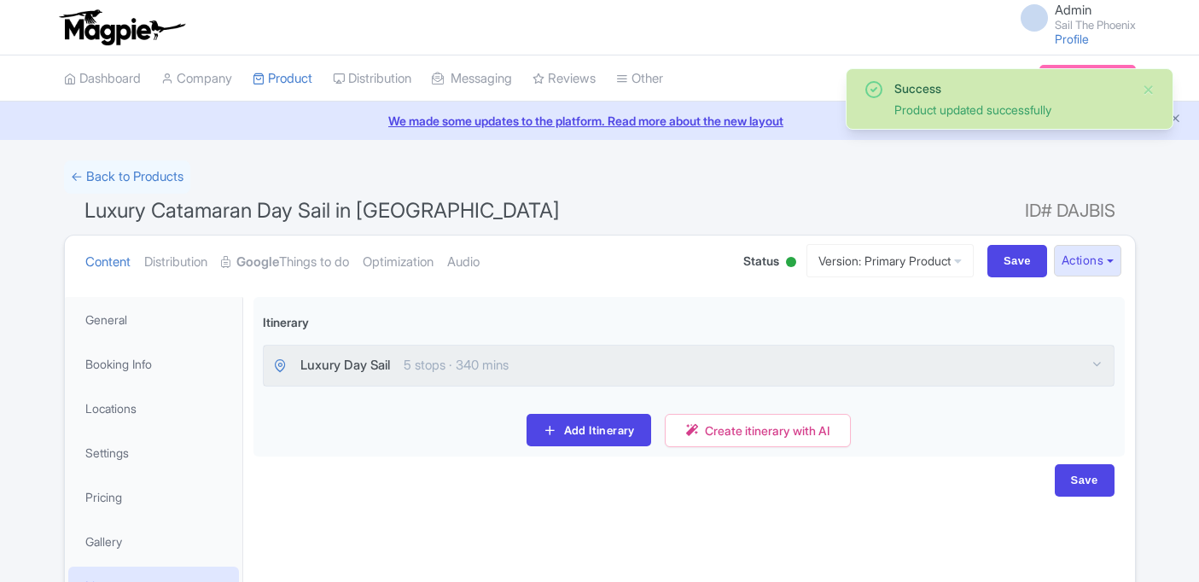
scroll to position [165, 0]
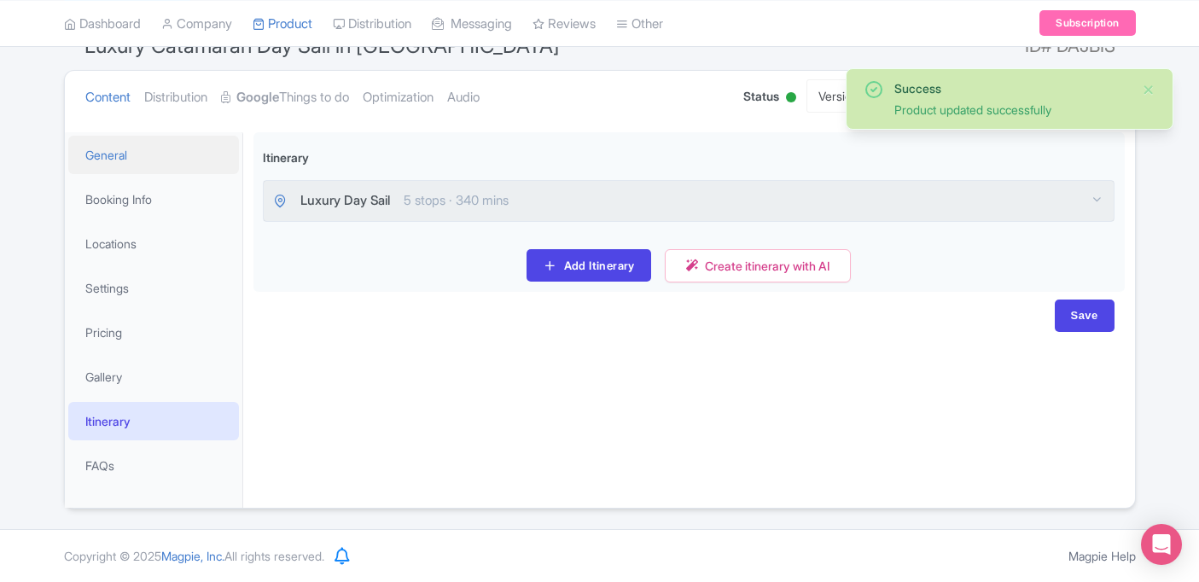
click at [150, 166] on link "General" at bounding box center [153, 155] width 171 height 38
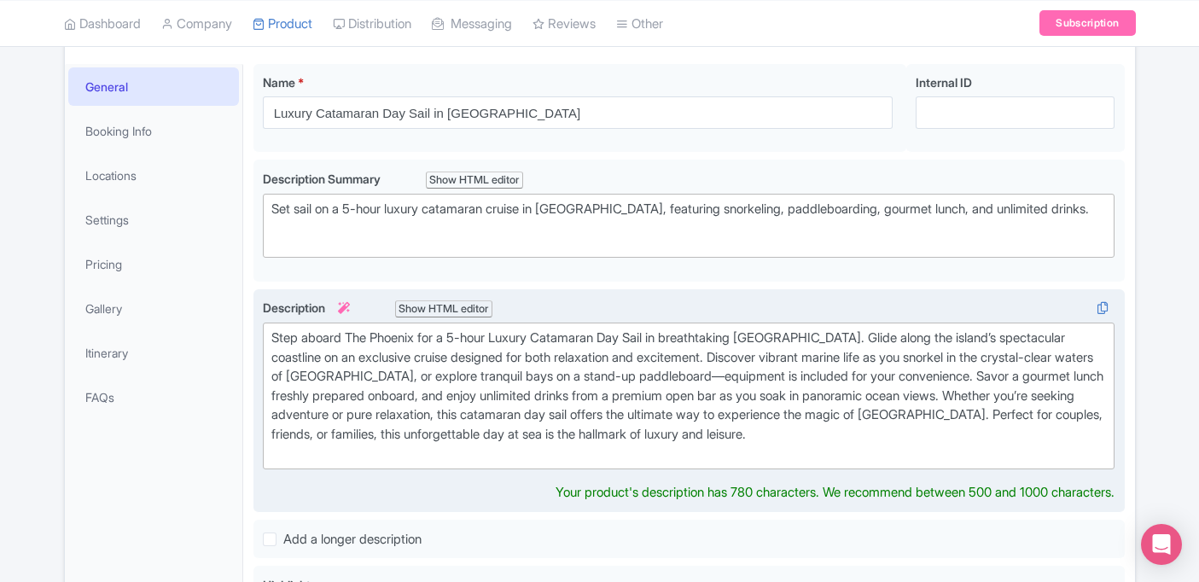
scroll to position [145, 0]
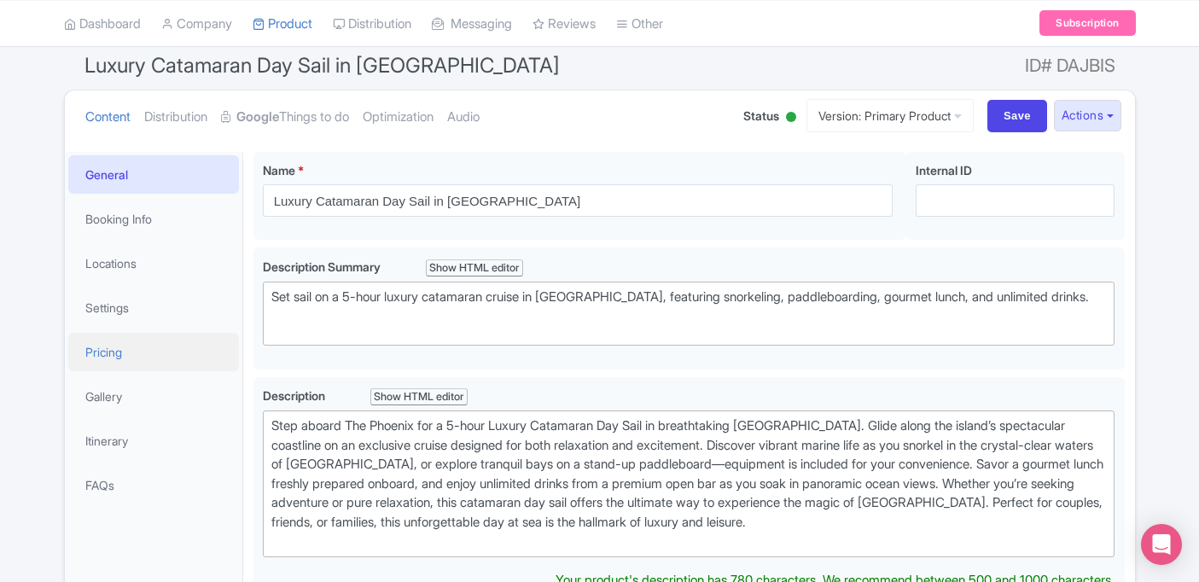
click at [166, 352] on link "Pricing" at bounding box center [153, 352] width 171 height 38
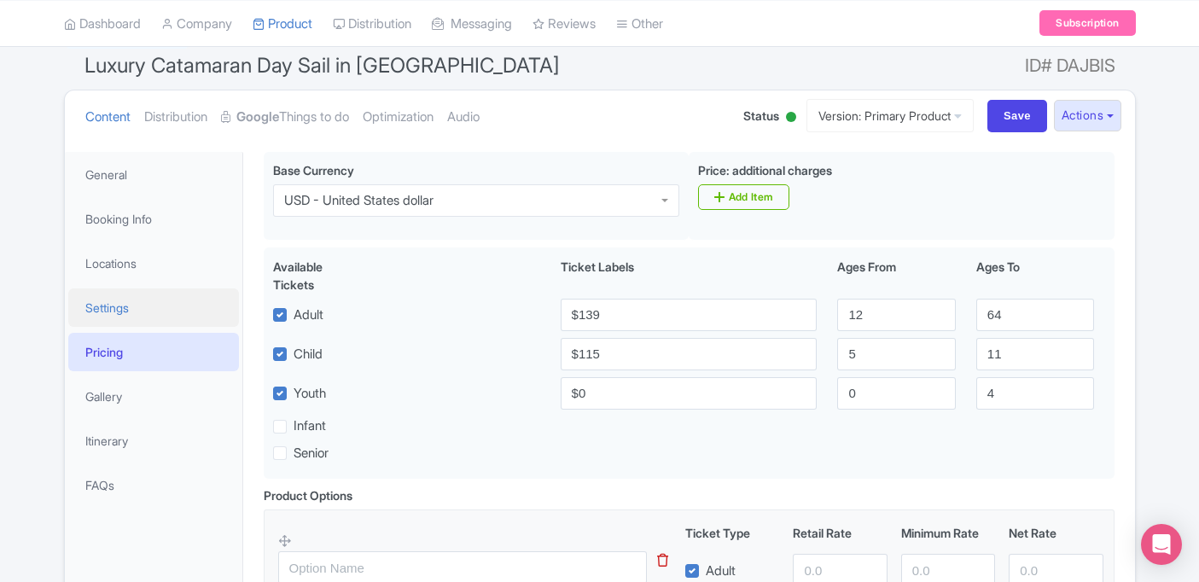
click at [165, 306] on link "Settings" at bounding box center [153, 307] width 171 height 38
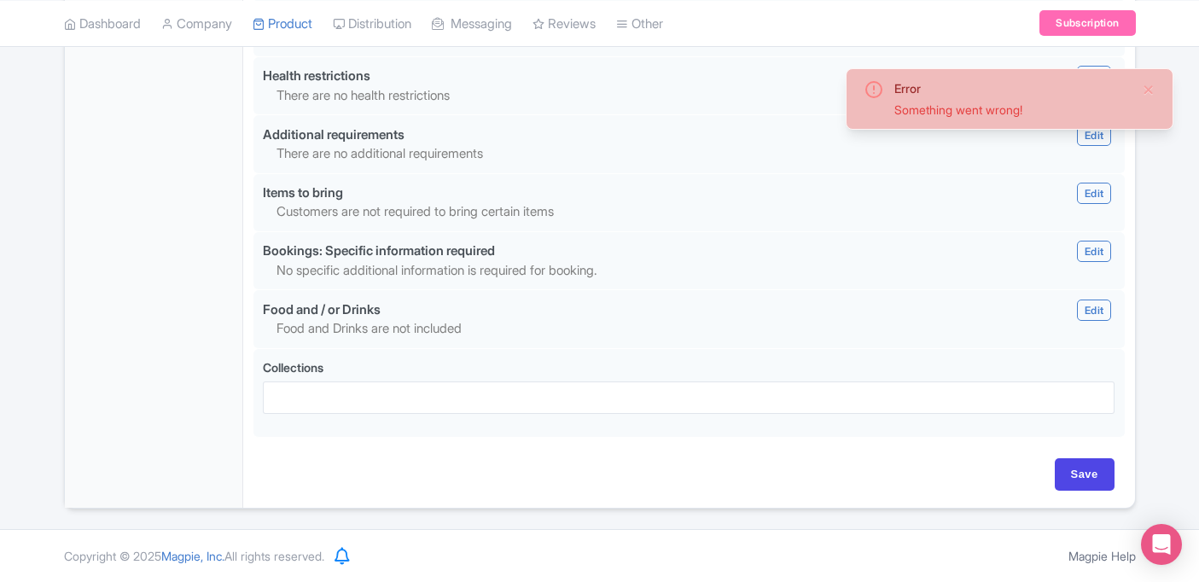
scroll to position [1974, 0]
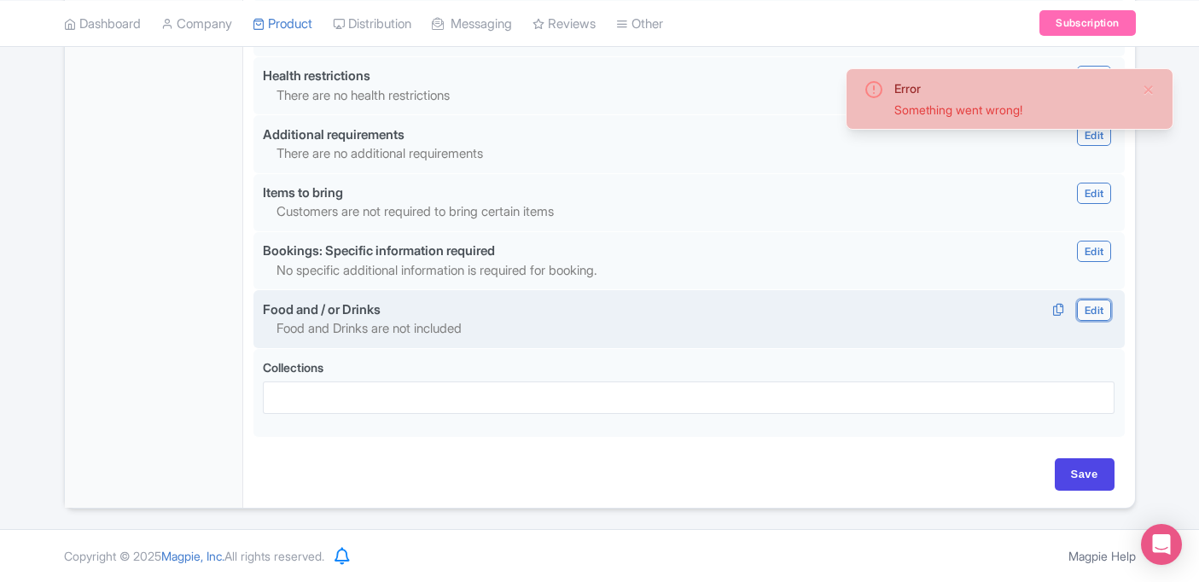
click at [1080, 305] on link "Edit" at bounding box center [1094, 310] width 34 height 21
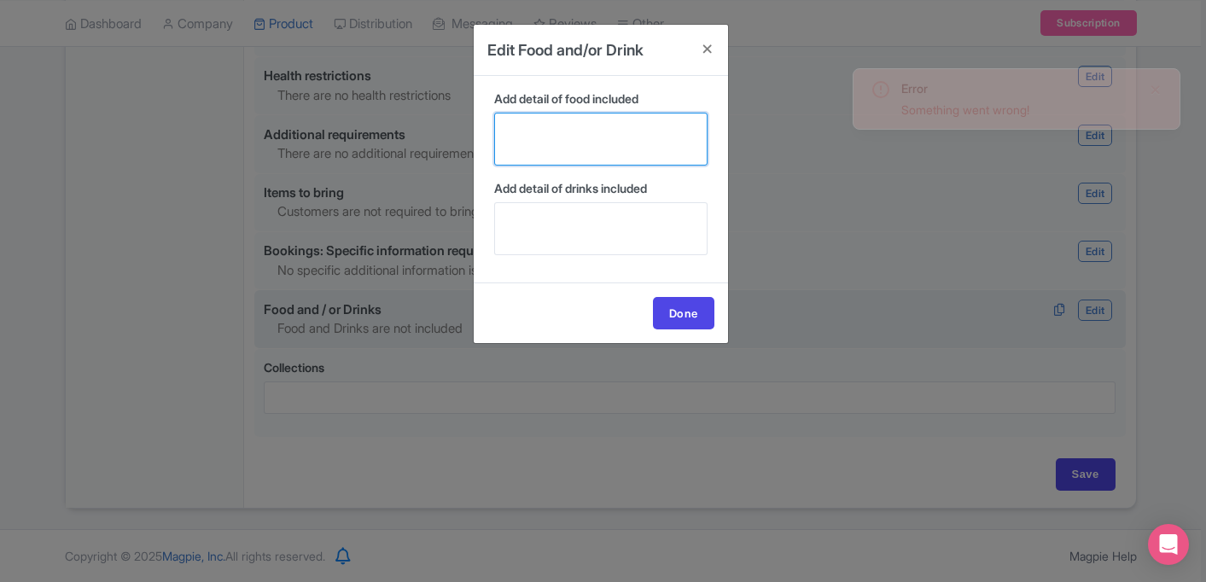
click at [628, 136] on textarea "Add detail of food included" at bounding box center [600, 139] width 213 height 53
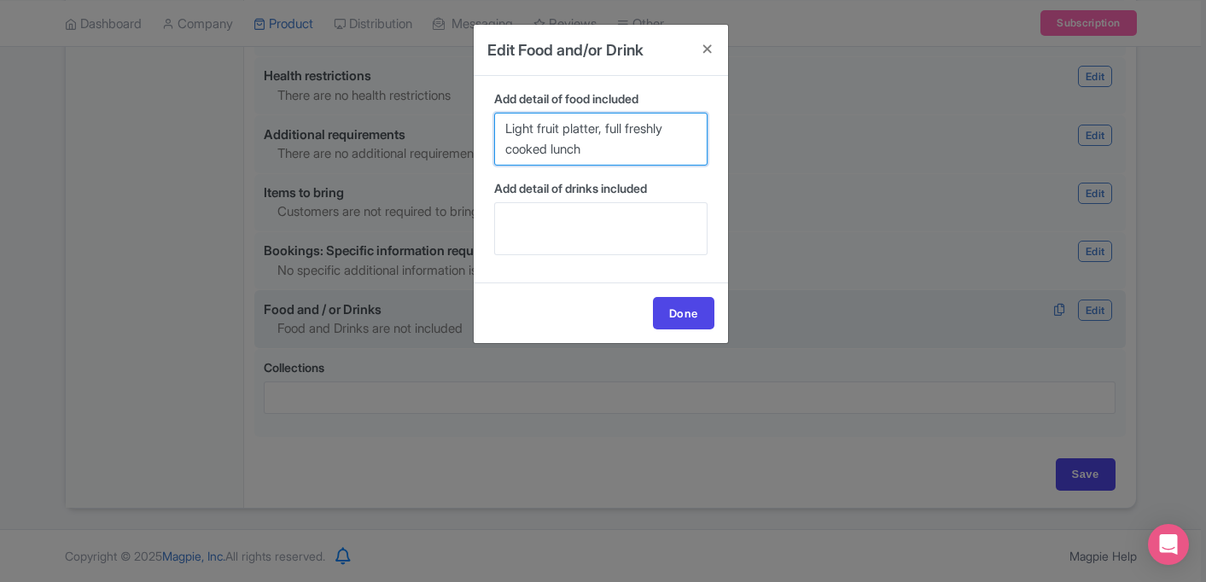
click at [610, 124] on textarea "Light fruit platter, full freshly cooked lunch" at bounding box center [600, 139] width 213 height 53
click at [642, 154] on textarea "Light fruit platter and cakes, full freshly cooked lunch" at bounding box center [600, 139] width 213 height 53
click at [675, 131] on textarea "Light fruit platter and cakes, full freshly cooked lunch" at bounding box center [600, 139] width 213 height 53
drag, startPoint x: 525, startPoint y: 151, endPoint x: 506, endPoint y: 151, distance: 18.8
click at [506, 151] on textarea "Light fruit platter and cakes and full freshly cooked lunch" at bounding box center [600, 139] width 213 height 53
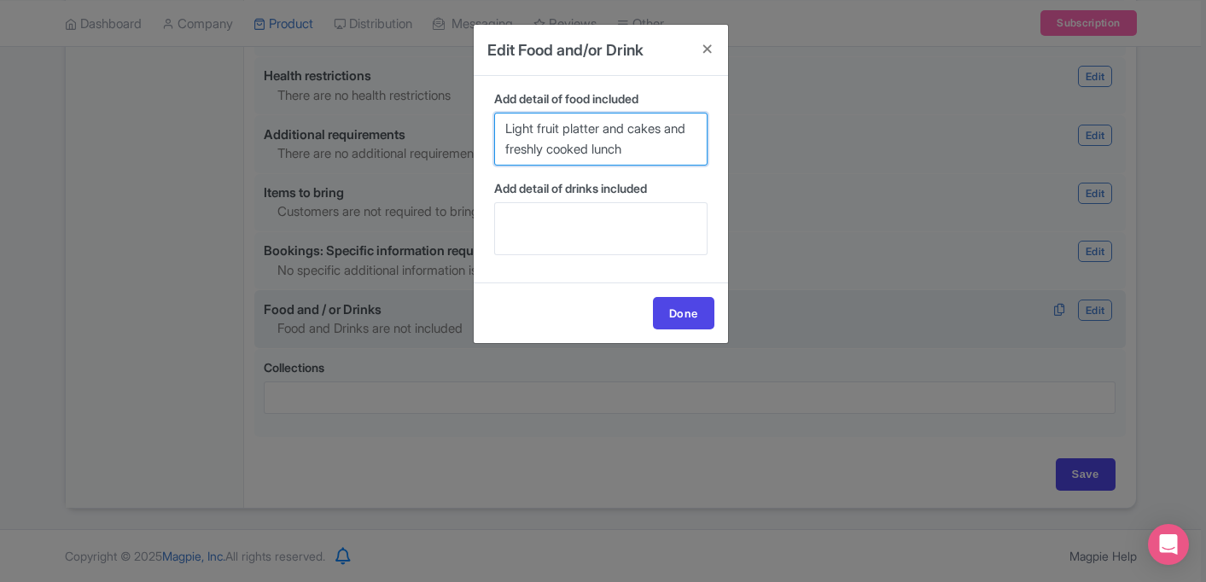
type textarea "Light fruit platter and cakes and freshly cooked lunch"
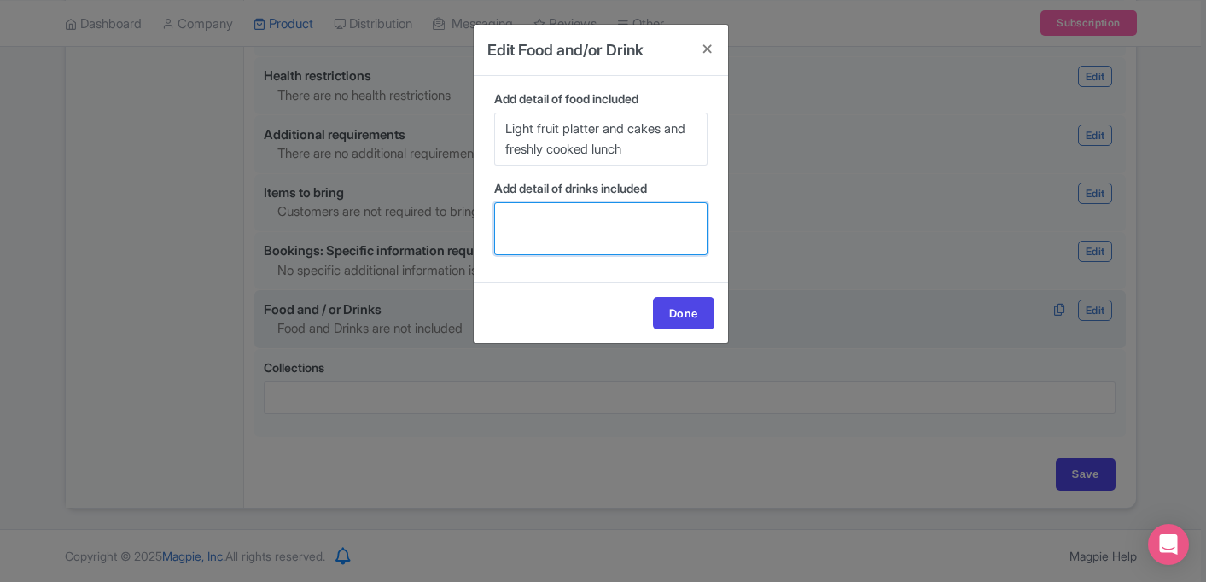
click at [580, 223] on textarea "Add detail of drinks included" at bounding box center [600, 228] width 213 height 53
type textarea "C"
type textarea "A"
type textarea "B"
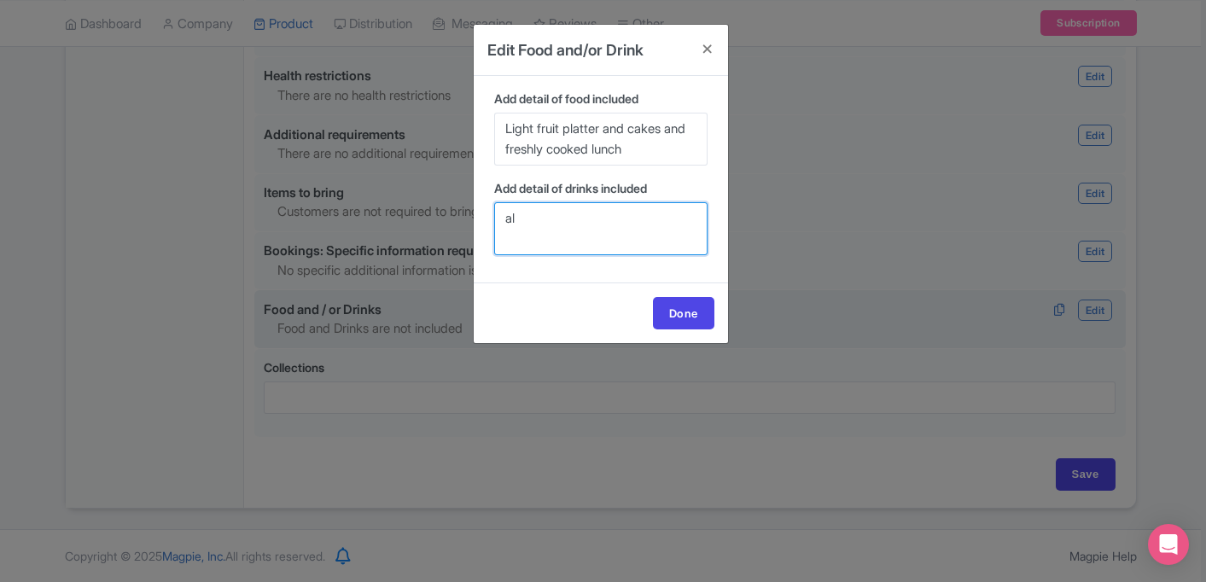
type textarea "a"
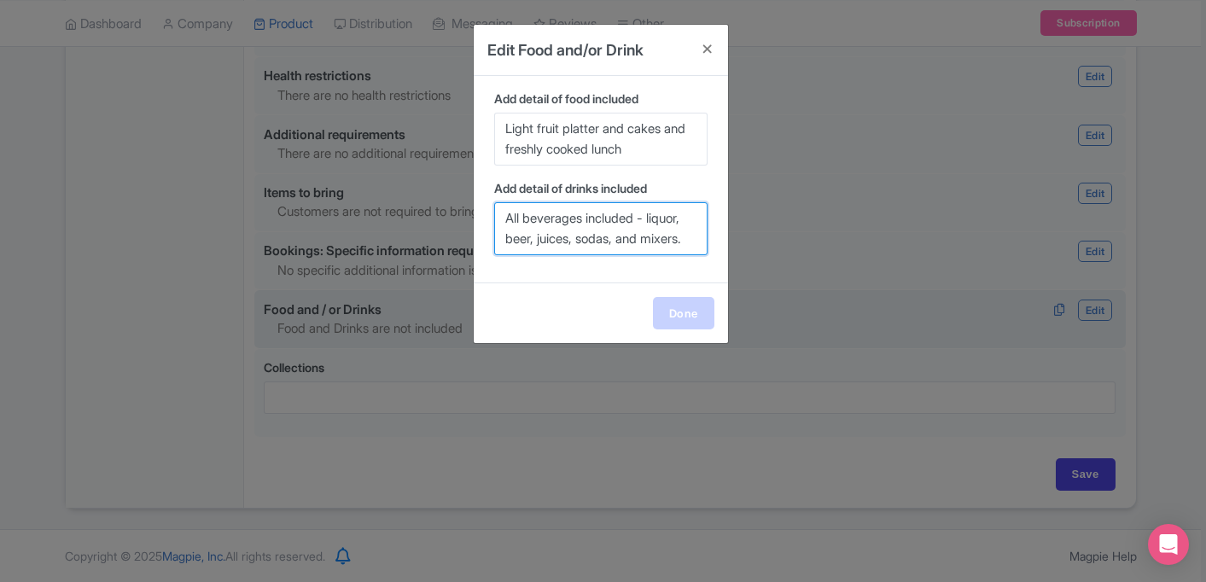
type textarea "All beverages included - liquor, beer, juices, sodas, and mixers."
click at [677, 329] on link "Done" at bounding box center [683, 313] width 61 height 32
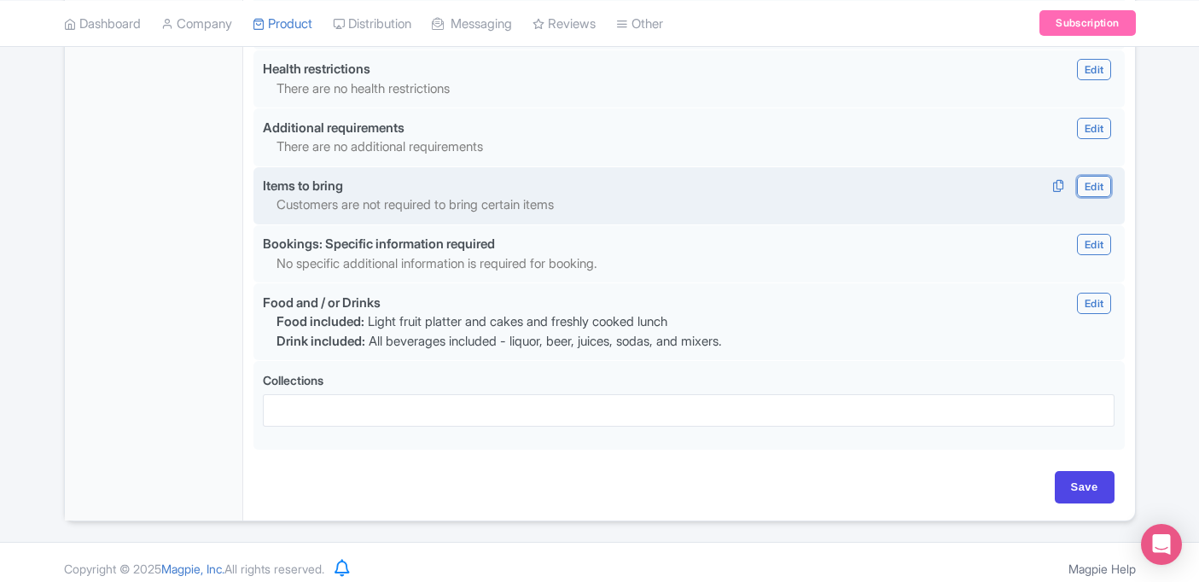
click at [1084, 197] on link "Edit" at bounding box center [1094, 186] width 34 height 21
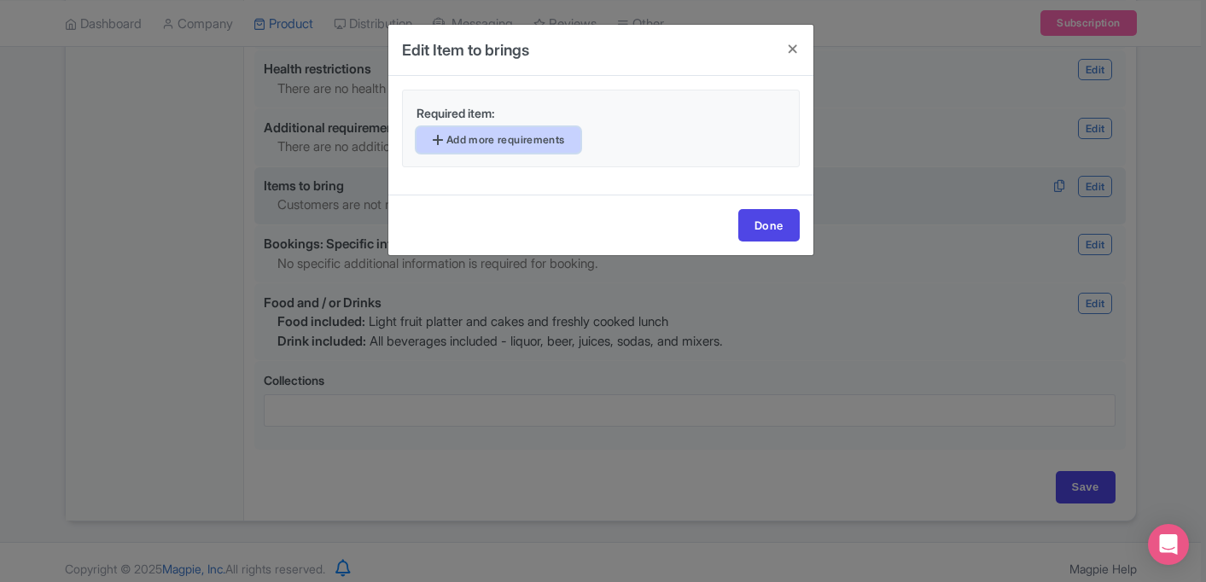
click at [562, 146] on link "Add more requirements" at bounding box center [499, 140] width 165 height 26
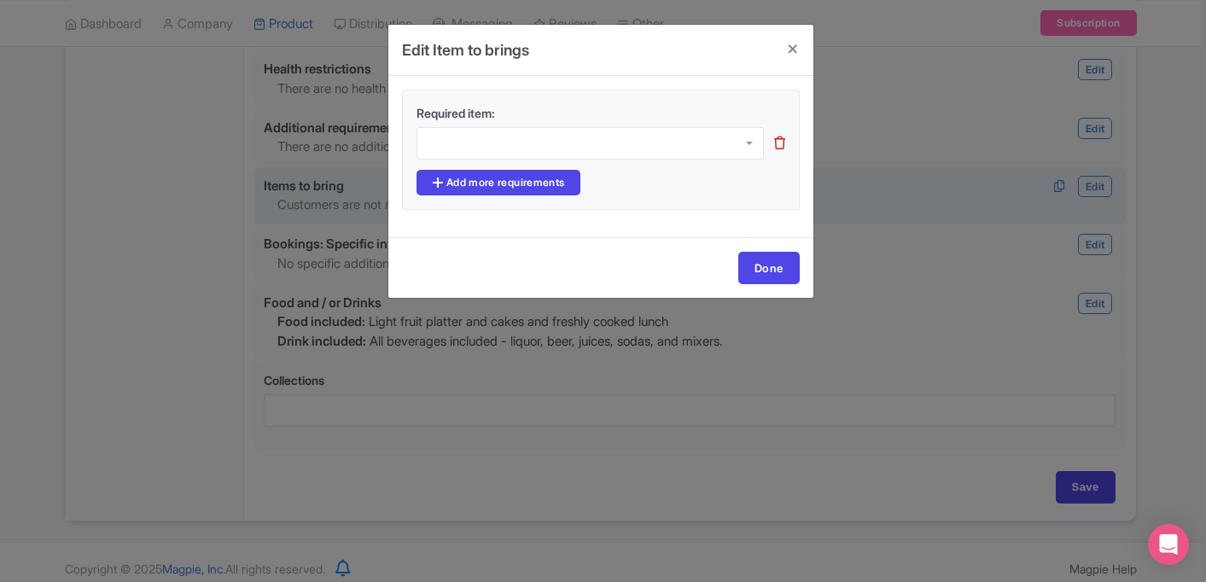
click at [544, 148] on div at bounding box center [590, 143] width 347 height 32
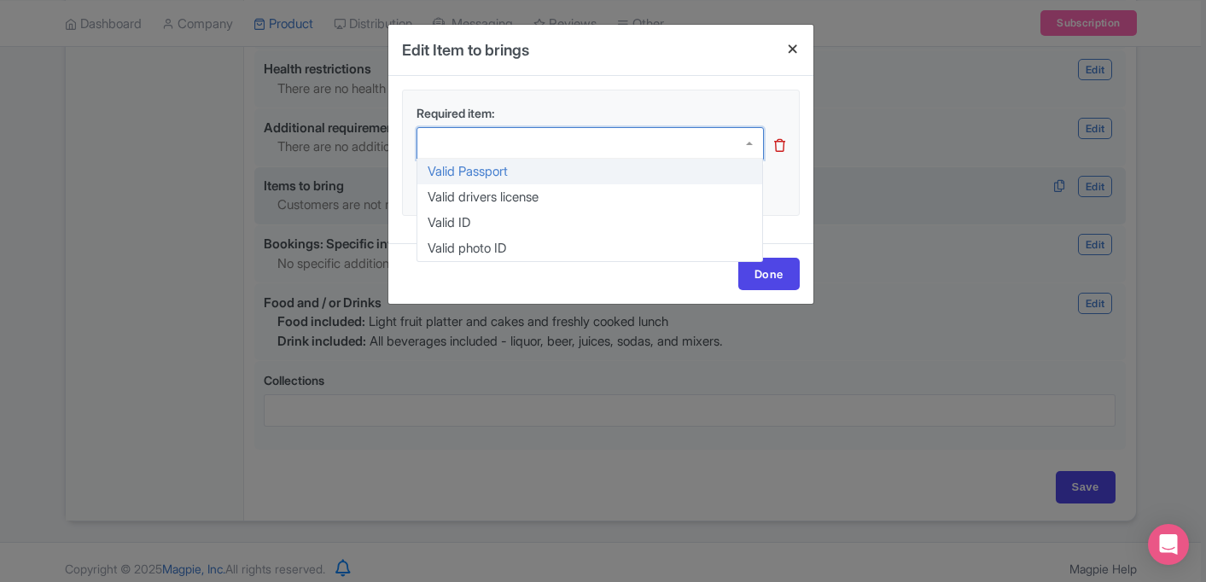
click at [794, 45] on h4 at bounding box center [792, 49] width 41 height 49
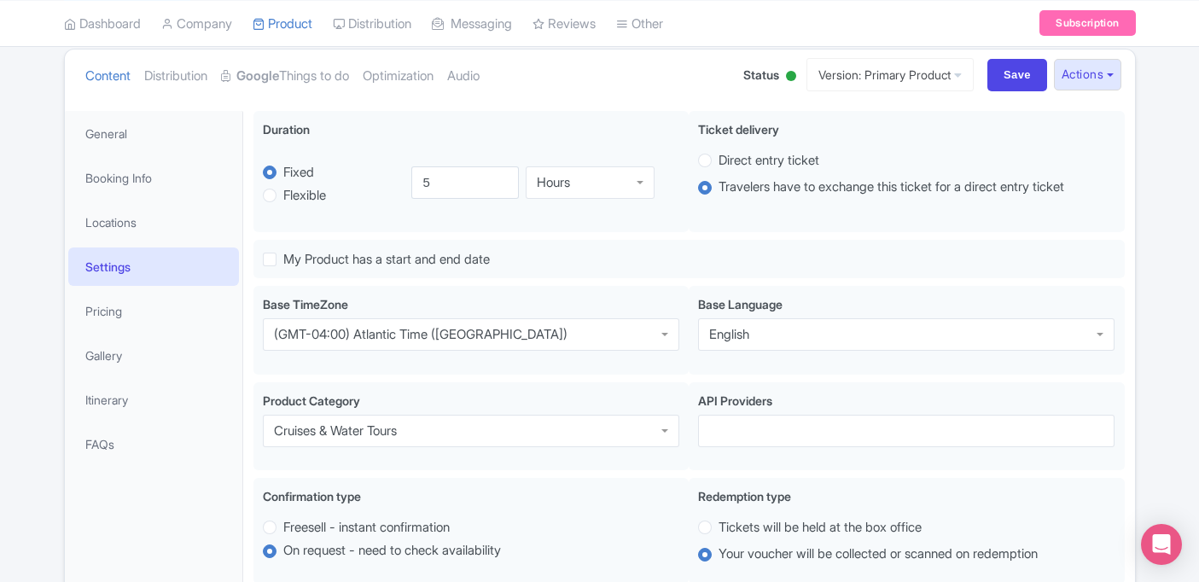
scroll to position [114, 0]
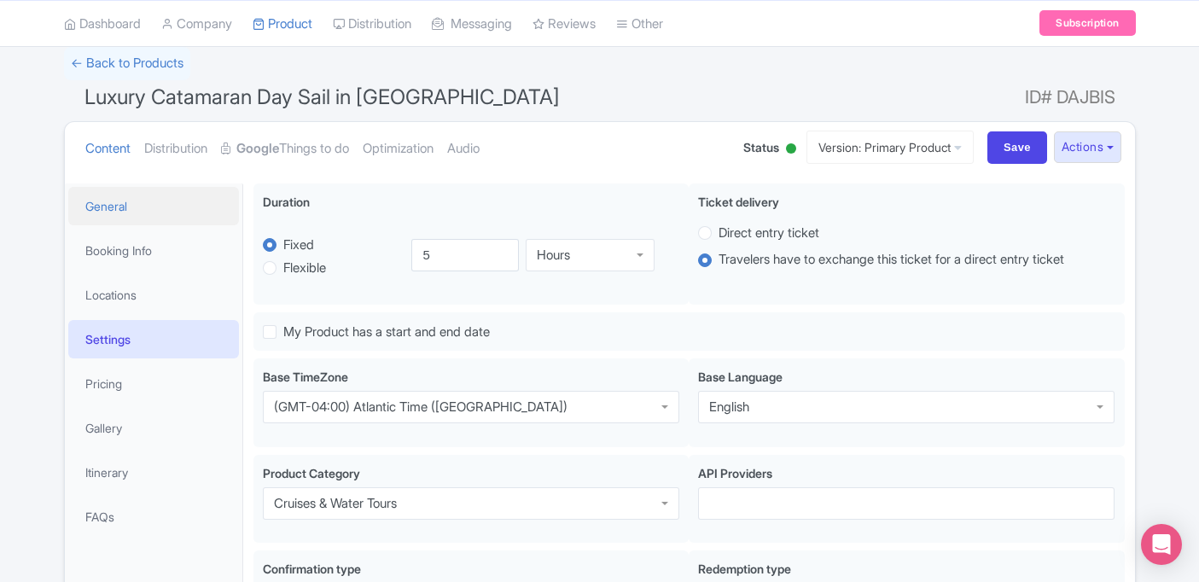
click at [152, 212] on link "General" at bounding box center [153, 206] width 171 height 38
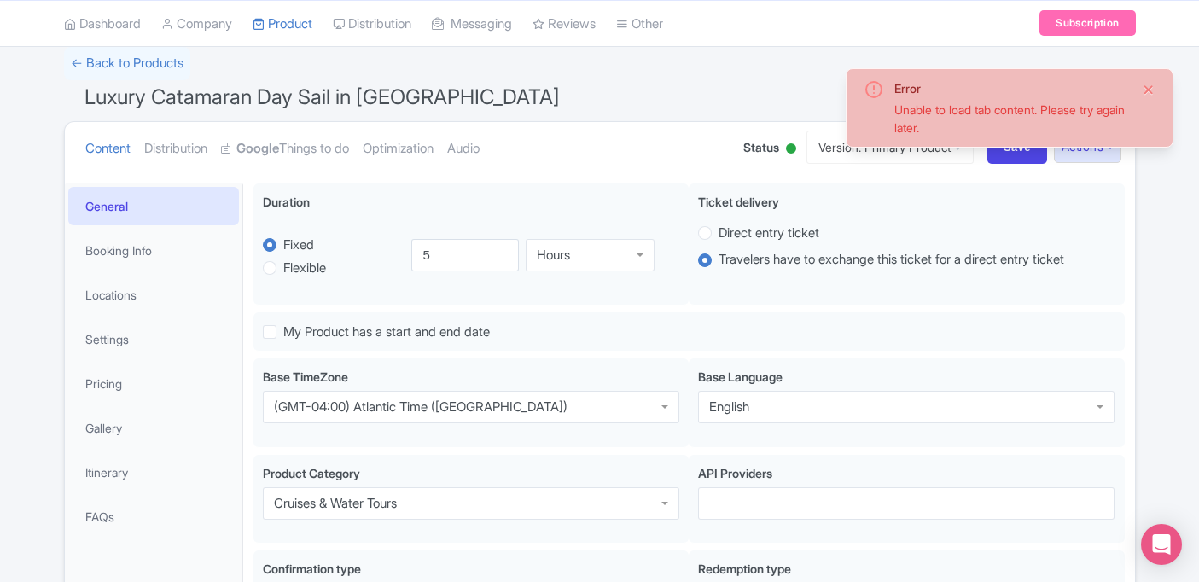
click at [1153, 86] on button "Close" at bounding box center [1149, 89] width 14 height 20
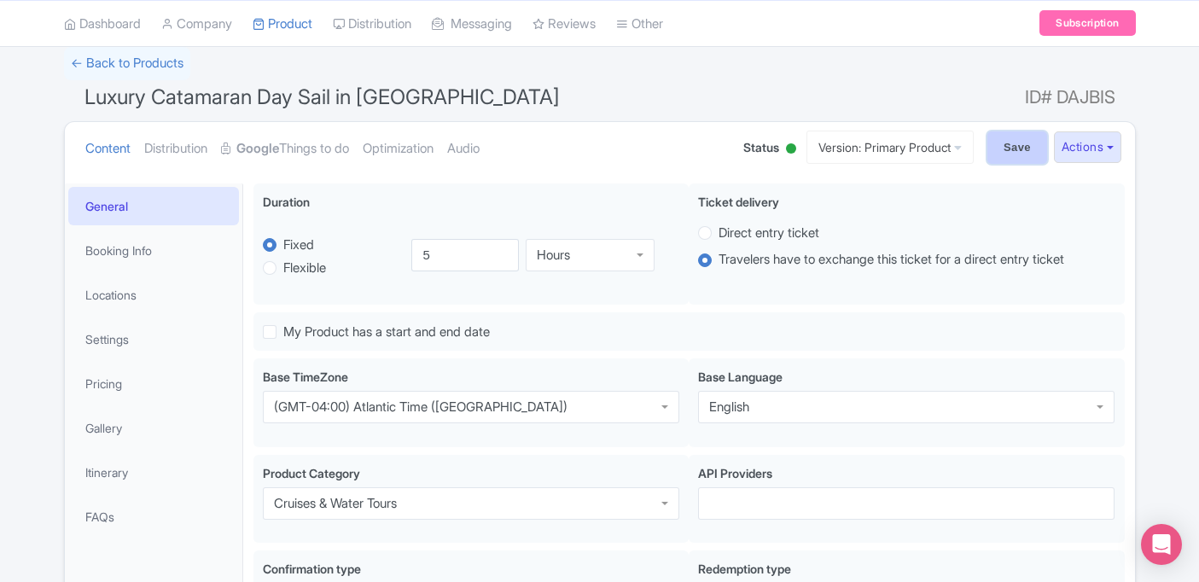
click at [1015, 149] on input "Save" at bounding box center [1017, 147] width 60 height 32
type input "Saving..."
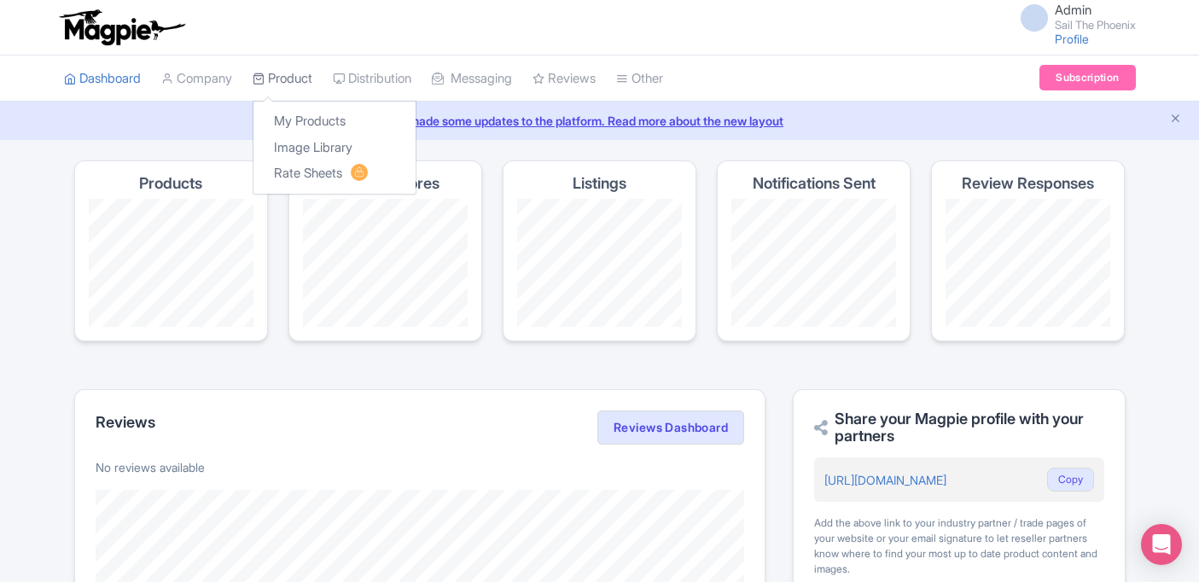
click at [275, 77] on link "Product" at bounding box center [283, 78] width 60 height 47
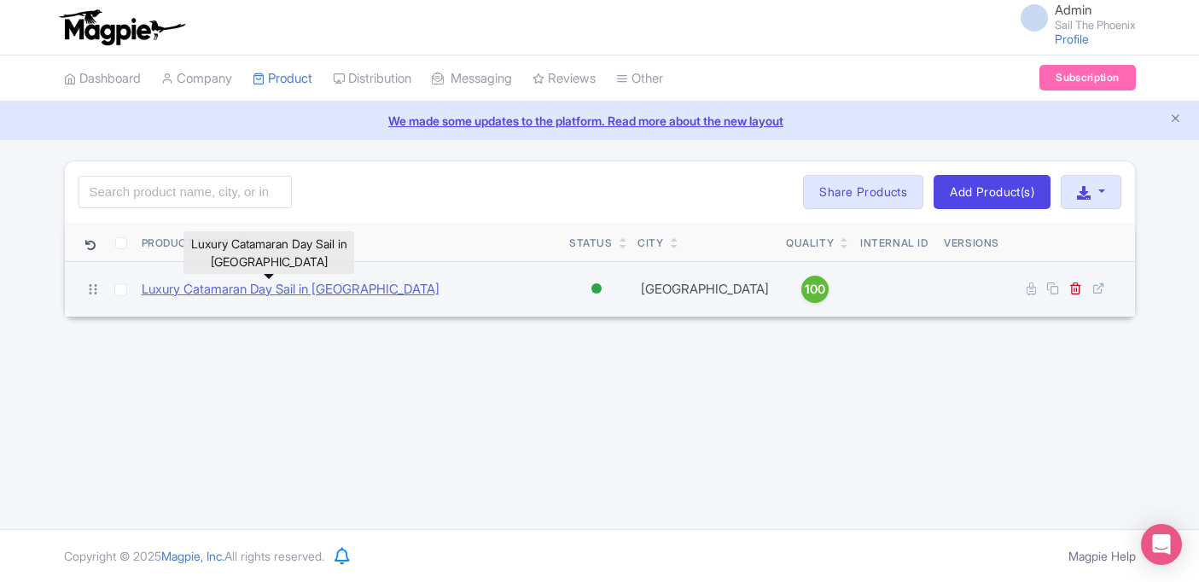
click at [352, 286] on link "Luxury Catamaran Day Sail in [GEOGRAPHIC_DATA]" at bounding box center [291, 290] width 298 height 20
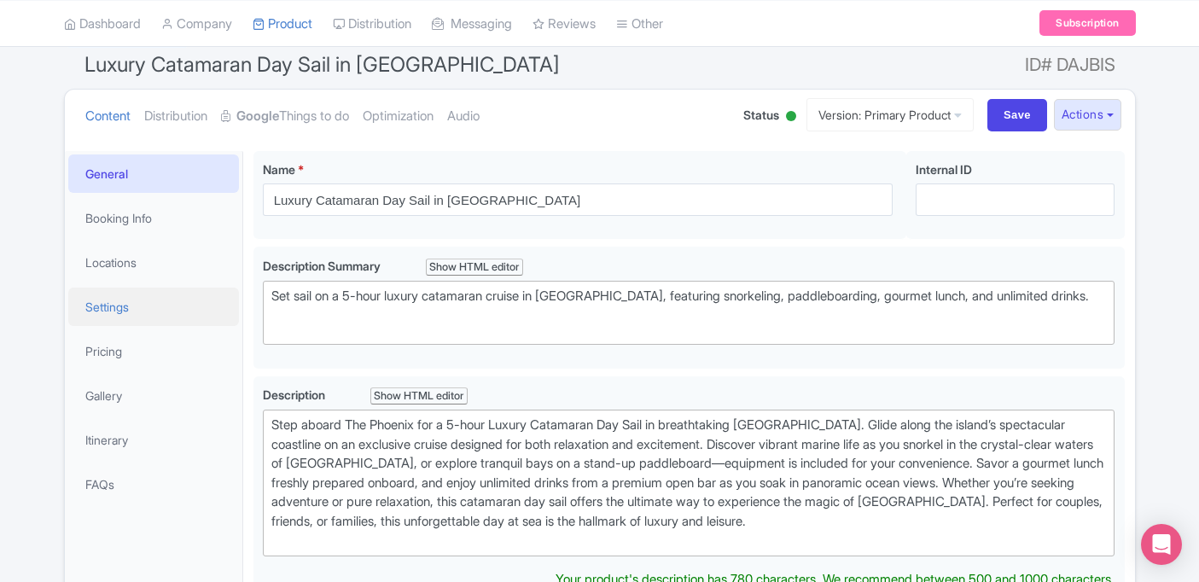
scroll to position [174, 0]
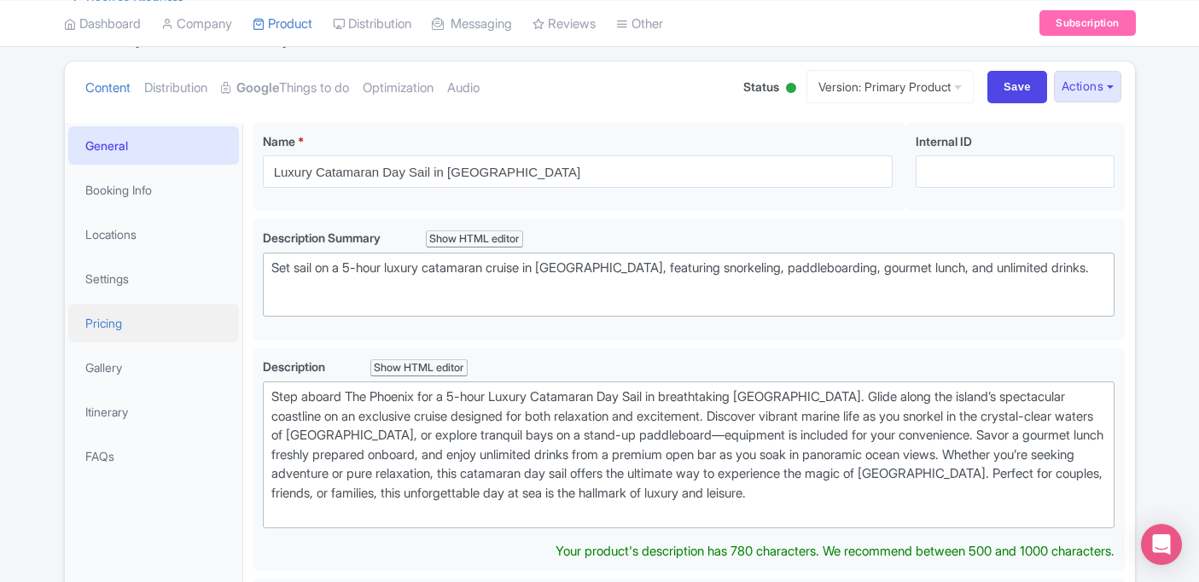
click at [167, 340] on link "Pricing" at bounding box center [153, 323] width 171 height 38
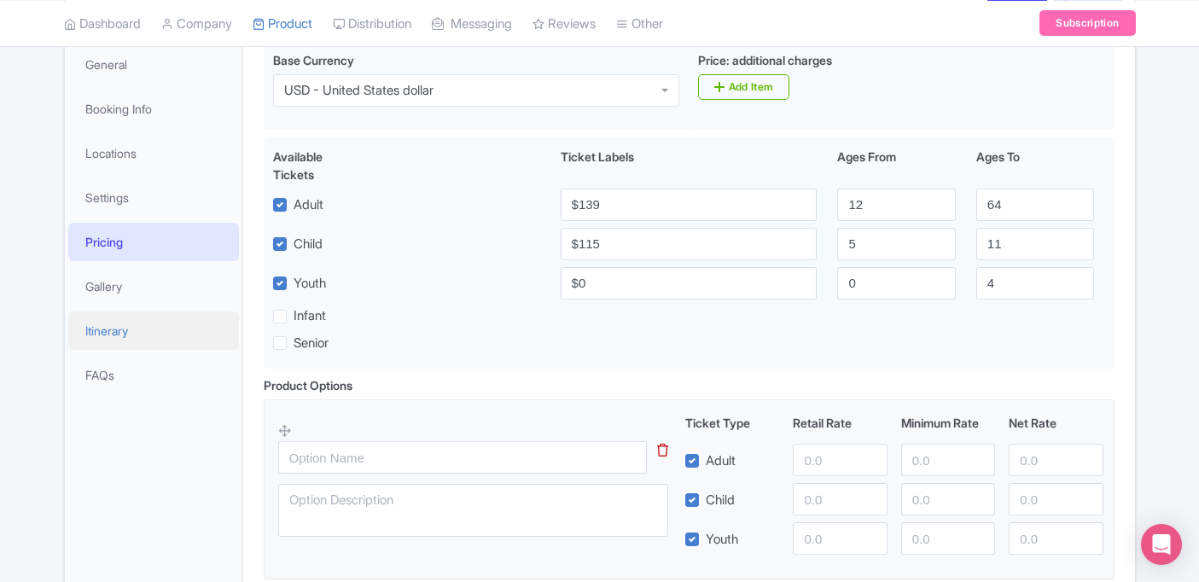
scroll to position [277, 0]
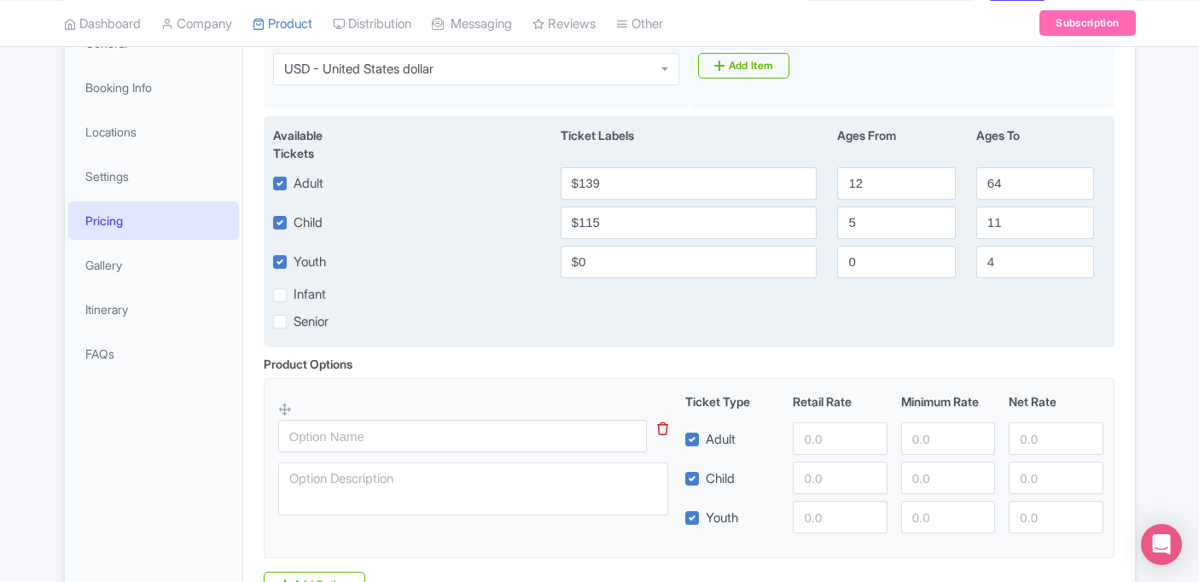
click at [294, 295] on label "Infant" at bounding box center [310, 295] width 32 height 20
click at [294, 295] on input "Infant" at bounding box center [299, 290] width 11 height 11
checkbox input "true"
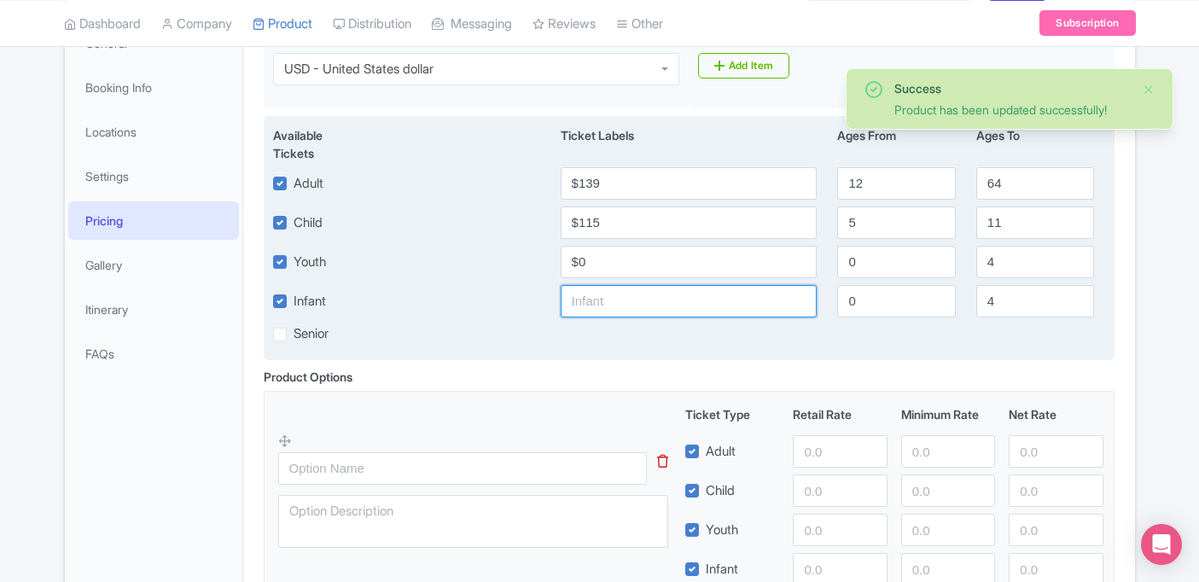
click at [621, 306] on input "text" at bounding box center [689, 301] width 257 height 32
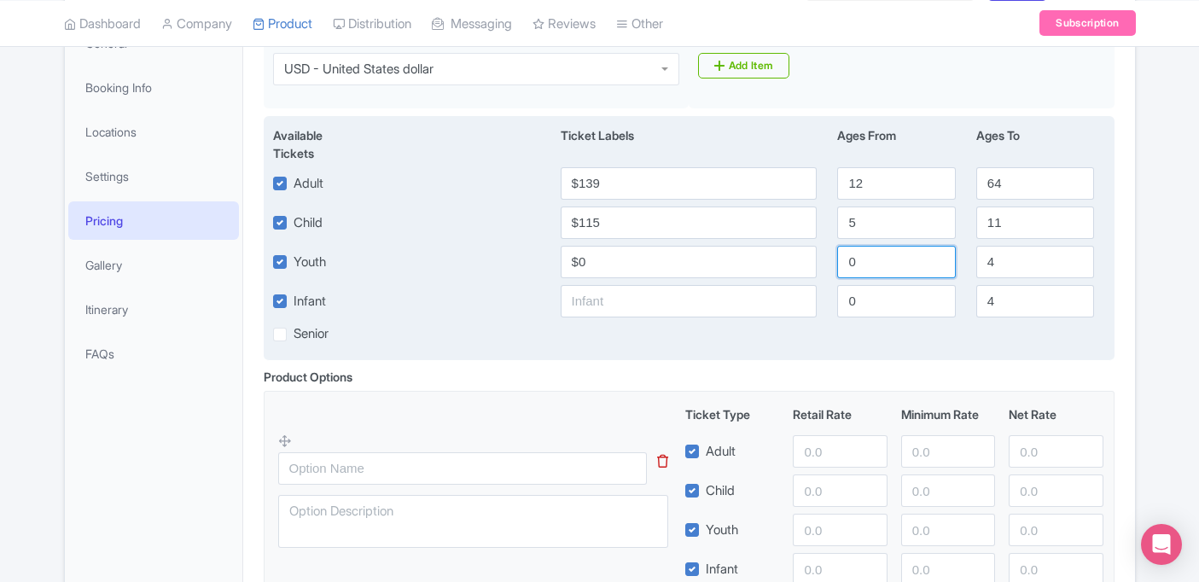
drag, startPoint x: 879, startPoint y: 257, endPoint x: 848, endPoint y: 261, distance: 31.0
click at [848, 261] on input "0" at bounding box center [896, 262] width 118 height 32
type input "2"
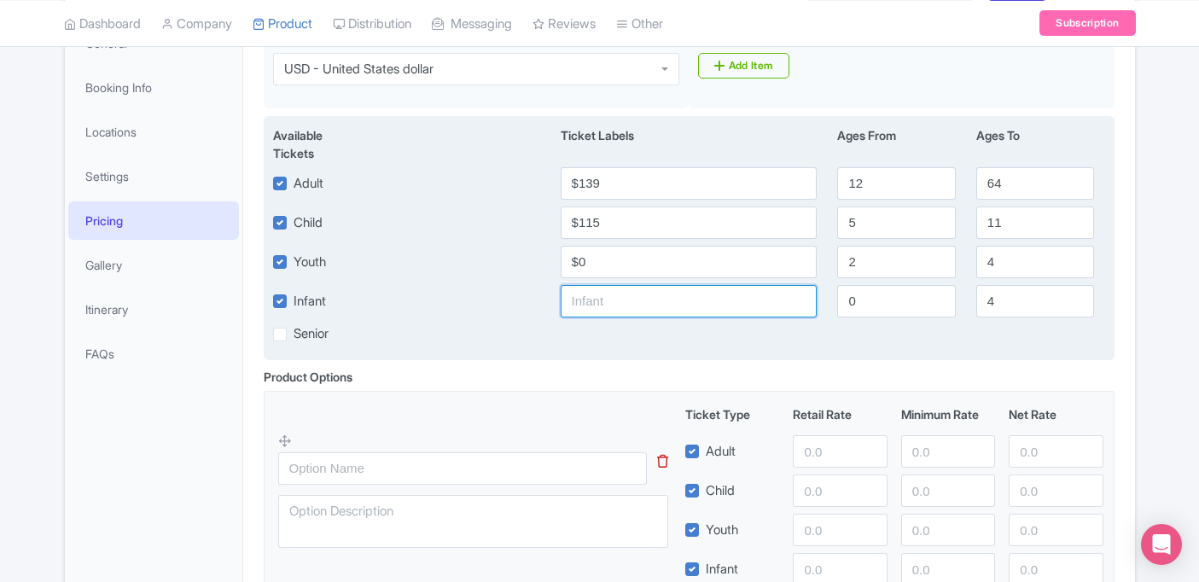
click at [671, 297] on input "text" at bounding box center [689, 301] width 257 height 32
type input "$0"
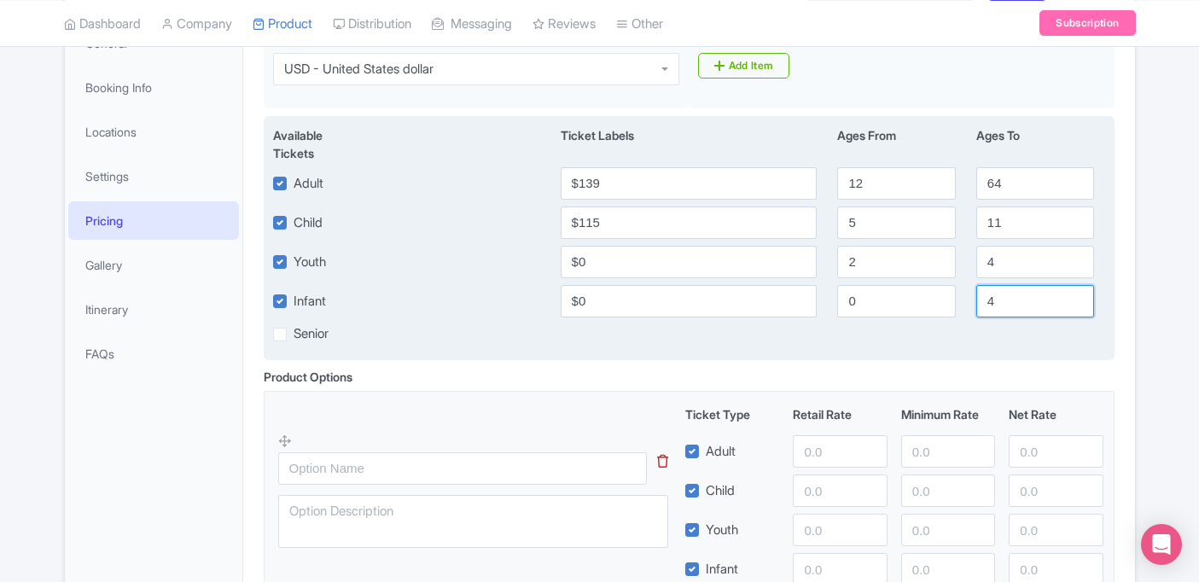
drag, startPoint x: 1021, startPoint y: 301, endPoint x: 978, endPoint y: 306, distance: 42.9
click at [978, 306] on input "4" at bounding box center [1035, 301] width 118 height 32
type input "2"
click at [292, 338] on div "Senior" at bounding box center [300, 334] width 55 height 20
click at [288, 335] on div "Senior" at bounding box center [300, 334] width 55 height 20
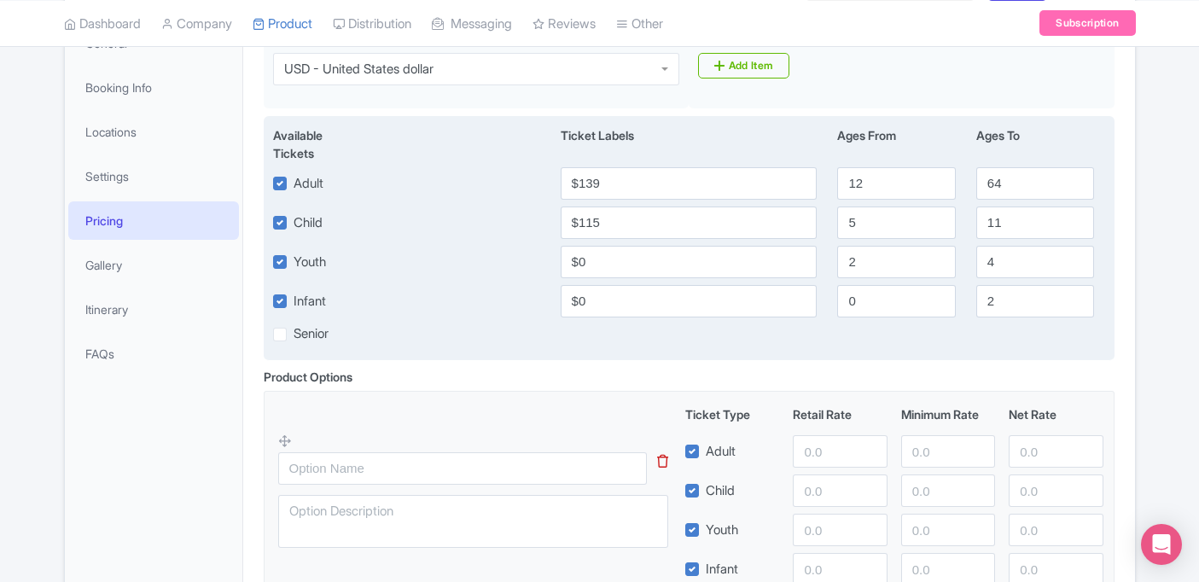
click at [294, 335] on label "Senior" at bounding box center [311, 334] width 35 height 20
click at [294, 335] on input "Senior" at bounding box center [299, 329] width 11 height 11
checkbox input "true"
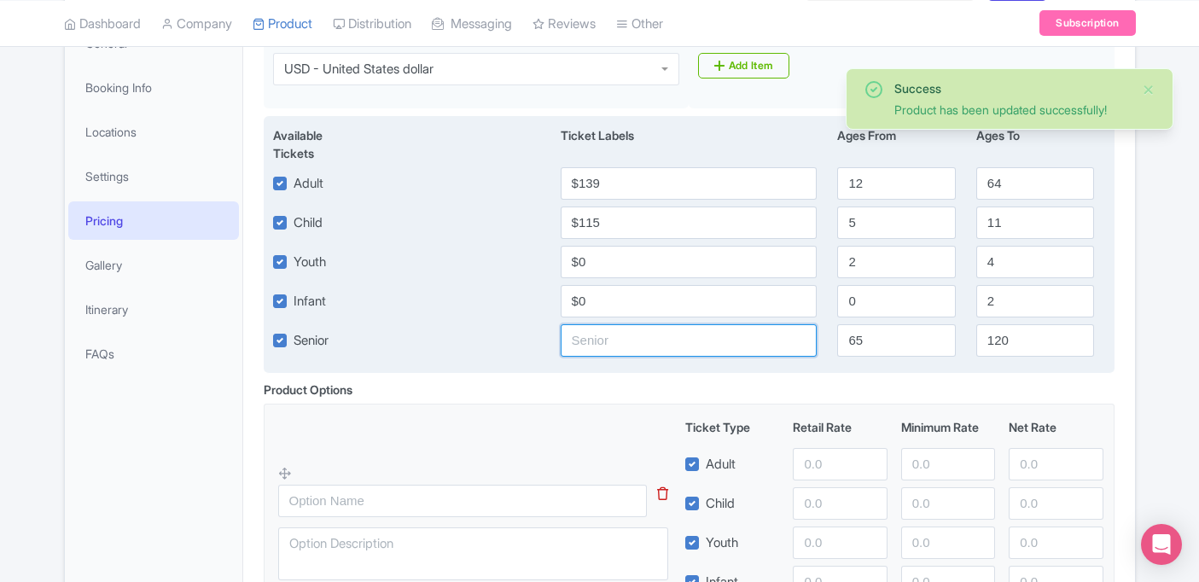
click at [604, 339] on input "text" at bounding box center [689, 340] width 257 height 32
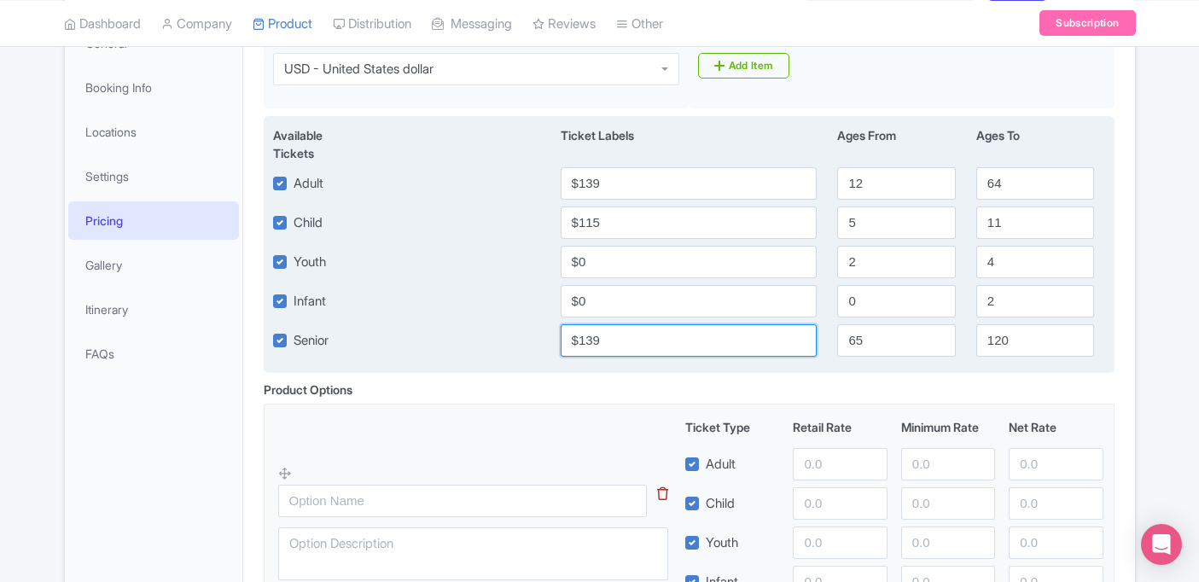
type input "$139"
click at [473, 359] on div "Available Tickets i Ticket Labels Ages From Ages To Adult $139 12 64 Child $115…" at bounding box center [689, 244] width 851 height 257
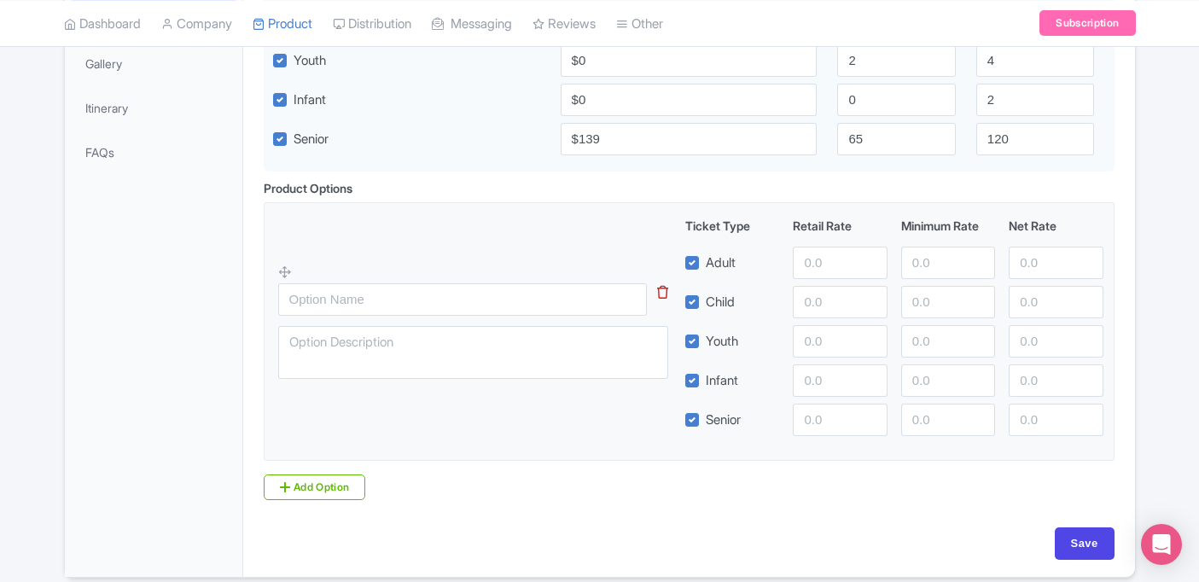
scroll to position [549, 0]
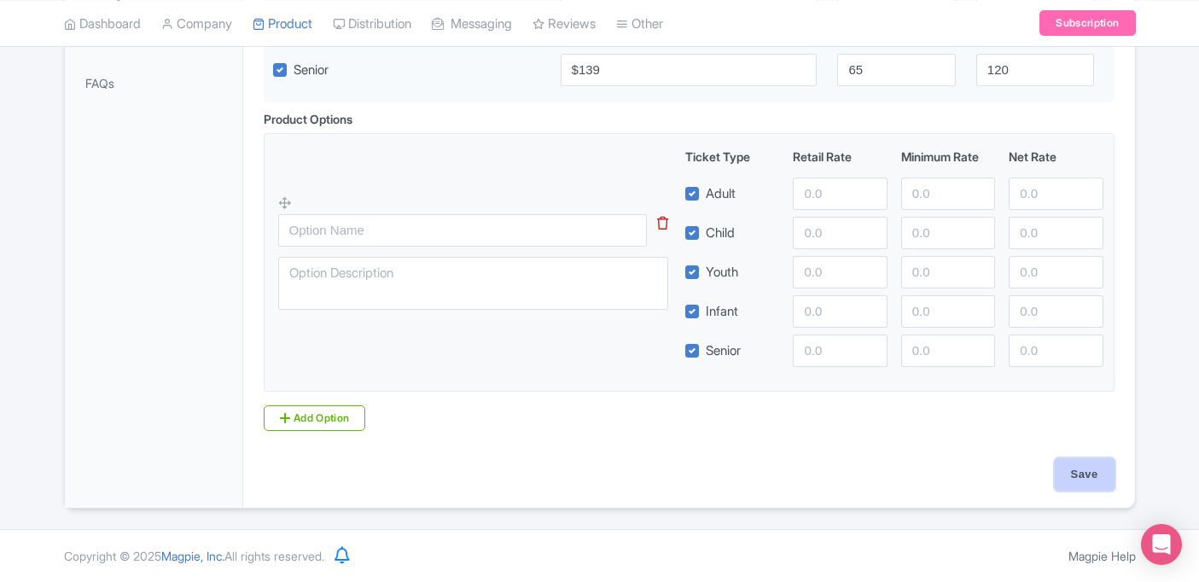
click at [1073, 475] on input "Save" at bounding box center [1085, 474] width 60 height 32
type input "Update Product"
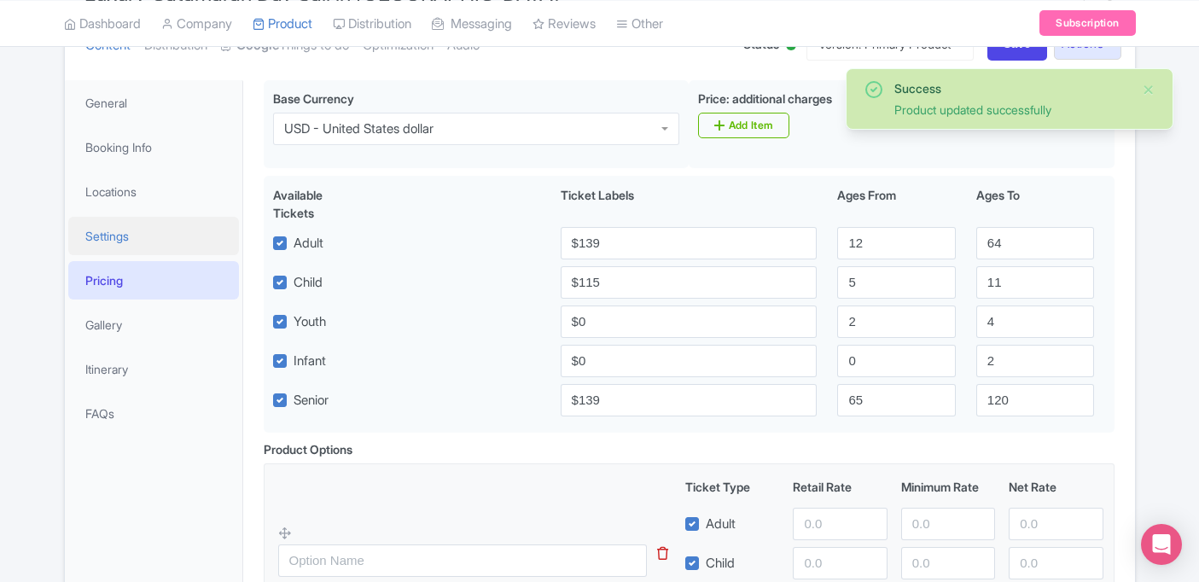
scroll to position [212, 0]
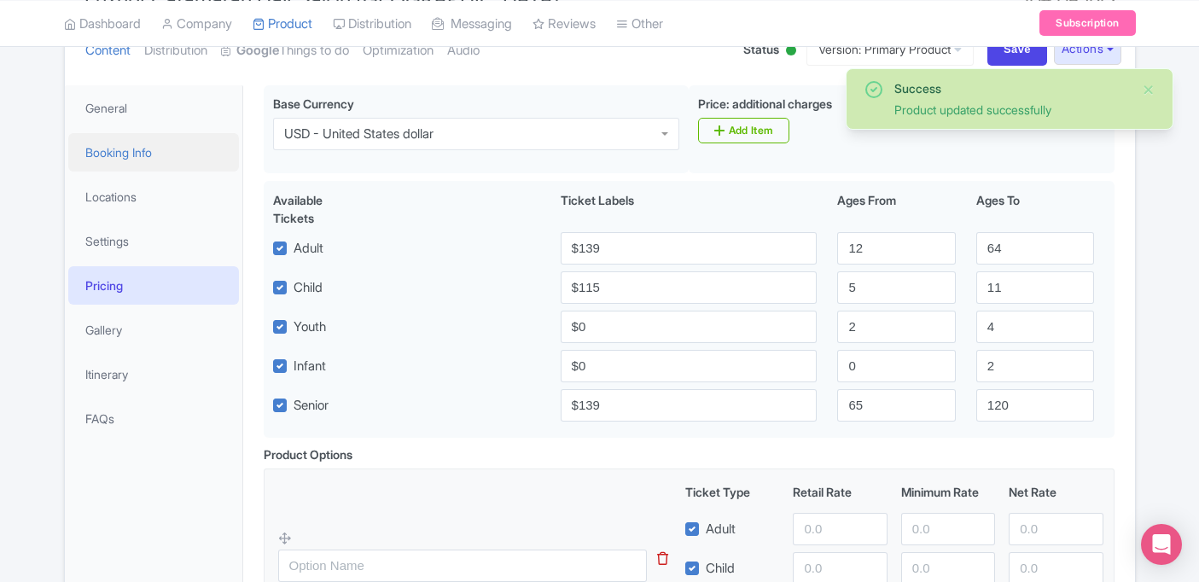
click at [119, 149] on link "Booking Info" at bounding box center [153, 152] width 171 height 38
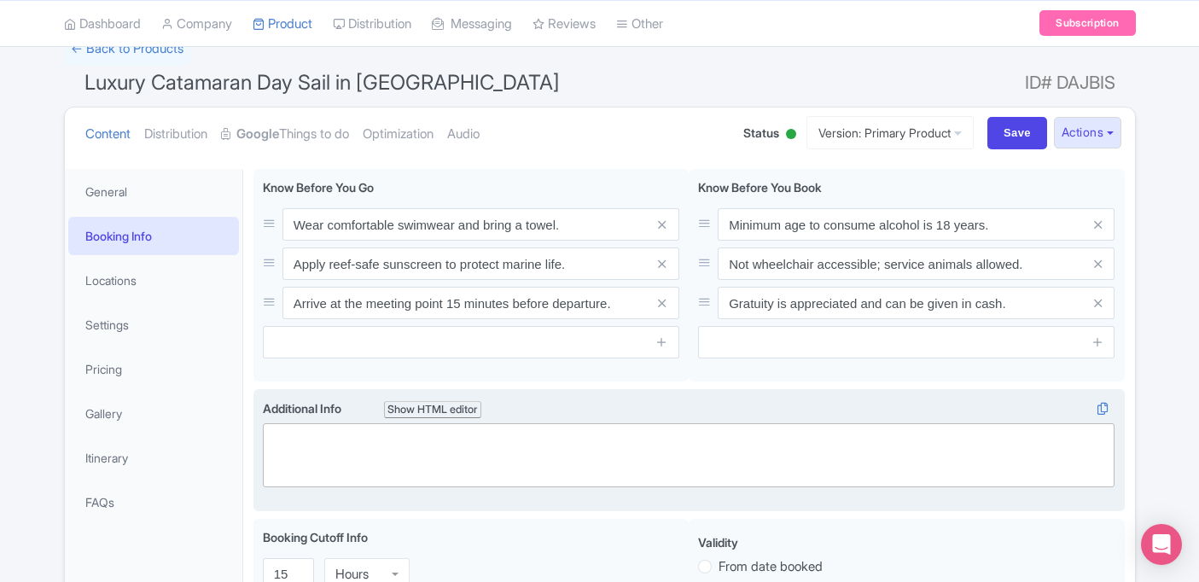
scroll to position [125, 0]
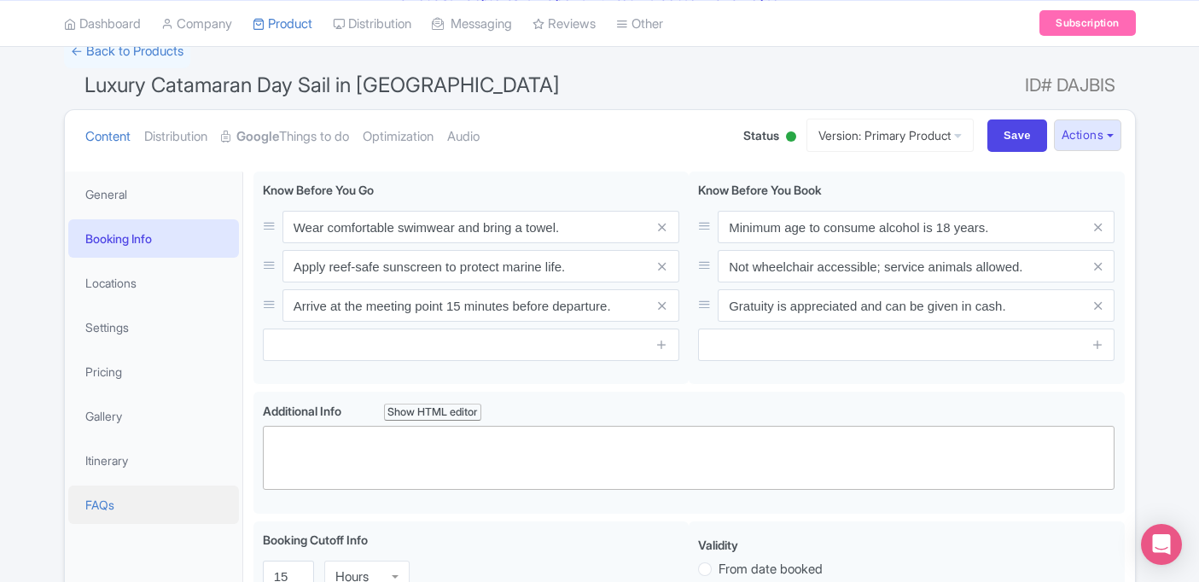
click at [145, 496] on link "FAQs" at bounding box center [153, 505] width 171 height 38
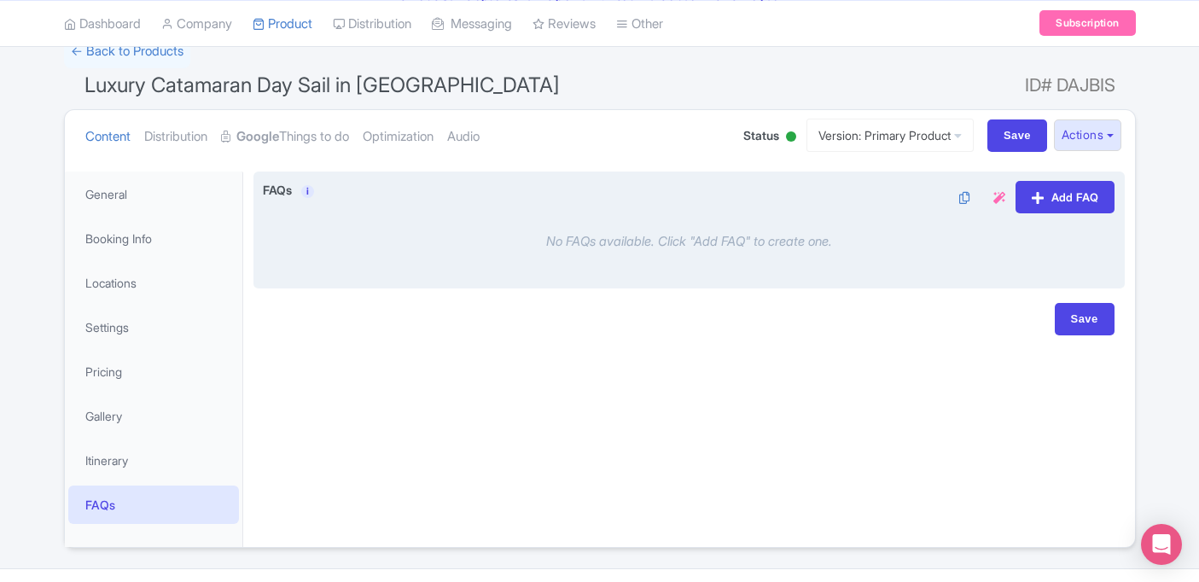
click at [995, 195] on icon at bounding box center [999, 198] width 12 height 12
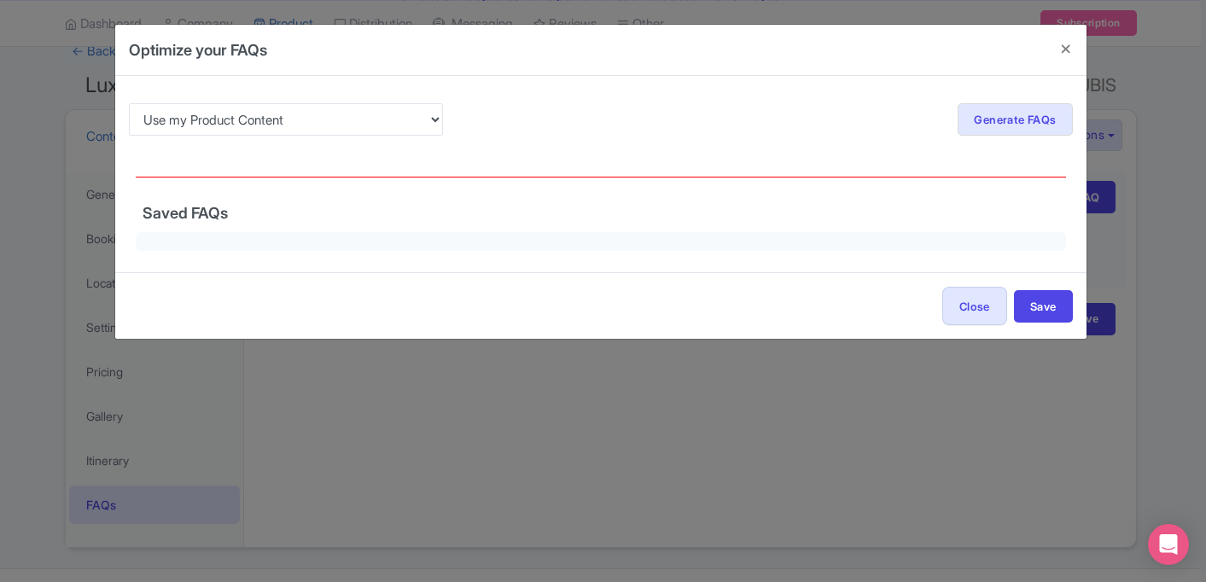
click at [347, 269] on div "Use my Product Content Use my Product Reviews Re-generate Generate FAQs Show FA…" at bounding box center [600, 174] width 971 height 196
click at [358, 244] on div at bounding box center [601, 242] width 930 height 20
click at [187, 215] on span "Saved FAQs" at bounding box center [185, 213] width 85 height 18
click at [256, 114] on select "Use my Product Content Use my Product Reviews" at bounding box center [286, 119] width 315 height 32
click at [1062, 50] on button "Close" at bounding box center [1066, 49] width 41 height 49
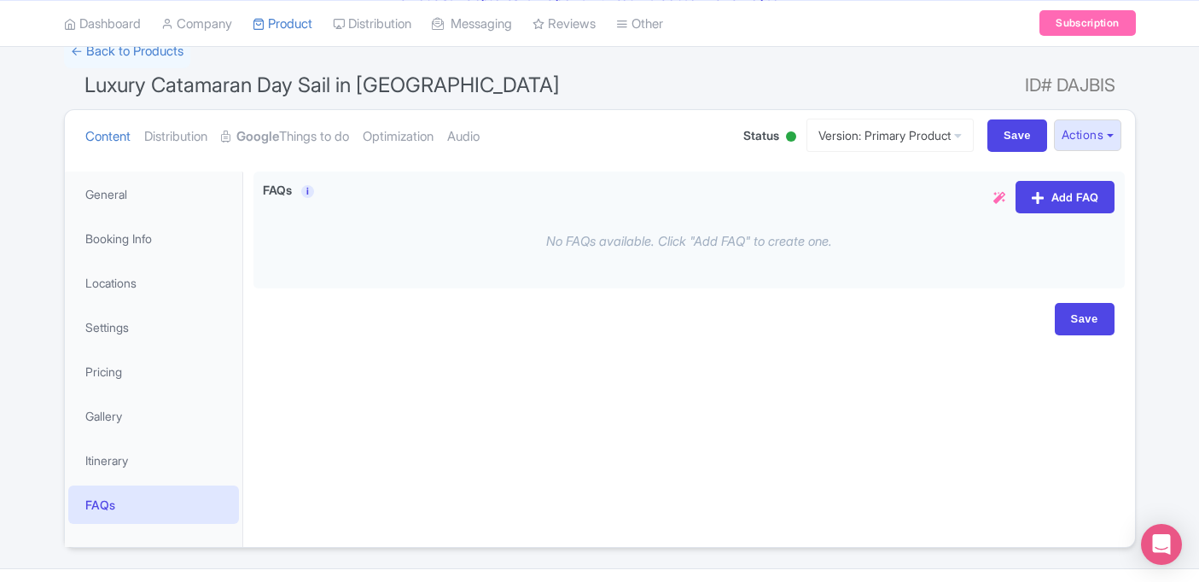
click at [376, 144] on ul "Content Distribution Google Things to do Optimization Audio" at bounding box center [398, 136] width 638 height 52
click at [403, 141] on link "Optimization" at bounding box center [398, 137] width 71 height 54
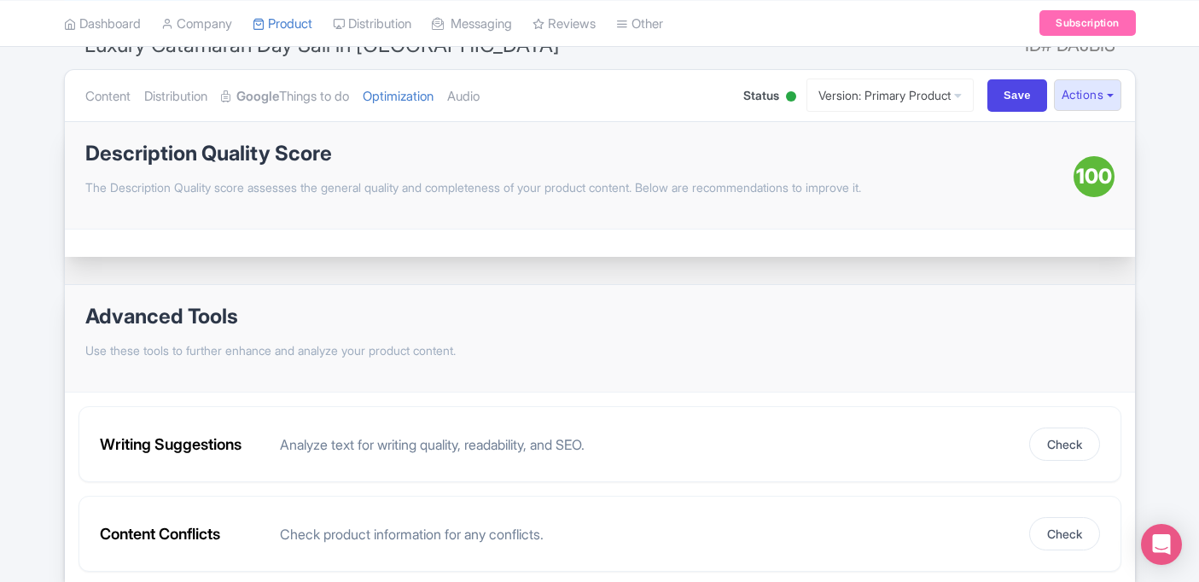
scroll to position [243, 0]
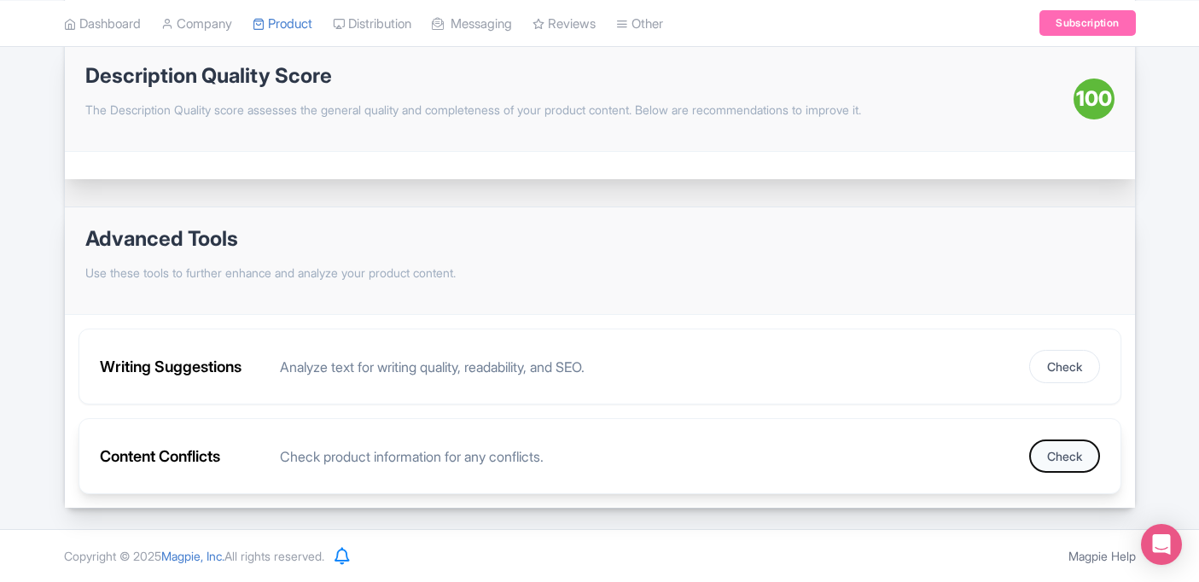
click at [1049, 453] on button "Check" at bounding box center [1064, 456] width 71 height 33
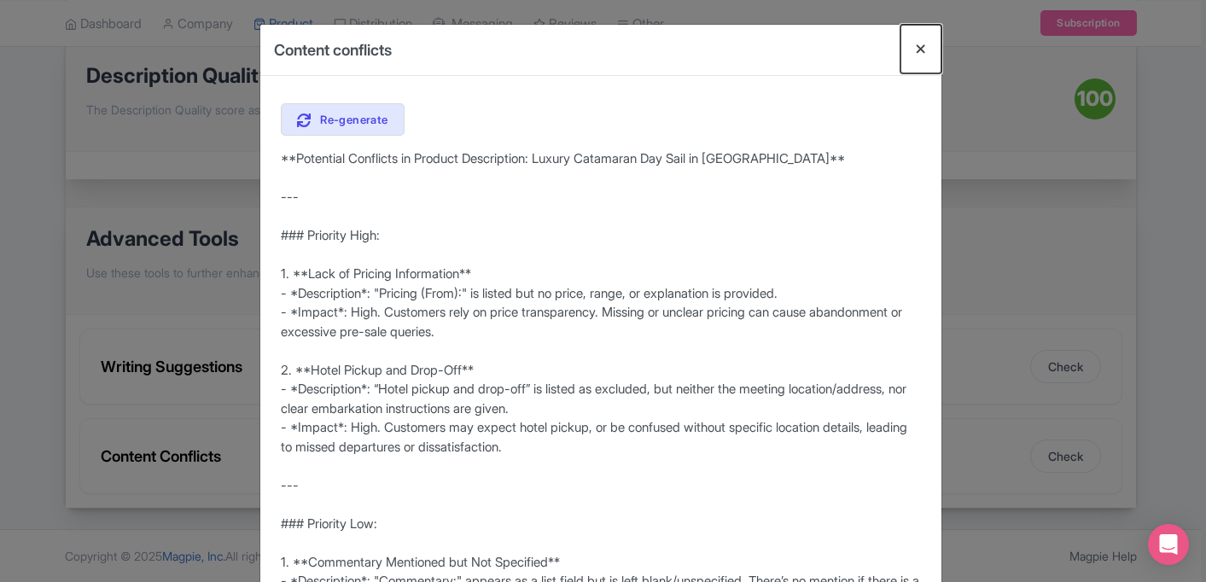
click at [919, 50] on button "Close" at bounding box center [920, 49] width 41 height 49
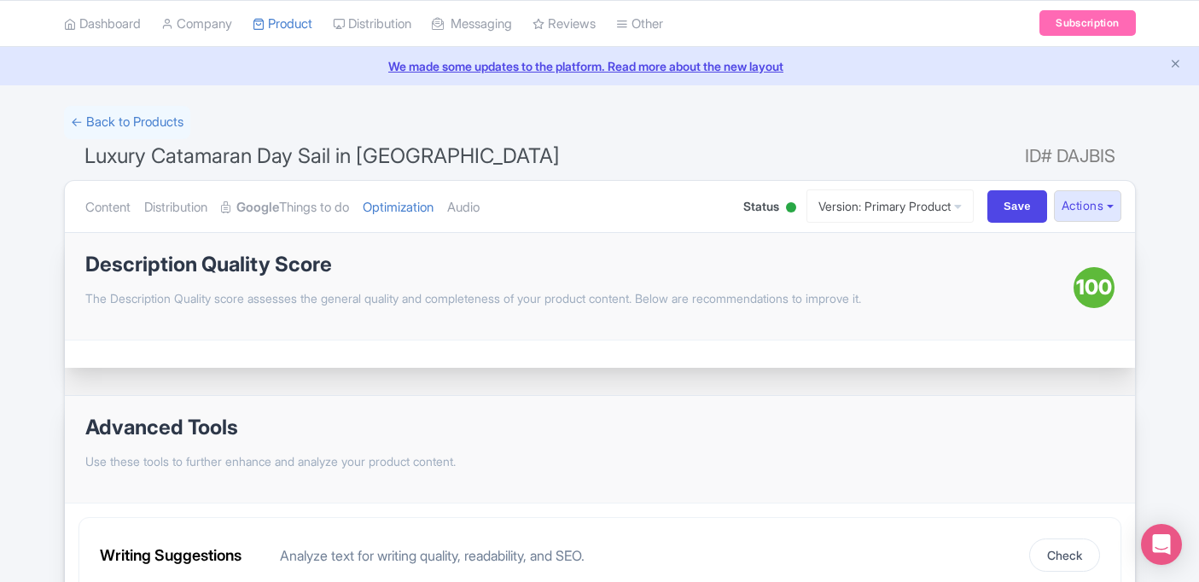
scroll to position [35, 0]
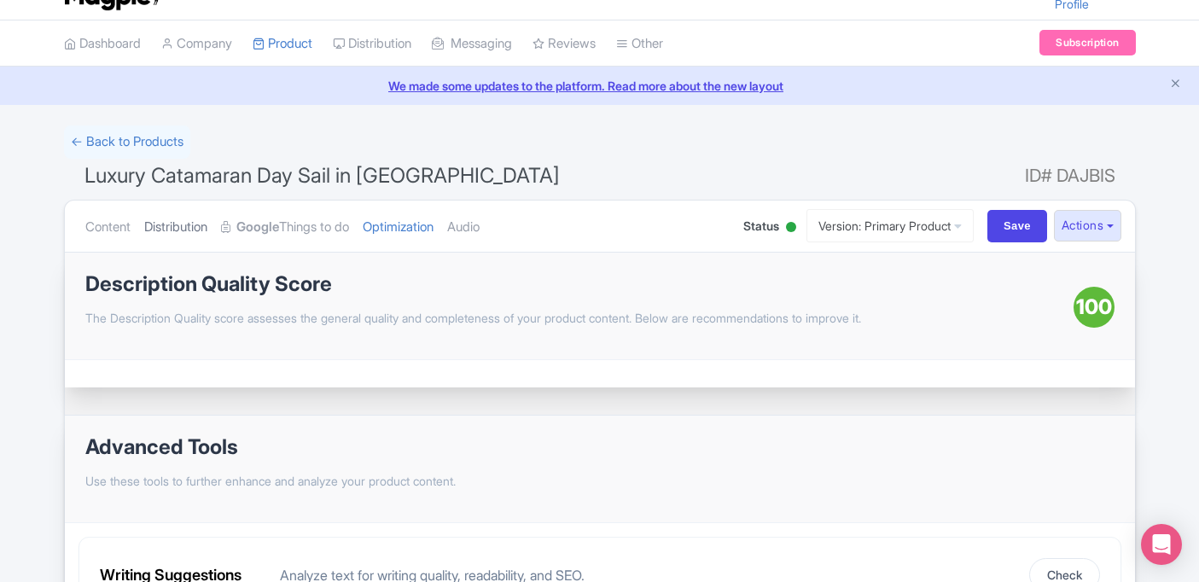
click at [172, 230] on link "Distribution" at bounding box center [175, 228] width 63 height 54
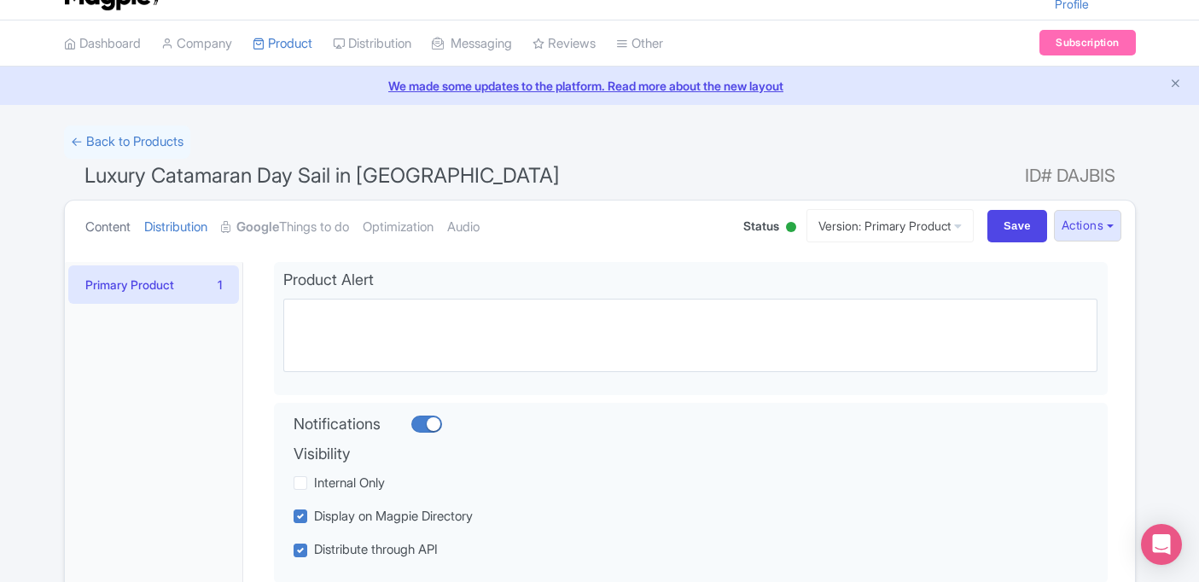
click at [117, 226] on link "Content" at bounding box center [107, 228] width 45 height 54
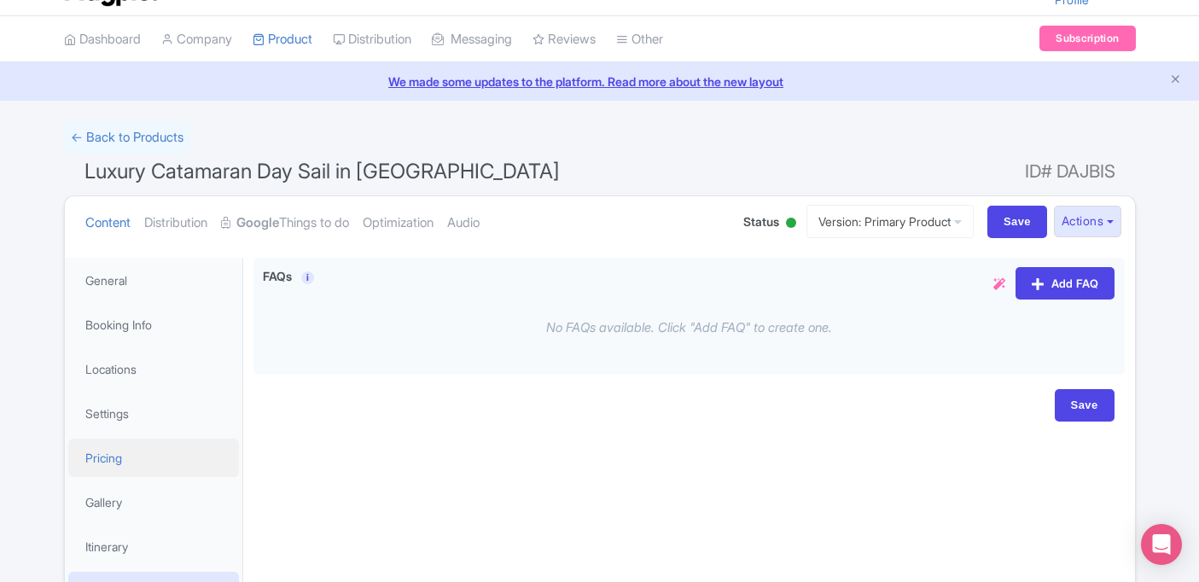
scroll to position [132, 0]
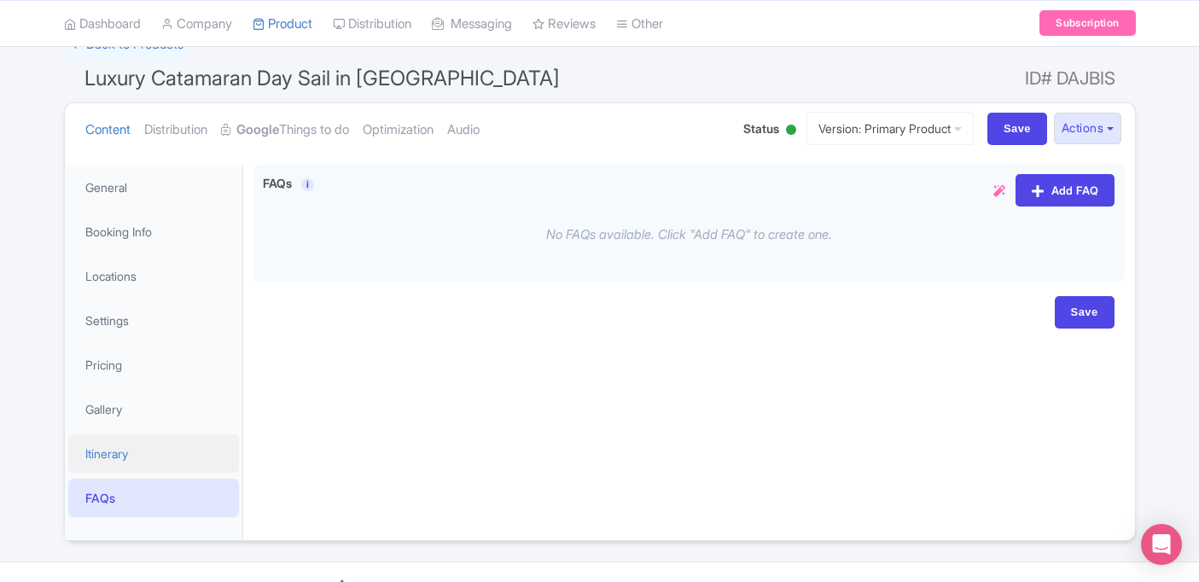
click at [139, 440] on link "Itinerary" at bounding box center [153, 453] width 171 height 38
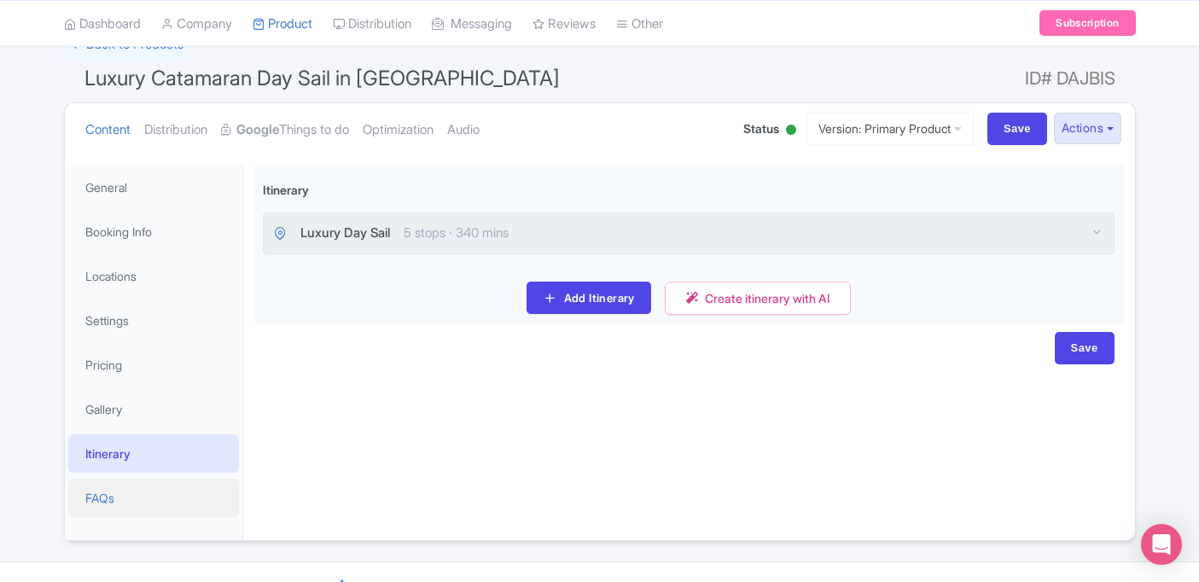
click at [113, 491] on link "FAQs" at bounding box center [153, 498] width 171 height 38
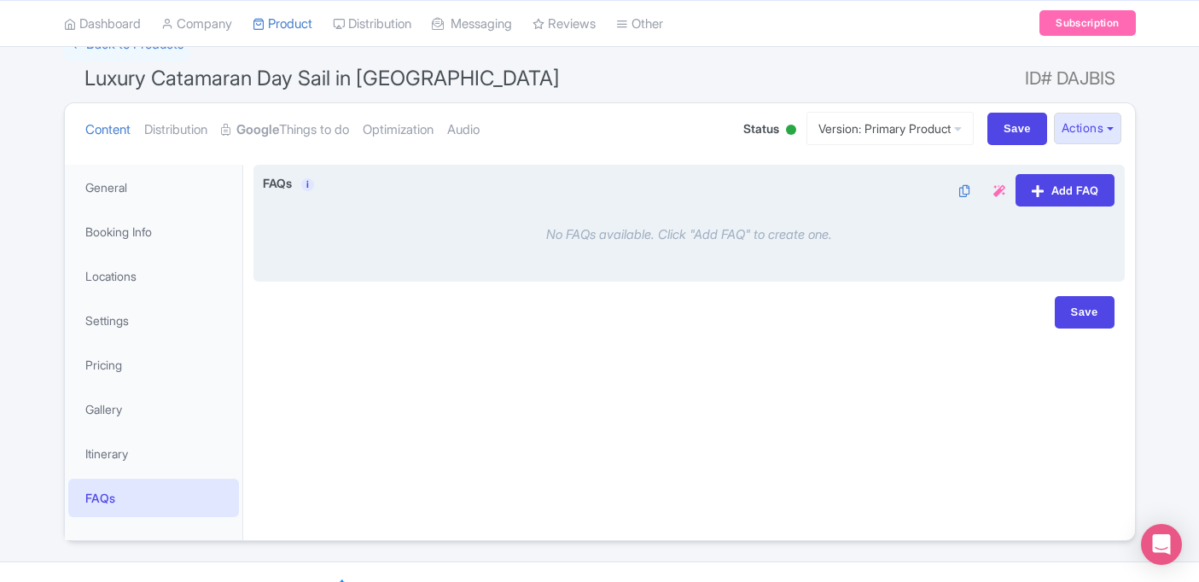
click at [714, 214] on div "No FAQs available. Click "Add FAQ" to create one." at bounding box center [689, 235] width 853 height 47
click at [999, 185] on icon at bounding box center [999, 191] width 12 height 12
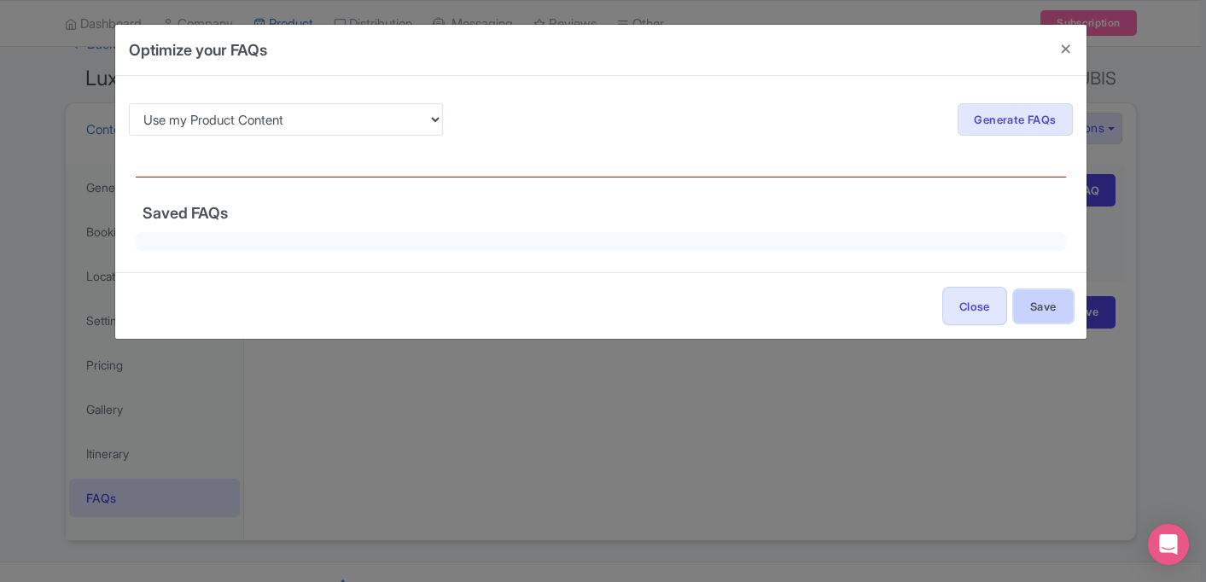
click at [1040, 305] on button "Save" at bounding box center [1043, 306] width 59 height 32
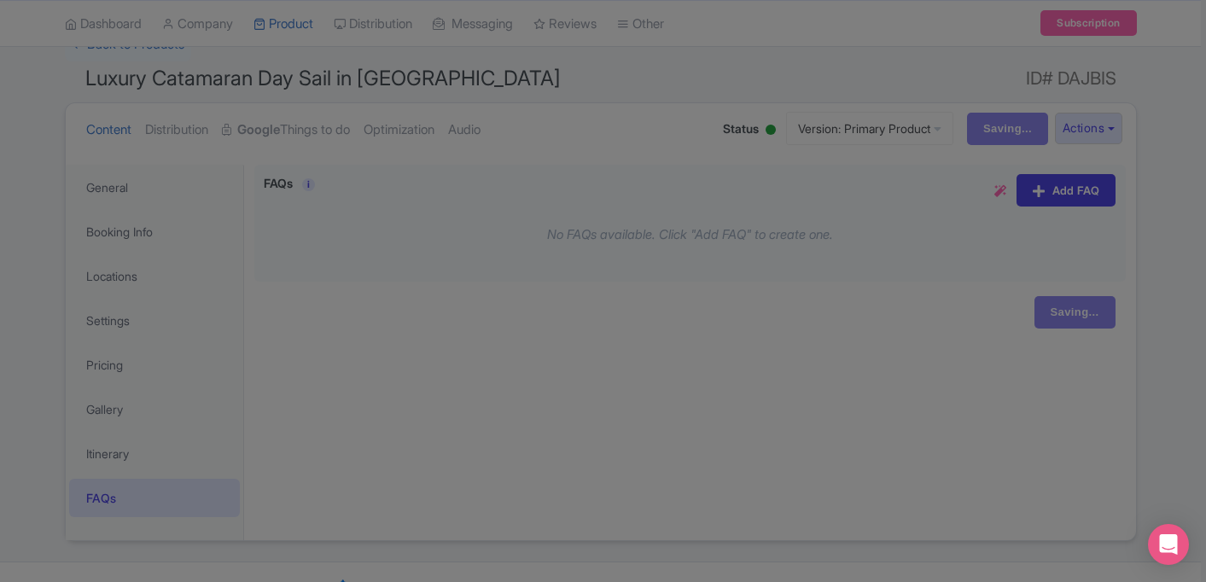
type input "Saving..."
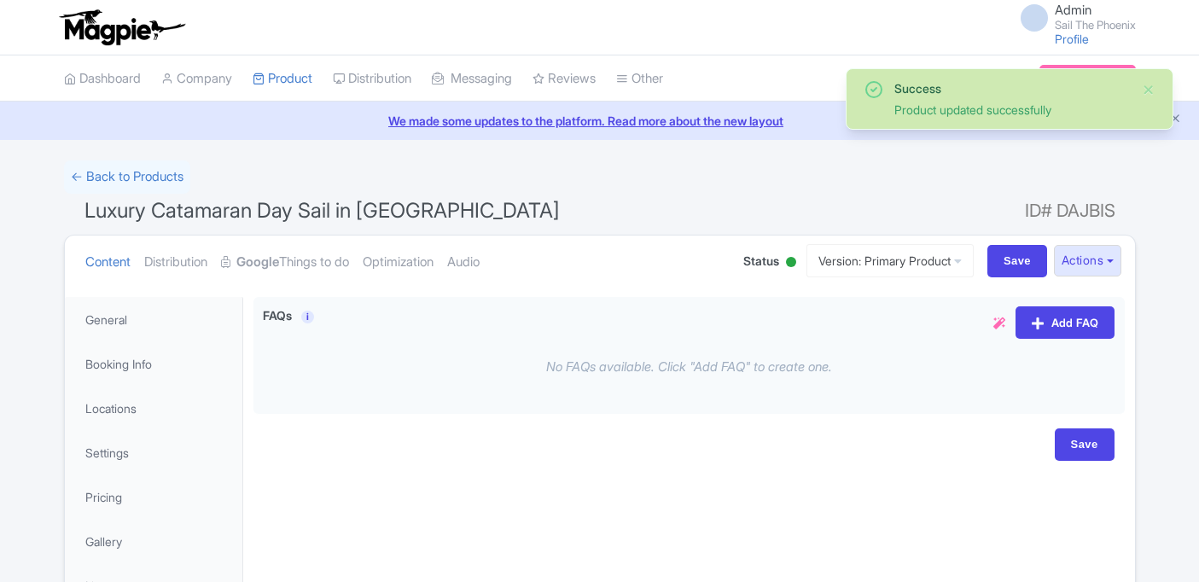
scroll to position [165, 0]
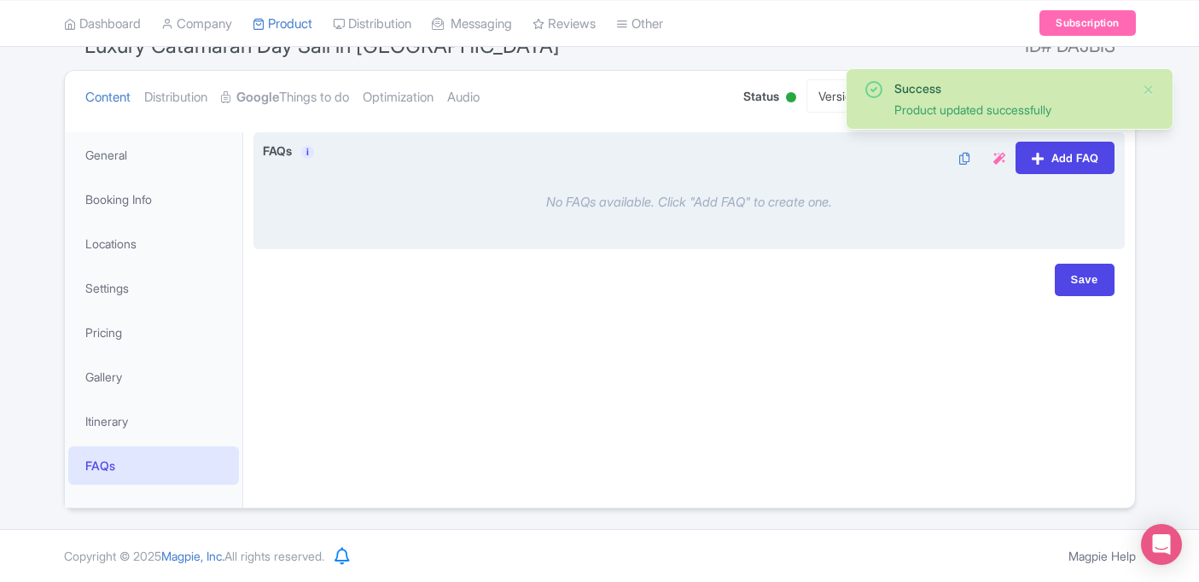
click at [714, 200] on div "No FAQs available. Click "Add FAQ" to create one." at bounding box center [689, 202] width 853 height 47
click at [999, 160] on icon at bounding box center [999, 159] width 12 height 12
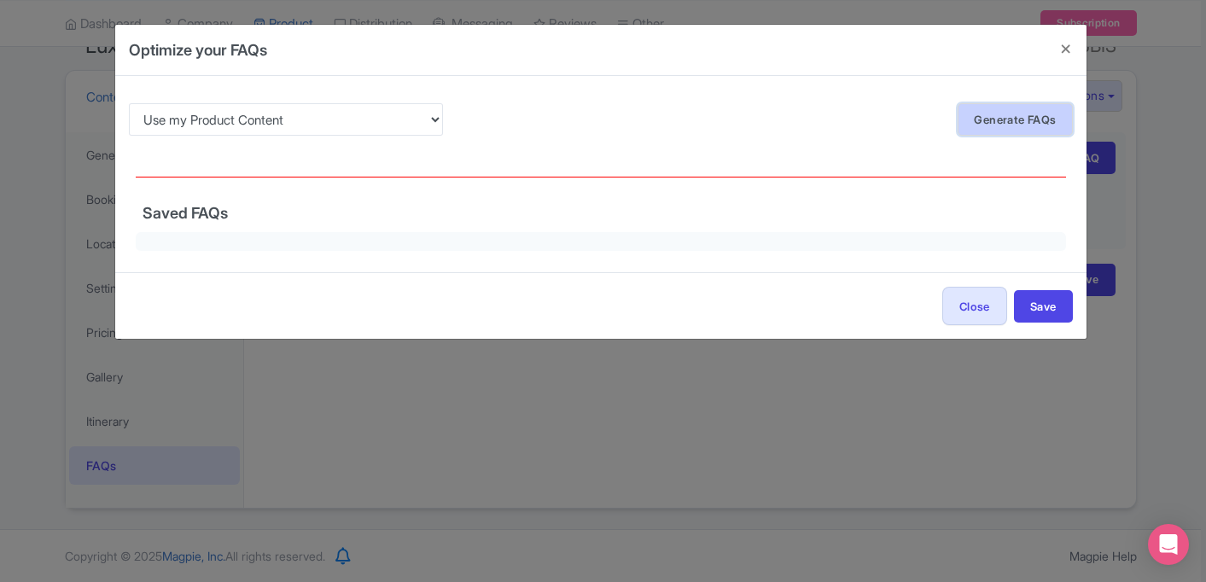
click at [1051, 114] on link "Generate FAQs" at bounding box center [1015, 119] width 114 height 32
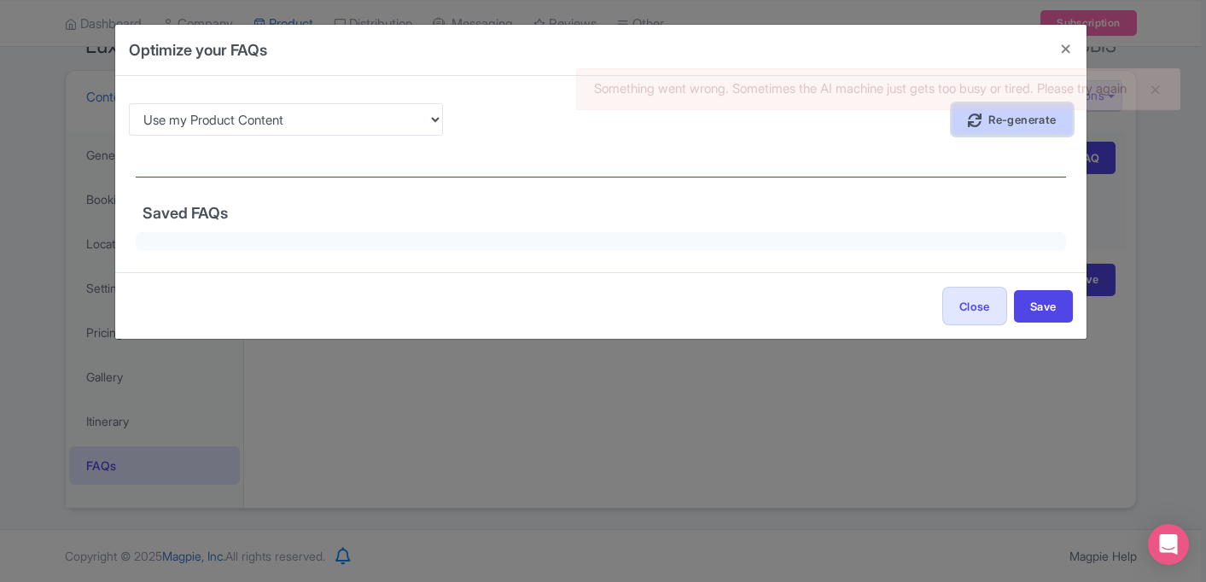
click at [999, 119] on link "Re-generate" at bounding box center [1012, 119] width 121 height 32
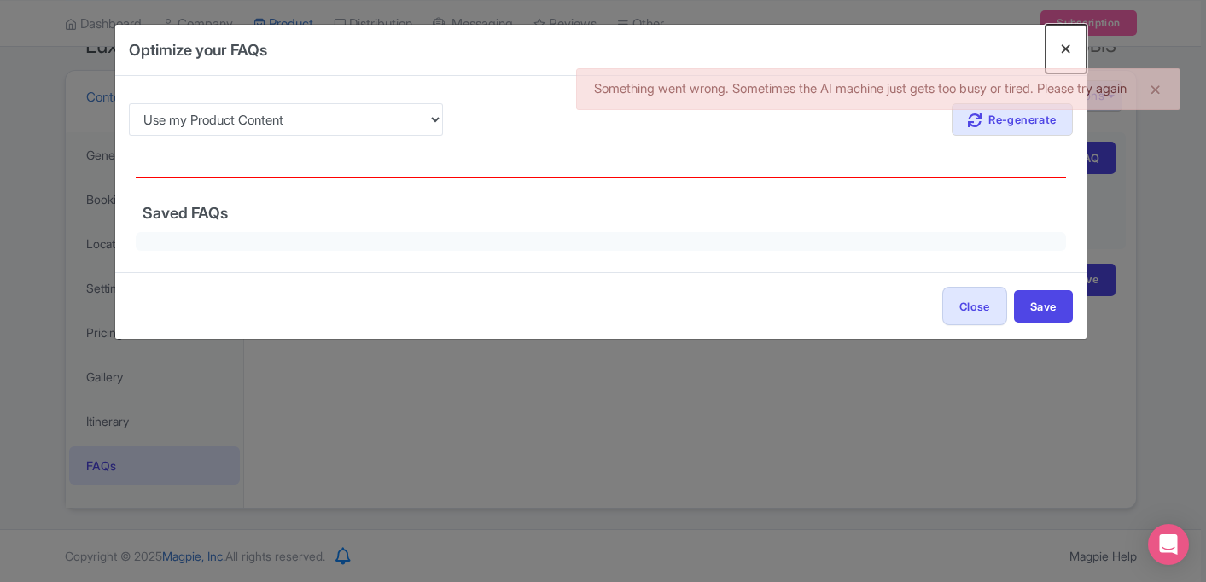
click at [1064, 55] on button "Close" at bounding box center [1066, 49] width 41 height 49
